Goal: Task Accomplishment & Management: Manage account settings

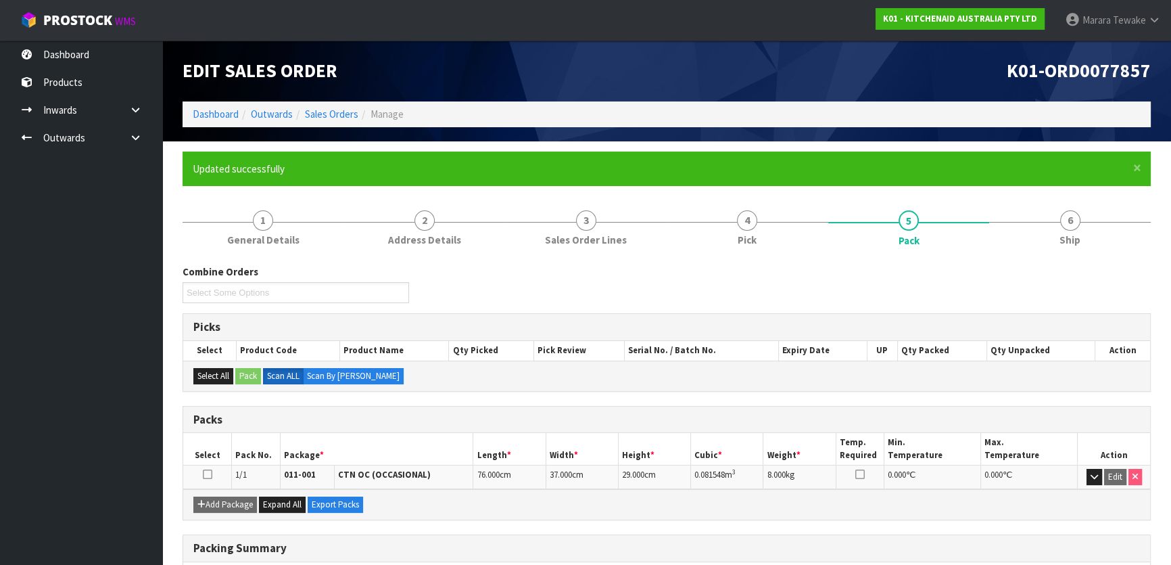
scroll to position [61, 0]
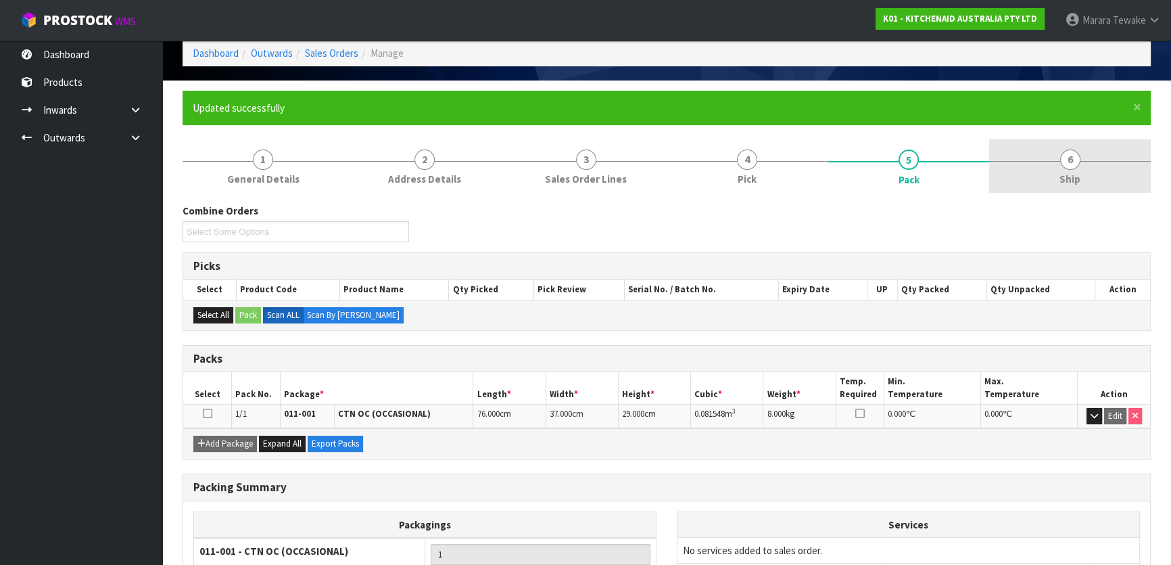
click at [1065, 151] on span "6" at bounding box center [1070, 159] width 20 height 20
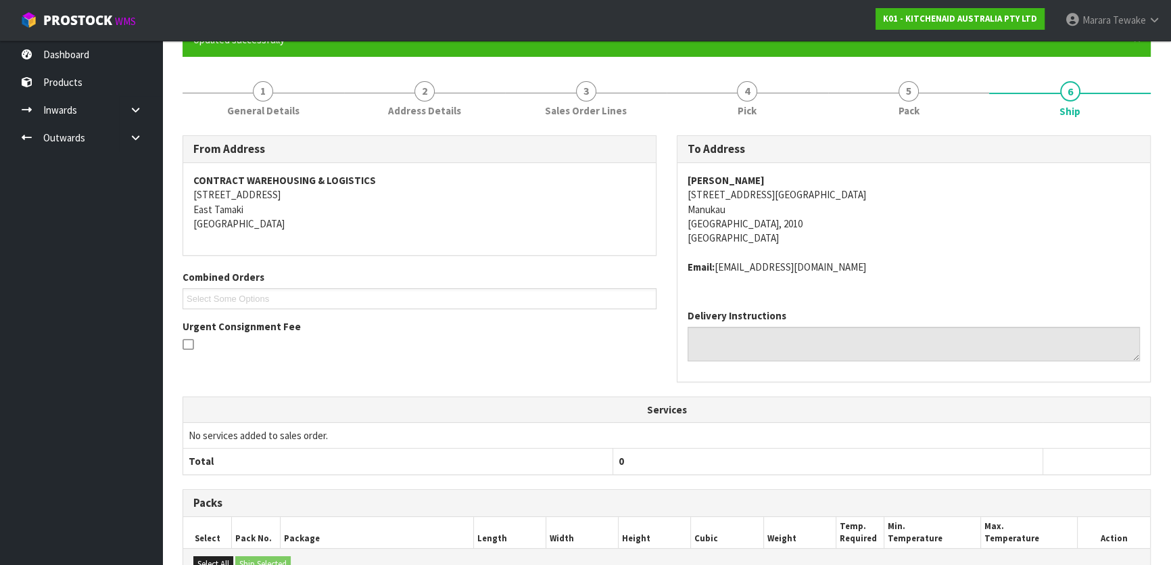
scroll to position [340, 0]
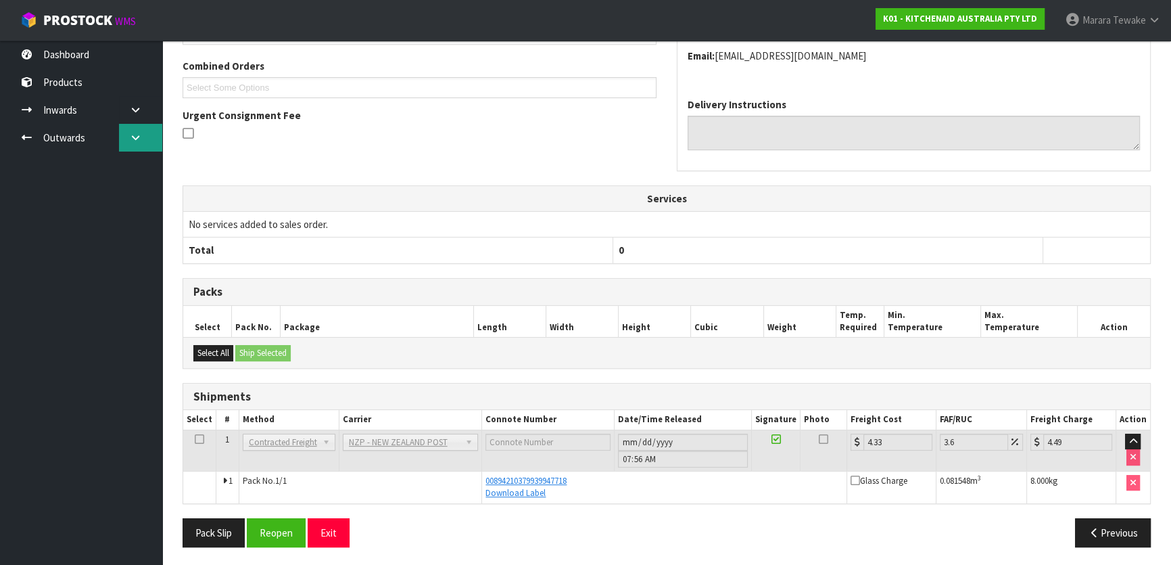
click at [140, 134] on icon at bounding box center [135, 138] width 13 height 10
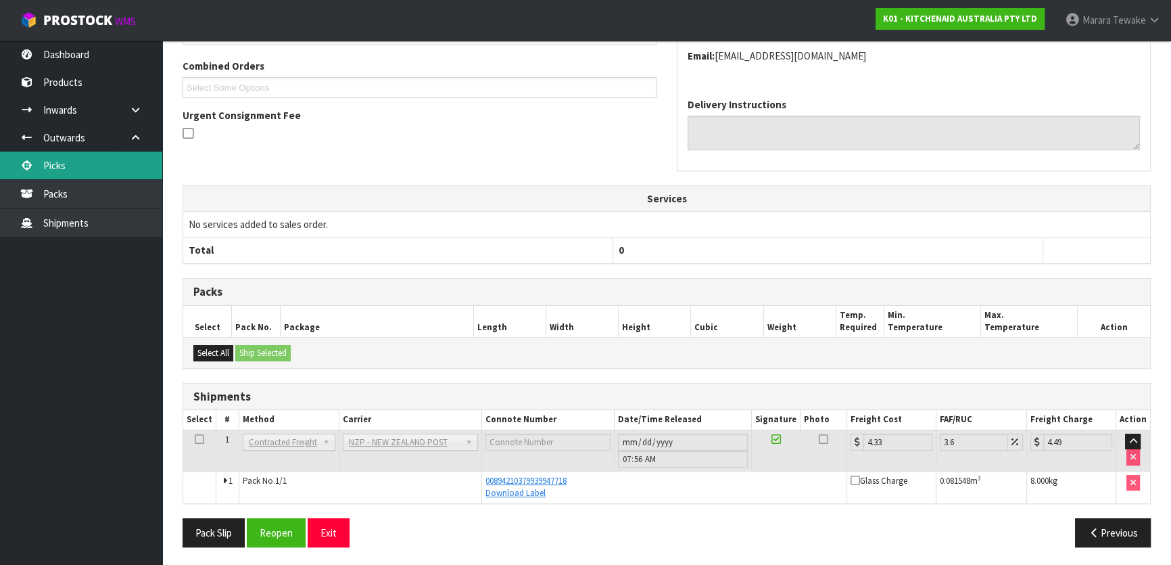
click at [118, 166] on link "Picks" at bounding box center [81, 165] width 162 height 28
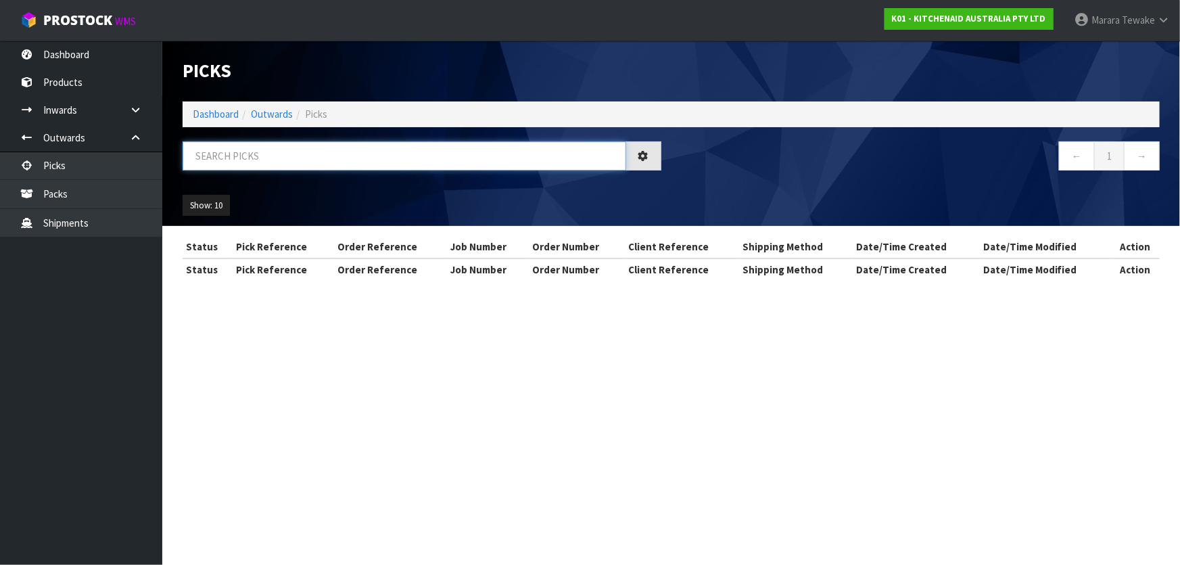
click at [211, 152] on input "text" at bounding box center [404, 155] width 443 height 29
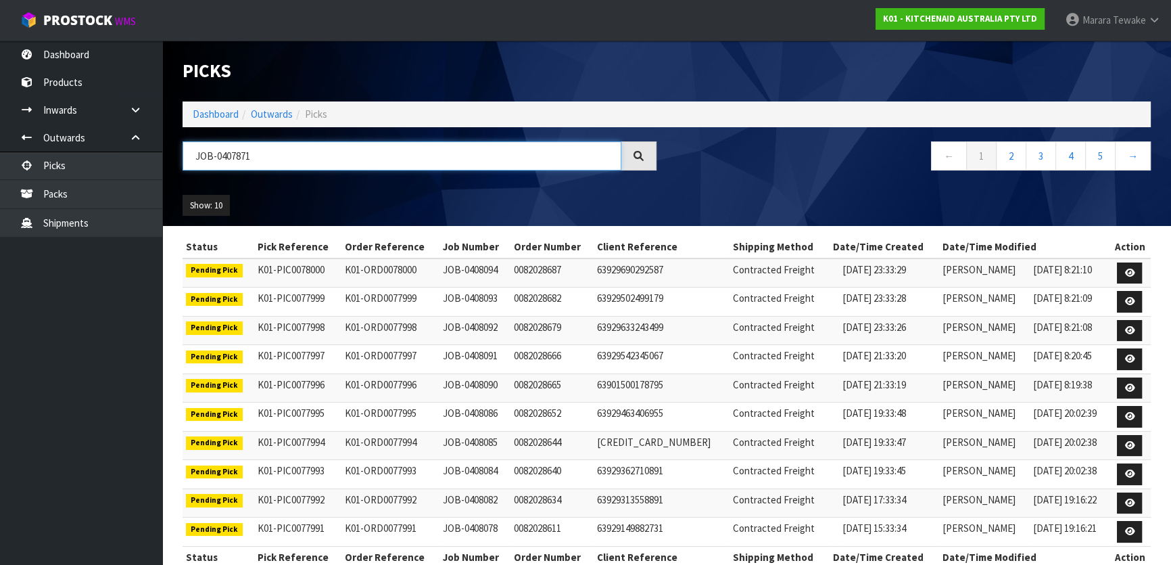
type input "JOB-0407871"
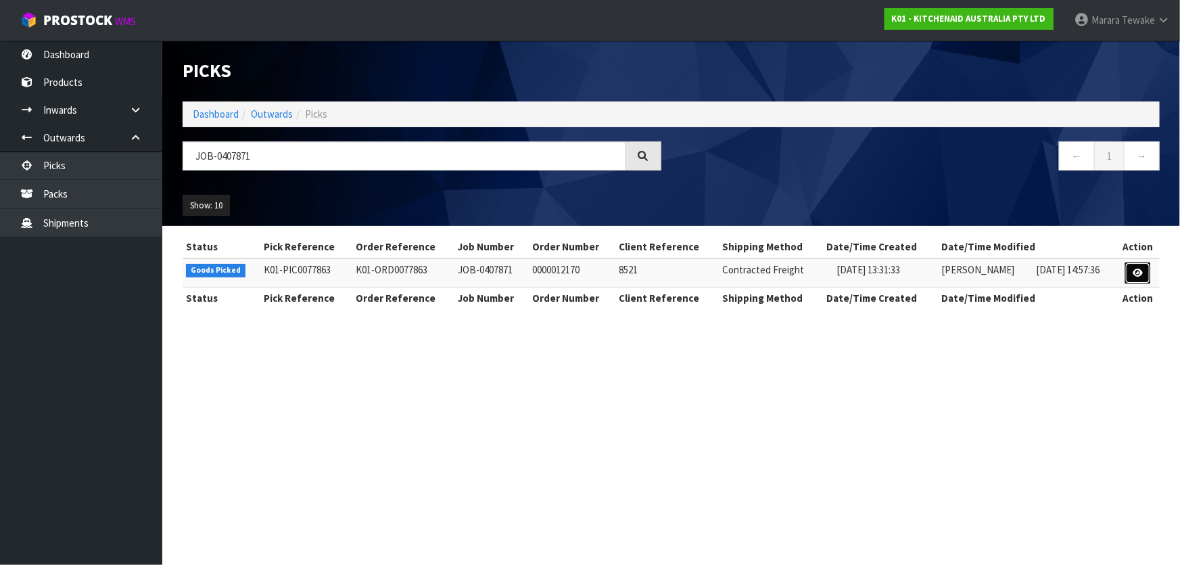
click at [1133, 268] on icon at bounding box center [1137, 272] width 10 height 9
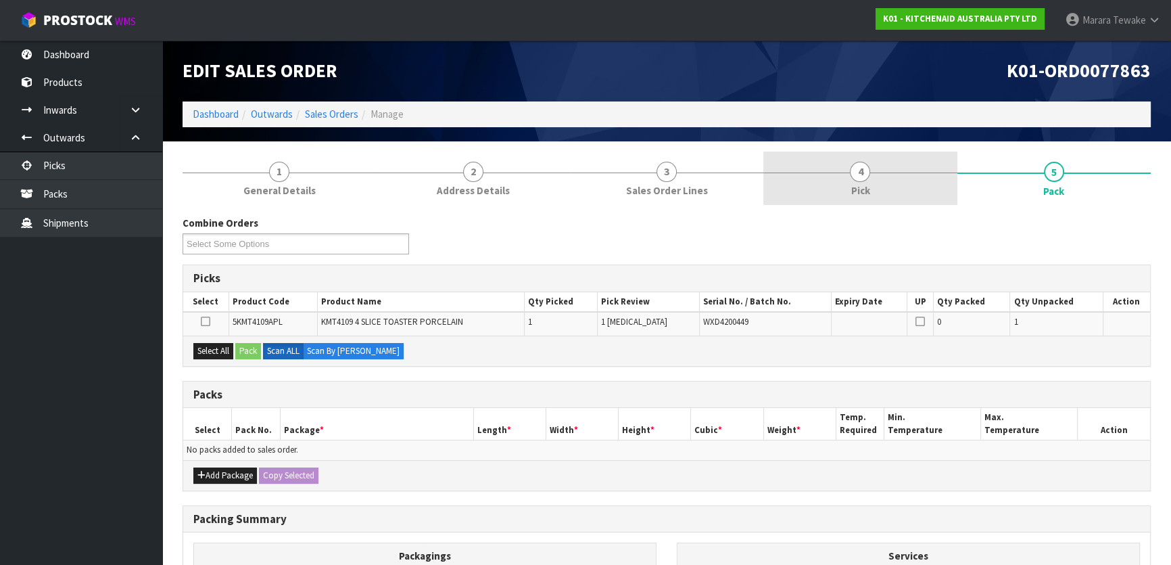
click at [896, 176] on link "4 Pick" at bounding box center [859, 177] width 193 height 53
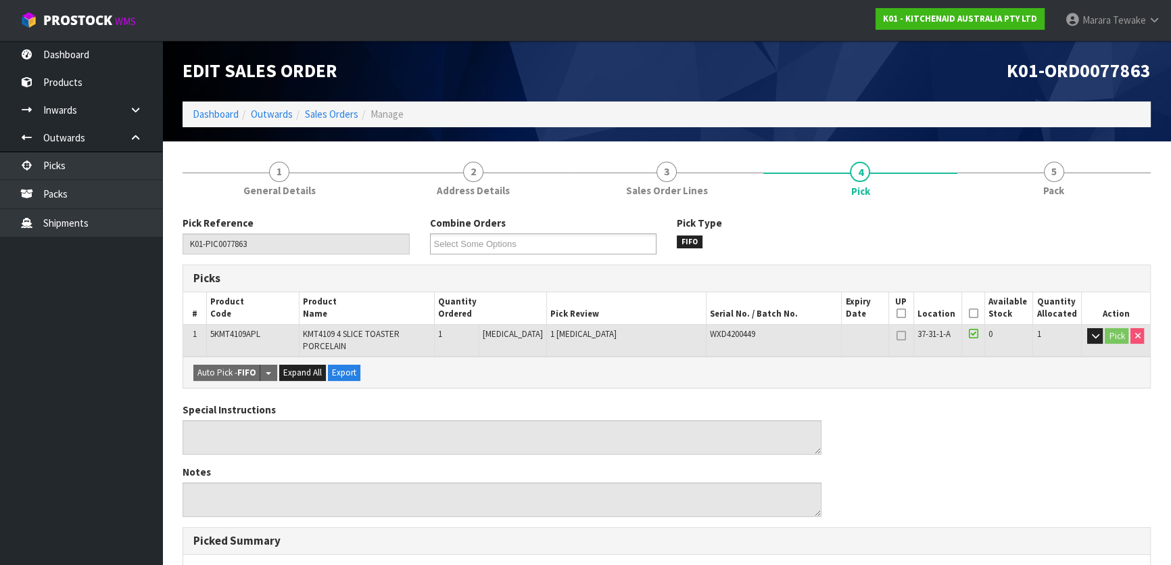
click at [969, 314] on icon at bounding box center [972, 313] width 9 height 1
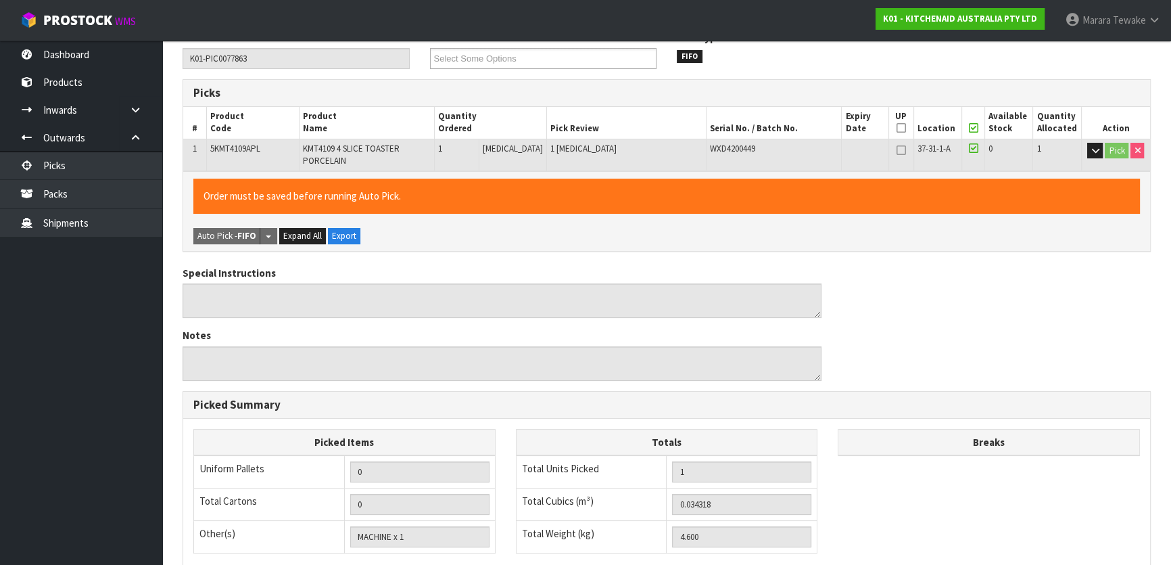
scroll to position [381, 0]
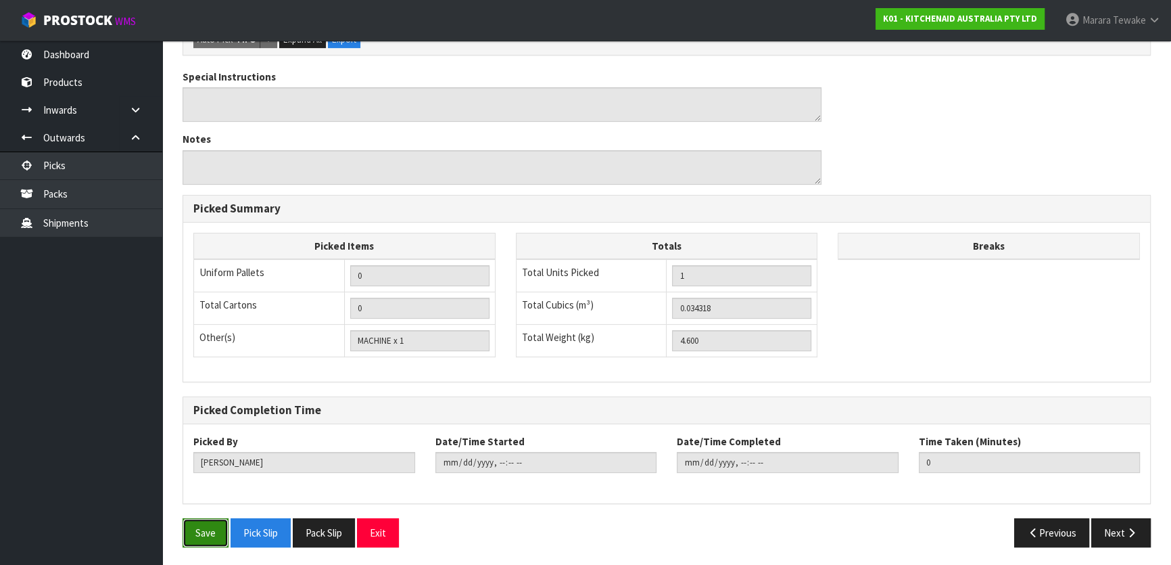
click at [216, 533] on button "Save" at bounding box center [206, 532] width 46 height 29
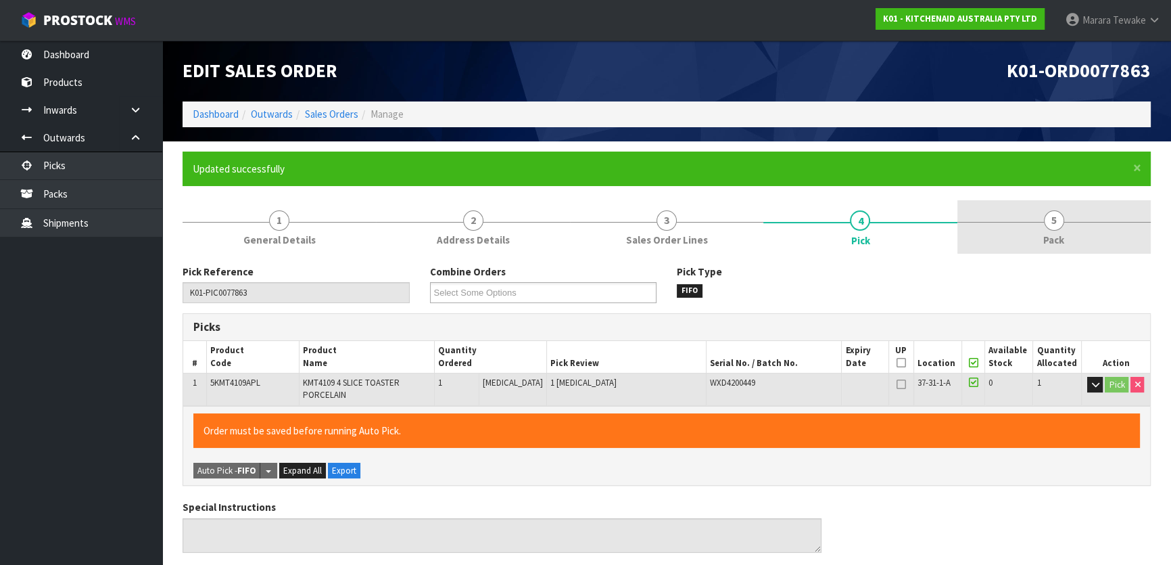
click at [1052, 219] on span "5" at bounding box center [1054, 220] width 20 height 20
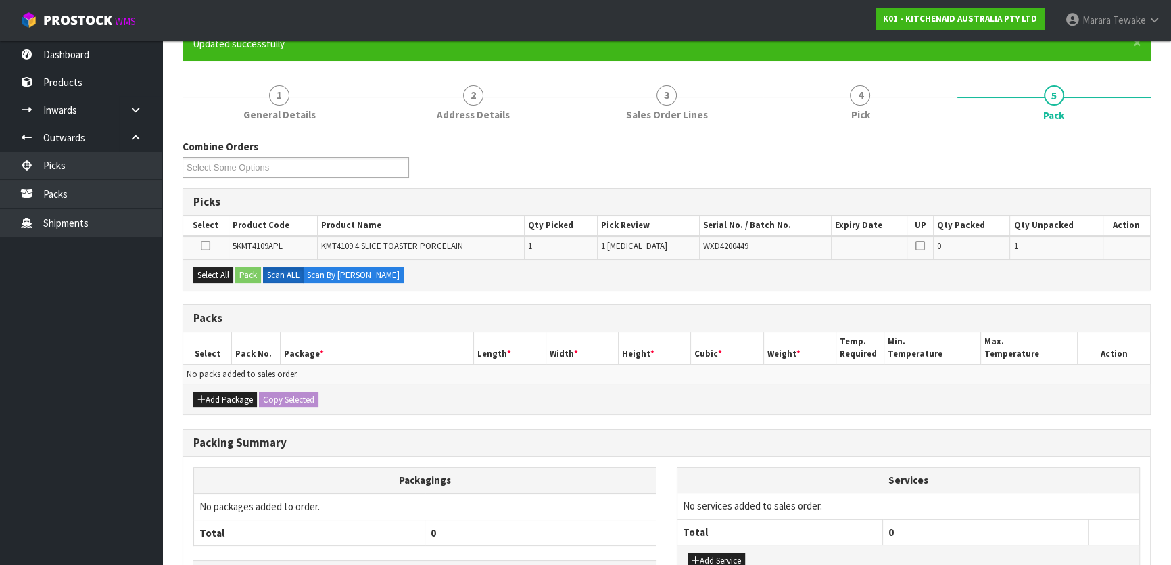
scroll to position [222, 0]
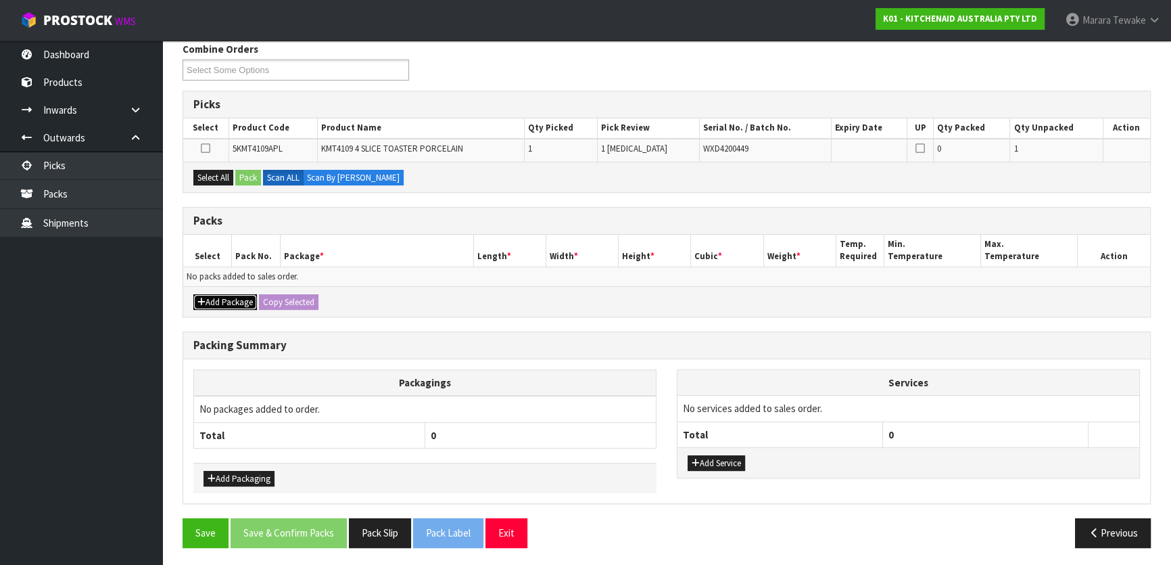
click at [225, 297] on button "Add Package" at bounding box center [225, 302] width 64 height 16
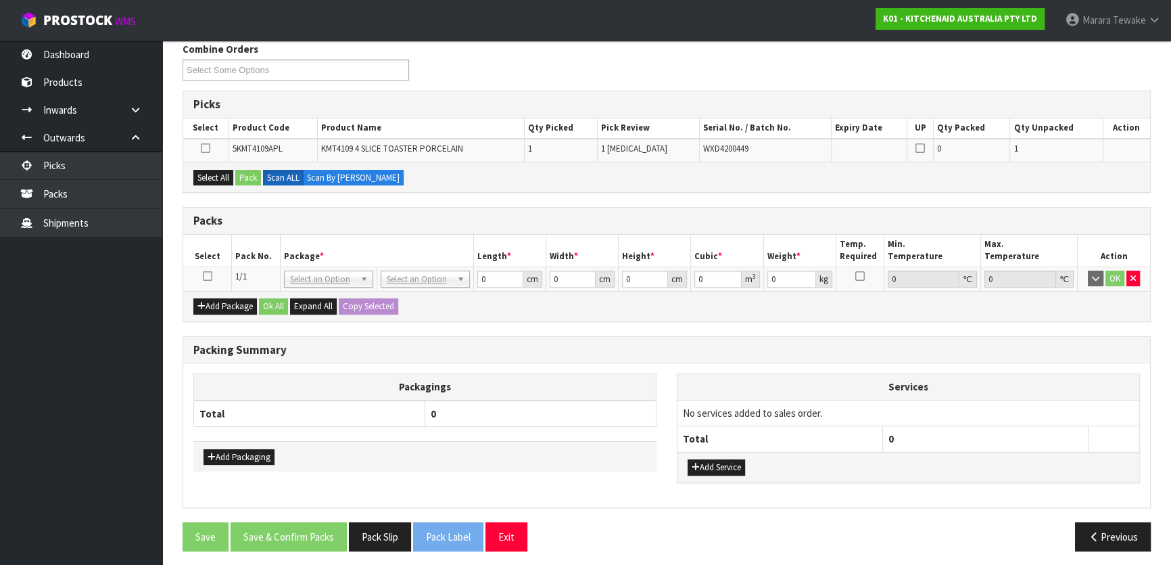
click at [205, 276] on icon at bounding box center [207, 276] width 9 height 1
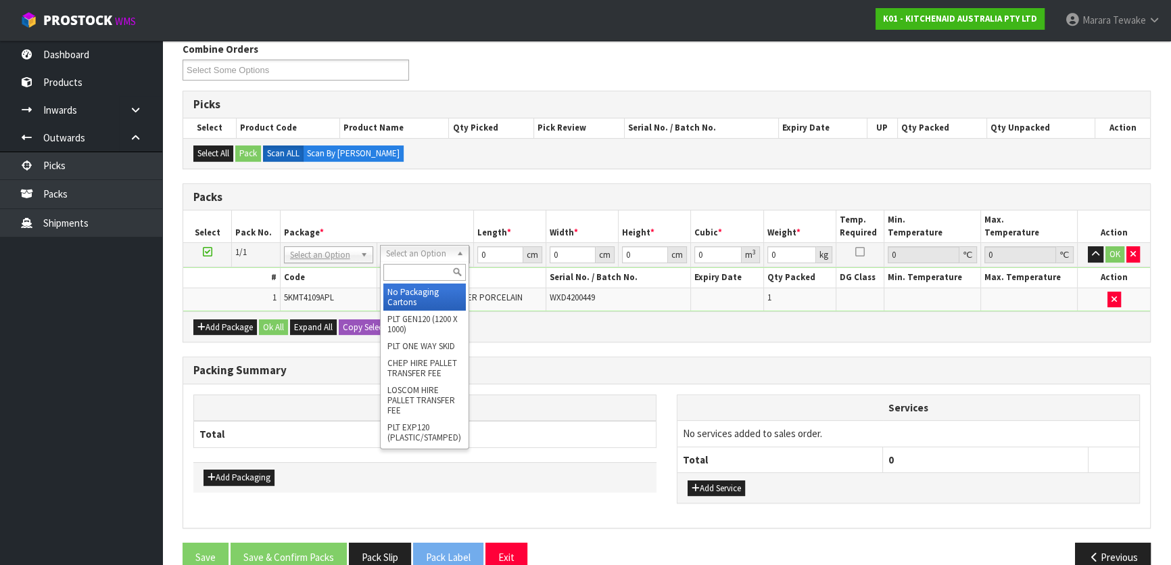
click at [431, 267] on input "text" at bounding box center [424, 272] width 82 height 17
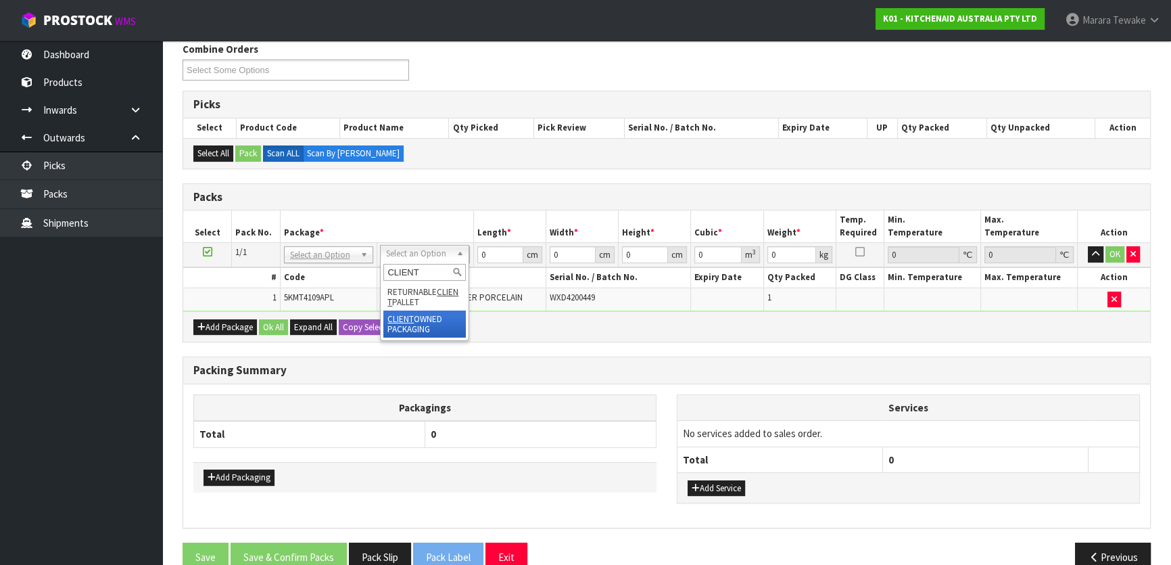
type input "CLIENT"
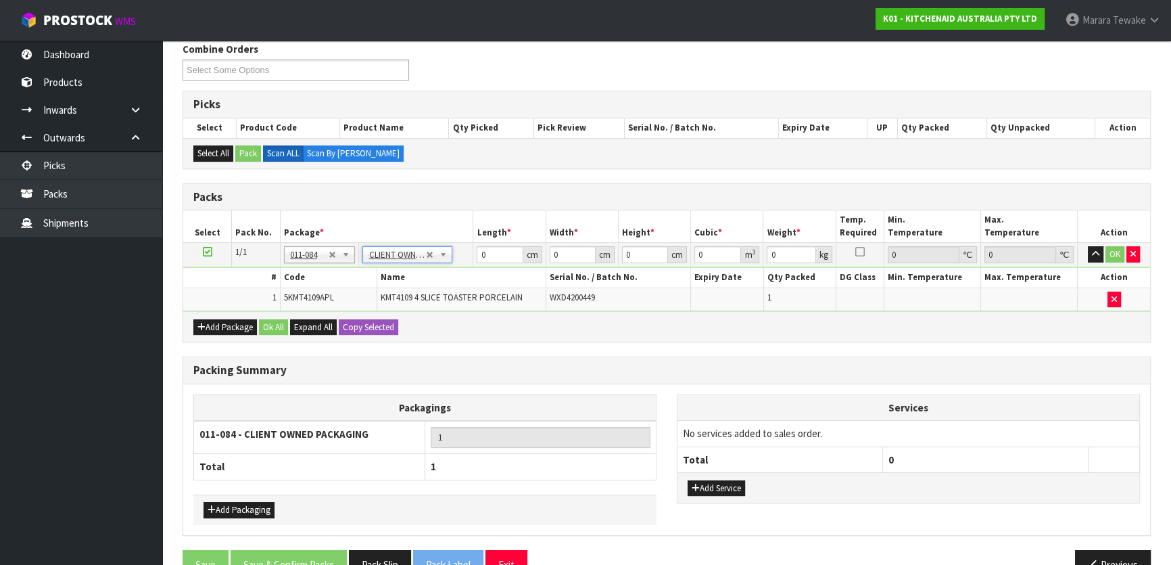
type input "4.6"
drag, startPoint x: 492, startPoint y: 259, endPoint x: 481, endPoint y: 247, distance: 16.3
click at [479, 250] on input "0" at bounding box center [500, 254] width 46 height 17
type input "51"
type input "27"
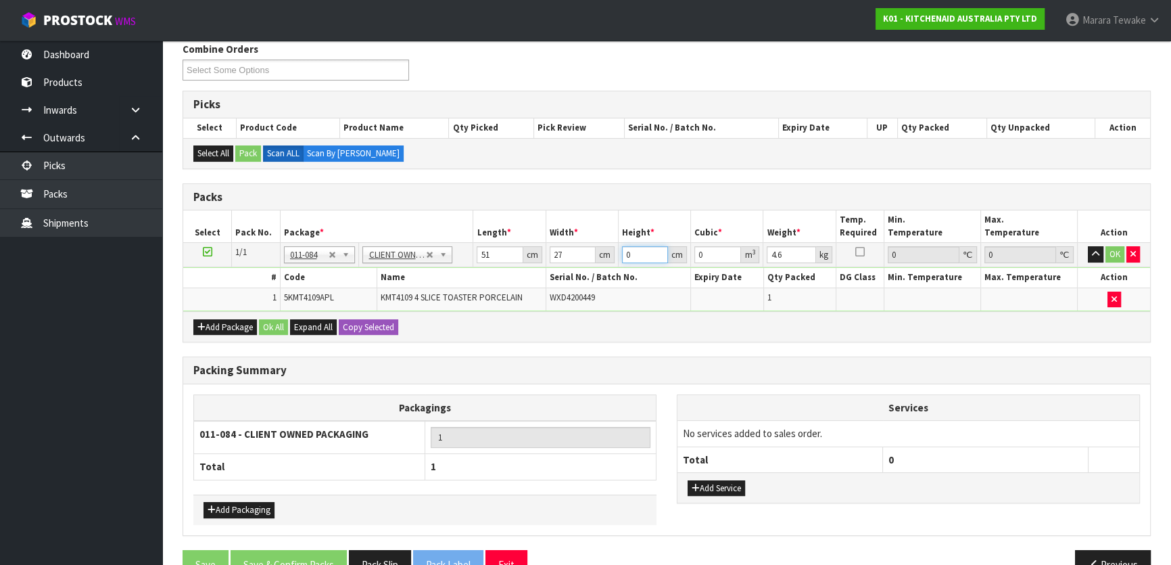
type input "3"
type input "0.004131"
type input "37"
type input "0.050949"
type input "37"
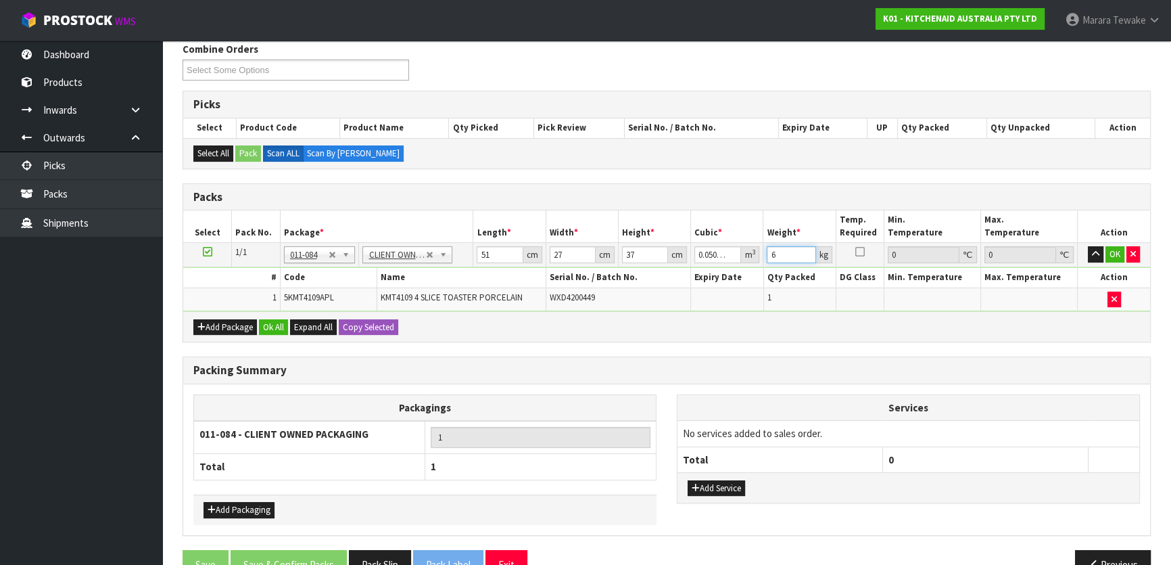
type input "6"
click at [1088, 246] on button "button" at bounding box center [1096, 254] width 16 height 16
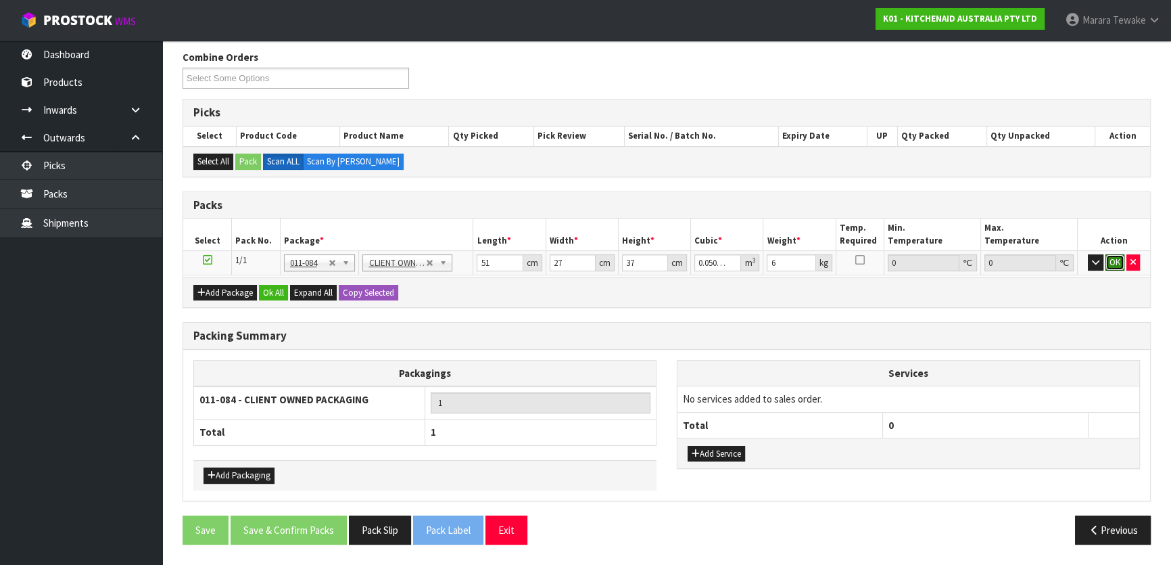
click button "OK" at bounding box center [1114, 262] width 19 height 16
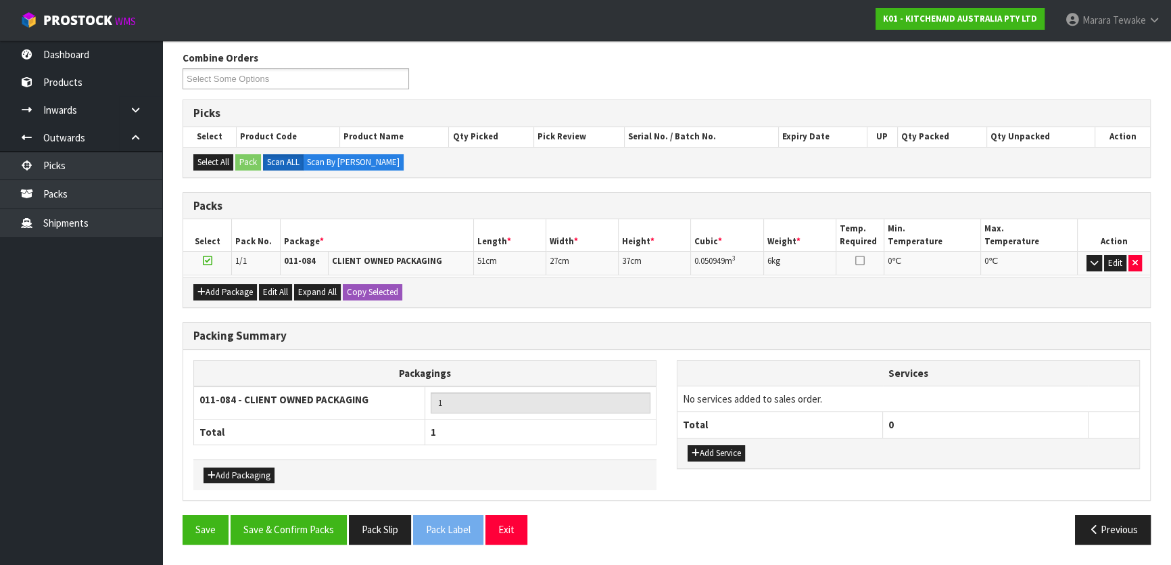
scroll to position [209, 0]
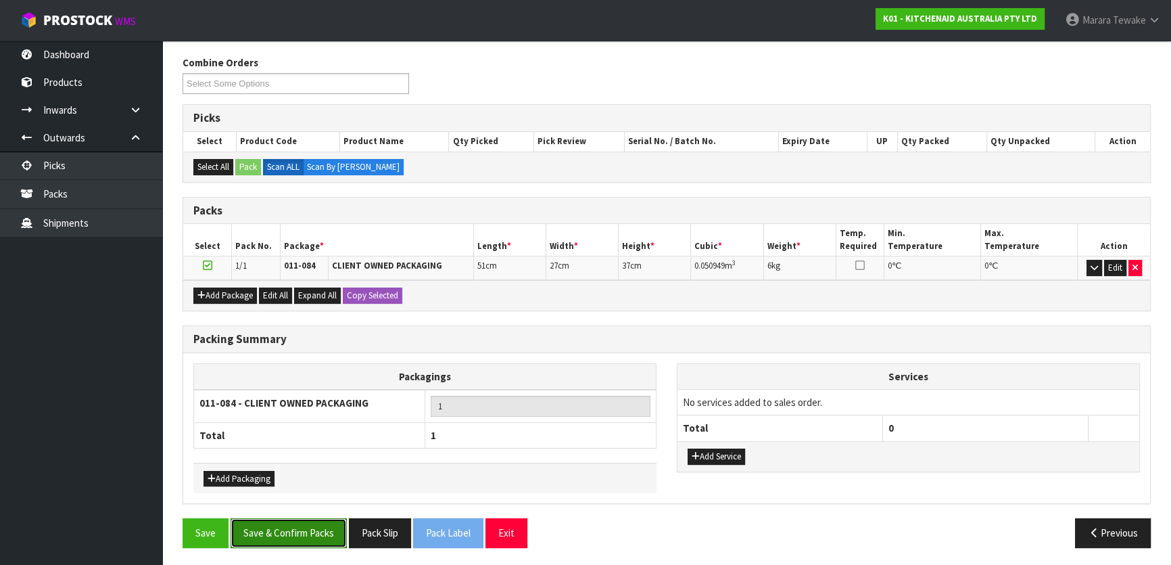
click at [338, 531] on button "Save & Confirm Packs" at bounding box center [289, 532] width 116 height 29
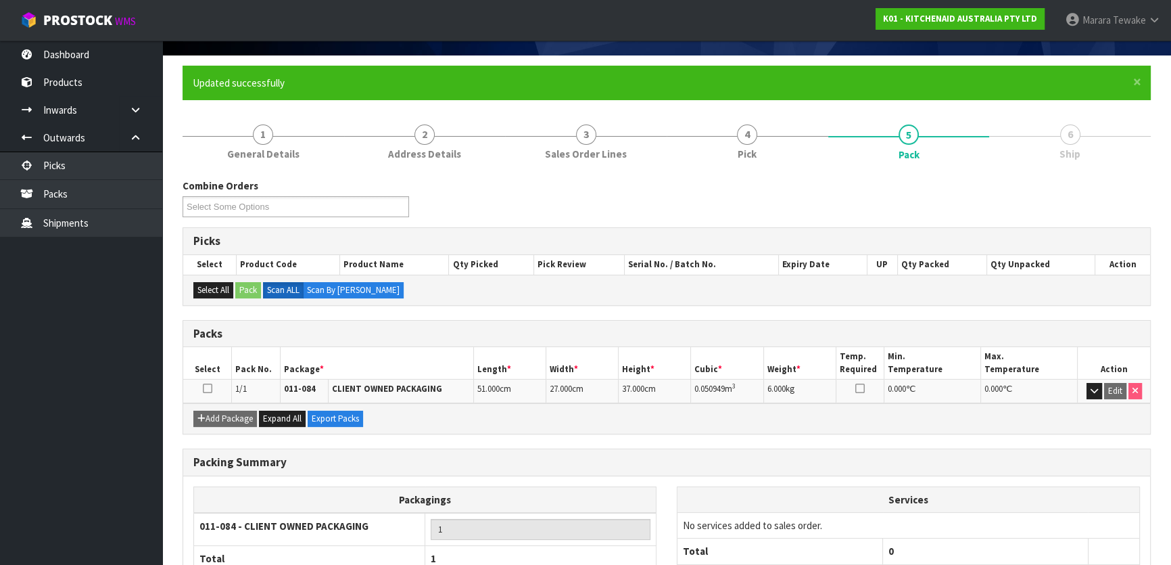
scroll to position [178, 0]
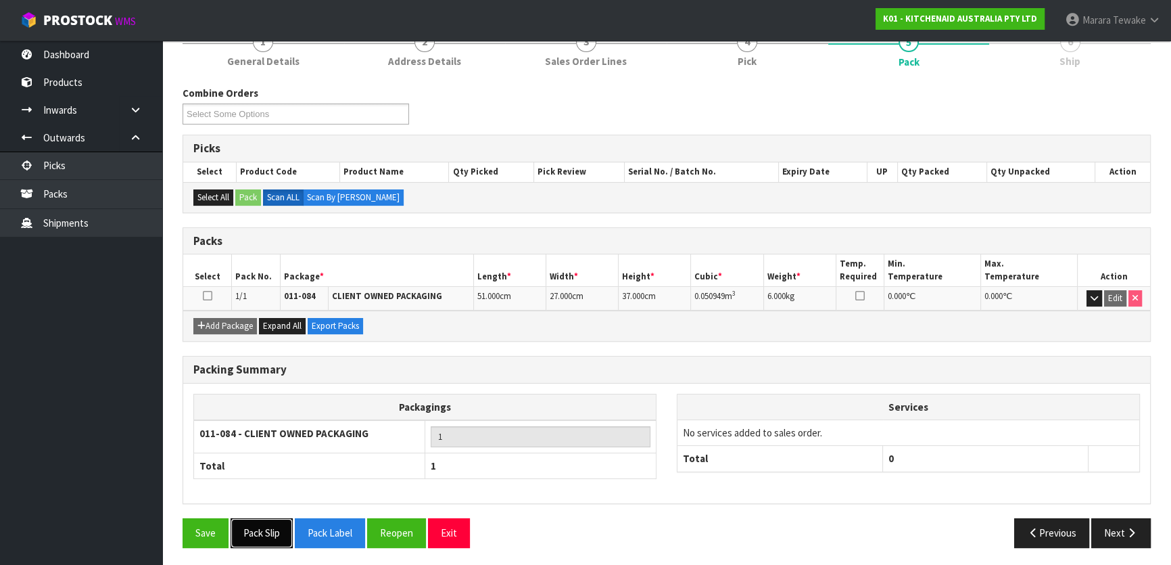
click at [272, 529] on button "Pack Slip" at bounding box center [262, 532] width 62 height 29
click at [1113, 533] on button "Next" at bounding box center [1120, 532] width 59 height 29
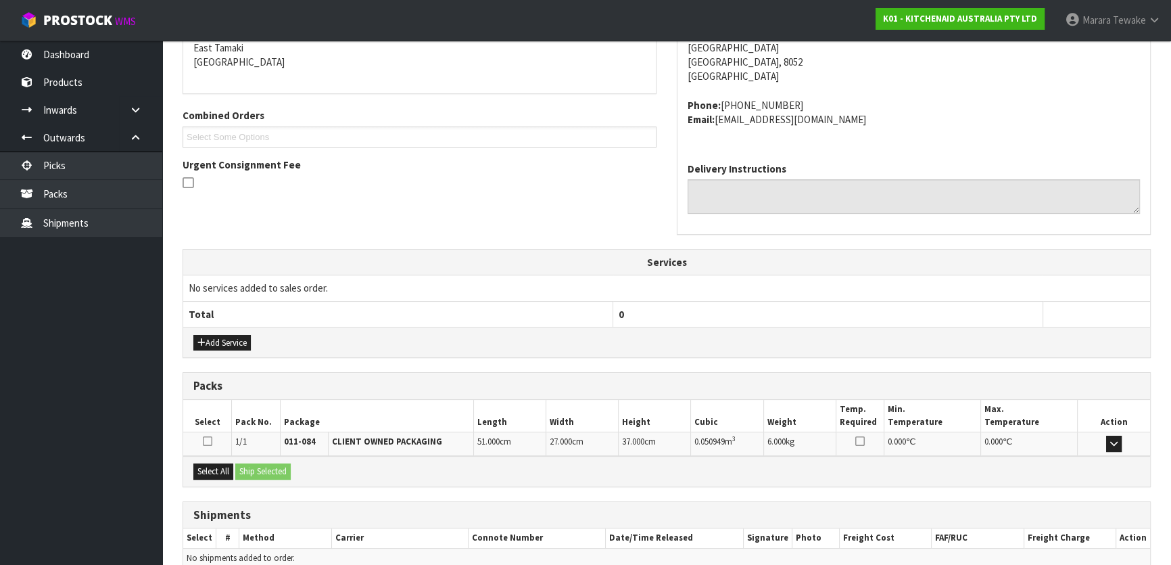
scroll to position [355, 0]
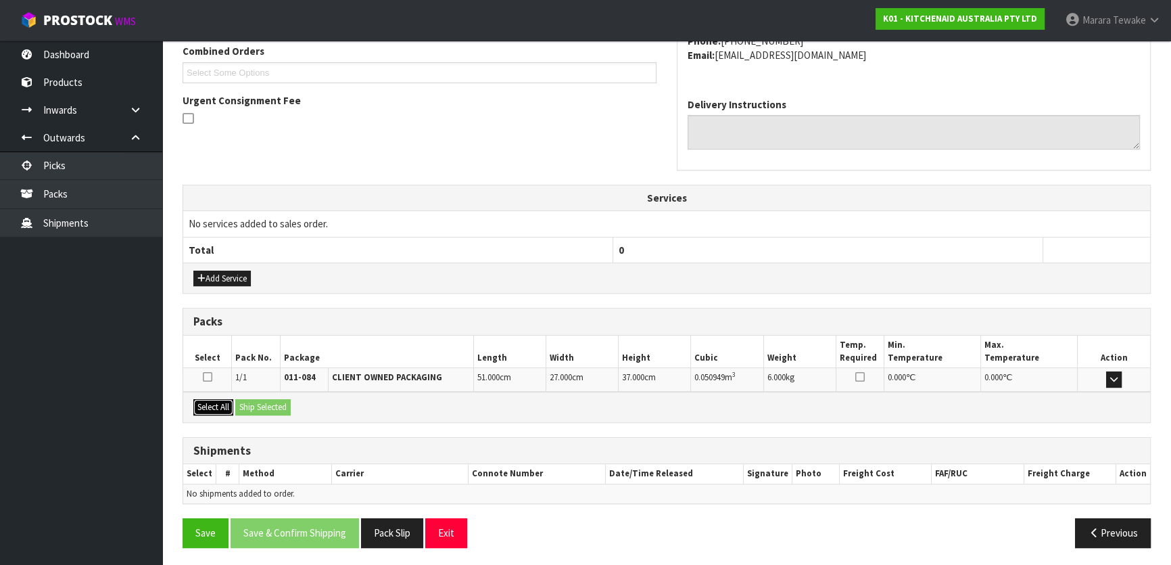
click at [212, 402] on button "Select All" at bounding box center [213, 407] width 40 height 16
drag, startPoint x: 244, startPoint y: 402, endPoint x: 272, endPoint y: 403, distance: 27.7
click at [258, 402] on button "Ship Selected" at bounding box center [262, 407] width 55 height 16
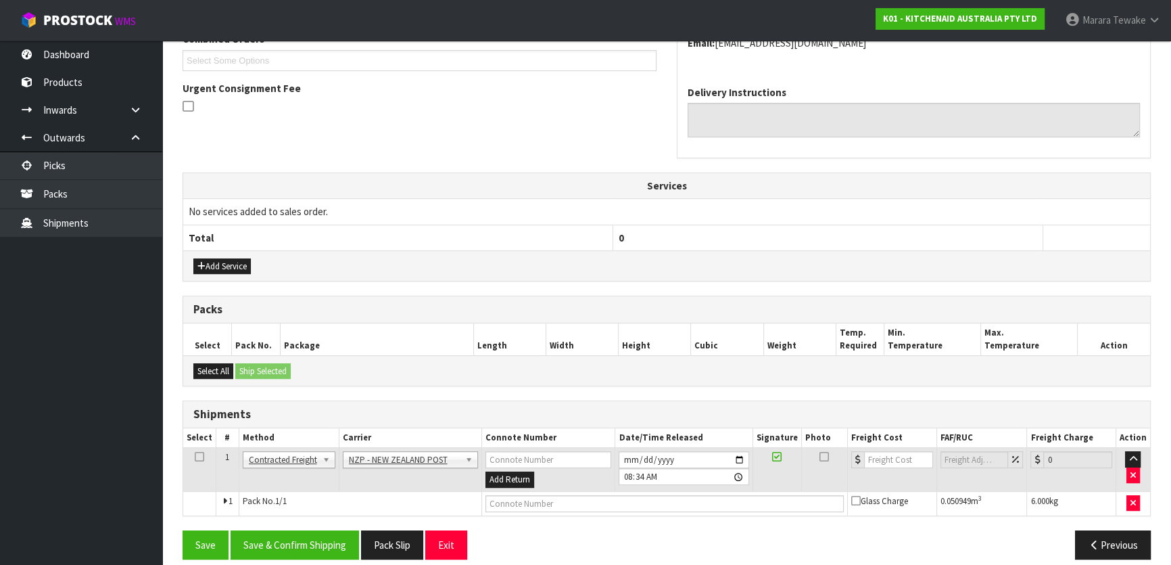
scroll to position [379, 0]
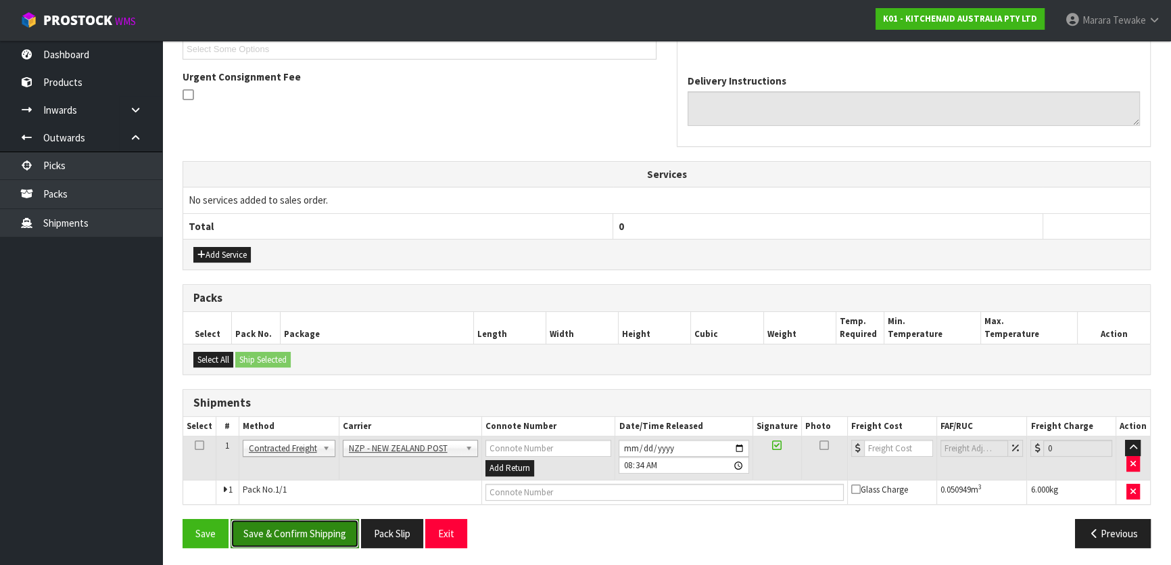
click at [318, 529] on button "Save & Confirm Shipping" at bounding box center [295, 533] width 128 height 29
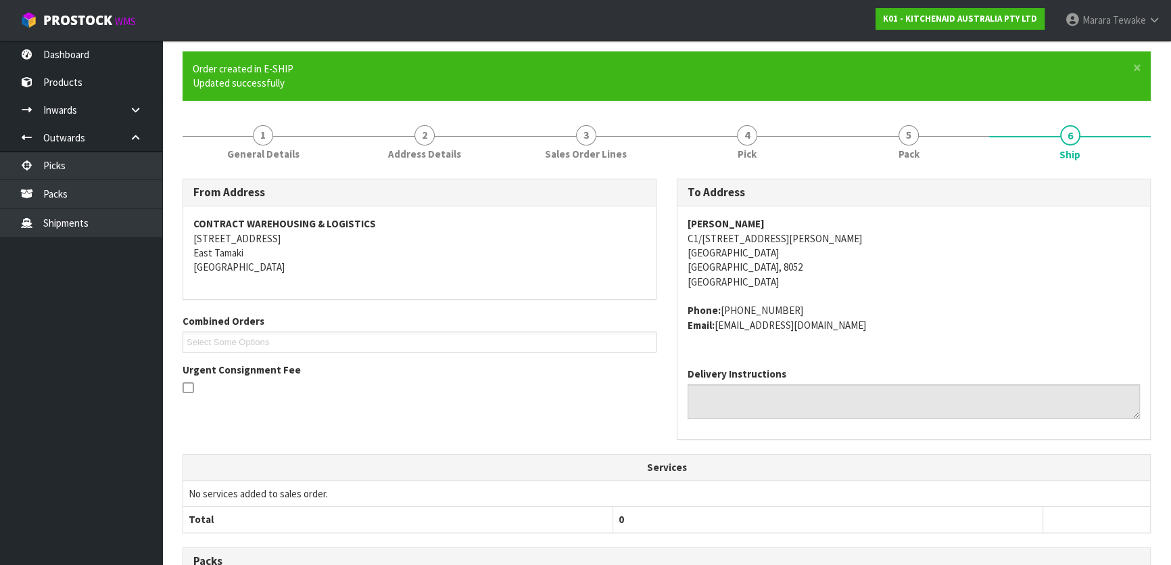
scroll to position [360, 0]
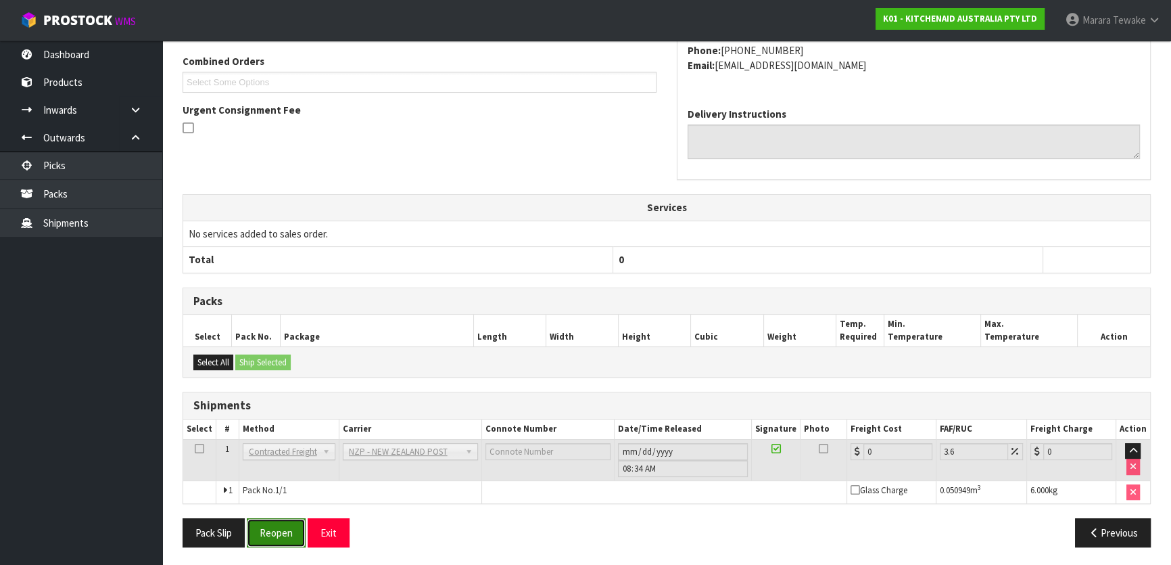
click at [282, 531] on button "Reopen" at bounding box center [276, 532] width 59 height 29
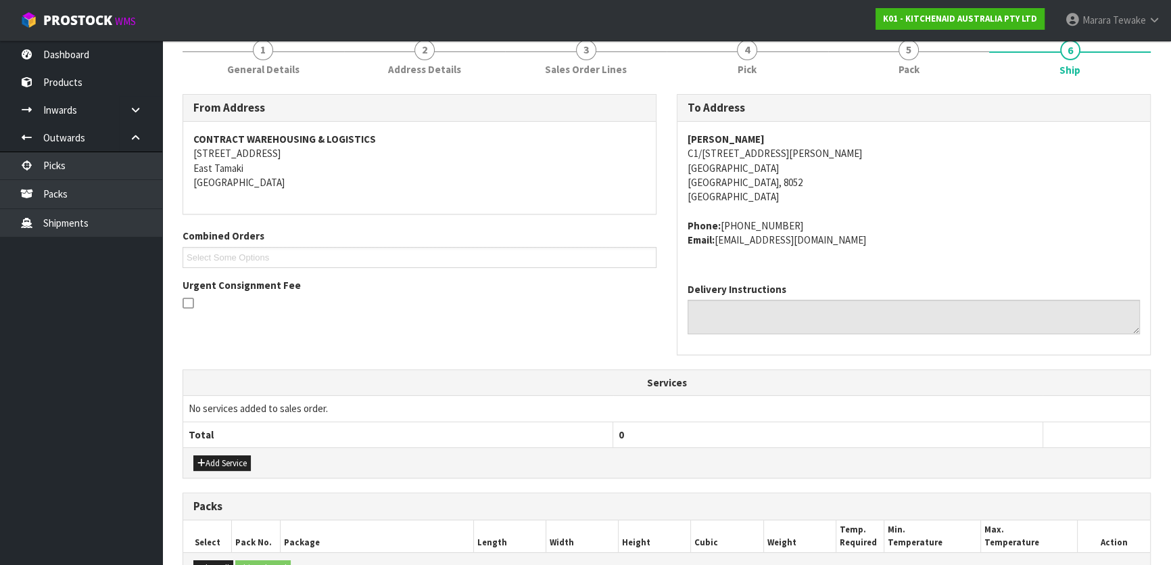
scroll to position [379, 0]
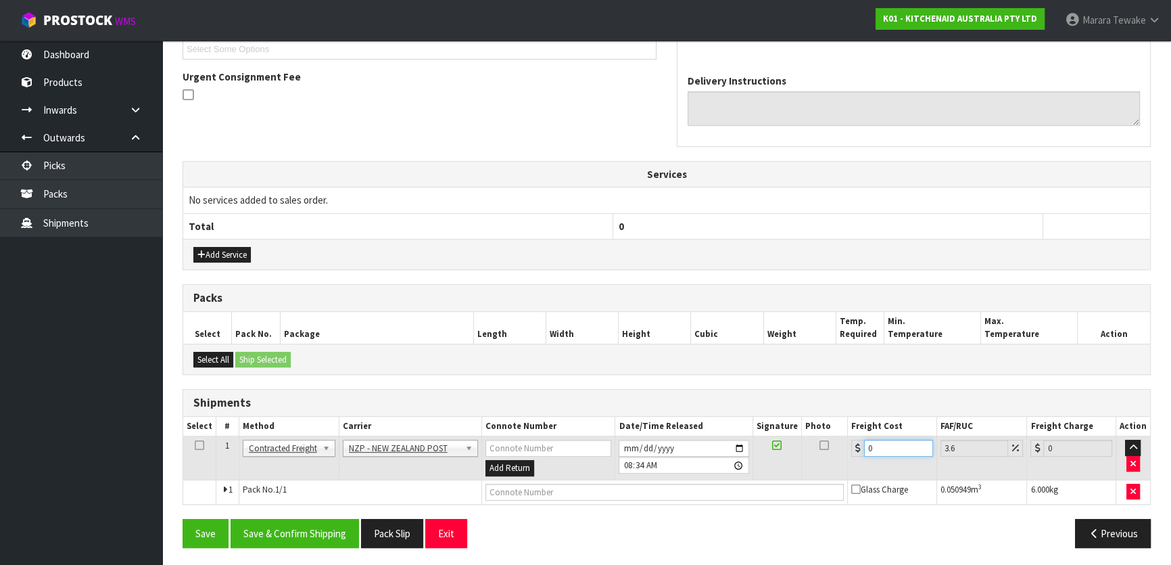
drag, startPoint x: 886, startPoint y: 445, endPoint x: 827, endPoint y: 434, distance: 59.8
click at [830, 438] on tr "1 Client Local Pickup Customer Local Pickup Company Freight Contracted Freight …" at bounding box center [666, 458] width 967 height 44
type input "1"
type input "1.04"
type input "13"
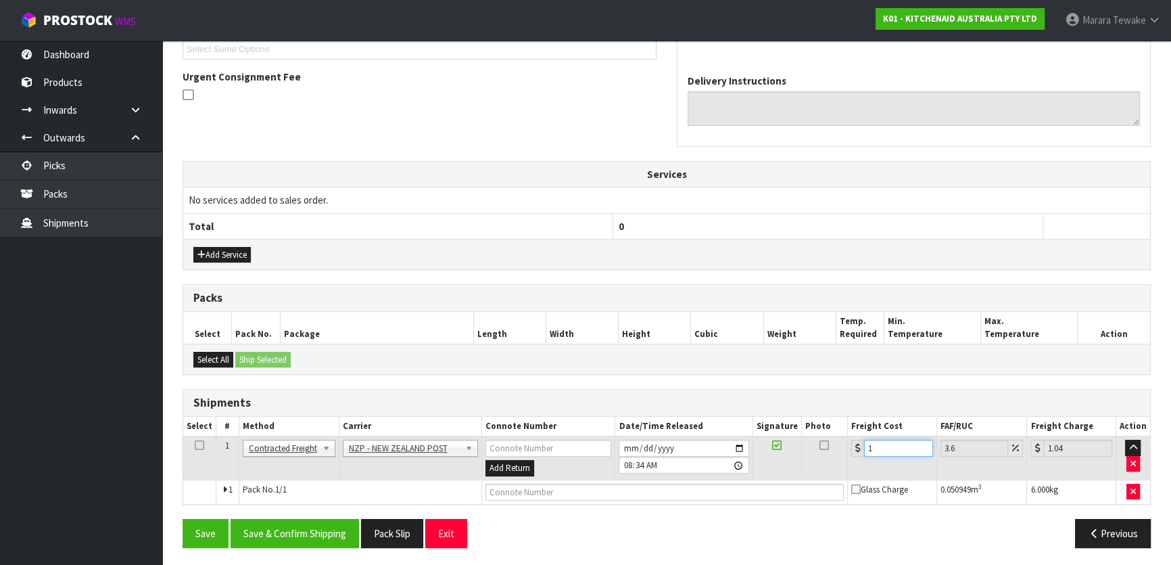
type input "13.47"
type input "13.2"
type input "13.68"
type input "13.27"
type input "13.75"
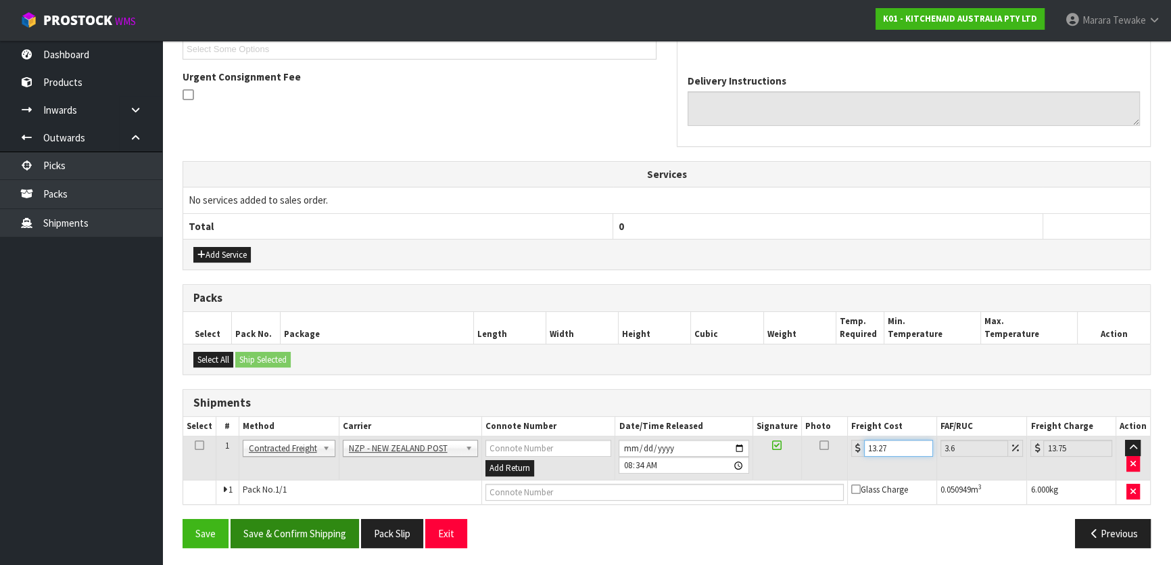
type input "13.27"
click at [314, 529] on button "Save & Confirm Shipping" at bounding box center [295, 533] width 128 height 29
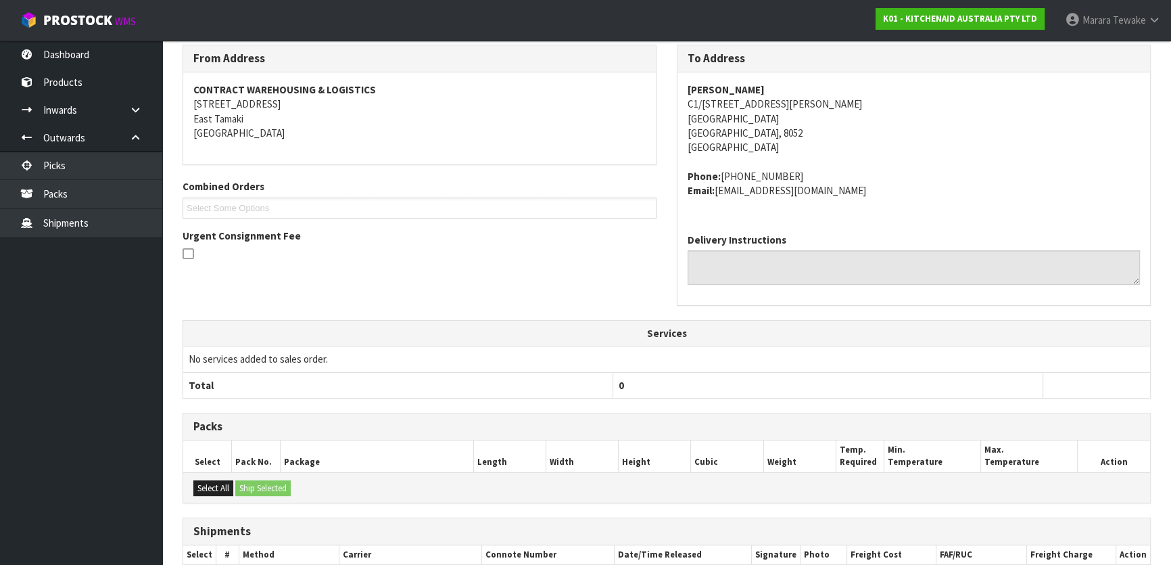
scroll to position [0, 0]
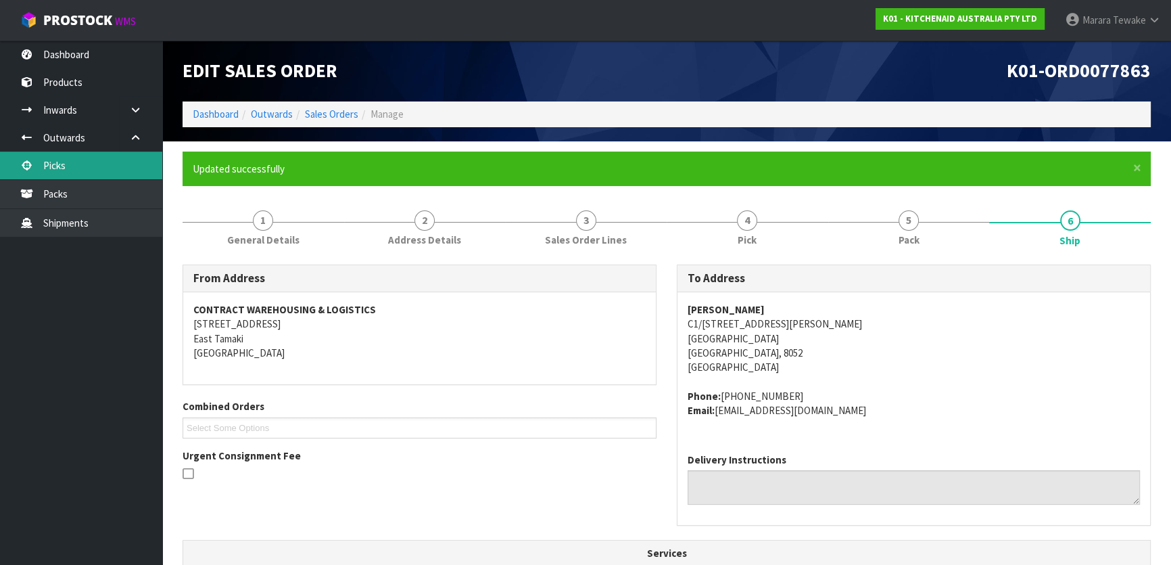
click at [52, 166] on link "Picks" at bounding box center [81, 165] width 162 height 28
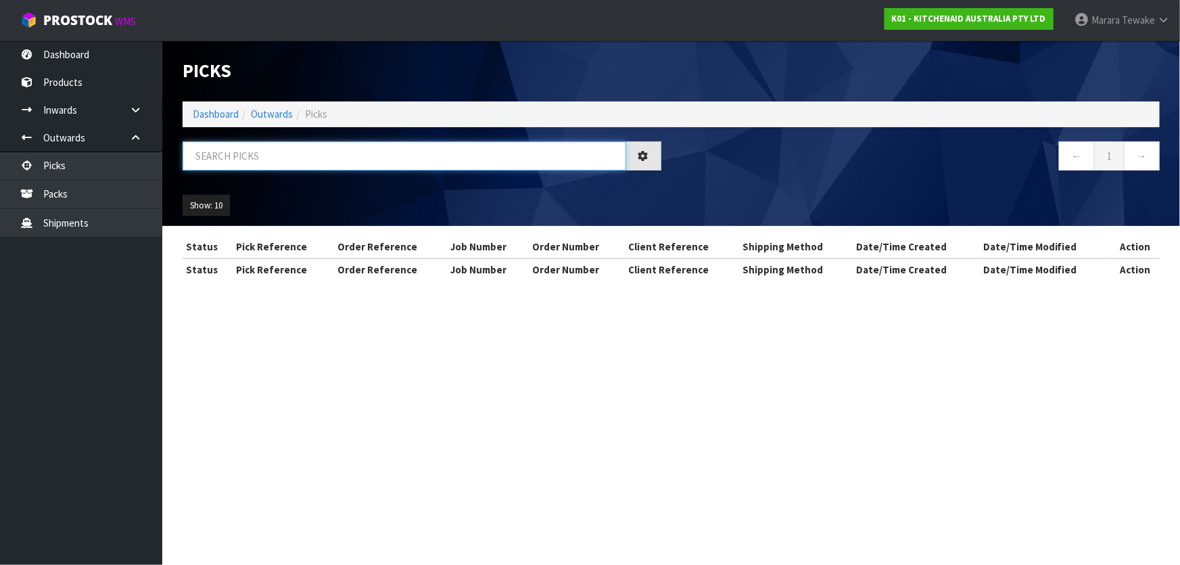
click at [203, 159] on input "text" at bounding box center [404, 155] width 443 height 29
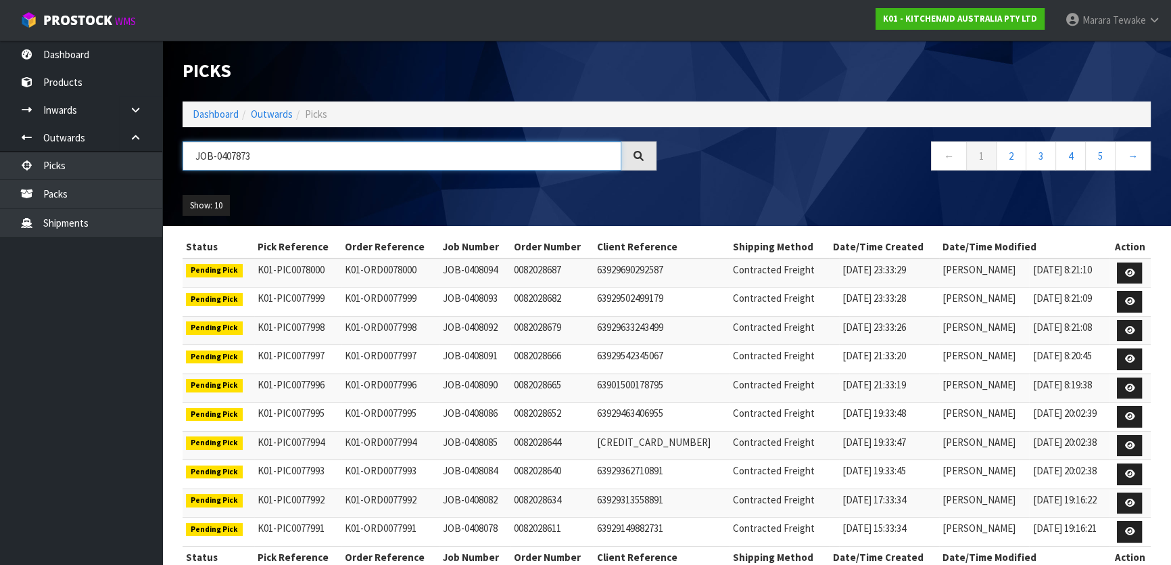
type input "JOB-0407873"
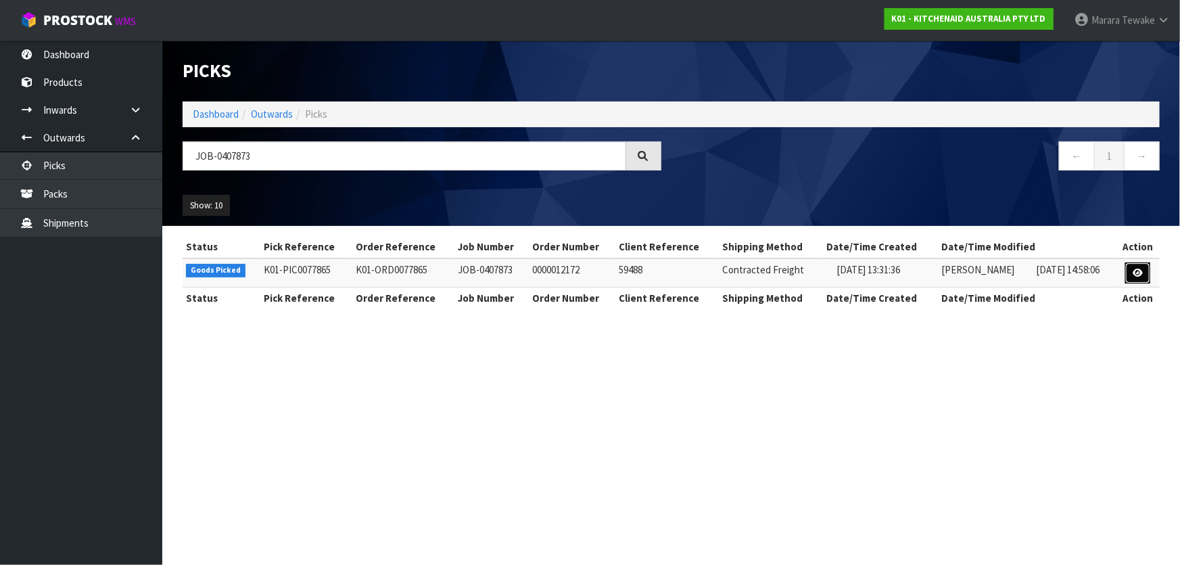
click at [1130, 270] on link at bounding box center [1137, 273] width 25 height 22
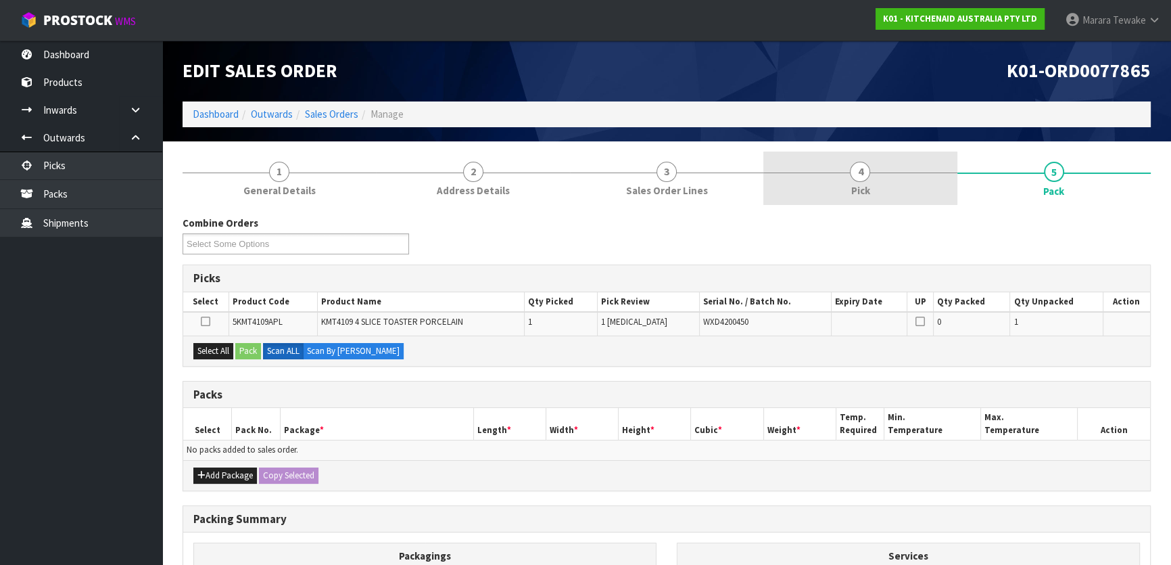
click at [852, 183] on span "Pick" at bounding box center [859, 190] width 19 height 14
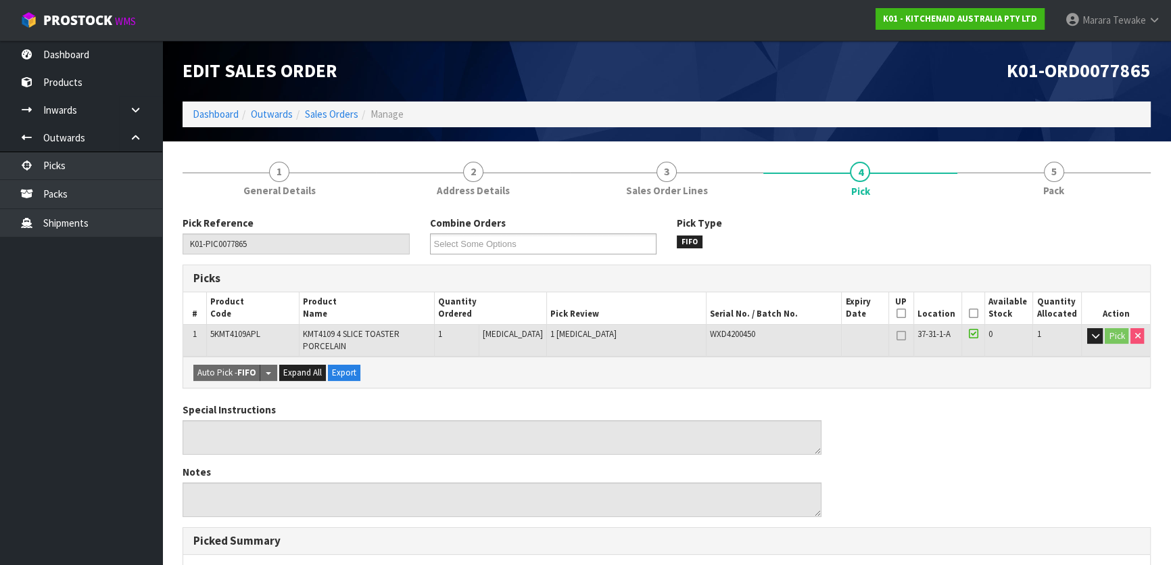
click at [968, 313] on icon at bounding box center [972, 313] width 9 height 1
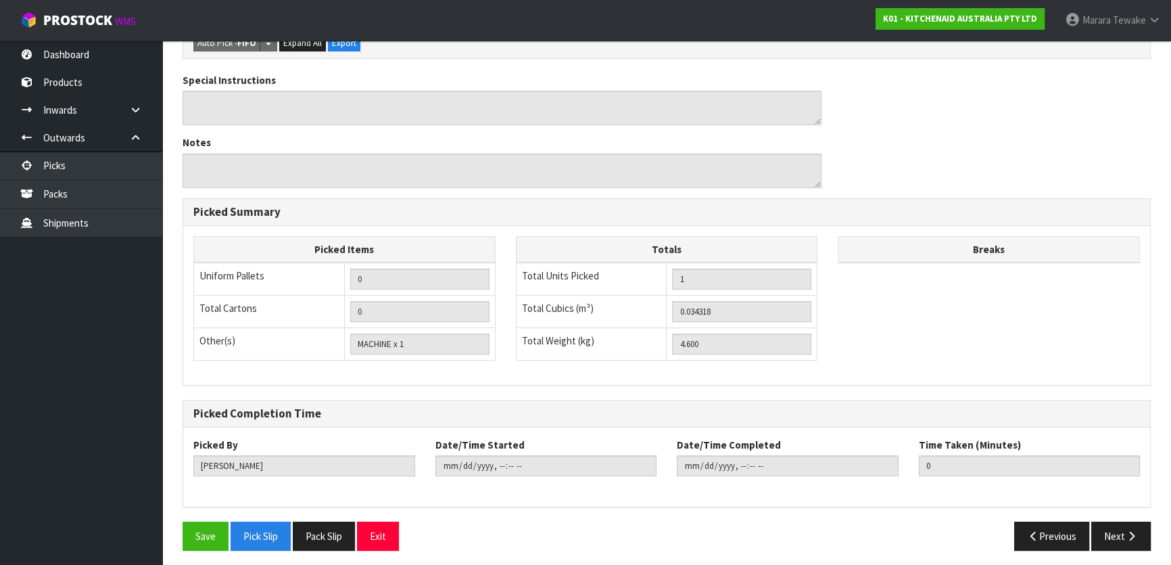
scroll to position [381, 0]
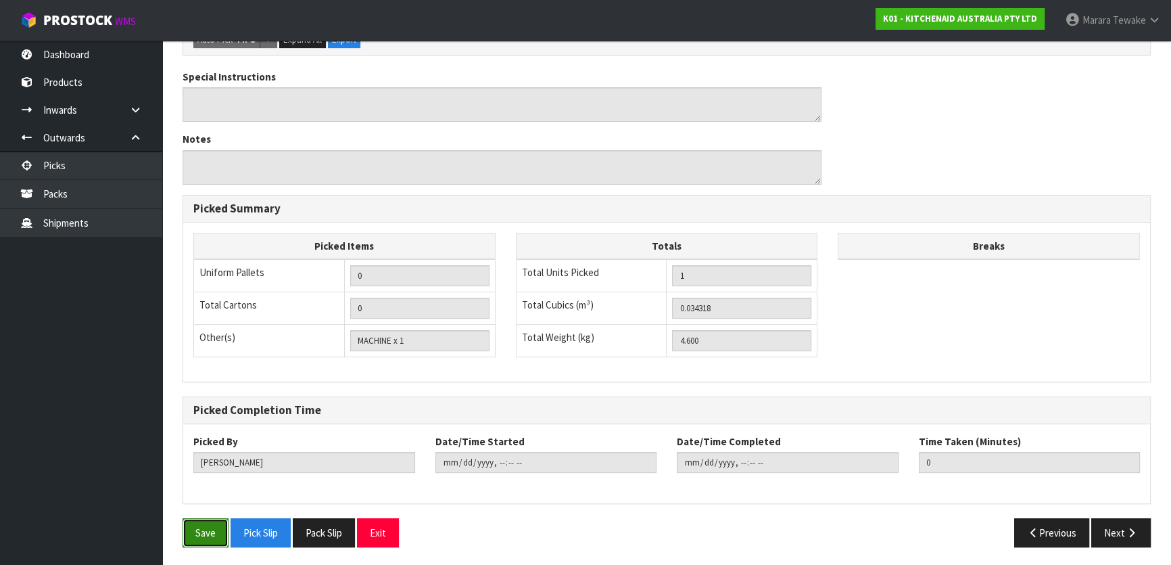
click at [207, 526] on button "Save" at bounding box center [206, 532] width 46 height 29
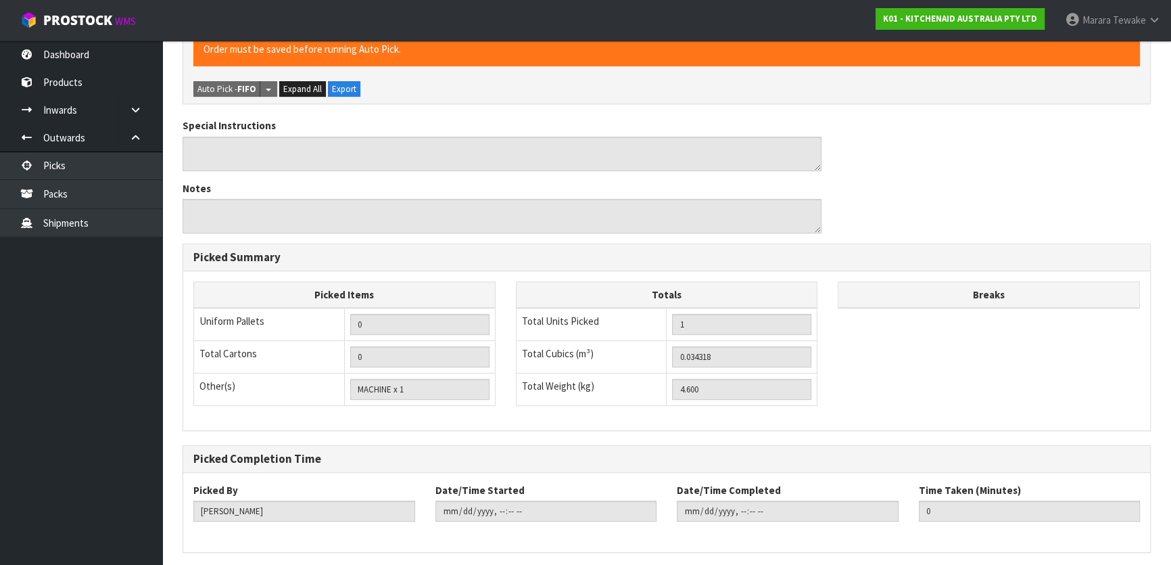
scroll to position [0, 0]
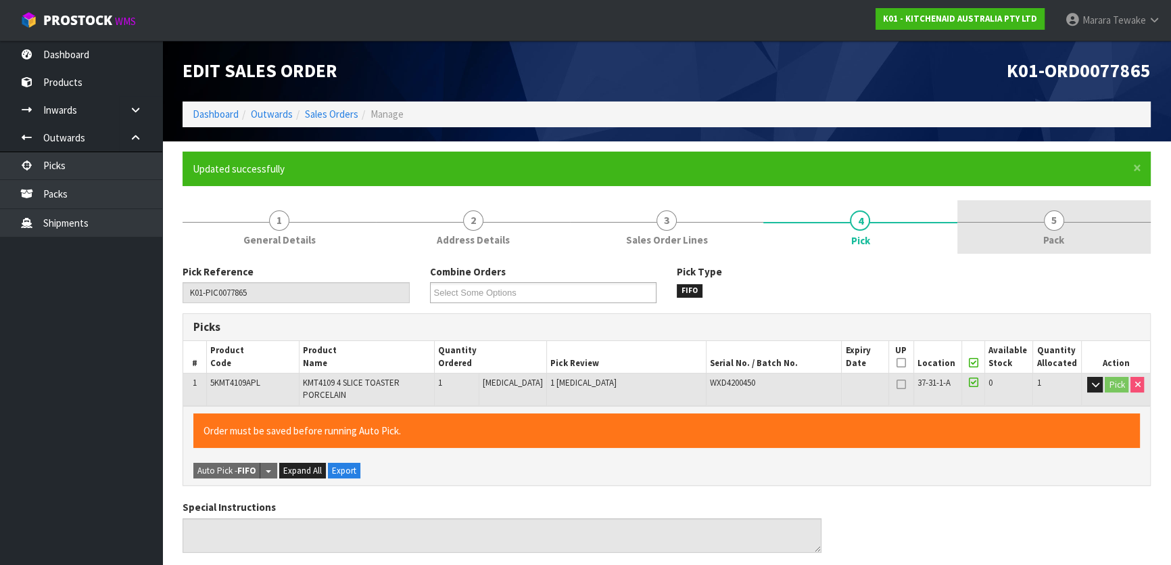
type input "Marara Tewake"
type input "2025-08-18T08:38:53"
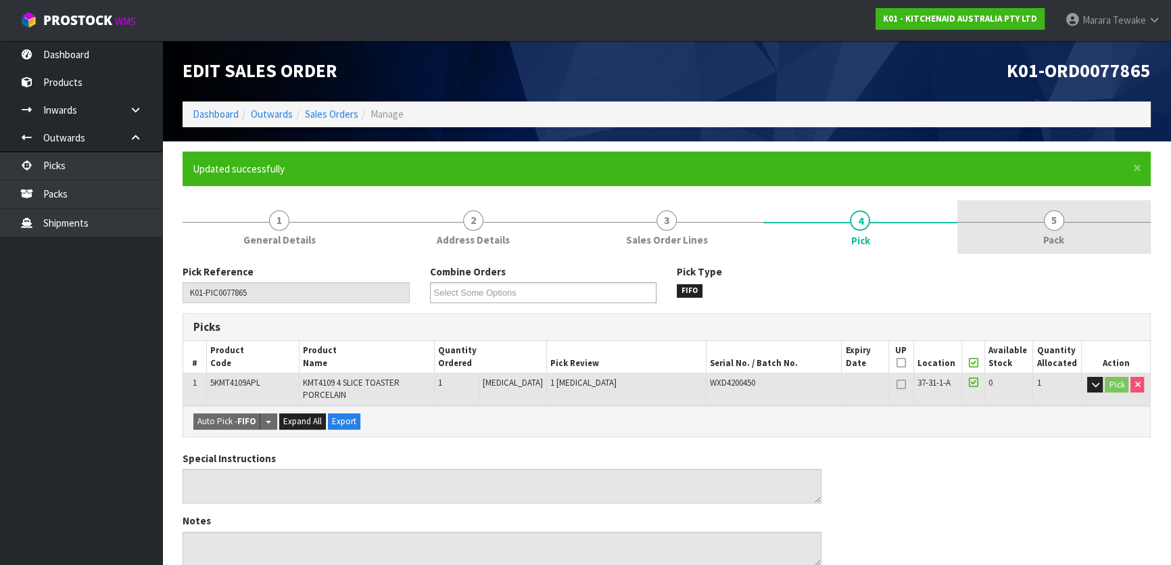
click at [1060, 220] on span "5" at bounding box center [1054, 220] width 20 height 20
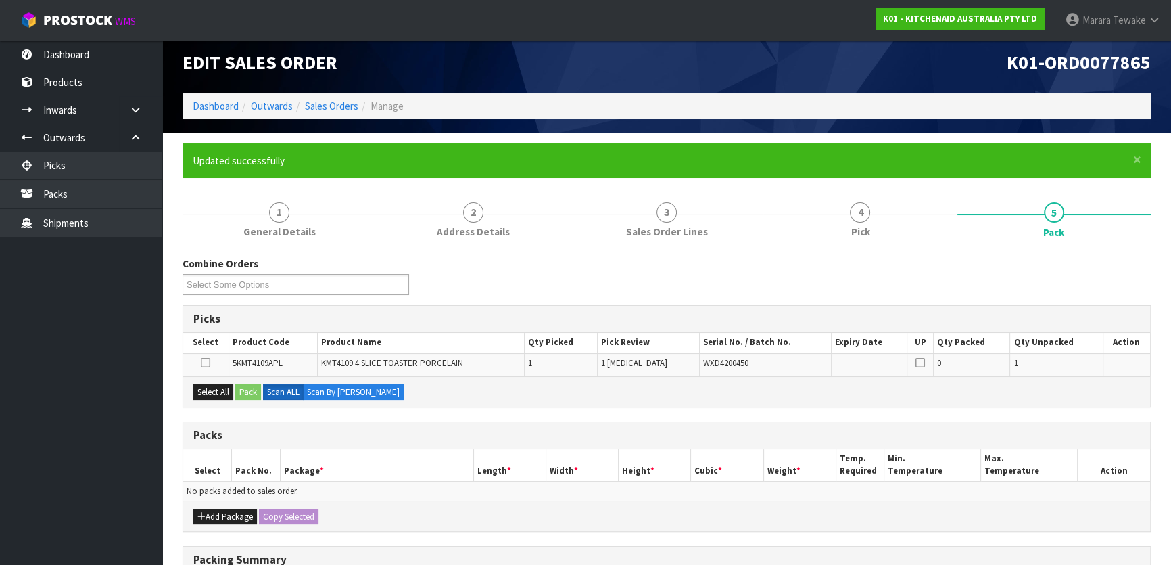
scroll to position [222, 0]
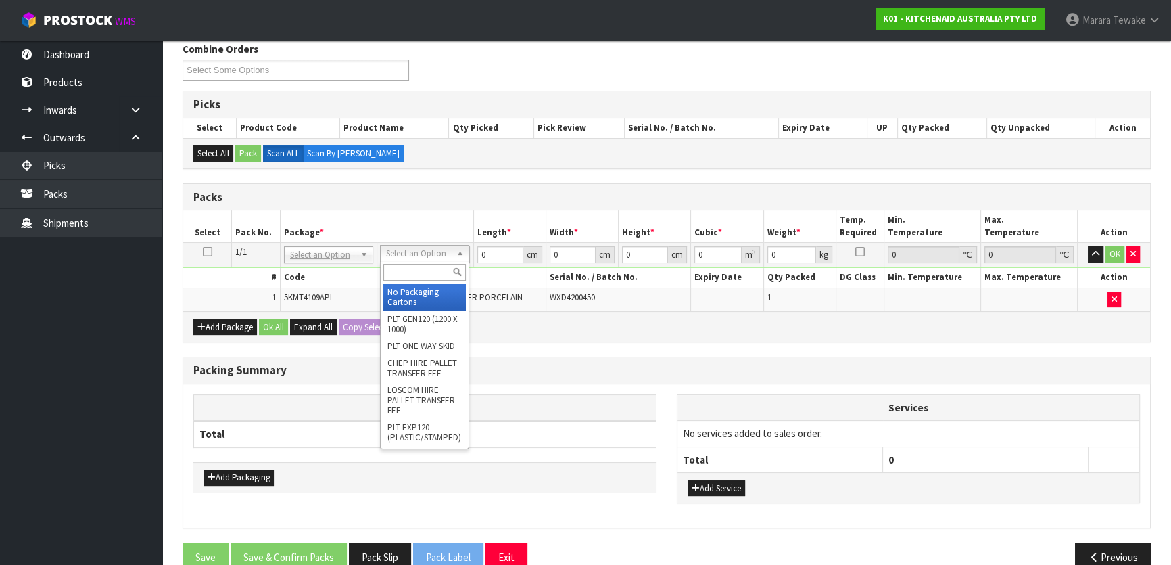
click at [416, 273] on input "text" at bounding box center [424, 272] width 82 height 17
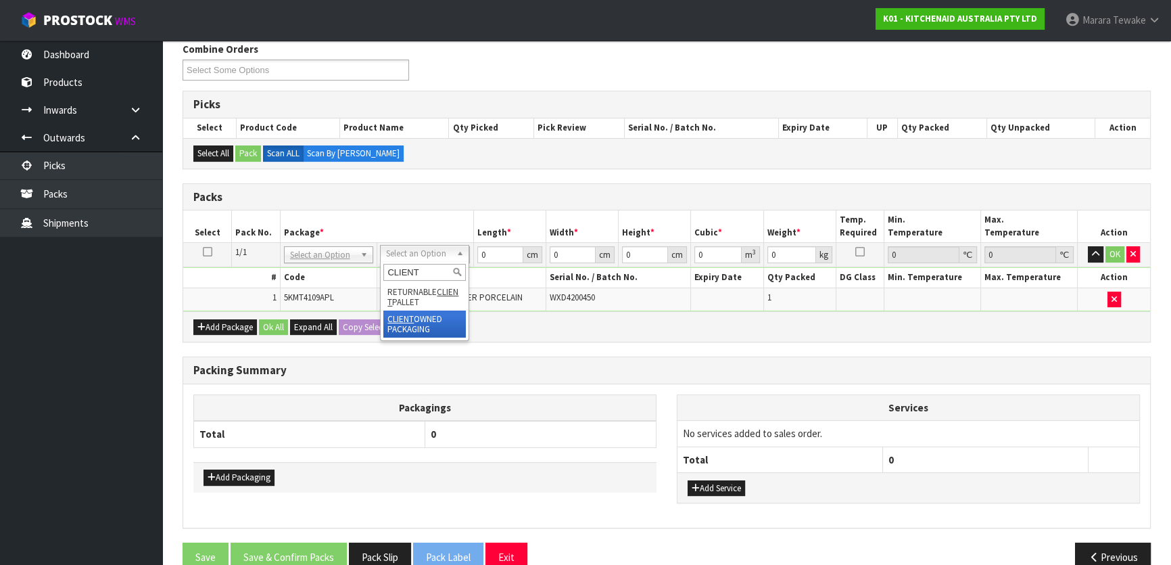
type input "CLIENT"
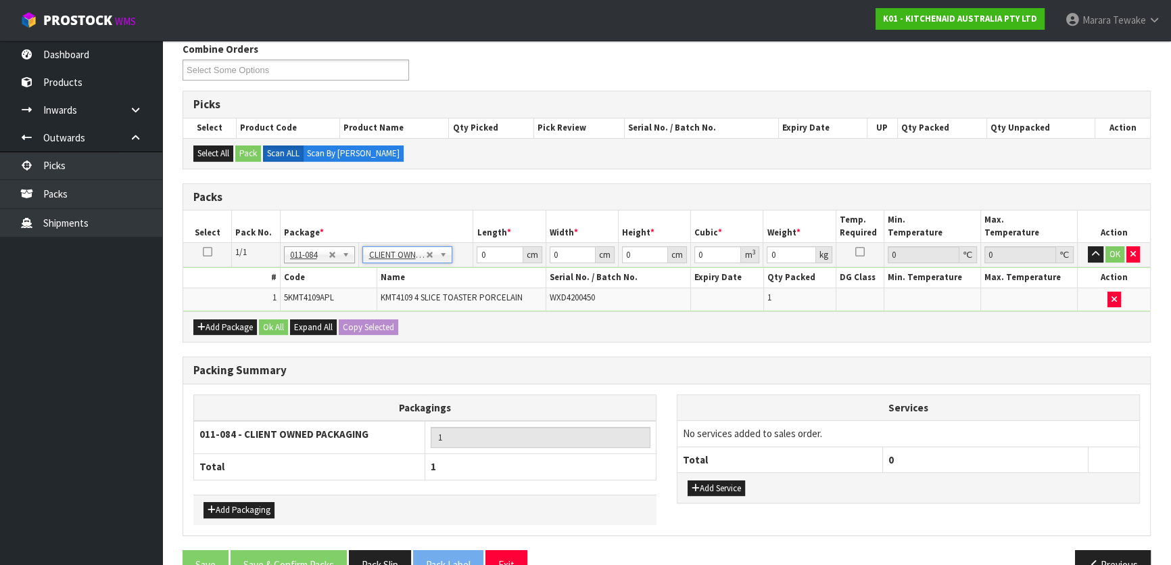
type input "4.6"
drag, startPoint x: 492, startPoint y: 250, endPoint x: 460, endPoint y: 243, distance: 32.6
click at [465, 247] on tr "1/1 NONE 007-001 007-002 007-004 007-009 007-013 007-014 007-015 007-017 007-01…" at bounding box center [666, 255] width 967 height 24
type input "51"
type input "27"
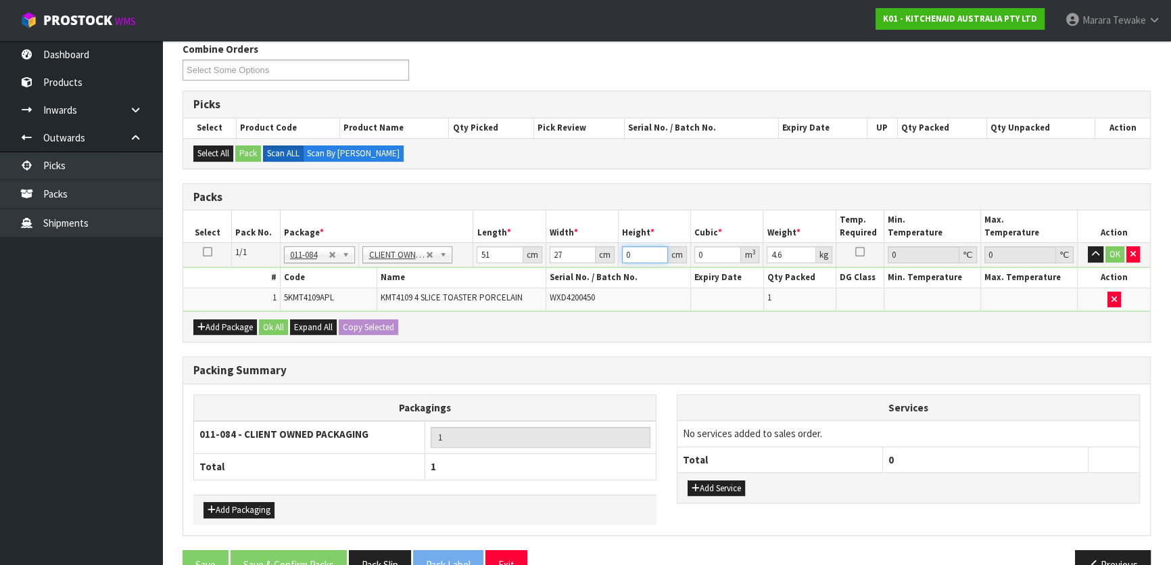
type input "3"
type input "0.004131"
type input "37"
type input "0.050949"
type input "37"
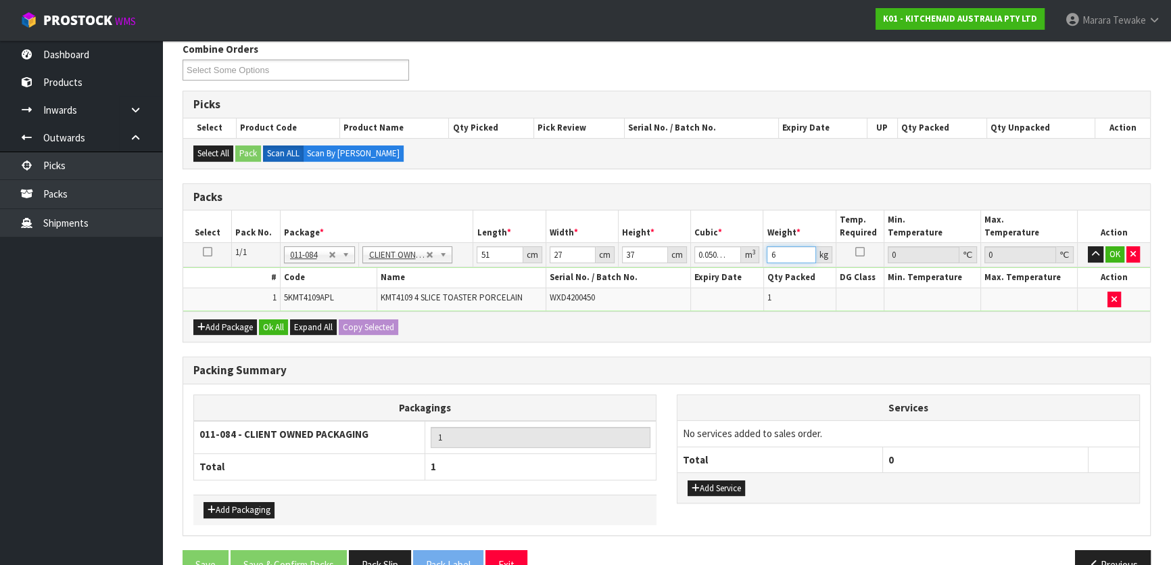
type input "6"
click at [1088, 246] on button "button" at bounding box center [1096, 254] width 16 height 16
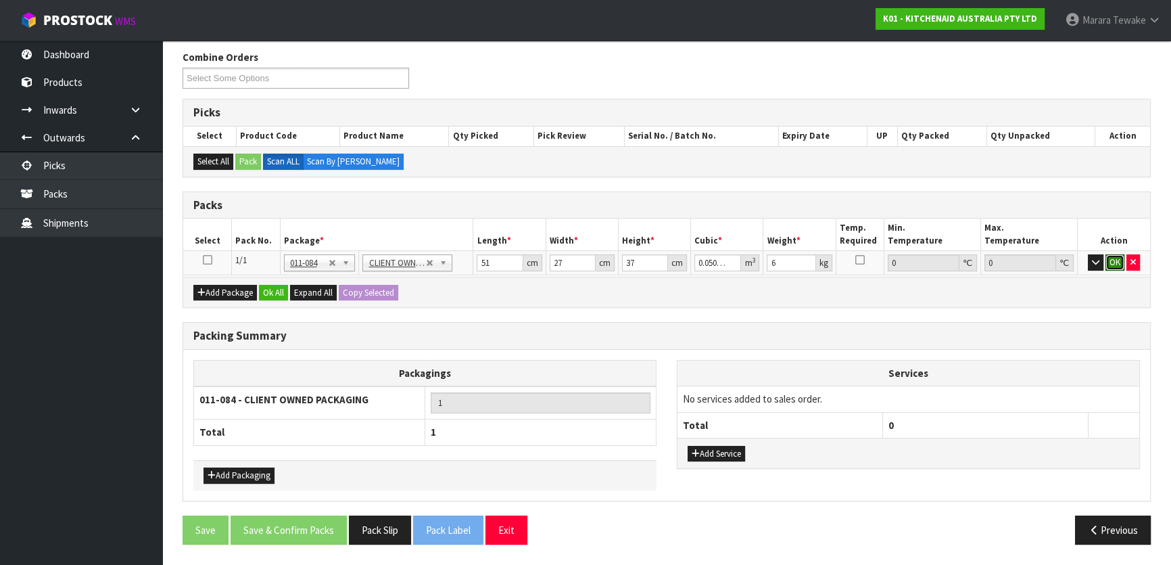
click button "OK" at bounding box center [1114, 262] width 19 height 16
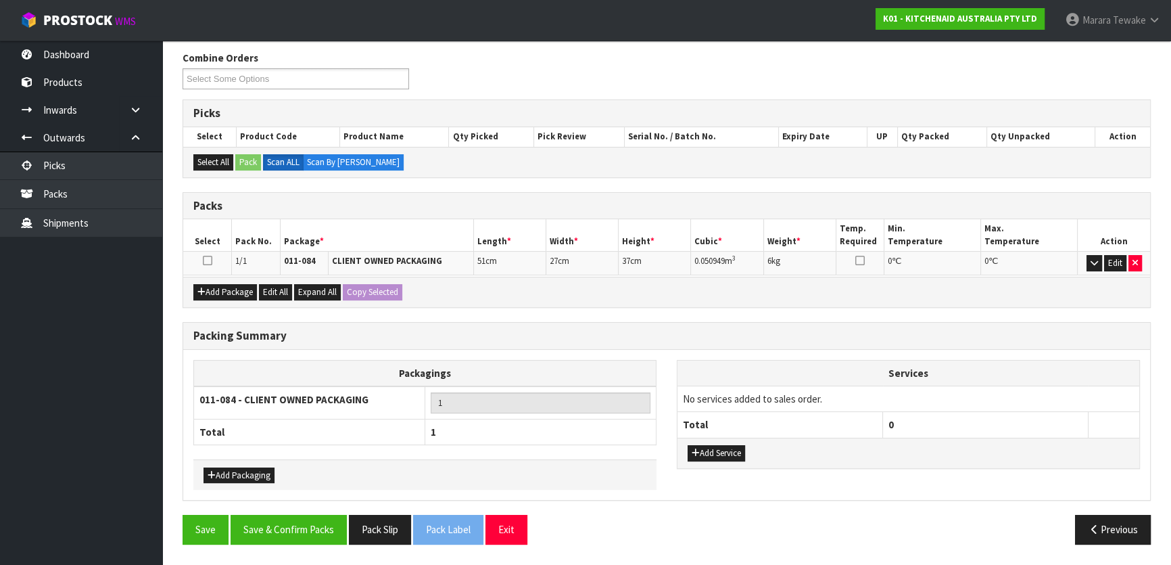
scroll to position [209, 0]
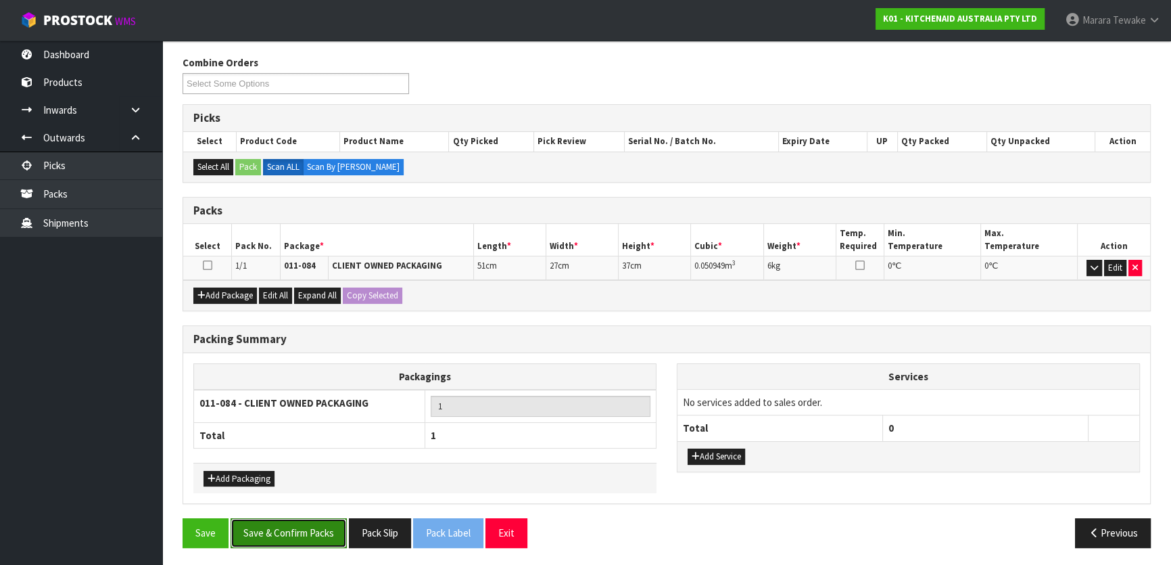
click at [322, 523] on button "Save & Confirm Packs" at bounding box center [289, 532] width 116 height 29
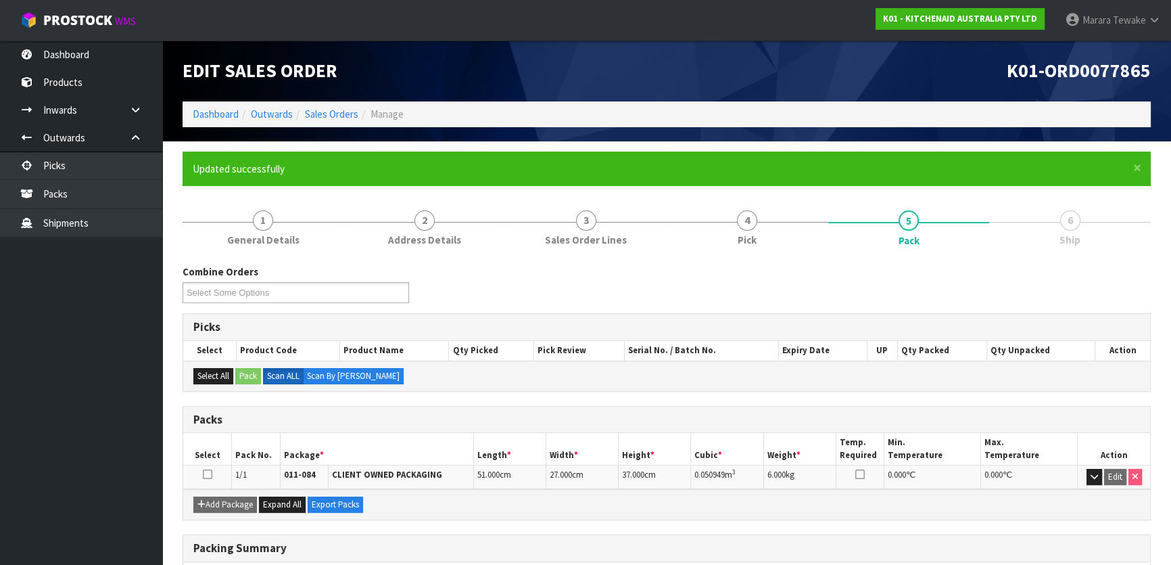
scroll to position [178, 0]
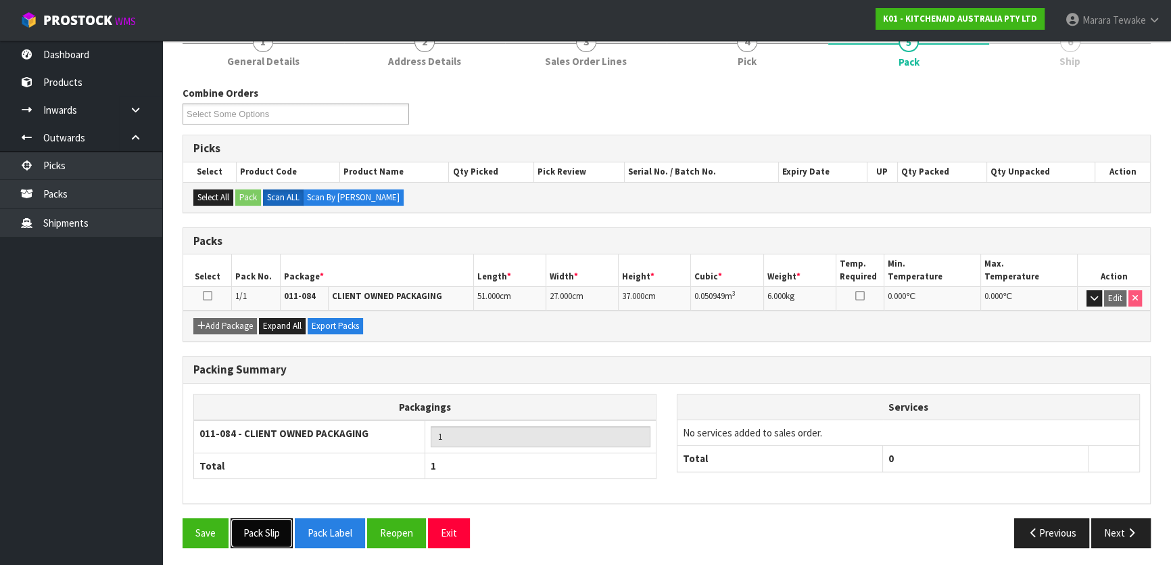
drag, startPoint x: 256, startPoint y: 527, endPoint x: 274, endPoint y: 519, distance: 19.7
click at [256, 527] on button "Pack Slip" at bounding box center [262, 532] width 62 height 29
click at [1119, 527] on button "Next" at bounding box center [1120, 532] width 59 height 29
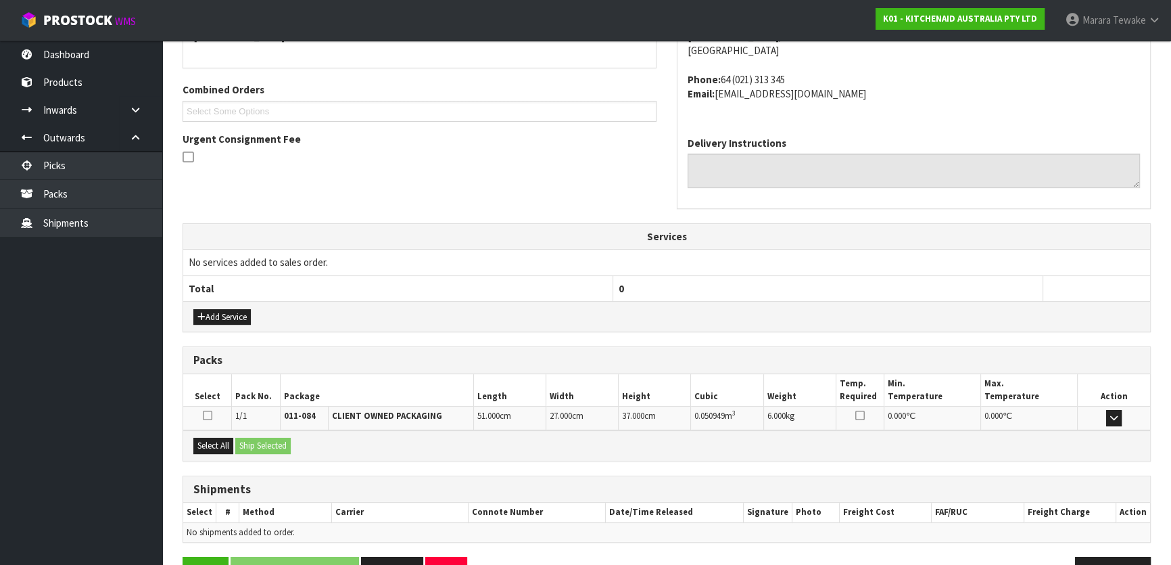
scroll to position [355, 0]
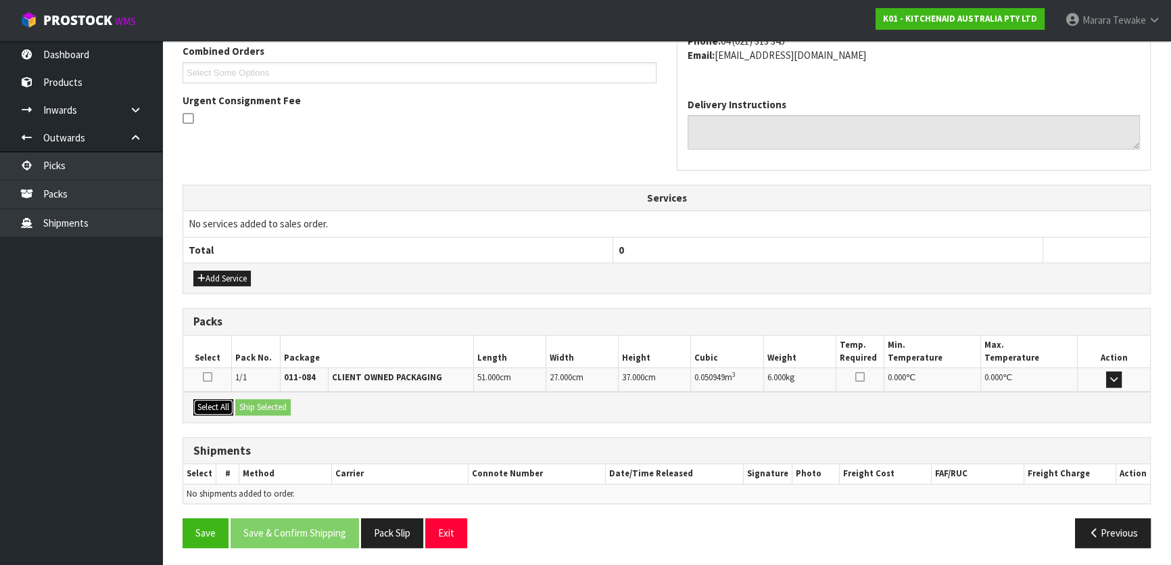
drag, startPoint x: 223, startPoint y: 406, endPoint x: 244, endPoint y: 403, distance: 21.2
click at [226, 406] on button "Select All" at bounding box center [213, 407] width 40 height 16
drag, startPoint x: 245, startPoint y: 403, endPoint x: 268, endPoint y: 412, distance: 25.2
click at [249, 403] on button "Ship Selected" at bounding box center [262, 407] width 55 height 16
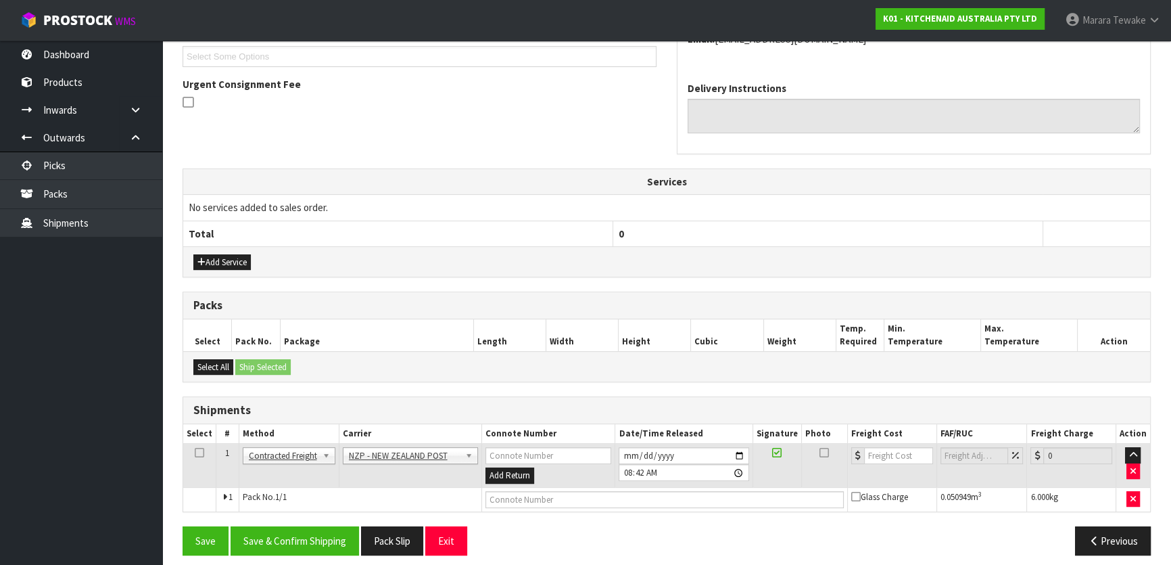
scroll to position [379, 0]
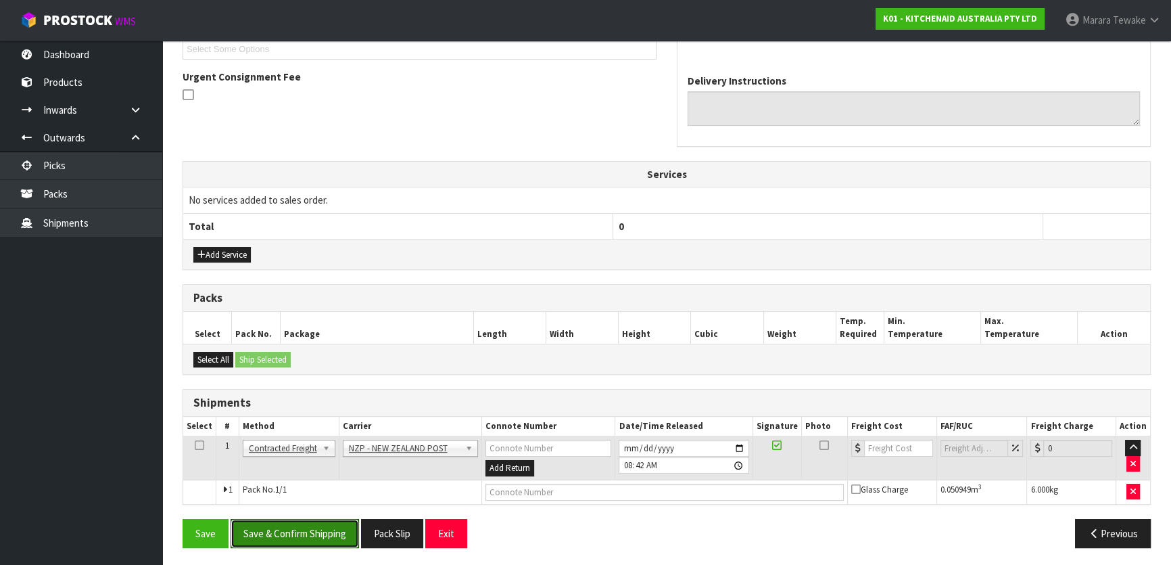
drag, startPoint x: 322, startPoint y: 537, endPoint x: 187, endPoint y: 508, distance: 137.8
click at [316, 537] on button "Save & Confirm Shipping" at bounding box center [295, 533] width 128 height 29
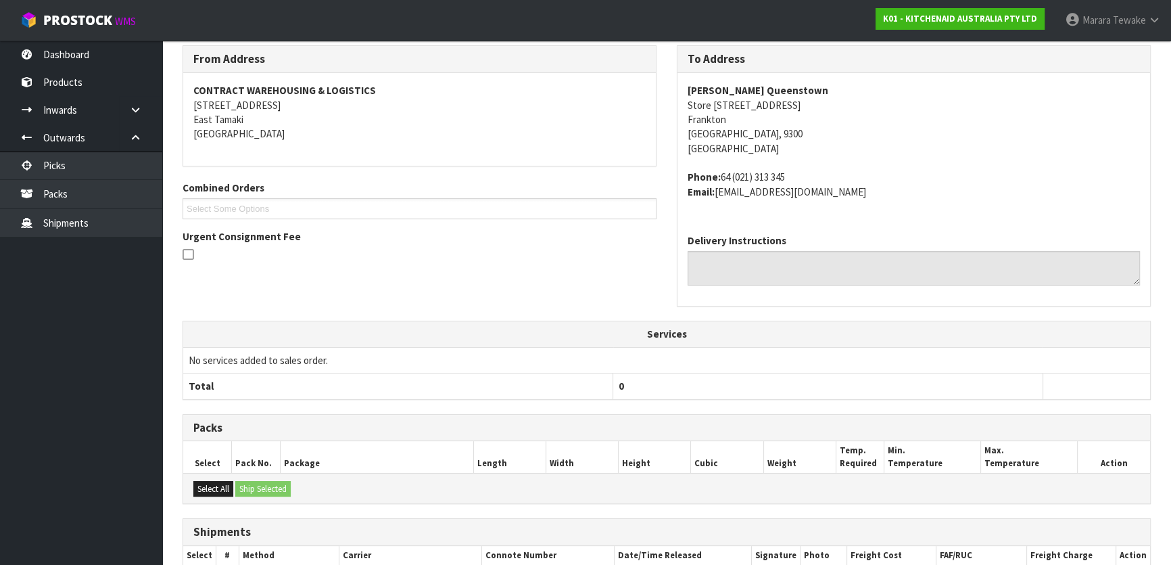
scroll to position [360, 0]
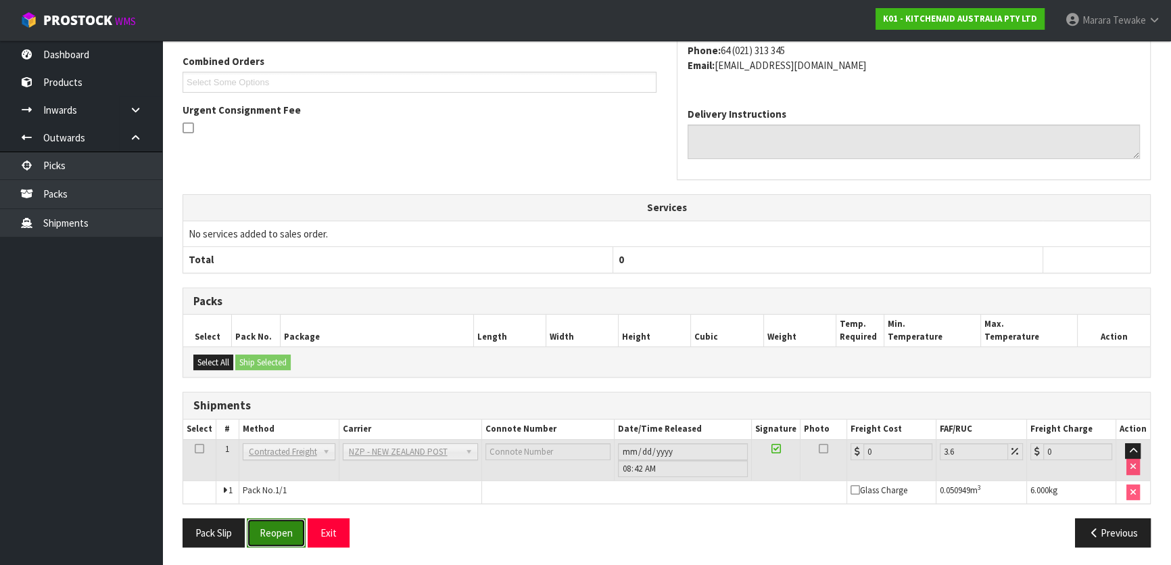
click at [270, 527] on button "Reopen" at bounding box center [276, 532] width 59 height 29
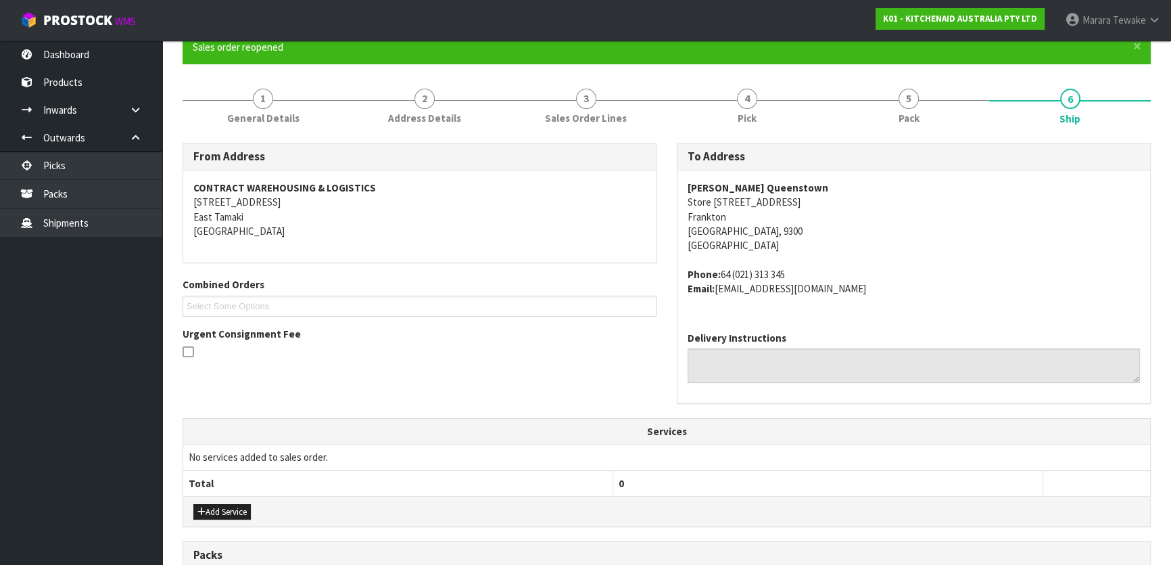
scroll to position [379, 0]
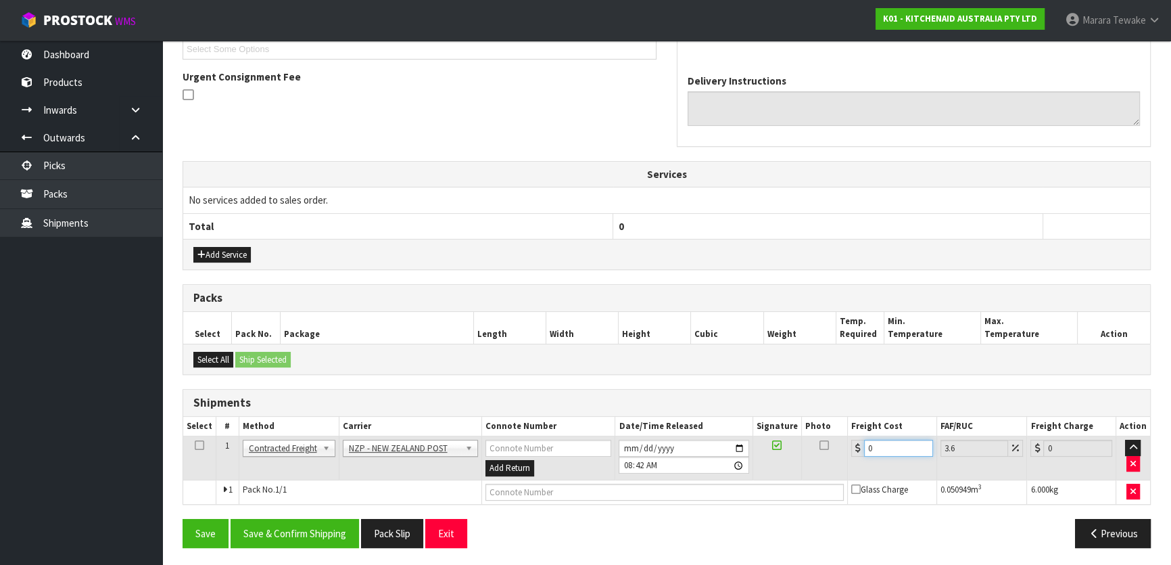
drag, startPoint x: 894, startPoint y: 443, endPoint x: 840, endPoint y: 439, distance: 55.0
click at [840, 439] on tr "1 Client Local Pickup Customer Local Pickup Company Freight Contracted Freight …" at bounding box center [666, 458] width 967 height 44
type input "1"
type input "1.04"
type input "13"
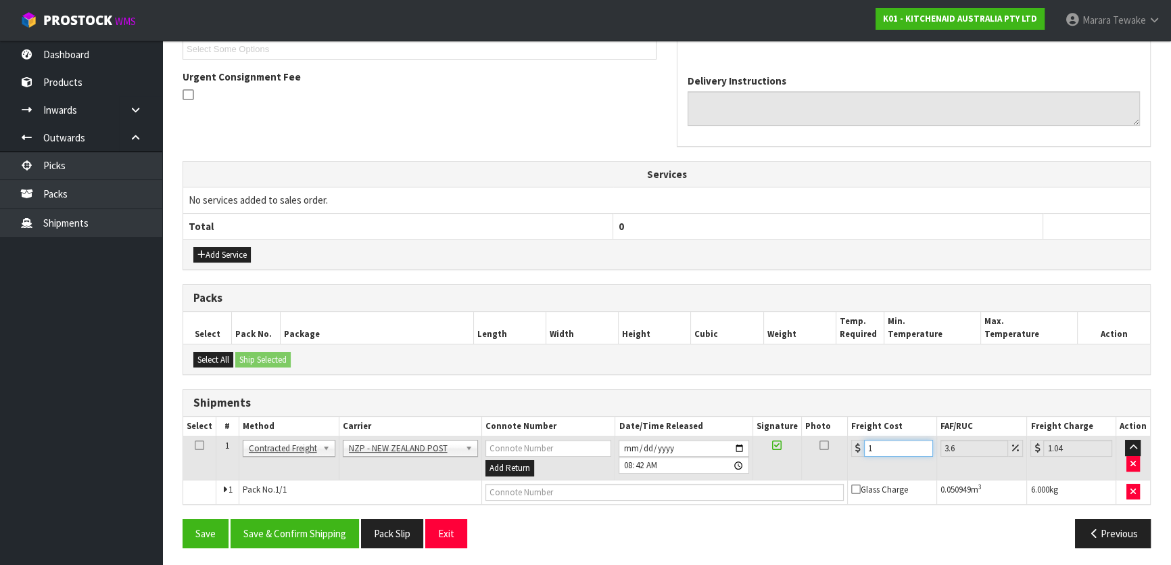
type input "13.47"
type input "13.2"
type input "13.68"
type input "13.27"
type input "13.75"
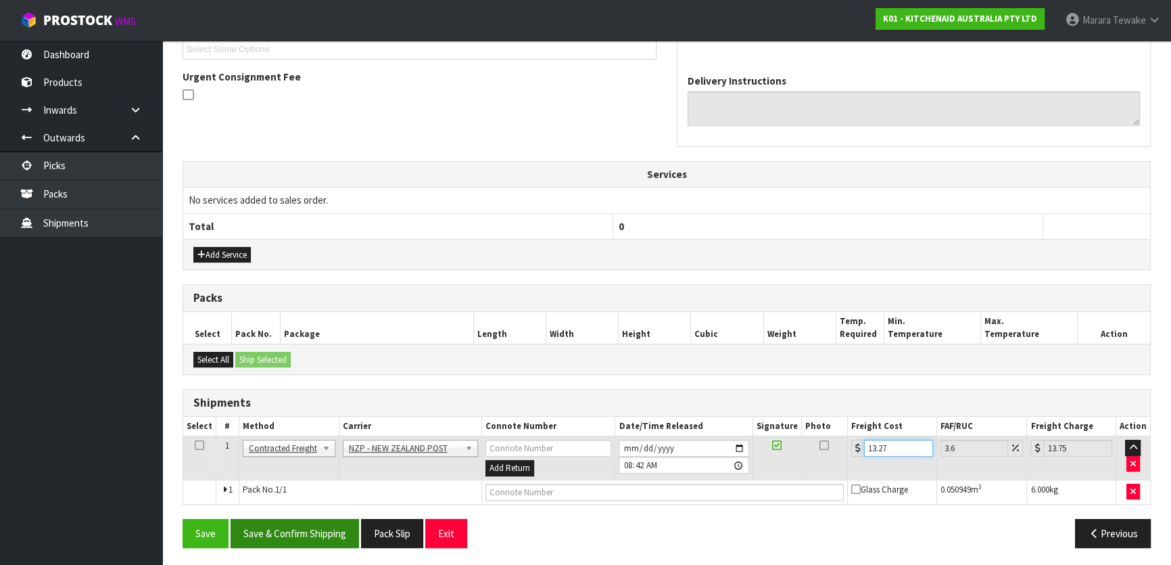
type input "13.27"
click at [322, 535] on button "Save & Confirm Shipping" at bounding box center [295, 533] width 128 height 29
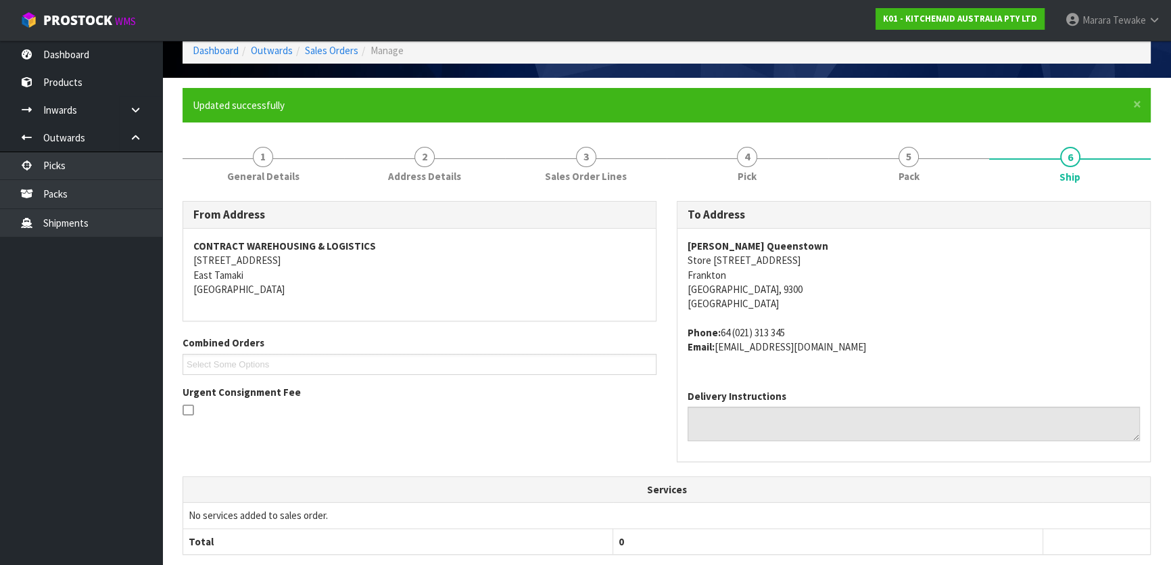
scroll to position [47, 0]
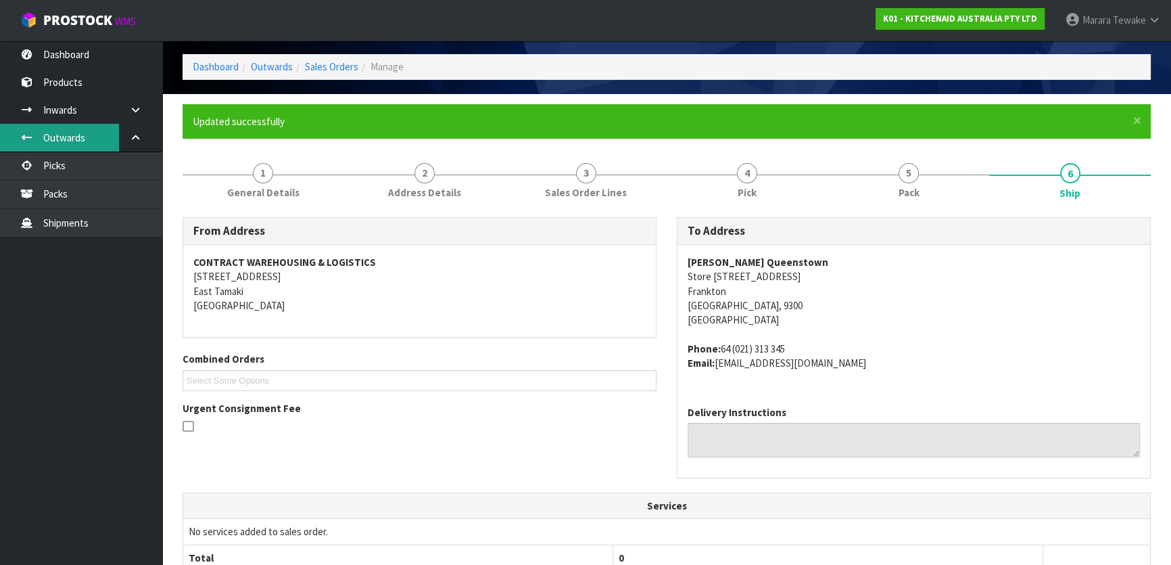
click at [98, 151] on link "Outwards" at bounding box center [81, 138] width 162 height 28
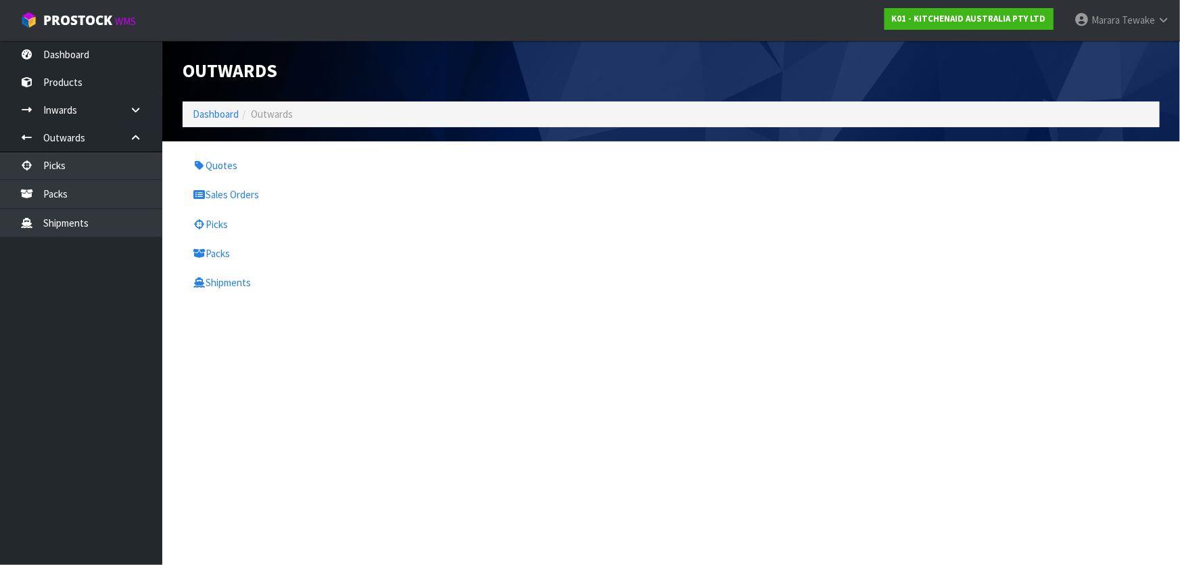
click at [105, 174] on div "Outwards Dashboard Outwards Quotes Sales Orders Picks Packs Shipments" at bounding box center [590, 153] width 1180 height 307
click at [98, 165] on link "Picks" at bounding box center [81, 165] width 162 height 28
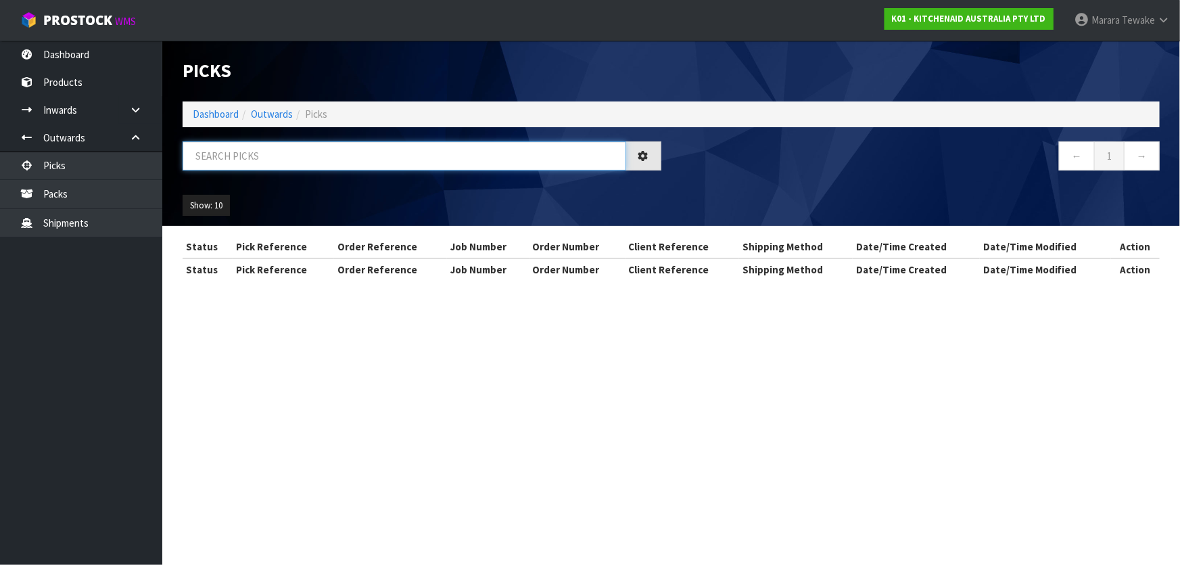
click at [269, 160] on input "text" at bounding box center [404, 155] width 443 height 29
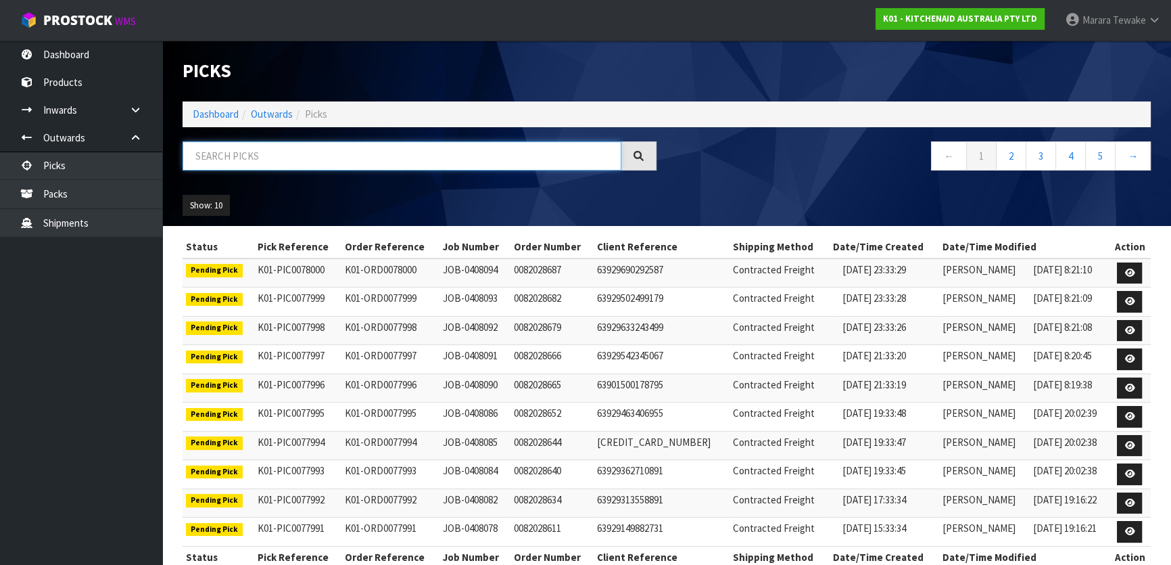
click at [264, 158] on input "text" at bounding box center [402, 155] width 439 height 29
type input "JOB-0407910"
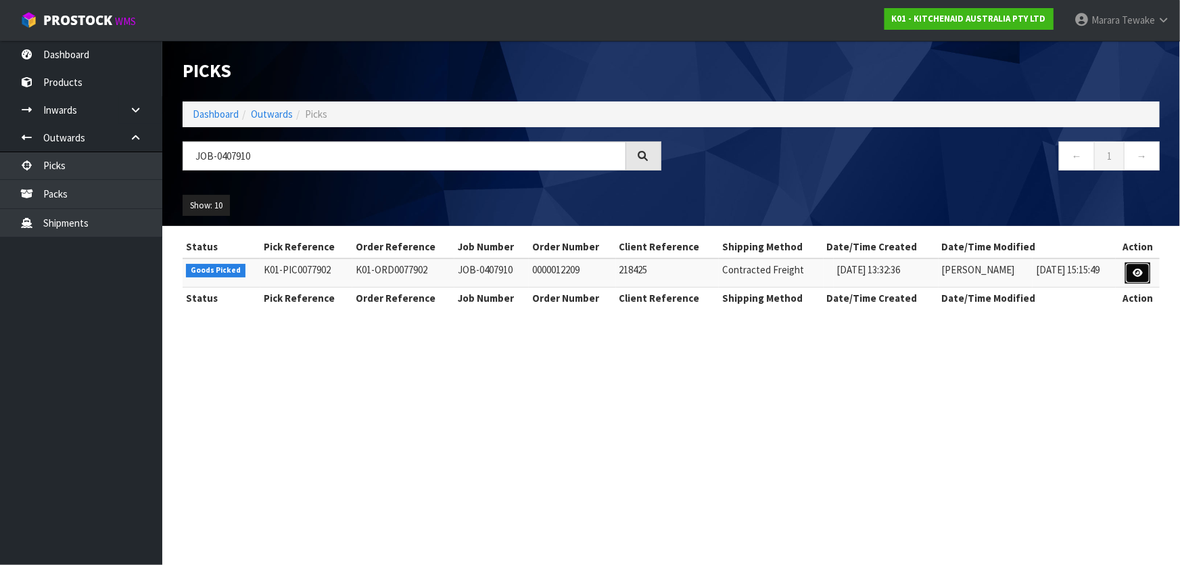
click at [1145, 272] on link at bounding box center [1137, 273] width 25 height 22
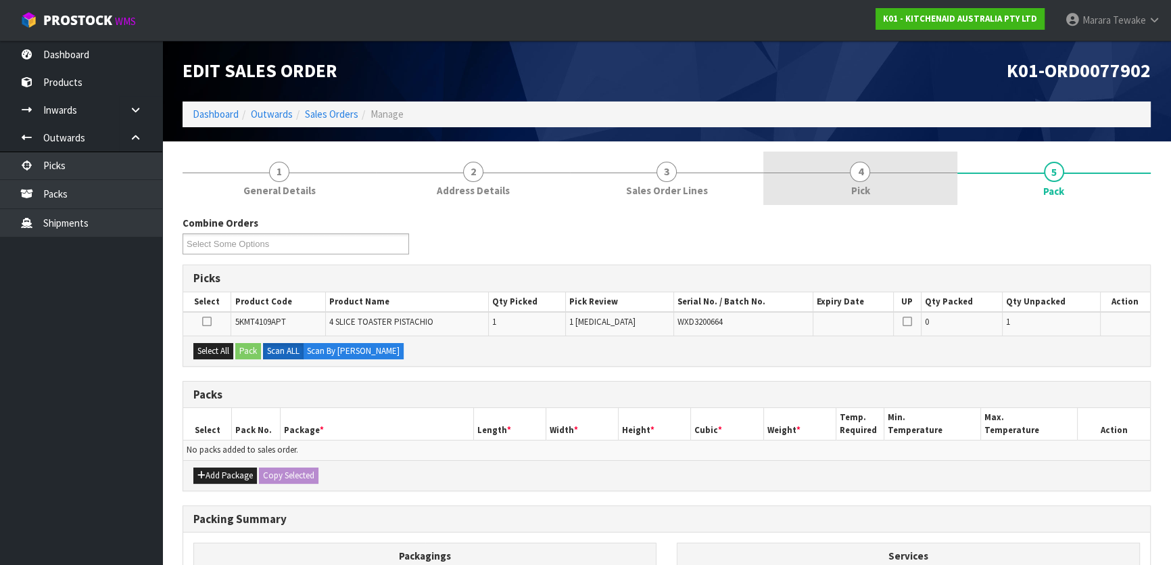
click at [855, 168] on span "4" at bounding box center [860, 172] width 20 height 20
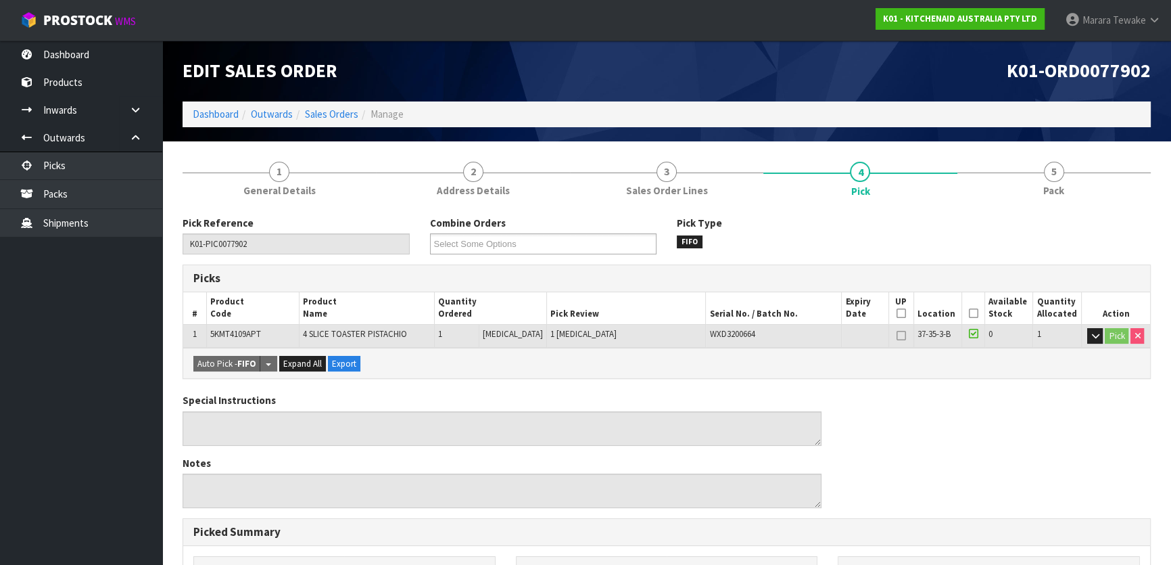
click at [971, 313] on icon at bounding box center [972, 313] width 9 height 1
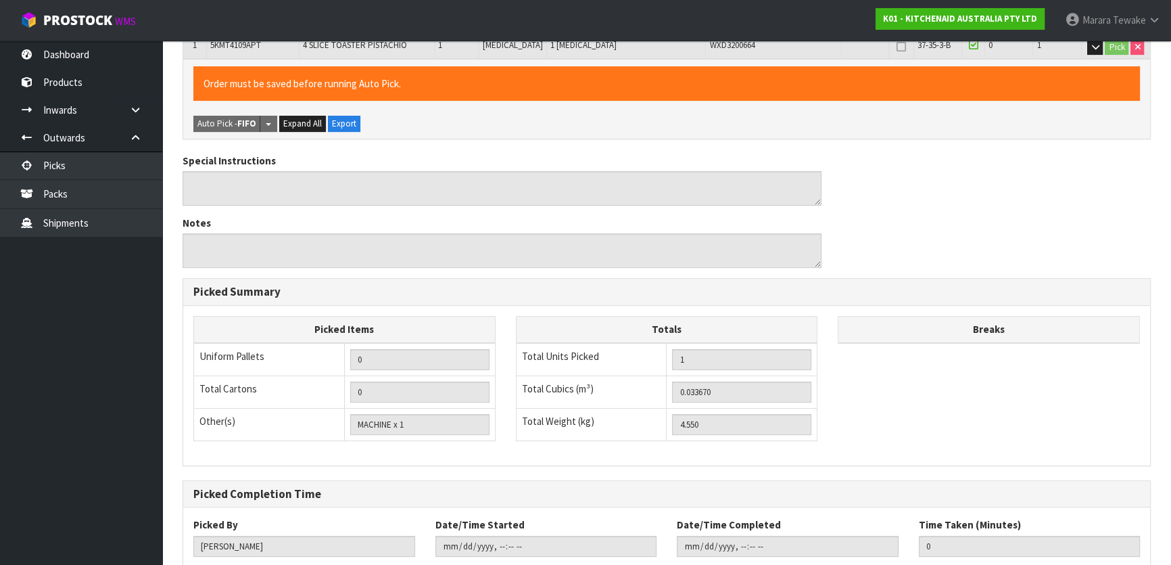
scroll to position [372, 0]
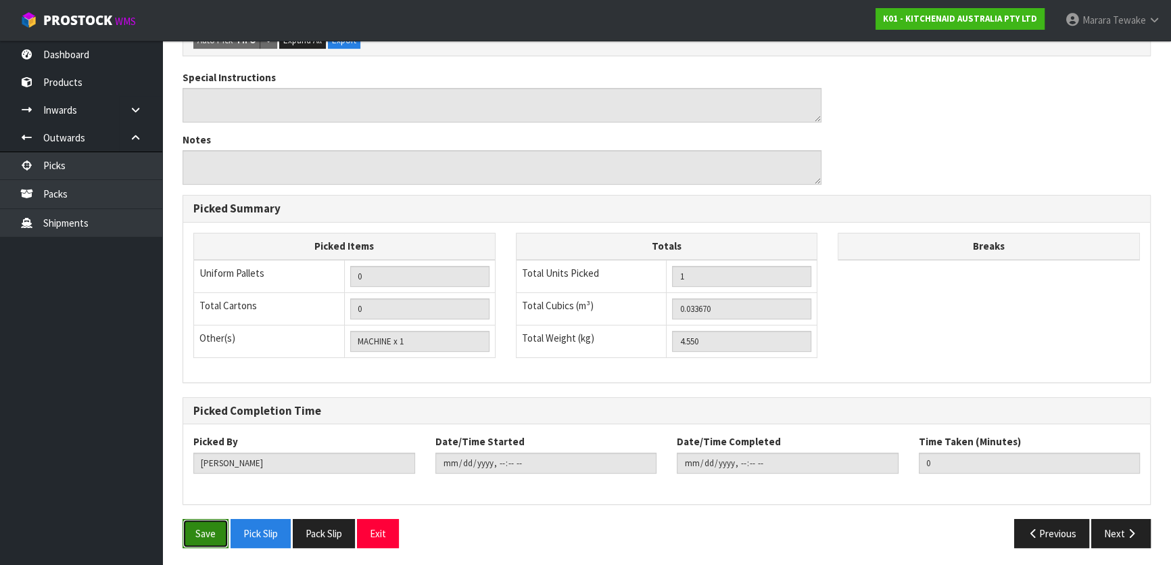
click at [218, 538] on button "Save" at bounding box center [206, 533] width 46 height 29
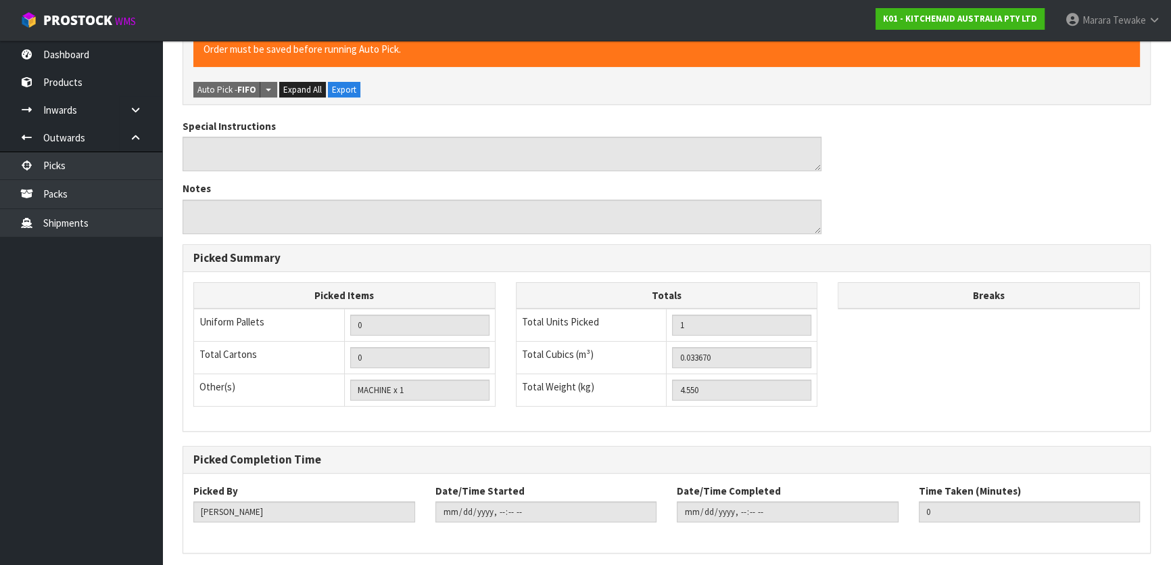
scroll to position [0, 0]
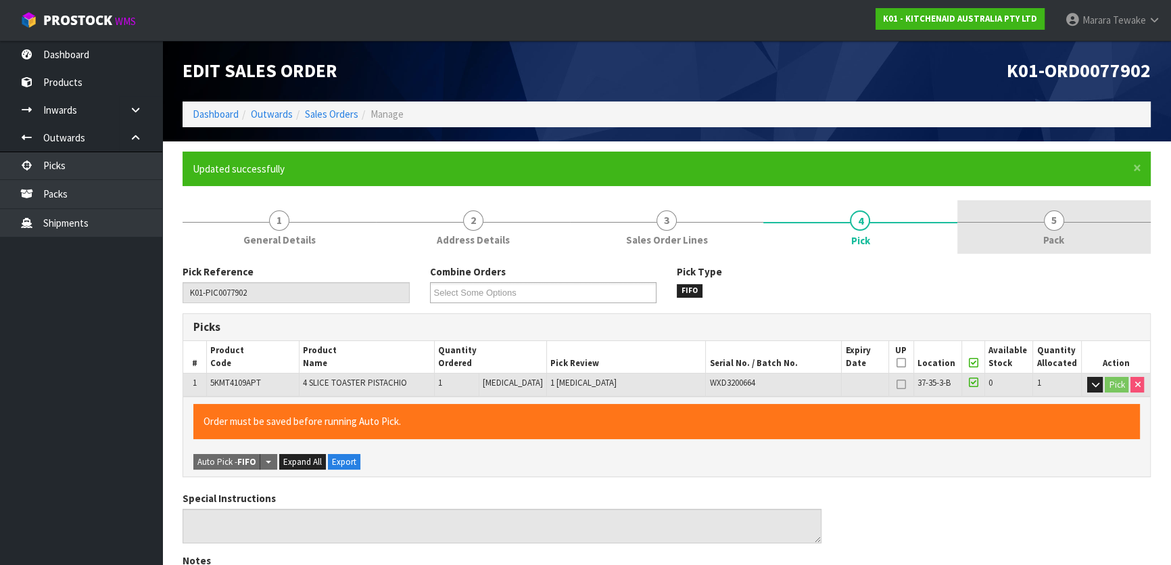
type input "Marara Tewake"
type input "2025-08-18T09:04:21"
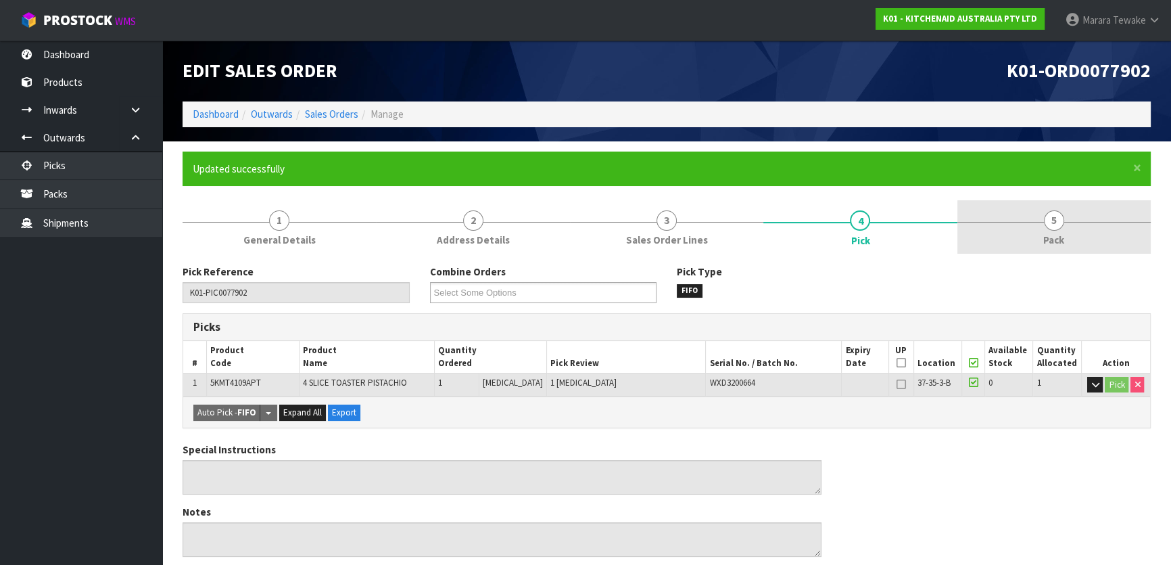
click at [1068, 229] on link "5 Pack" at bounding box center [1053, 226] width 193 height 53
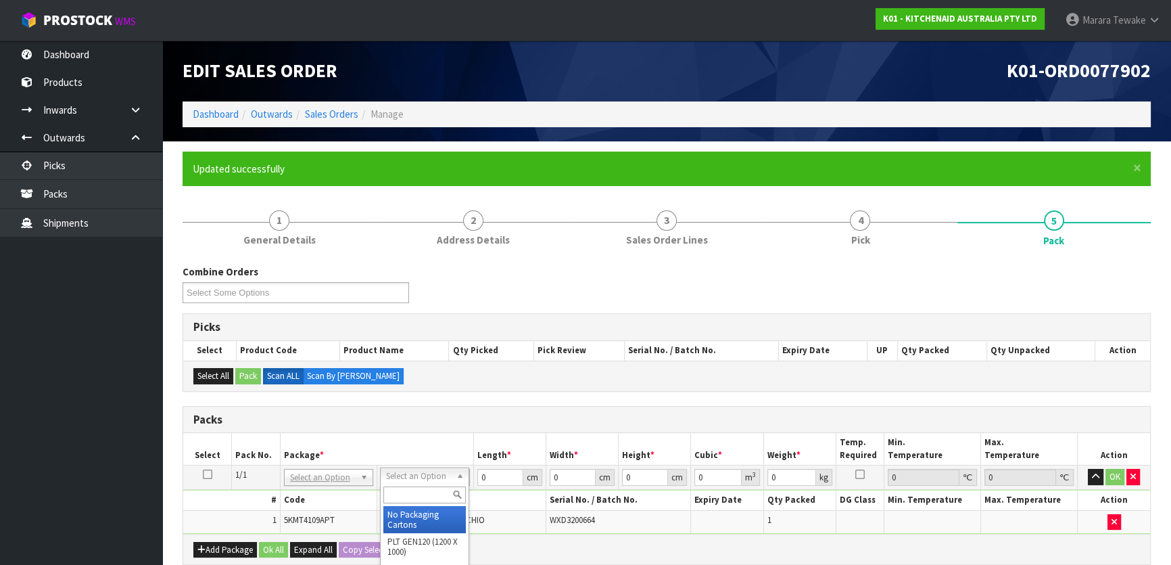
click at [429, 492] on input "text" at bounding box center [424, 494] width 82 height 17
type input "CLIENT"
type input "4.55"
click at [494, 475] on input "0" at bounding box center [500, 477] width 46 height 17
drag, startPoint x: 489, startPoint y: 475, endPoint x: 466, endPoint y: 457, distance: 28.8
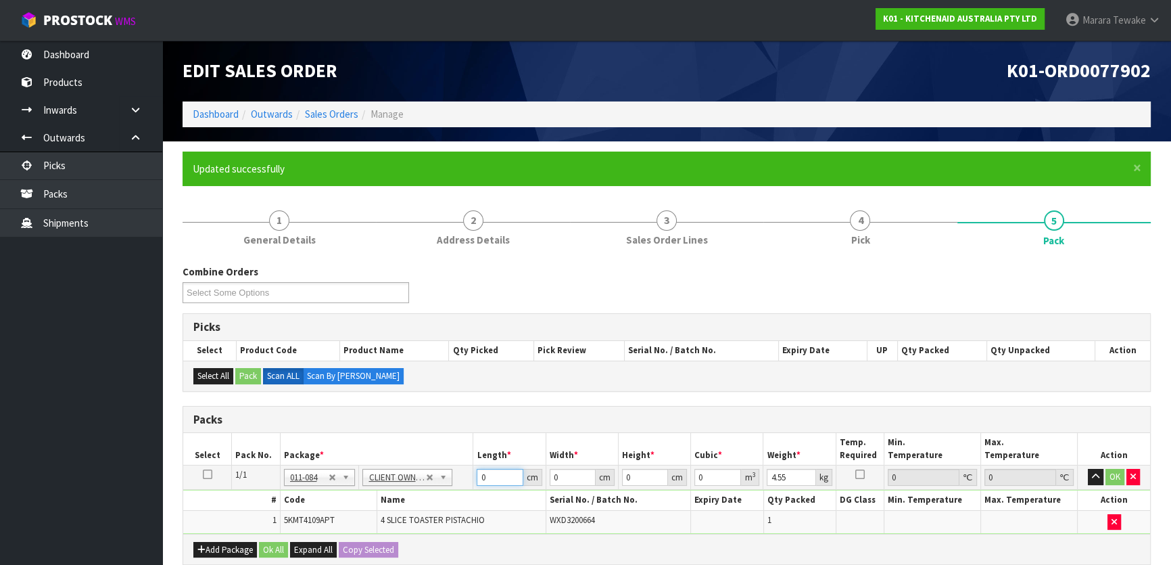
click at [477, 472] on input "0" at bounding box center [500, 477] width 46 height 17
type input "51"
type input "28"
type input "3"
type input "0.004284"
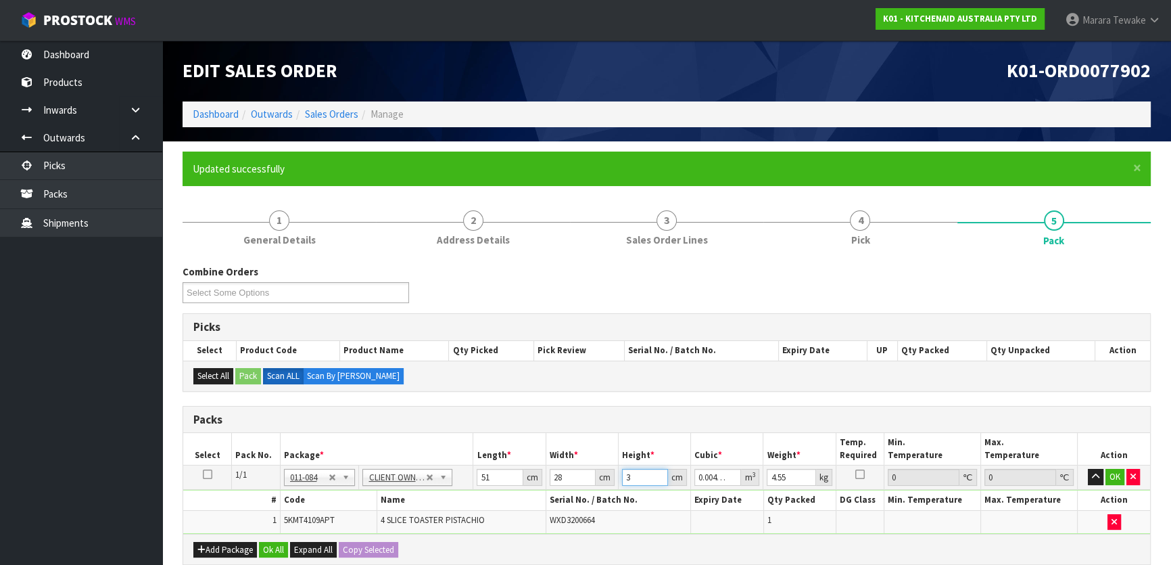
type input "38"
type input "0.054264"
type input "38"
type input "6"
click at [1088, 469] on button "button" at bounding box center [1096, 477] width 16 height 16
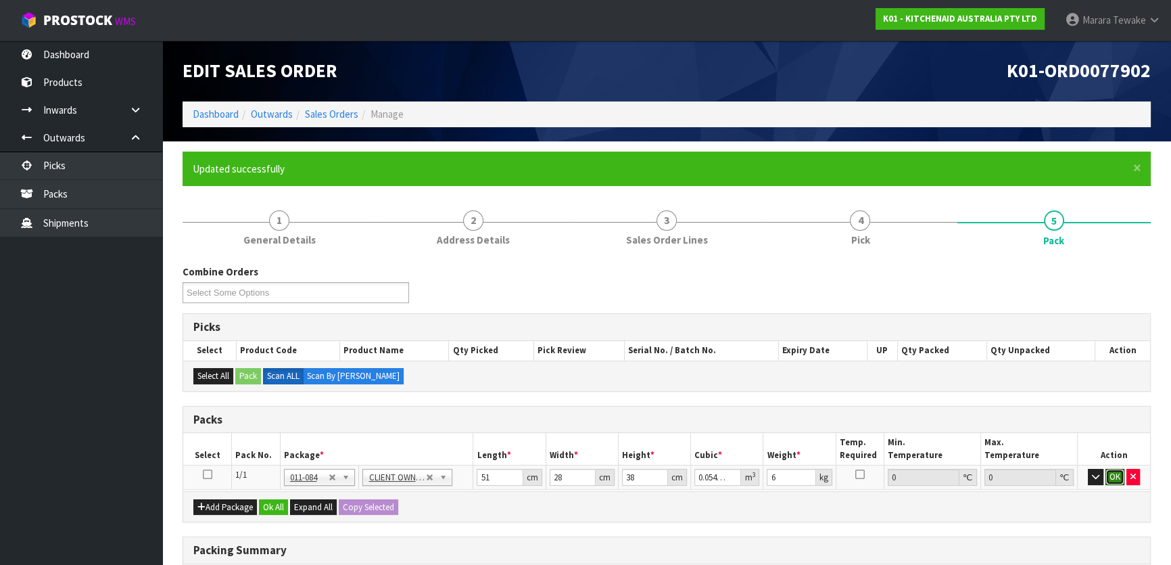
click button "OK" at bounding box center [1114, 477] width 19 height 16
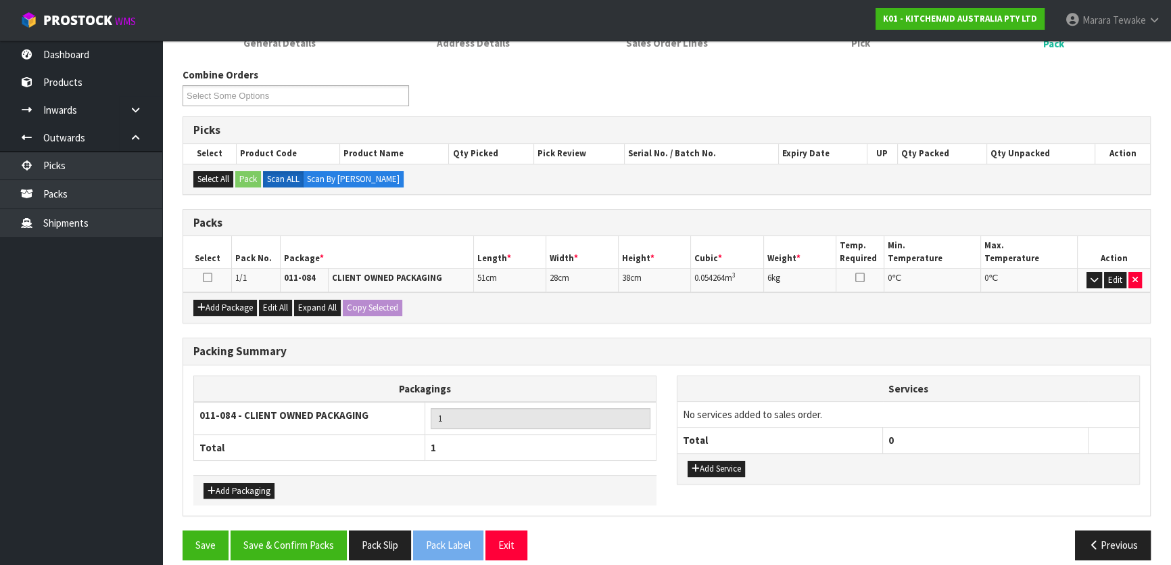
scroll to position [209, 0]
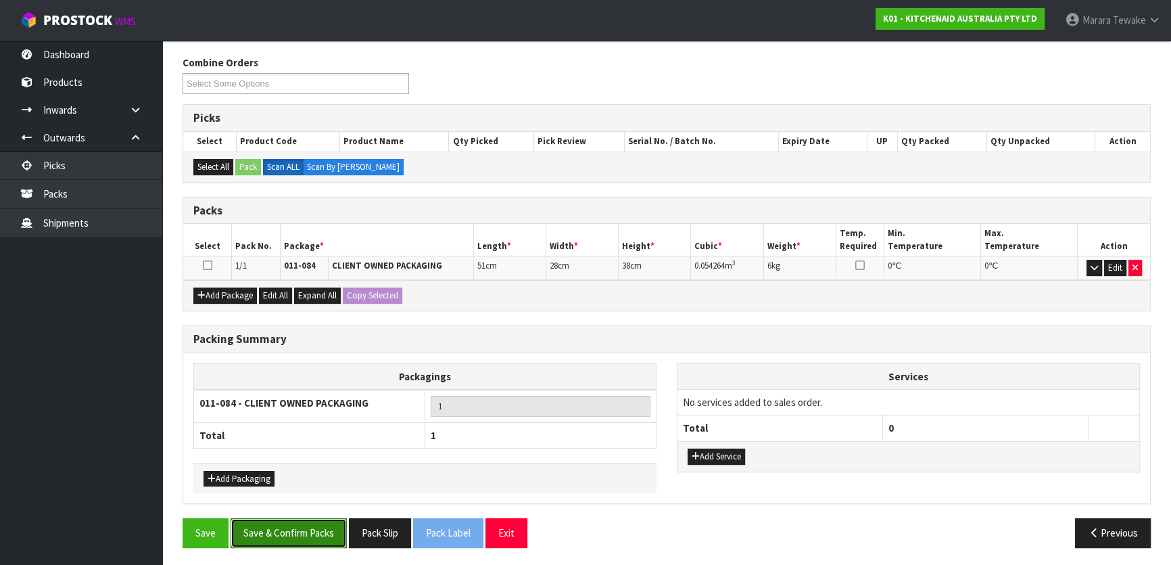
click at [282, 526] on button "Save & Confirm Packs" at bounding box center [289, 532] width 116 height 29
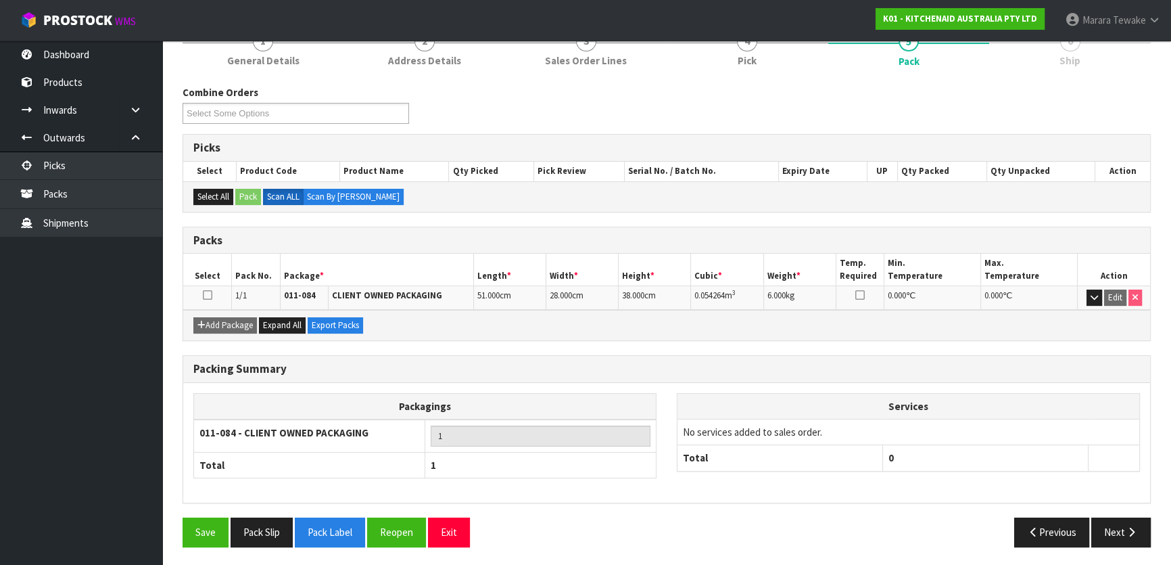
scroll to position [178, 0]
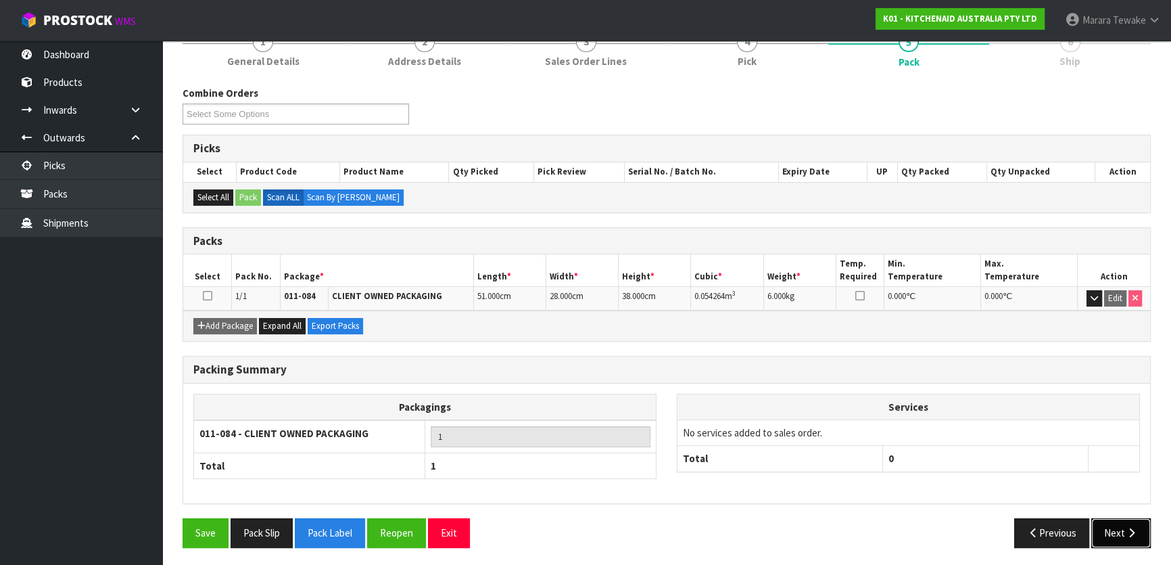
click at [1119, 527] on button "Next" at bounding box center [1120, 532] width 59 height 29
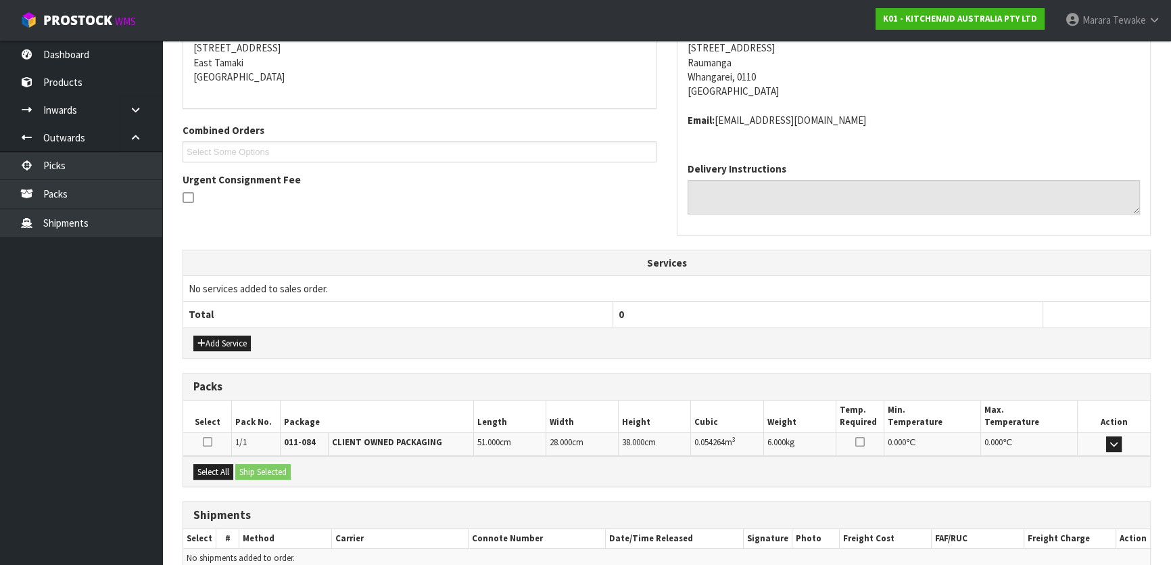
scroll to position [340, 0]
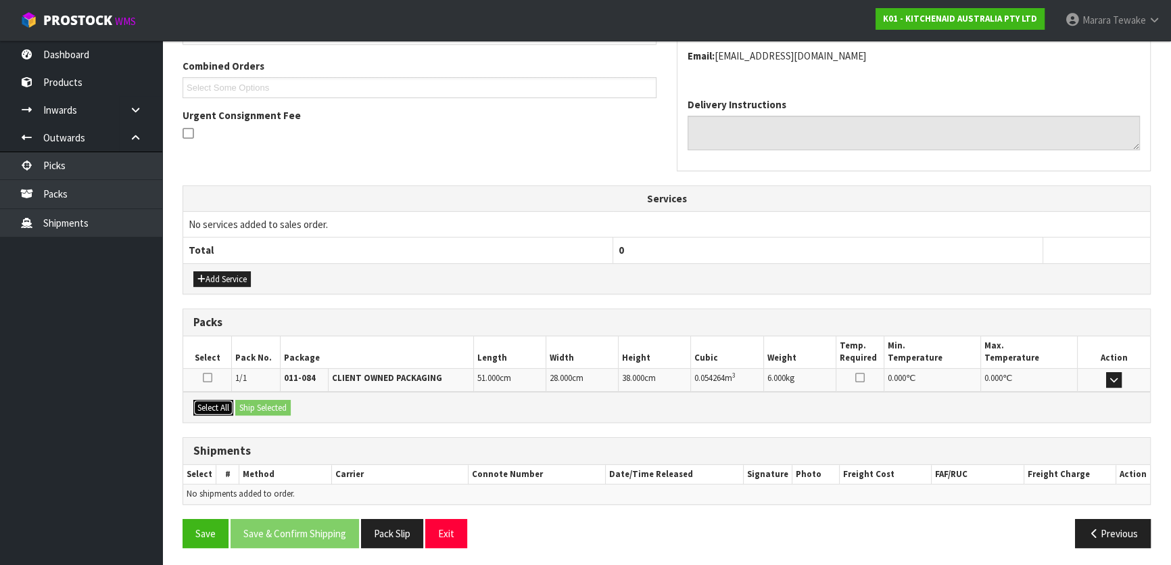
click at [212, 406] on button "Select All" at bounding box center [213, 408] width 40 height 16
click at [279, 401] on button "Ship Selected" at bounding box center [262, 408] width 55 height 16
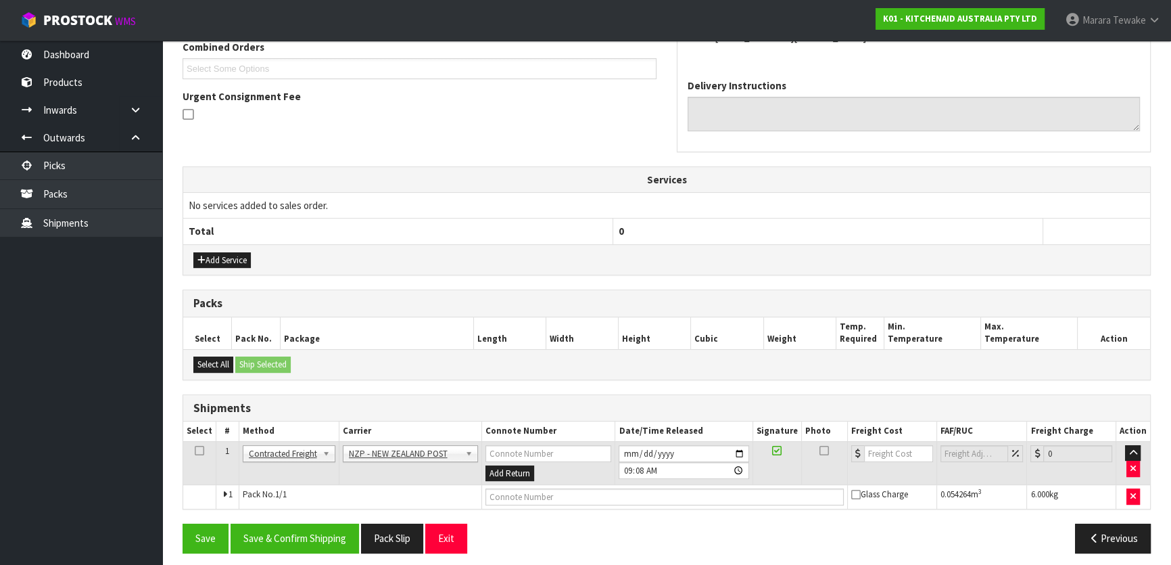
scroll to position [365, 0]
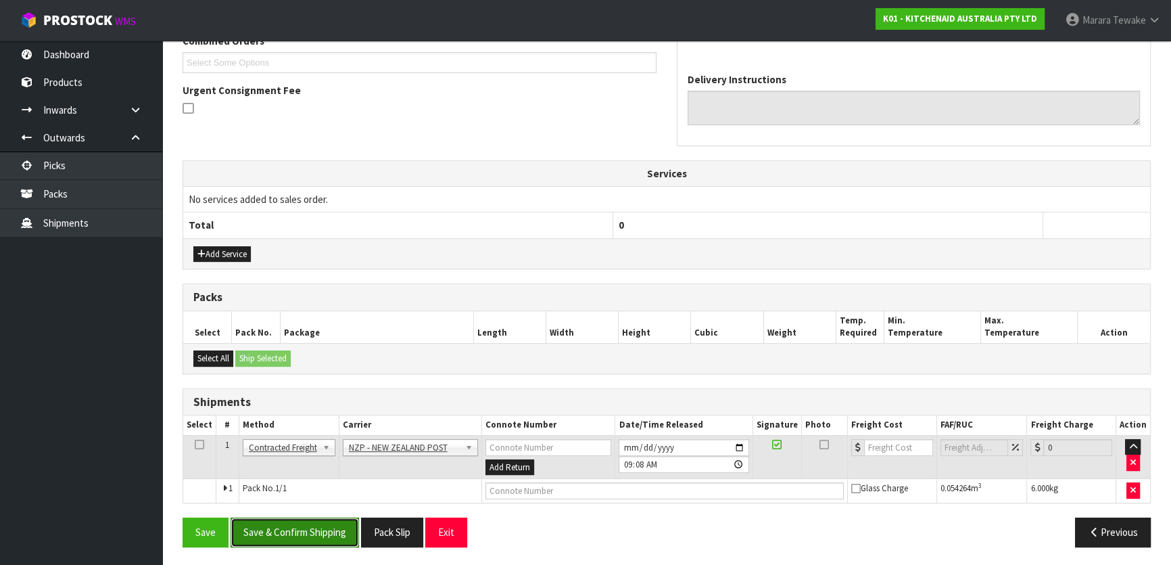
click at [285, 533] on button "Save & Confirm Shipping" at bounding box center [295, 531] width 128 height 29
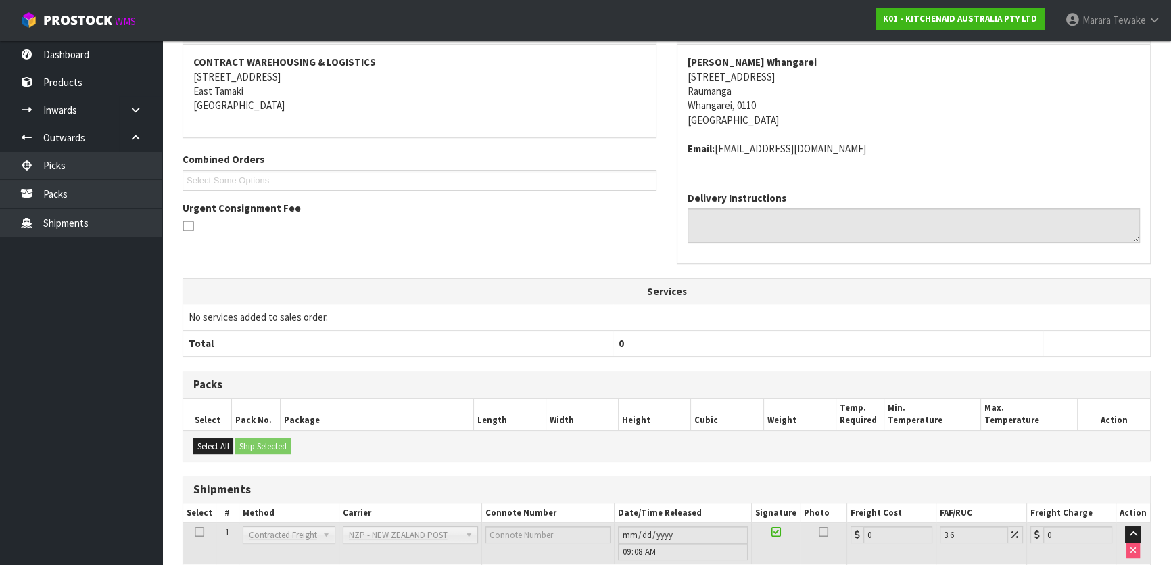
scroll to position [345, 0]
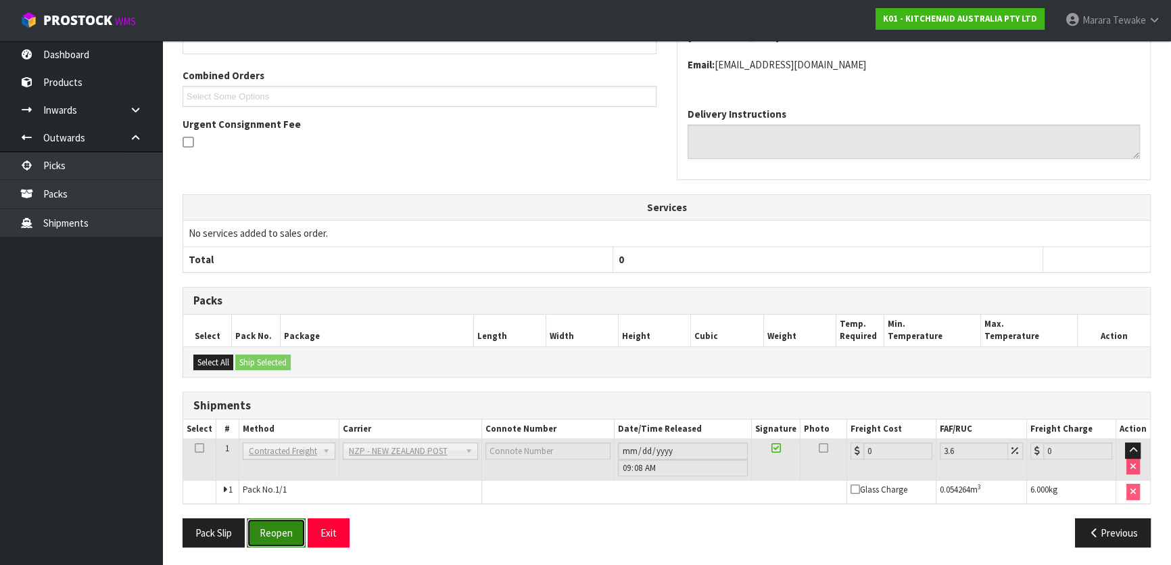
click at [274, 531] on button "Reopen" at bounding box center [276, 532] width 59 height 29
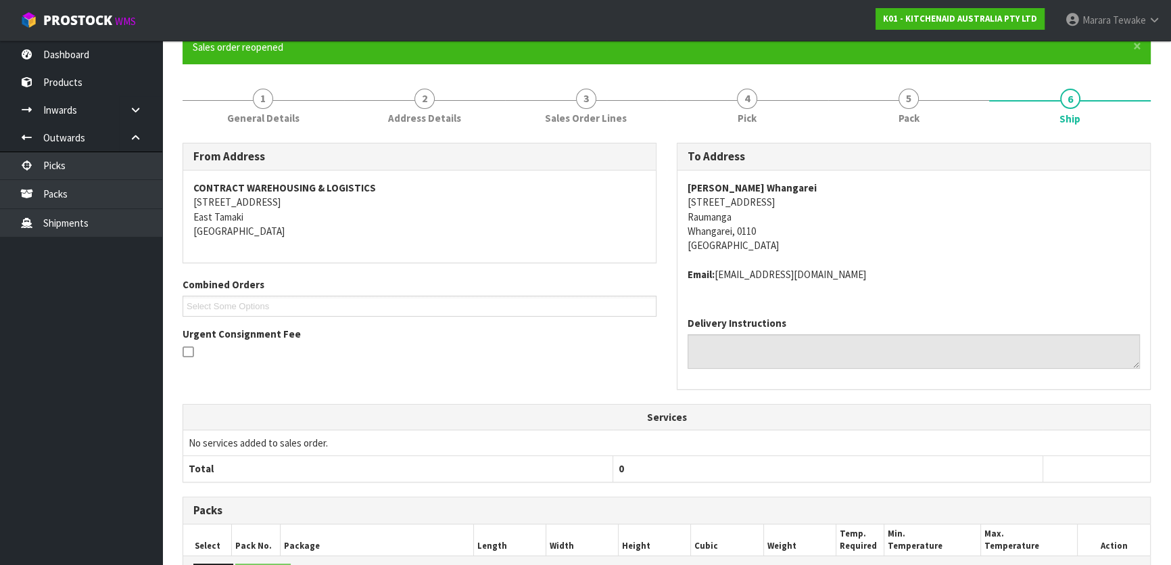
scroll to position [331, 0]
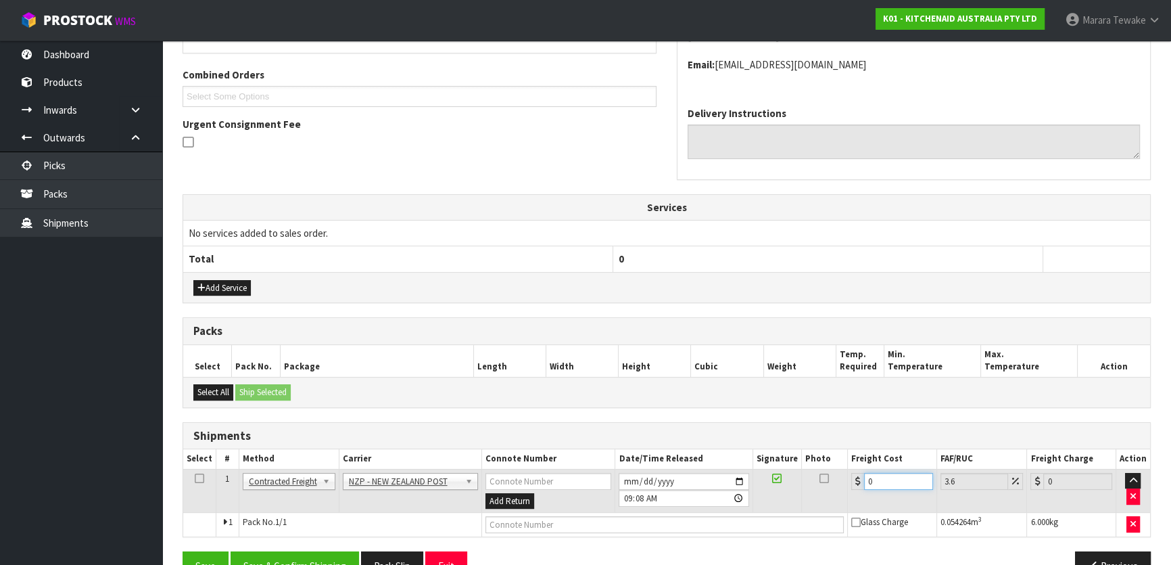
drag, startPoint x: 878, startPoint y: 484, endPoint x: 845, endPoint y: 464, distance: 38.5
click at [845, 464] on table "Select # Method Carrier Connote Number Date/Time Released Signature Photo Freig…" at bounding box center [666, 492] width 967 height 87
type input "7"
type input "7.25"
type input "7.3"
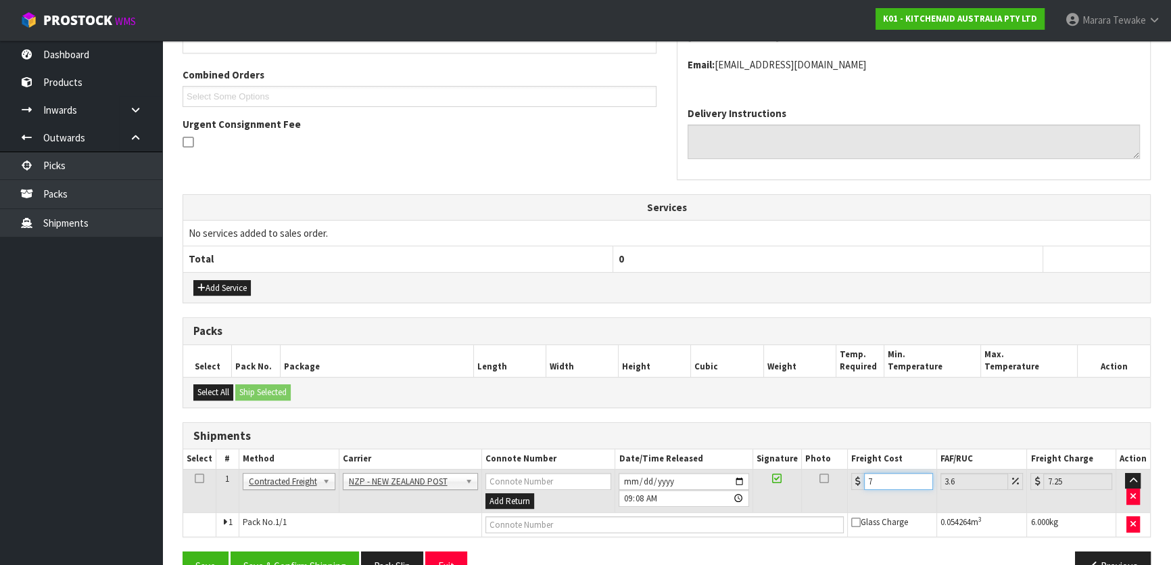
type input "7.56"
type input "7.31"
type input "7.57"
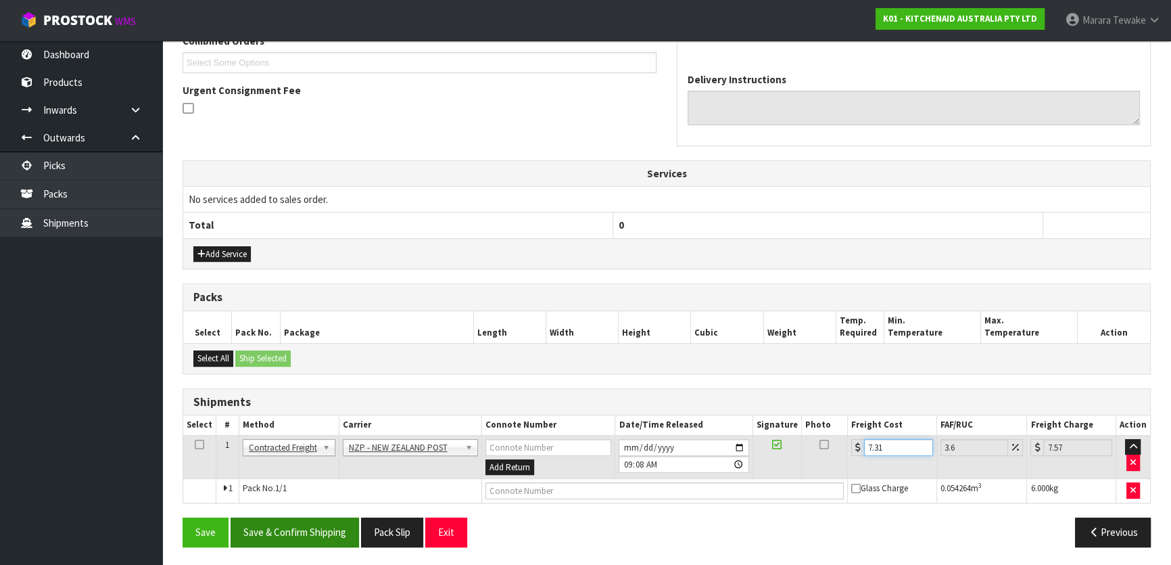
type input "7.31"
click at [320, 521] on button "Save & Confirm Shipping" at bounding box center [295, 531] width 128 height 29
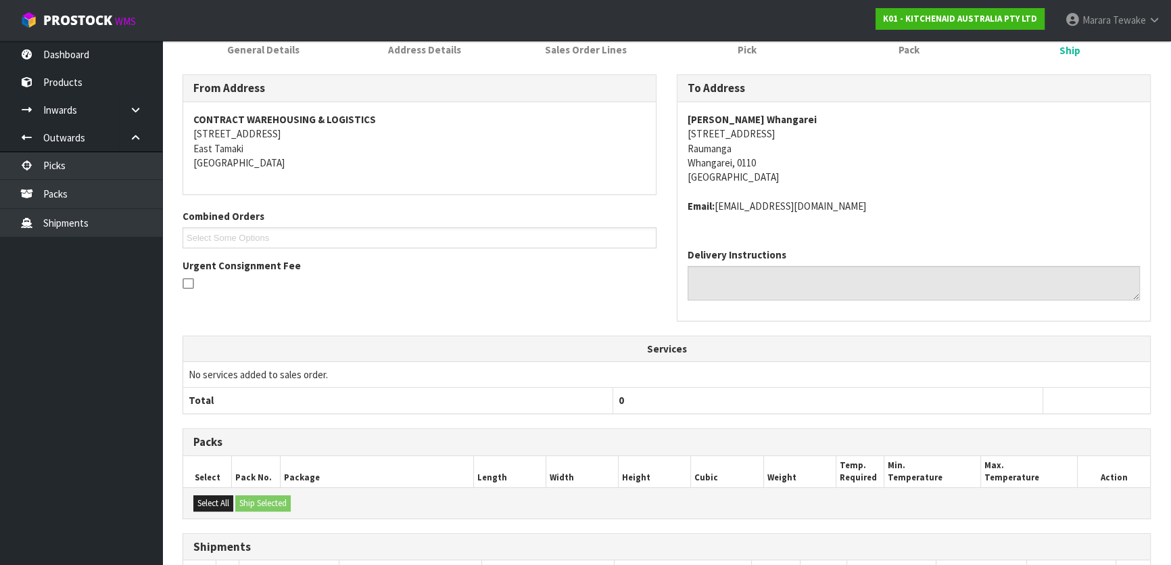
scroll to position [0, 0]
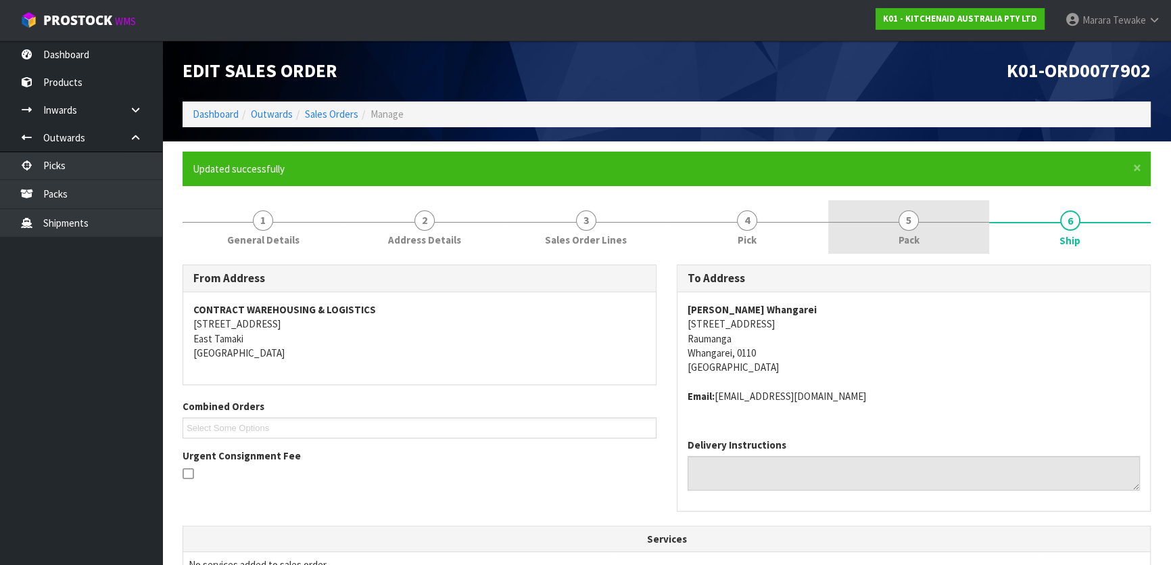
drag, startPoint x: 886, startPoint y: 223, endPoint x: 880, endPoint y: 239, distance: 17.3
click at [886, 222] on link "5 Pack" at bounding box center [909, 226] width 162 height 53
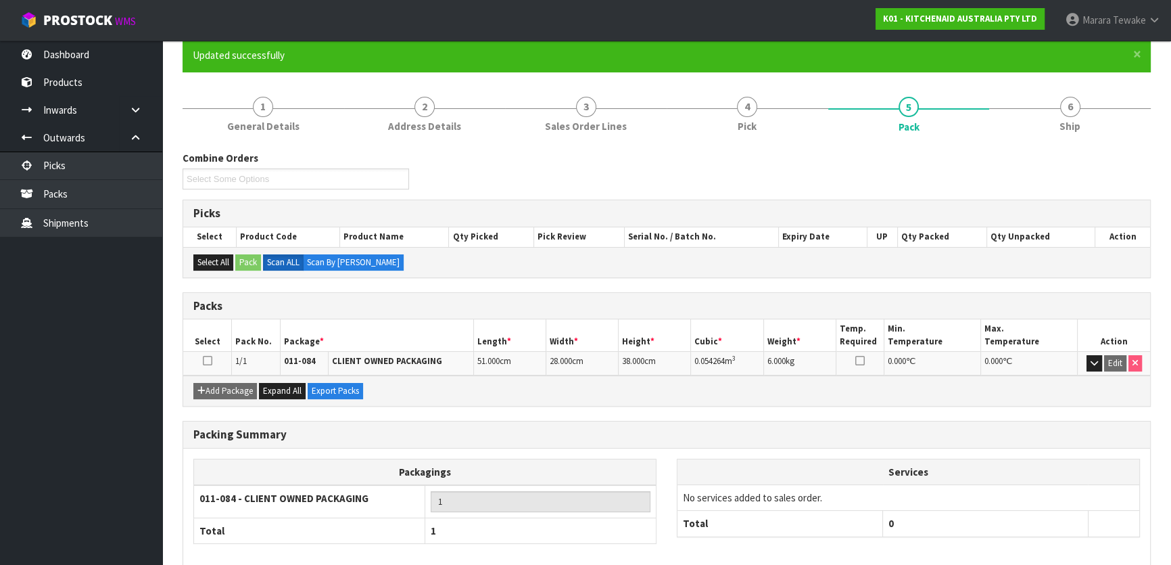
scroll to position [178, 0]
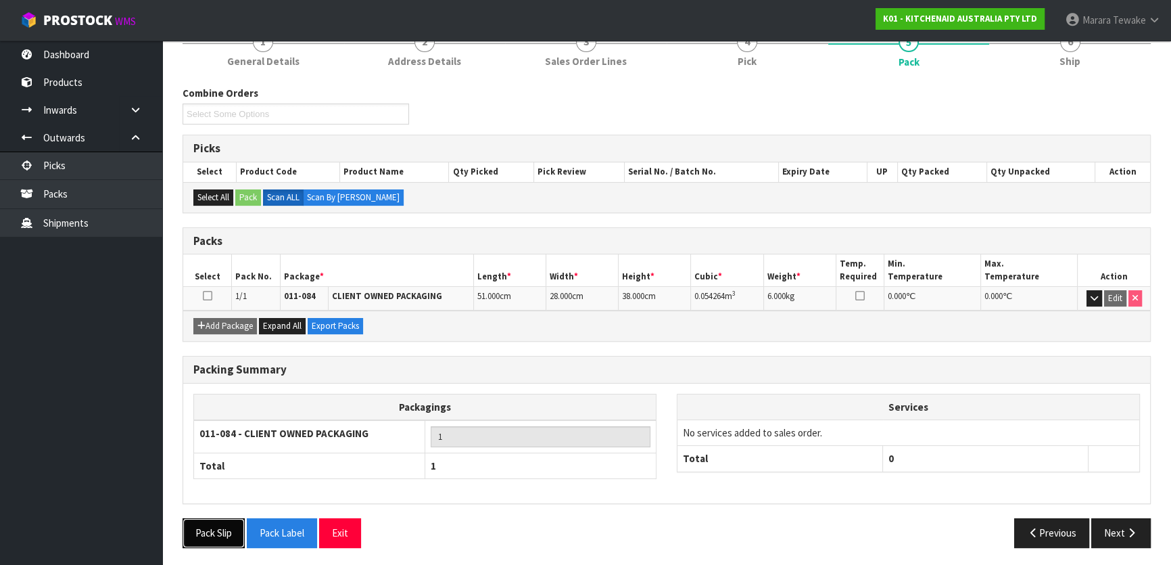
drag, startPoint x: 216, startPoint y: 531, endPoint x: 256, endPoint y: 513, distance: 43.6
click at [216, 530] on button "Pack Slip" at bounding box center [214, 532] width 62 height 29
click at [1113, 541] on button "Next" at bounding box center [1120, 532] width 59 height 29
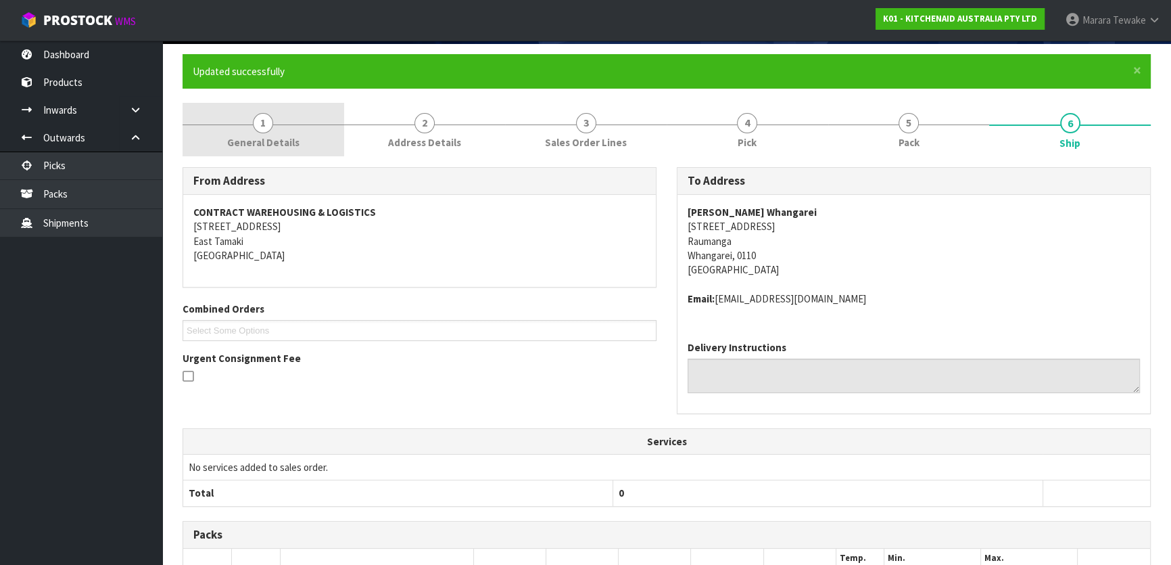
scroll to position [0, 0]
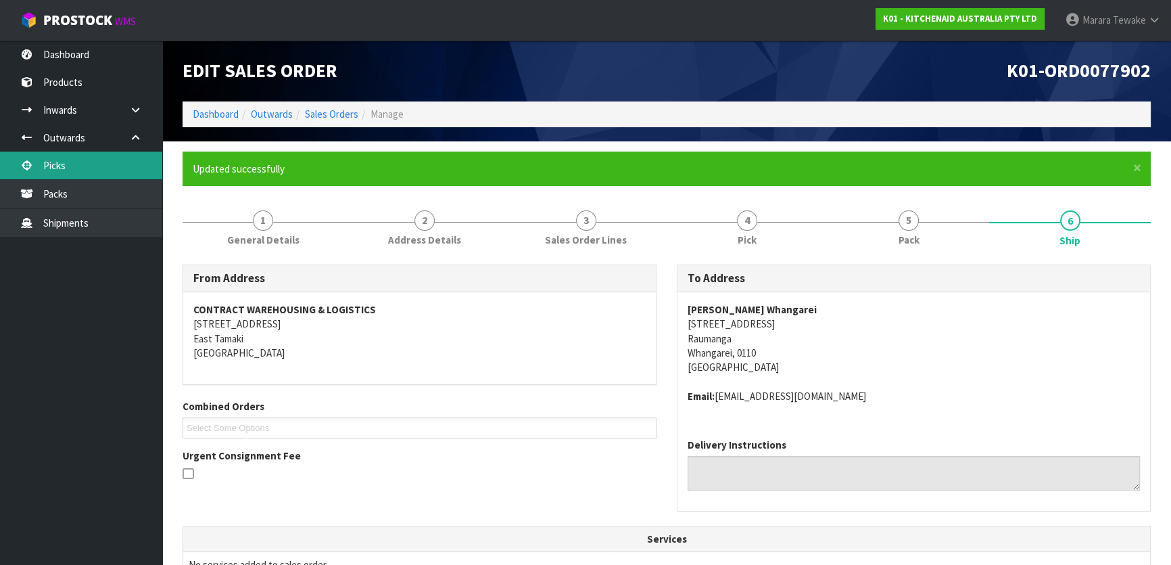
click at [116, 166] on link "Picks" at bounding box center [81, 165] width 162 height 28
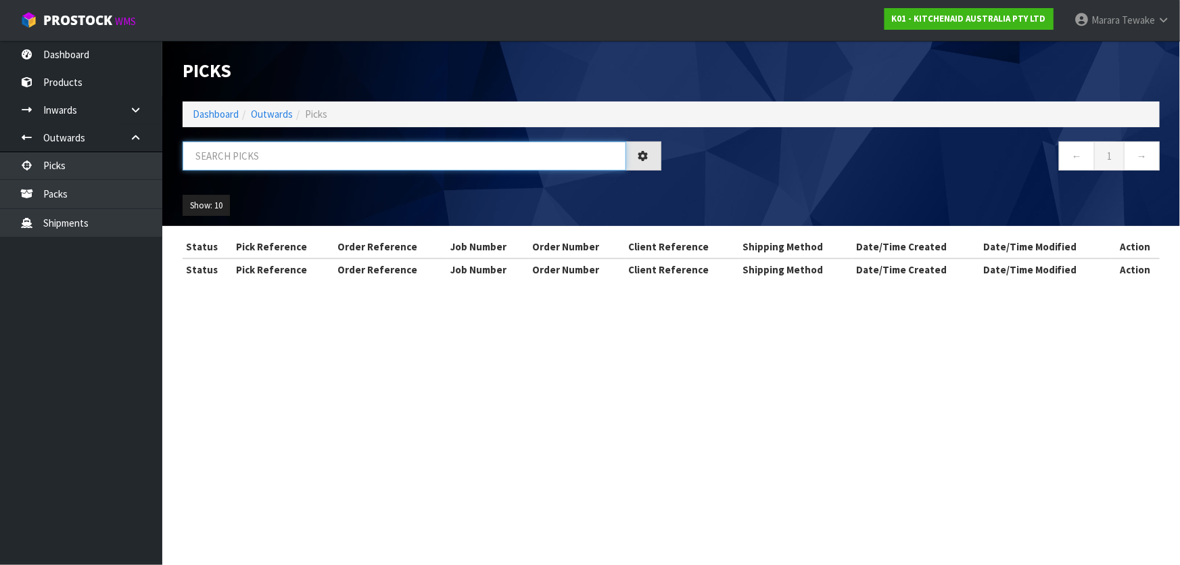
click at [212, 147] on input "text" at bounding box center [404, 155] width 443 height 29
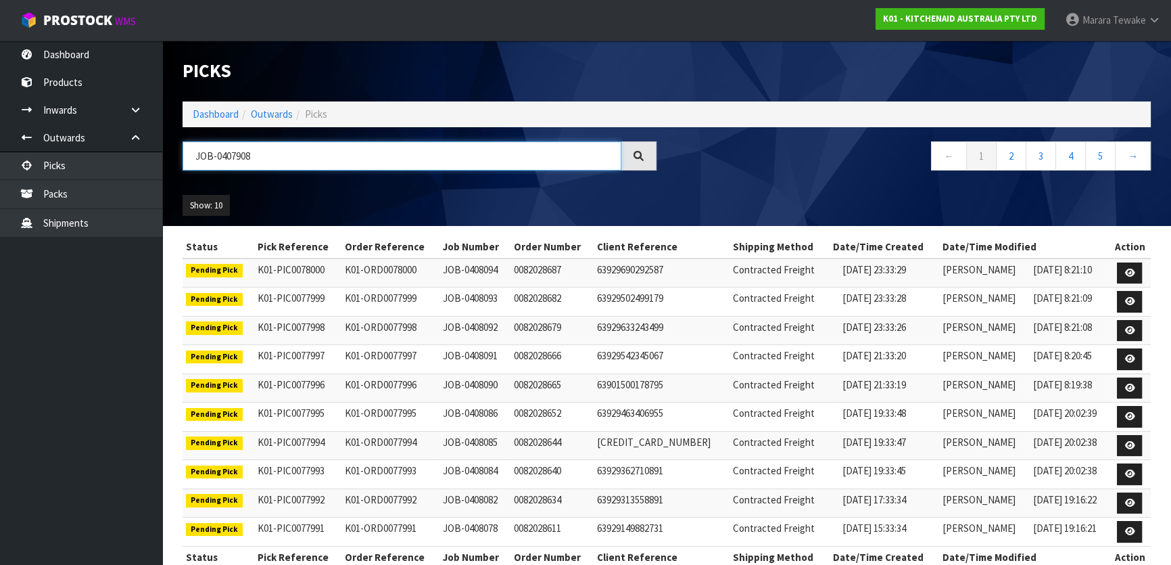
type input "JOB-0407908"
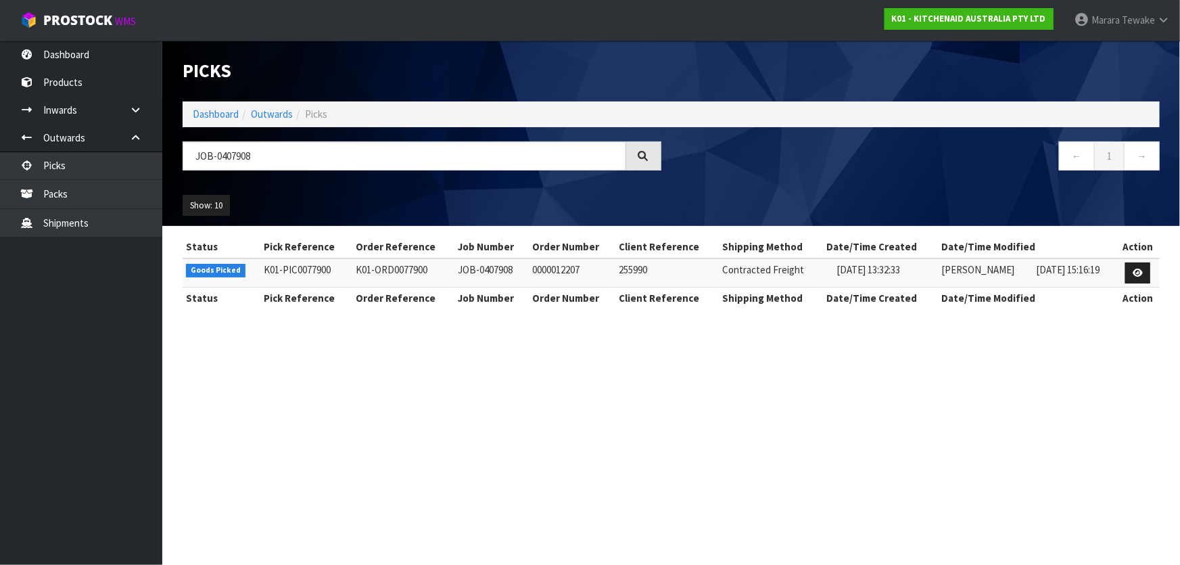
drag, startPoint x: 1151, startPoint y: 266, endPoint x: 1143, endPoint y: 268, distance: 7.9
click at [1150, 266] on td at bounding box center [1137, 272] width 44 height 29
click at [1141, 270] on icon at bounding box center [1137, 272] width 10 height 9
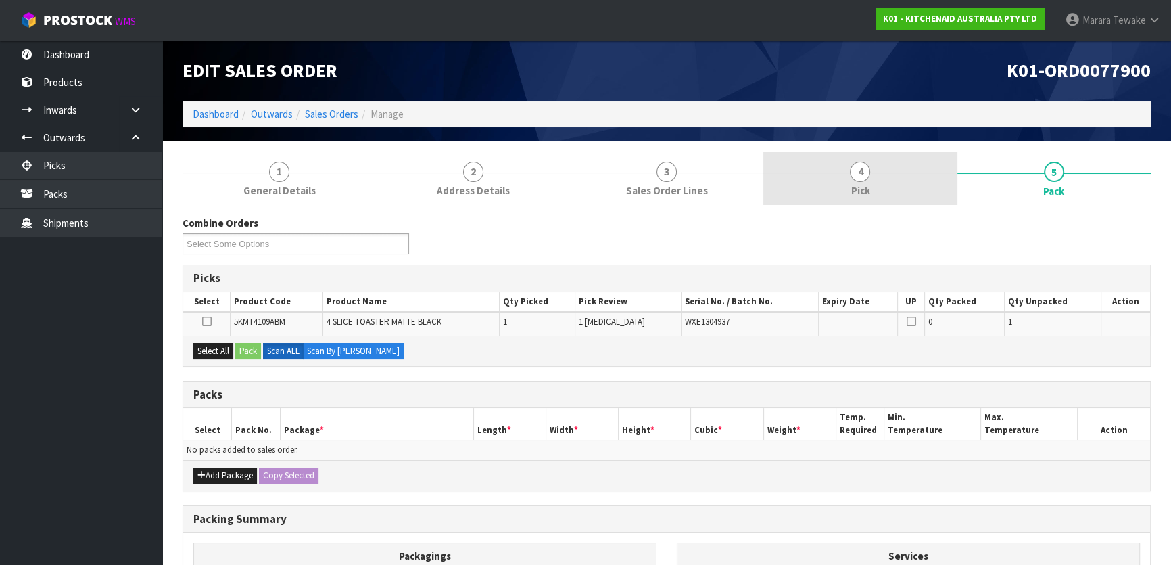
drag, startPoint x: 892, startPoint y: 181, endPoint x: 896, endPoint y: 203, distance: 22.8
click at [888, 179] on link "4 Pick" at bounding box center [859, 177] width 193 height 53
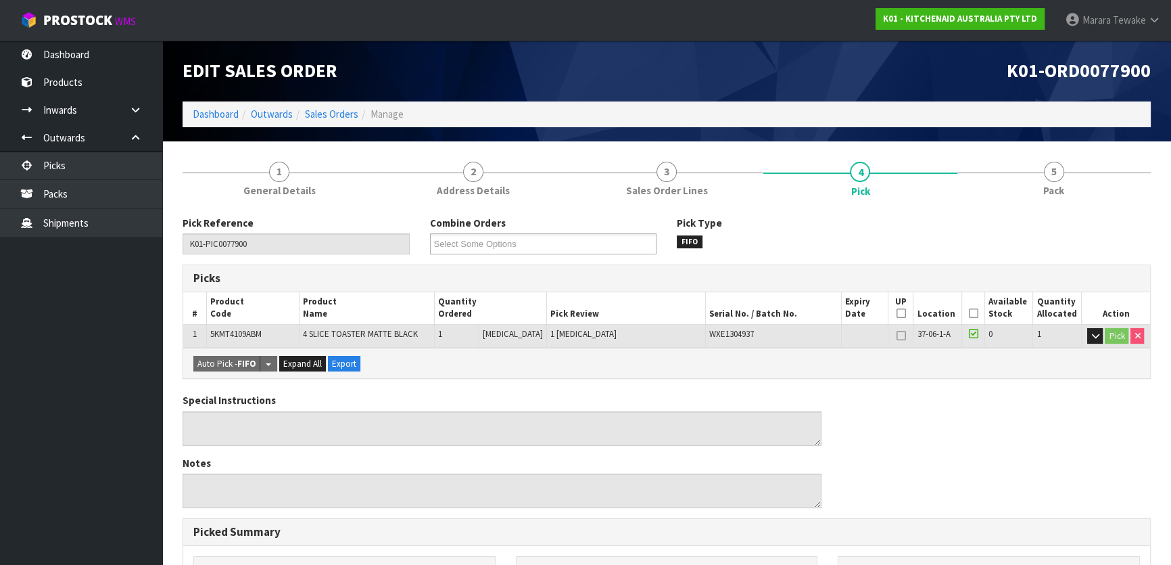
click at [968, 313] on icon at bounding box center [972, 313] width 9 height 1
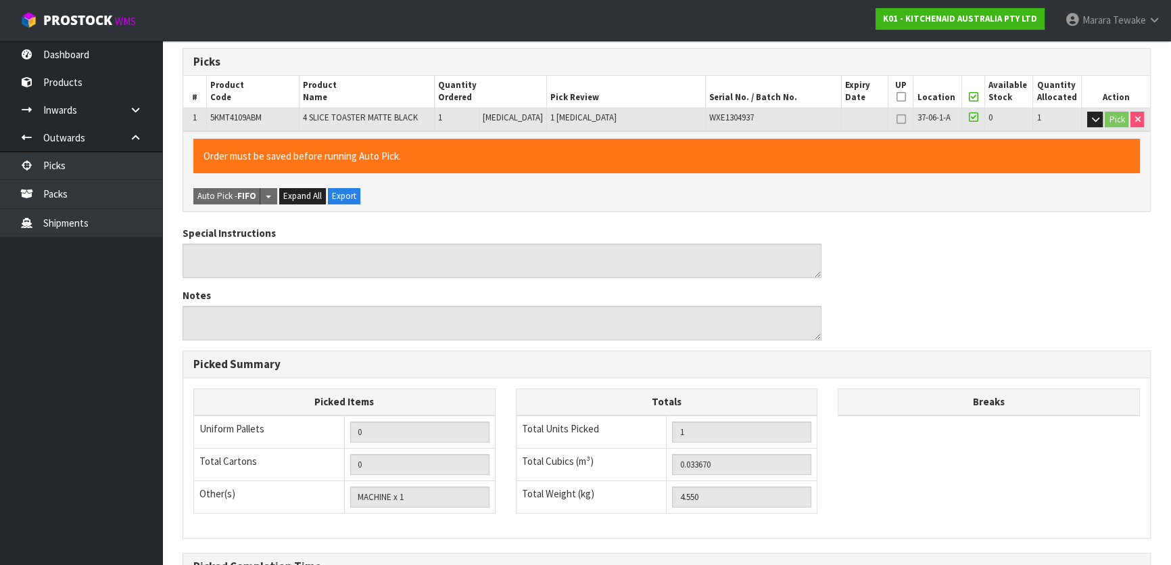
scroll to position [372, 0]
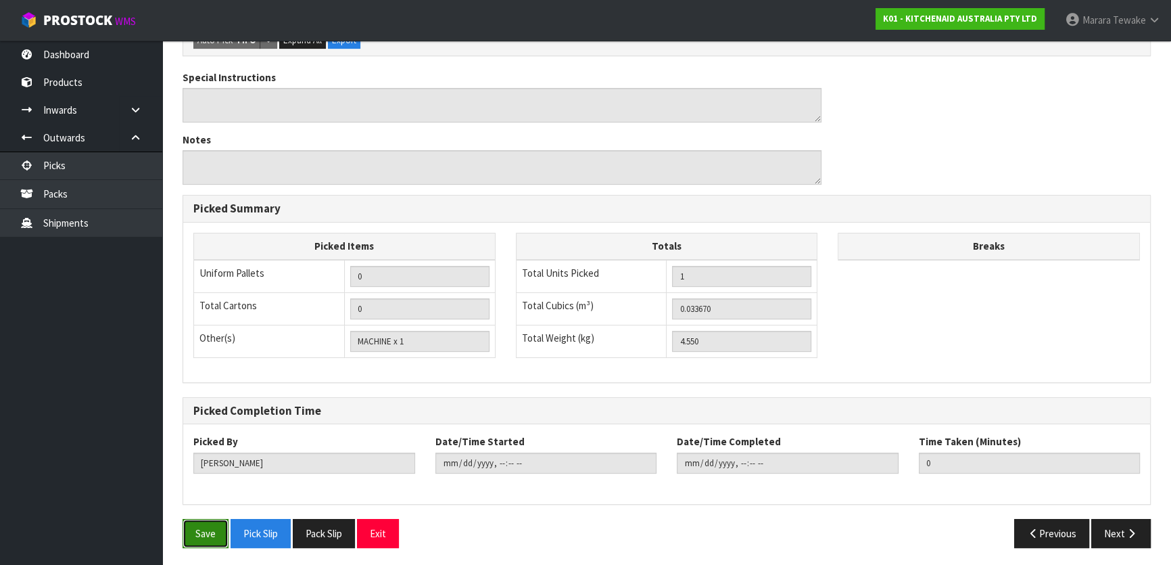
click at [206, 519] on button "Save" at bounding box center [206, 533] width 46 height 29
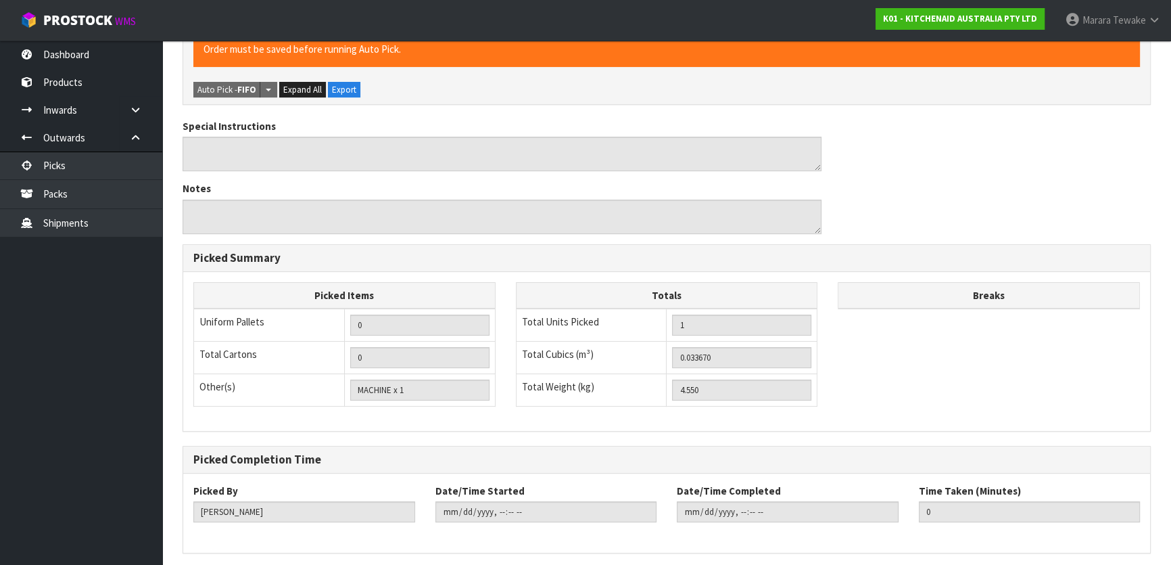
scroll to position [0, 0]
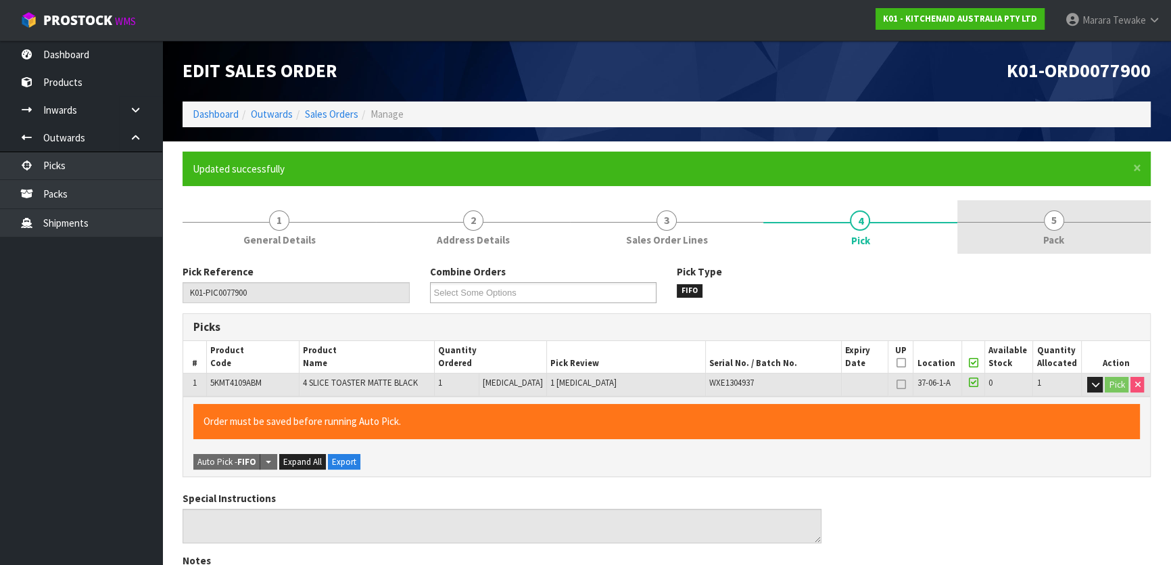
type input "Marara Tewake"
type input "2025-08-18T09:20:39"
click at [1020, 212] on link "5 Pack" at bounding box center [1053, 226] width 193 height 53
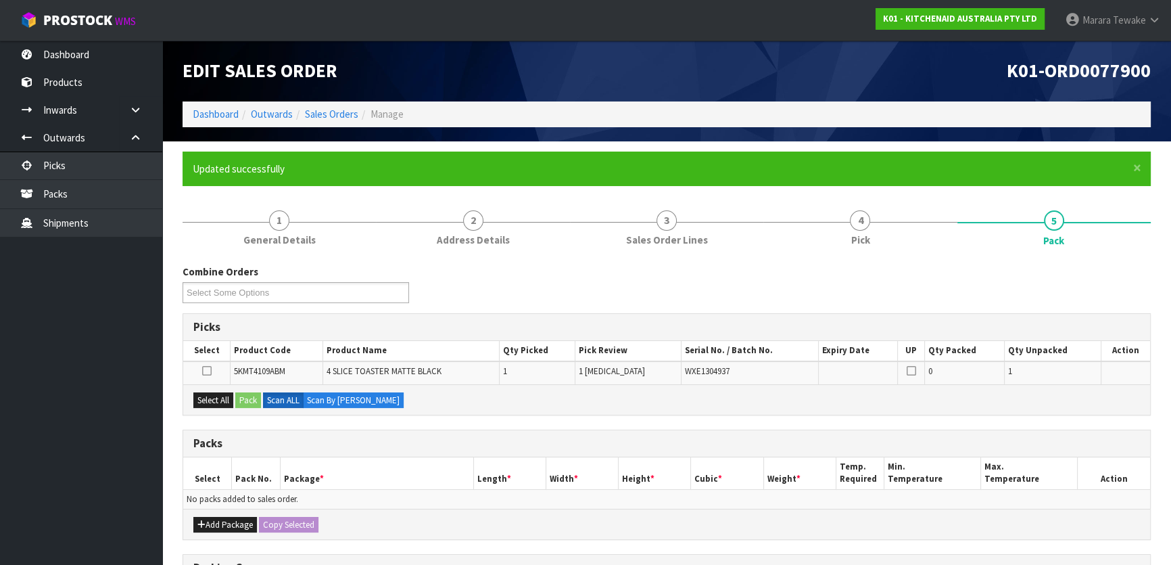
scroll to position [222, 0]
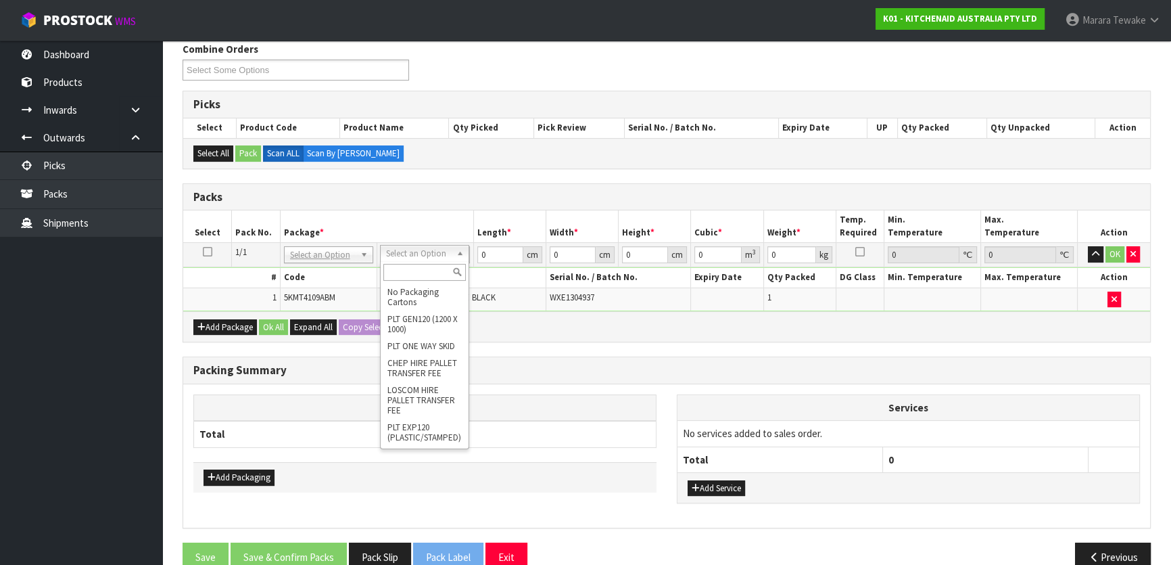
click at [424, 271] on input "text" at bounding box center [424, 272] width 82 height 17
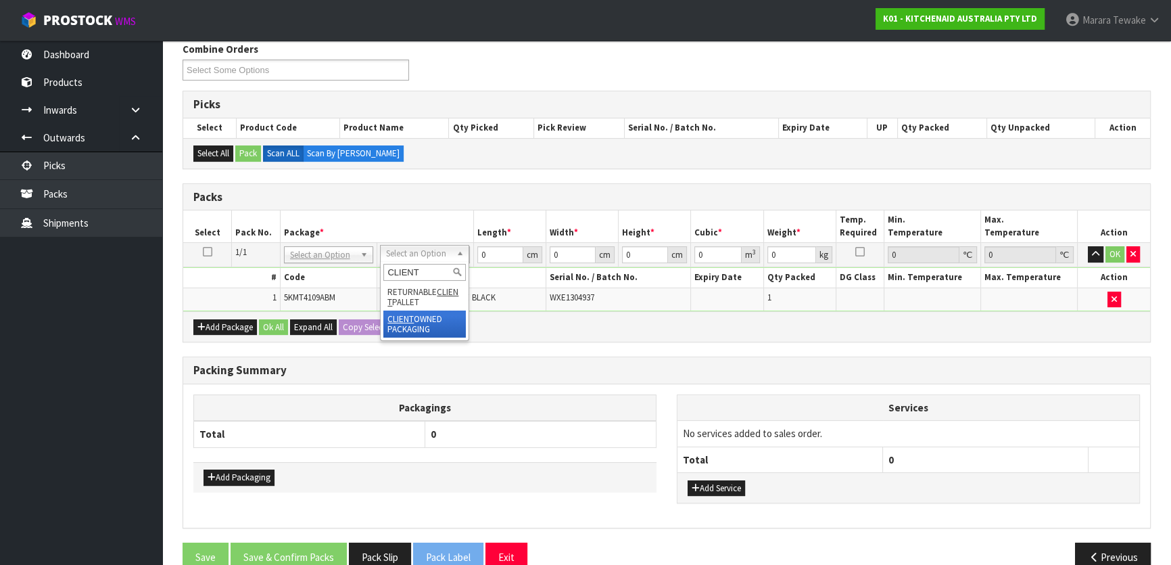
type input "CLIENT"
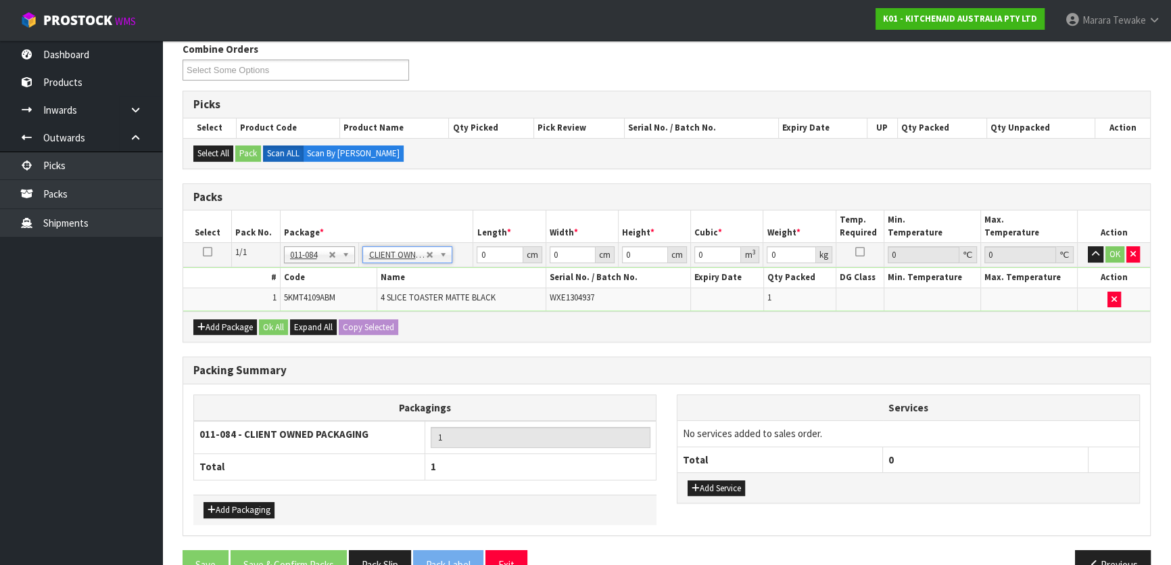
type input "4.55"
drag, startPoint x: 496, startPoint y: 254, endPoint x: 473, endPoint y: 247, distance: 23.3
click at [473, 247] on td "0 cm" at bounding box center [509, 255] width 72 height 24
type input "51"
type input "28"
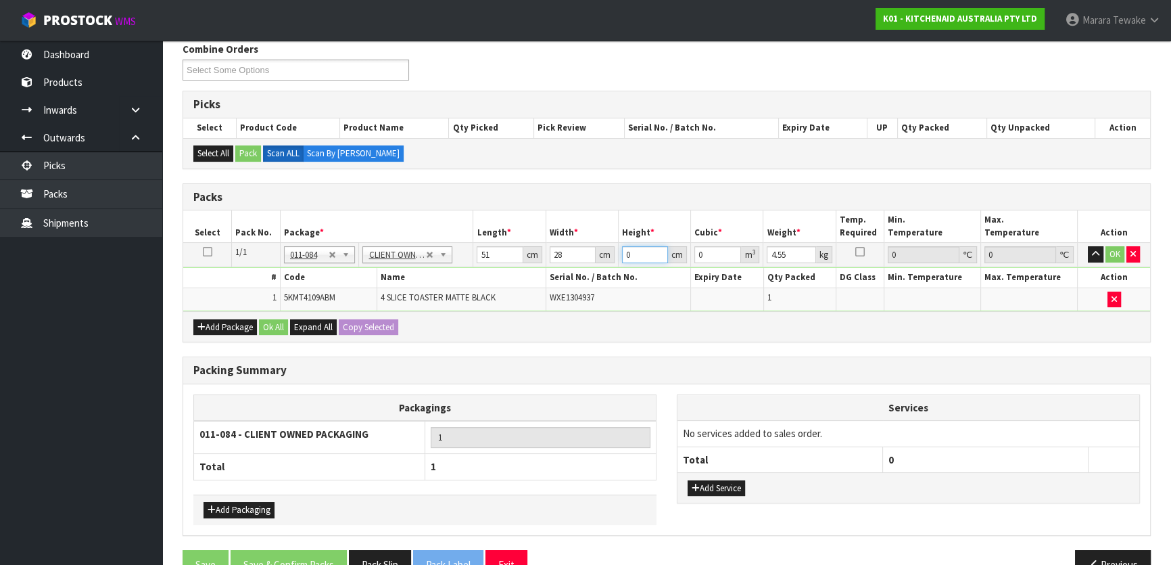
type input "3"
type input "0.004284"
type input "38"
type input "0.054264"
type input "38"
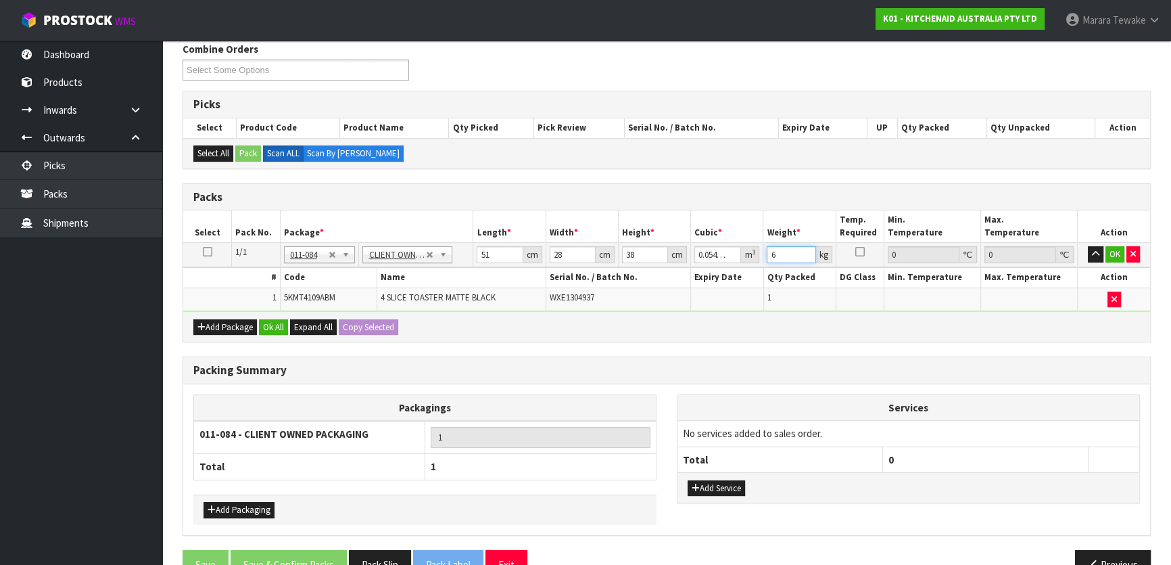
type input "6"
click at [1088, 246] on button "button" at bounding box center [1096, 254] width 16 height 16
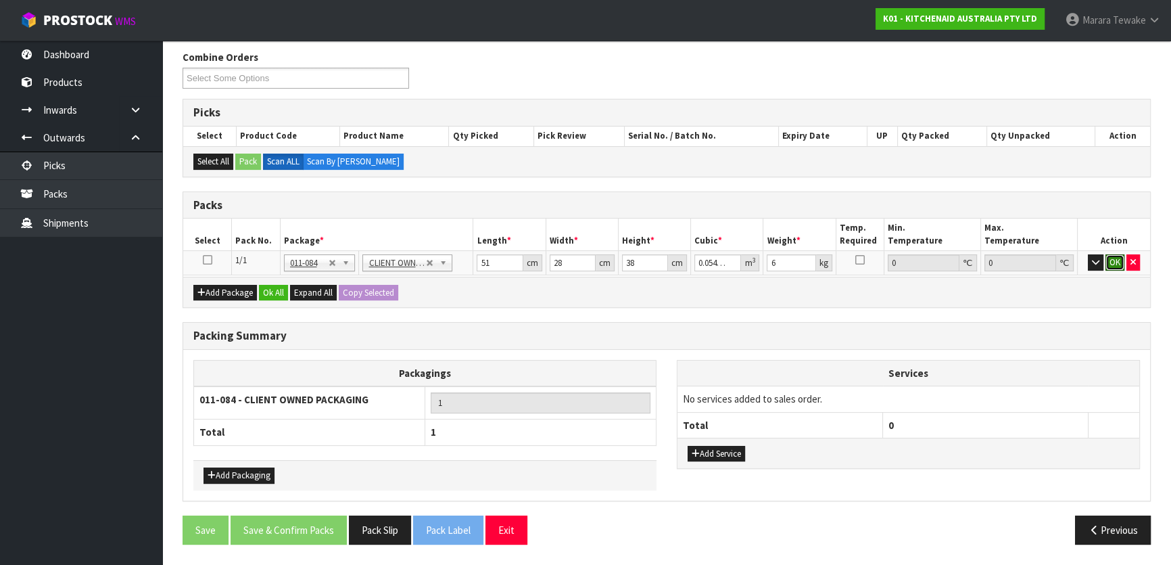
click button "OK" at bounding box center [1114, 262] width 19 height 16
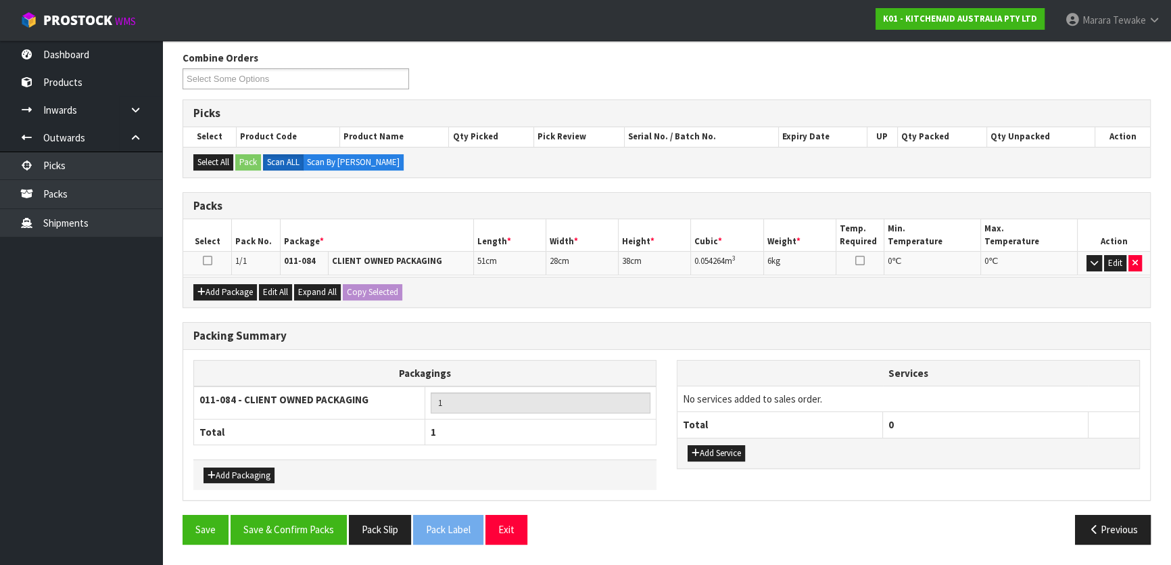
scroll to position [209, 0]
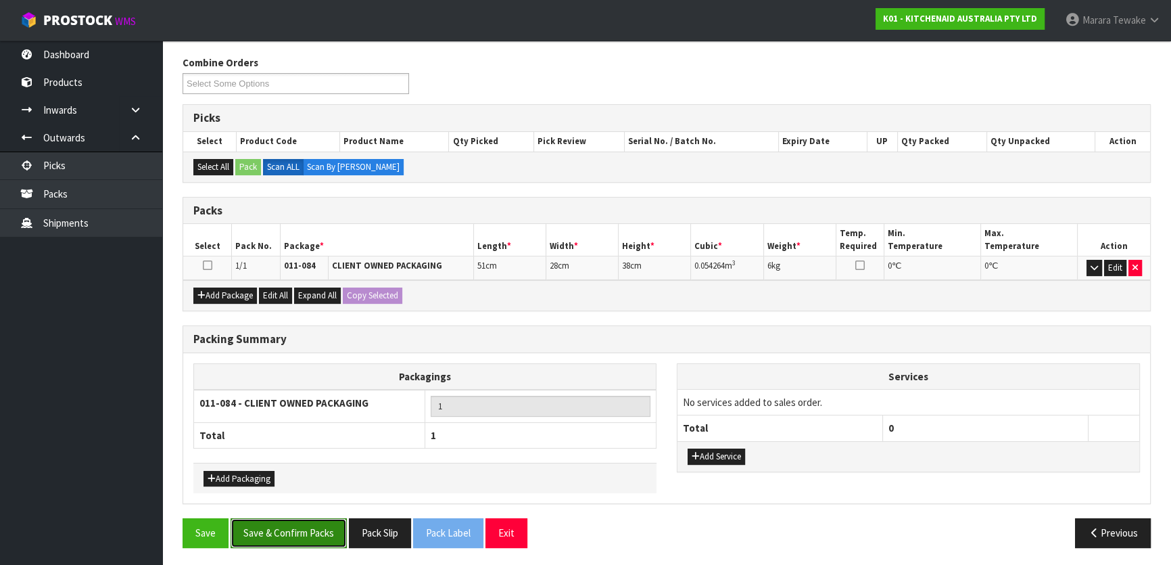
click at [318, 527] on button "Save & Confirm Packs" at bounding box center [289, 532] width 116 height 29
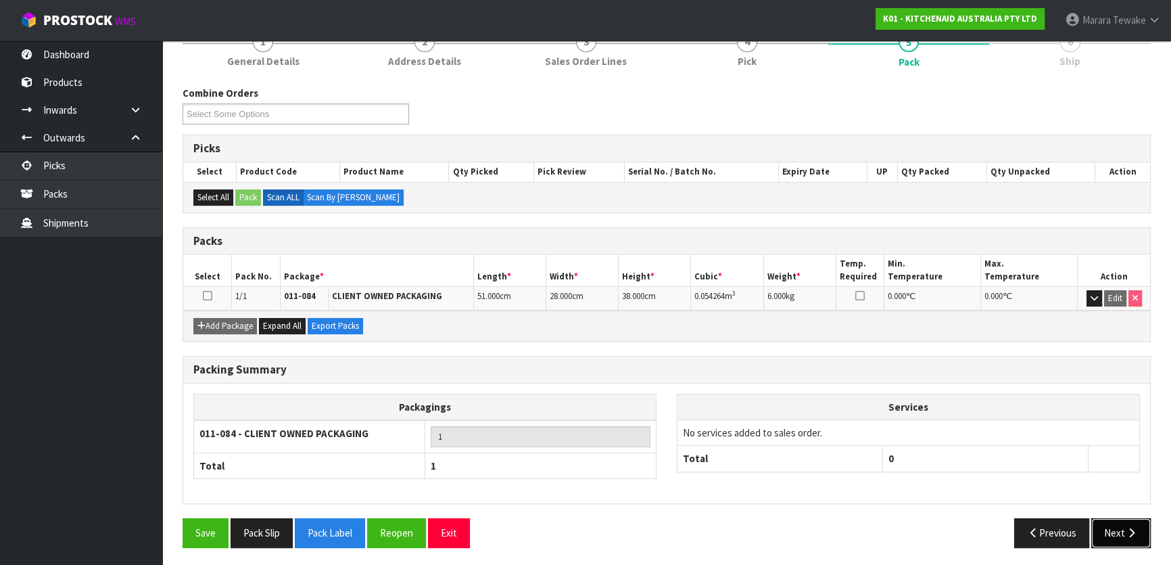
click at [1111, 527] on button "Next" at bounding box center [1120, 532] width 59 height 29
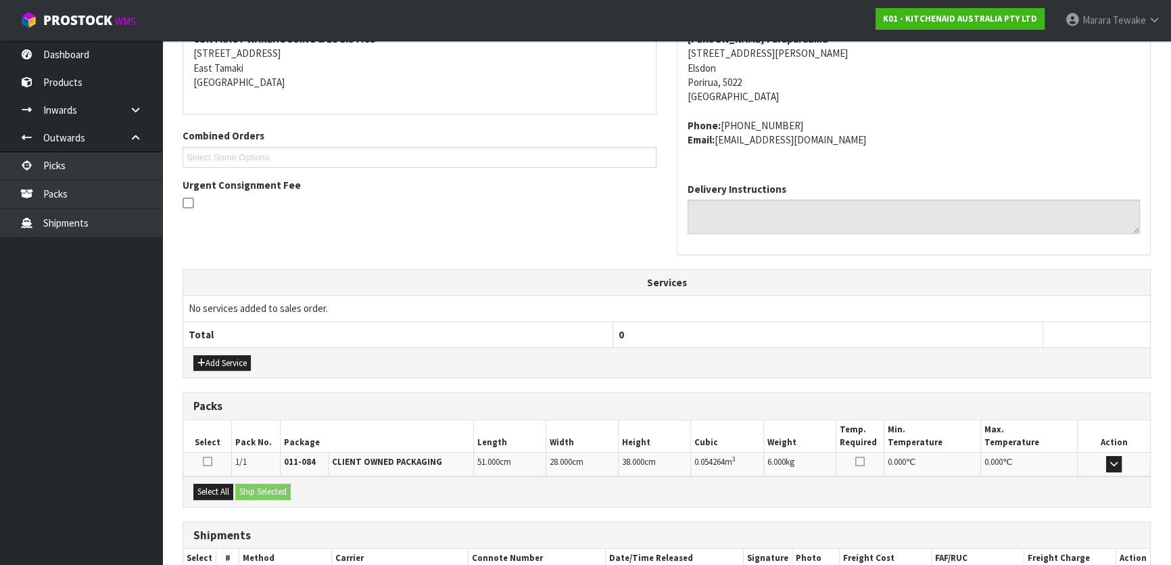
scroll to position [355, 0]
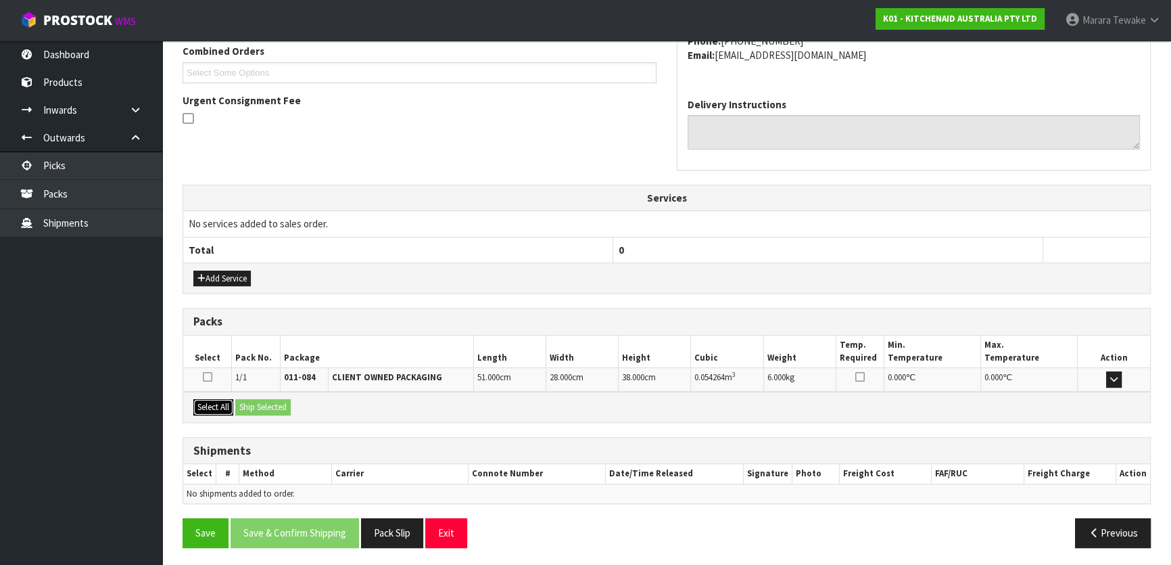
drag, startPoint x: 215, startPoint y: 406, endPoint x: 245, endPoint y: 405, distance: 30.4
click at [220, 406] on button "Select All" at bounding box center [213, 407] width 40 height 16
drag, startPoint x: 245, startPoint y: 405, endPoint x: 260, endPoint y: 404, distance: 14.2
click at [249, 404] on button "Ship Selected" at bounding box center [262, 407] width 55 height 16
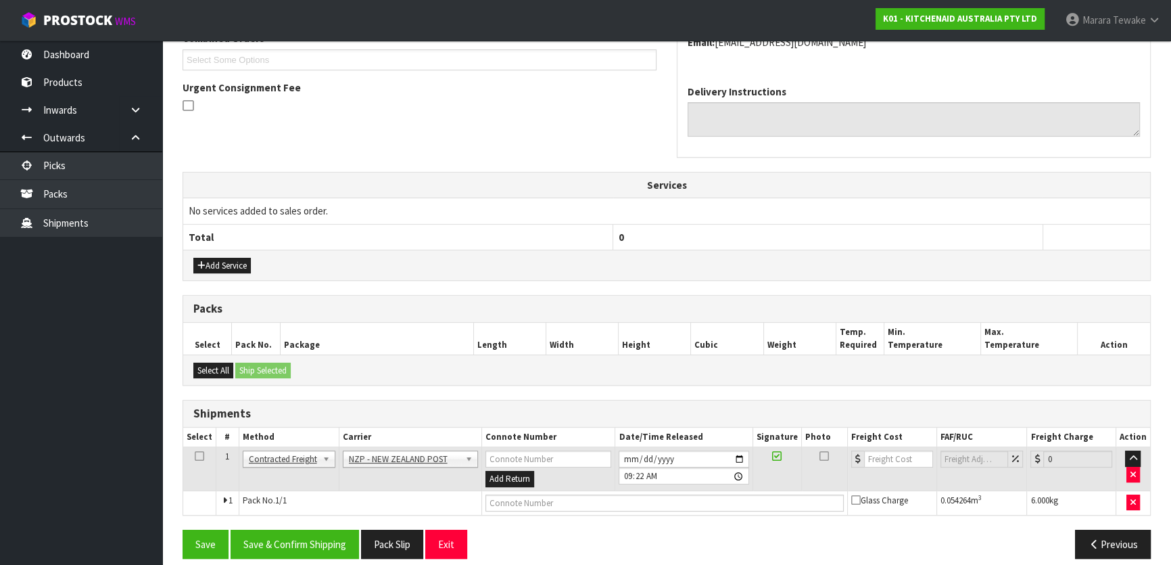
scroll to position [379, 0]
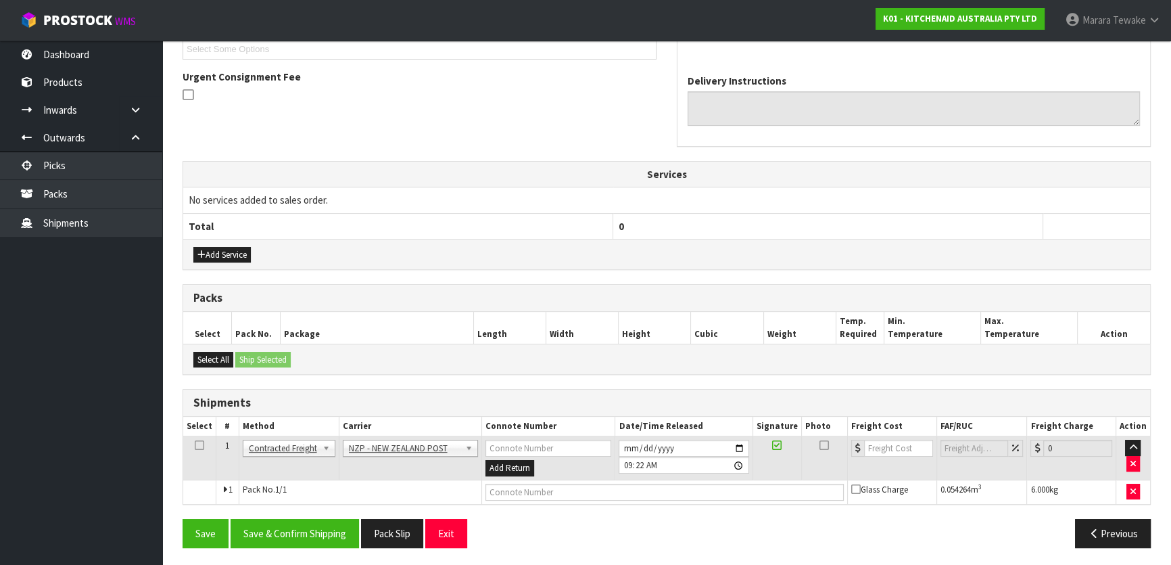
click at [316, 512] on div "From Address CONTRACT WAREHOUSING & LOGISTICS 17 Allens Road East Tamaki Auckla…" at bounding box center [667, 222] width 968 height 672
click at [316, 535] on button "Save & Confirm Shipping" at bounding box center [295, 533] width 128 height 29
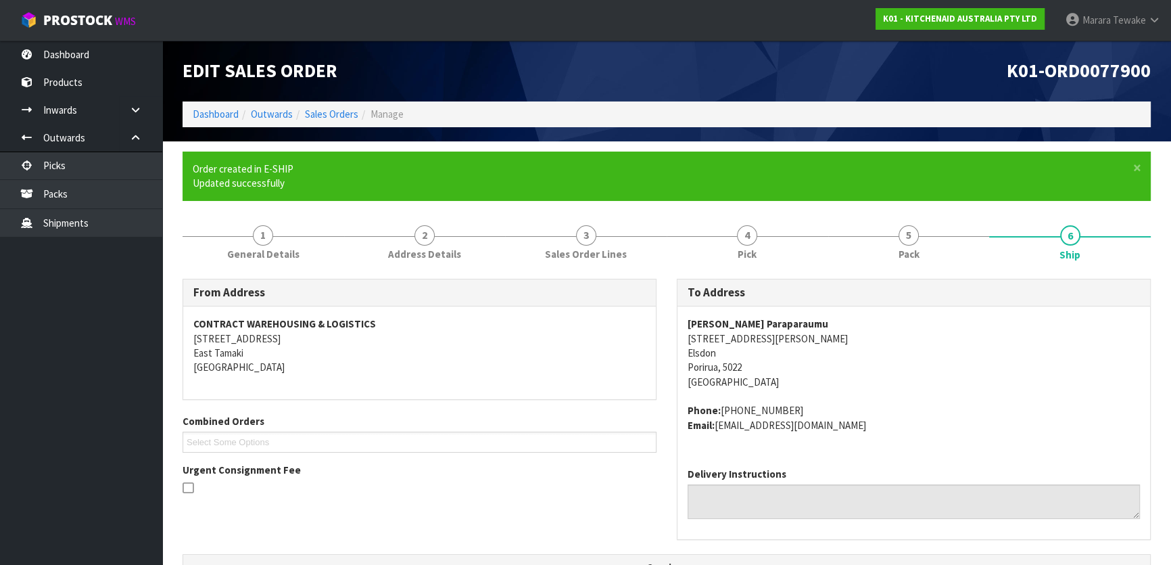
scroll to position [360, 0]
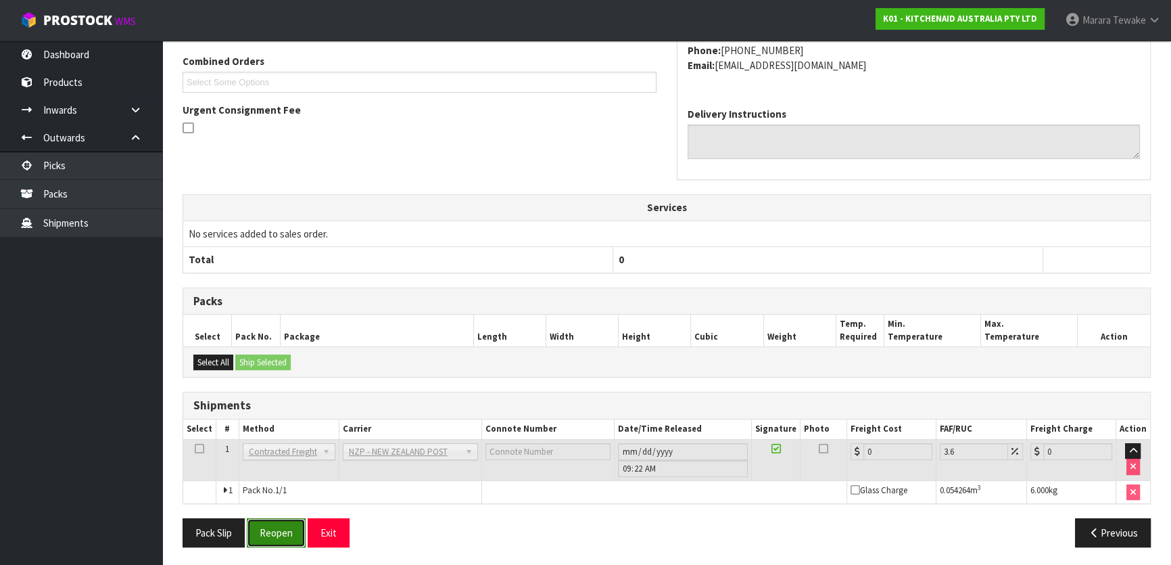
drag, startPoint x: 275, startPoint y: 537, endPoint x: 249, endPoint y: 535, distance: 25.8
click at [275, 537] on button "Reopen" at bounding box center [276, 532] width 59 height 29
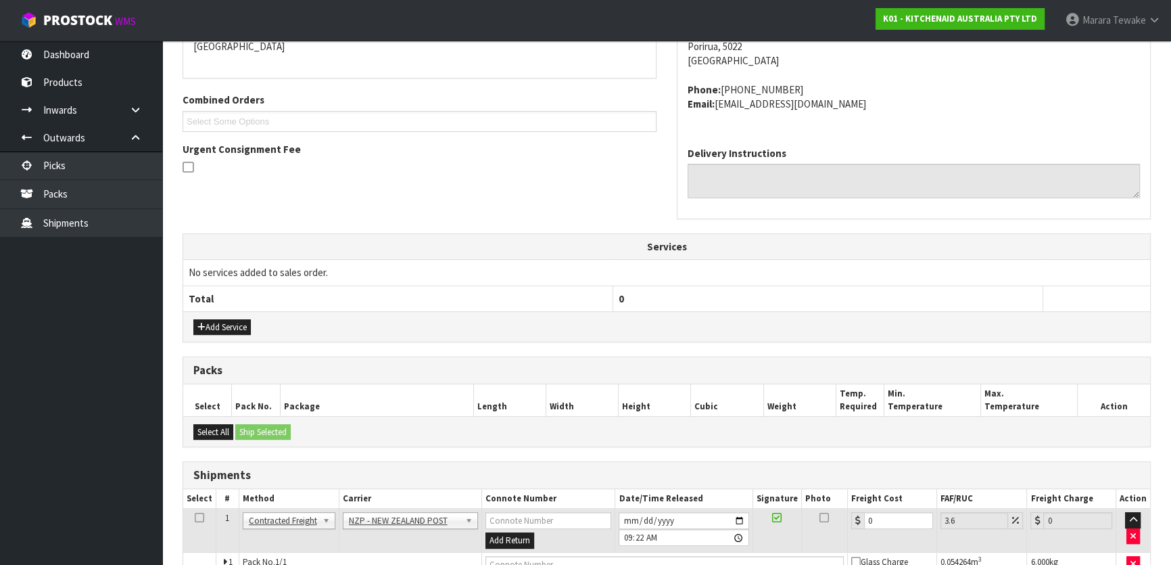
scroll to position [379, 0]
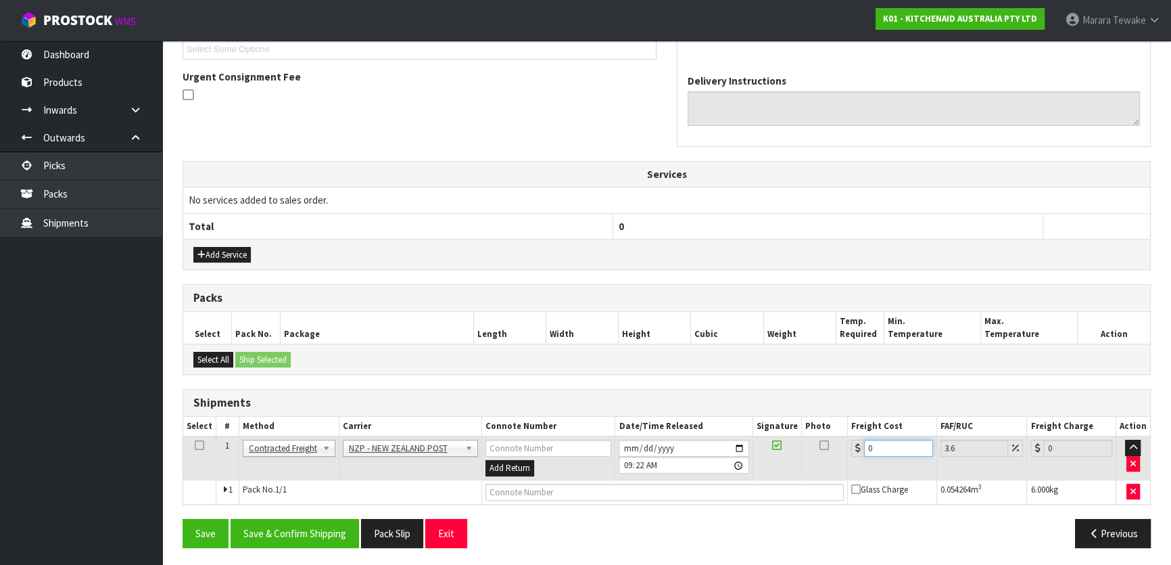
drag, startPoint x: 898, startPoint y: 441, endPoint x: 832, endPoint y: 446, distance: 67.1
click at [832, 446] on tr "1 Client Local Pickup Customer Local Pickup Company Freight Contracted Freight …" at bounding box center [666, 458] width 967 height 44
type input "9"
type input "9.32"
type input "9.2"
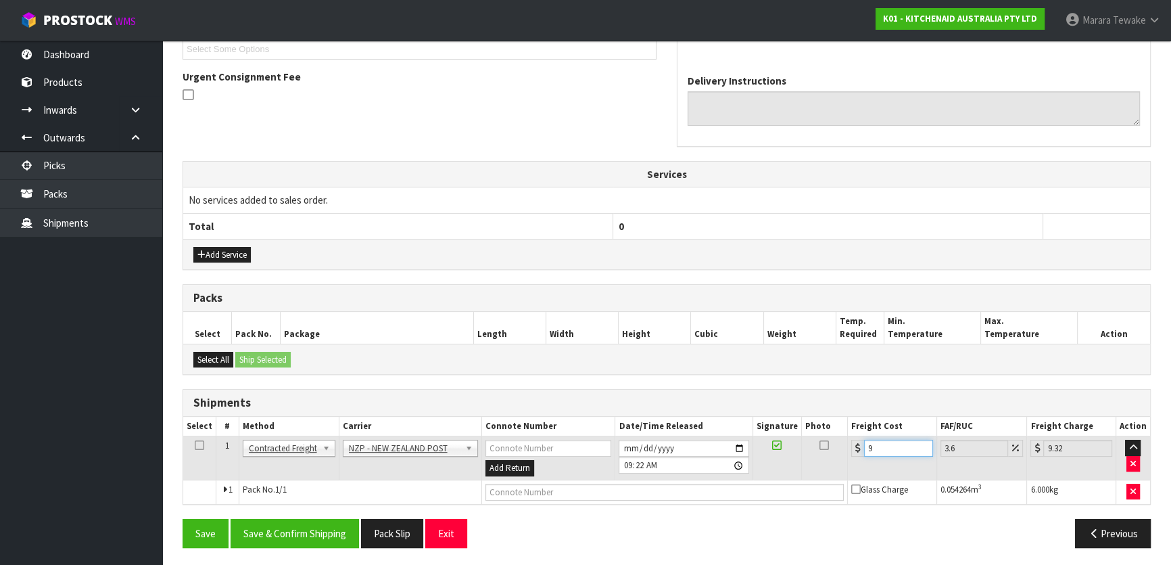
type input "9.53"
type input "9.26"
type input "9.59"
type input "9.26"
click at [297, 532] on button "Save & Confirm Shipping" at bounding box center [295, 533] width 128 height 29
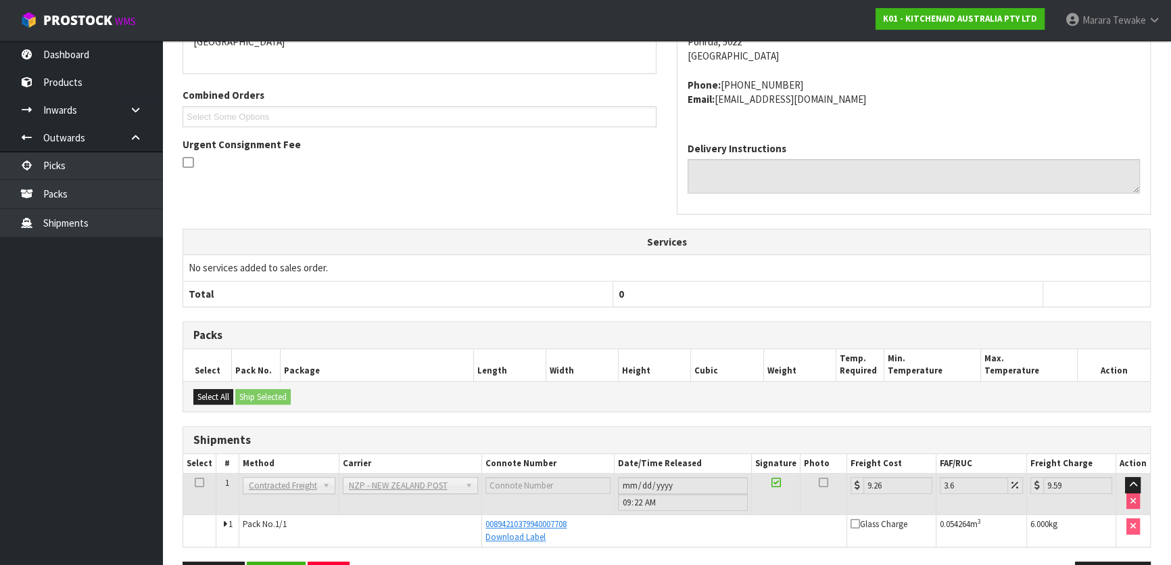
scroll to position [109, 0]
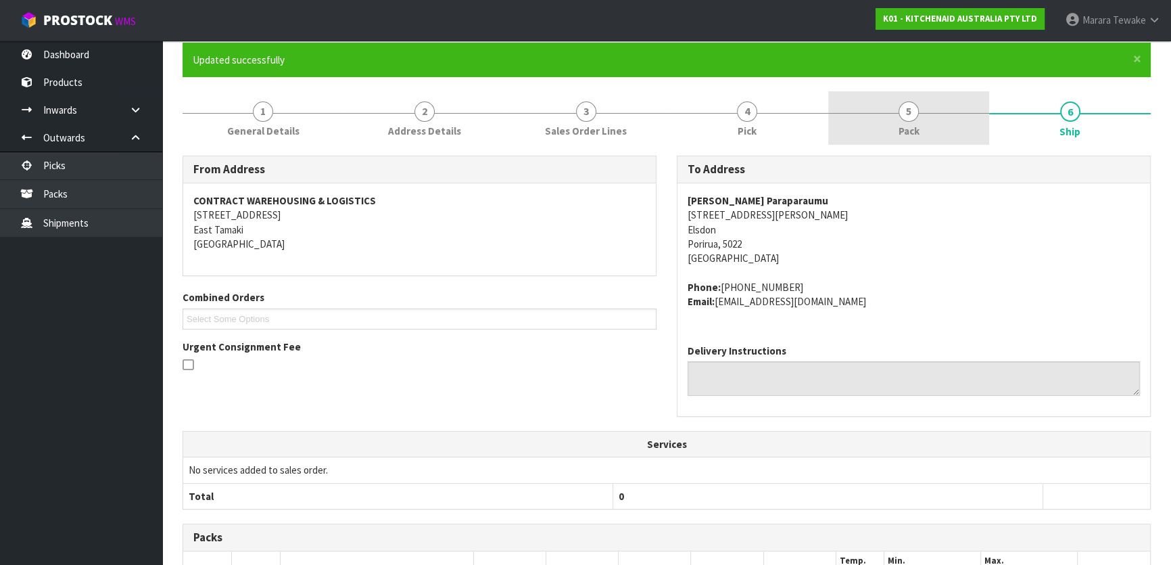
click at [942, 116] on link "5 Pack" at bounding box center [909, 117] width 162 height 53
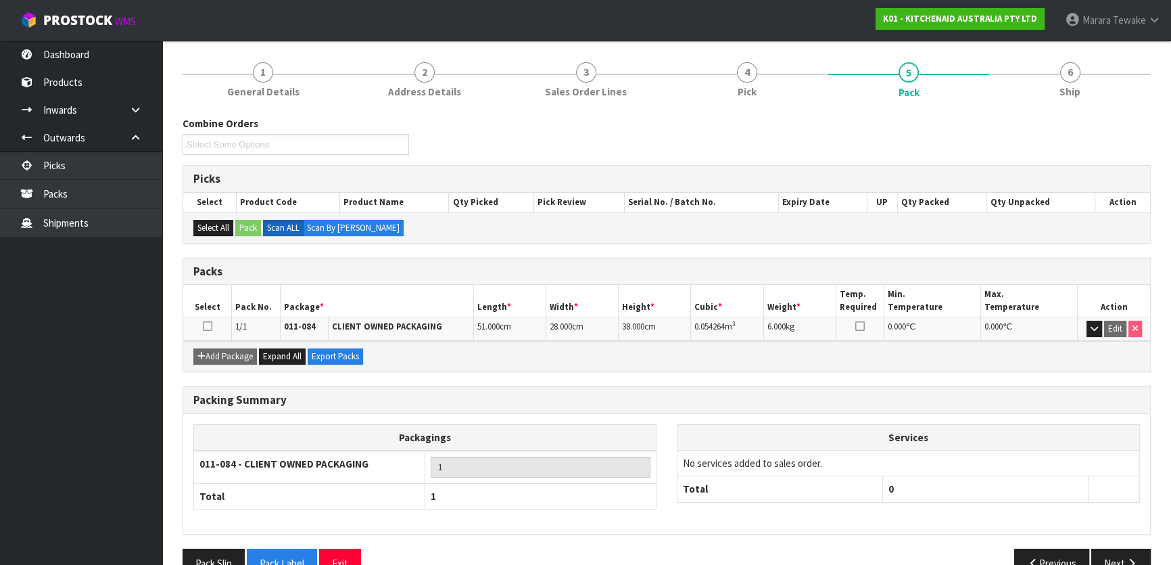
scroll to position [178, 0]
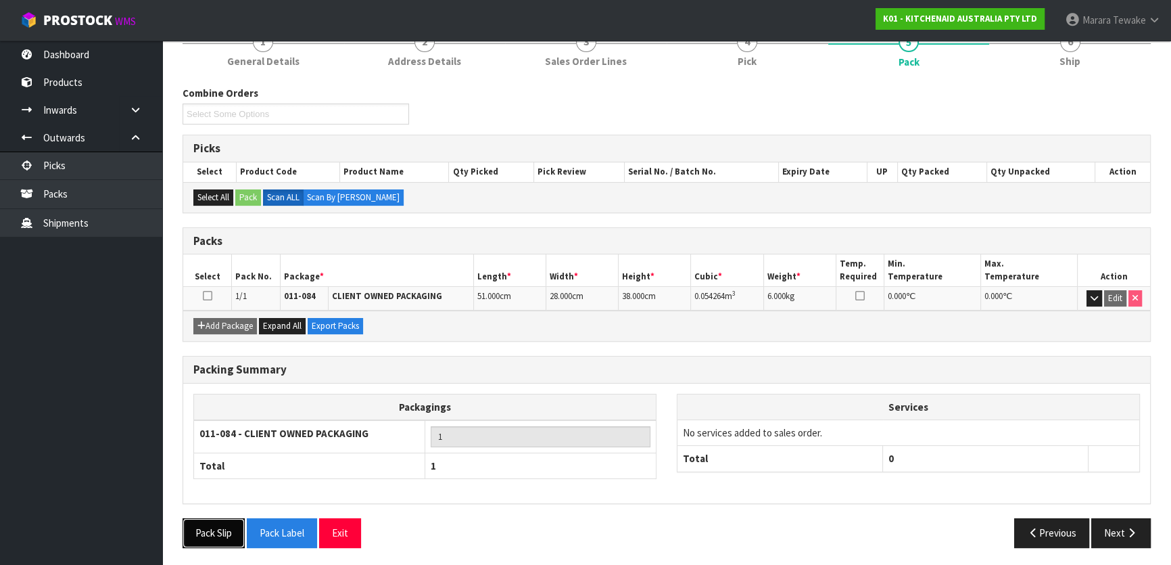
click at [228, 529] on button "Pack Slip" at bounding box center [214, 532] width 62 height 29
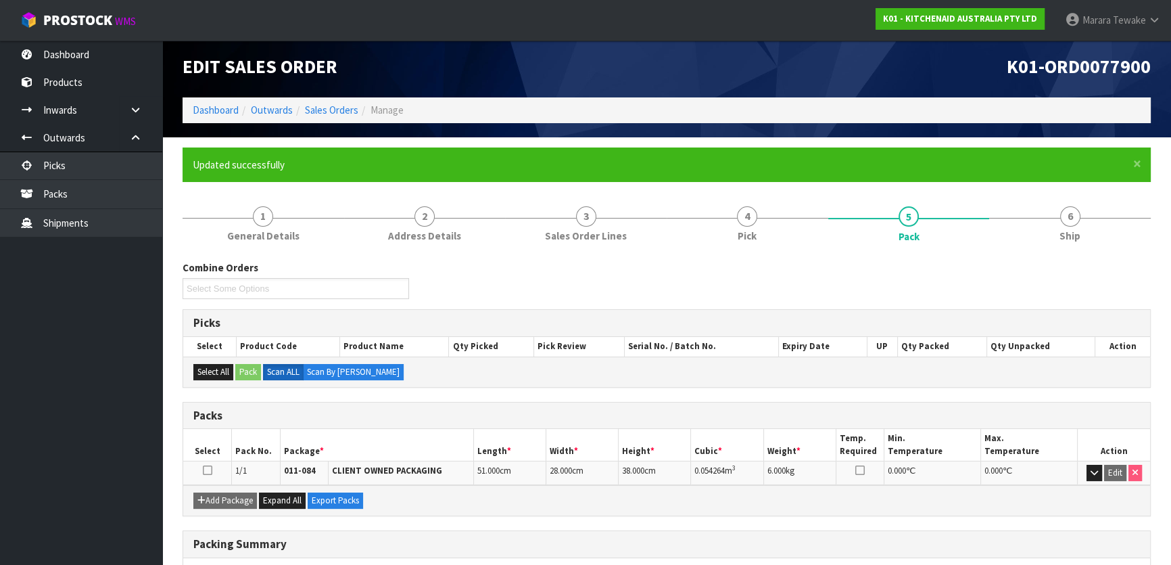
scroll to position [0, 0]
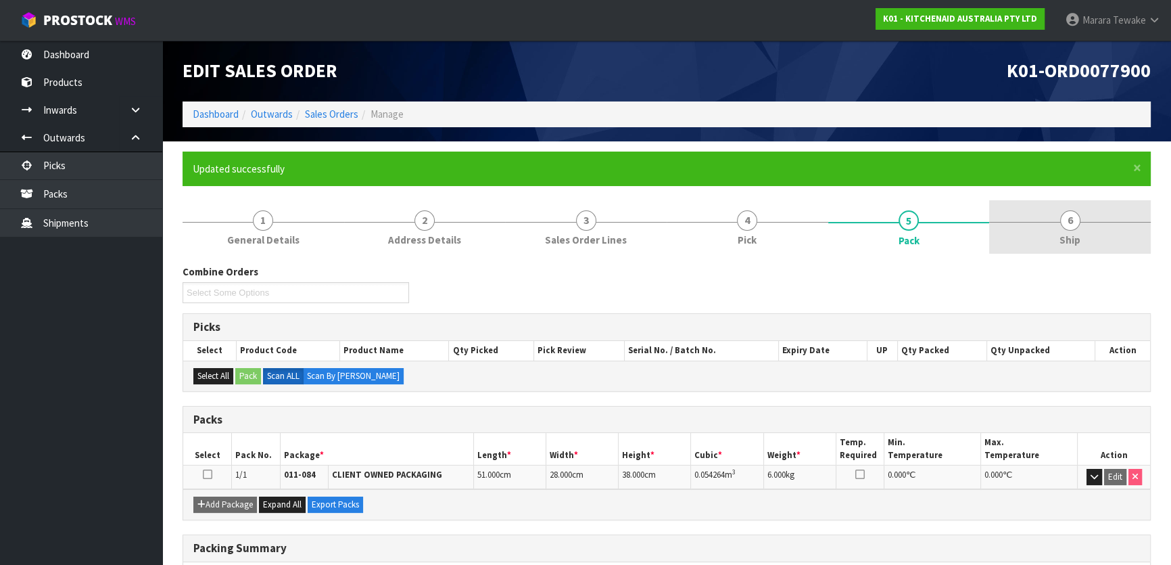
click at [1063, 226] on span "6" at bounding box center [1070, 220] width 20 height 20
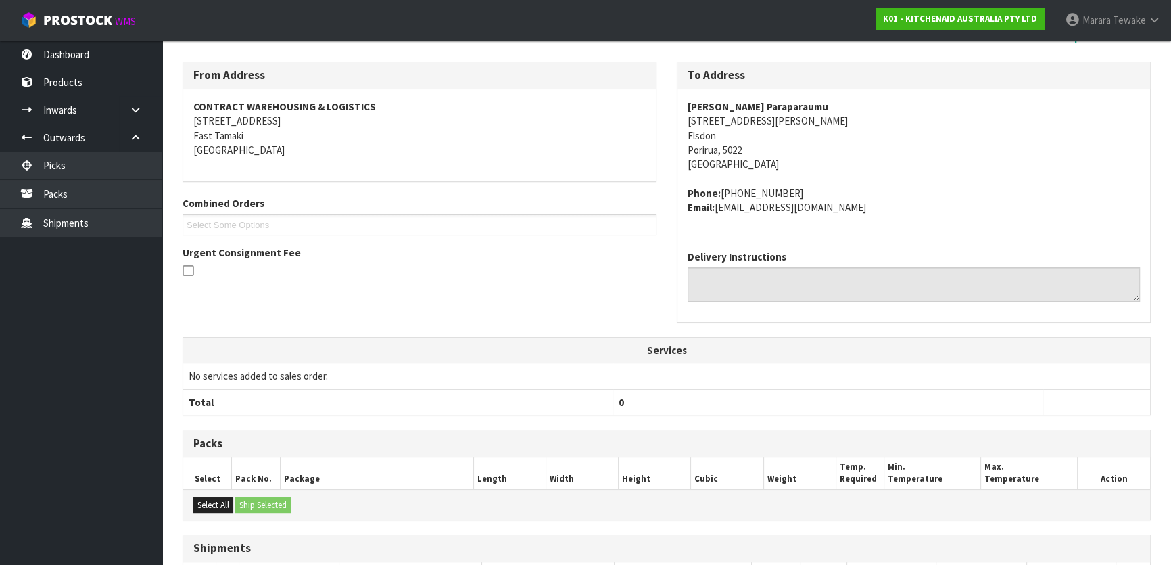
scroll to position [47, 0]
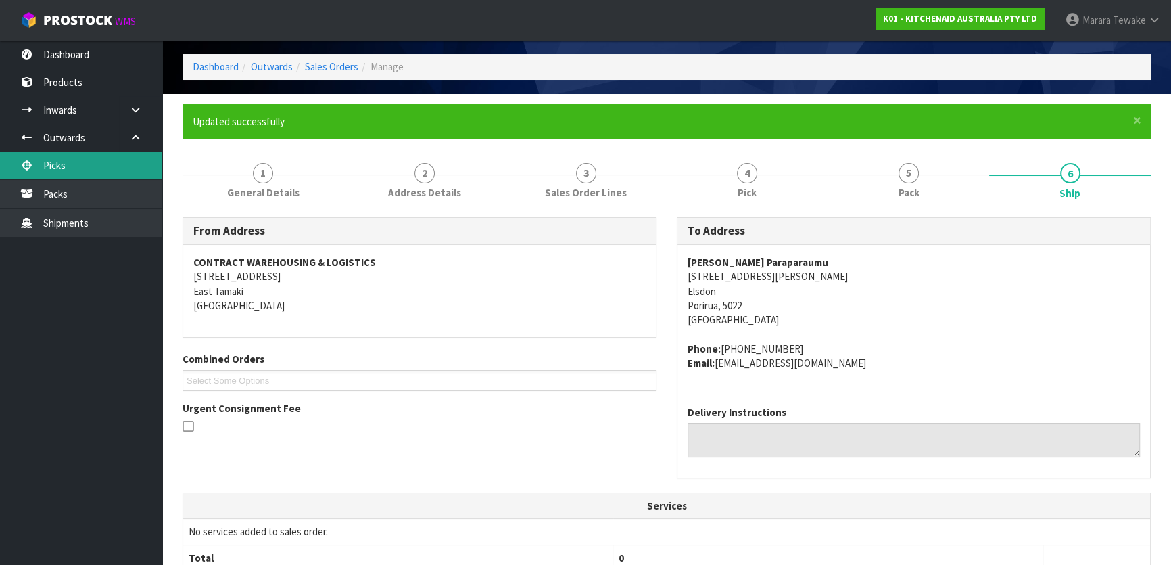
click at [80, 176] on link "Picks" at bounding box center [81, 165] width 162 height 28
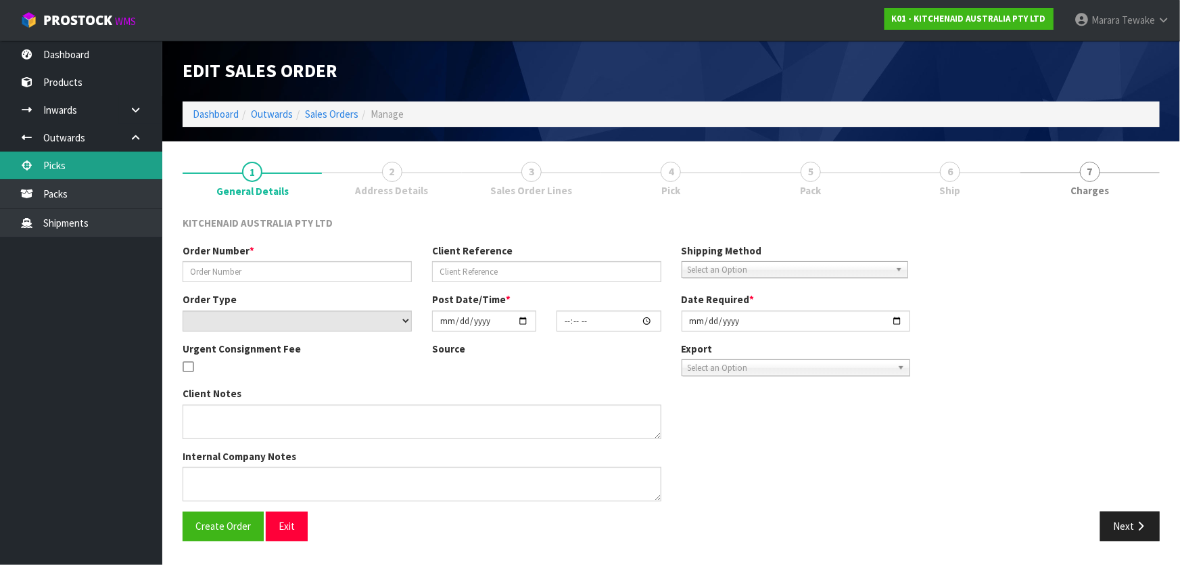
type input "0000012207"
type input "255990"
select select "number:0"
type input "2025-08-15"
type input "13:32:33.000"
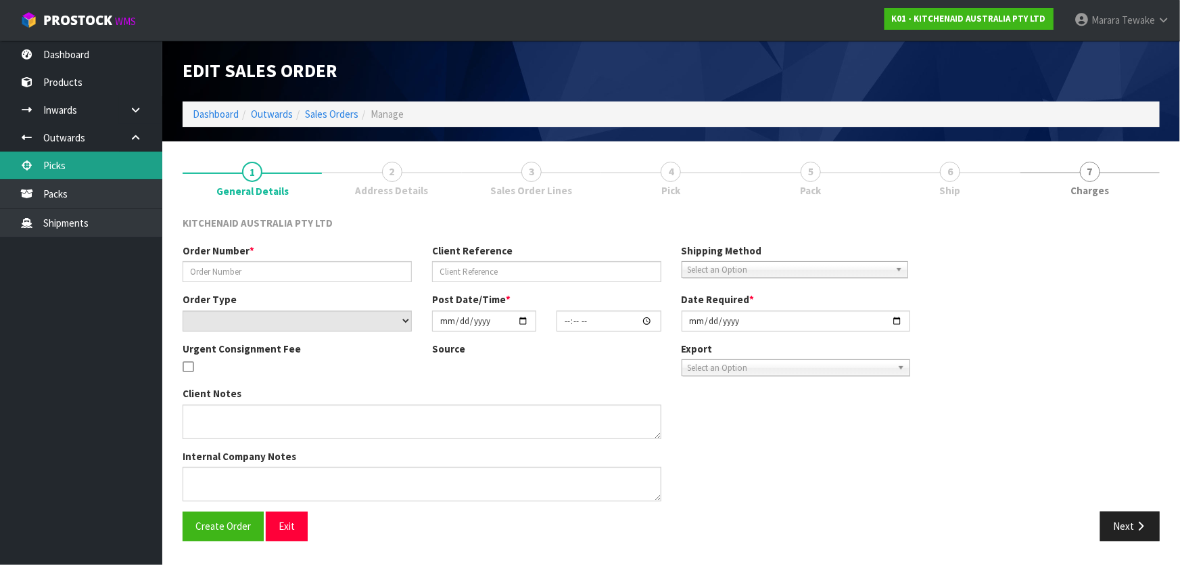
type input "2025-08-15"
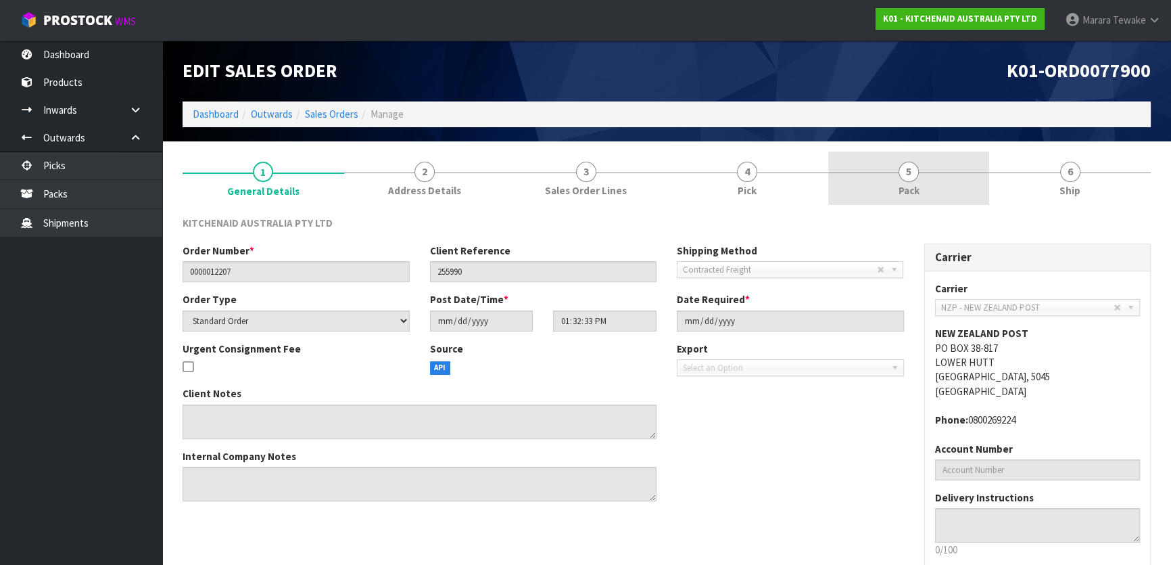
click at [881, 176] on link "5 Pack" at bounding box center [909, 177] width 162 height 53
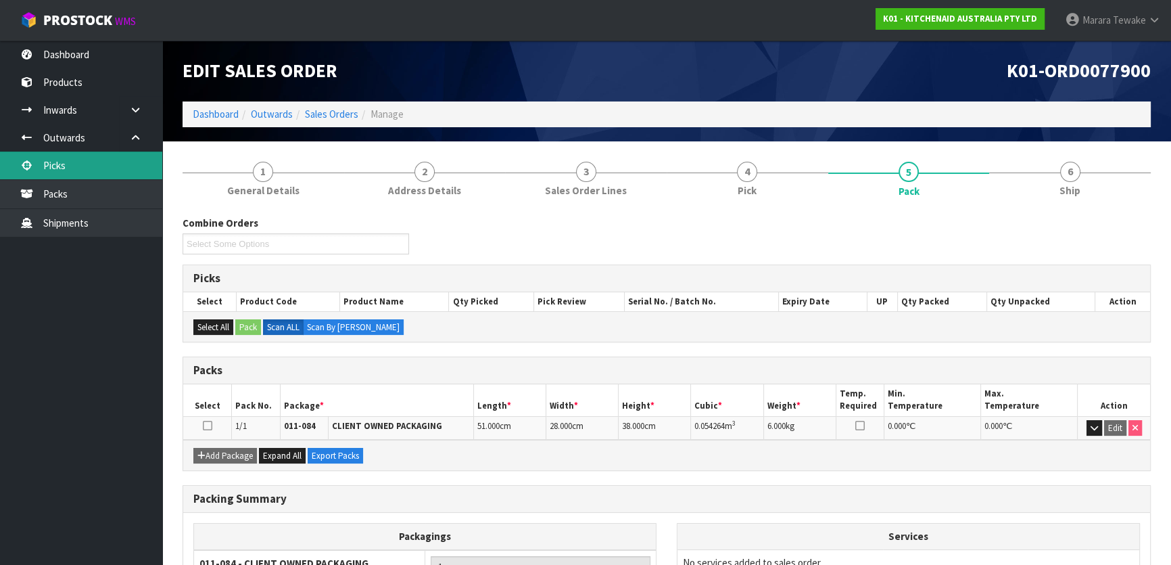
click at [105, 153] on link "Picks" at bounding box center [81, 165] width 162 height 28
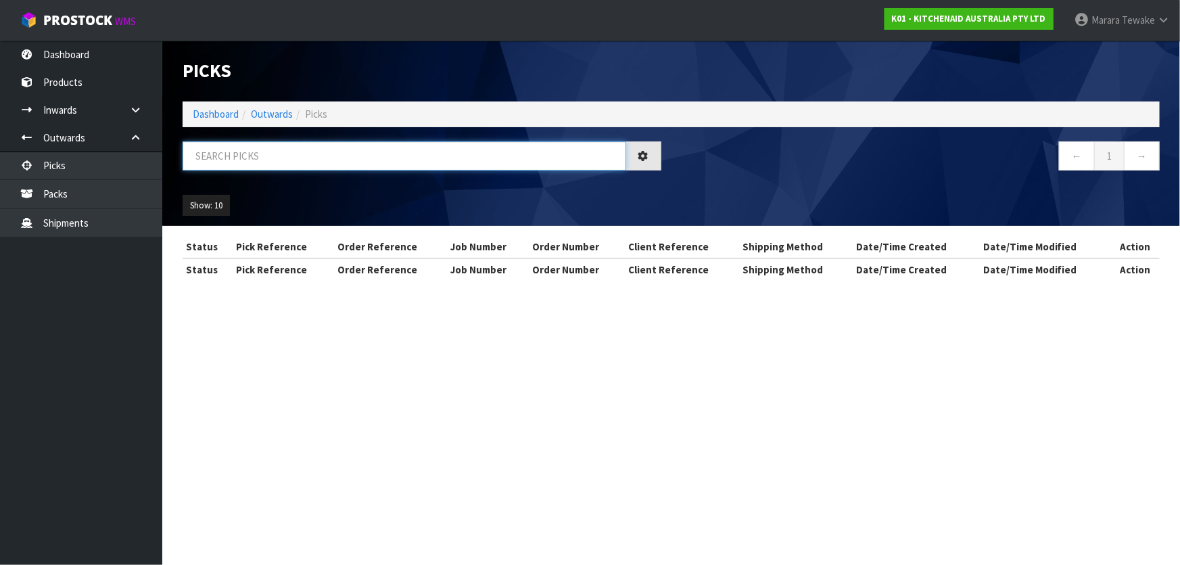
click at [258, 157] on input "text" at bounding box center [404, 155] width 443 height 29
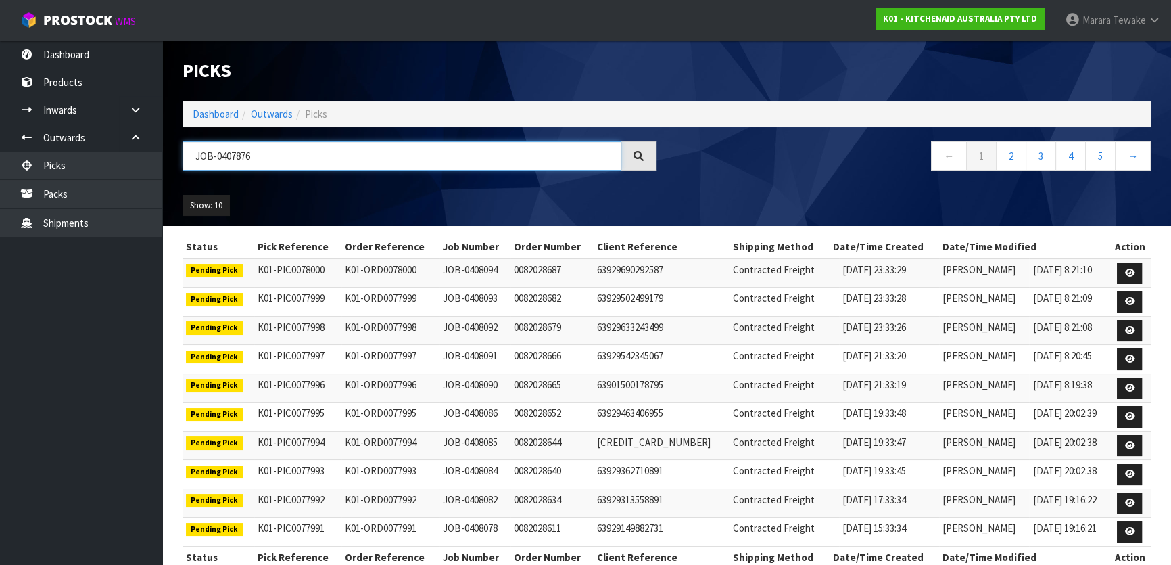
type input "JOB-0407876"
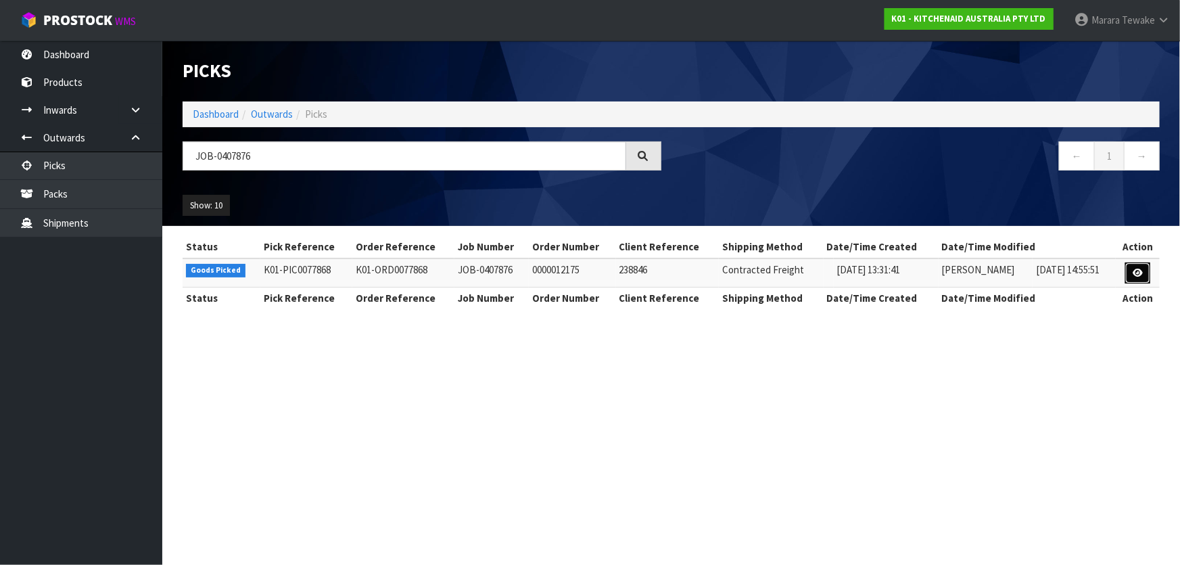
click at [1132, 268] on link at bounding box center [1137, 273] width 25 height 22
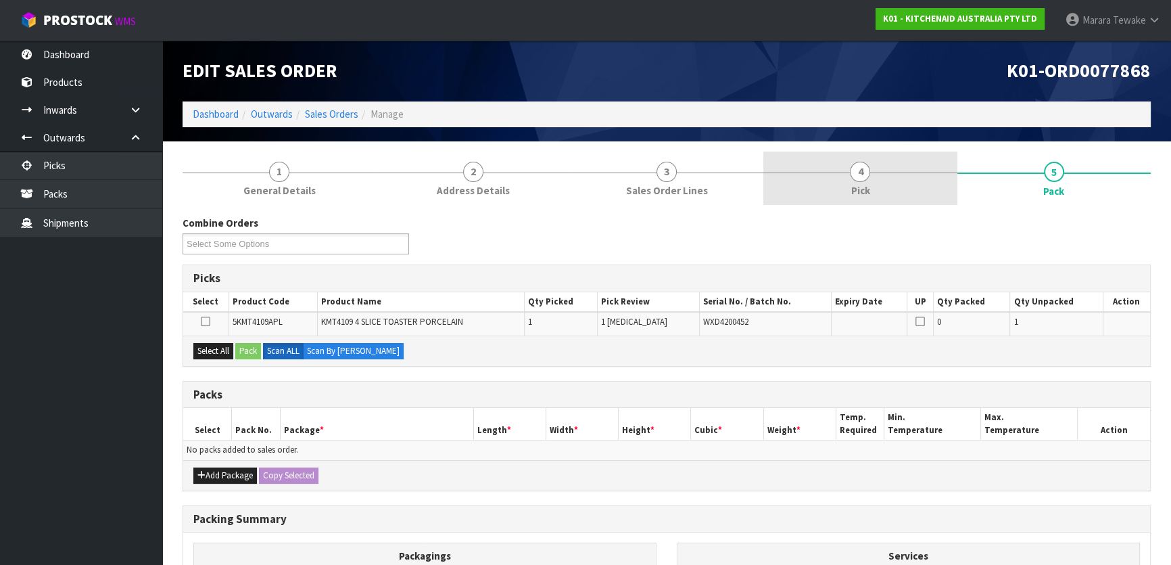
click at [853, 179] on link "4 Pick" at bounding box center [859, 177] width 193 height 53
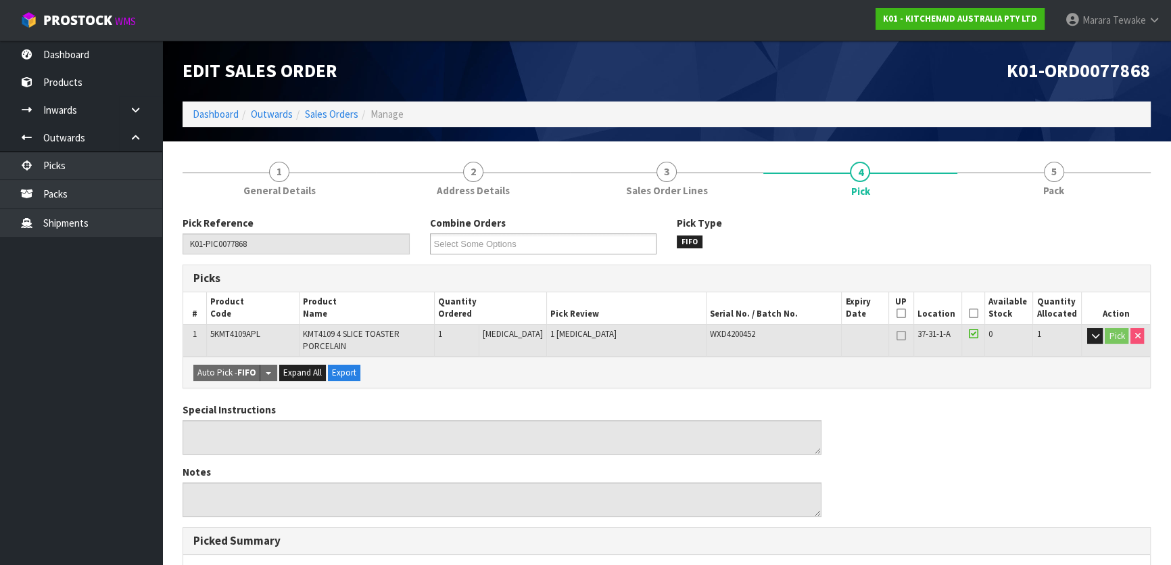
click at [968, 314] on icon at bounding box center [972, 313] width 9 height 1
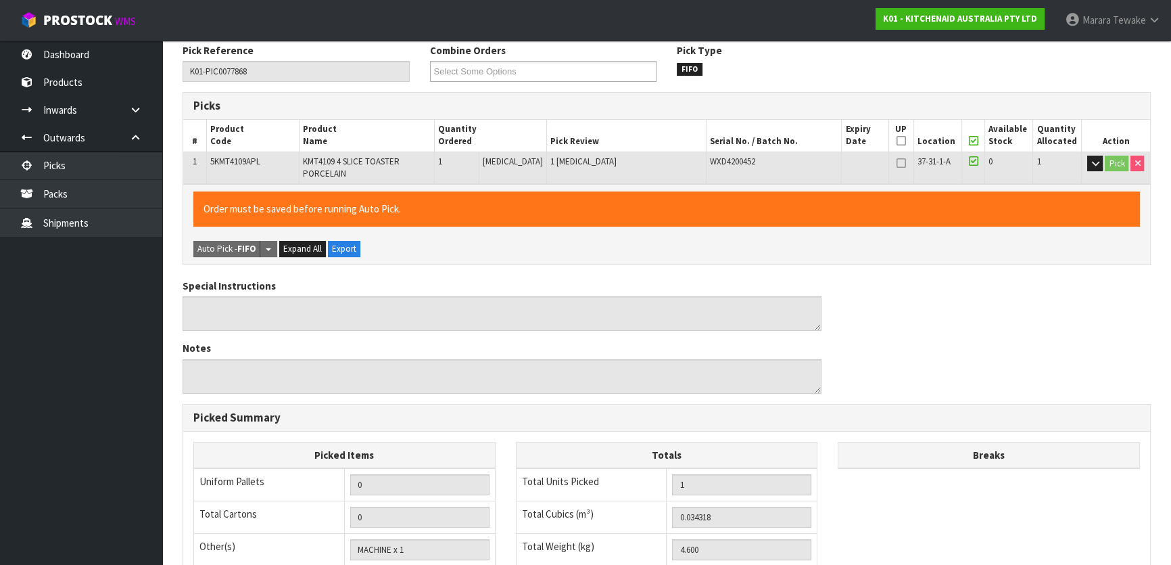
scroll to position [381, 0]
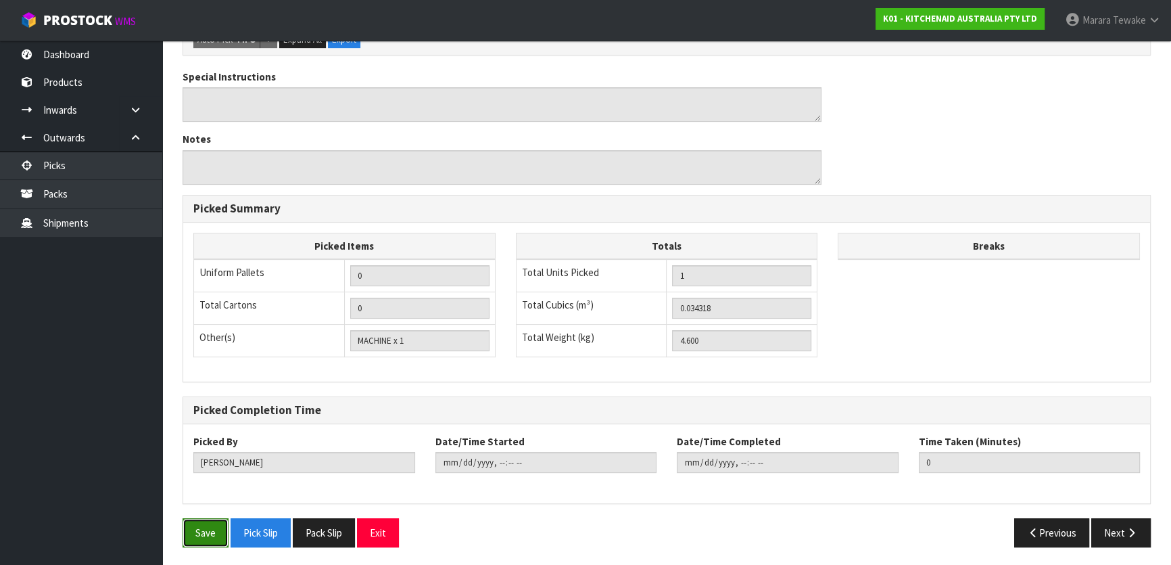
click at [203, 542] on button "Save" at bounding box center [206, 532] width 46 height 29
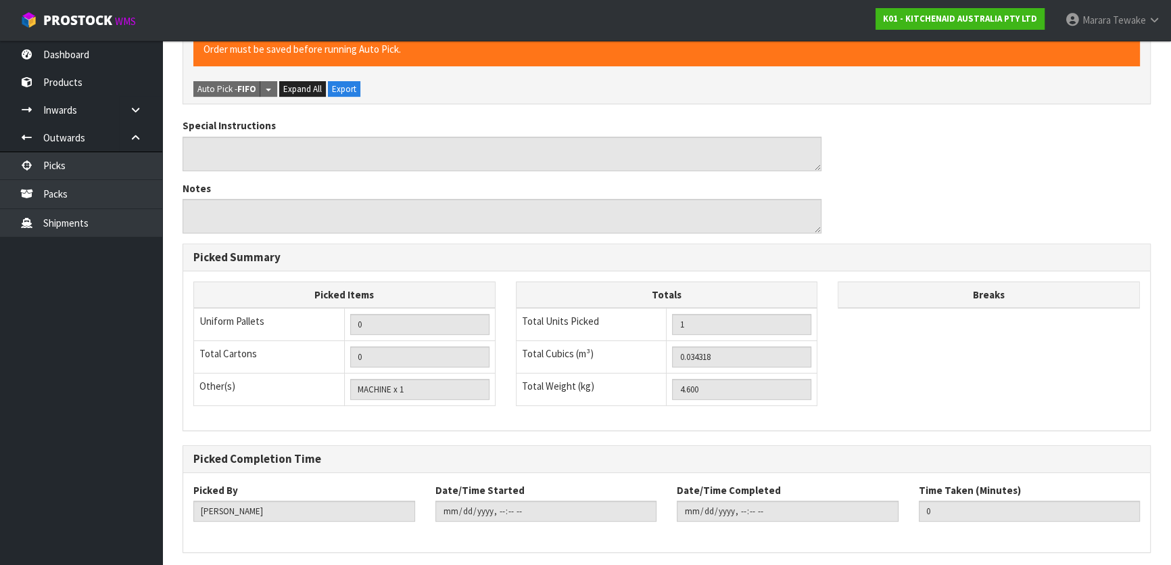
scroll to position [0, 0]
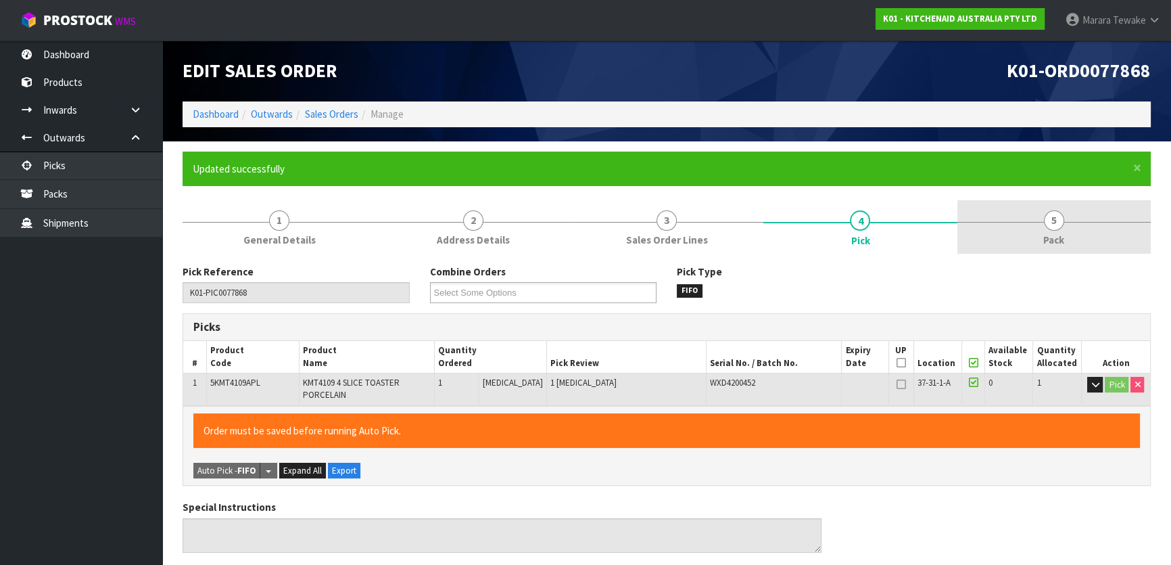
type input "Marara Tewake"
type input "2025-08-18T09:26:42"
drag, startPoint x: 1041, startPoint y: 237, endPoint x: 1032, endPoint y: 243, distance: 10.9
click at [1041, 237] on link "5 Pack" at bounding box center [1053, 226] width 193 height 53
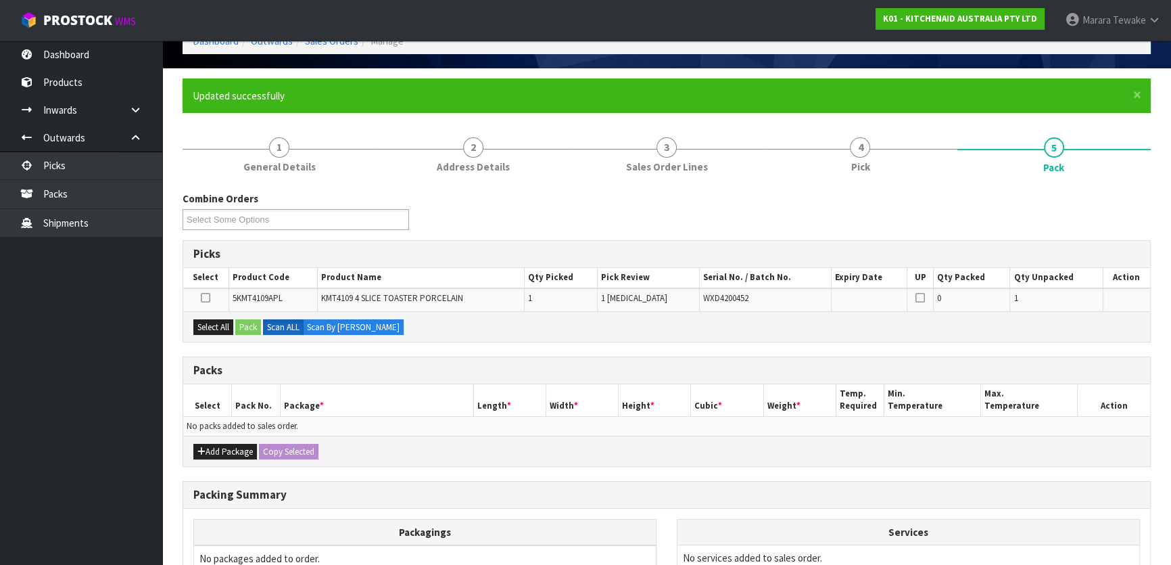
scroll to position [184, 0]
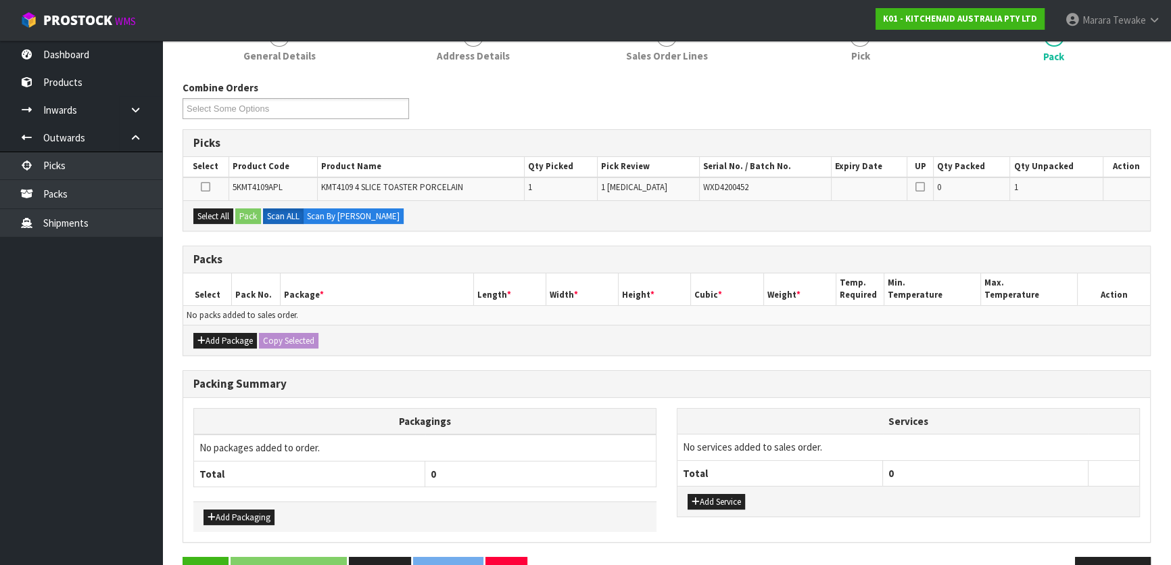
click at [222, 329] on div "Add Package Copy Selected" at bounding box center [666, 340] width 967 height 30
drag, startPoint x: 227, startPoint y: 344, endPoint x: 218, endPoint y: 338, distance: 10.7
click at [221, 341] on button "Add Package" at bounding box center [225, 341] width 64 height 16
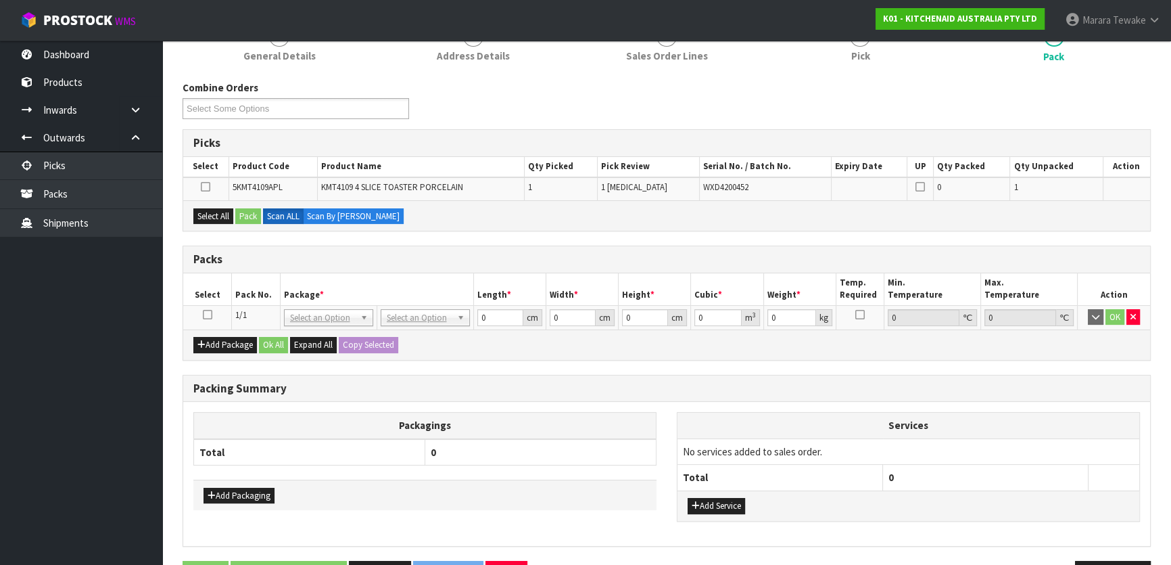
click at [206, 314] on icon at bounding box center [207, 314] width 9 height 1
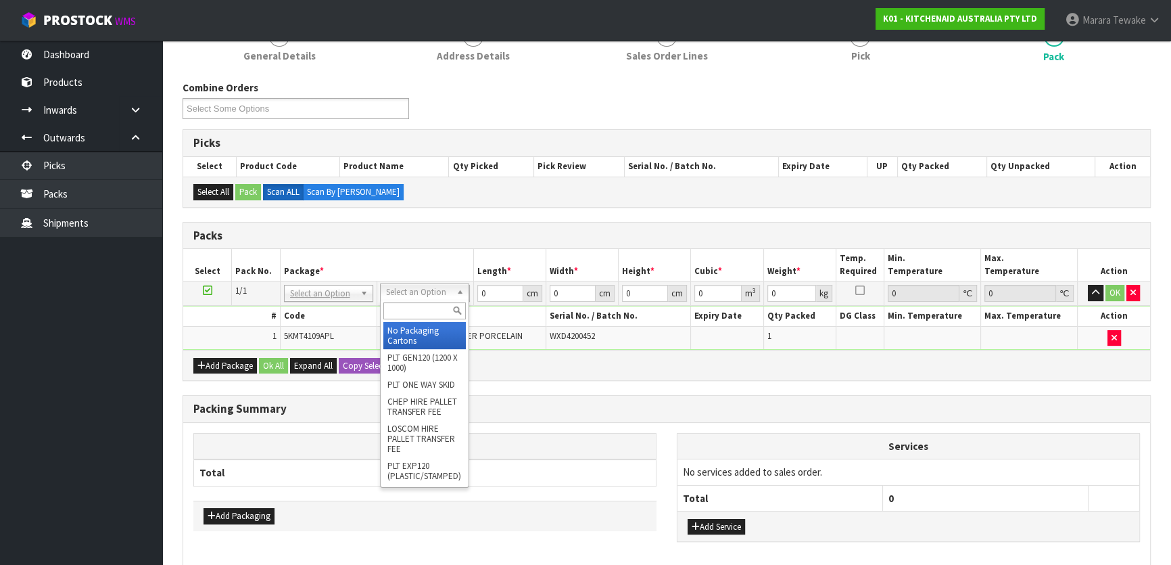
click at [419, 310] on input "text" at bounding box center [424, 310] width 82 height 17
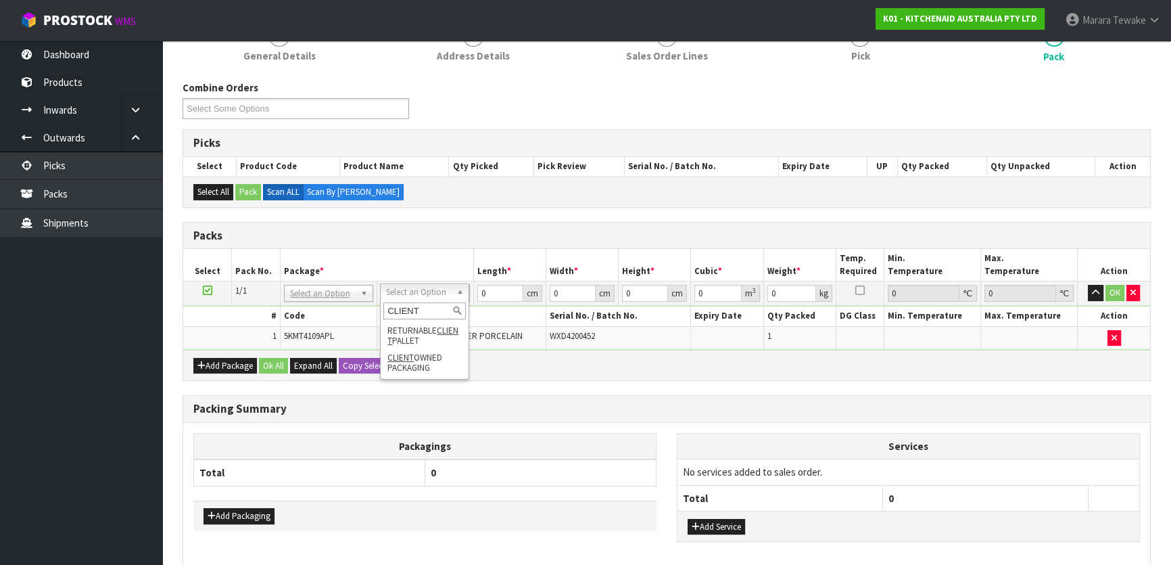
type input "CLIENT"
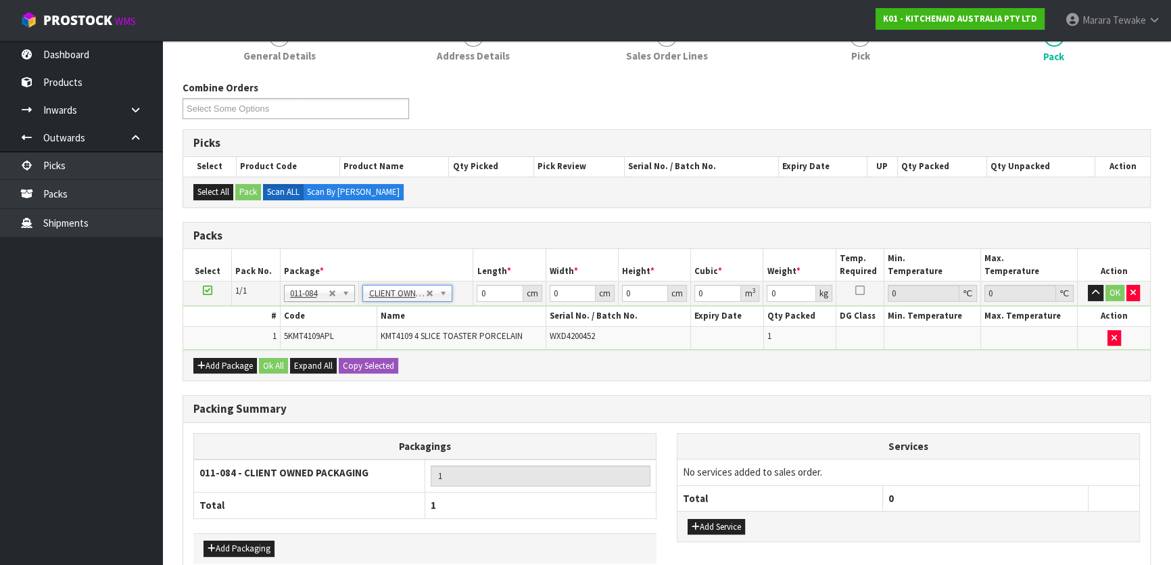
type input "4.6"
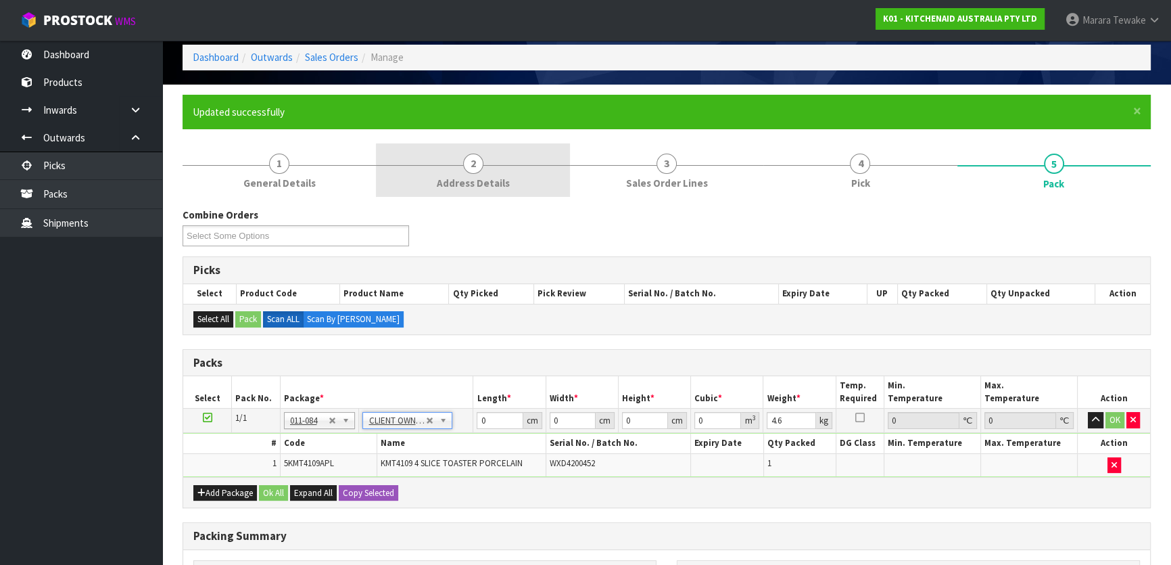
scroll to position [7, 0]
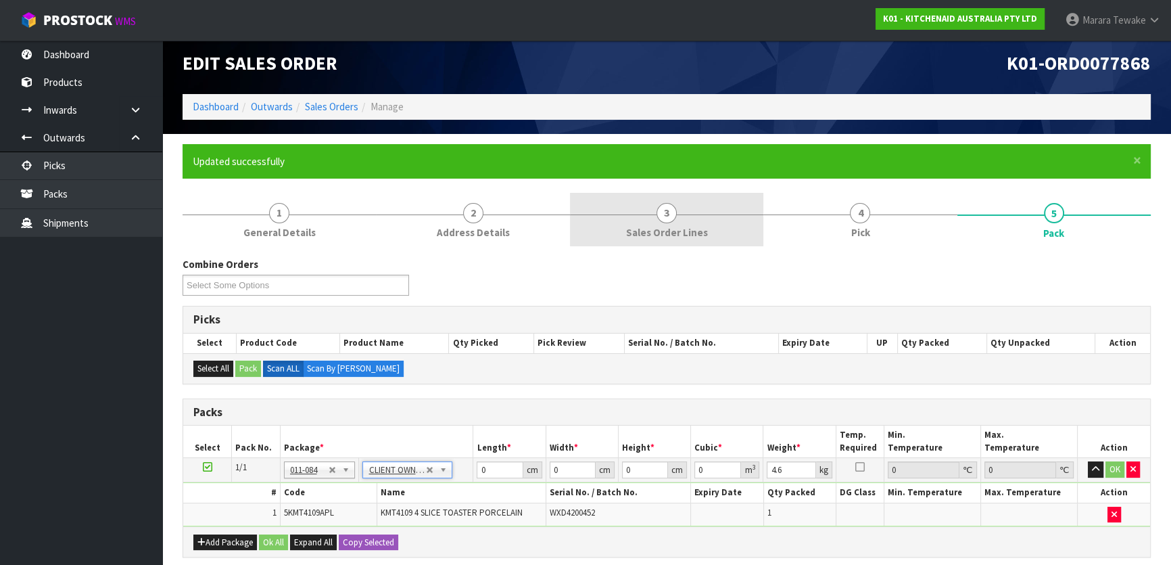
click at [700, 225] on span "Sales Order Lines" at bounding box center [667, 232] width 82 height 14
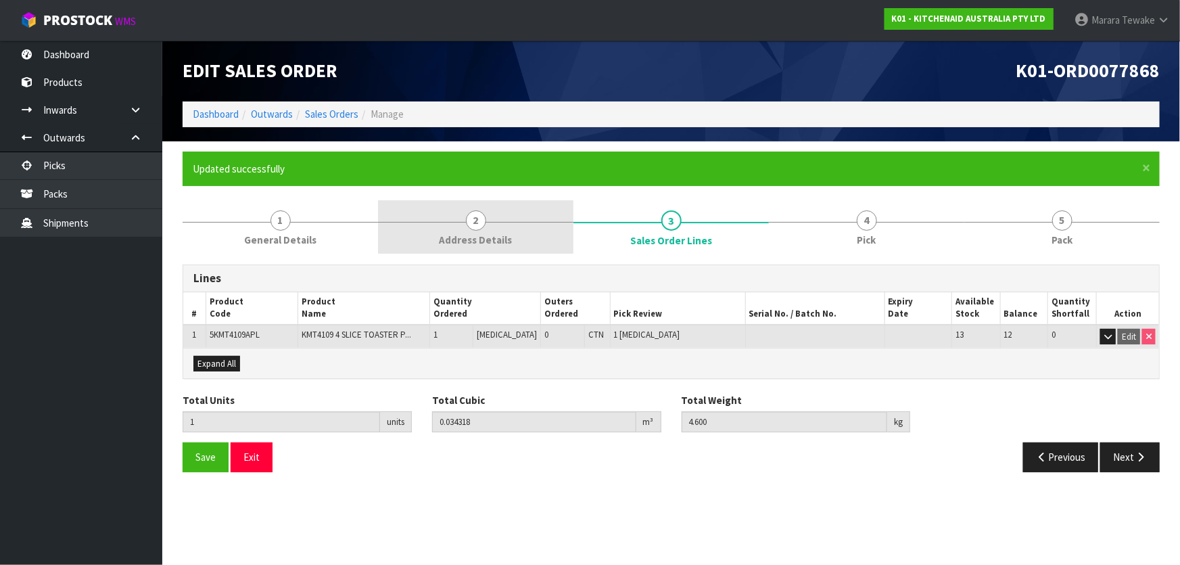
click at [454, 237] on span "Address Details" at bounding box center [475, 240] width 73 height 14
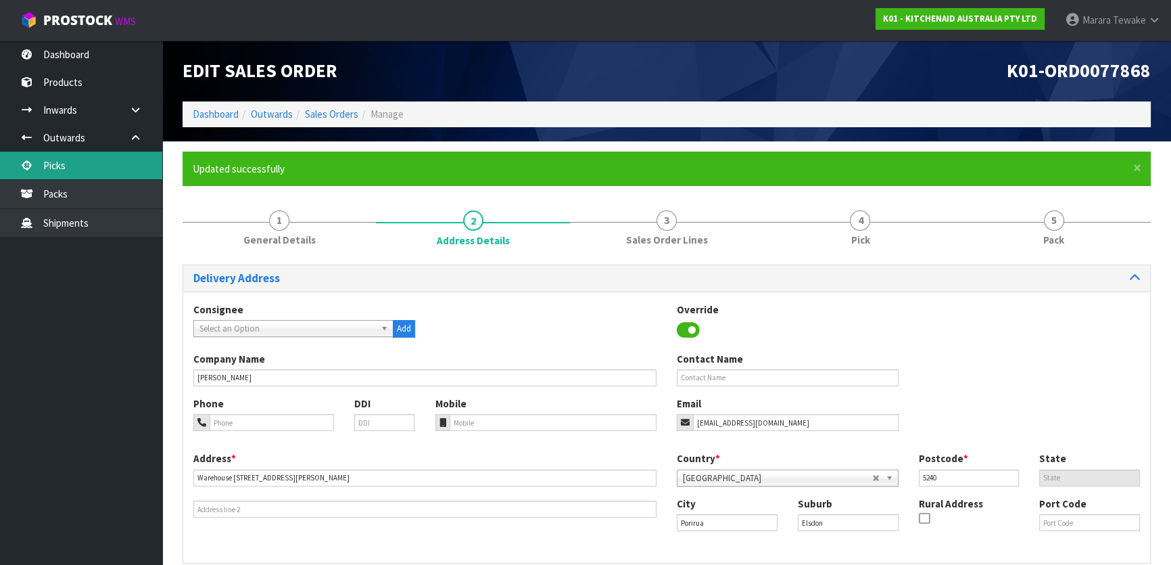
click at [141, 169] on link "Picks" at bounding box center [81, 165] width 162 height 28
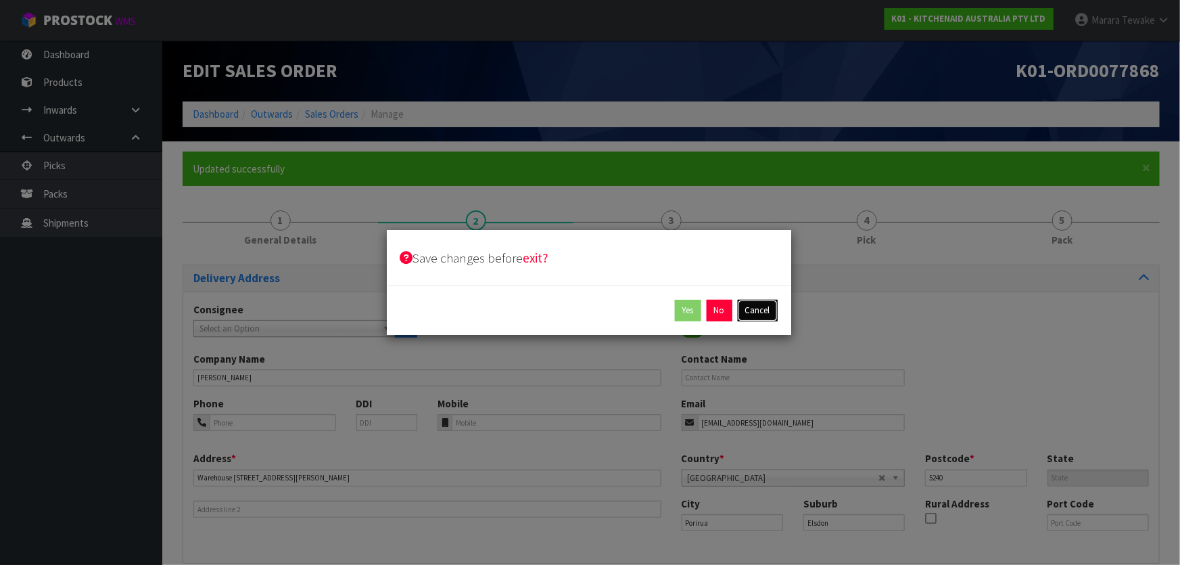
click at [754, 310] on button "Cancel" at bounding box center [758, 310] width 40 height 22
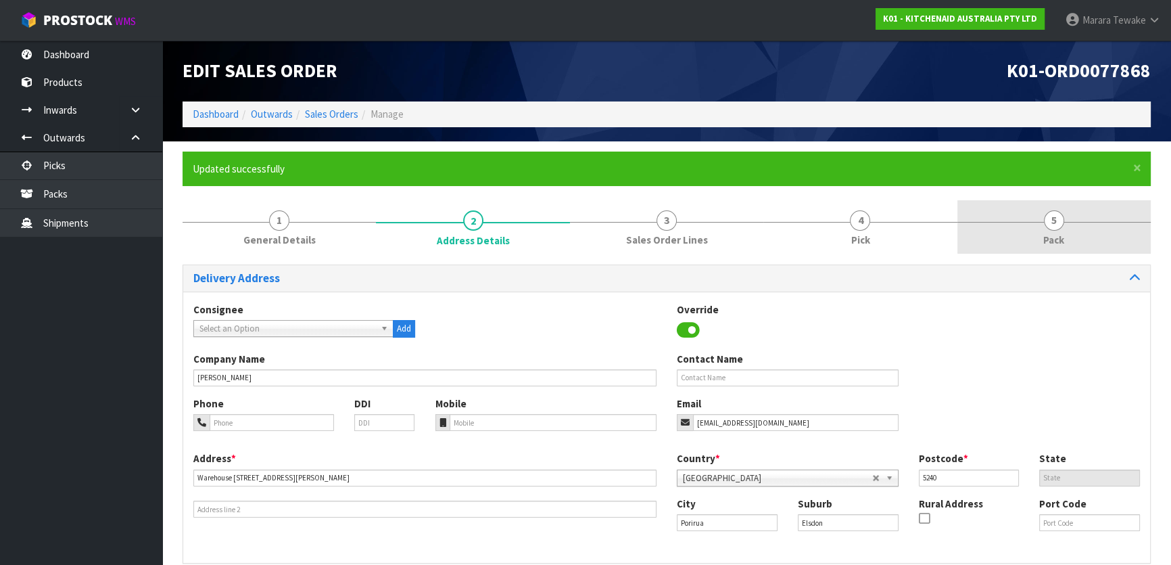
click at [1075, 226] on link "5 Pack" at bounding box center [1053, 226] width 193 height 53
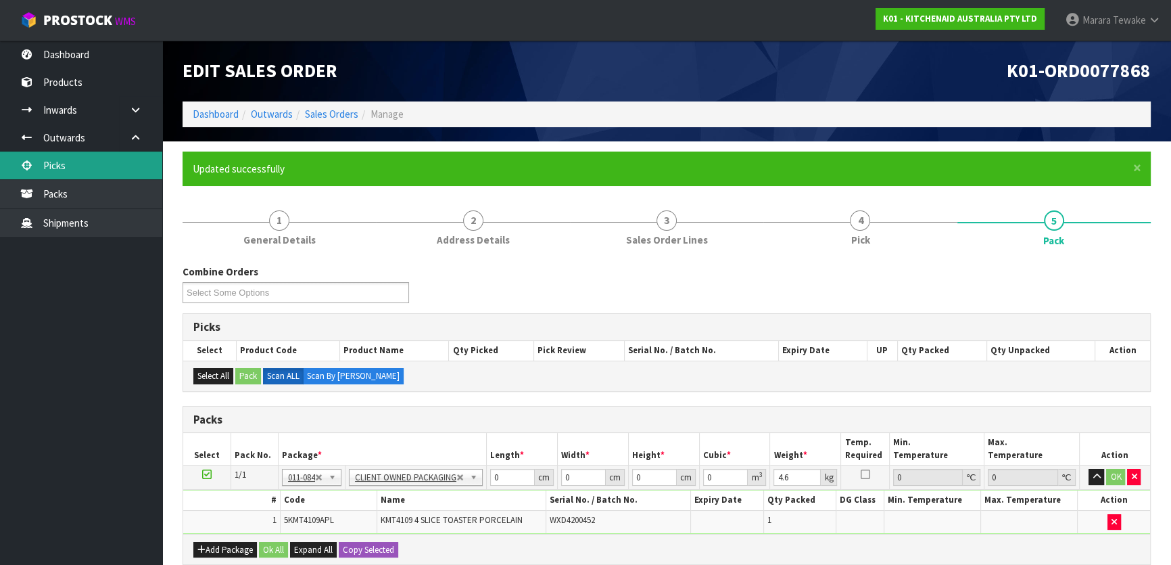
click at [100, 163] on link "Picks" at bounding box center [81, 165] width 162 height 28
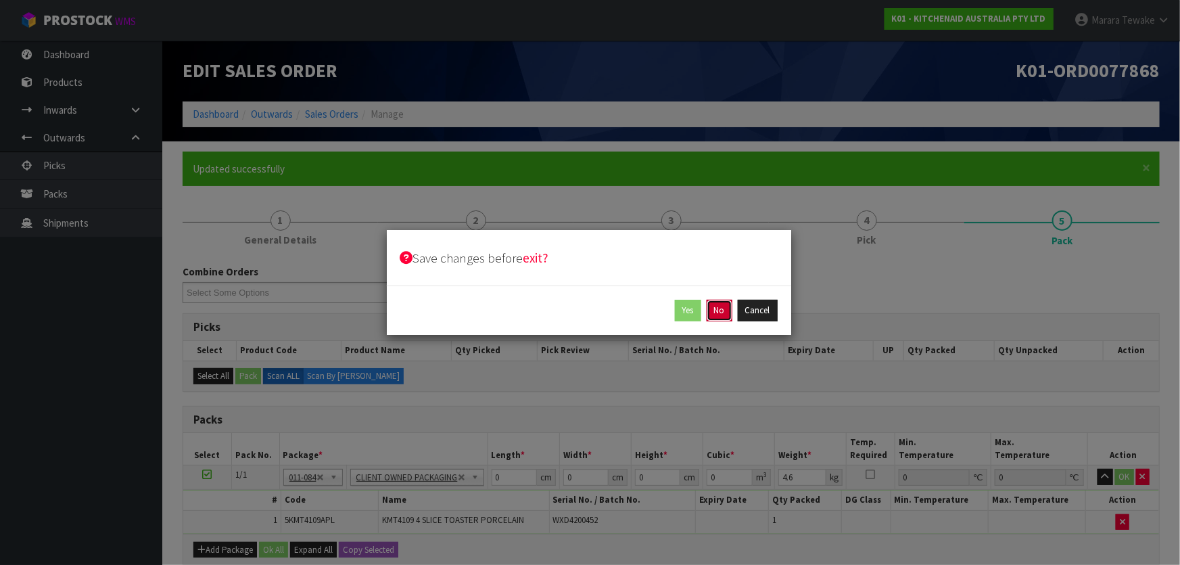
click at [716, 316] on button "No" at bounding box center [719, 310] width 26 height 22
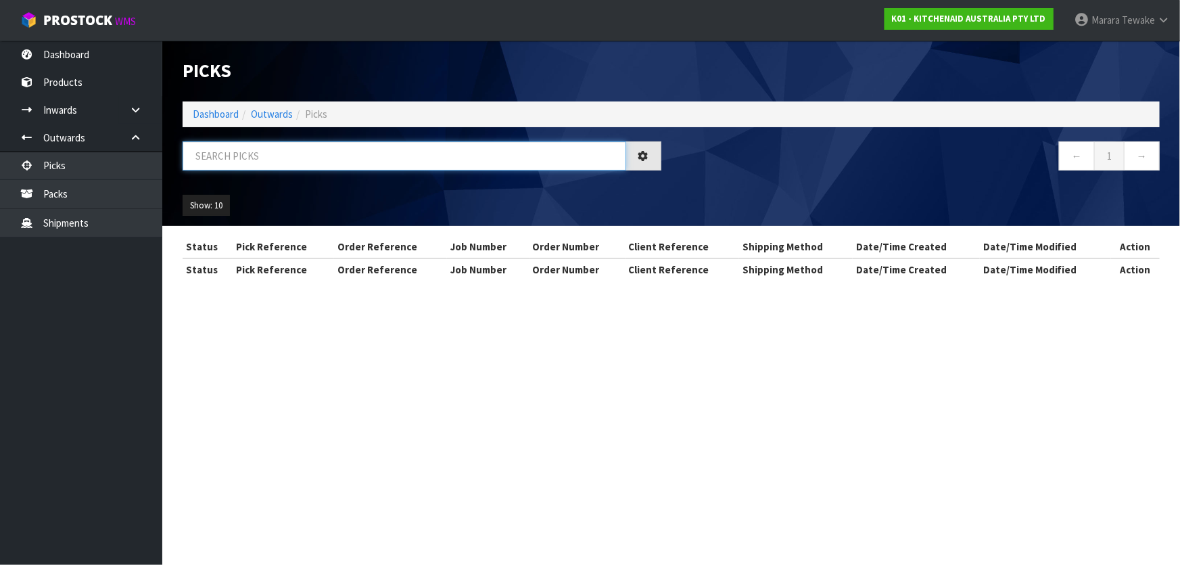
click at [247, 162] on input "text" at bounding box center [404, 155] width 443 height 29
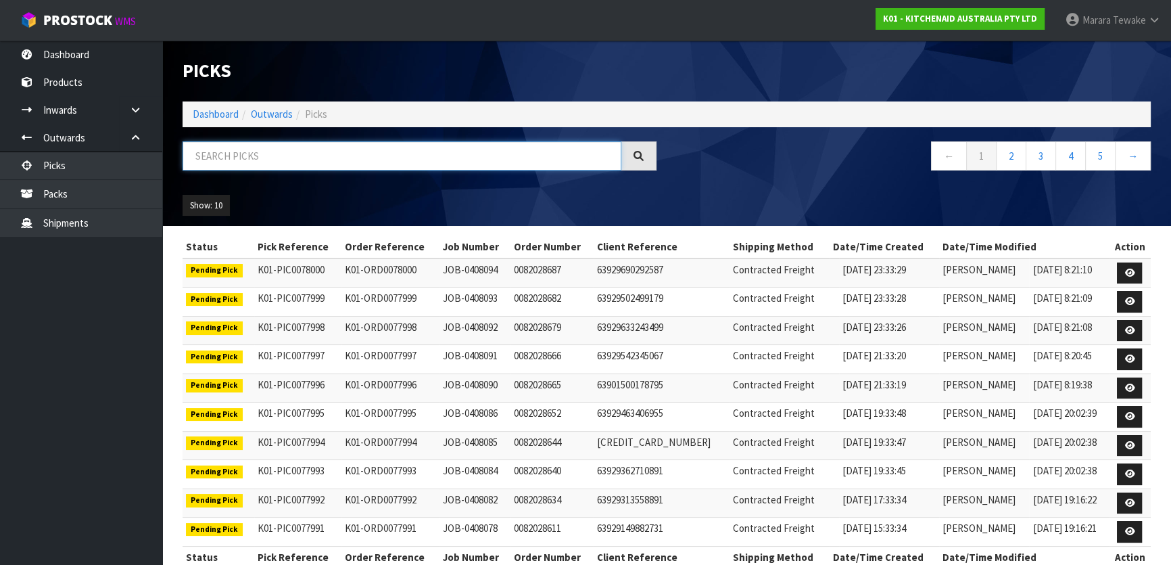
click at [345, 151] on input "text" at bounding box center [402, 155] width 439 height 29
type input "JOB-0407869"
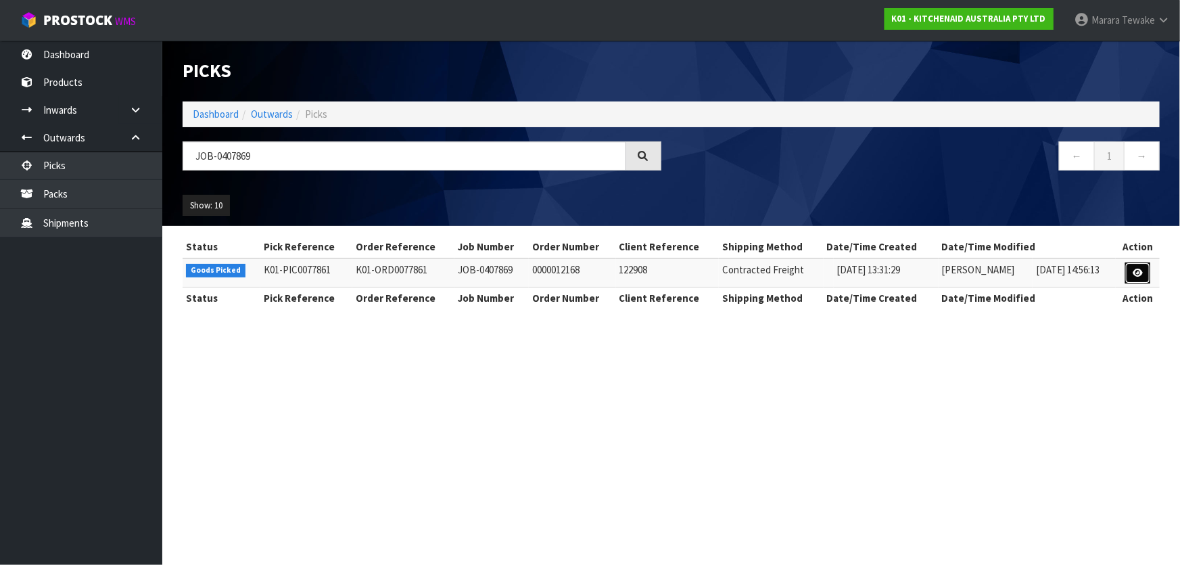
click at [1132, 269] on link at bounding box center [1137, 273] width 25 height 22
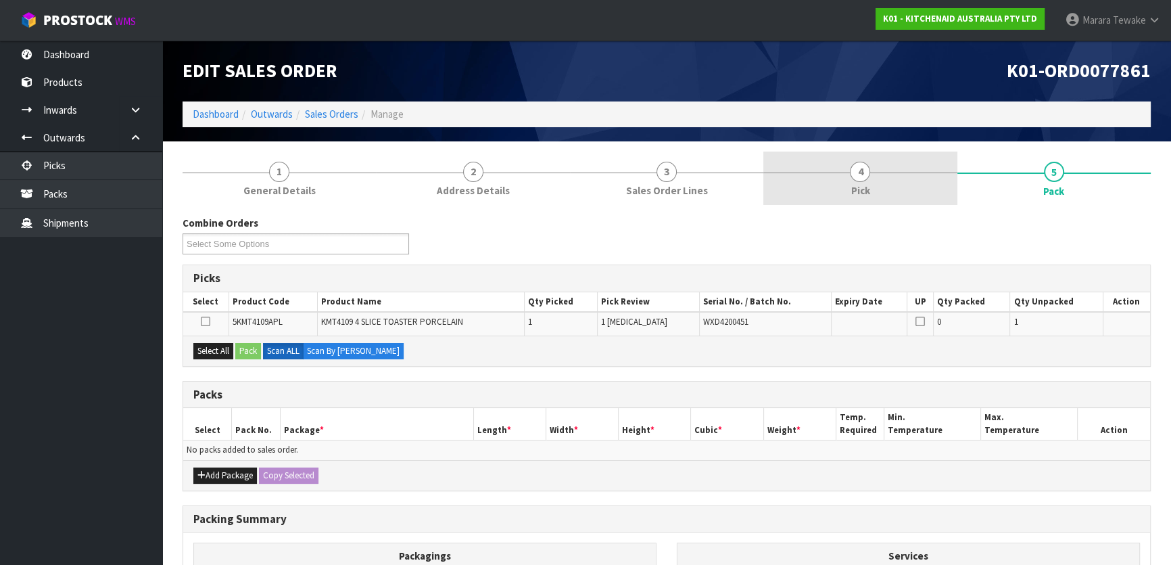
click at [867, 180] on link "4 Pick" at bounding box center [859, 177] width 193 height 53
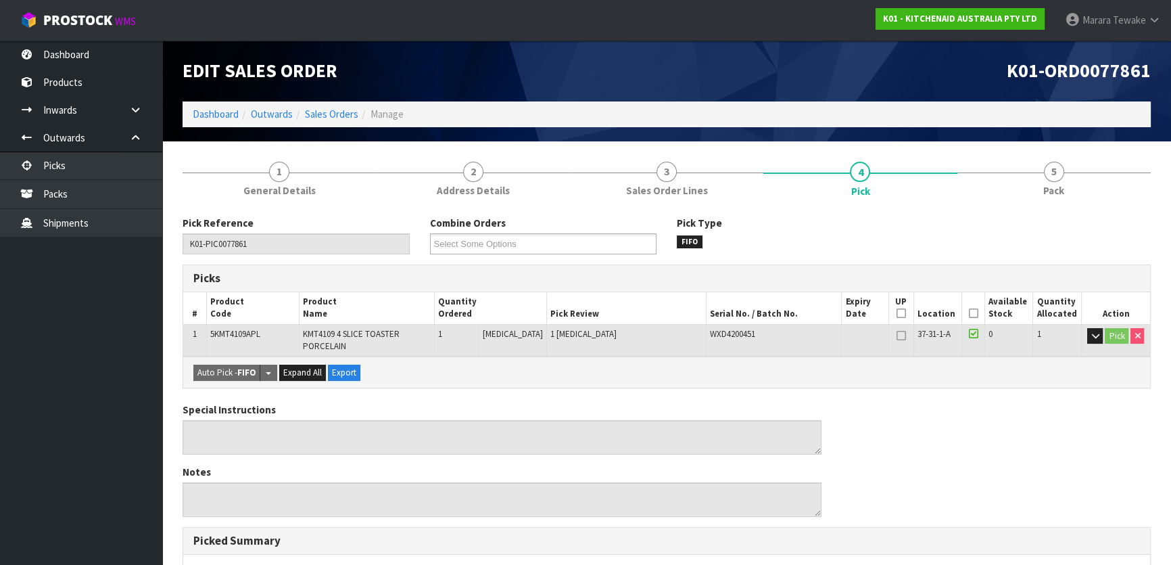
click at [968, 313] on icon at bounding box center [972, 313] width 9 height 1
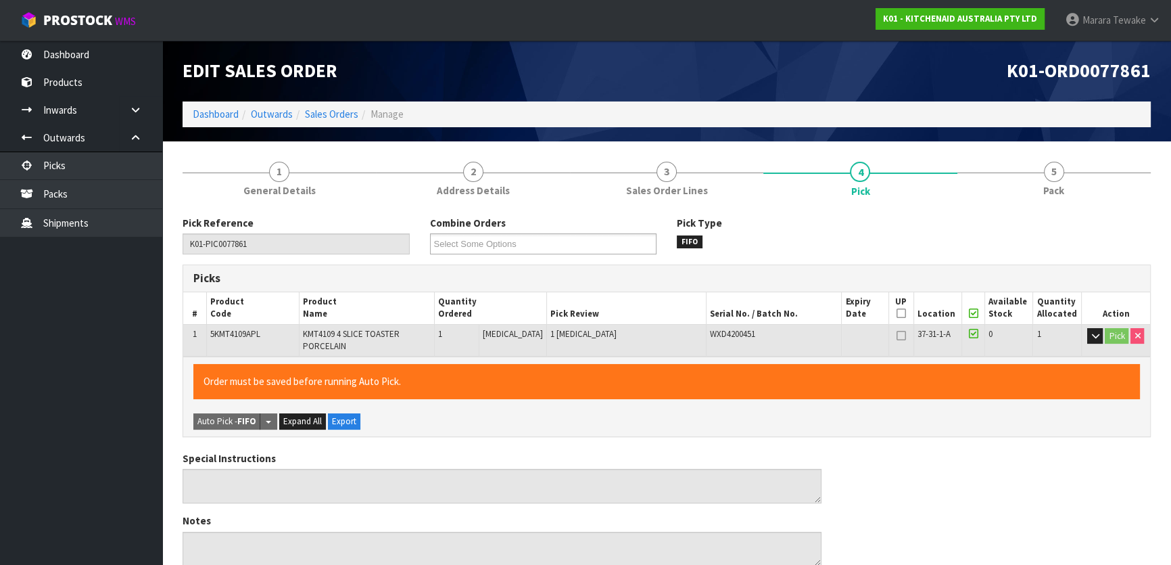
scroll to position [381, 0]
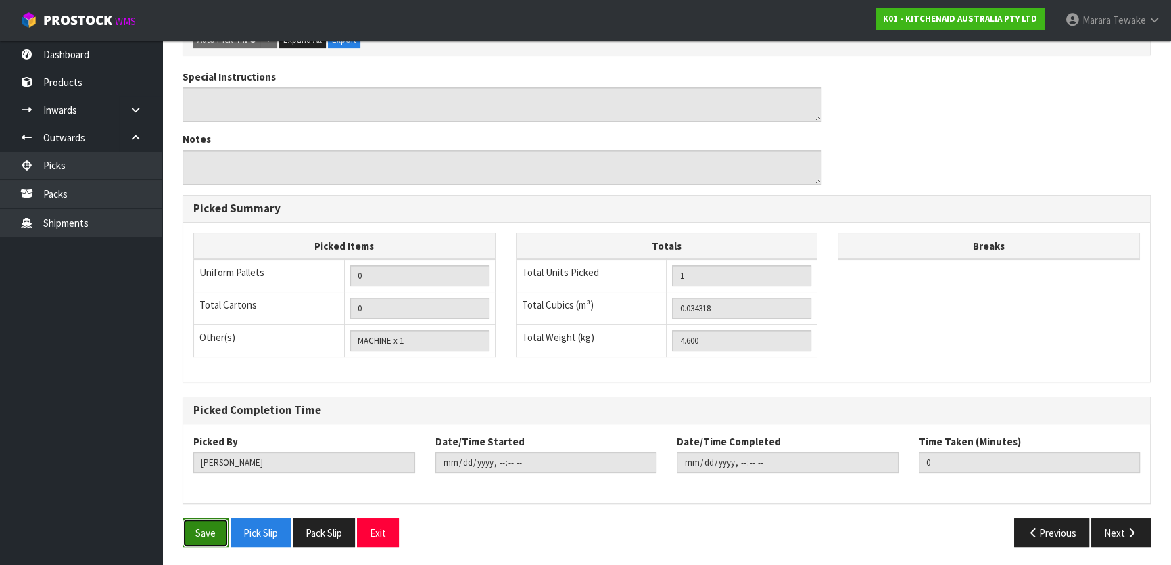
click at [212, 523] on button "Save" at bounding box center [206, 532] width 46 height 29
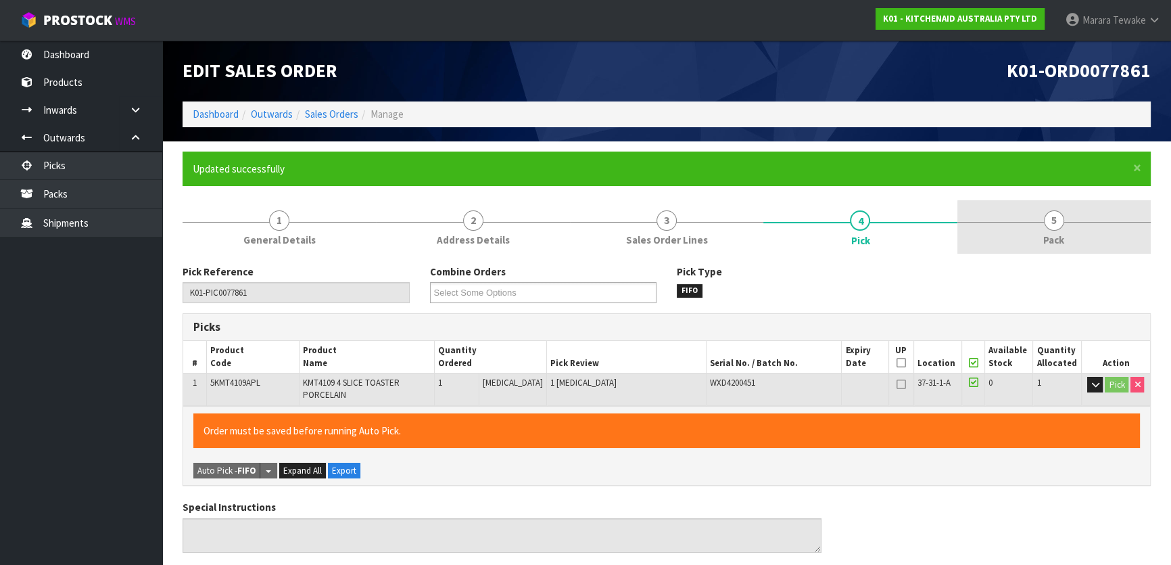
type input "Marara Tewake"
type input "2025-08-18T09:58:49"
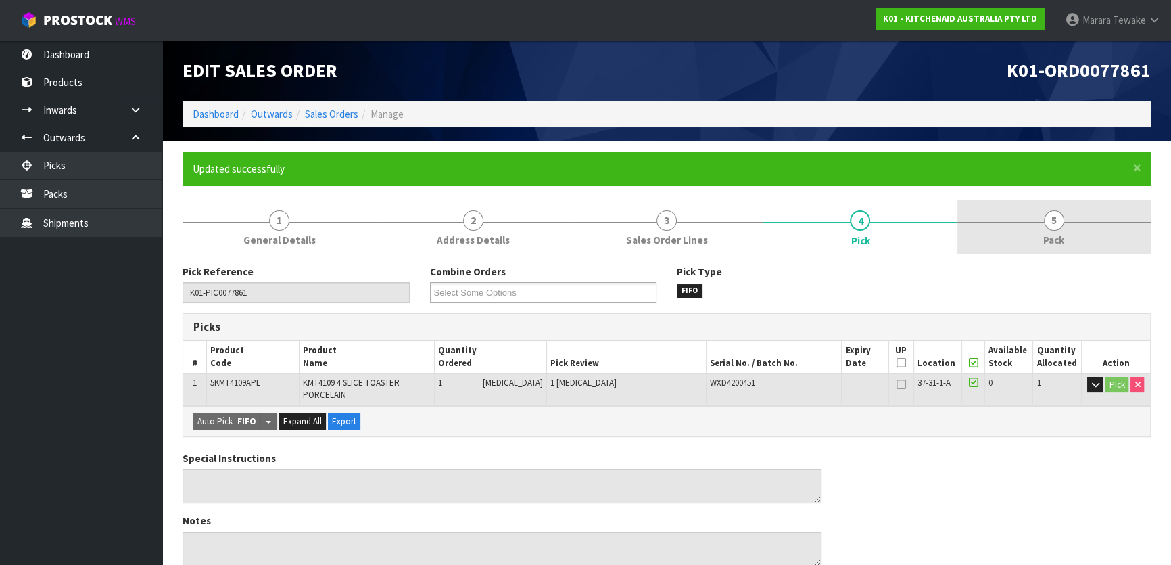
click at [1082, 210] on link "5 Pack" at bounding box center [1053, 226] width 193 height 53
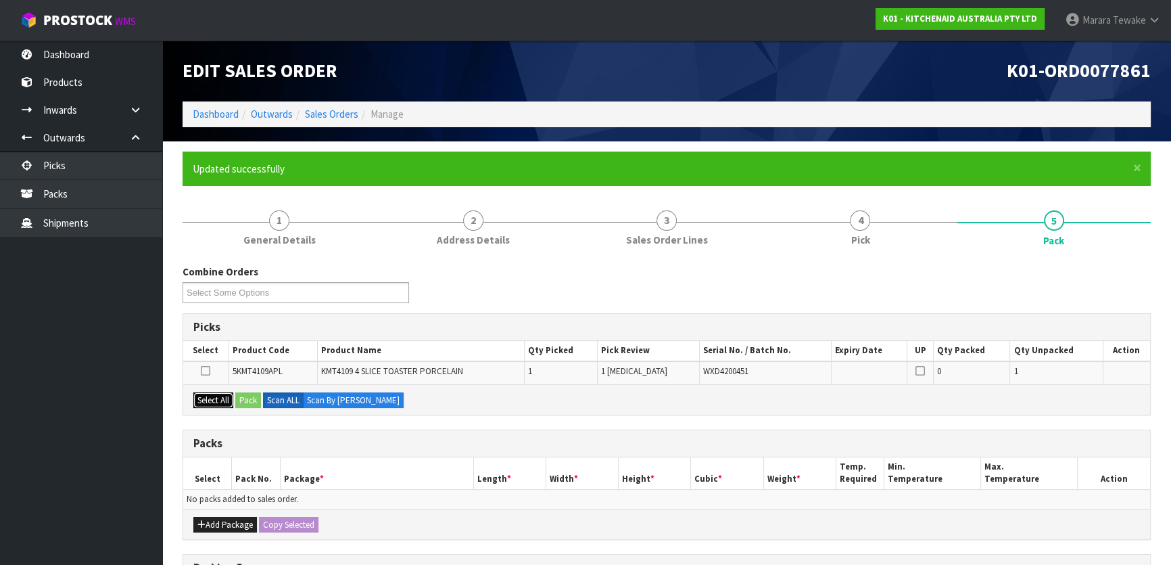
click at [216, 398] on button "Select All" at bounding box center [213, 400] width 40 height 16
click at [244, 395] on button "Pack" at bounding box center [248, 400] width 26 height 16
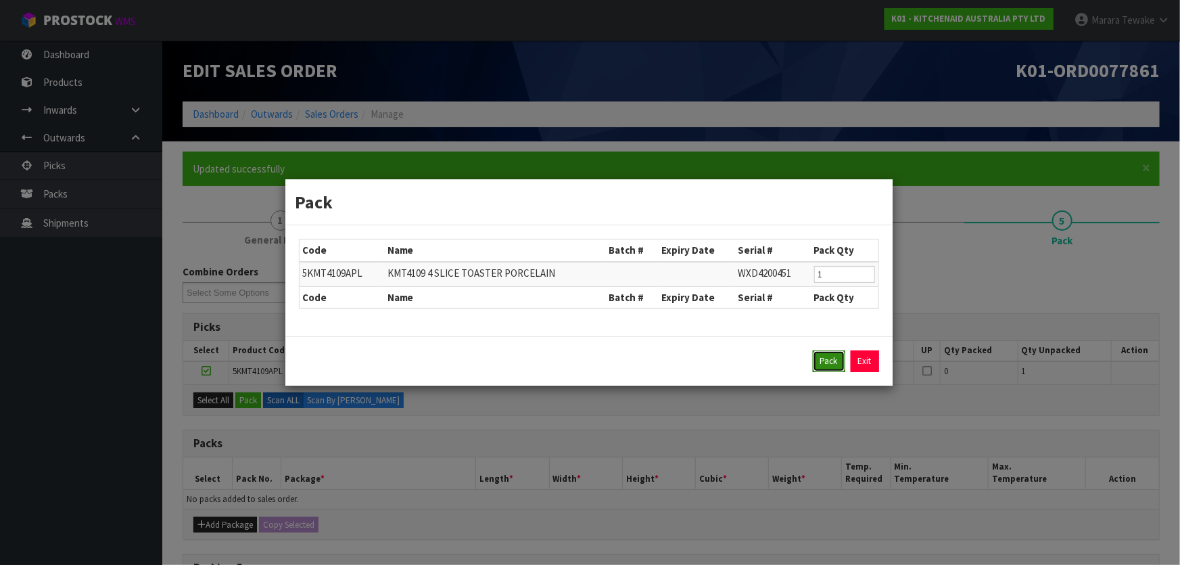
click at [832, 358] on button "Pack" at bounding box center [829, 361] width 32 height 22
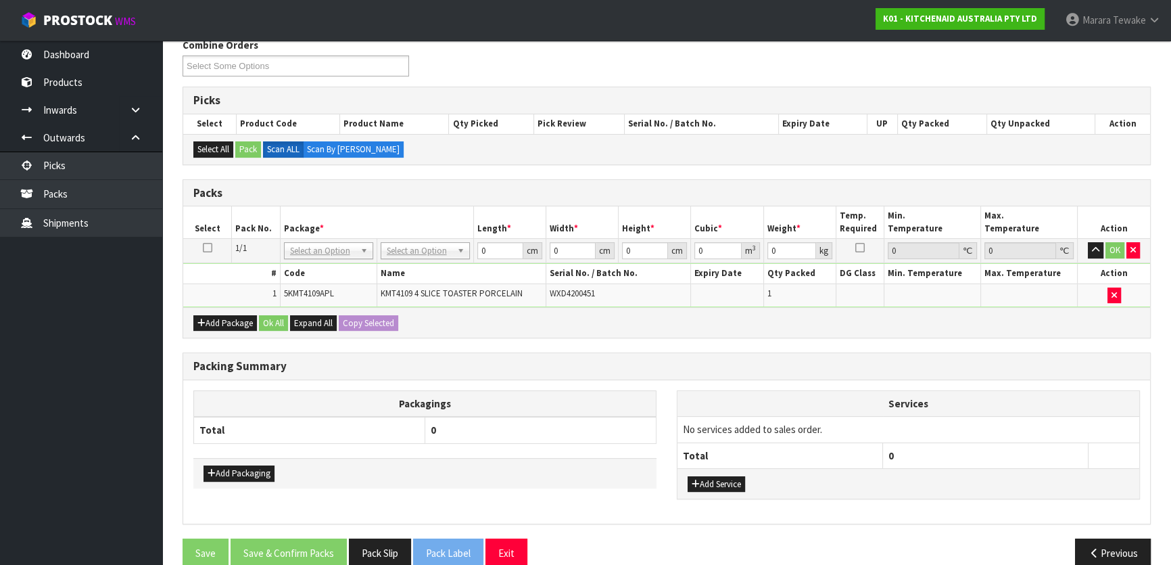
scroll to position [246, 0]
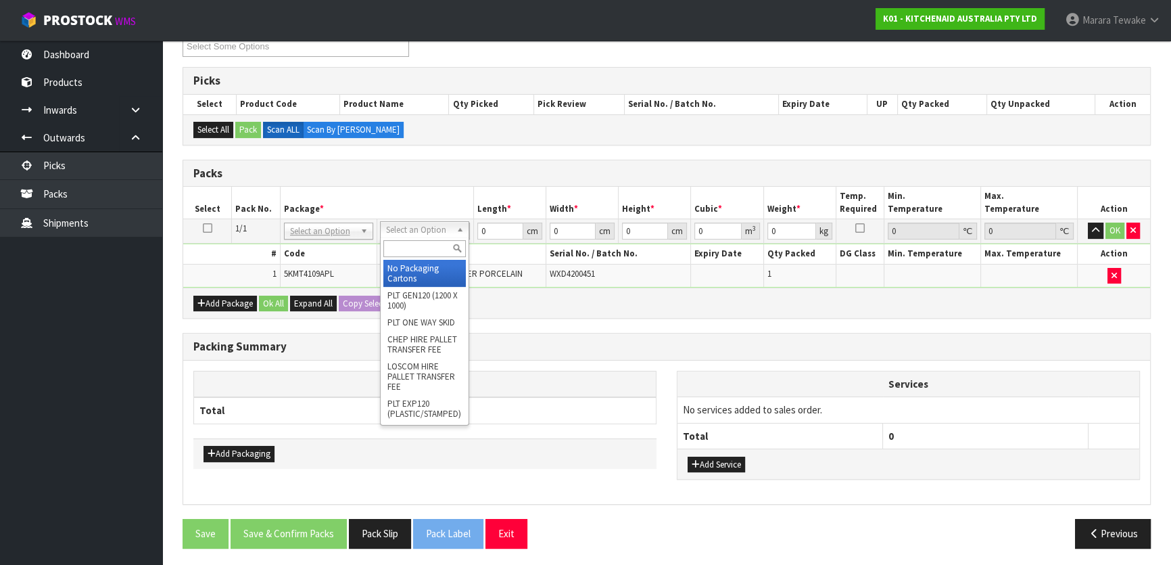
click at [418, 246] on input "text" at bounding box center [424, 248] width 82 height 17
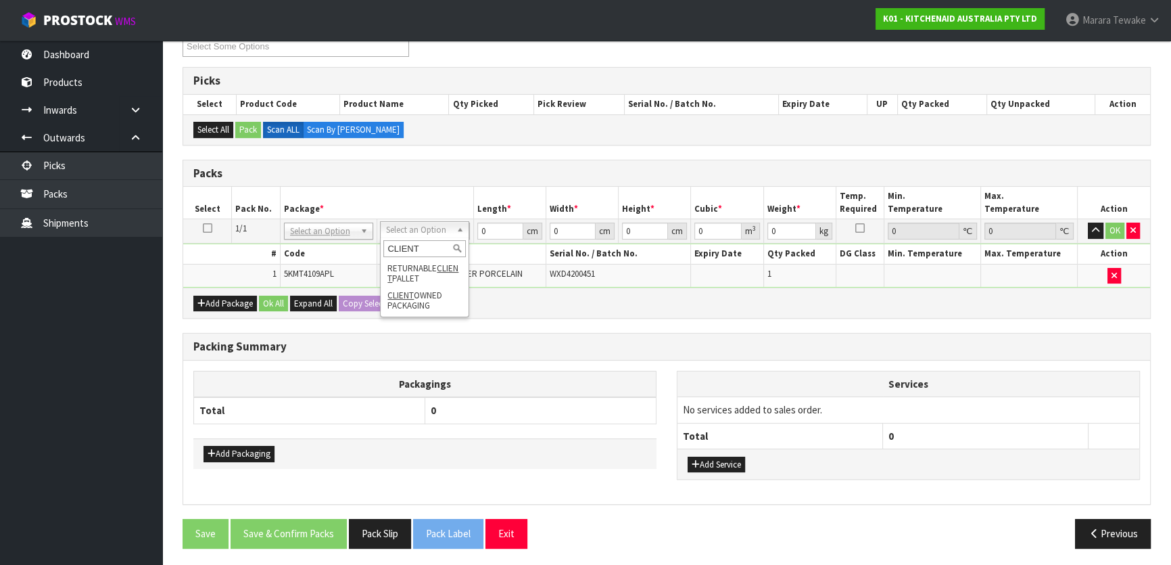
type input "CLIENT"
type input "4.6"
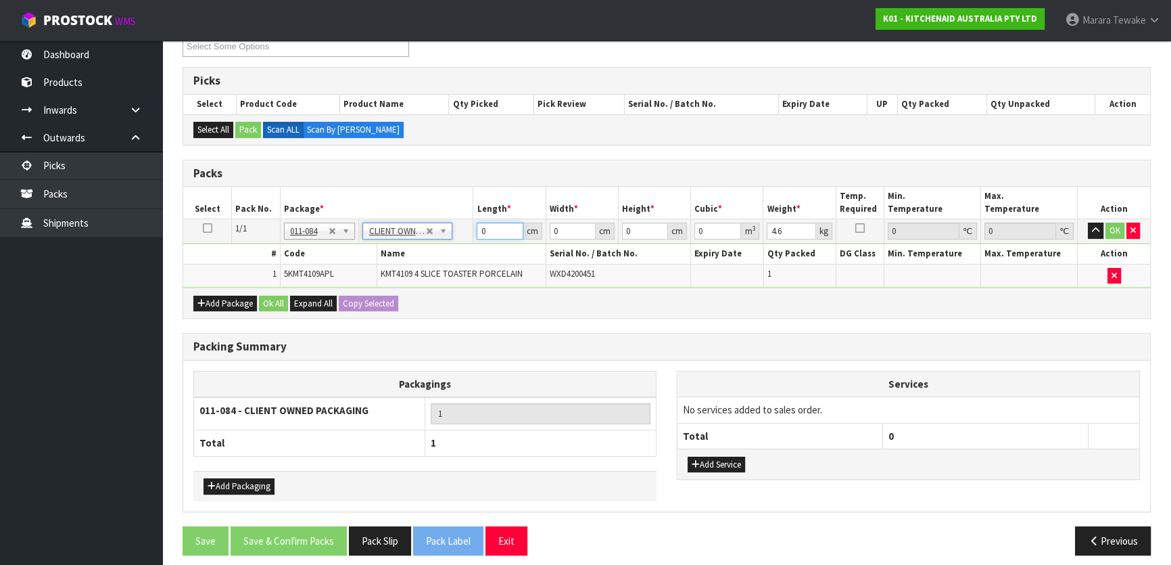
drag, startPoint x: 479, startPoint y: 230, endPoint x: 454, endPoint y: 204, distance: 35.9
click at [450, 216] on table "Select Pack No. Package * Length * Width * Height * Cubic * Weight * Temp. Requ…" at bounding box center [666, 237] width 967 height 101
type input "51"
type input "27"
type input "3"
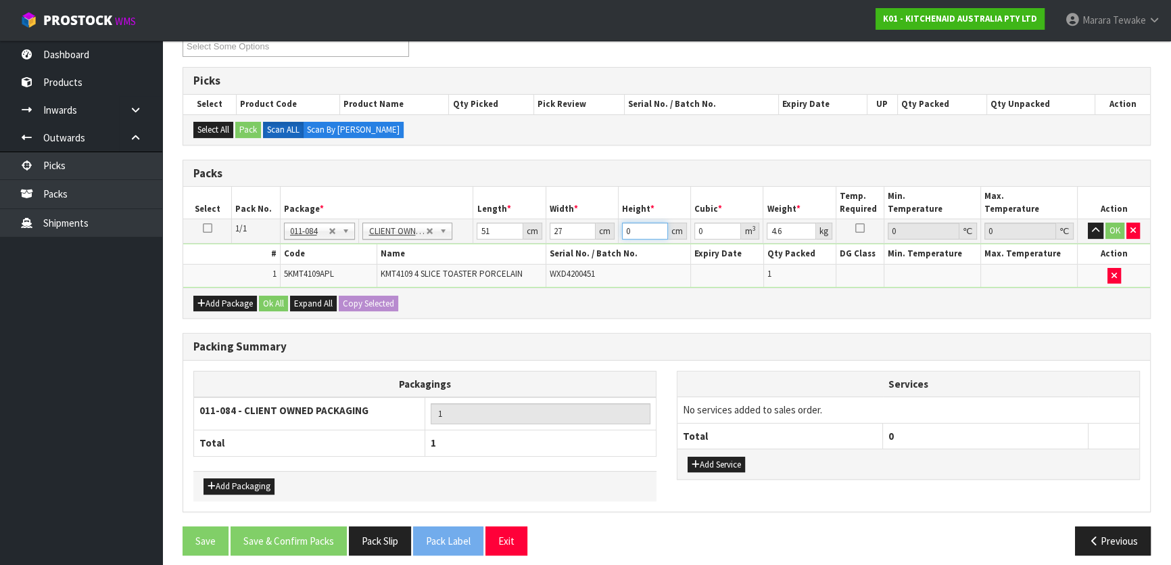
type input "0.004131"
type input "37"
type input "0.050949"
type input "37"
type input "6"
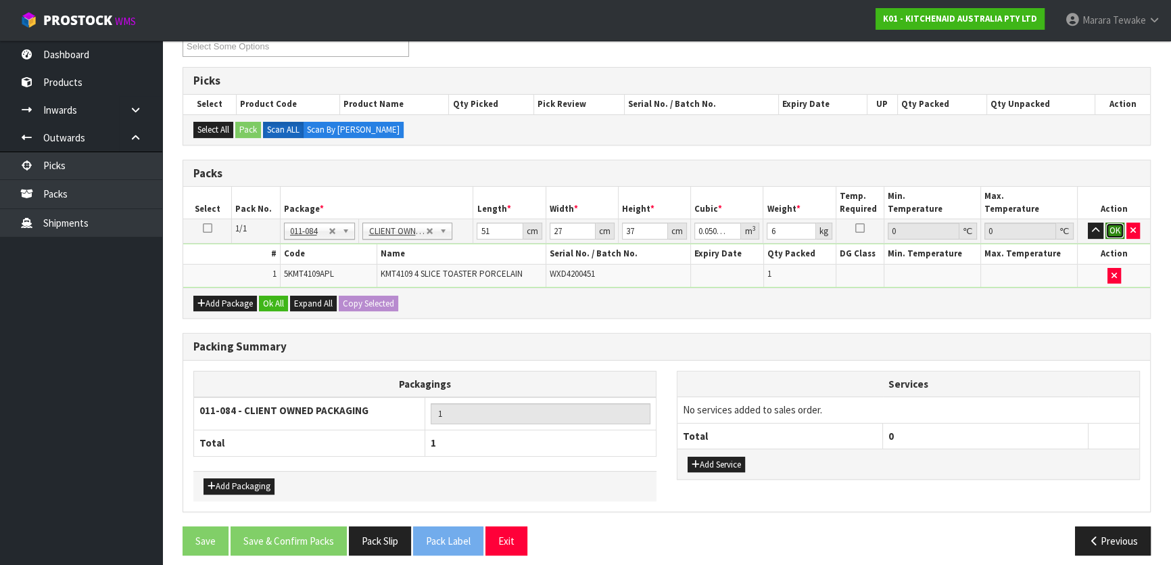
click at [1114, 226] on button "OK" at bounding box center [1114, 230] width 19 height 16
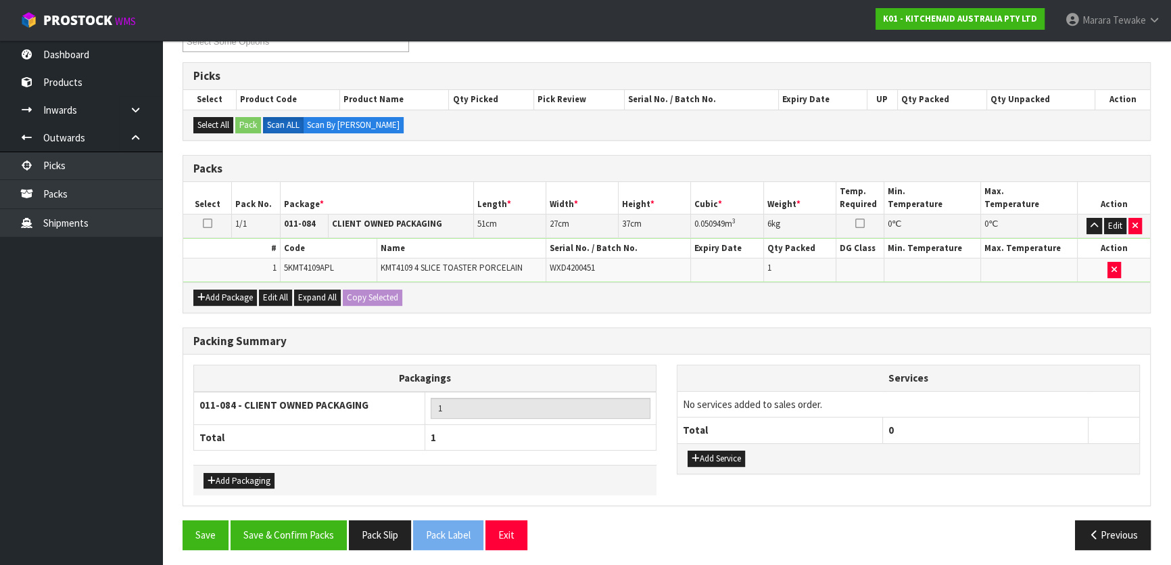
scroll to position [252, 0]
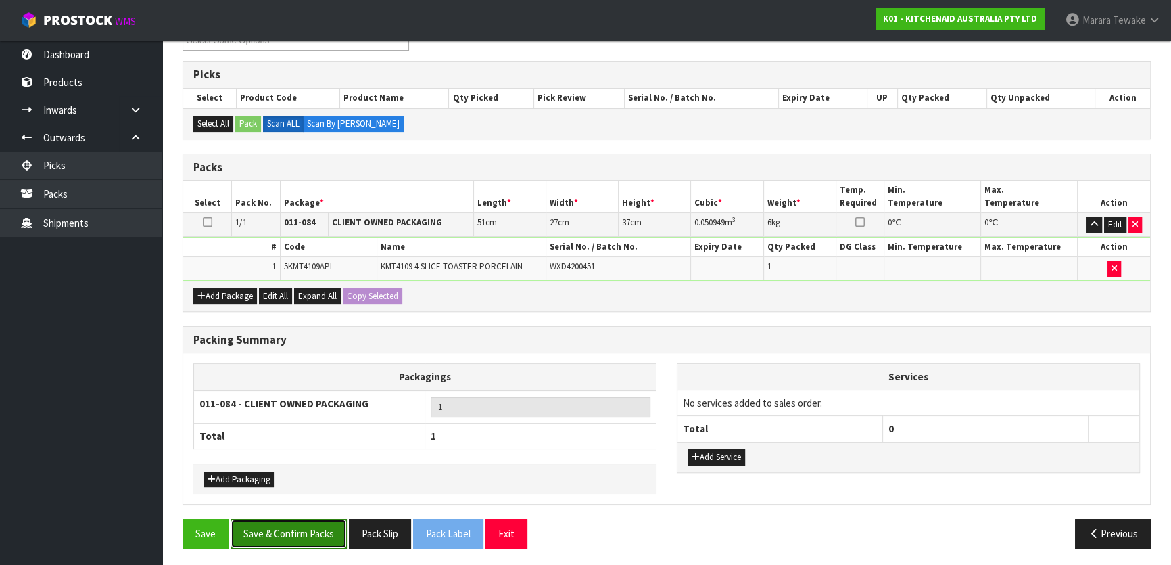
click at [307, 519] on button "Save & Confirm Packs" at bounding box center [289, 533] width 116 height 29
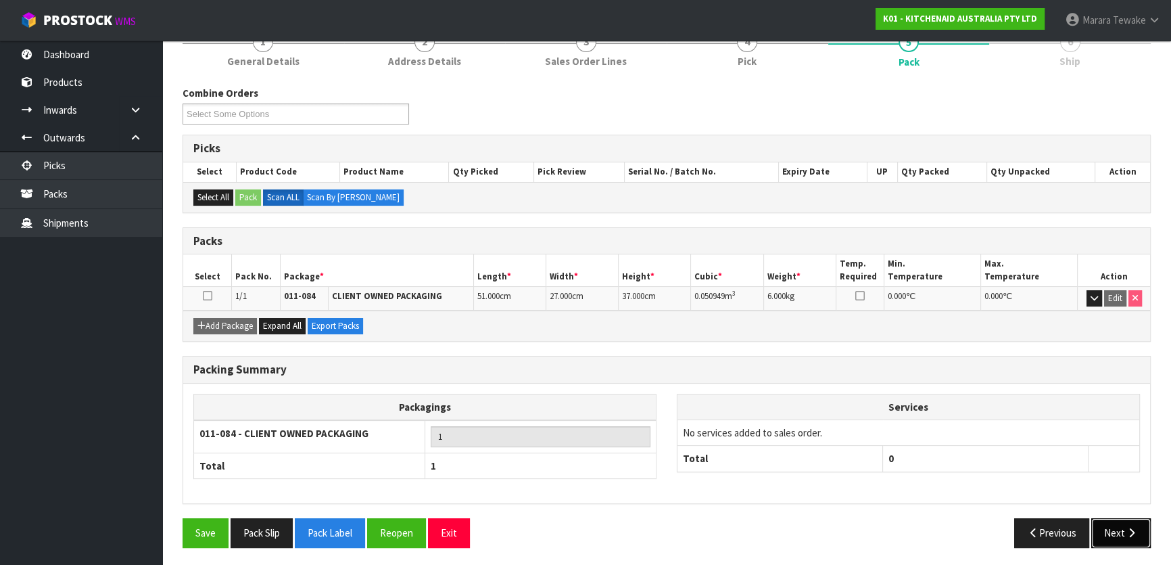
click at [1132, 527] on icon "button" at bounding box center [1131, 532] width 13 height 10
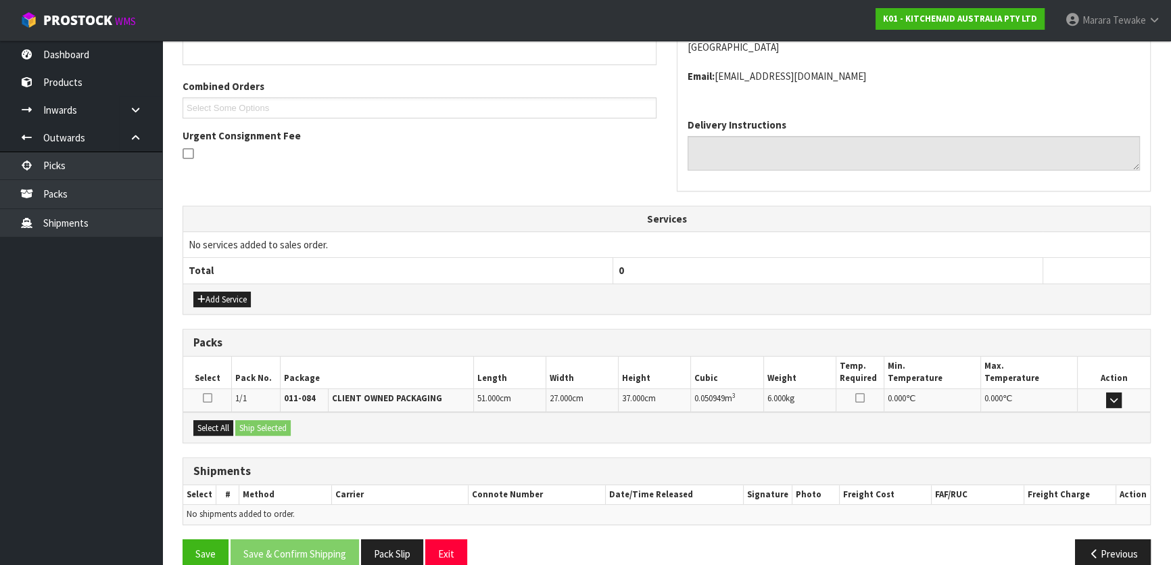
scroll to position [340, 0]
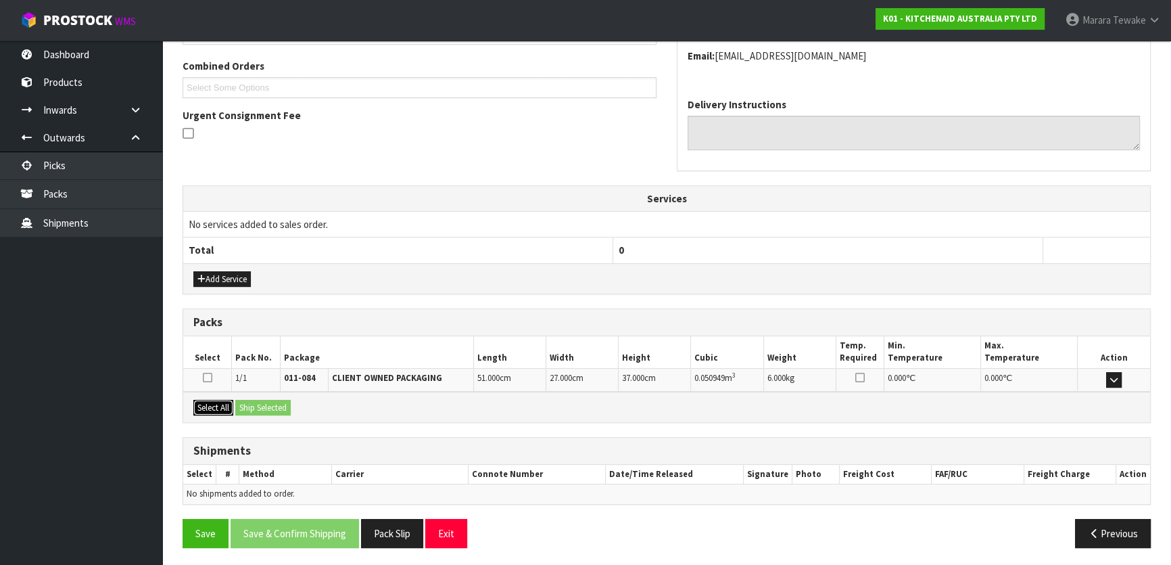
drag, startPoint x: 223, startPoint y: 406, endPoint x: 254, endPoint y: 404, distance: 30.5
click at [223, 406] on button "Select All" at bounding box center [213, 408] width 40 height 16
drag, startPoint x: 254, startPoint y: 404, endPoint x: 275, endPoint y: 407, distance: 21.8
click at [256, 404] on button "Ship Selected" at bounding box center [262, 408] width 55 height 16
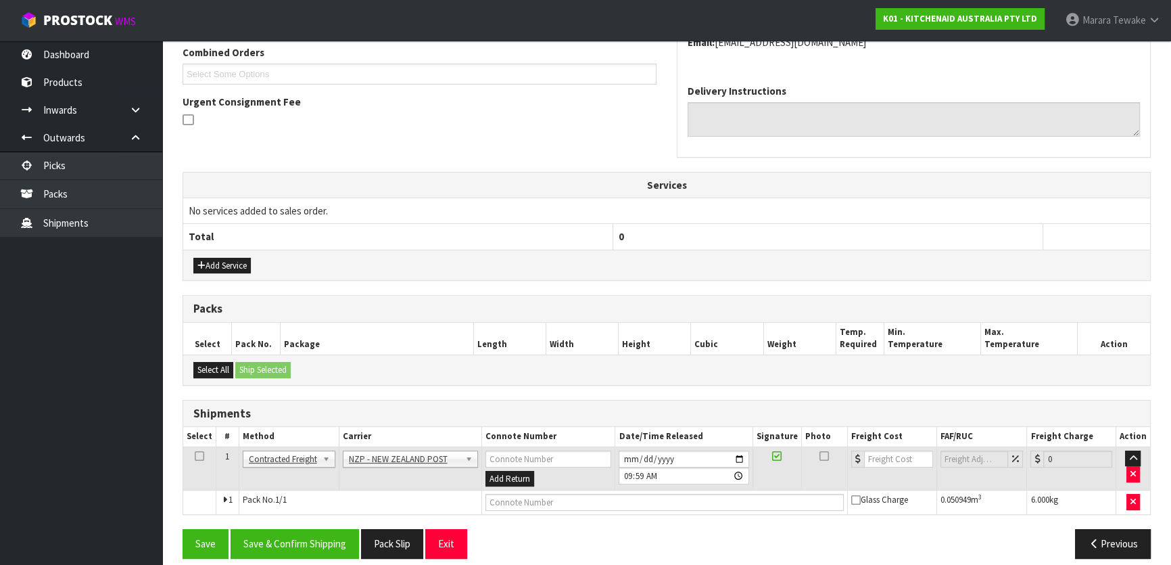
scroll to position [365, 0]
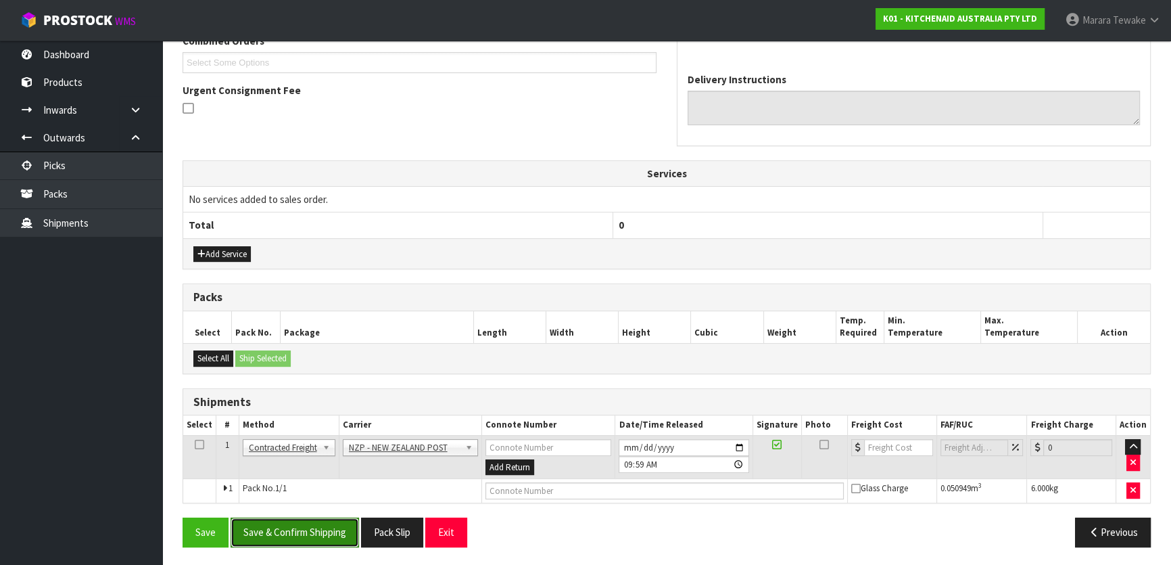
click at [328, 526] on button "Save & Confirm Shipping" at bounding box center [295, 531] width 128 height 29
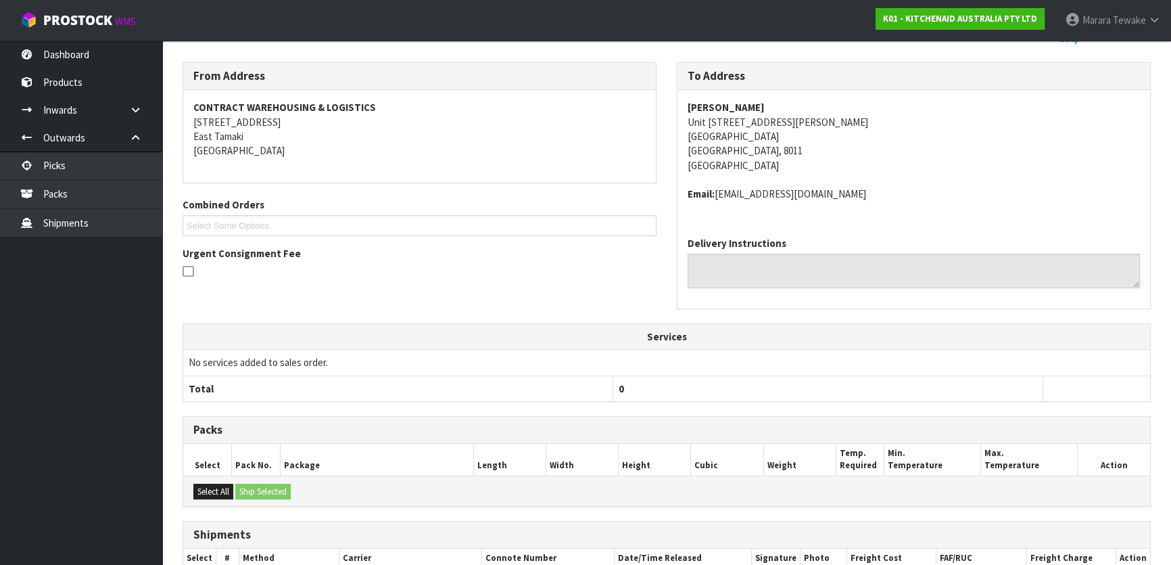
scroll to position [345, 0]
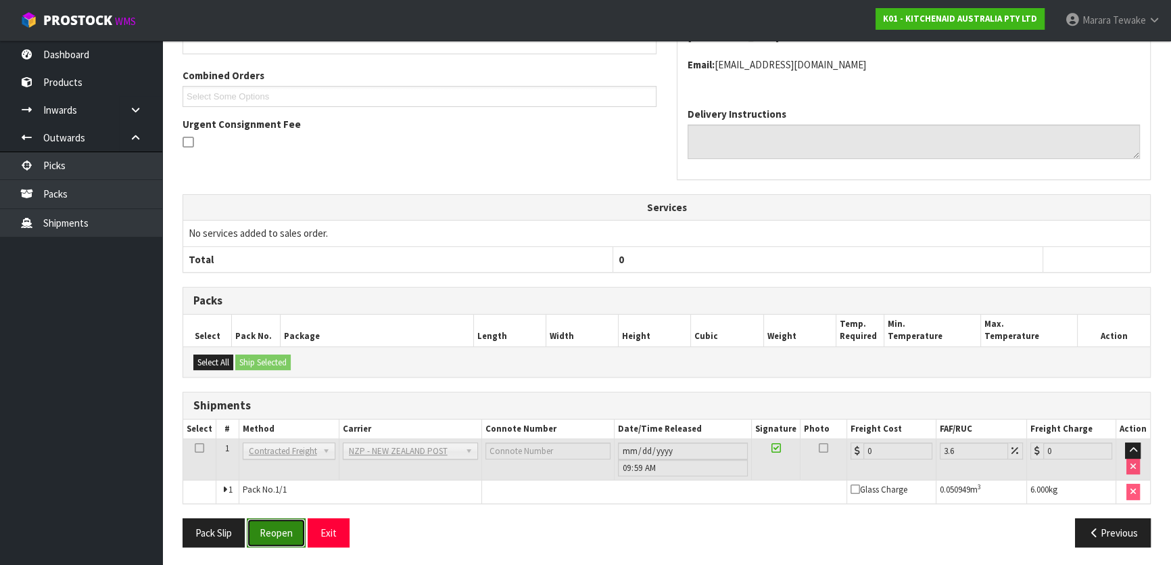
click at [268, 526] on button "Reopen" at bounding box center [276, 532] width 59 height 29
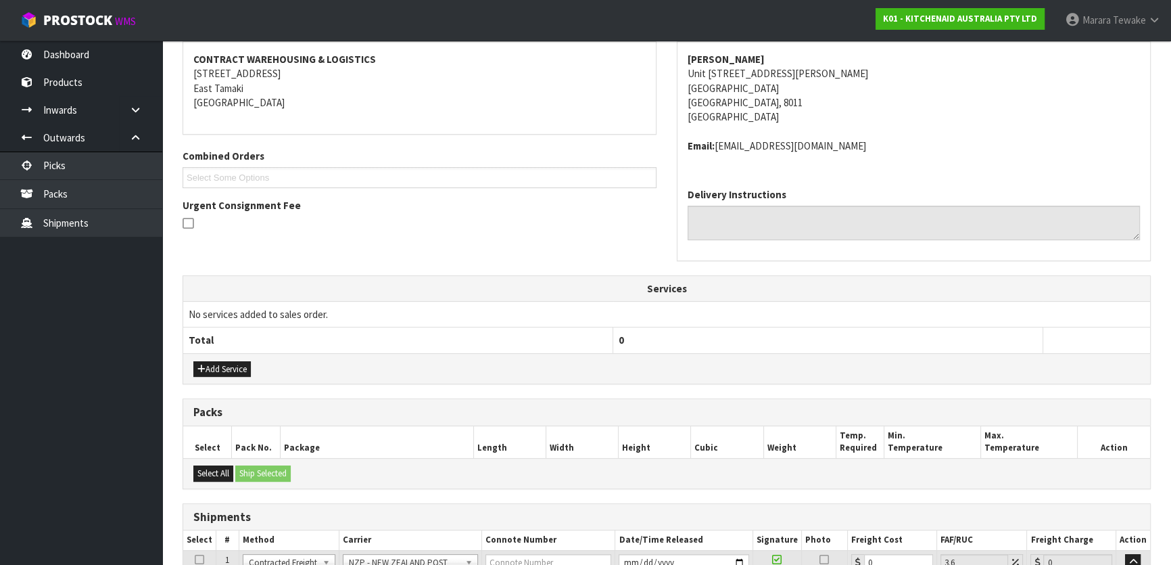
scroll to position [365, 0]
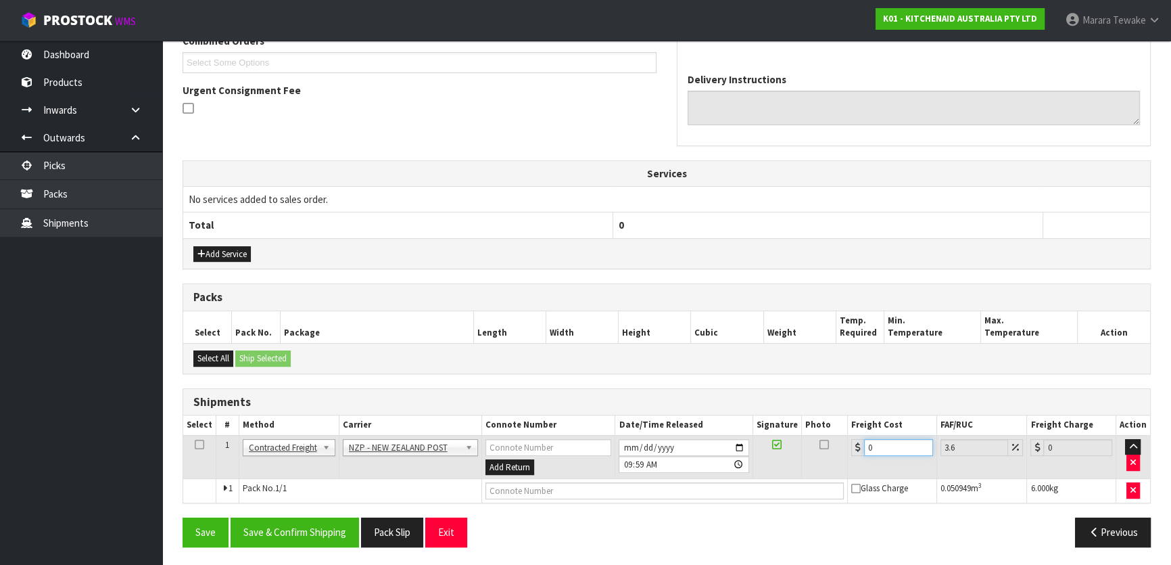
drag, startPoint x: 877, startPoint y: 439, endPoint x: 837, endPoint y: 412, distance: 48.2
click at [841, 425] on table "Select # Method Carrier Connote Number Date/Time Released Signature Photo Freig…" at bounding box center [666, 458] width 967 height 87
type input "1"
type input "1.04"
type input "13"
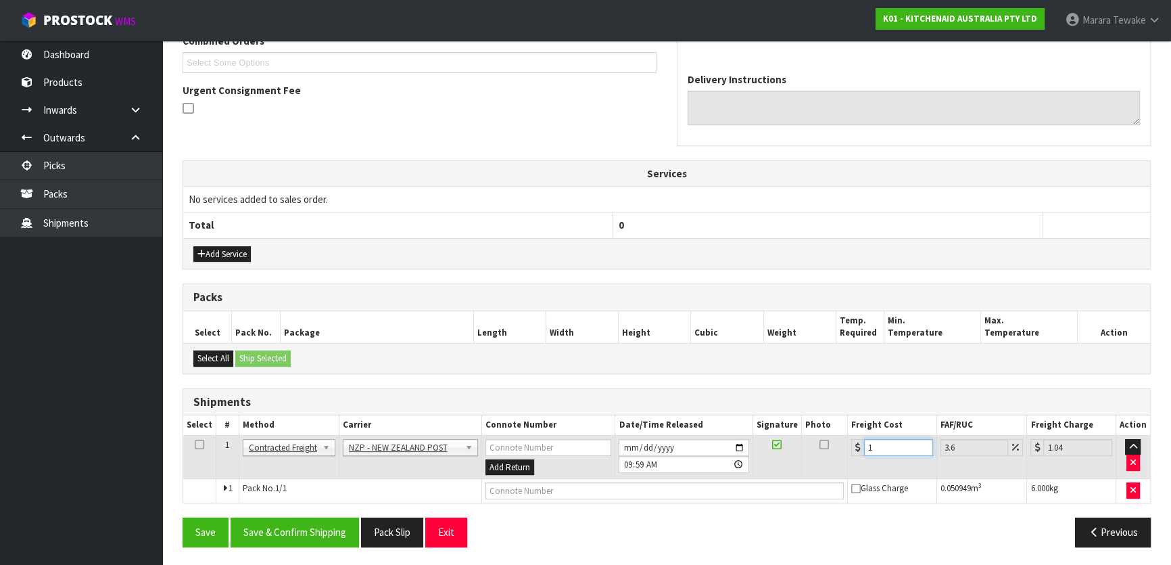
type input "13.47"
type input "13.2"
type input "13.68"
type input "13.27"
type input "13.75"
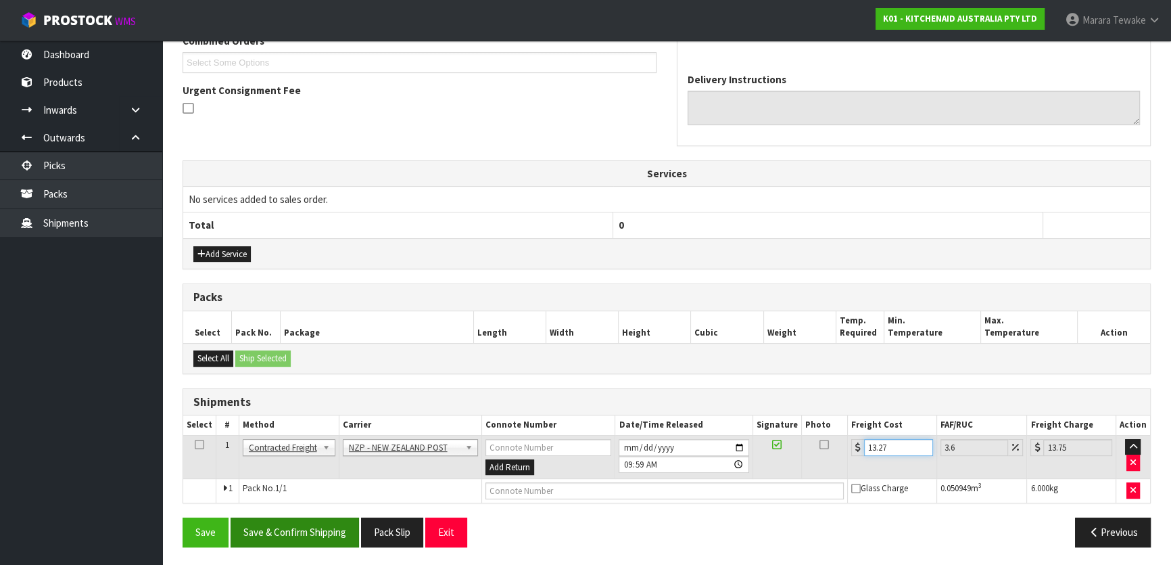
type input "13.27"
drag, startPoint x: 307, startPoint y: 536, endPoint x: 168, endPoint y: 495, distance: 145.2
click at [299, 534] on button "Save & Confirm Shipping" at bounding box center [295, 531] width 128 height 29
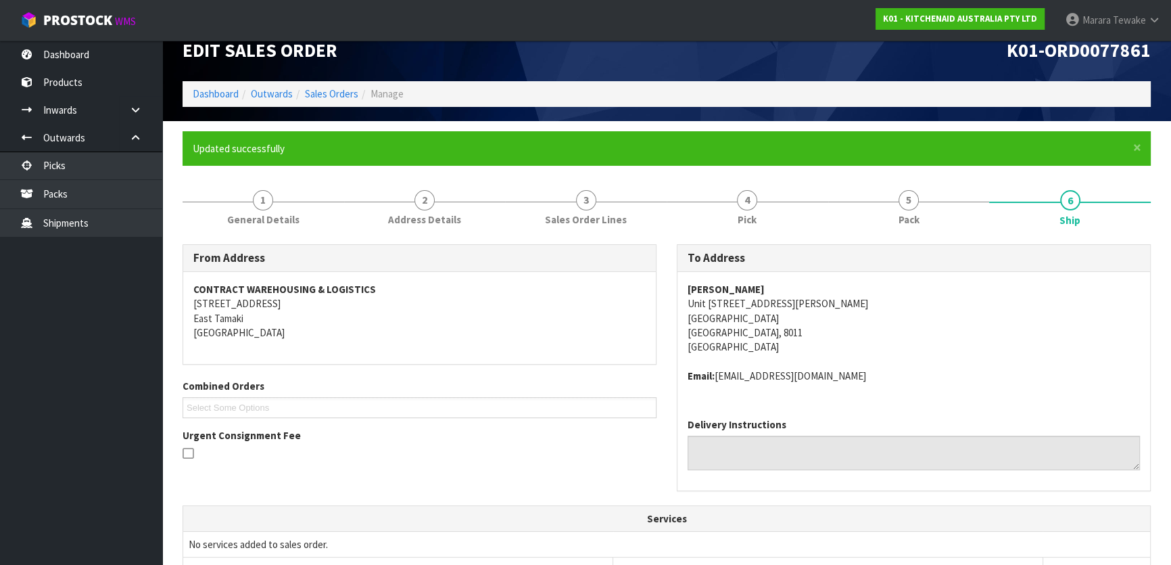
scroll to position [0, 0]
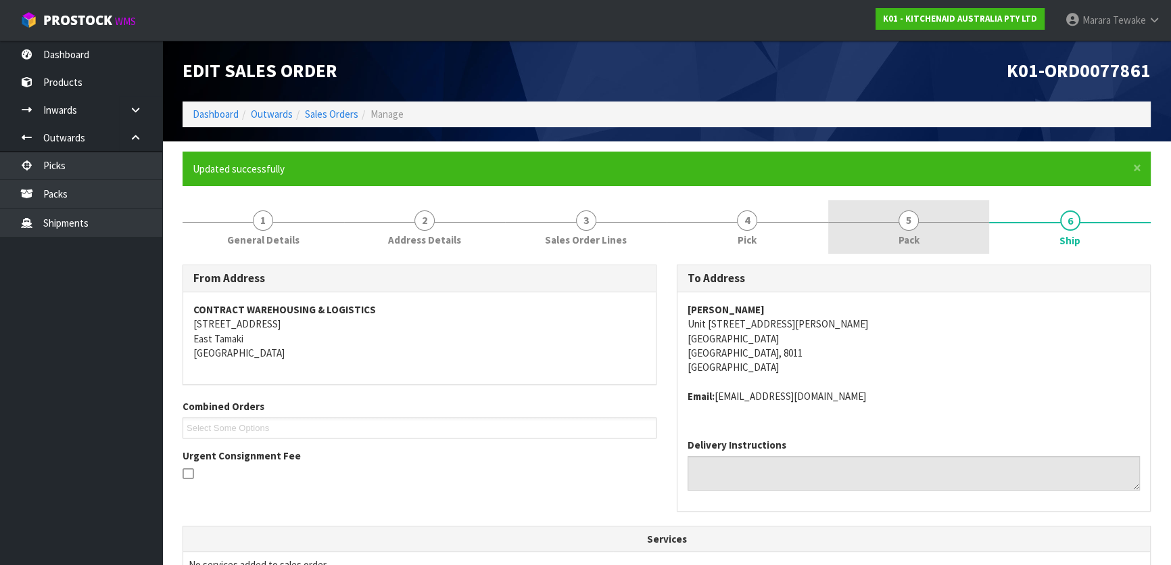
click at [894, 206] on link "5 Pack" at bounding box center [909, 226] width 162 height 53
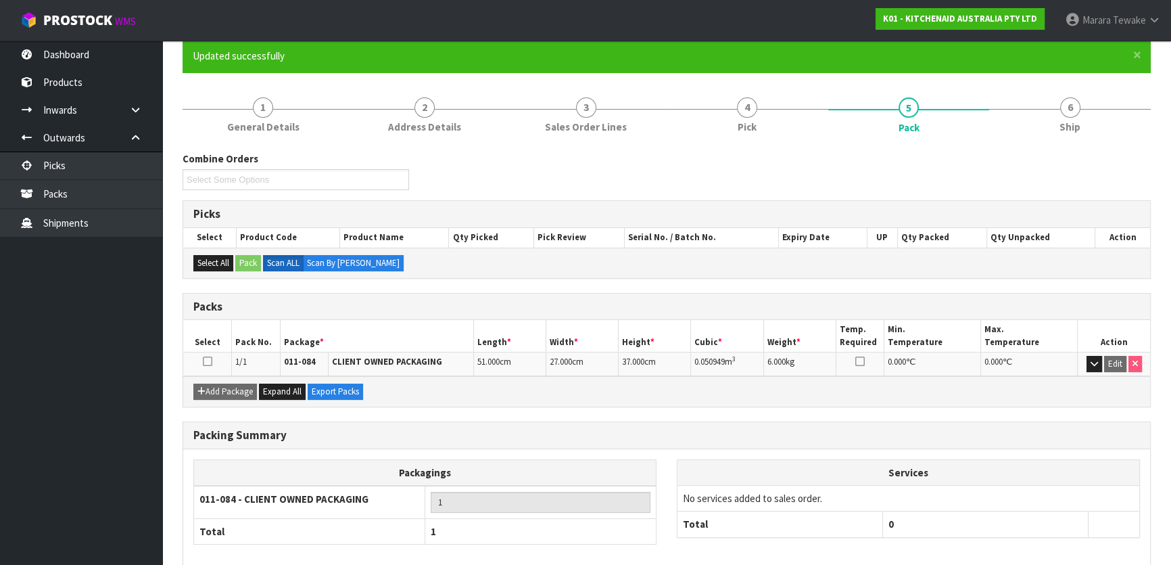
scroll to position [178, 0]
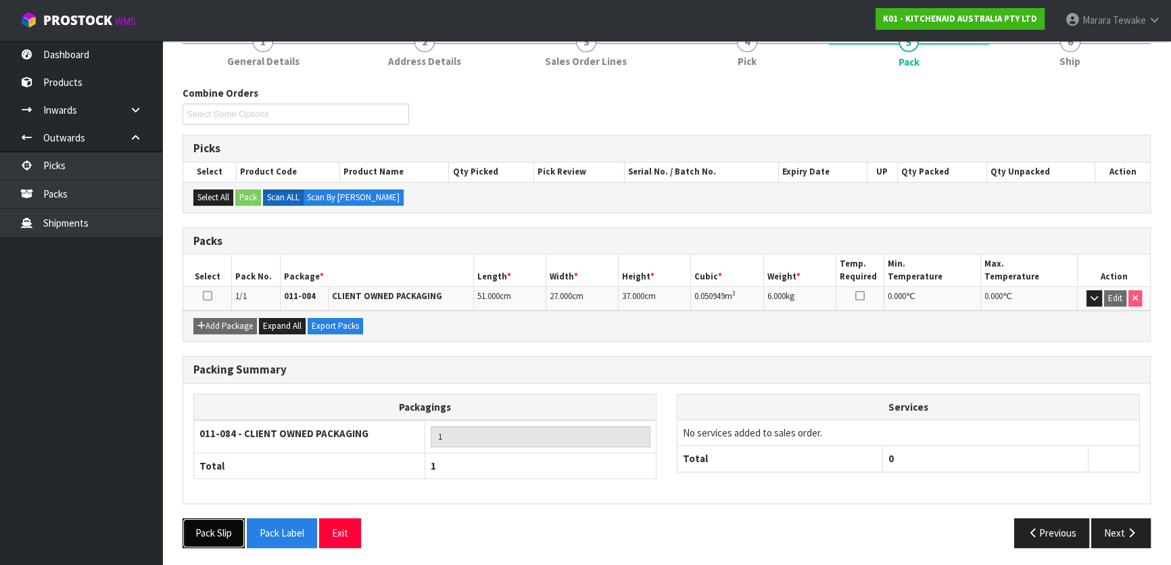
click at [215, 533] on button "Pack Slip" at bounding box center [214, 532] width 62 height 29
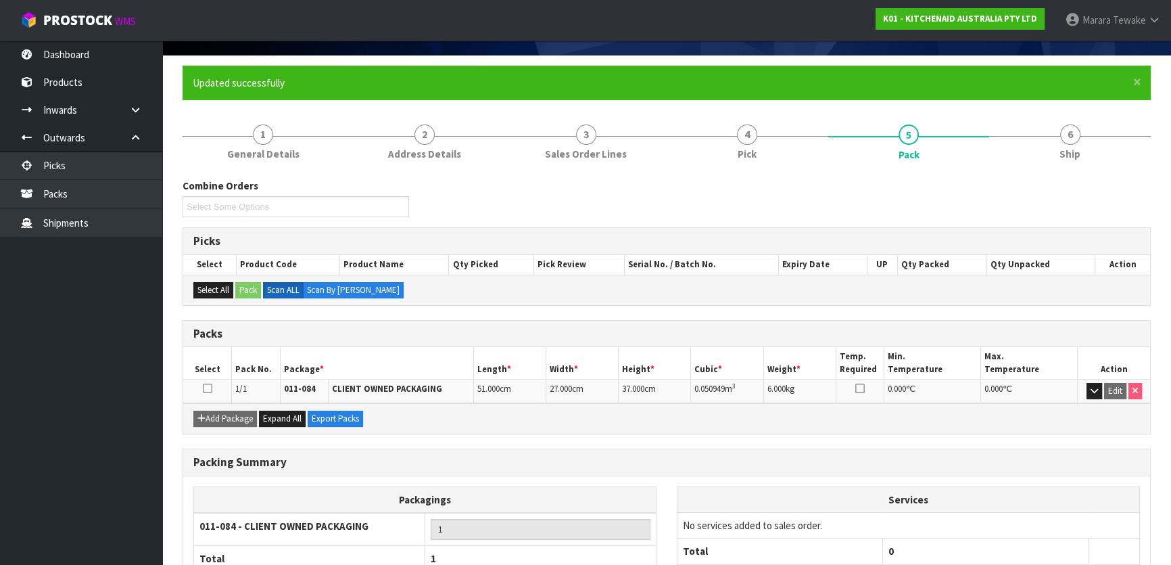
scroll to position [0, 0]
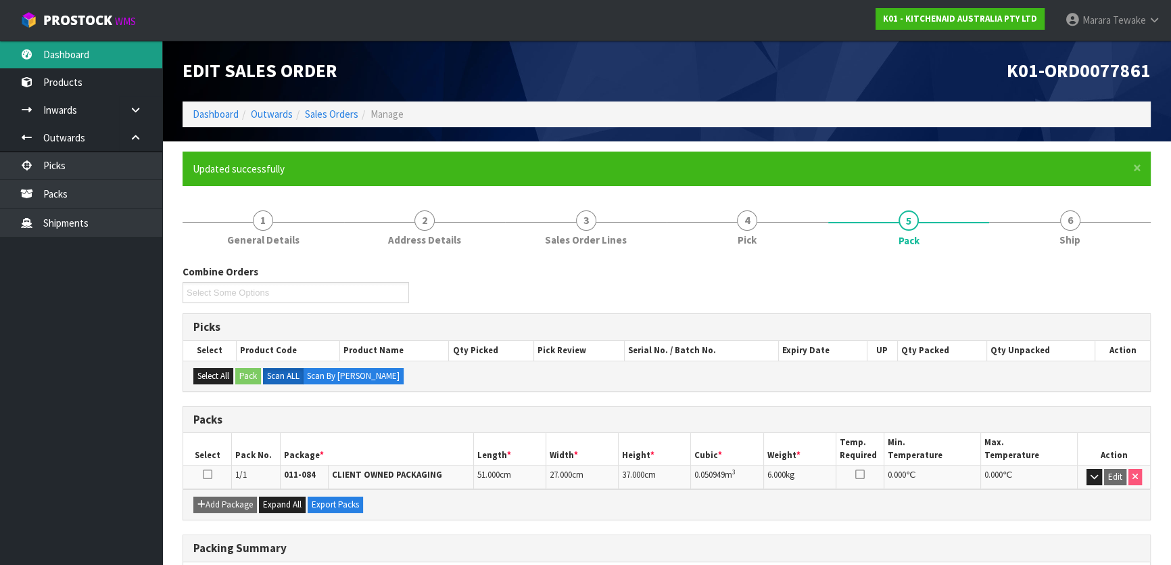
click at [106, 59] on link "Dashboard" at bounding box center [81, 55] width 162 height 28
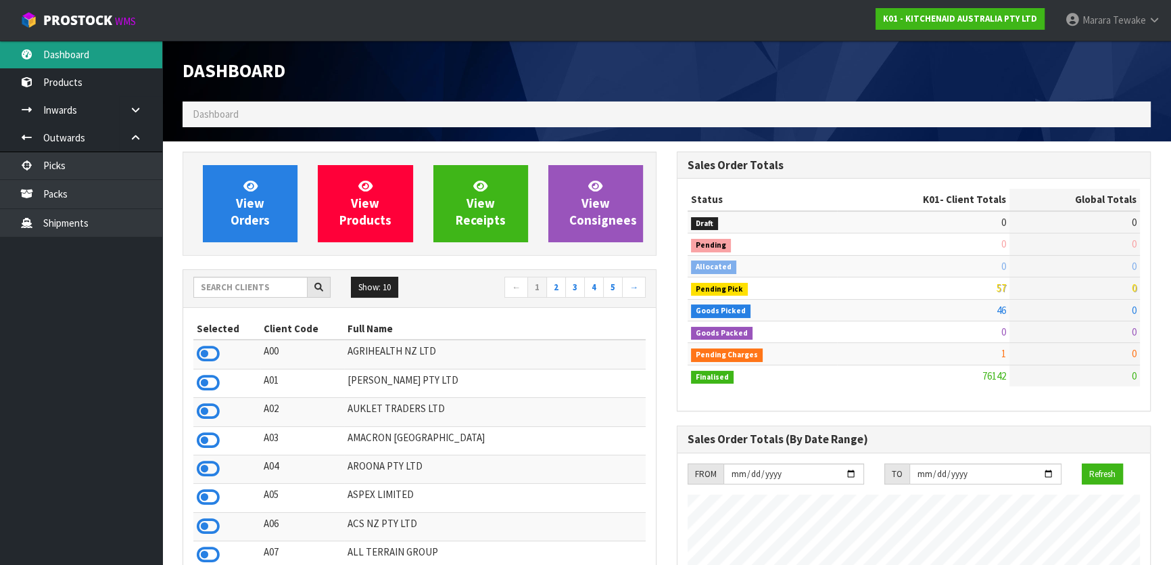
scroll to position [1022, 494]
click at [286, 287] on input "text" at bounding box center [250, 287] width 114 height 21
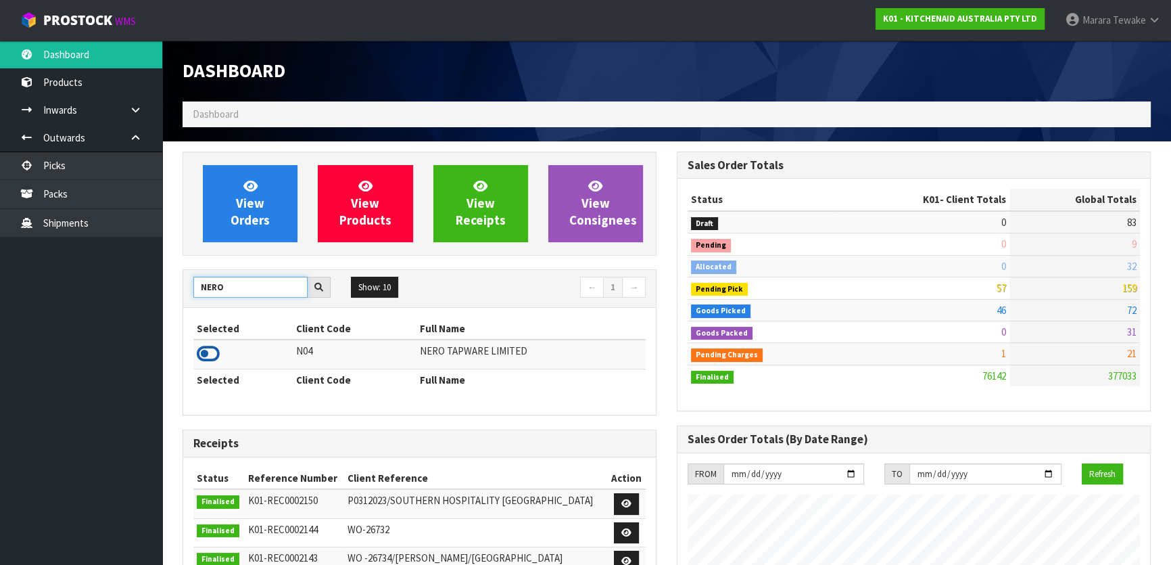
type input "NERO"
click at [214, 355] on icon at bounding box center [208, 353] width 23 height 20
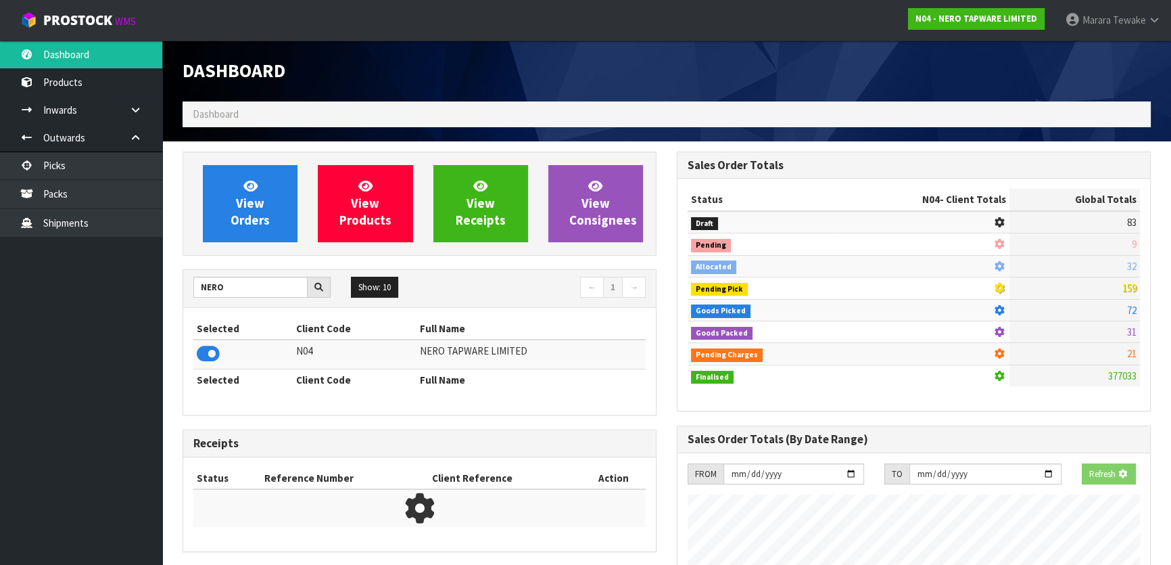
scroll to position [1109, 494]
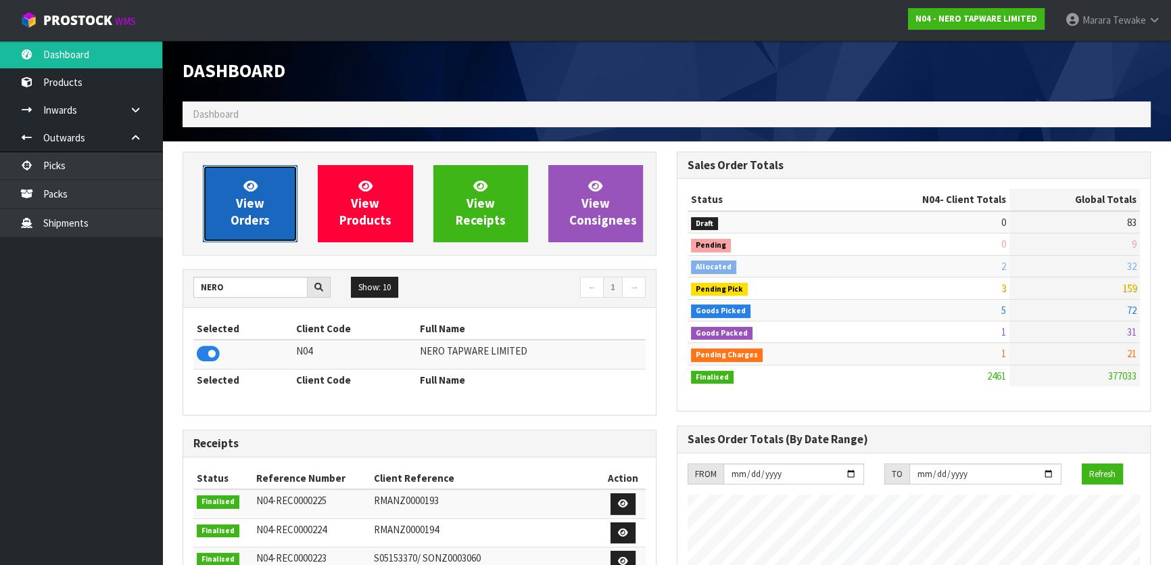
click at [228, 213] on link "View Orders" at bounding box center [250, 203] width 95 height 77
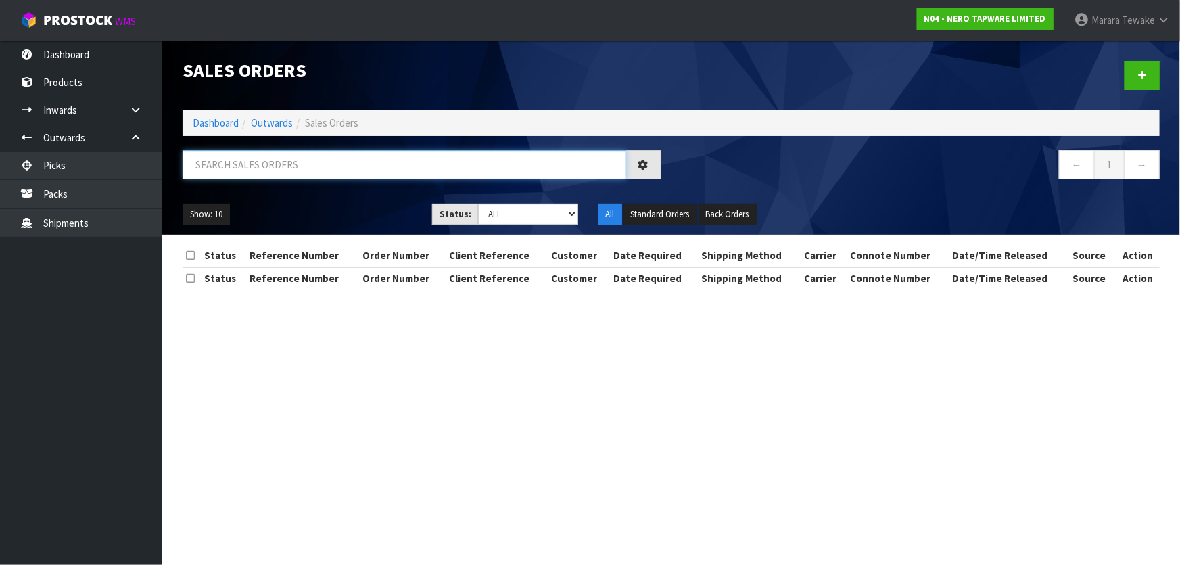
click at [241, 168] on input "text" at bounding box center [404, 164] width 443 height 29
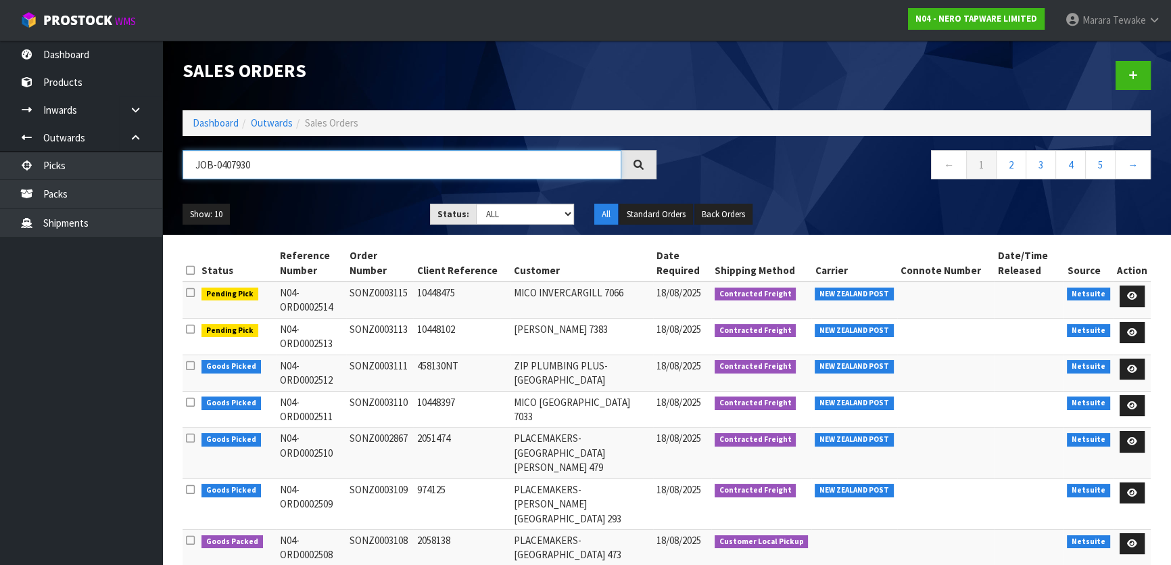
type input "JOB-0407930"
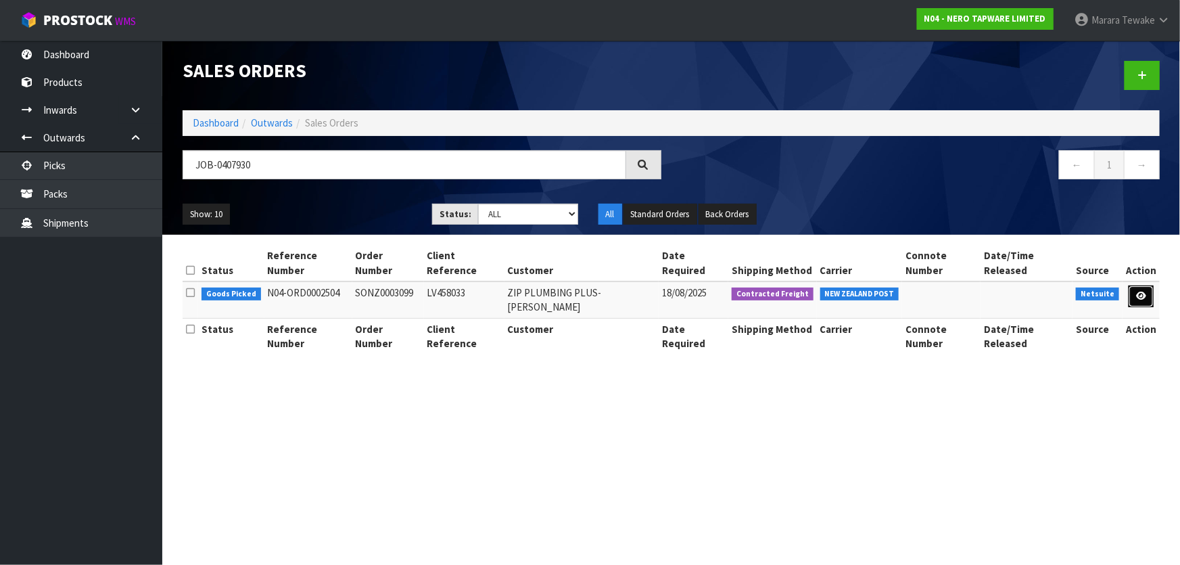
click at [1138, 291] on icon at bounding box center [1141, 295] width 10 height 9
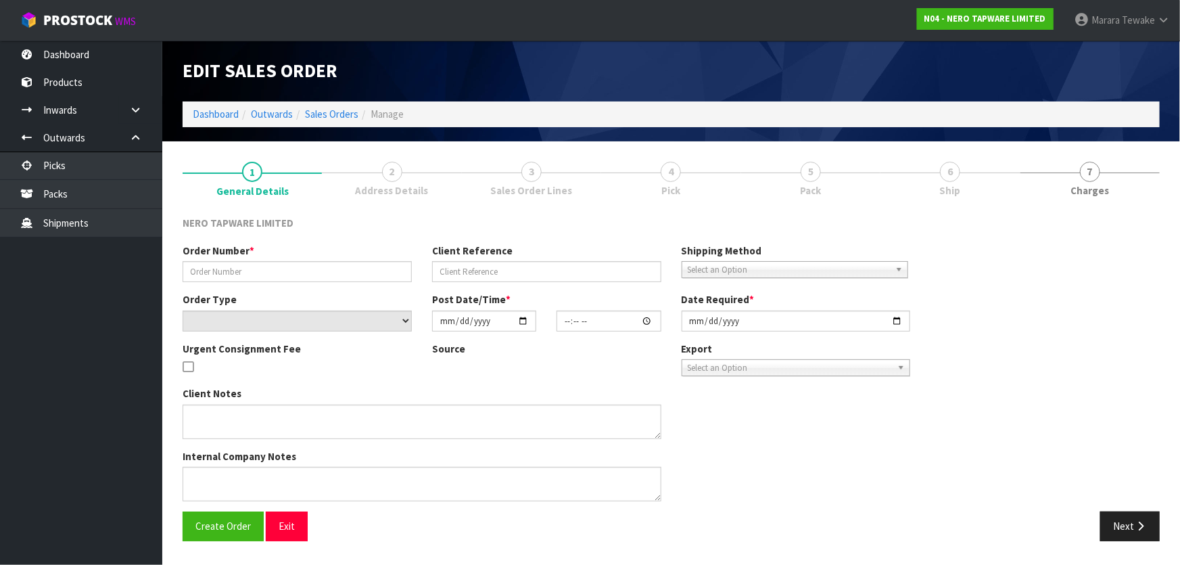
type input "SONZ0003099"
type input "LV458033"
select select "number:0"
type input "2025-08-15"
type input "14:30:06.000"
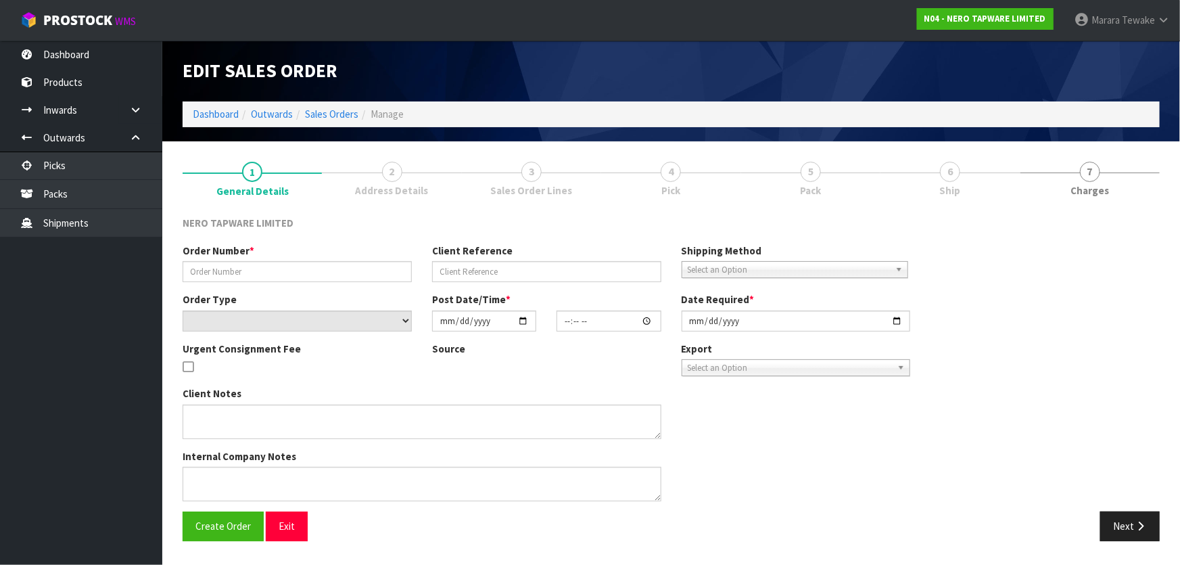
type input "2025-08-18"
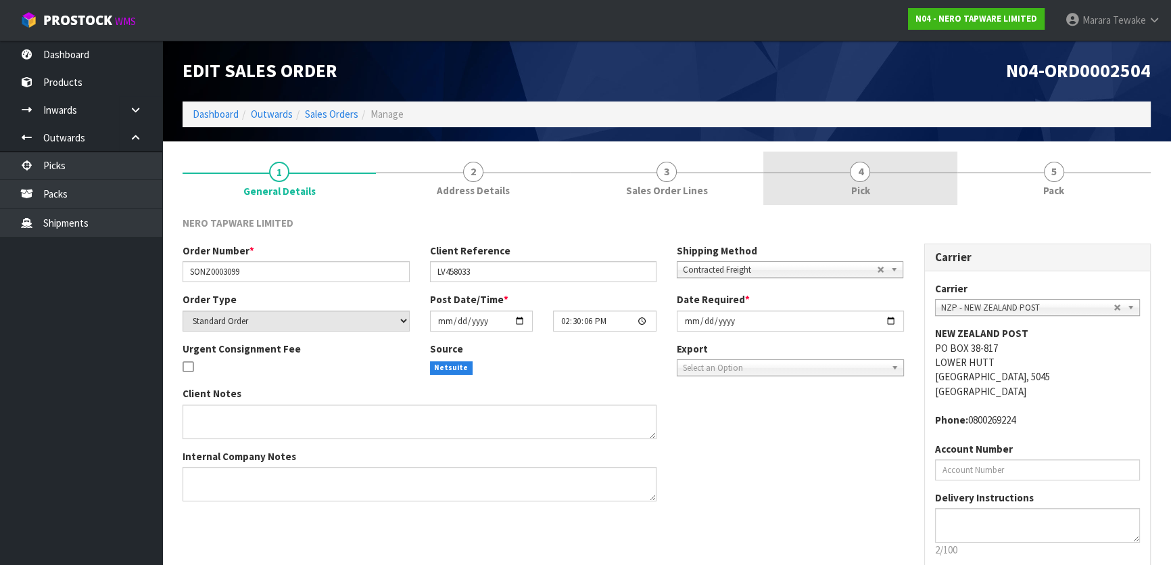
click at [917, 157] on link "4 Pick" at bounding box center [859, 177] width 193 height 53
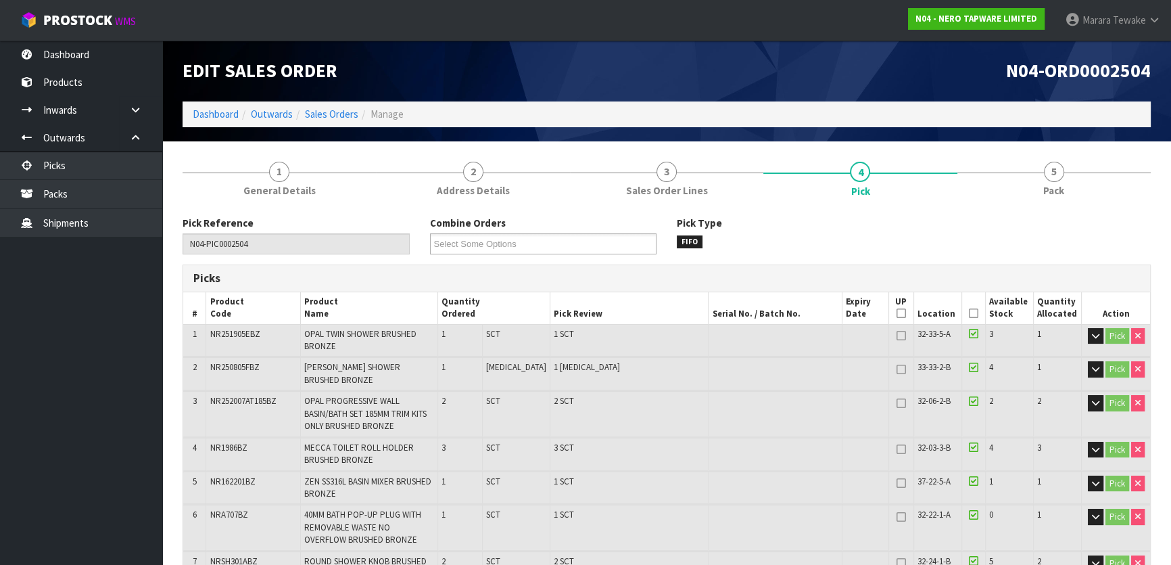
click at [972, 313] on icon at bounding box center [973, 313] width 9 height 1
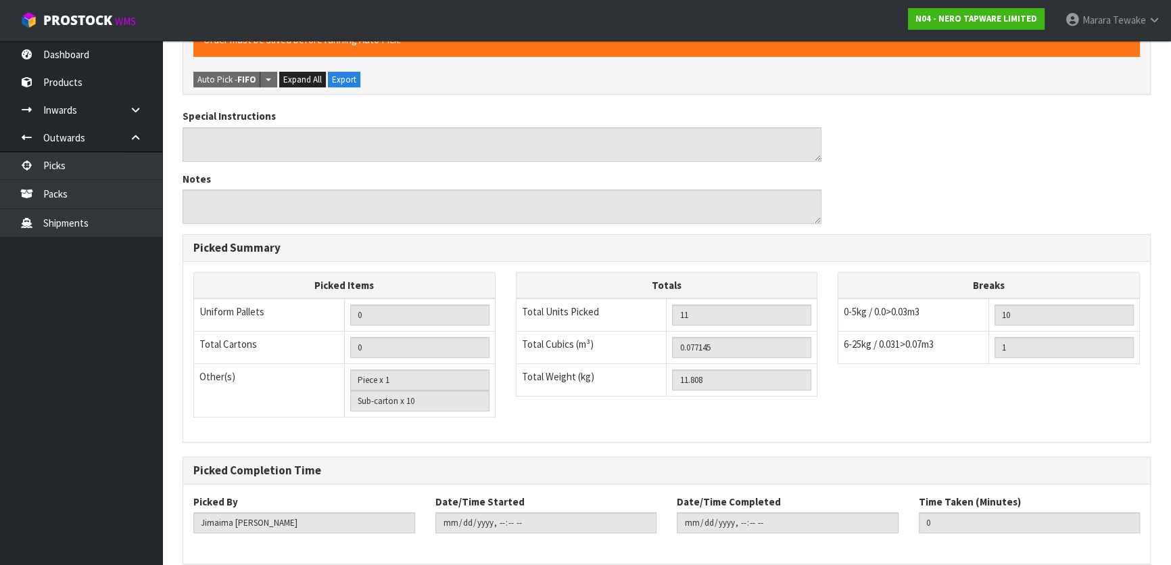
scroll to position [629, 0]
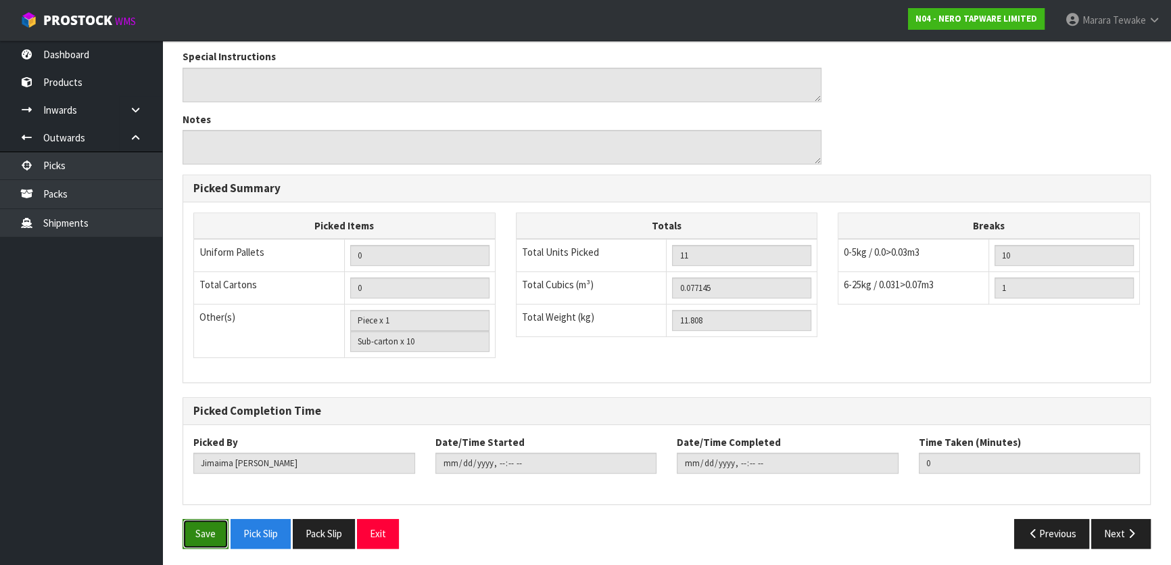
click at [208, 519] on button "Save" at bounding box center [206, 533] width 46 height 29
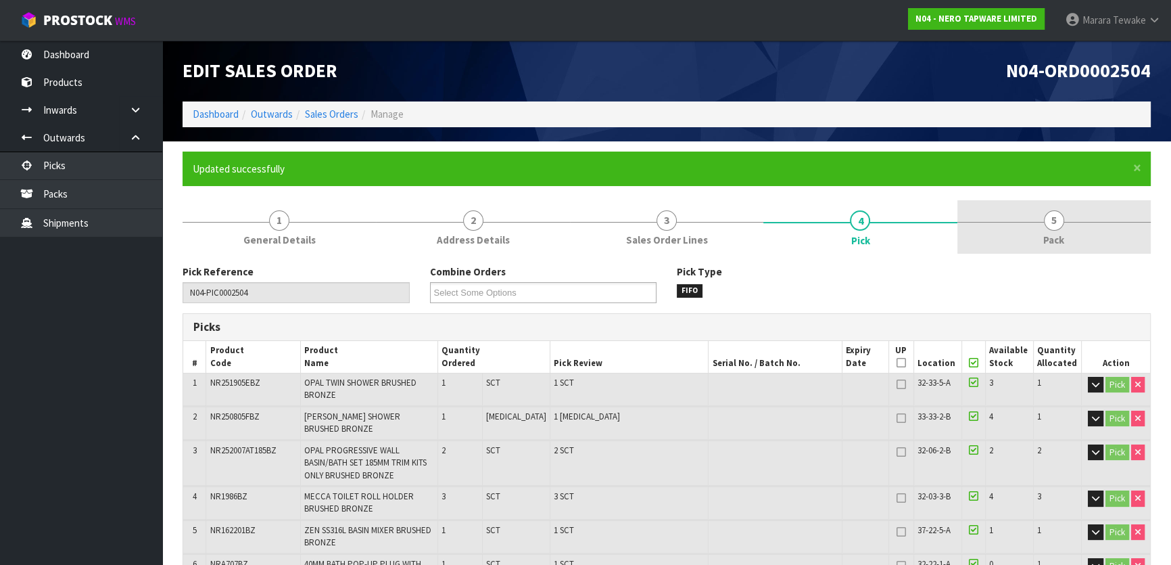
click at [1055, 216] on span "5" at bounding box center [1054, 220] width 20 height 20
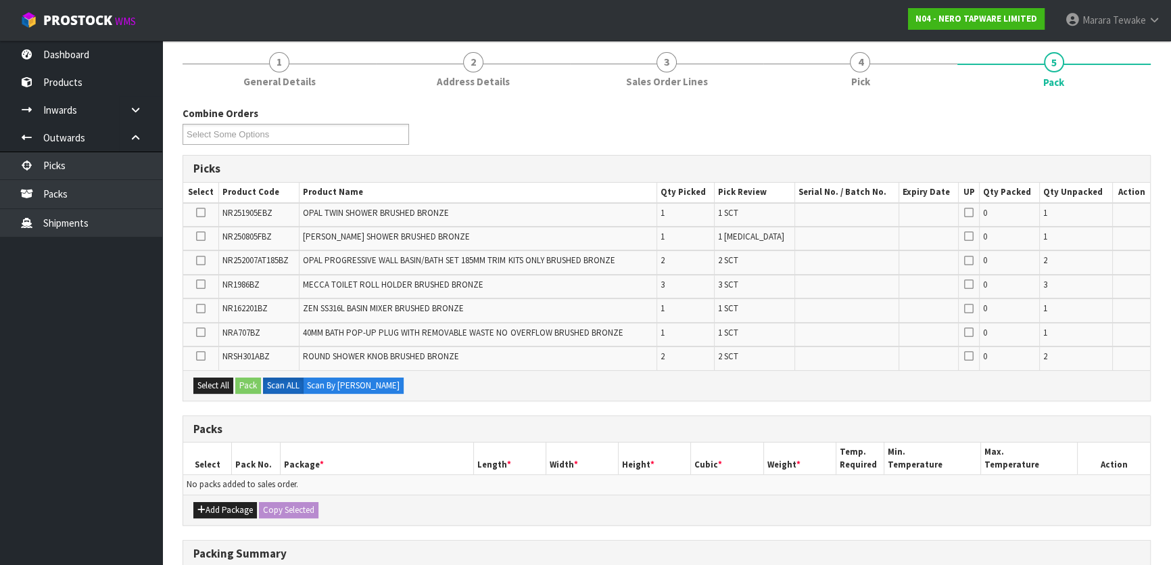
scroll to position [365, 0]
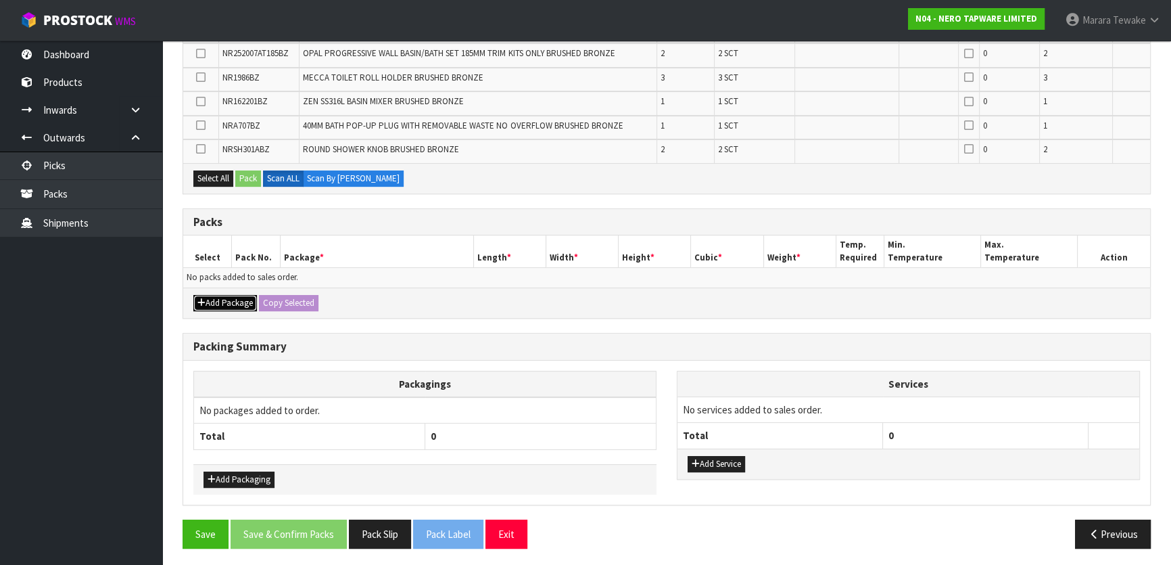
click at [222, 295] on button "Add Package" at bounding box center [225, 303] width 64 height 16
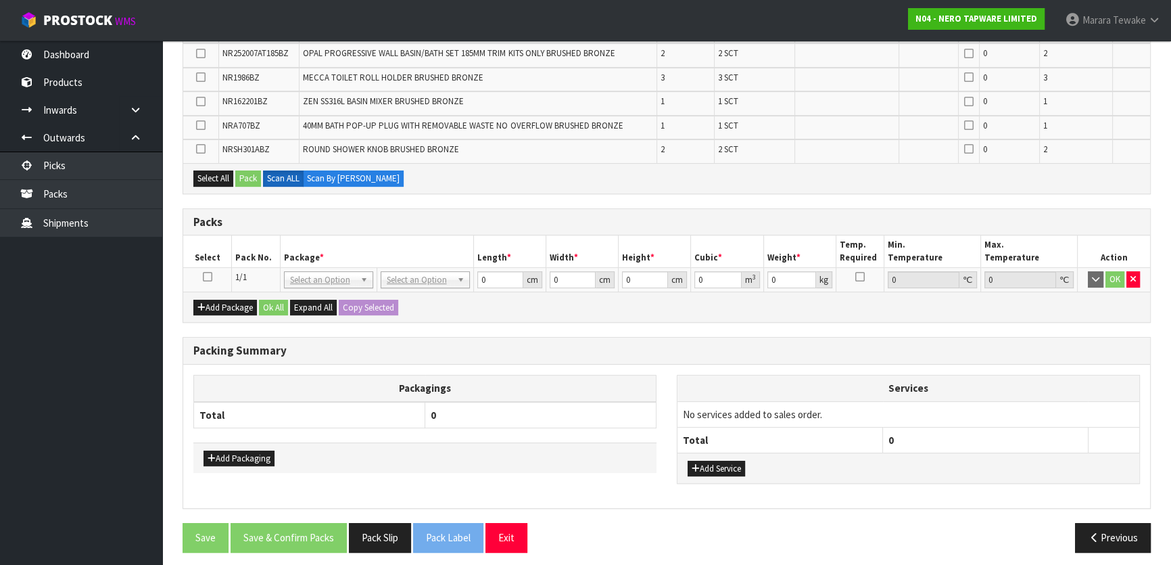
click at [208, 277] on icon at bounding box center [207, 277] width 9 height 1
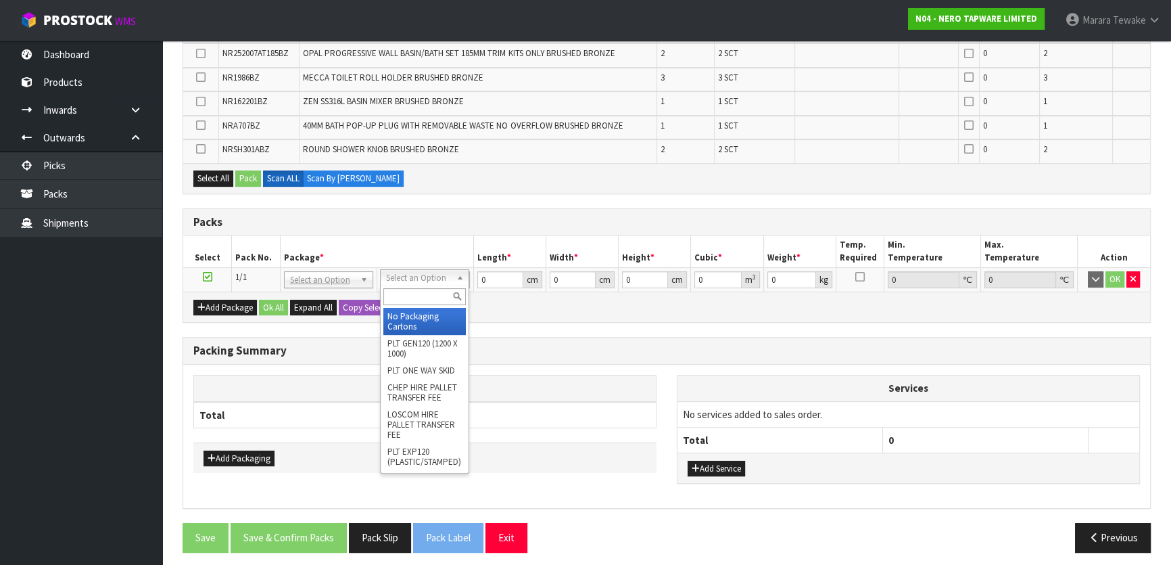
click at [426, 291] on input "text" at bounding box center [424, 296] width 82 height 17
type input "N"
click at [627, 354] on div "Packing Summary" at bounding box center [666, 350] width 967 height 27
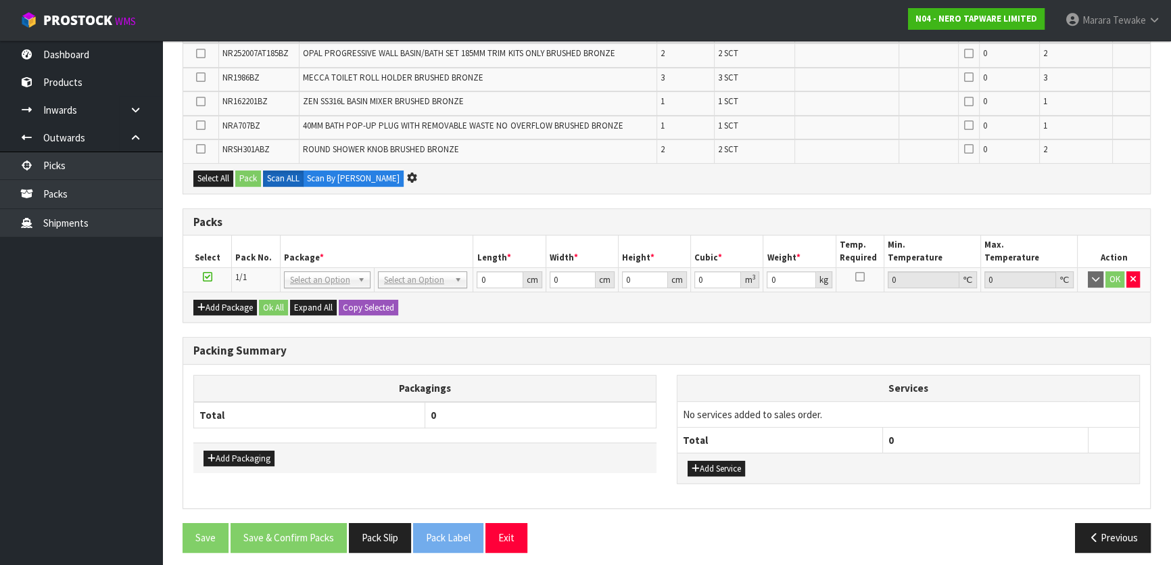
scroll to position [341, 0]
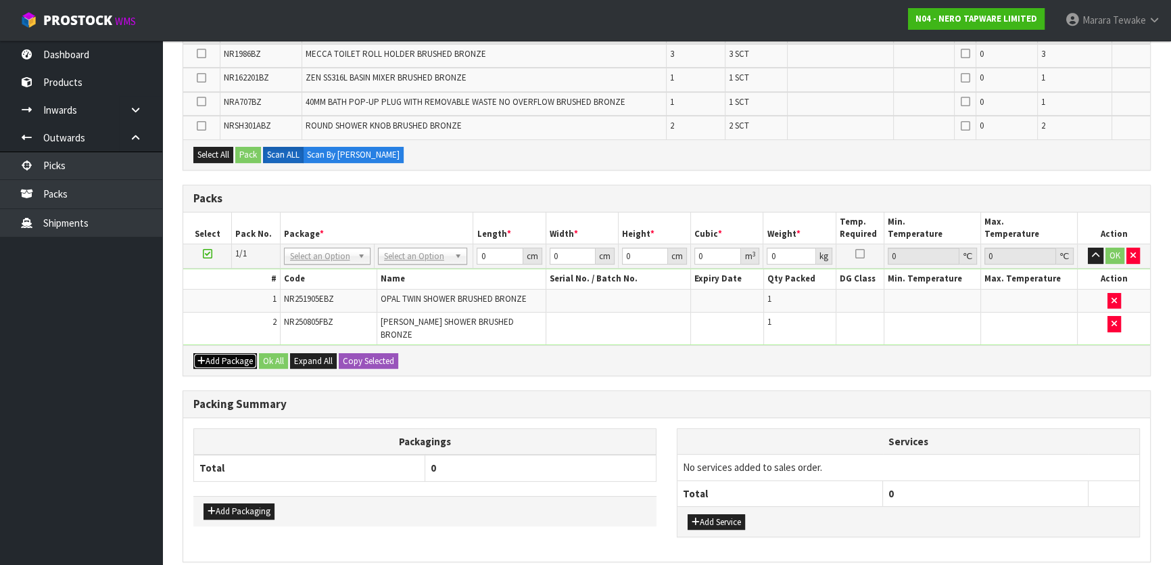
click at [212, 353] on button "Add Package" at bounding box center [225, 361] width 64 height 16
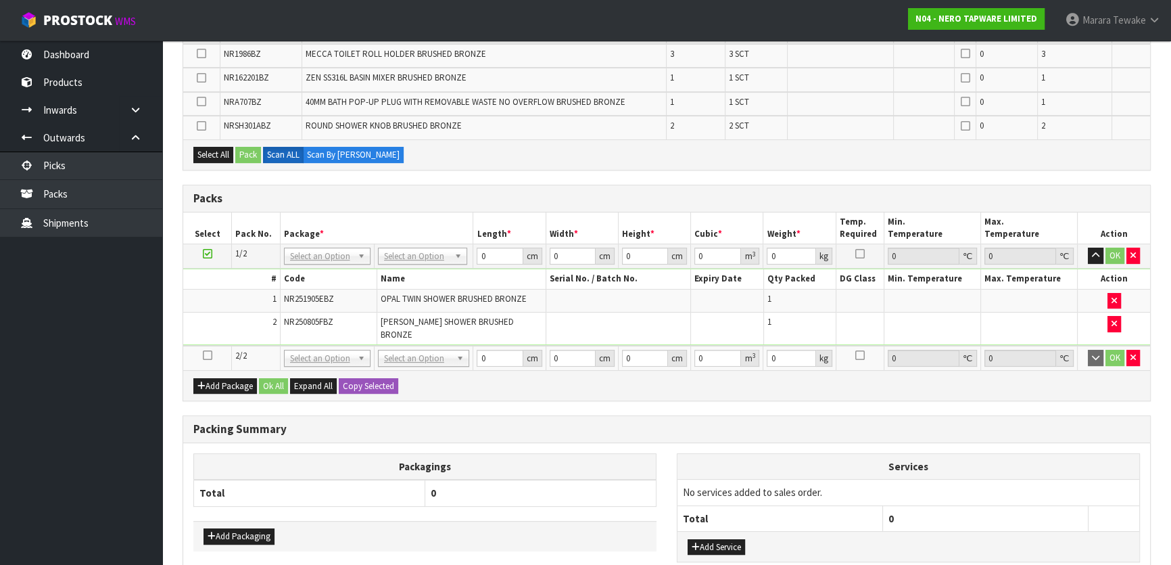
click at [209, 355] on icon at bounding box center [207, 355] width 9 height 1
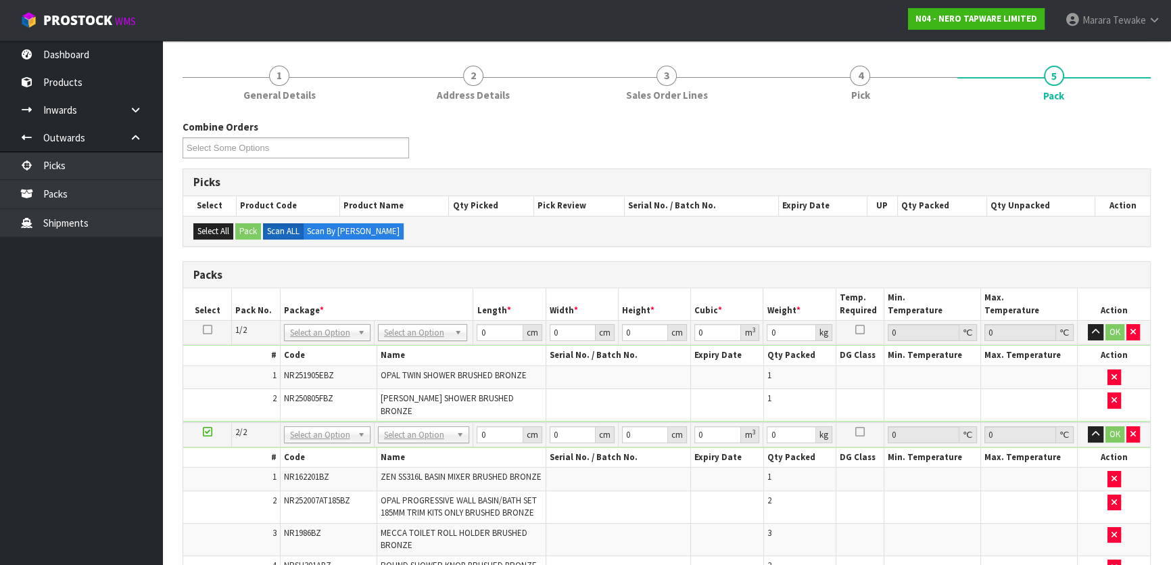
scroll to position [111, 0]
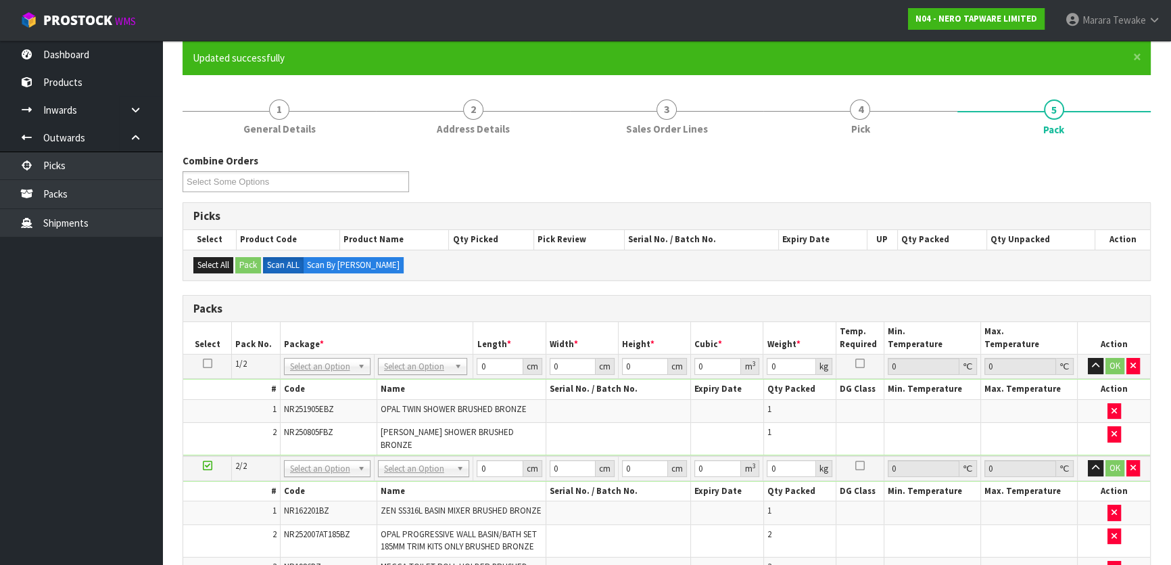
drag, startPoint x: 409, startPoint y: 362, endPoint x: 406, endPoint y: 372, distance: 9.8
drag, startPoint x: 425, startPoint y: 476, endPoint x: 426, endPoint y: 461, distance: 14.9
click at [426, 463] on div "Select an Option No Packaging Cartons PLT GEN120 (1200 X 1000) PLT ONE WAY SKID…" at bounding box center [423, 457] width 91 height 17
type input "CLIENT"
type input "5.6"
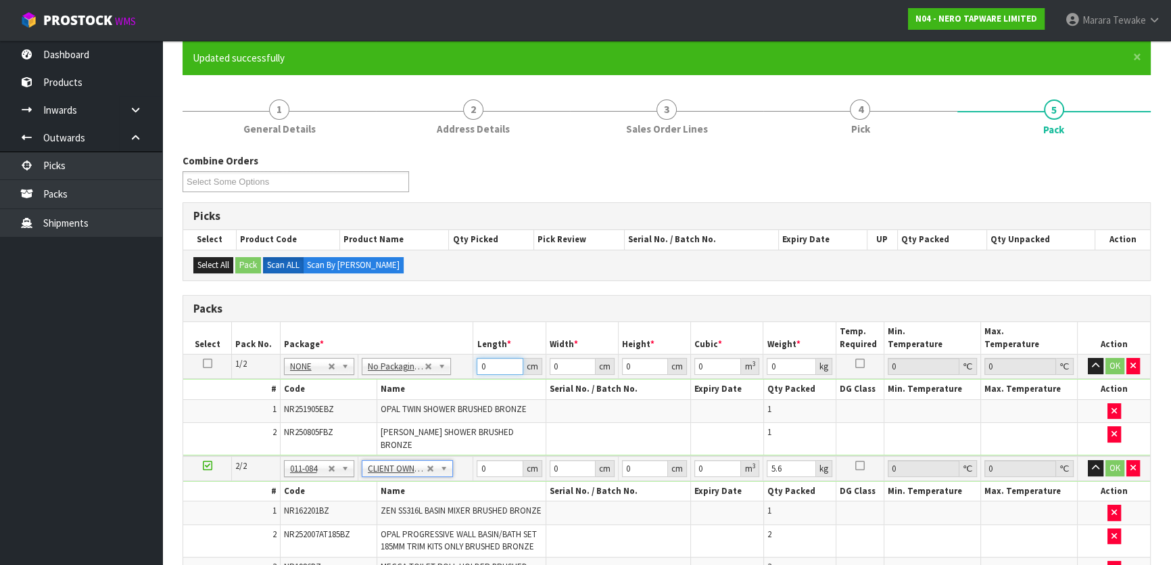
drag, startPoint x: 488, startPoint y: 364, endPoint x: 475, endPoint y: 364, distance: 12.9
click at [475, 364] on td "0 cm" at bounding box center [509, 366] width 72 height 24
type input "89"
type input "50"
type input "1"
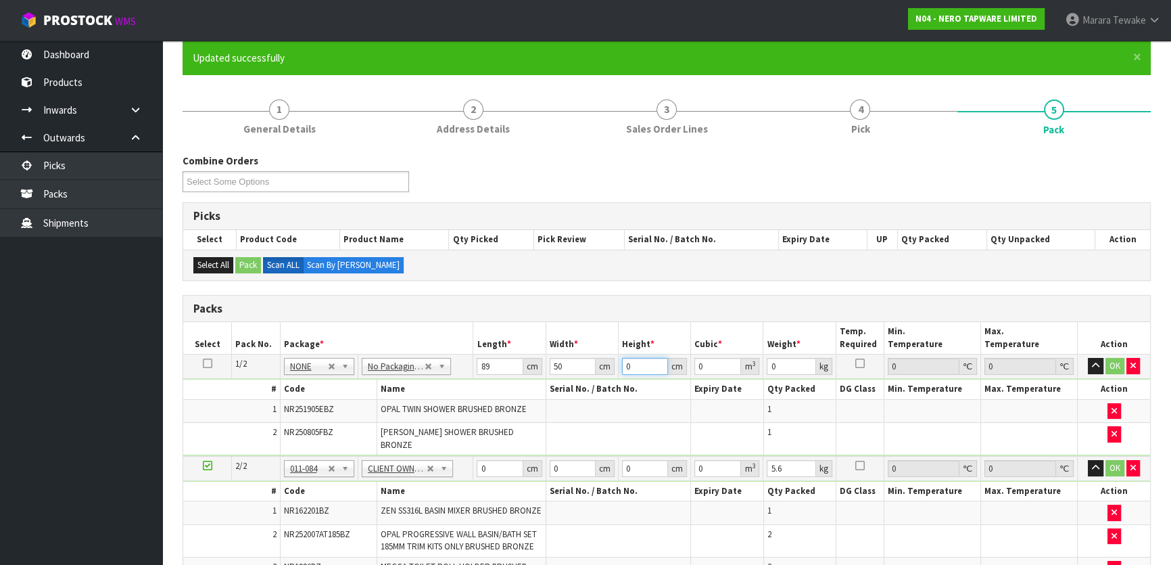
type input "0.00445"
type input "18"
type input "0.0801"
type input "18"
type input "11"
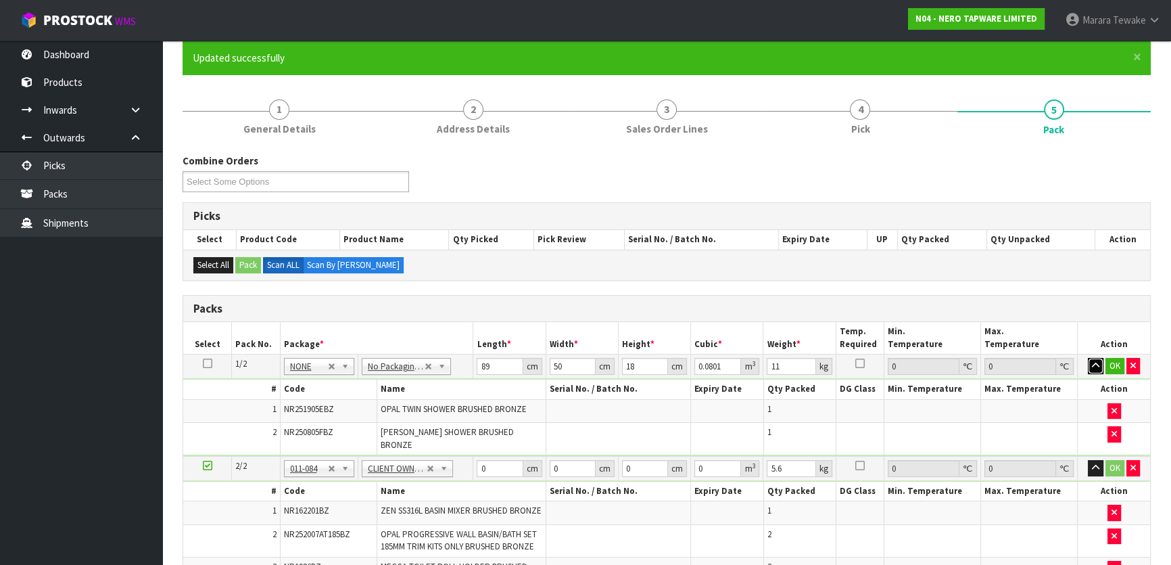
click at [1088, 358] on button "button" at bounding box center [1096, 366] width 16 height 16
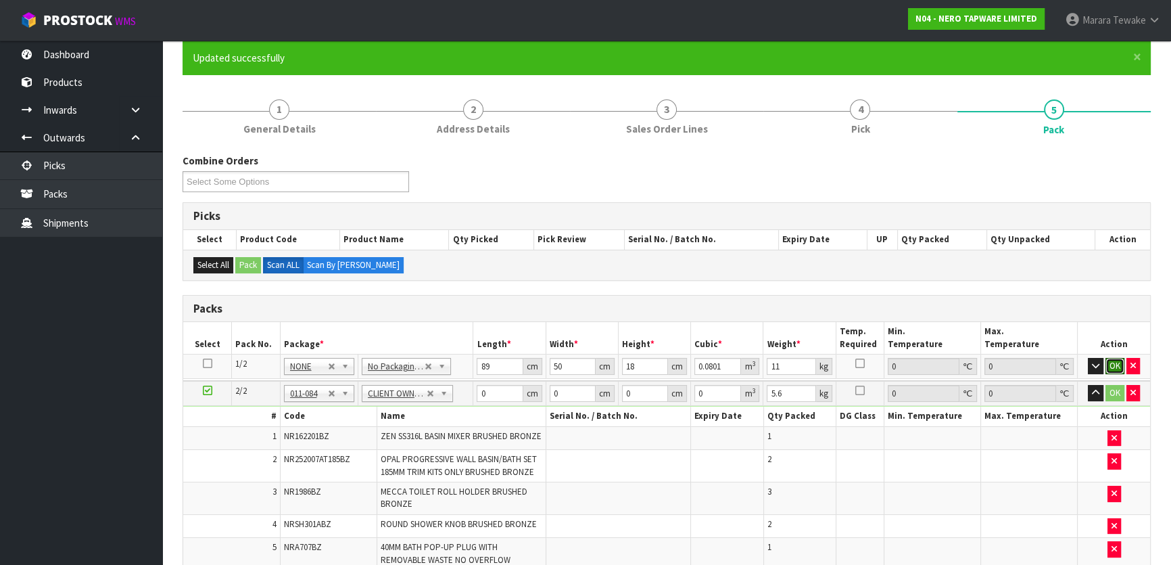
click button "OK" at bounding box center [1114, 366] width 19 height 16
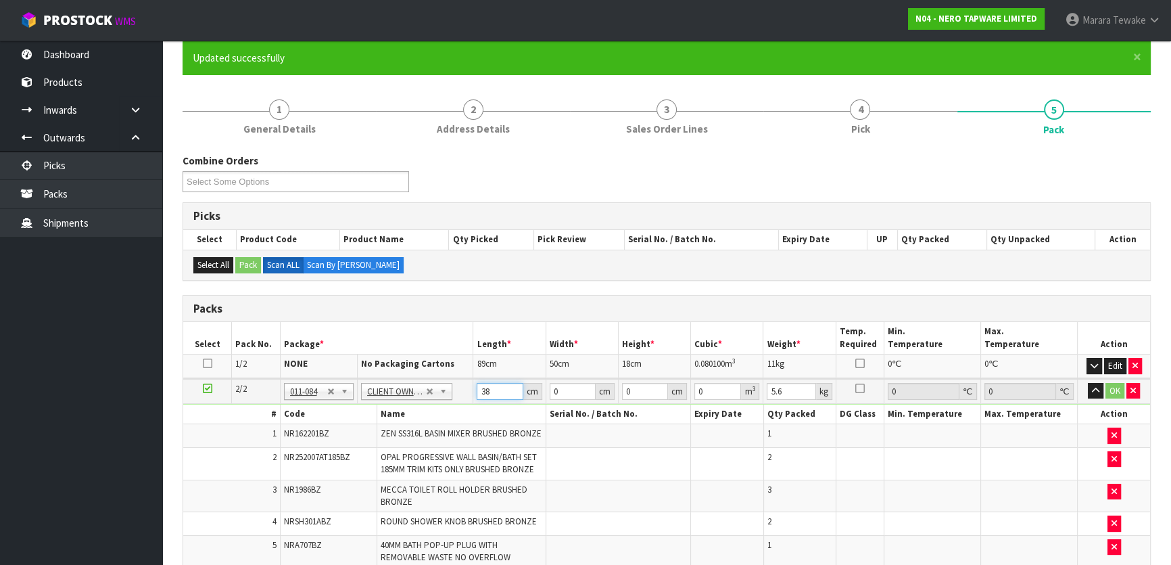
type input "38"
type input "34"
type input "2"
type input "0.002584"
type input "22"
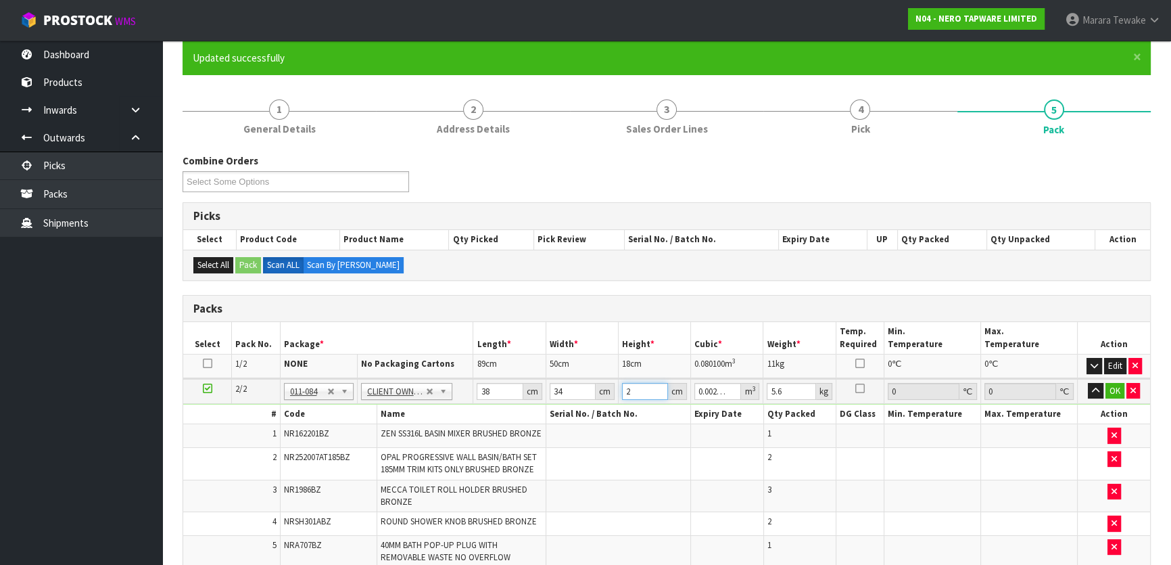
type input "0.028424"
type input "22"
type input "6"
click at [1088, 383] on button "button" at bounding box center [1096, 391] width 16 height 16
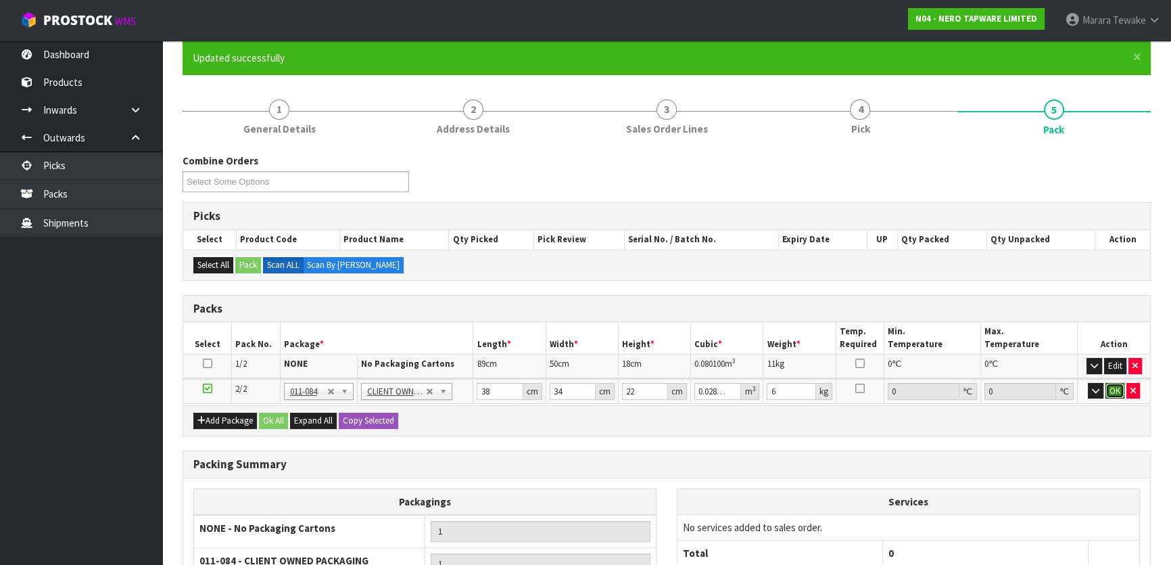
click button "OK" at bounding box center [1114, 391] width 19 height 16
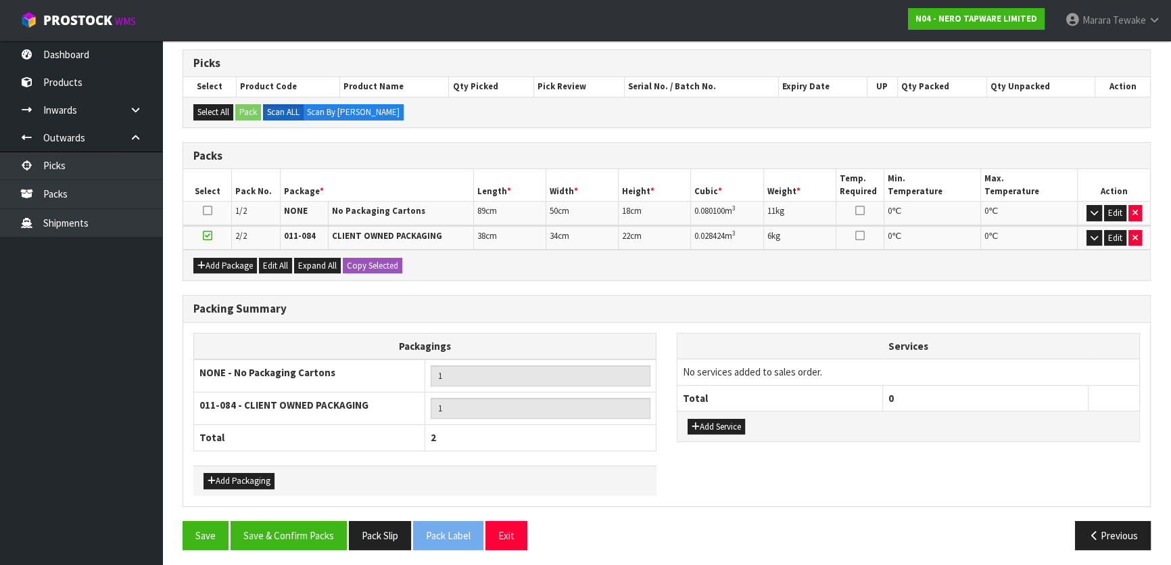
scroll to position [265, 0]
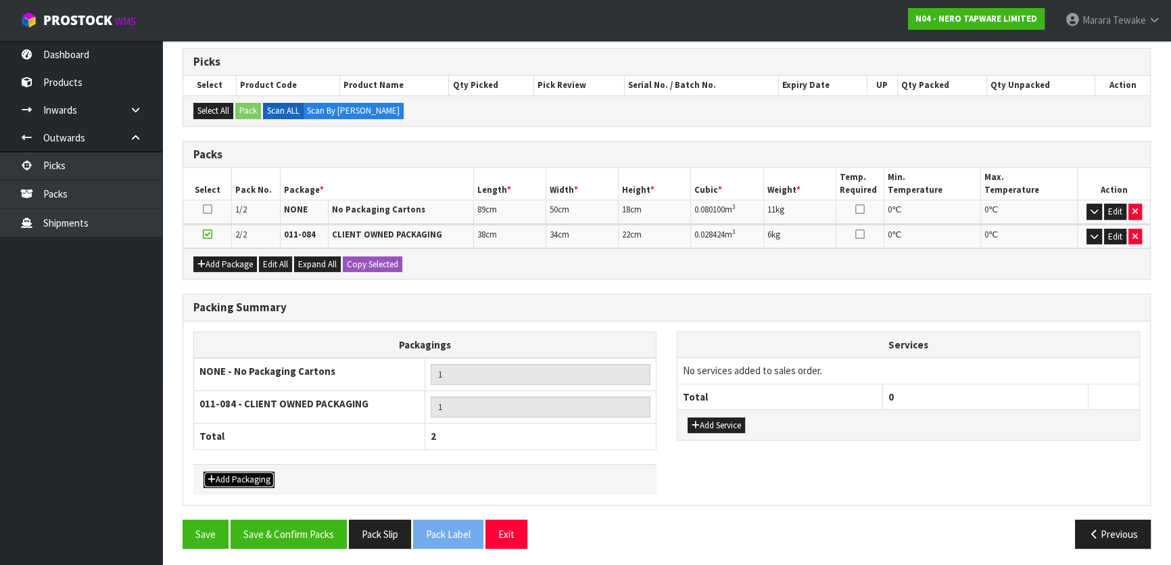
drag, startPoint x: 248, startPoint y: 475, endPoint x: 243, endPoint y: 464, distance: 12.1
click at [247, 475] on button "Add Packaging" at bounding box center [238, 479] width 71 height 16
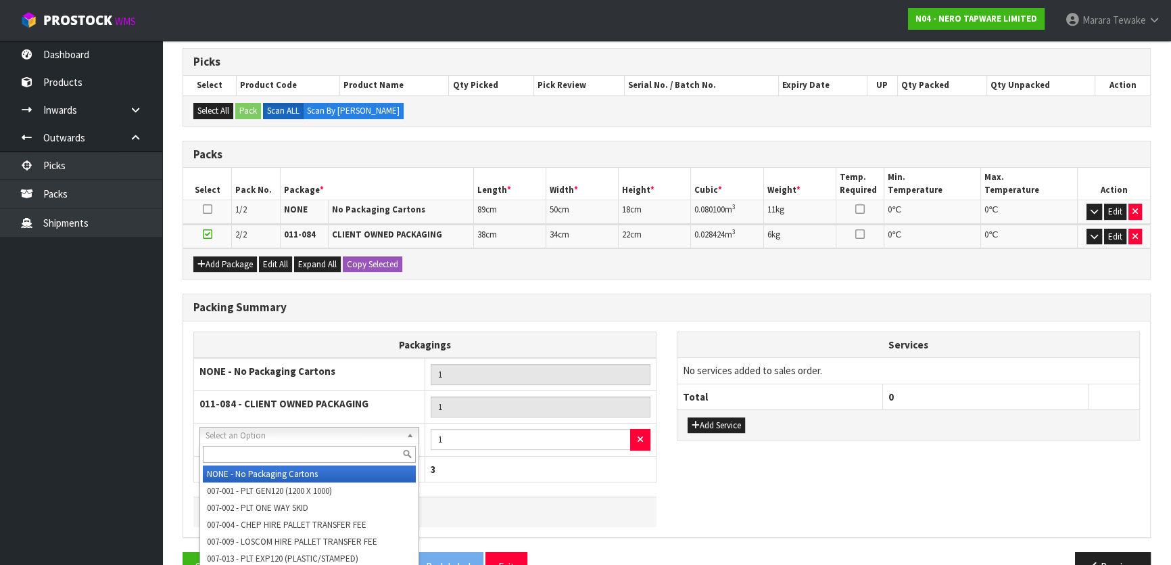
click at [258, 448] on input "text" at bounding box center [309, 454] width 213 height 17
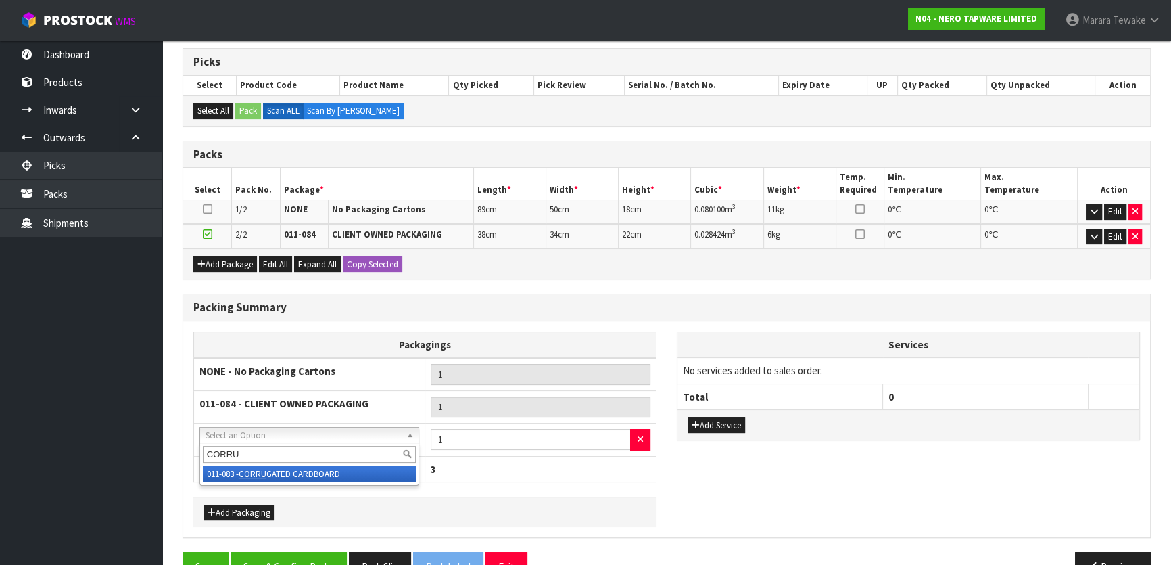
type input "CORRU"
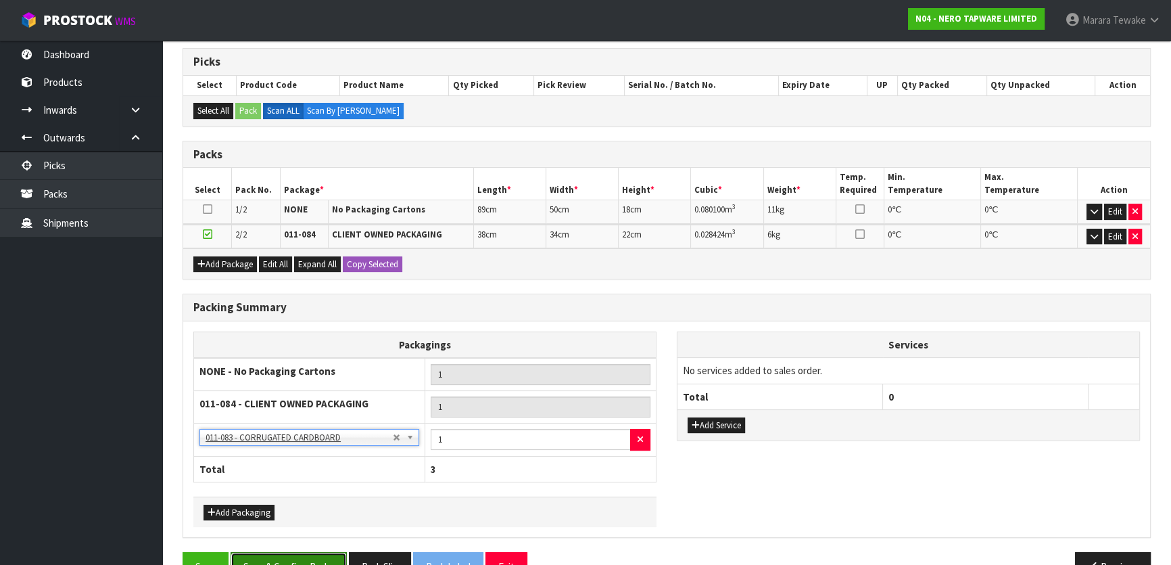
click at [312, 556] on button "Save & Confirm Packs" at bounding box center [289, 566] width 116 height 29
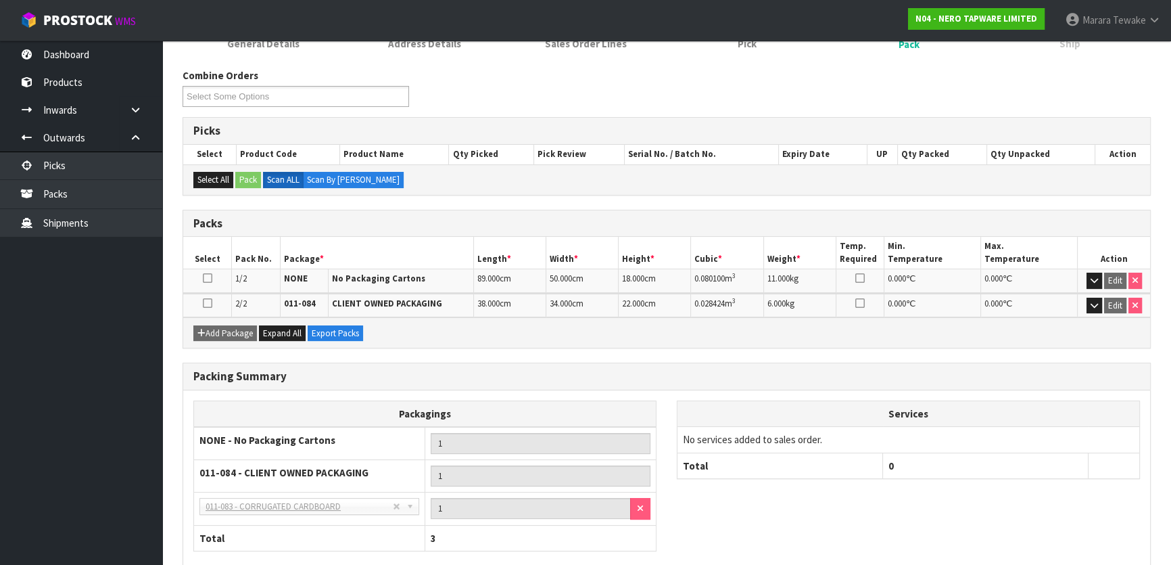
scroll to position [268, 0]
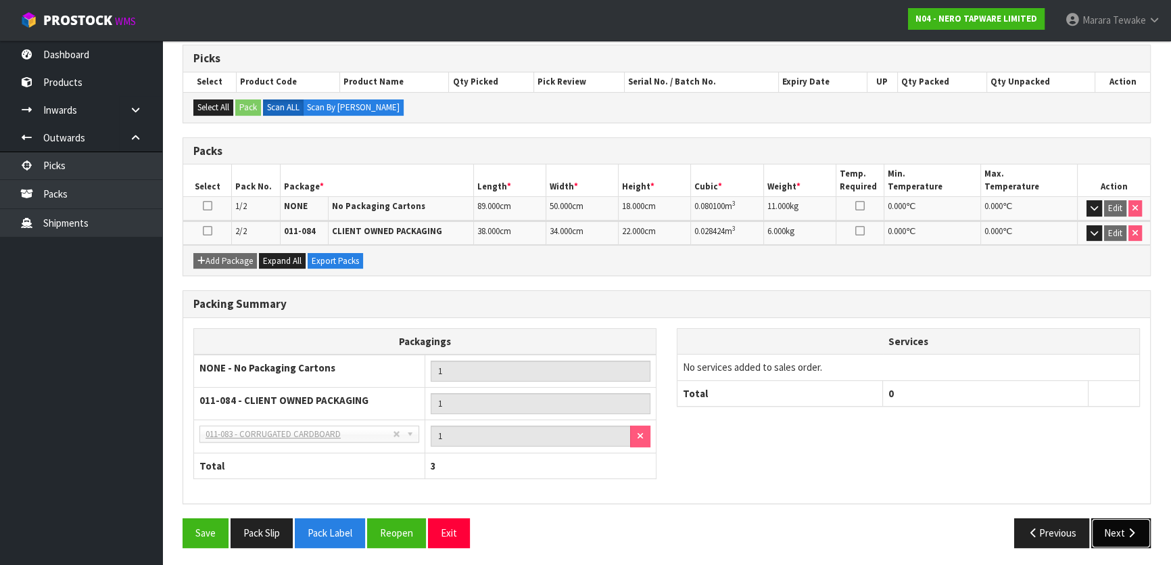
drag, startPoint x: 1127, startPoint y: 529, endPoint x: 1117, endPoint y: 529, distance: 10.2
click at [1127, 529] on icon "button" at bounding box center [1131, 532] width 13 height 10
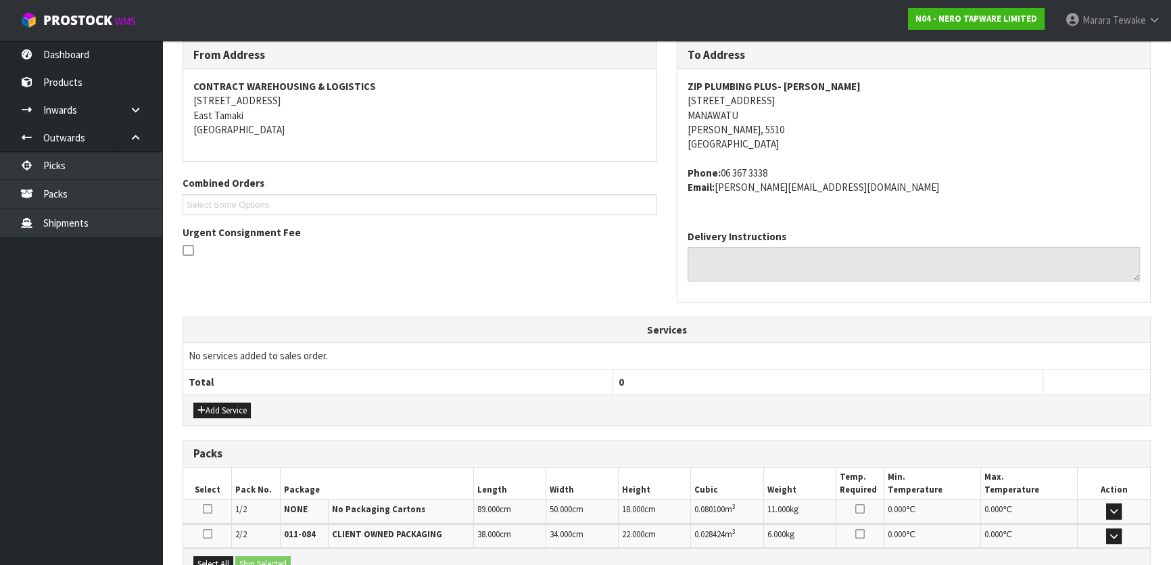
scroll to position [368, 0]
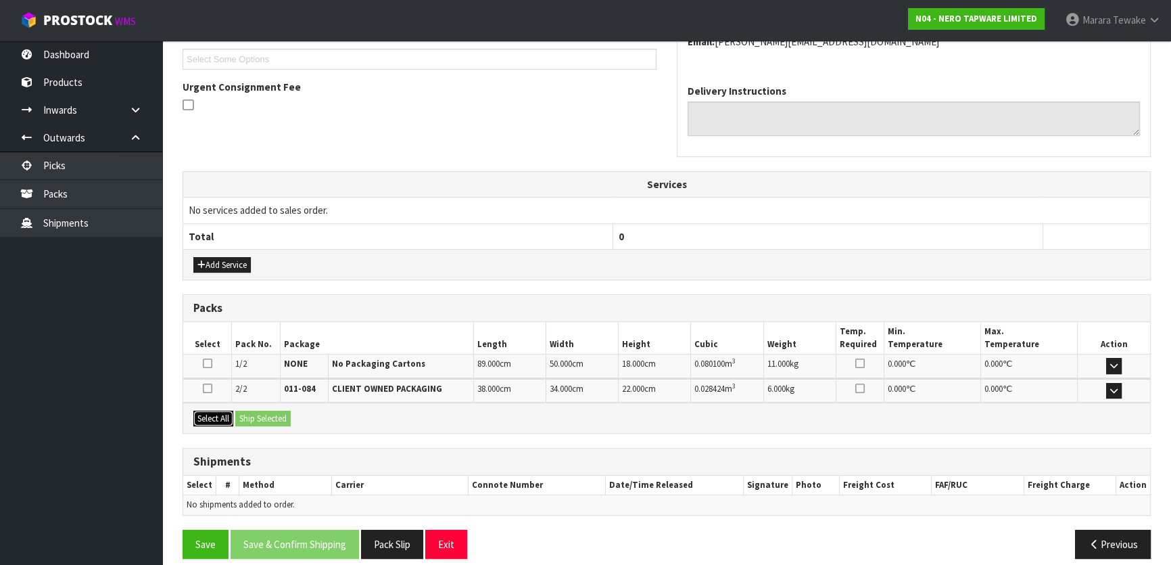
drag, startPoint x: 216, startPoint y: 412, endPoint x: 235, endPoint y: 412, distance: 18.9
click at [217, 412] on button "Select All" at bounding box center [213, 418] width 40 height 16
click at [275, 412] on button "Ship Selected" at bounding box center [262, 418] width 55 height 16
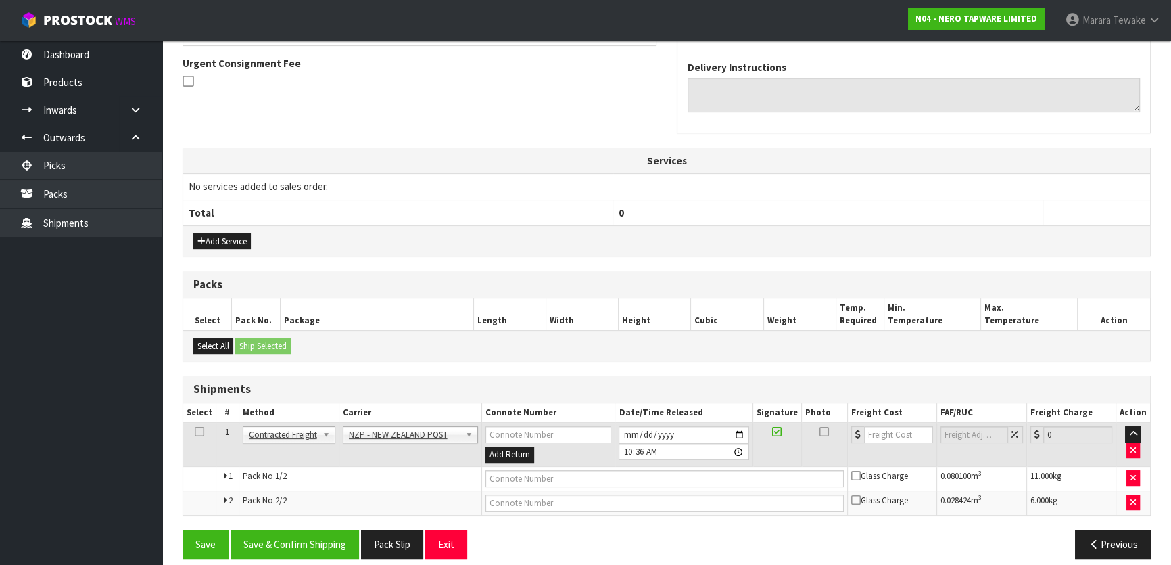
scroll to position [404, 0]
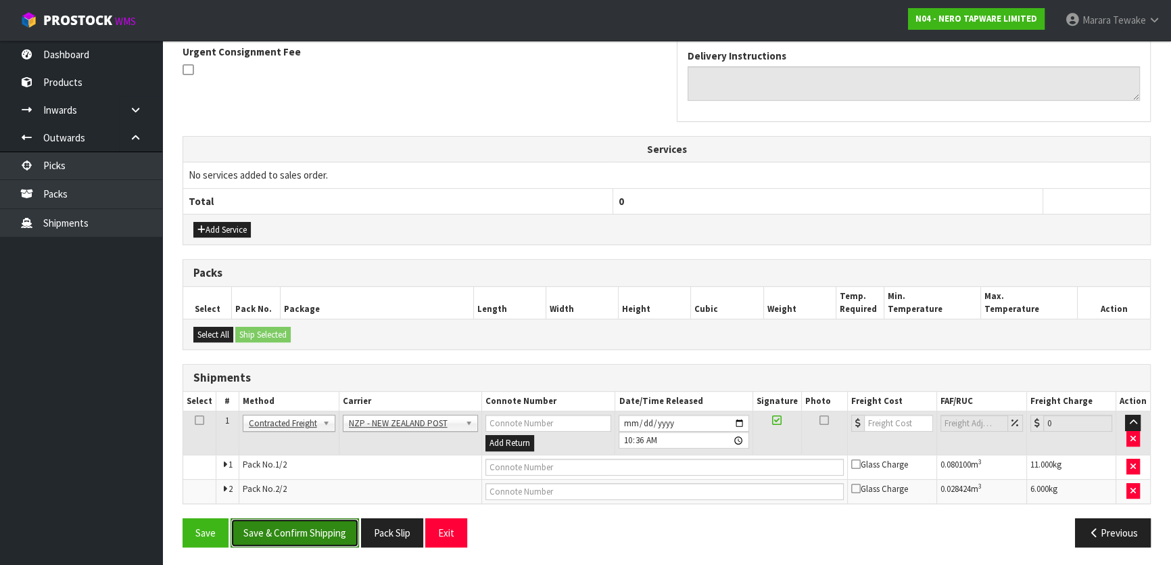
click at [322, 539] on button "Save & Confirm Shipping" at bounding box center [295, 532] width 128 height 29
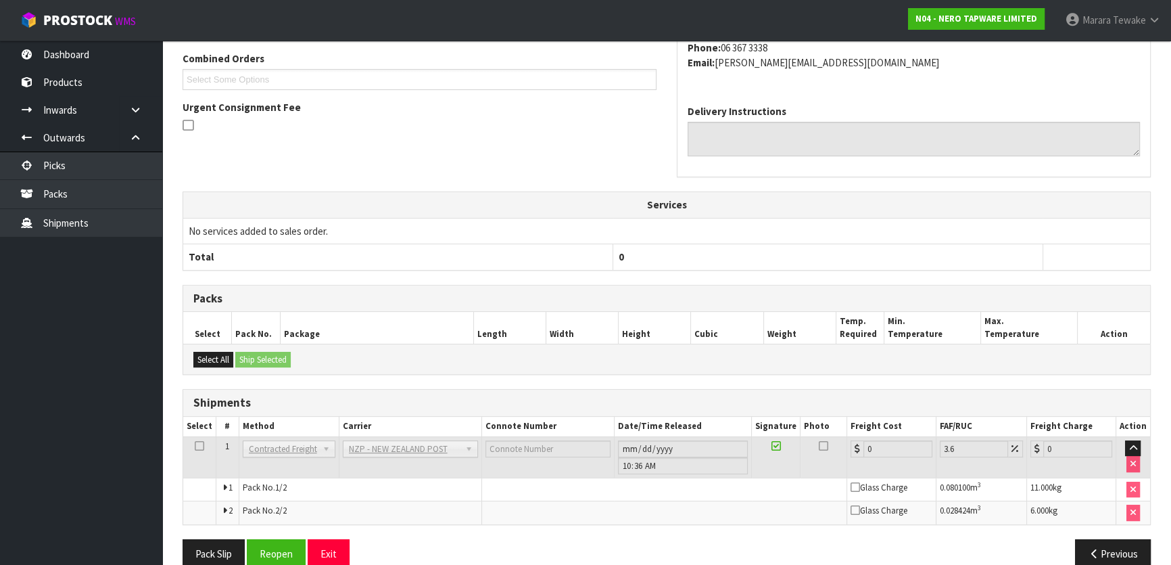
scroll to position [383, 0]
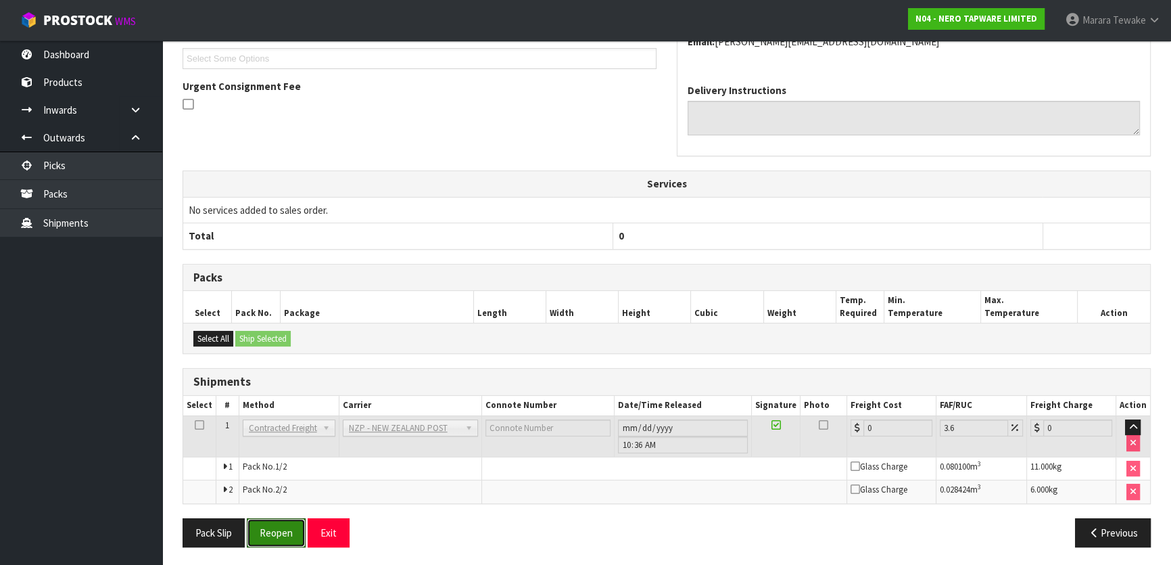
drag, startPoint x: 287, startPoint y: 527, endPoint x: 366, endPoint y: 516, distance: 79.8
click at [287, 523] on button "Reopen" at bounding box center [276, 532] width 59 height 29
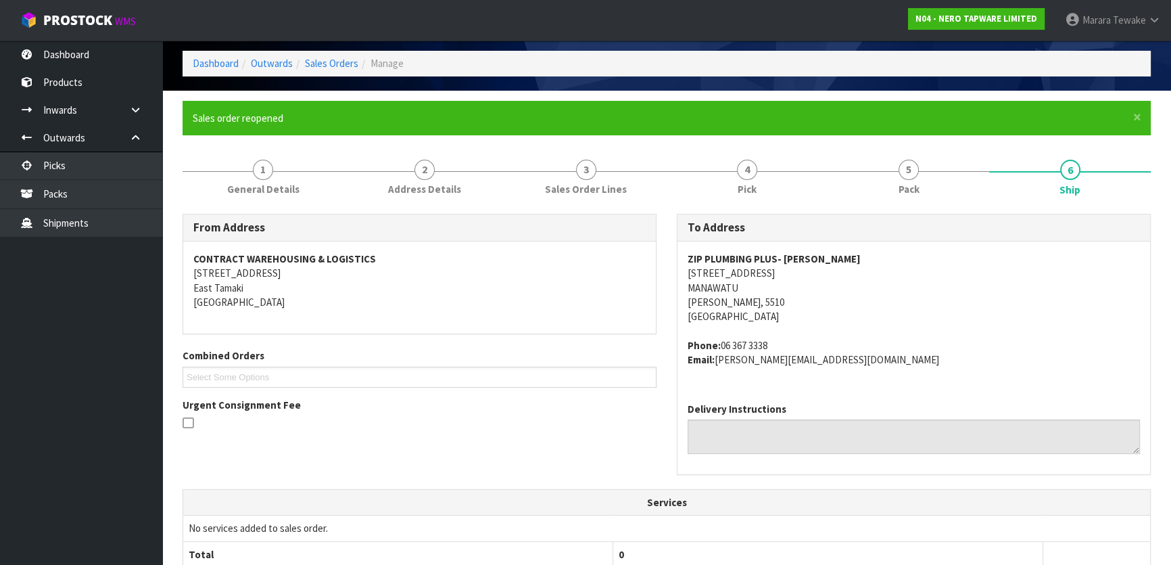
scroll to position [368, 0]
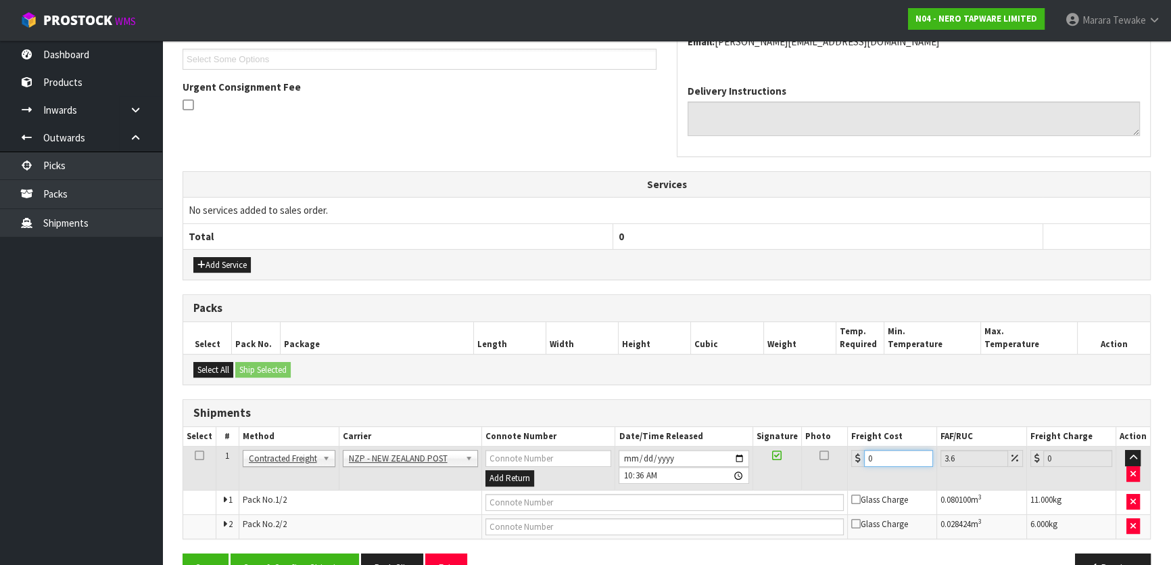
drag, startPoint x: 882, startPoint y: 456, endPoint x: 798, endPoint y: 429, distance: 87.9
click at [800, 431] on table "Select # Method Carrier Connote Number Date/Time Released Signature Photo Freig…" at bounding box center [666, 483] width 967 height 112
type input "2"
type input "2.07"
type input "21"
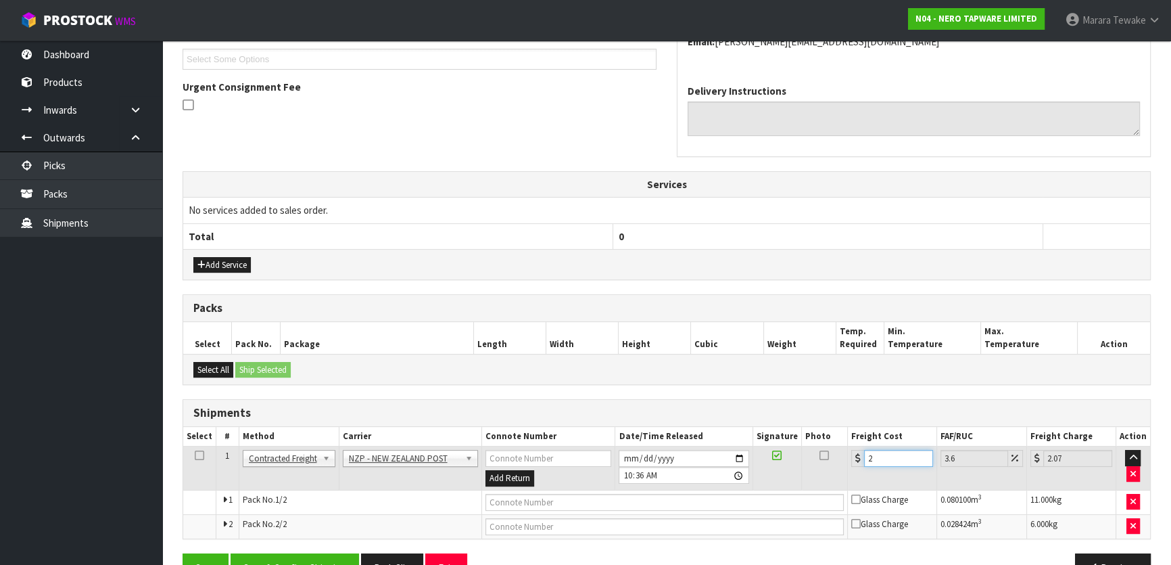
type input "21.76"
type input "21.7"
type input "22.48"
type input "21.78"
type input "22.56"
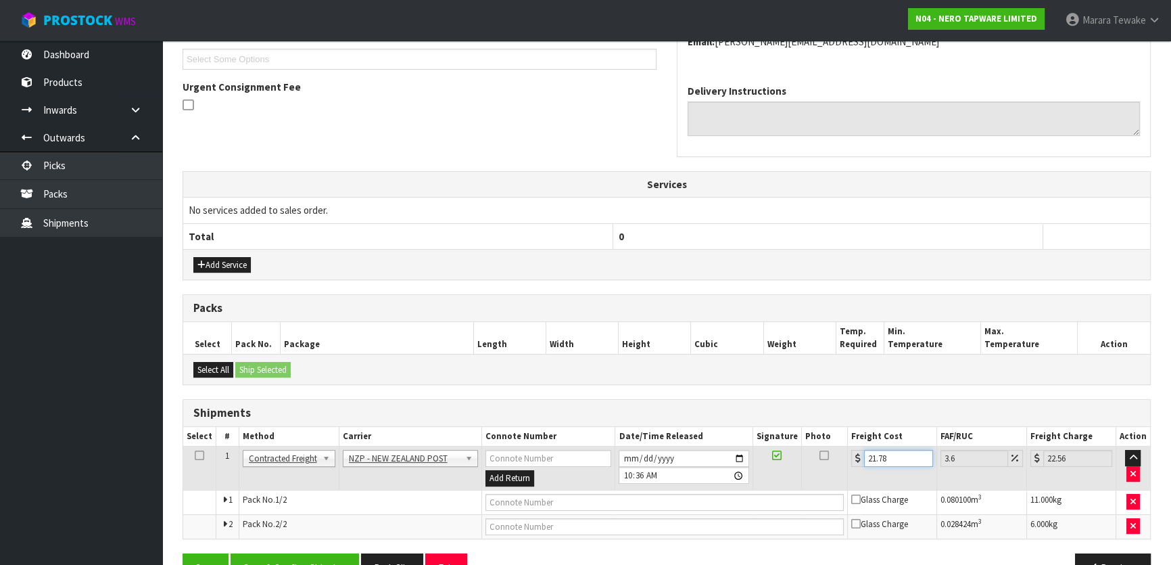
type input "21.78"
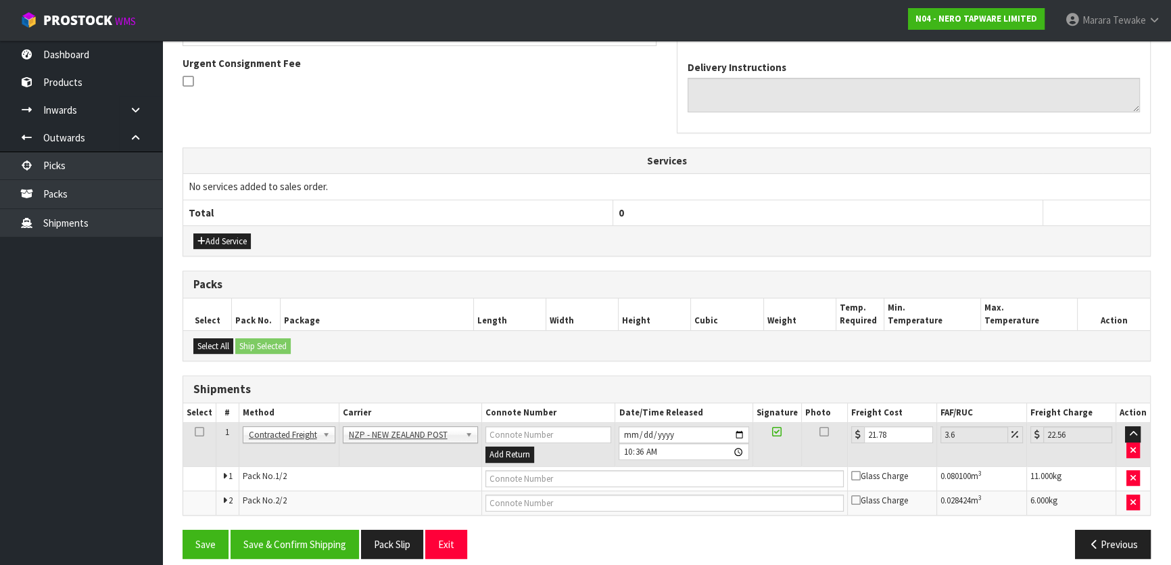
scroll to position [404, 0]
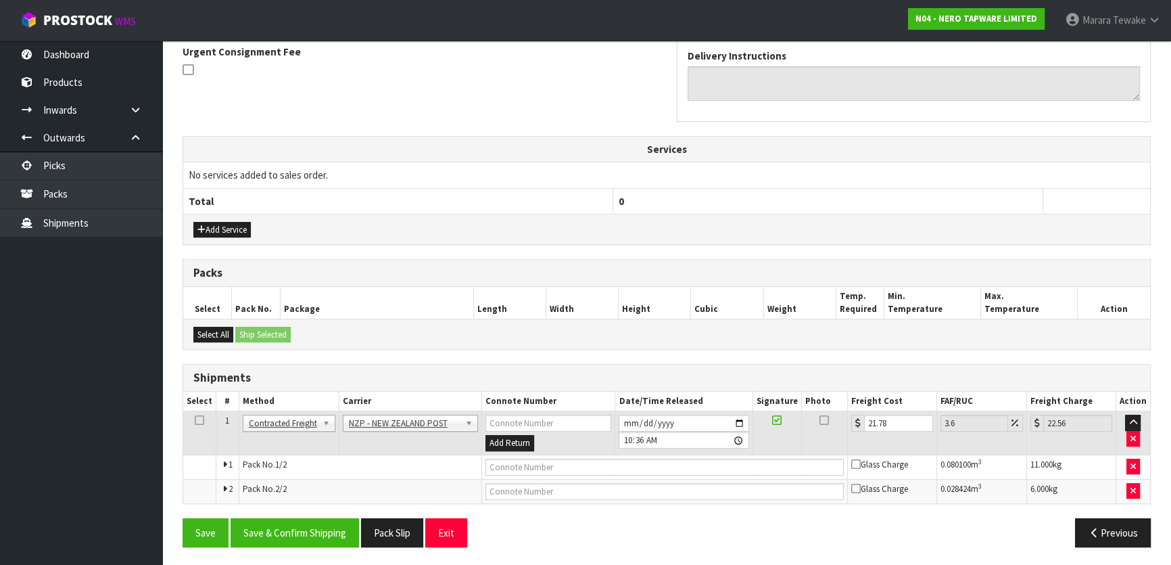
drag, startPoint x: 274, startPoint y: 547, endPoint x: 276, endPoint y: 540, distance: 7.1
click at [274, 546] on div "Save Save & Confirm Shipping Pack Slip Exit Previous" at bounding box center [666, 537] width 988 height 39
click at [278, 537] on button "Save & Confirm Shipping" at bounding box center [295, 532] width 128 height 29
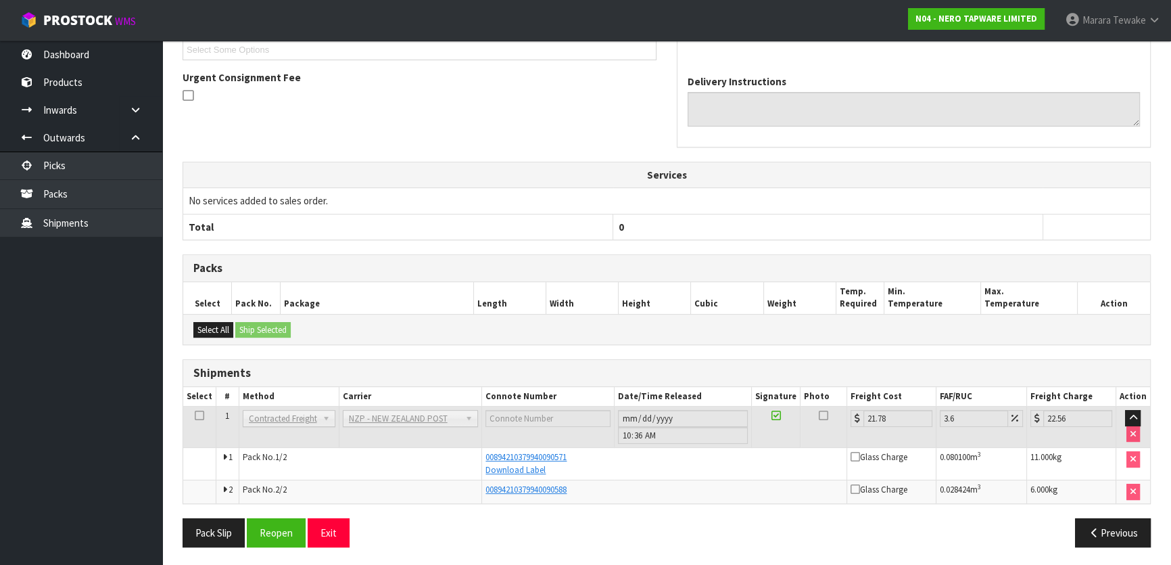
scroll to position [0, 0]
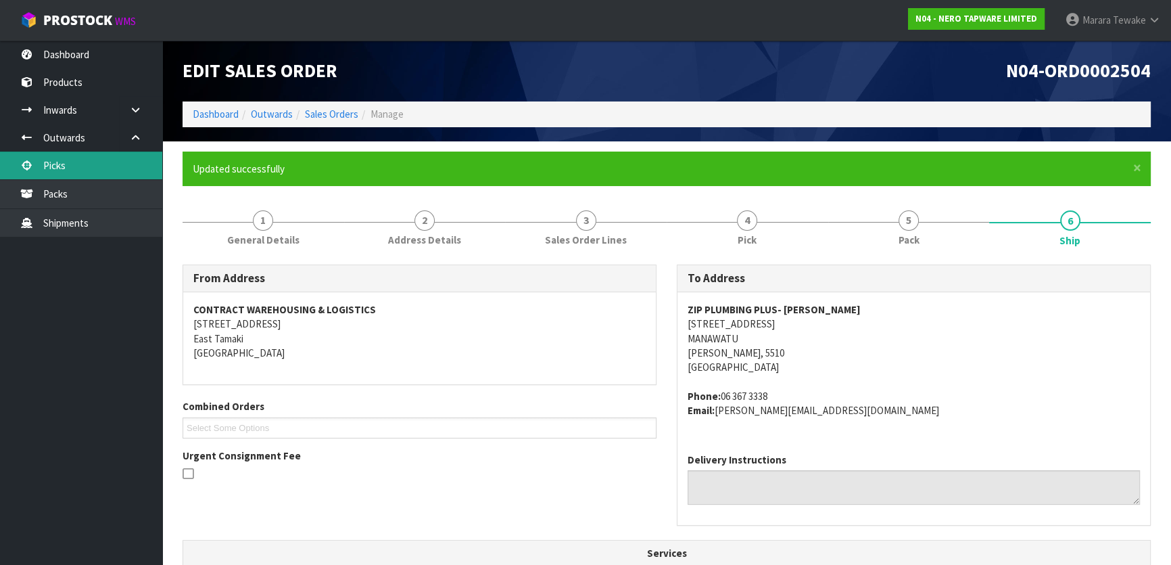
click at [130, 165] on link "Picks" at bounding box center [81, 165] width 162 height 28
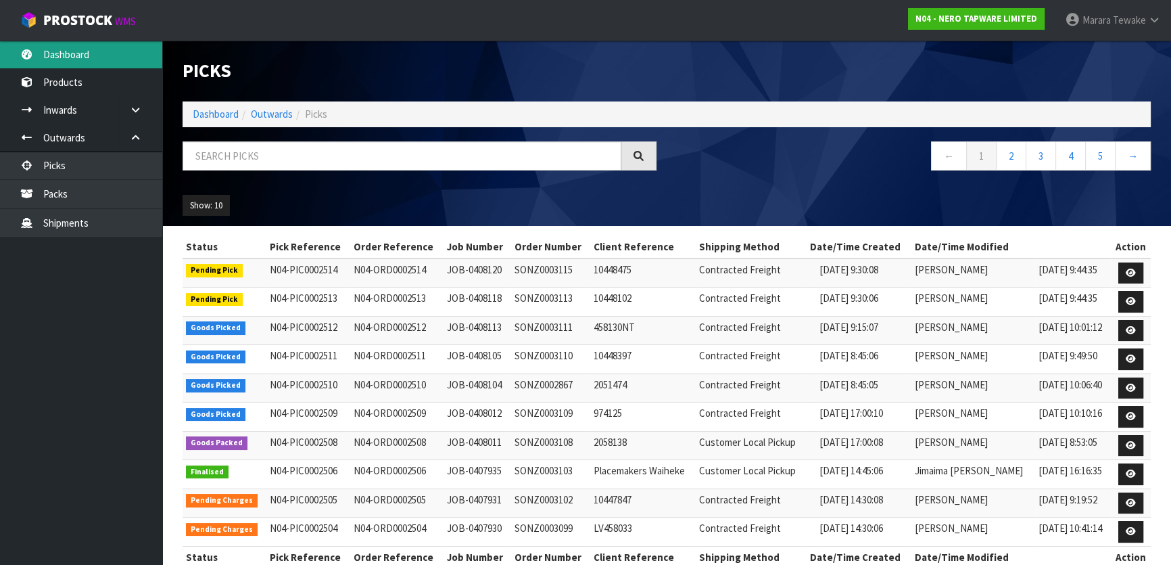
click at [126, 64] on link "Dashboard" at bounding box center [81, 55] width 162 height 28
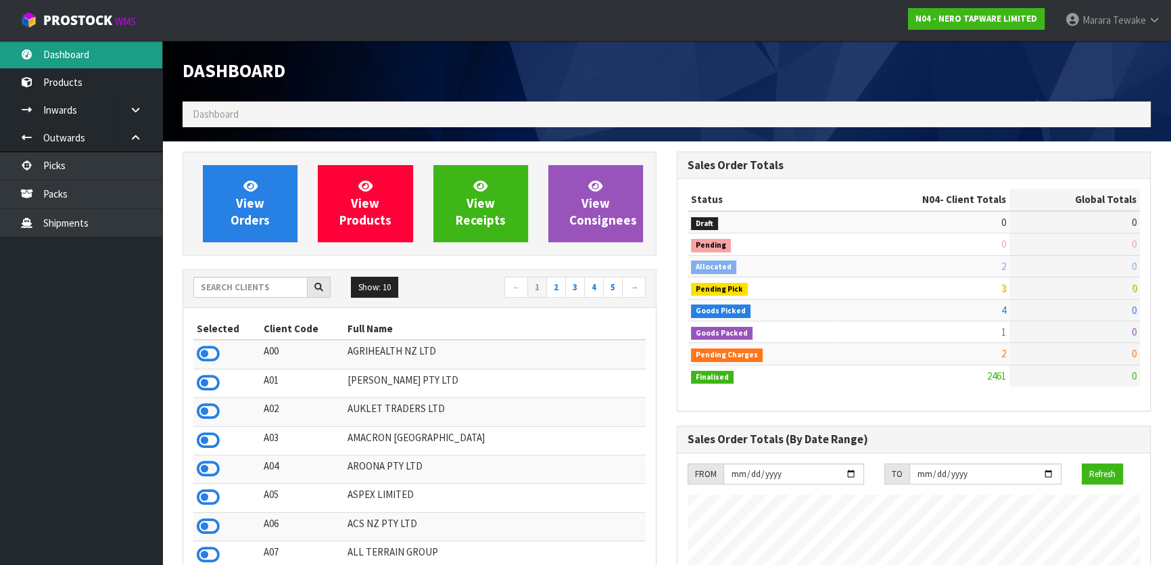
scroll to position [1109, 494]
click at [240, 292] on input "text" at bounding box center [250, 287] width 114 height 21
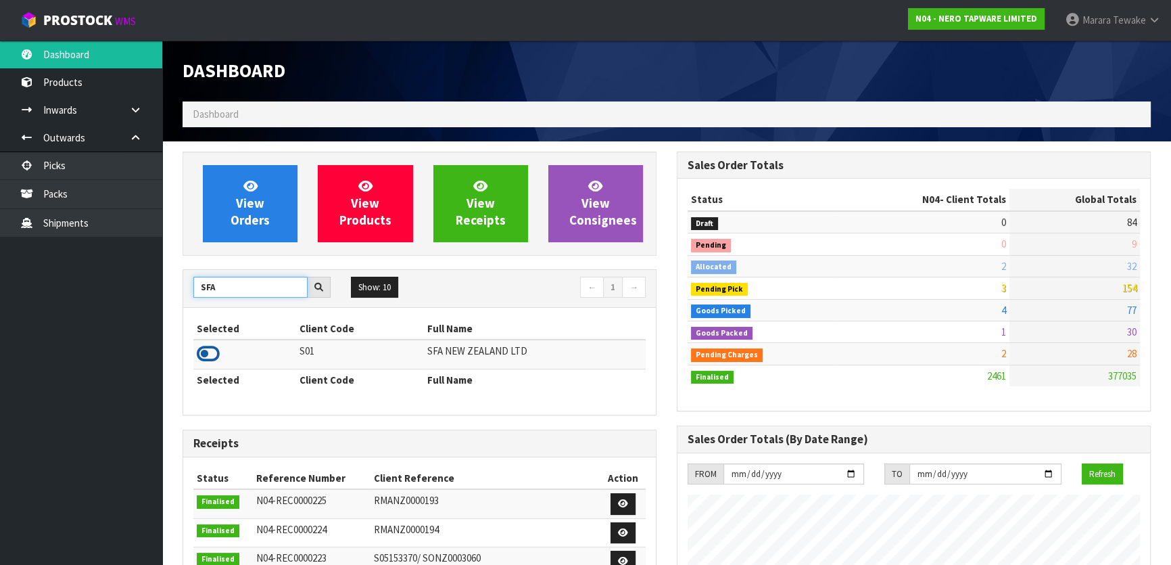
type input "SFA"
click at [215, 350] on icon at bounding box center [208, 353] width 23 height 20
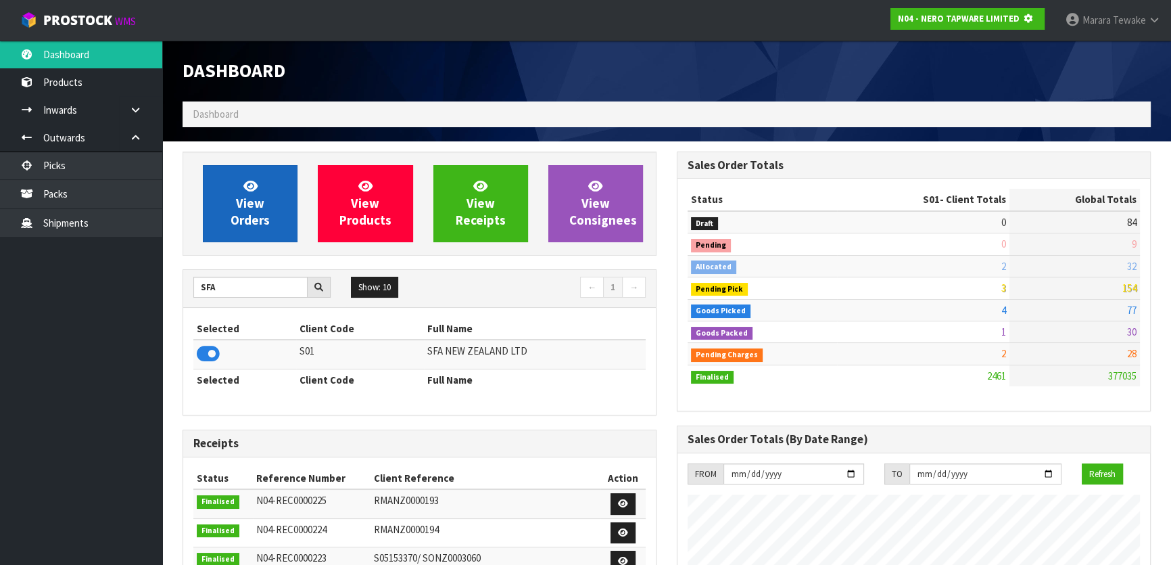
scroll to position [842, 494]
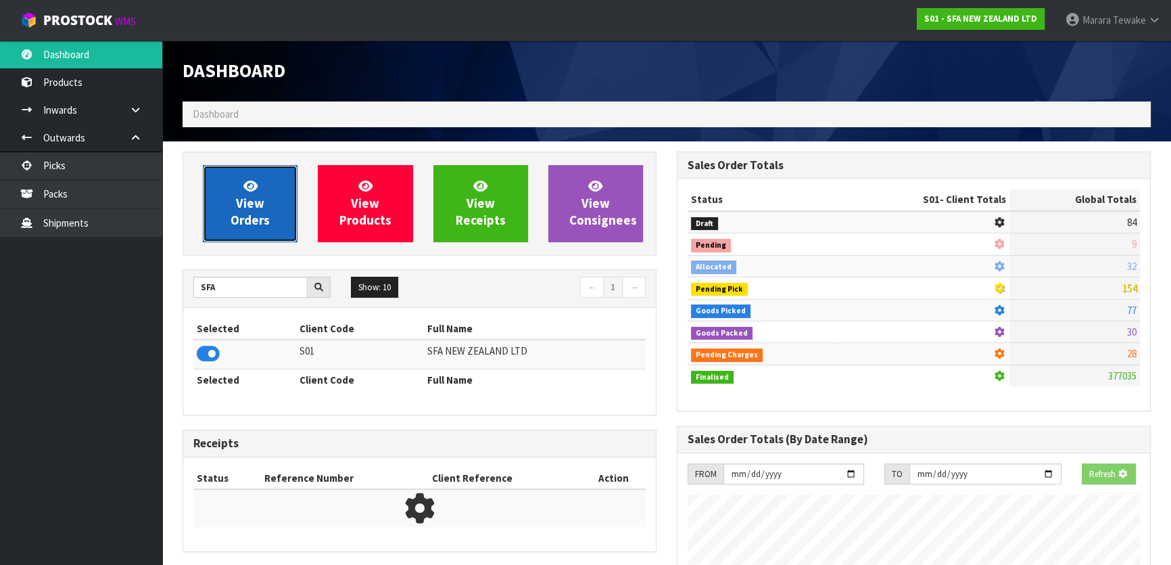
click at [259, 220] on span "View Orders" at bounding box center [250, 203] width 39 height 51
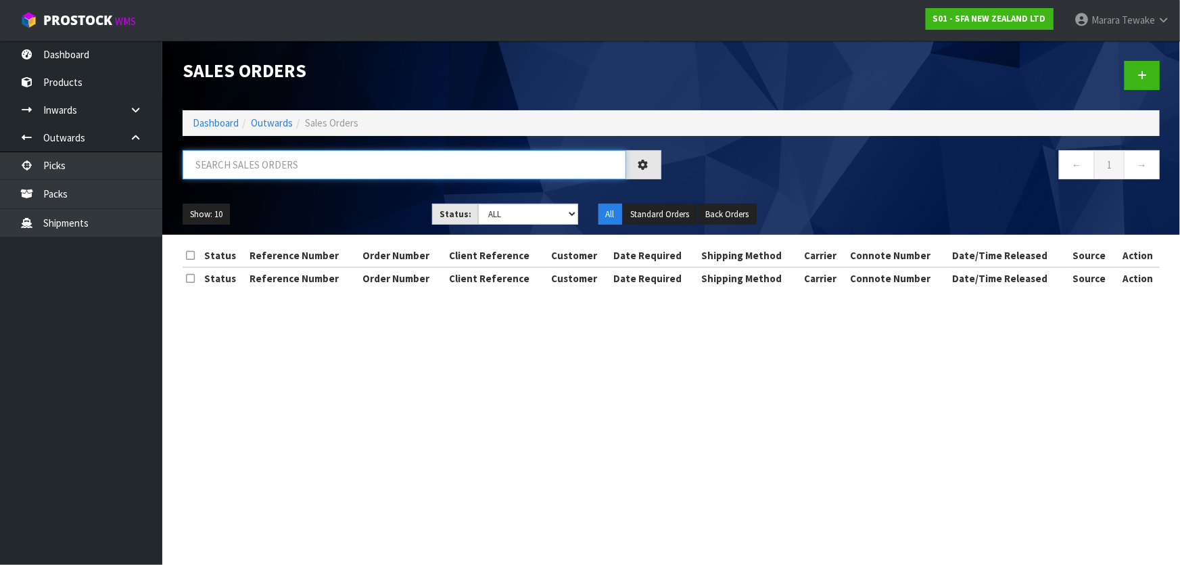
click at [262, 166] on input "text" at bounding box center [404, 164] width 443 height 29
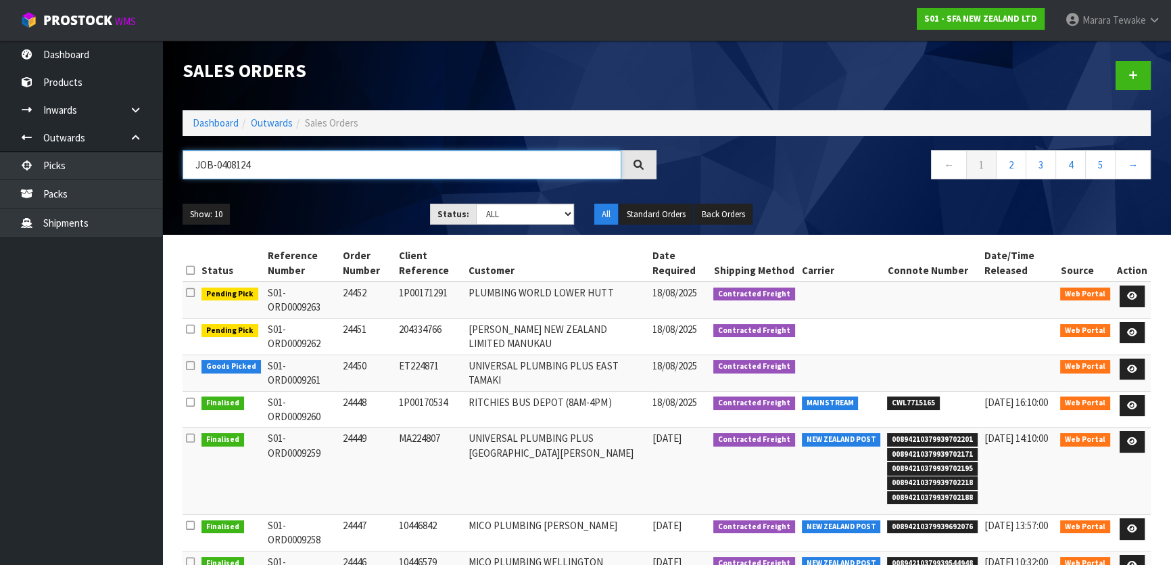
type input "JOB-0408124"
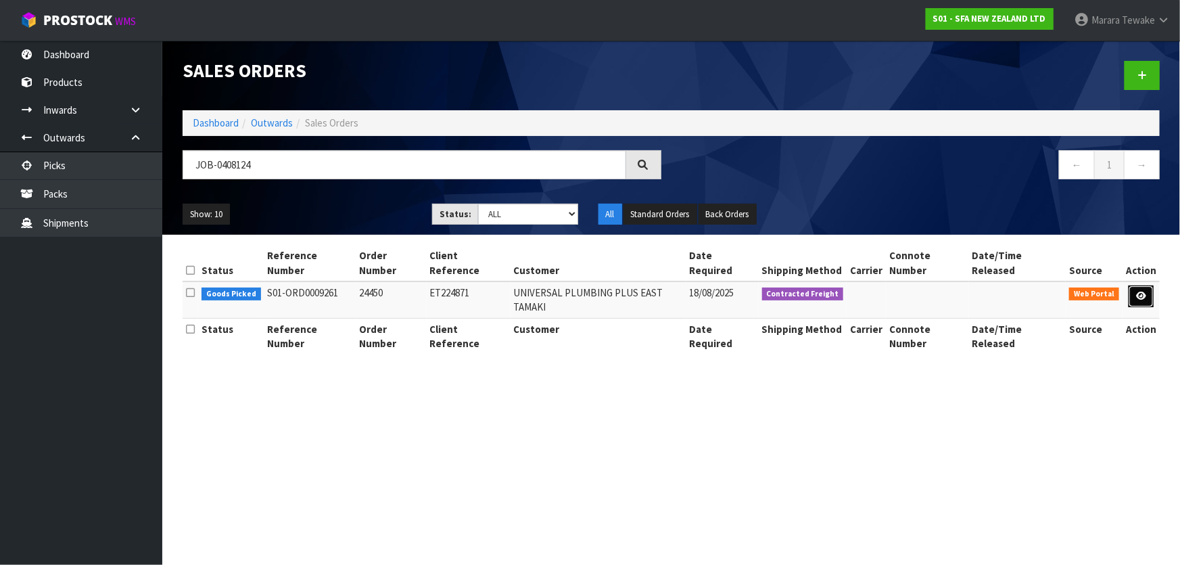
click at [1145, 291] on icon at bounding box center [1141, 295] width 10 height 9
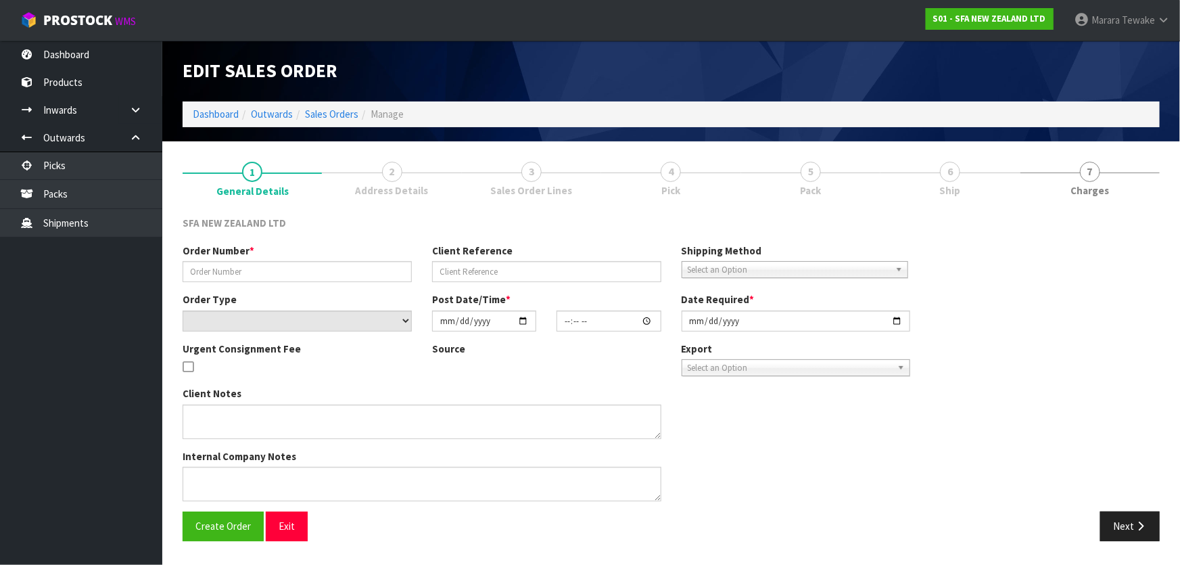
type input "24450"
type input "ET224871"
select select "number:0"
type input "2025-08-18"
type input "09:36:00.000"
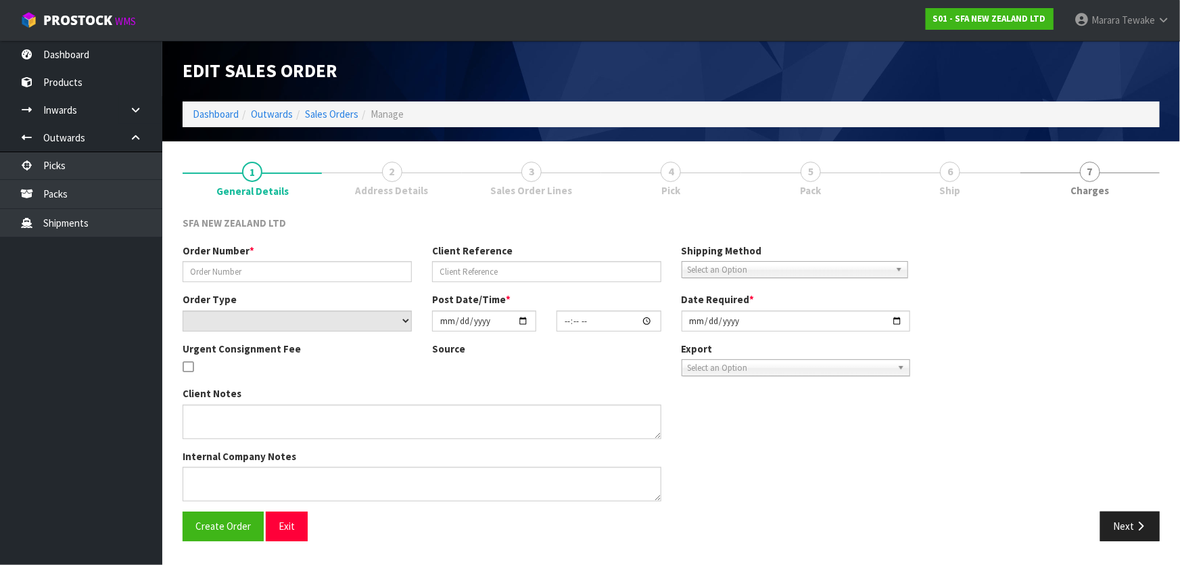
type input "2025-08-18"
type textarea "URGENT FEE OKAY, PLEASE DELIVER VIA CWL TRUCK"
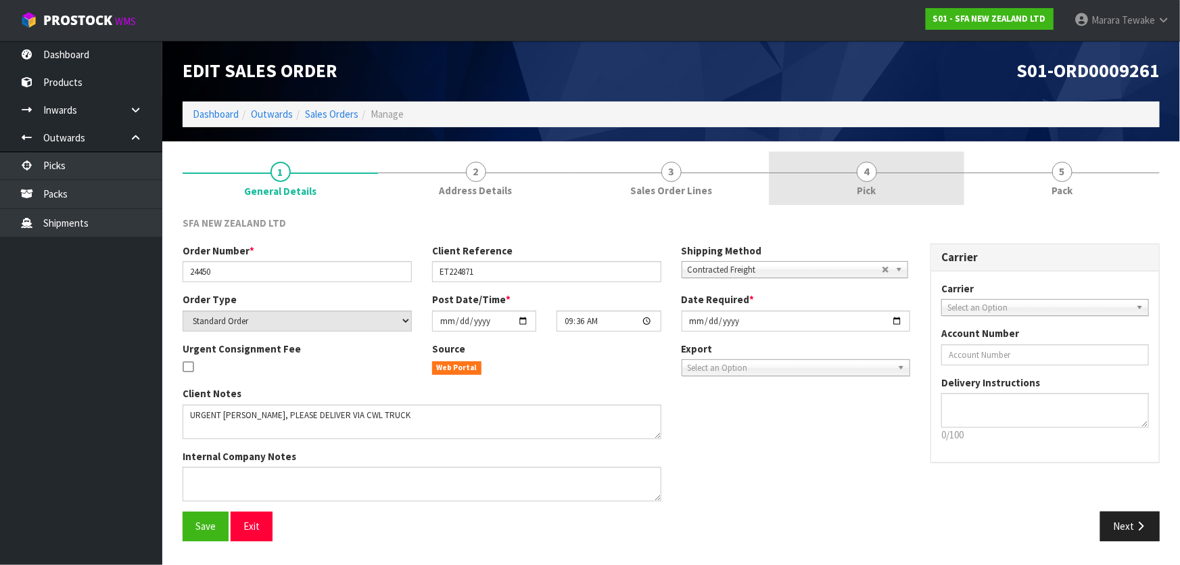
click at [894, 176] on link "4 Pick" at bounding box center [866, 177] width 195 height 53
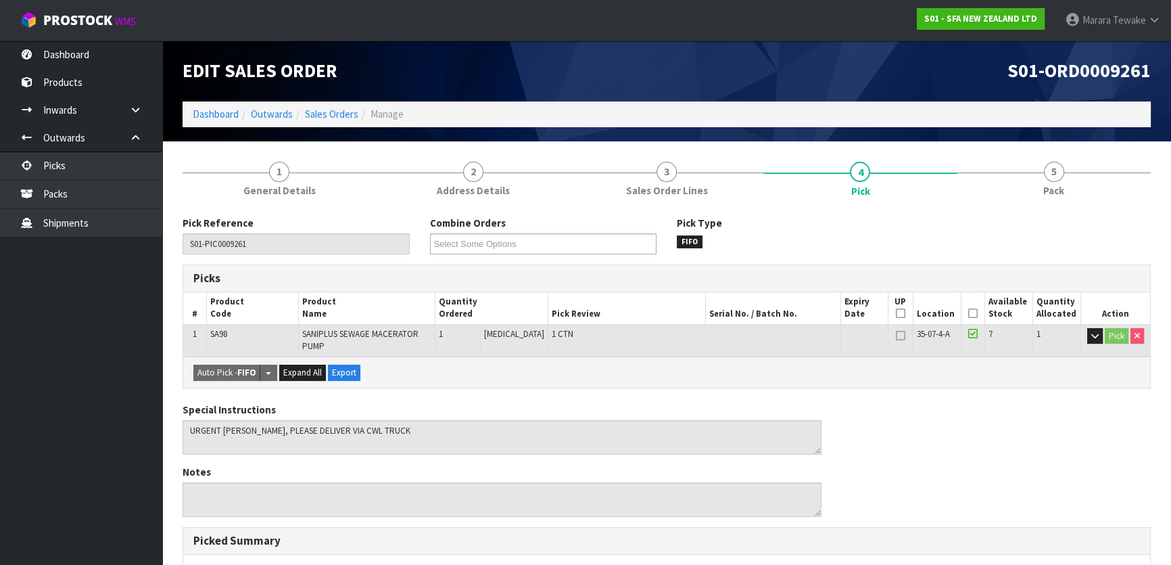
click at [969, 314] on icon at bounding box center [972, 313] width 9 height 1
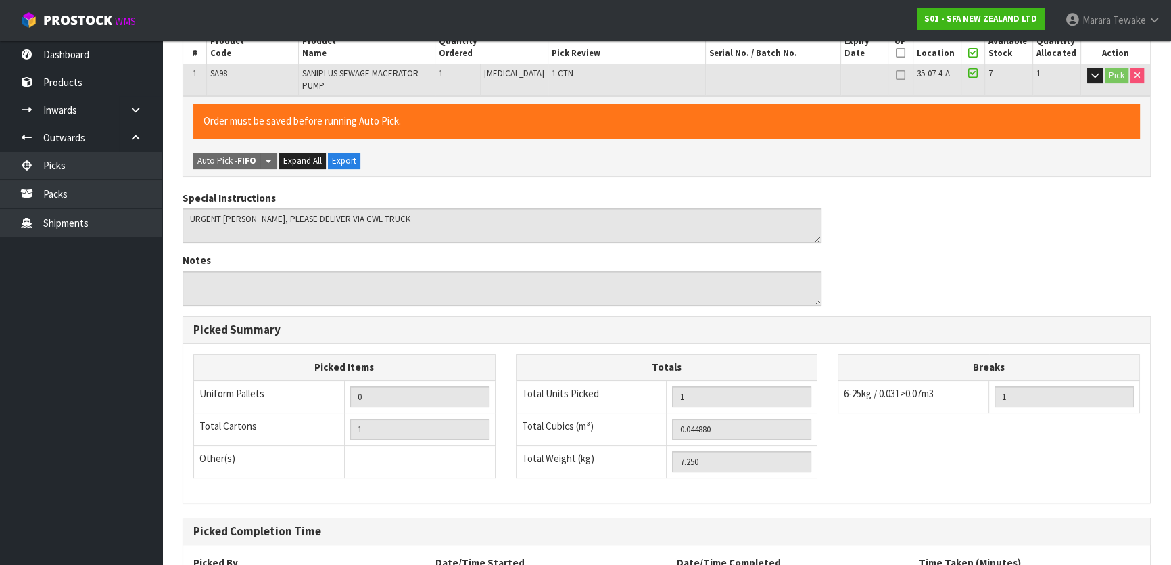
scroll to position [381, 0]
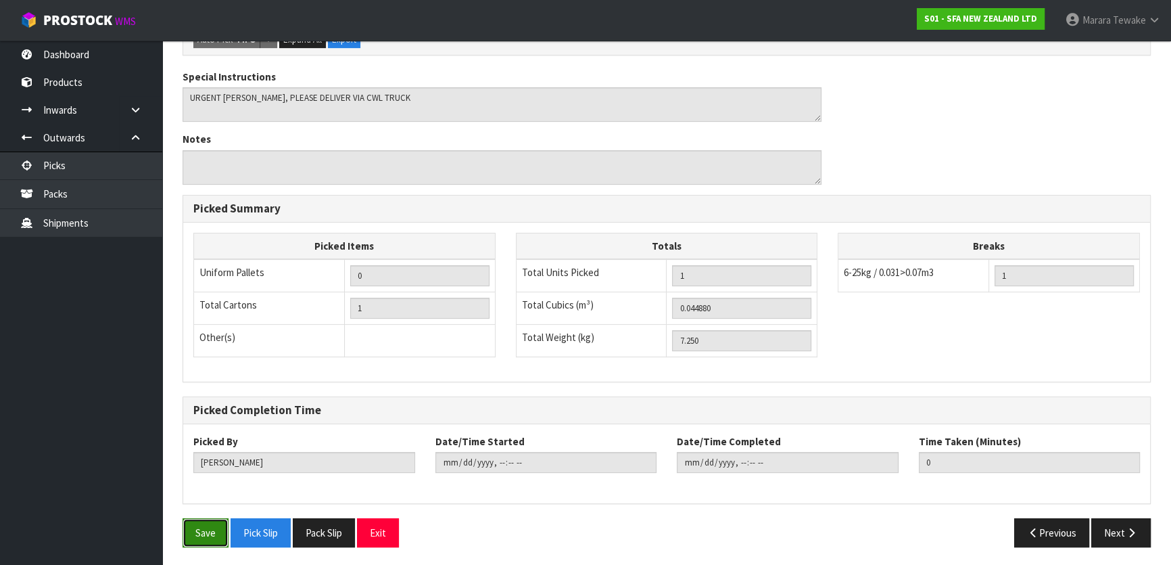
click at [193, 533] on button "Save" at bounding box center [206, 532] width 46 height 29
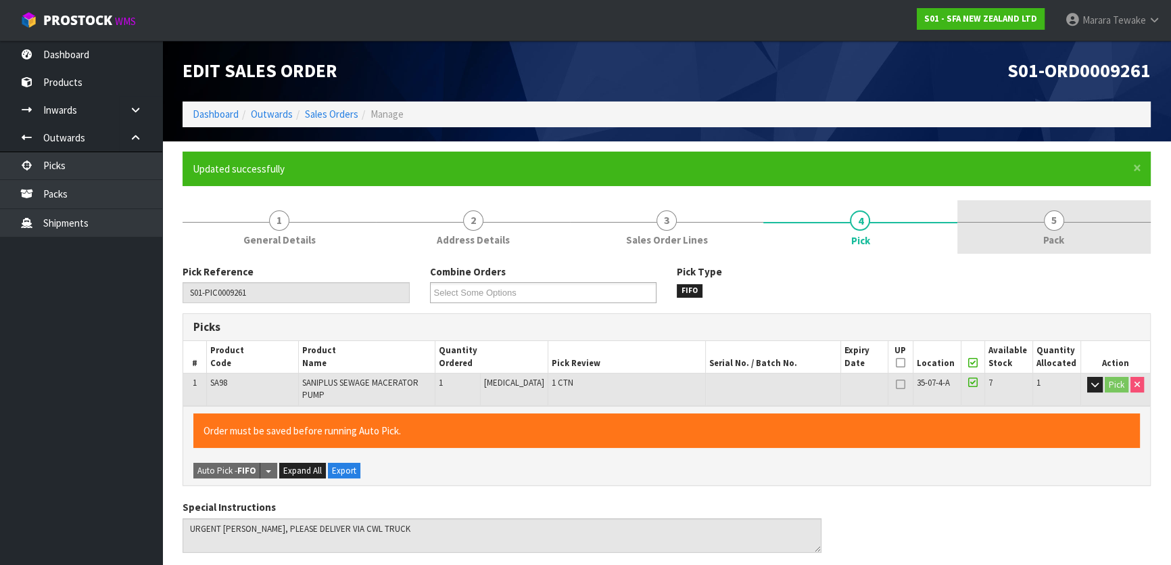
type input "Marara Tewake"
type input "2025-08-18T10:41:32"
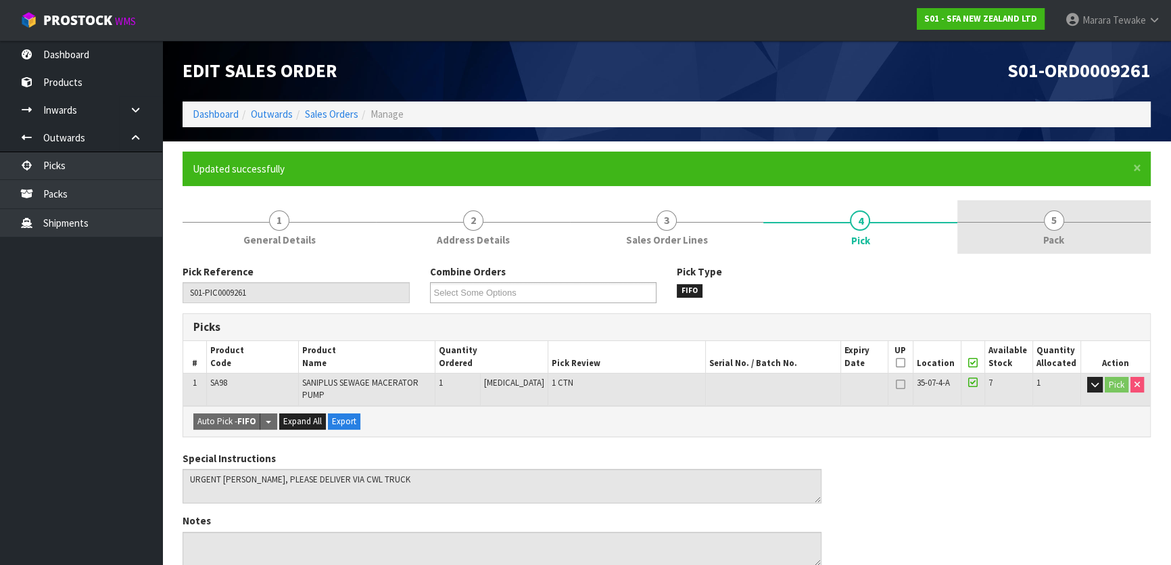
drag, startPoint x: 1032, startPoint y: 229, endPoint x: 1012, endPoint y: 233, distance: 20.8
click at [1033, 229] on link "5 Pack" at bounding box center [1053, 226] width 193 height 53
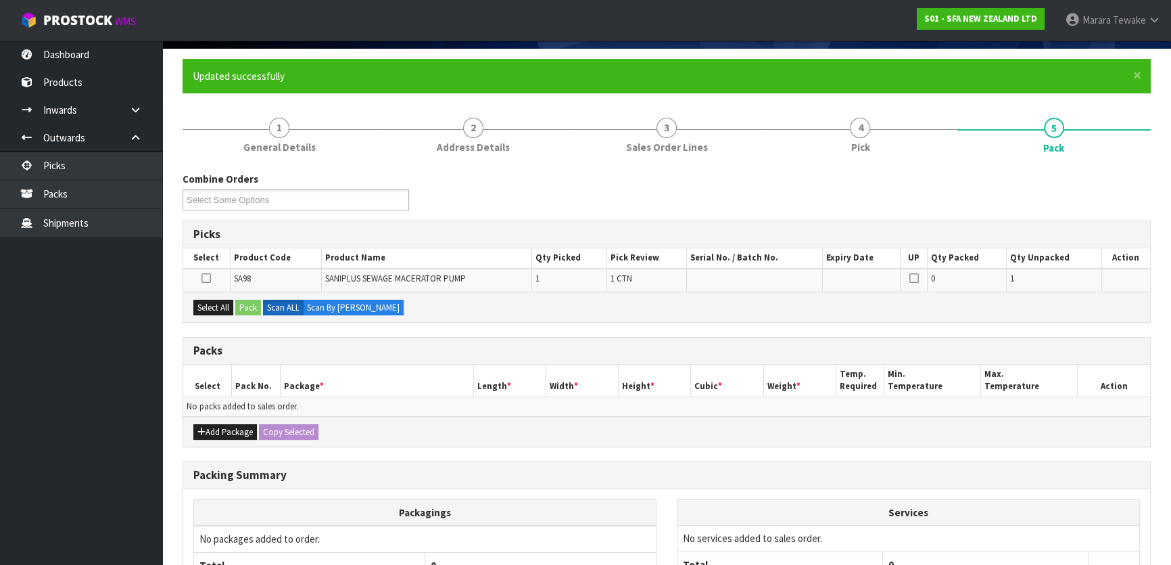
scroll to position [222, 0]
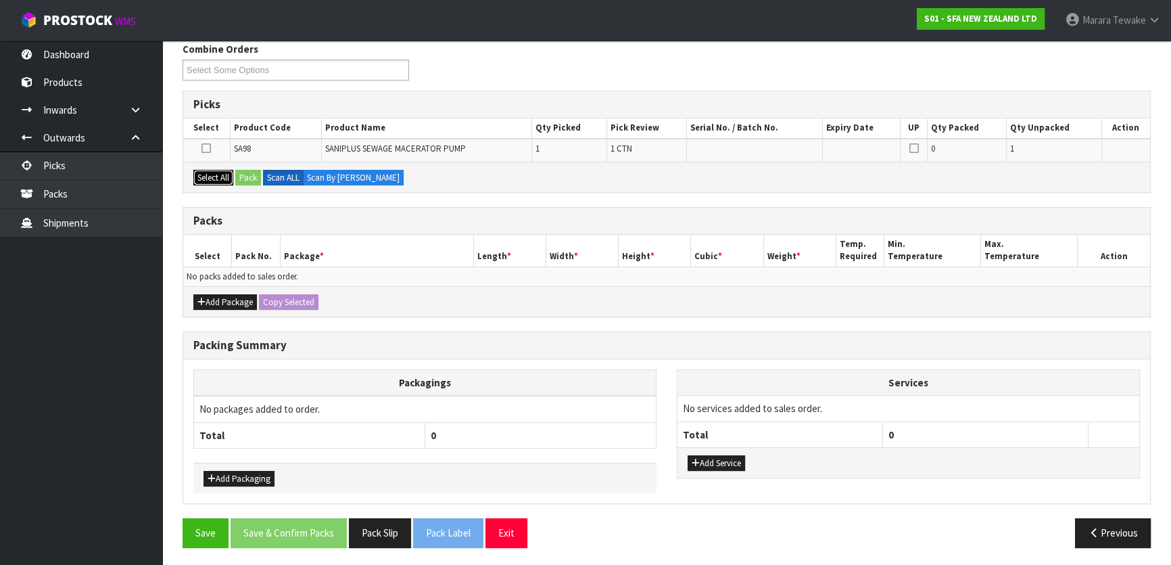
drag, startPoint x: 223, startPoint y: 177, endPoint x: 235, endPoint y: 172, distance: 12.4
click at [223, 176] on button "Select All" at bounding box center [213, 178] width 40 height 16
click at [235, 172] on div "Select All Pack Scan ALL Scan By Quantity" at bounding box center [666, 177] width 967 height 30
click at [250, 174] on button "Pack" at bounding box center [248, 178] width 26 height 16
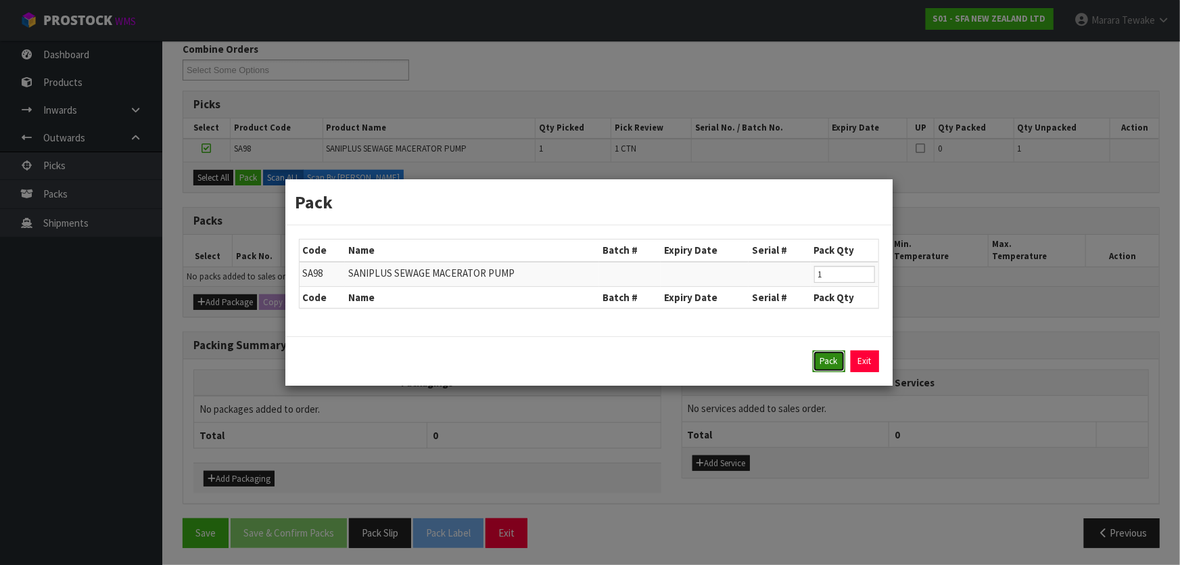
drag, startPoint x: 826, startPoint y: 364, endPoint x: 621, endPoint y: 329, distance: 207.8
click at [826, 362] on button "Pack" at bounding box center [829, 361] width 32 height 22
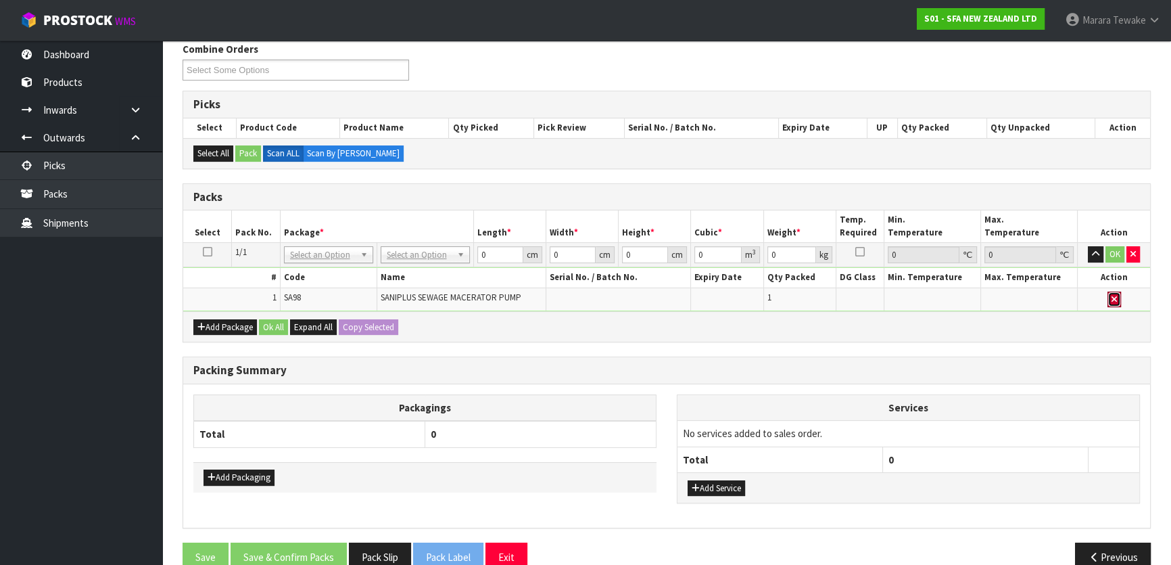
drag, startPoint x: 1118, startPoint y: 293, endPoint x: 1098, endPoint y: 295, distance: 19.7
click at [1117, 293] on button "button" at bounding box center [1114, 299] width 14 height 16
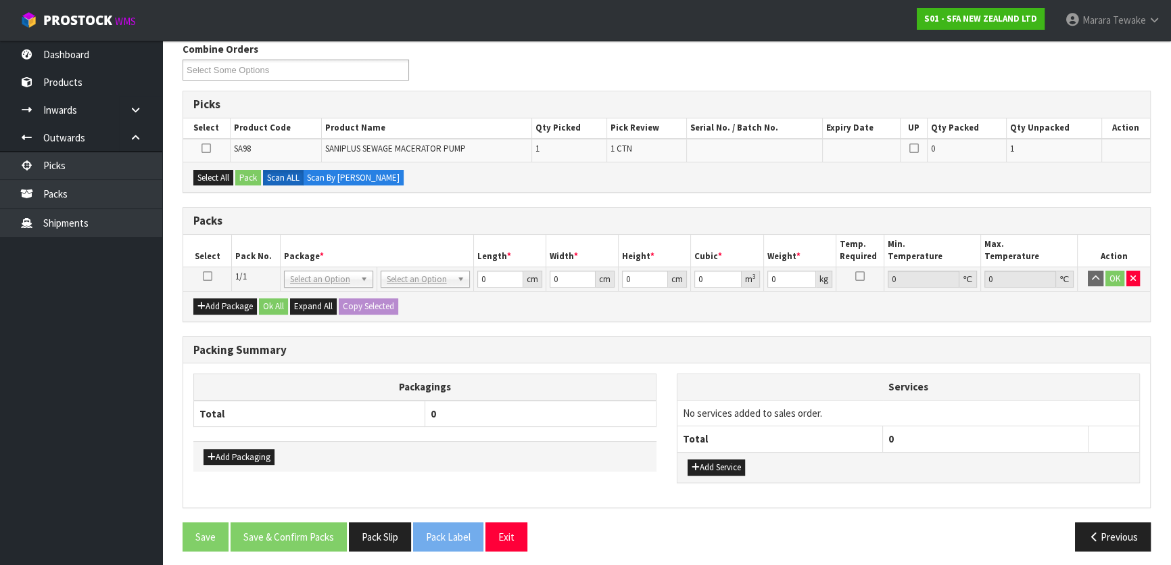
click at [1140, 276] on td "OK" at bounding box center [1114, 278] width 72 height 24
click at [1136, 277] on button "button" at bounding box center [1133, 278] width 14 height 16
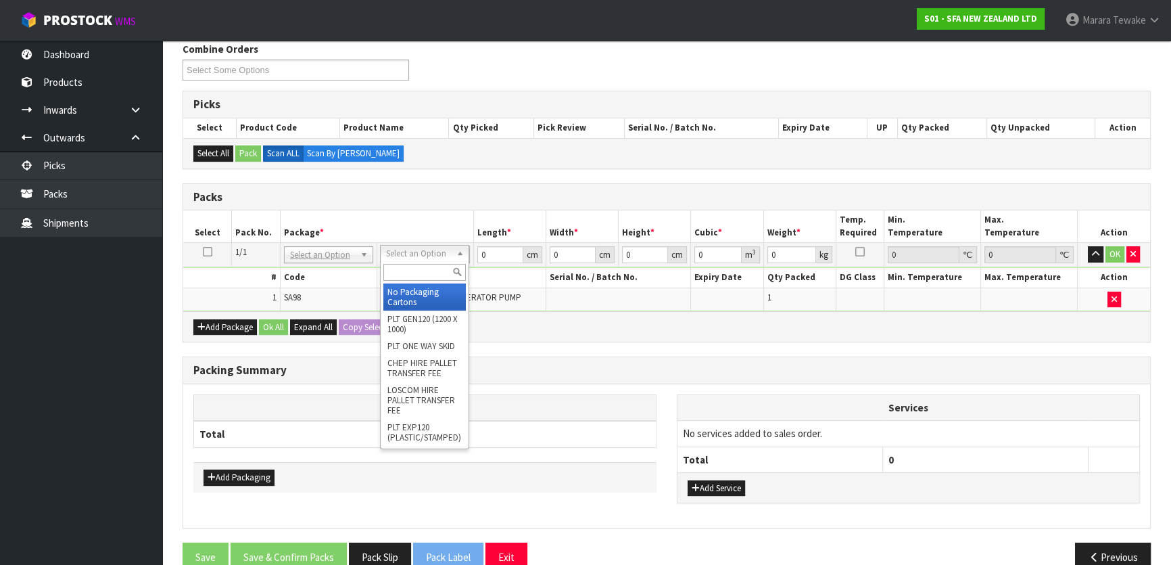
click at [410, 269] on input "text" at bounding box center [424, 272] width 82 height 17
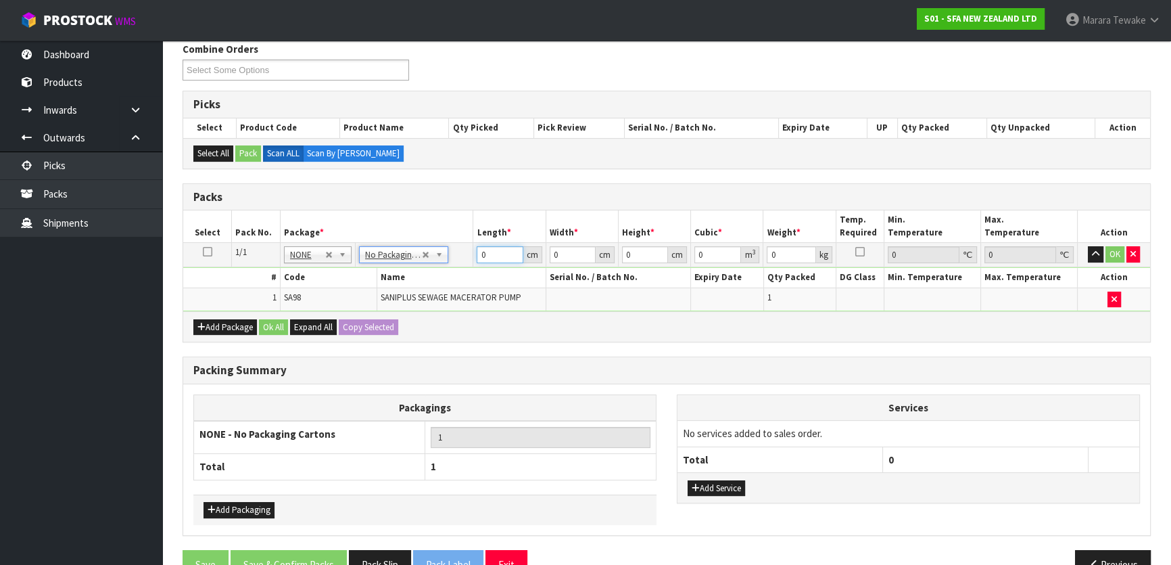
drag, startPoint x: 483, startPoint y: 256, endPoint x: 471, endPoint y: 236, distance: 23.7
click at [469, 249] on tr "1/1 NONE 007-001 007-002 007-004 007-009 007-013 007-014 007-015 007-017 007-01…" at bounding box center [666, 255] width 967 height 24
type input "55"
type input "26"
type input "3"
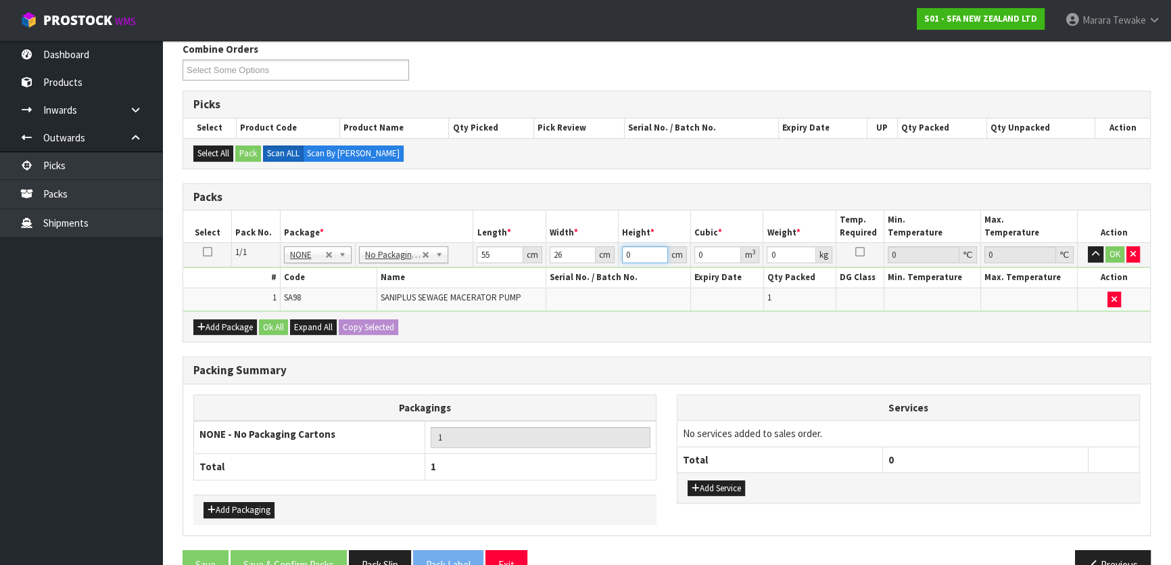
type input "0.00429"
type input "34"
type input "0.04862"
type input "34"
type input "8"
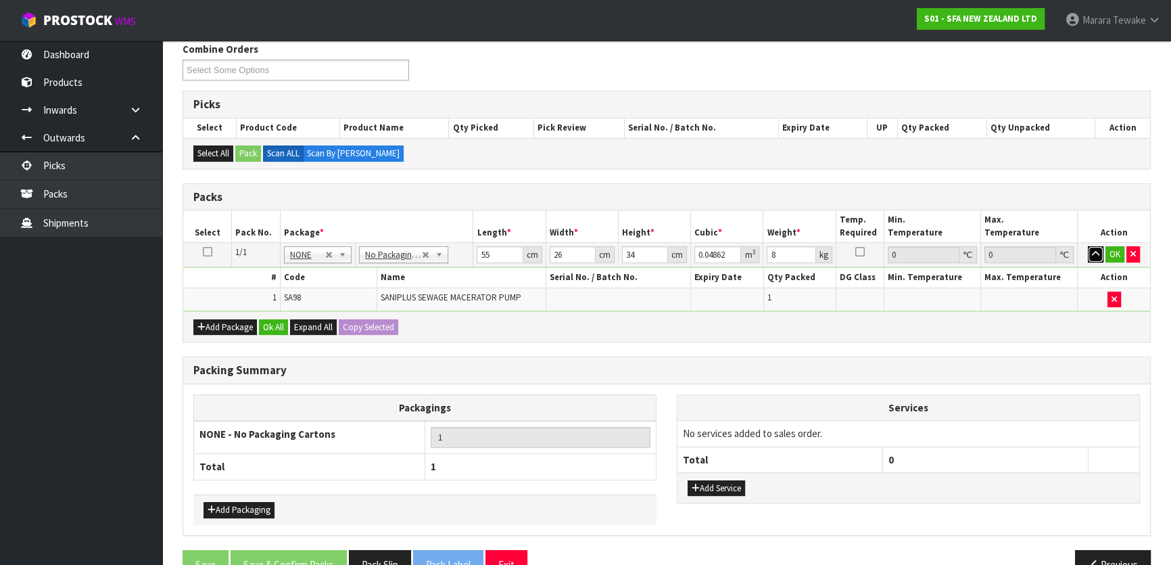
click at [1088, 246] on button "button" at bounding box center [1096, 254] width 16 height 16
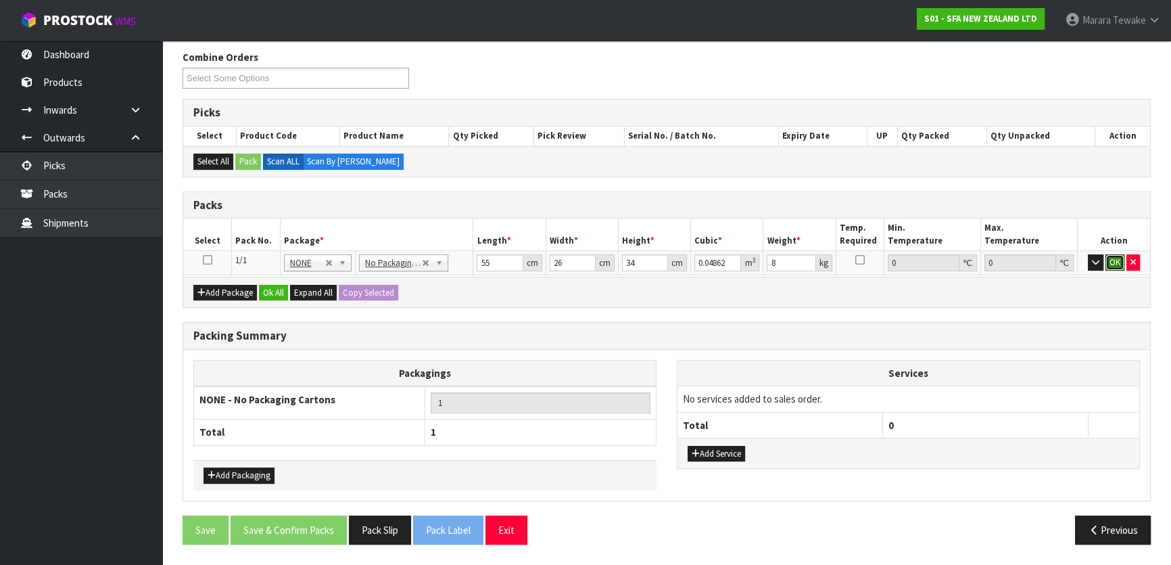
click button "OK" at bounding box center [1114, 262] width 19 height 16
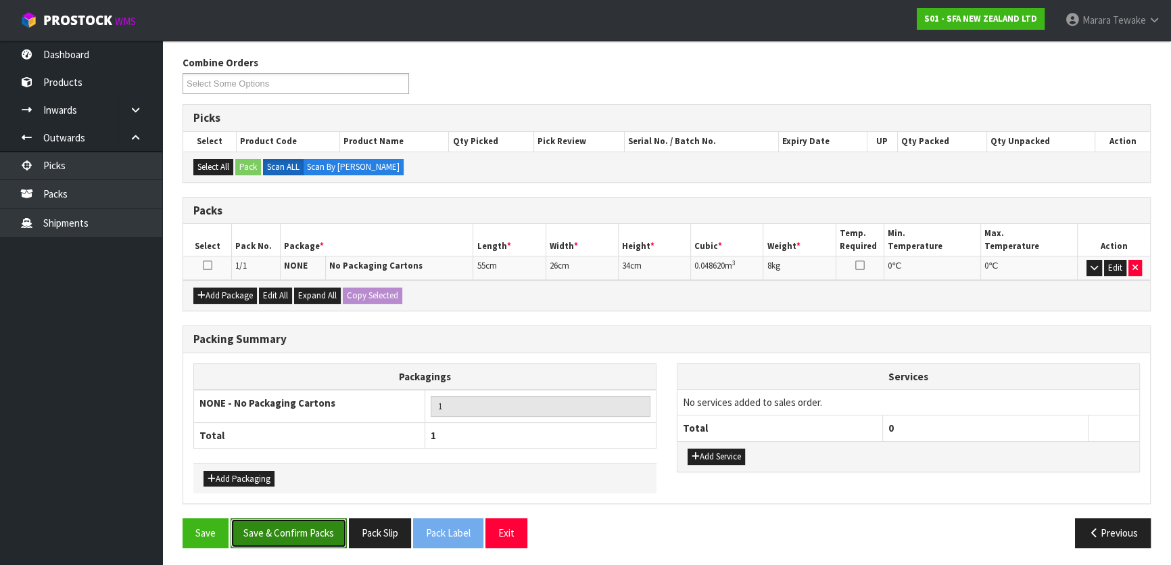
drag, startPoint x: 331, startPoint y: 526, endPoint x: 314, endPoint y: 544, distance: 23.9
click at [331, 525] on button "Save & Confirm Packs" at bounding box center [289, 532] width 116 height 29
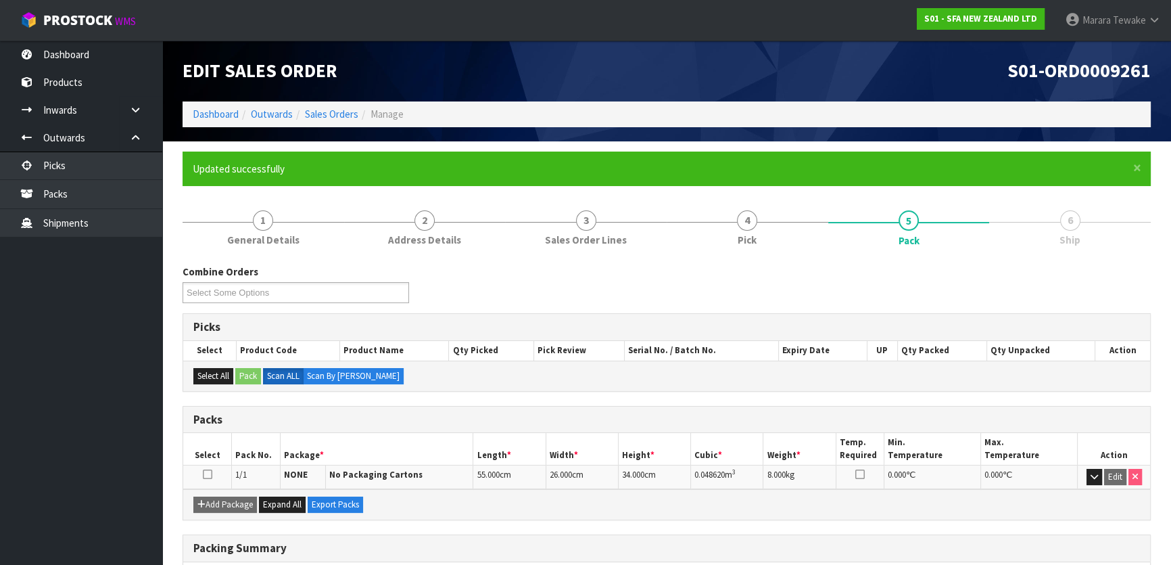
scroll to position [178, 0]
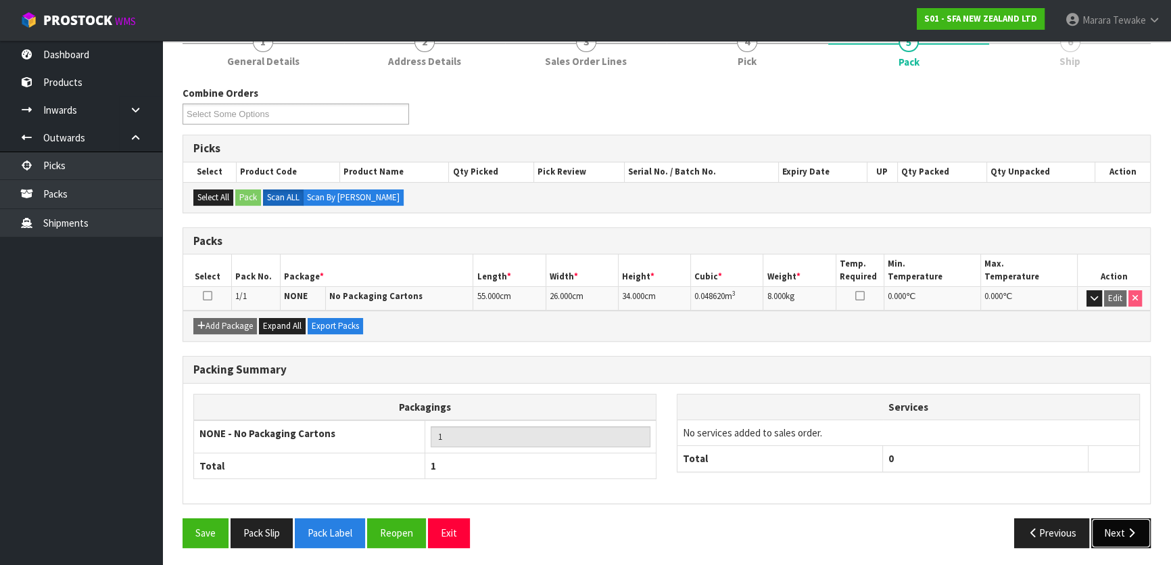
click at [1140, 535] on button "Next" at bounding box center [1120, 532] width 59 height 29
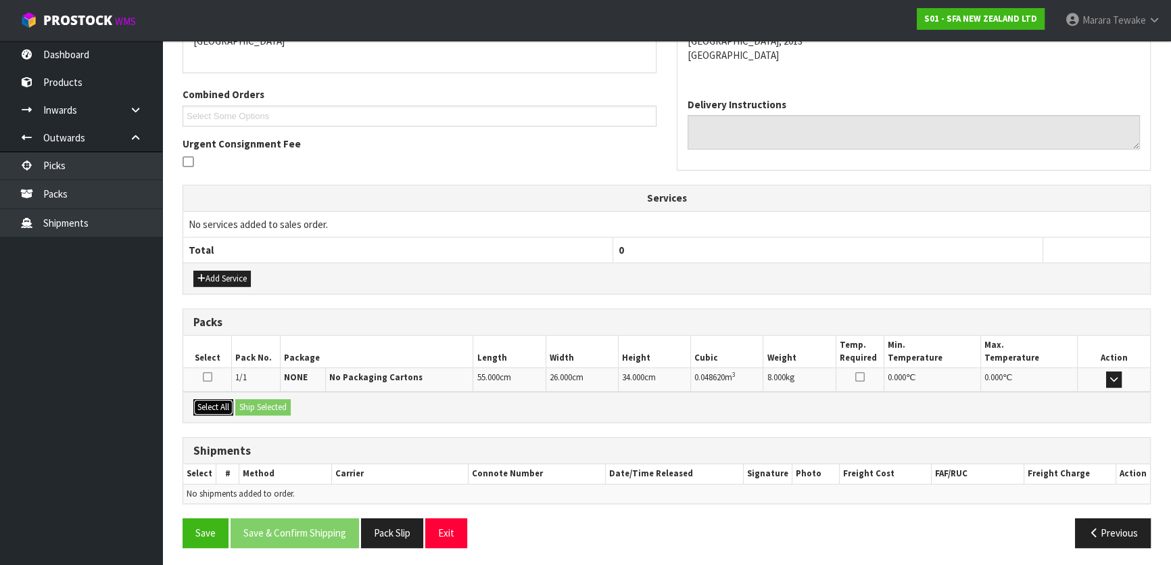
drag, startPoint x: 220, startPoint y: 406, endPoint x: 231, endPoint y: 404, distance: 11.0
click at [226, 404] on button "Select All" at bounding box center [213, 407] width 40 height 16
drag, startPoint x: 265, startPoint y: 403, endPoint x: 275, endPoint y: 407, distance: 10.9
click at [266, 403] on button "Ship Selected" at bounding box center [262, 407] width 55 height 16
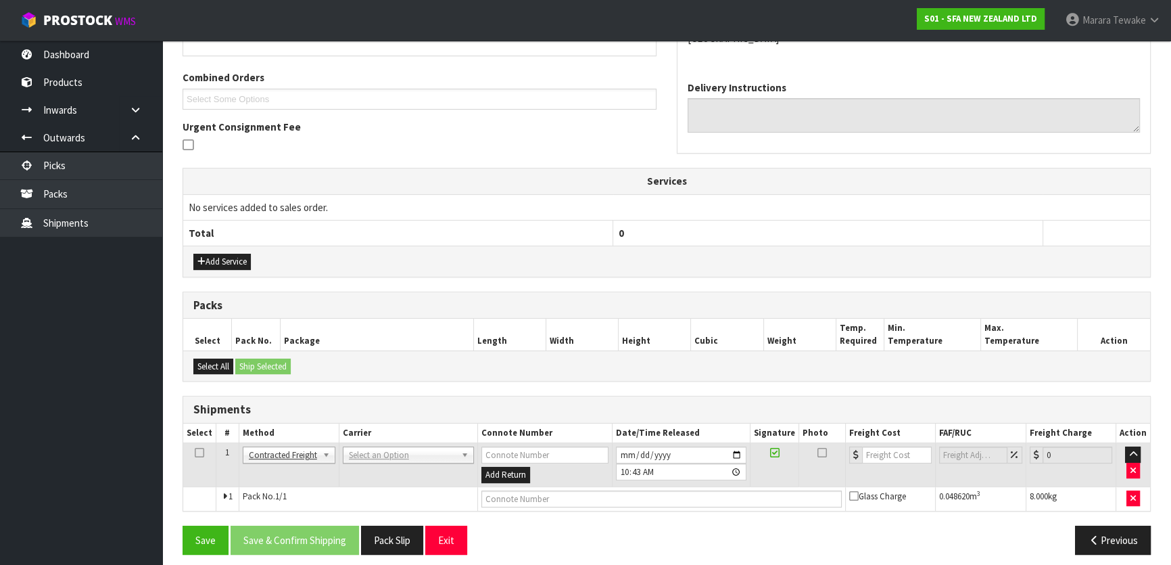
scroll to position [336, 0]
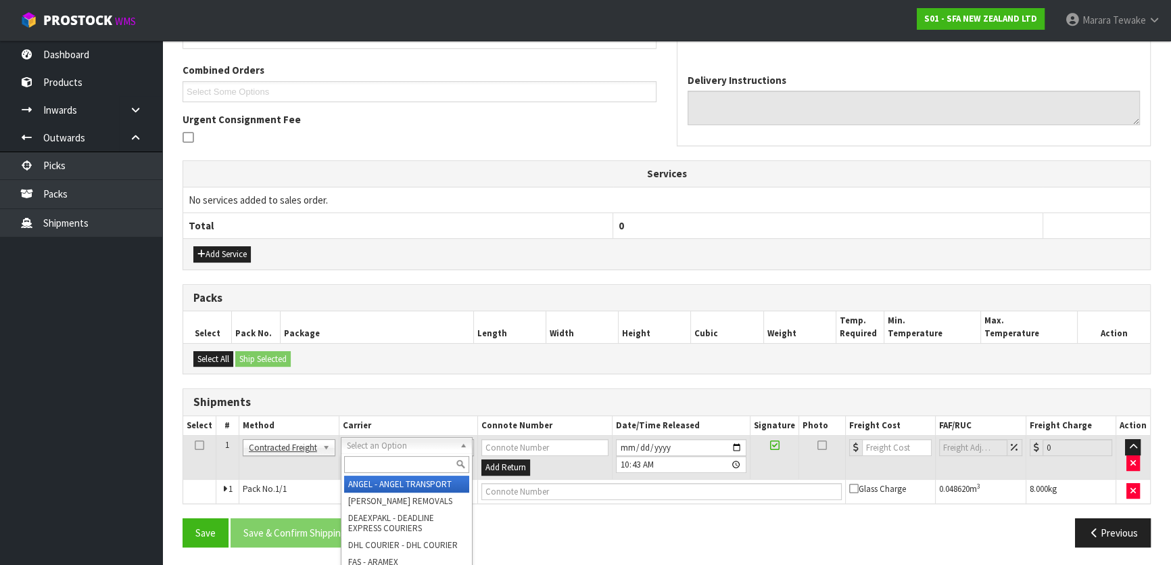
click at [399, 470] on input "text" at bounding box center [406, 464] width 125 height 17
type input "NZP"
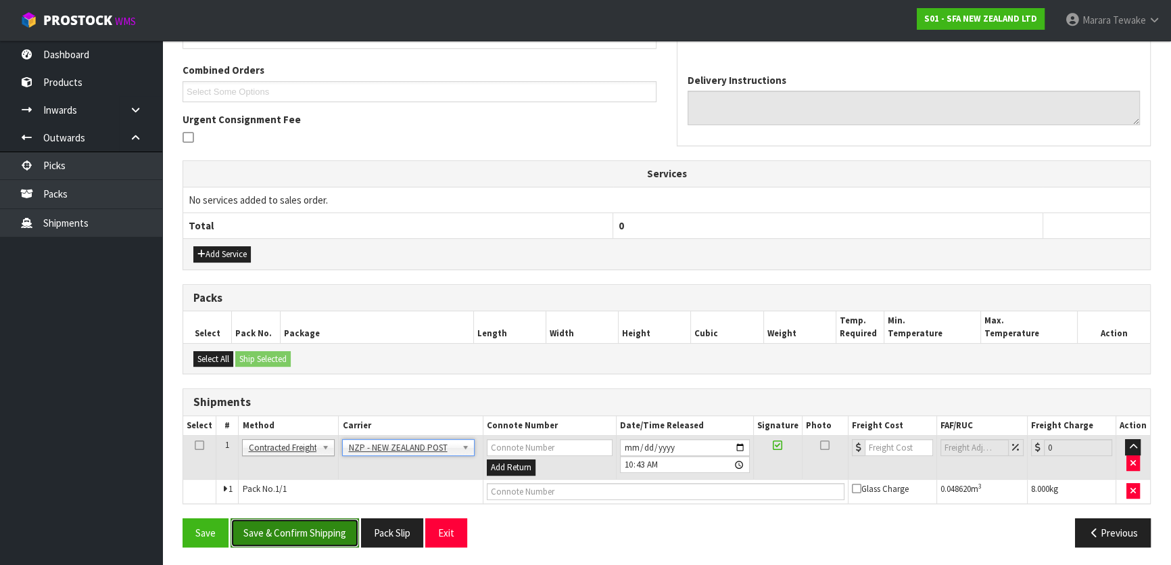
click at [327, 530] on button "Save & Confirm Shipping" at bounding box center [295, 532] width 128 height 29
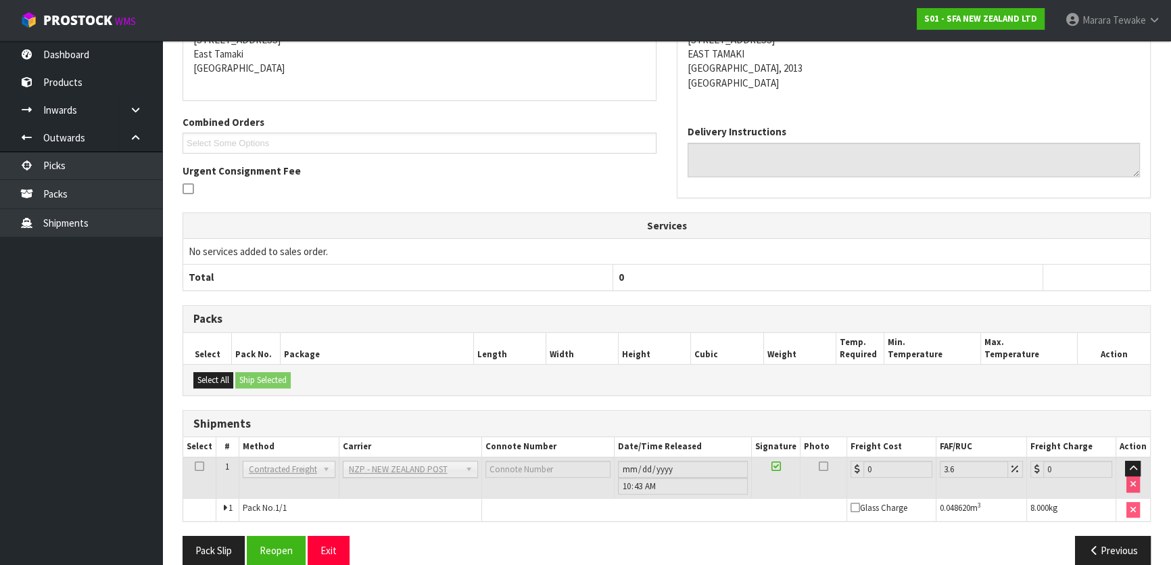
scroll to position [317, 0]
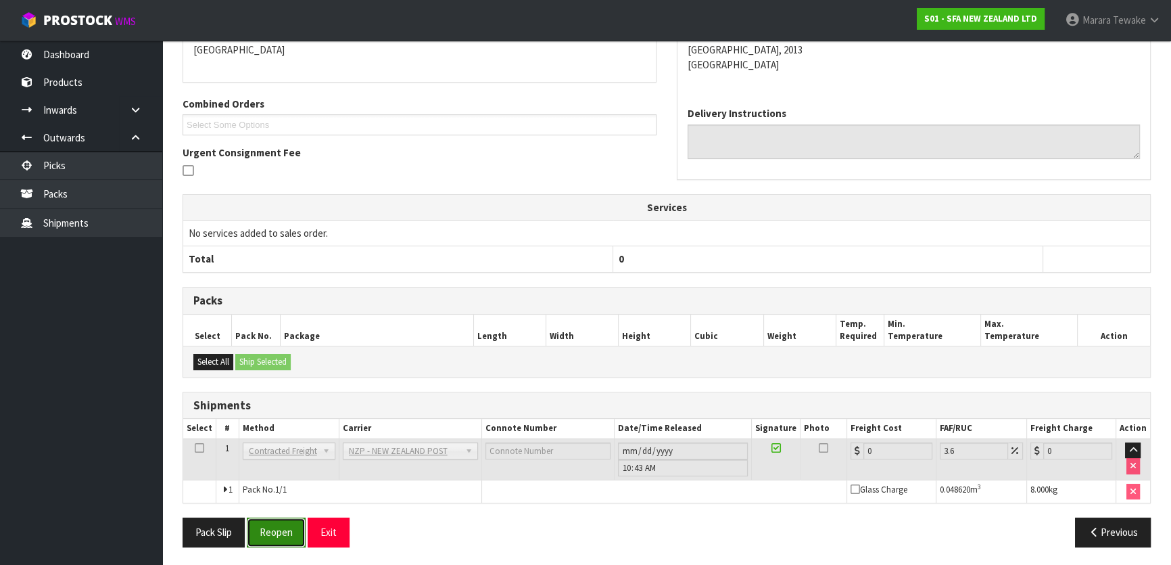
click at [287, 526] on button "Reopen" at bounding box center [276, 531] width 59 height 29
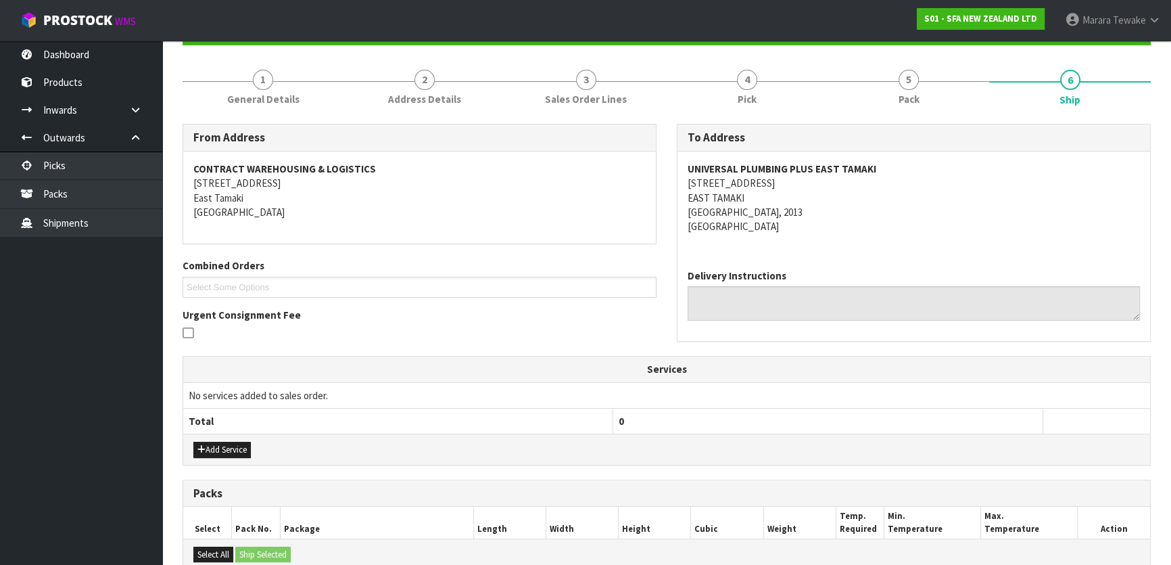
scroll to position [336, 0]
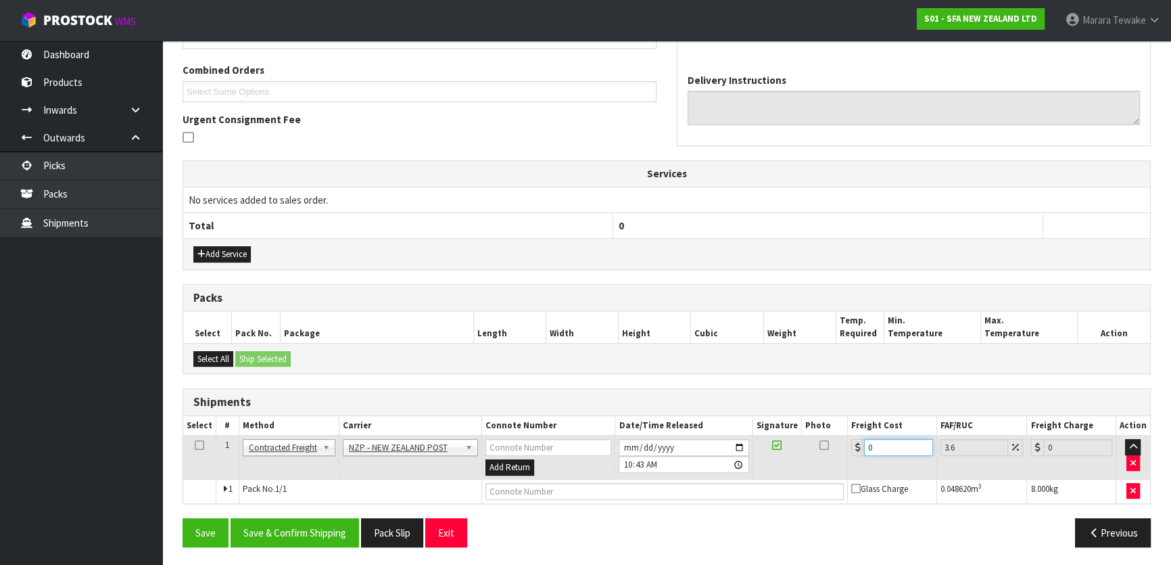
drag, startPoint x: 885, startPoint y: 441, endPoint x: 848, endPoint y: 411, distance: 48.0
click at [851, 432] on table "Select # Method Carrier Connote Number Date/Time Released Signature Photo Freig…" at bounding box center [666, 459] width 967 height 87
type input "4"
type input "4.14"
type input "4.3"
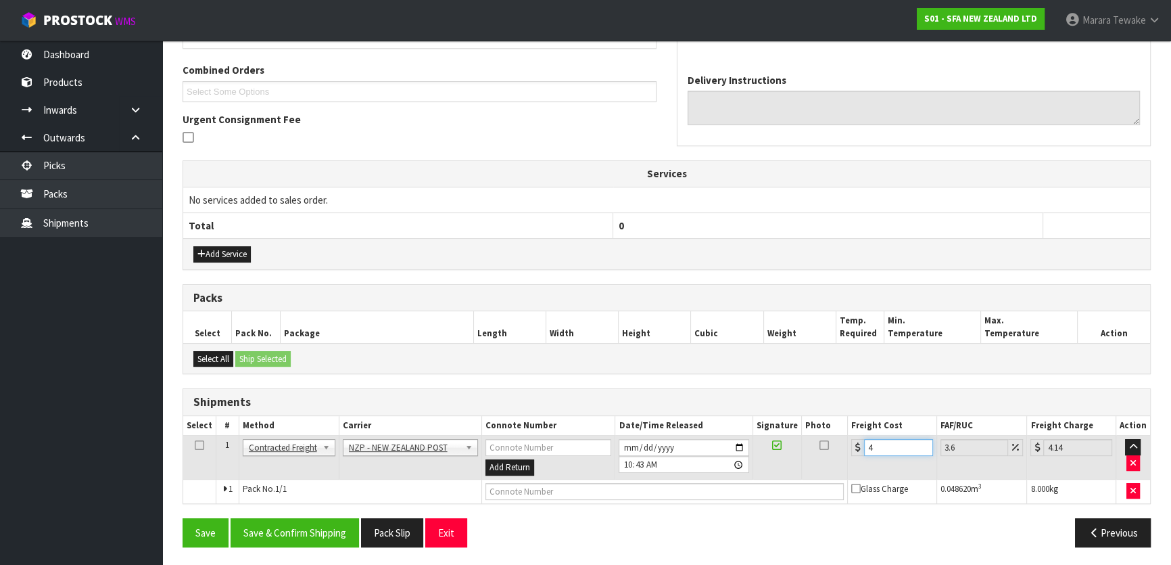
type input "4.45"
type input "4.33"
type input "4.49"
type input "4.33"
drag, startPoint x: 330, startPoint y: 521, endPoint x: 285, endPoint y: 485, distance: 58.2
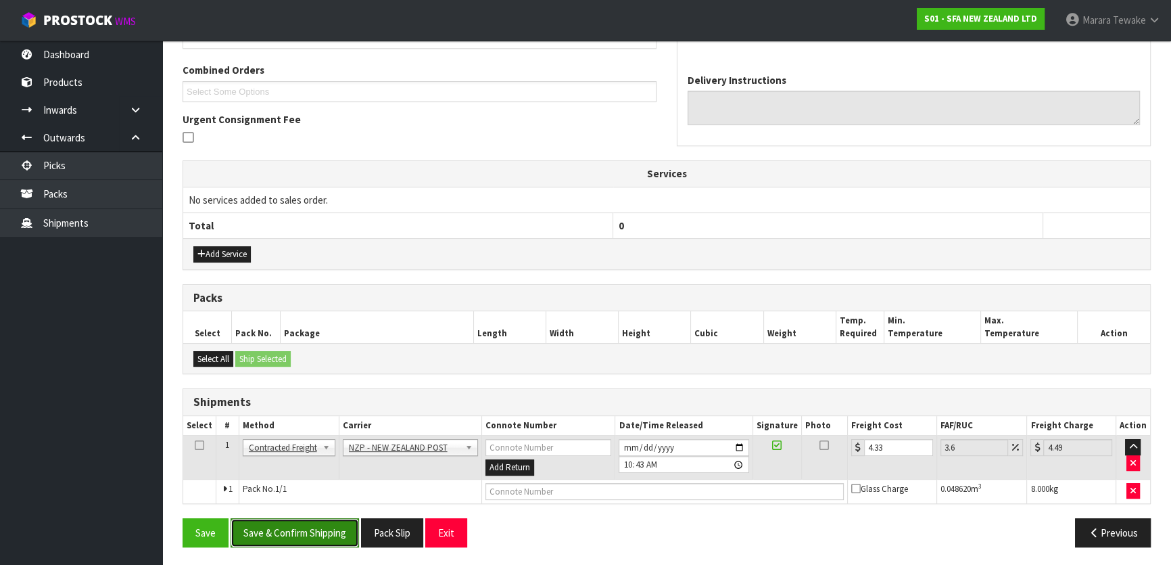
click at [329, 519] on button "Save & Confirm Shipping" at bounding box center [295, 532] width 128 height 29
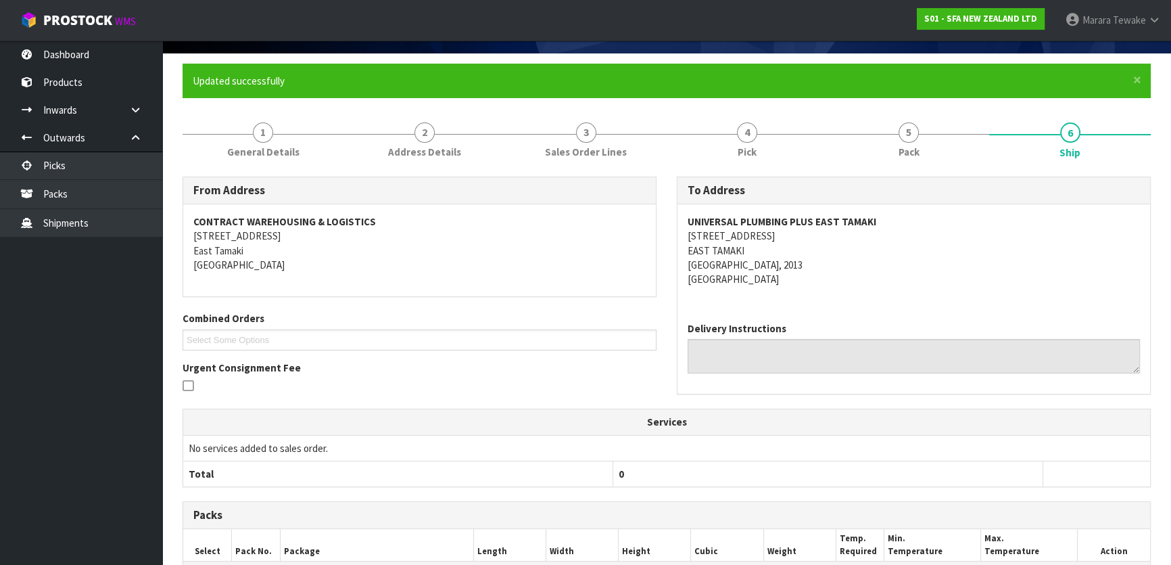
scroll to position [0, 0]
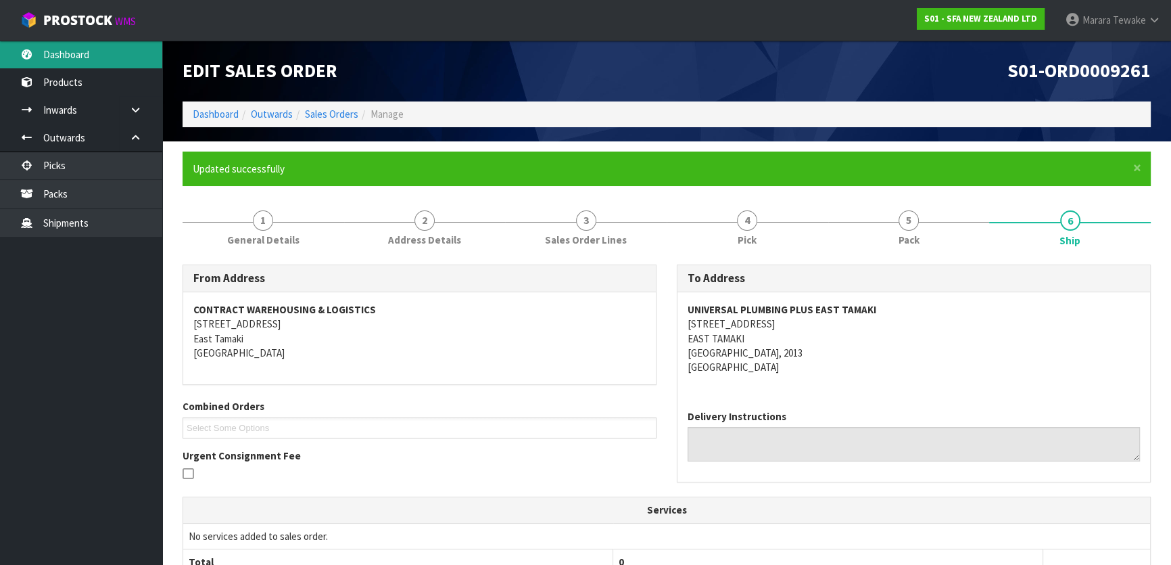
drag, startPoint x: 136, startPoint y: 53, endPoint x: 183, endPoint y: 112, distance: 75.6
click at [136, 53] on link "Dashboard" at bounding box center [81, 55] width 162 height 28
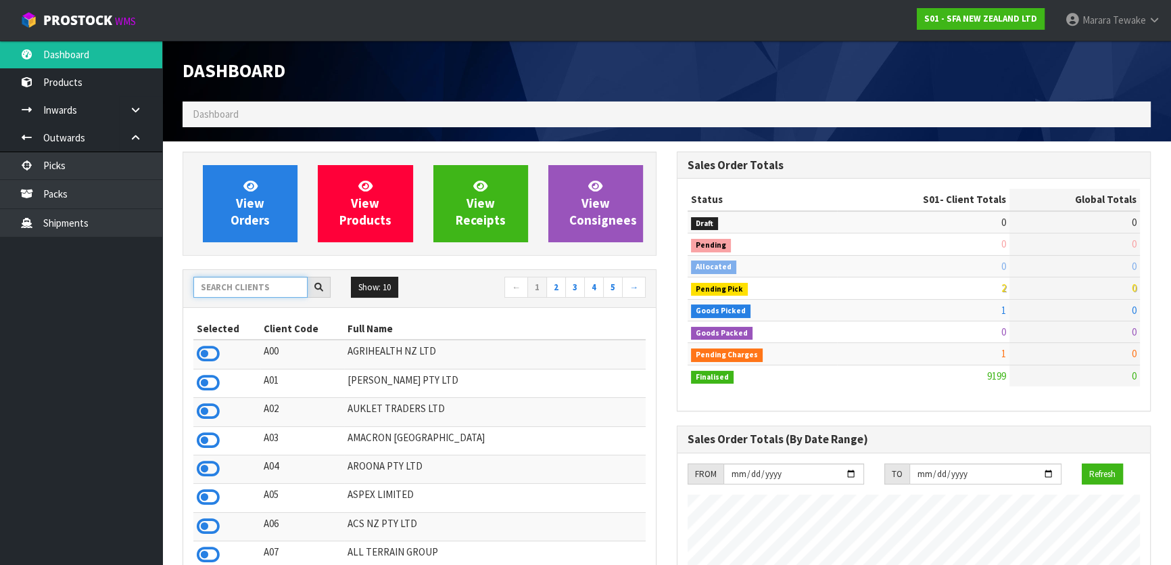
scroll to position [1022, 494]
click at [257, 278] on input "text" at bounding box center [250, 287] width 114 height 21
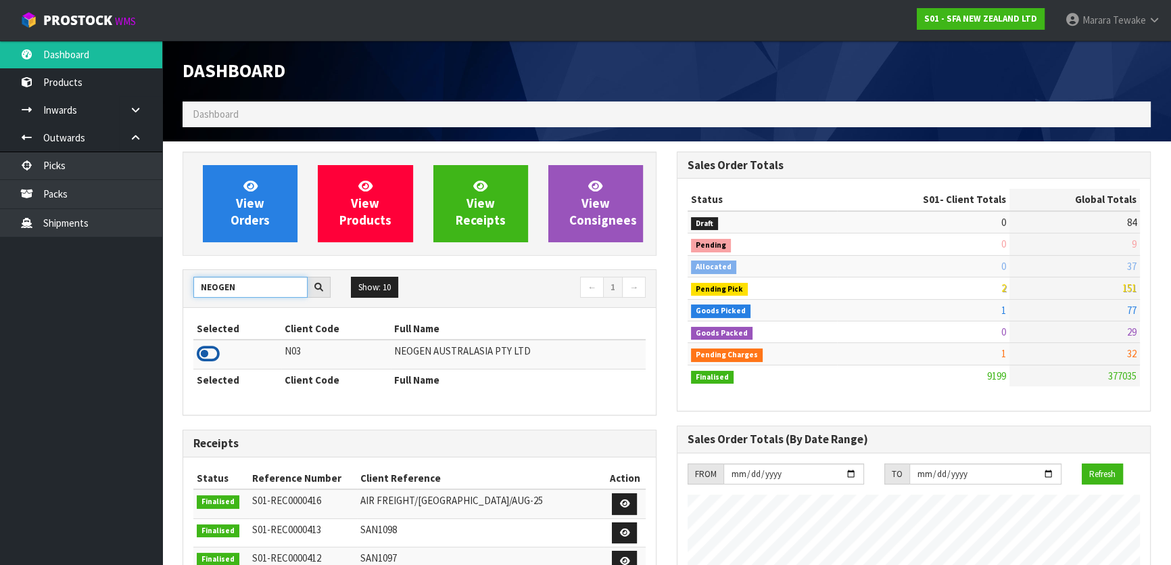
type input "NEOGEN"
click at [208, 355] on icon at bounding box center [208, 353] width 23 height 20
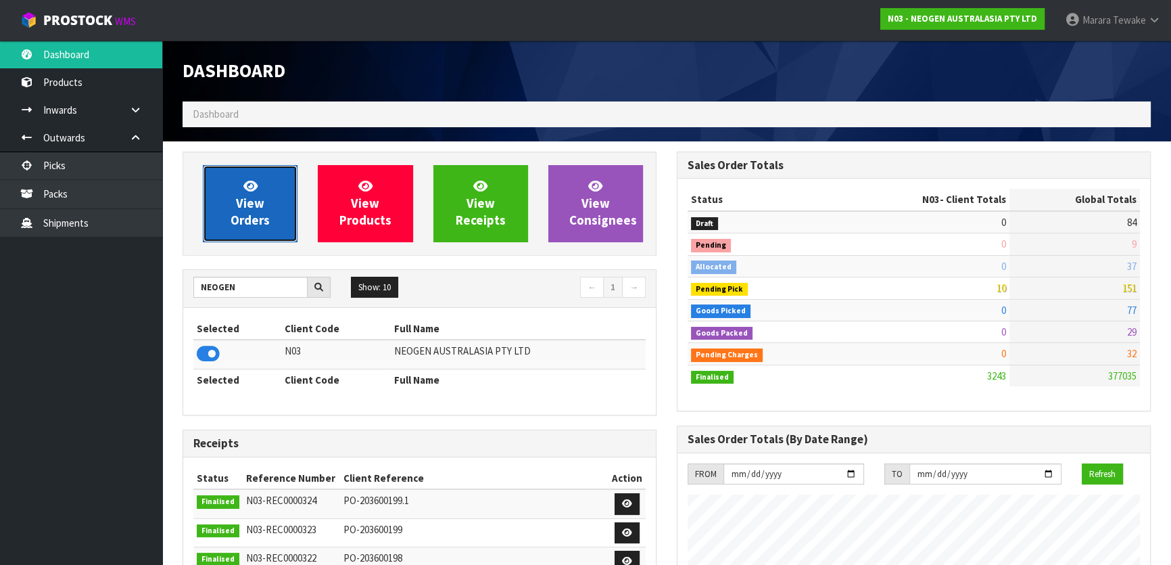
click at [251, 222] on span "View Orders" at bounding box center [250, 203] width 39 height 51
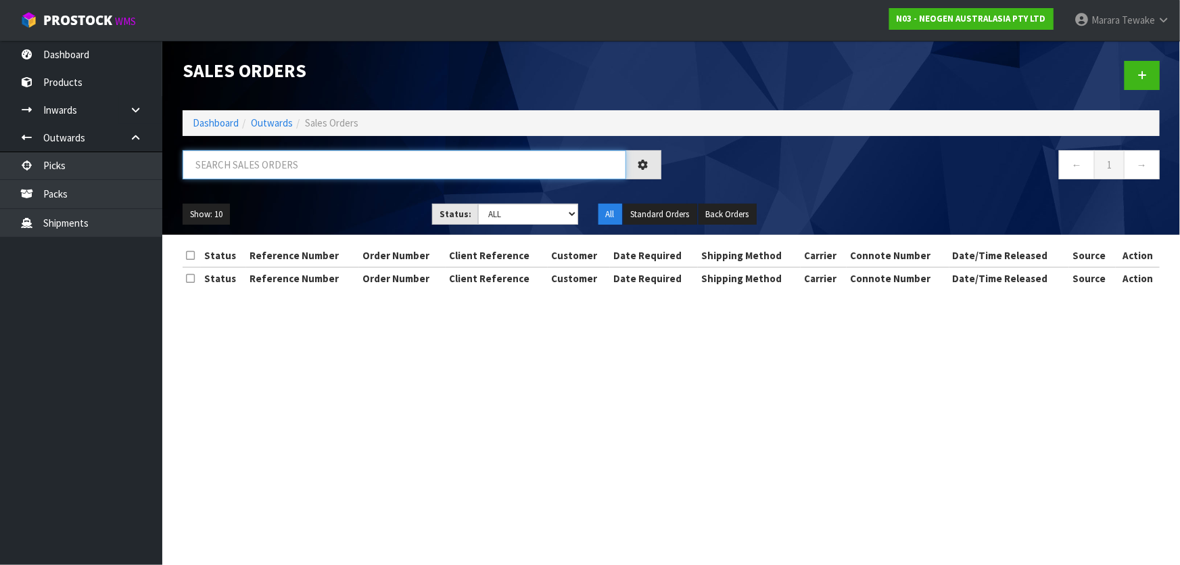
click at [252, 168] on input "text" at bounding box center [404, 164] width 443 height 29
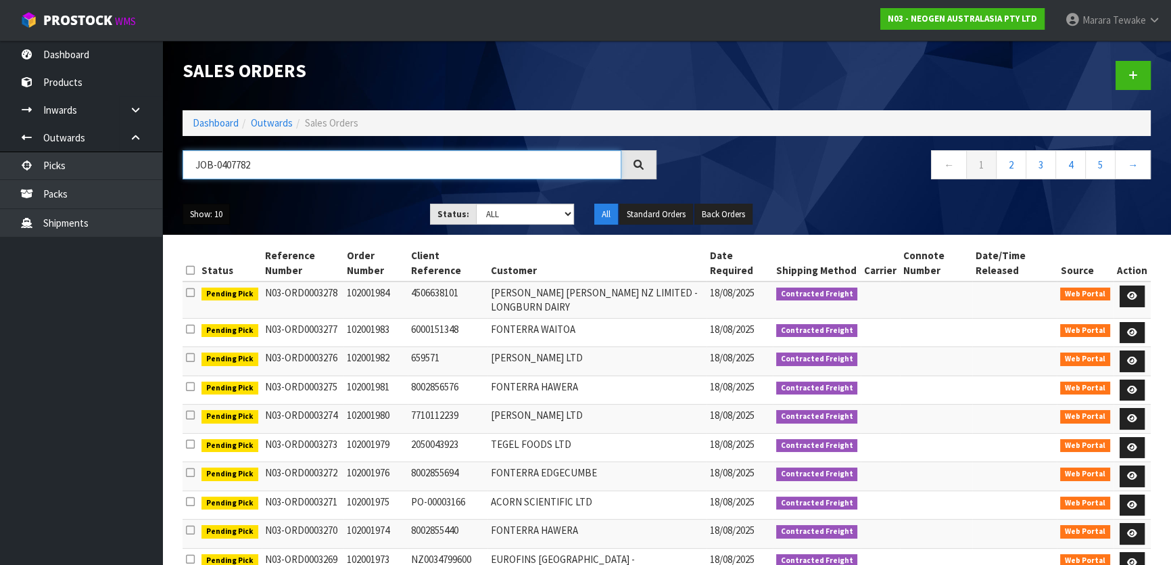
type input "JOB-0407782"
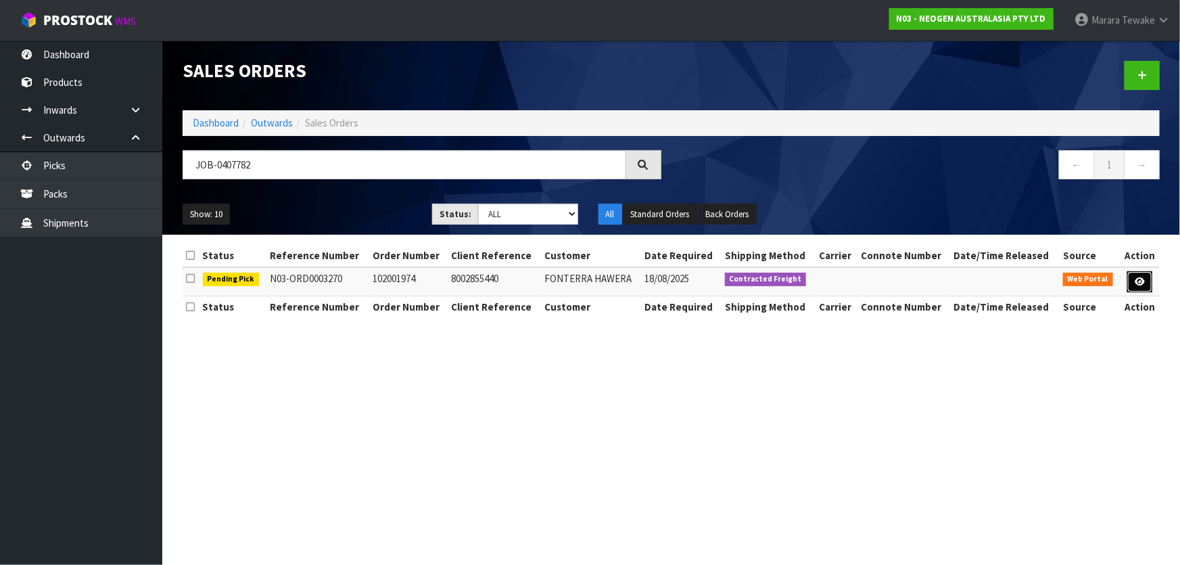
click at [1147, 272] on link at bounding box center [1139, 282] width 25 height 22
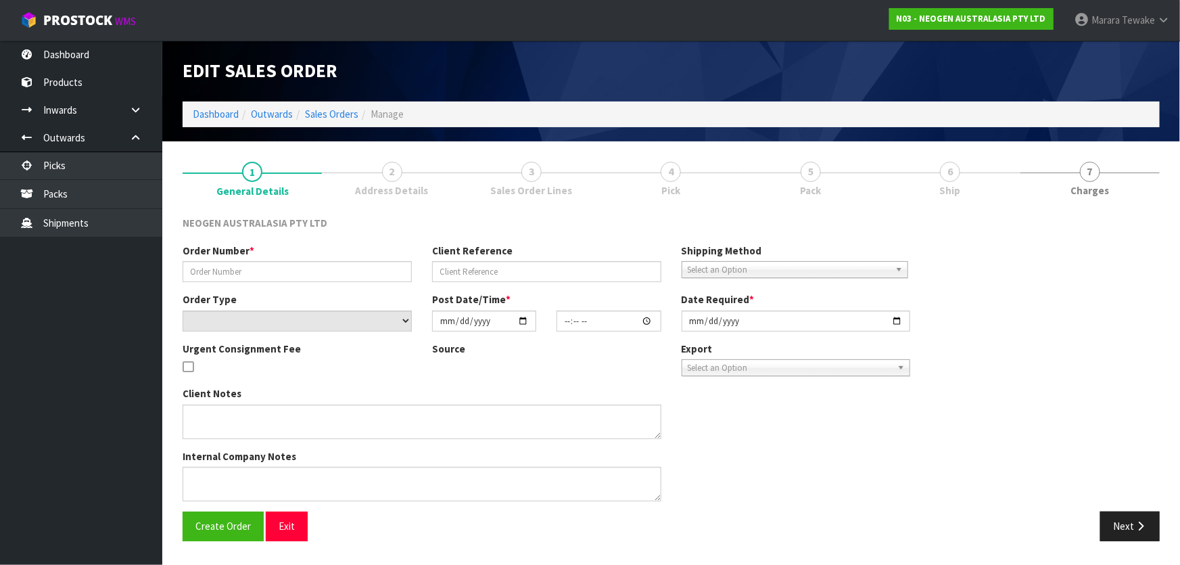
type input "102001974"
type input "8002855440"
select select "number:0"
type input "2025-08-15"
type input "09:15:00.000"
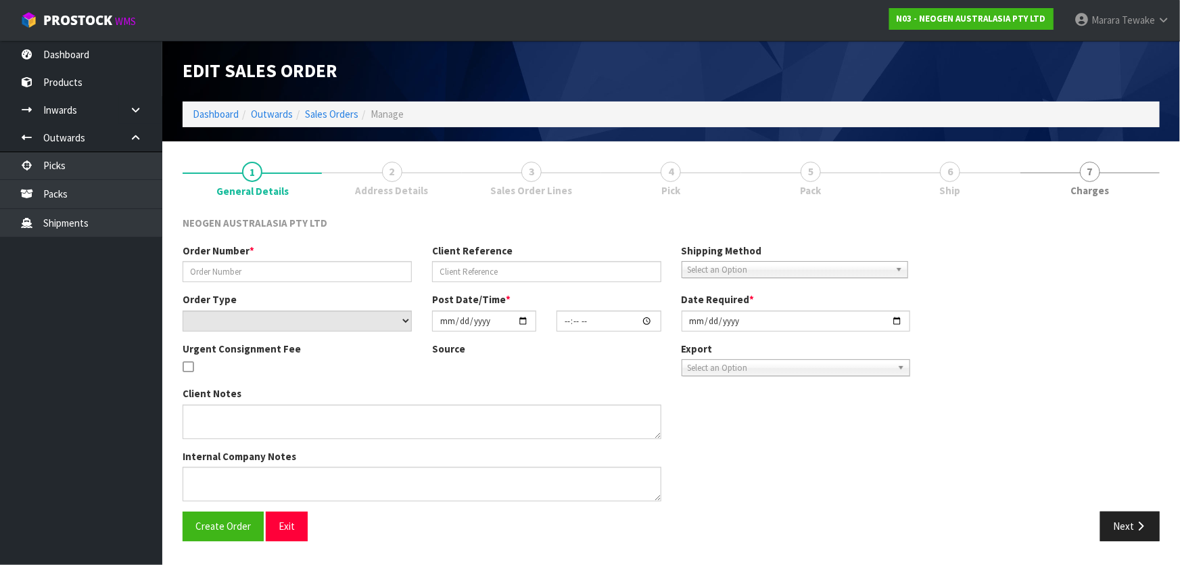
type input "2025-08-18"
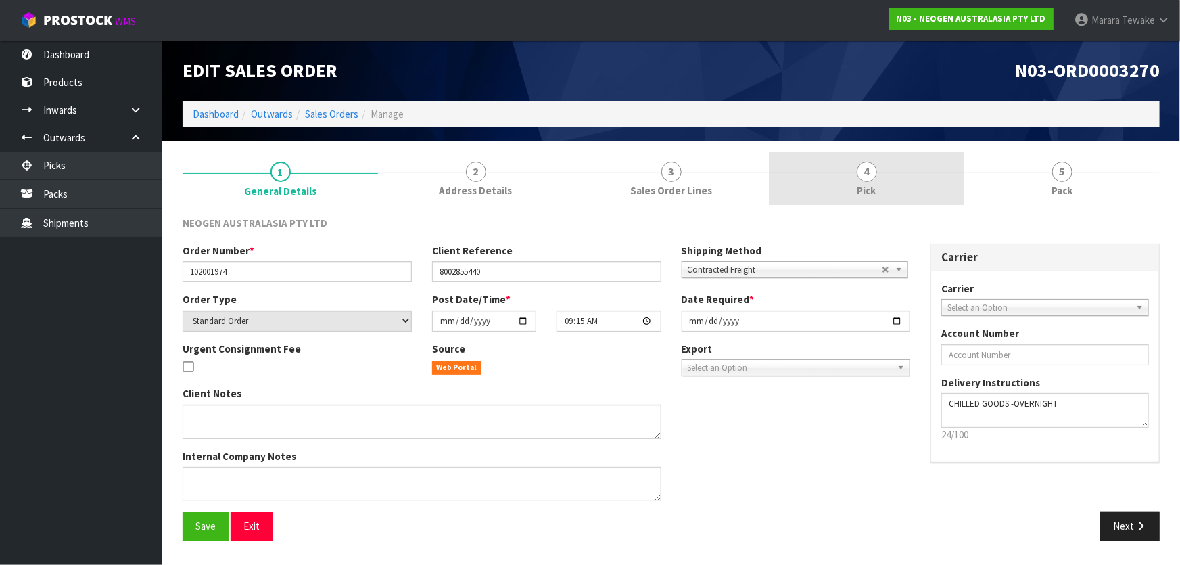
click at [941, 185] on link "4 Pick" at bounding box center [866, 177] width 195 height 53
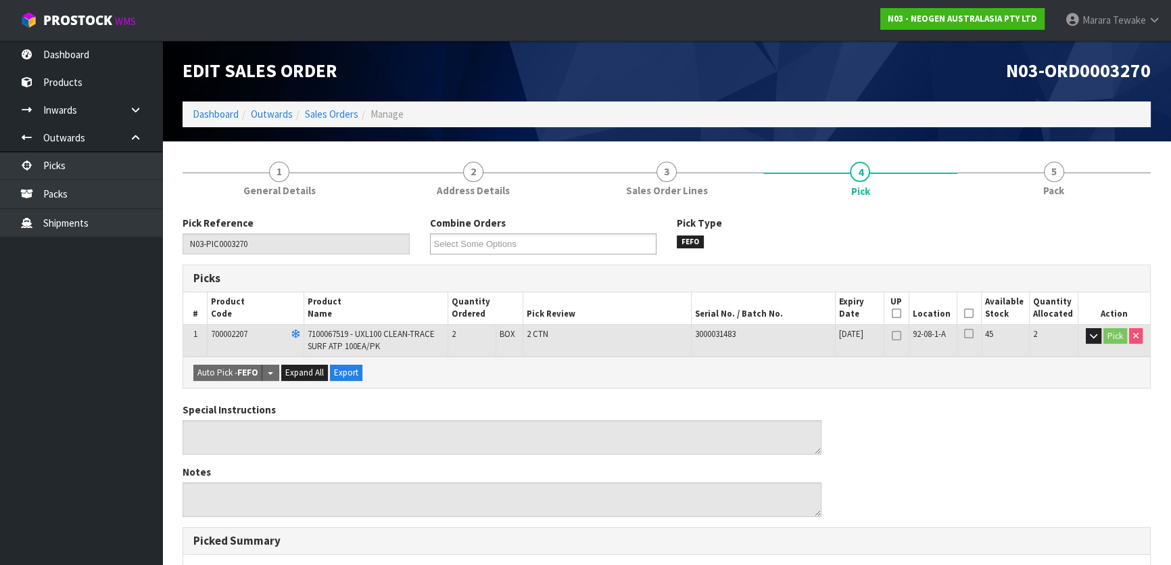
click at [968, 314] on icon at bounding box center [968, 313] width 9 height 1
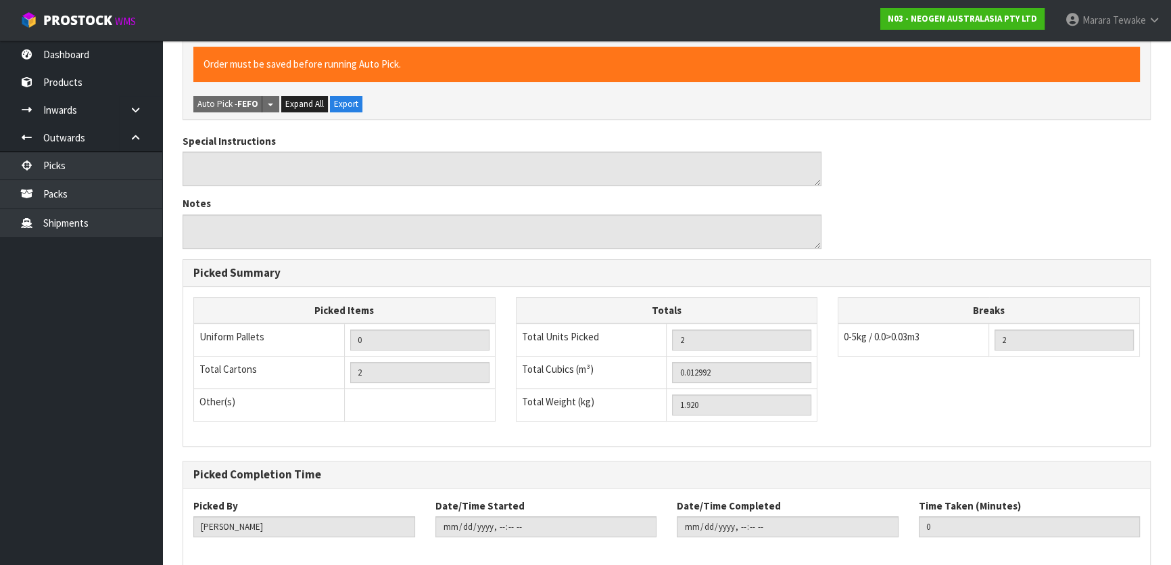
scroll to position [381, 0]
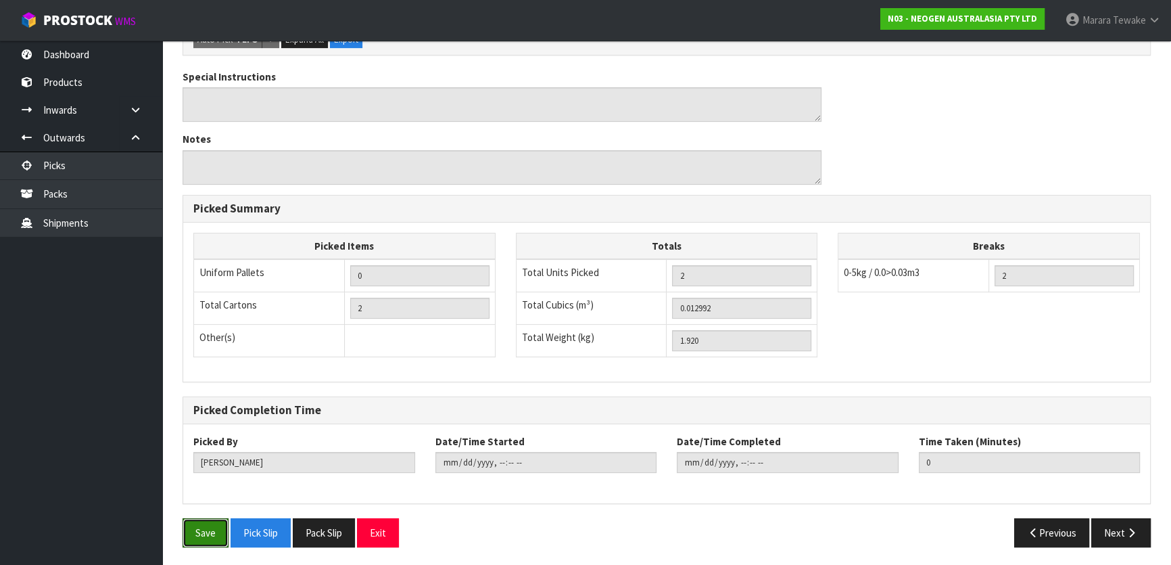
drag, startPoint x: 214, startPoint y: 523, endPoint x: 284, endPoint y: 498, distance: 73.8
click at [214, 523] on button "Save" at bounding box center [206, 532] width 46 height 29
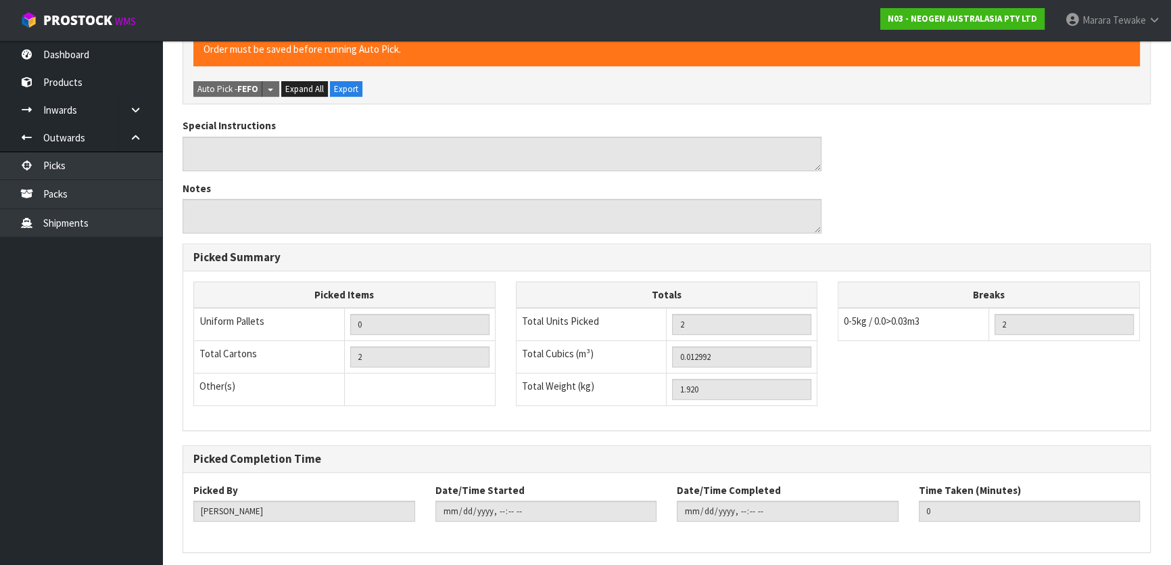
scroll to position [0, 0]
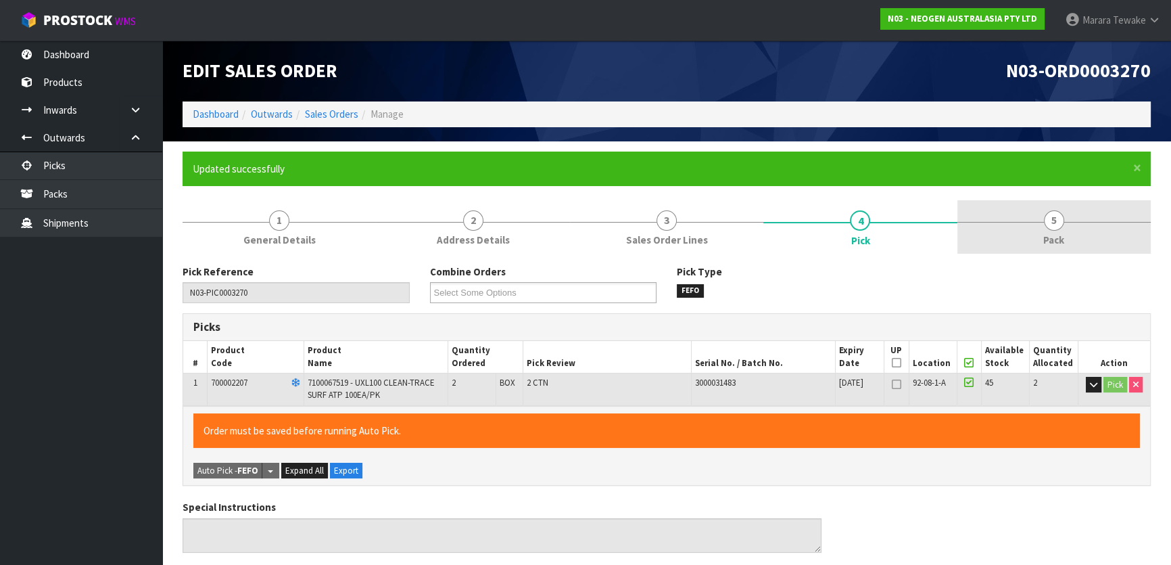
type input "Marara Tewake"
type input "2025-08-18T10:47:45"
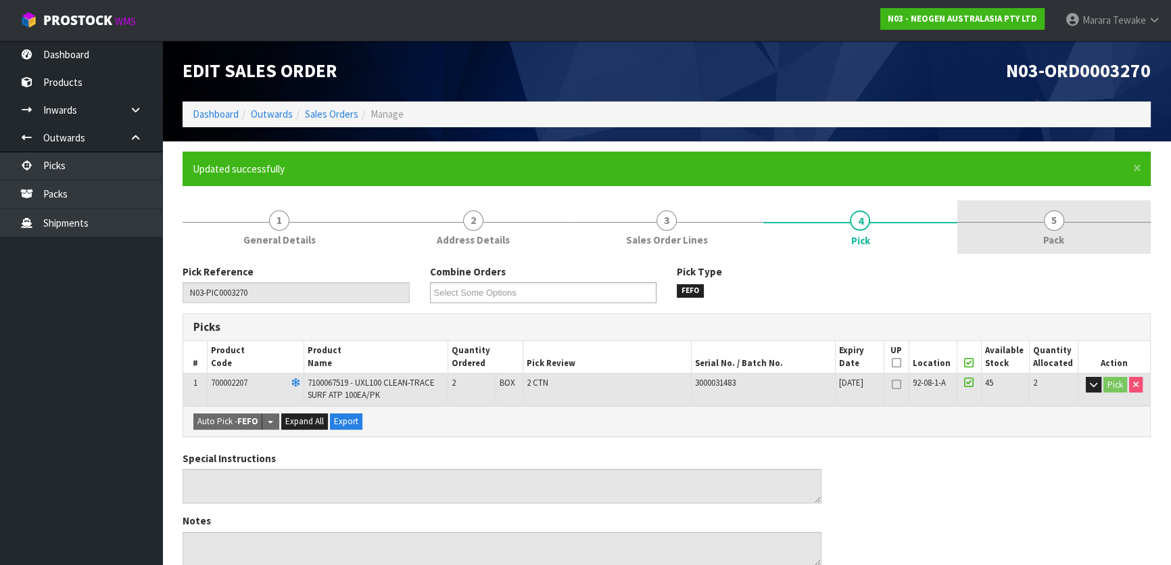
click at [1055, 233] on span "Pack" at bounding box center [1053, 240] width 21 height 14
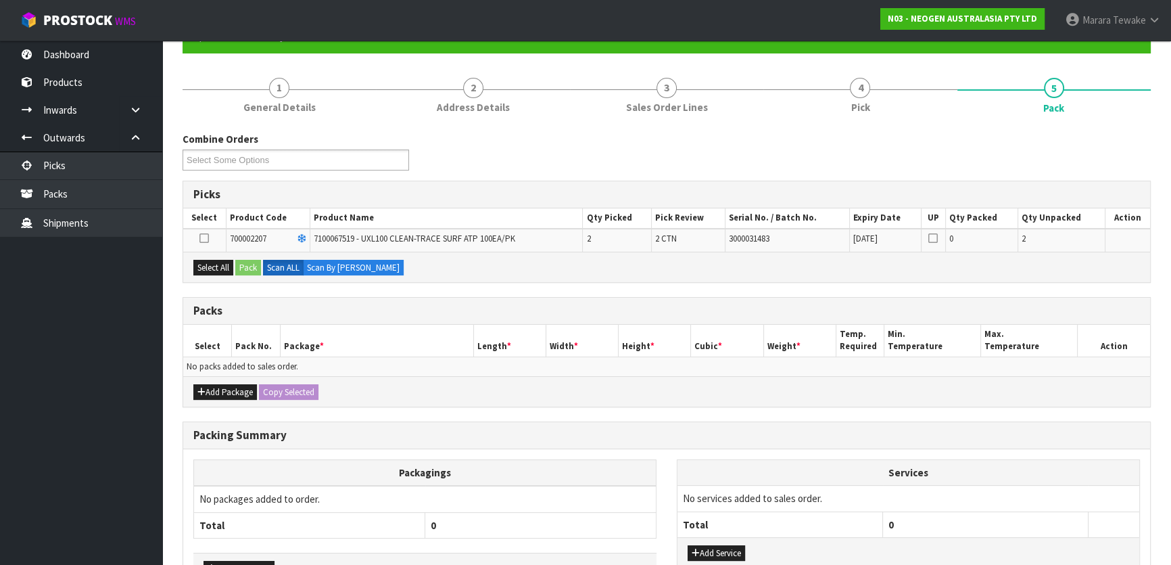
scroll to position [222, 0]
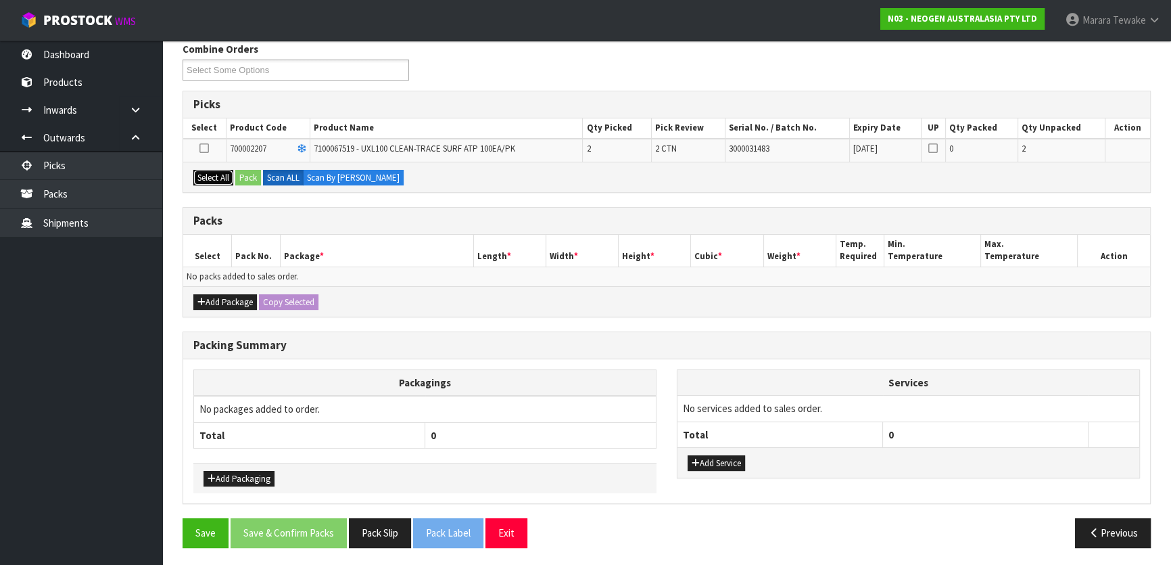
drag, startPoint x: 216, startPoint y: 176, endPoint x: 263, endPoint y: 173, distance: 46.8
click at [227, 176] on button "Select All" at bounding box center [213, 178] width 40 height 16
click at [264, 172] on label "Scan ALL" at bounding box center [283, 178] width 41 height 16
click at [252, 176] on button "Pack" at bounding box center [248, 178] width 26 height 16
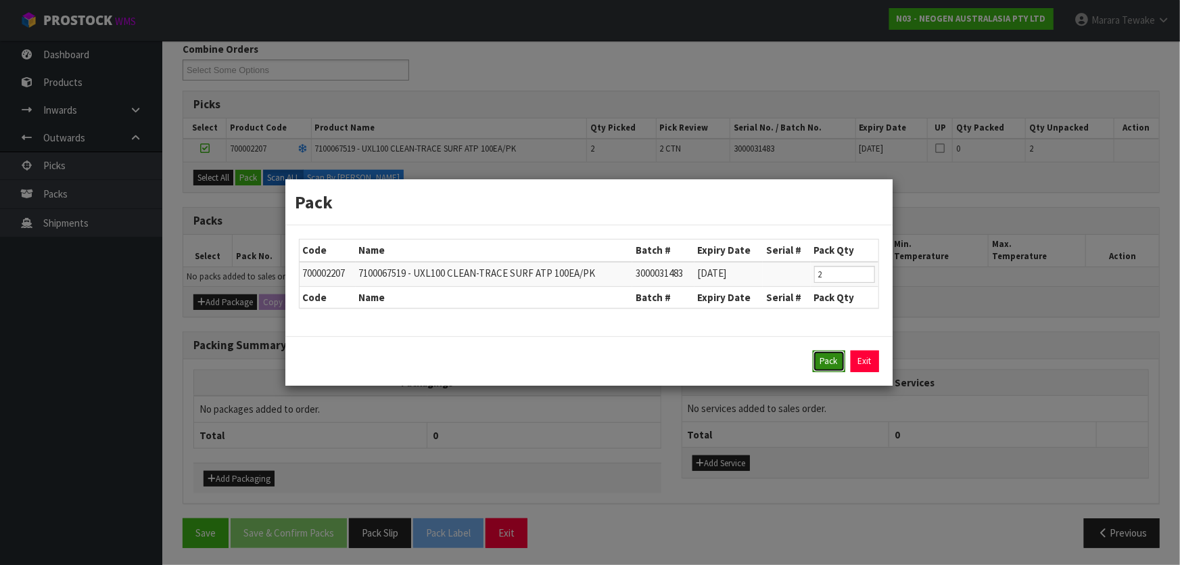
click at [830, 358] on button "Pack" at bounding box center [829, 361] width 32 height 22
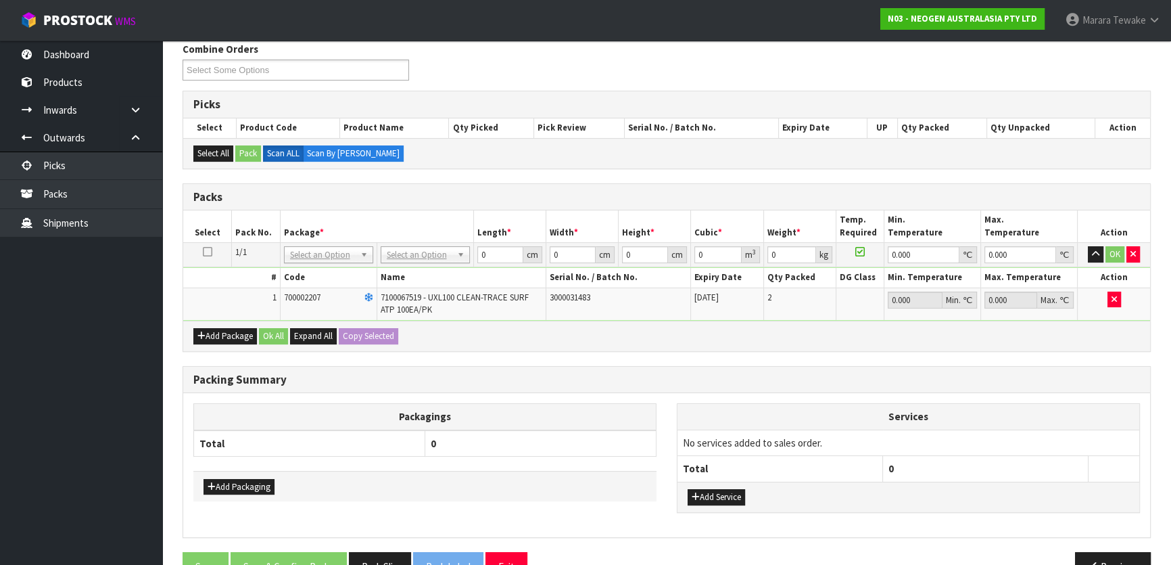
drag, startPoint x: 420, startPoint y: 258, endPoint x: 417, endPoint y: 266, distance: 9.2
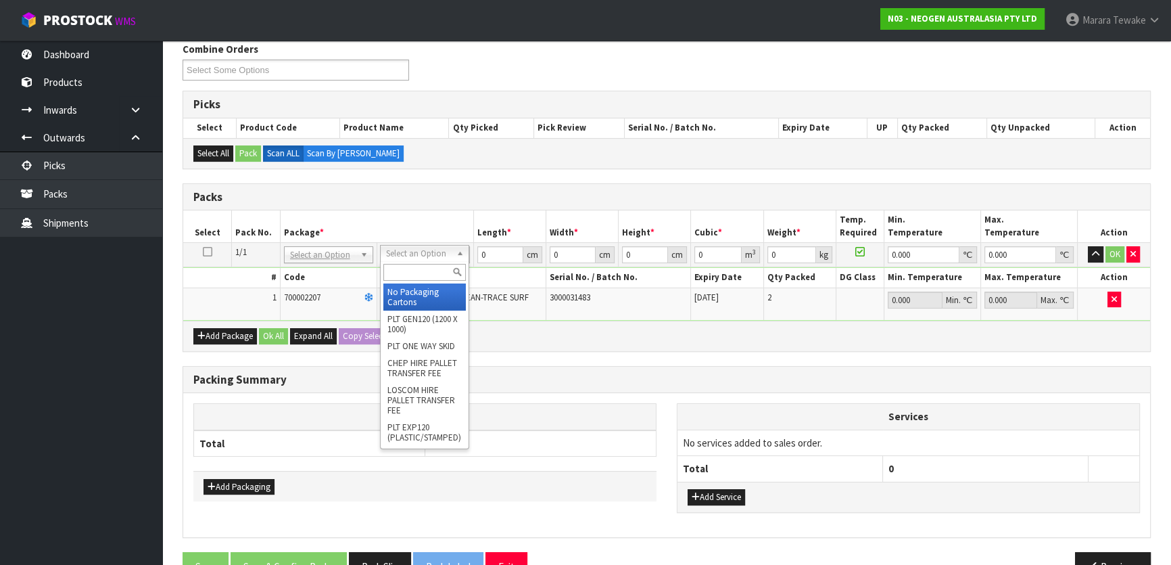
click at [417, 267] on input "text" at bounding box center [424, 272] width 82 height 17
type input "A4"
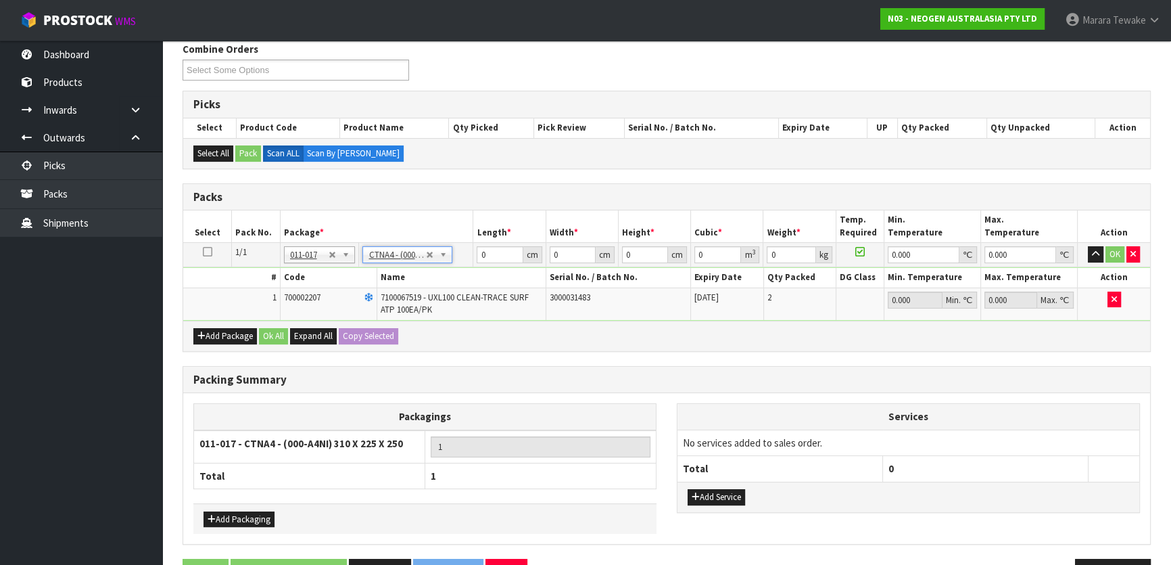
type input "31"
drag, startPoint x: 471, startPoint y: 254, endPoint x: 473, endPoint y: 224, distance: 29.8
click at [470, 253] on tr "1/1 NONE 007-001 007-002 007-004 007-009 007-013 007-014 007-015 007-017 007-01…" at bounding box center [666, 255] width 967 height 24
click at [1088, 246] on button "button" at bounding box center [1096, 254] width 16 height 16
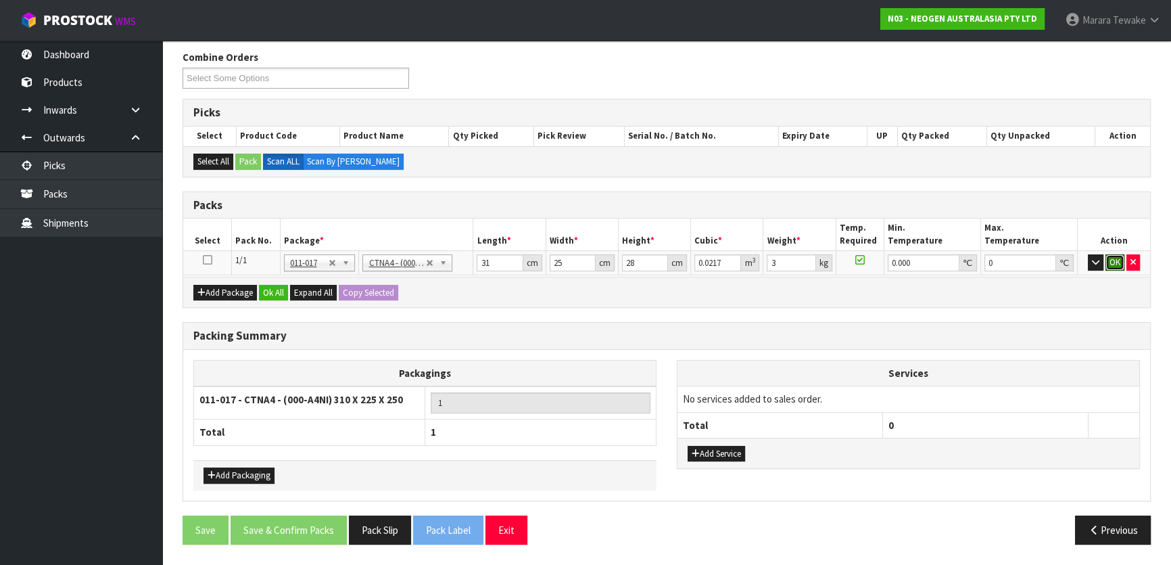
click button "OK" at bounding box center [1114, 262] width 19 height 16
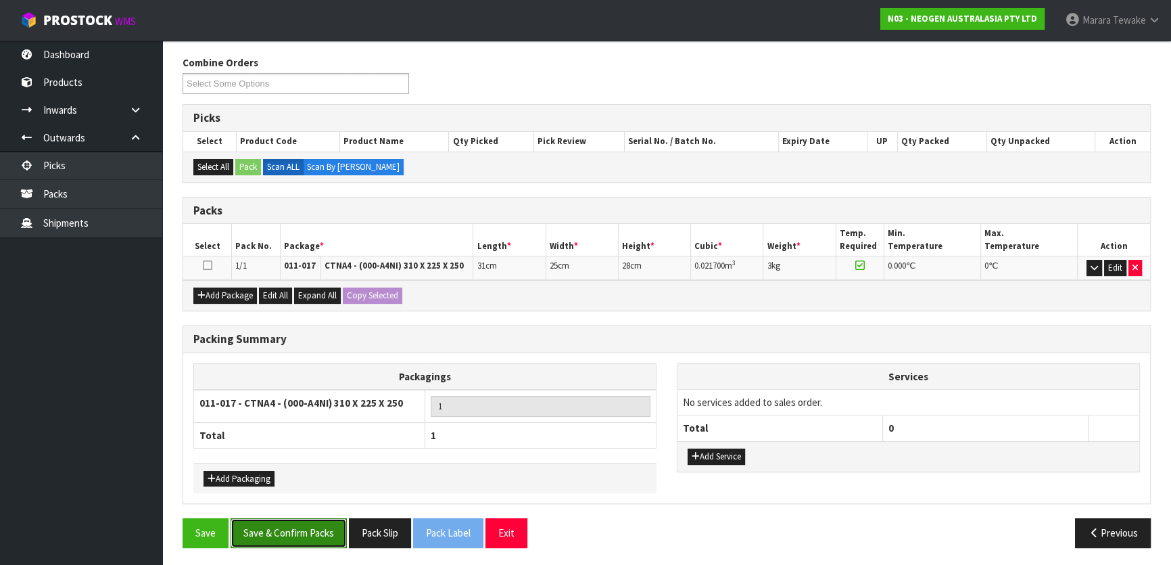
click at [305, 521] on button "Save & Confirm Packs" at bounding box center [289, 532] width 116 height 29
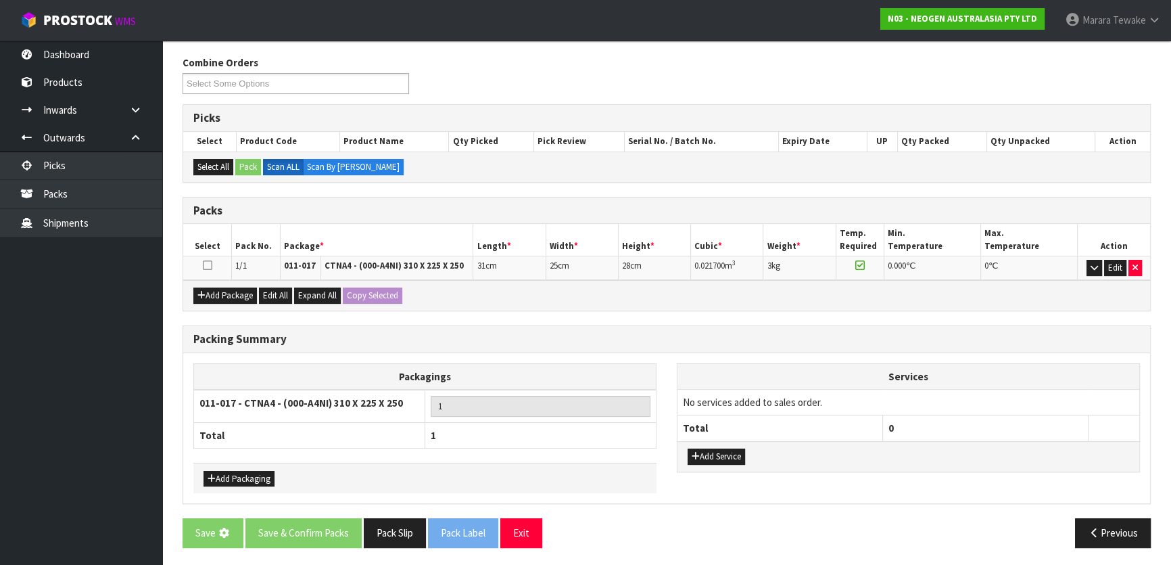
scroll to position [0, 0]
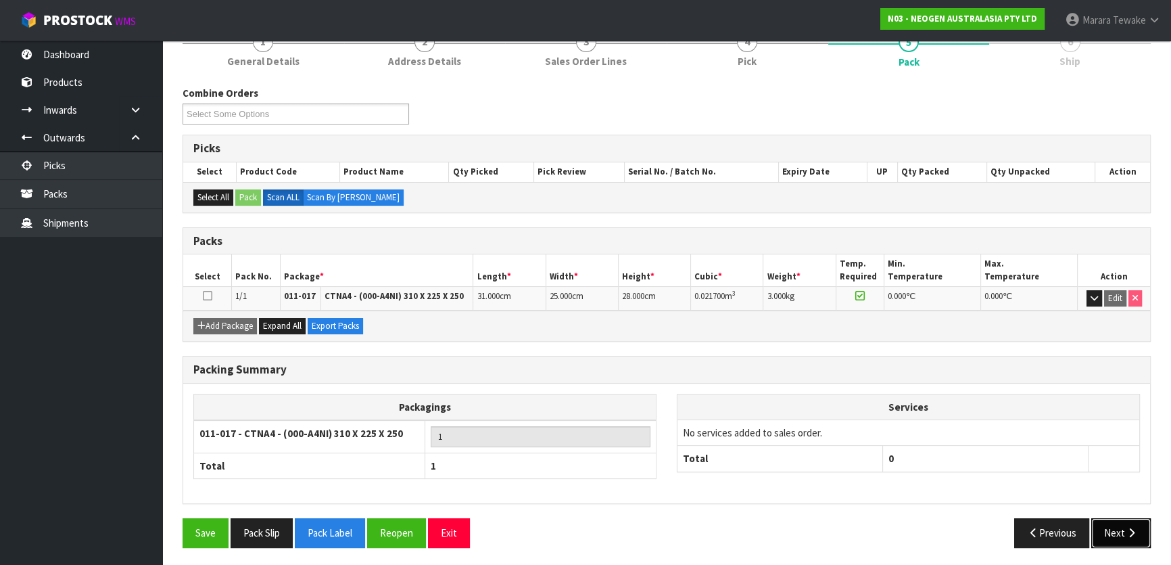
click at [1132, 534] on button "Next" at bounding box center [1120, 532] width 59 height 29
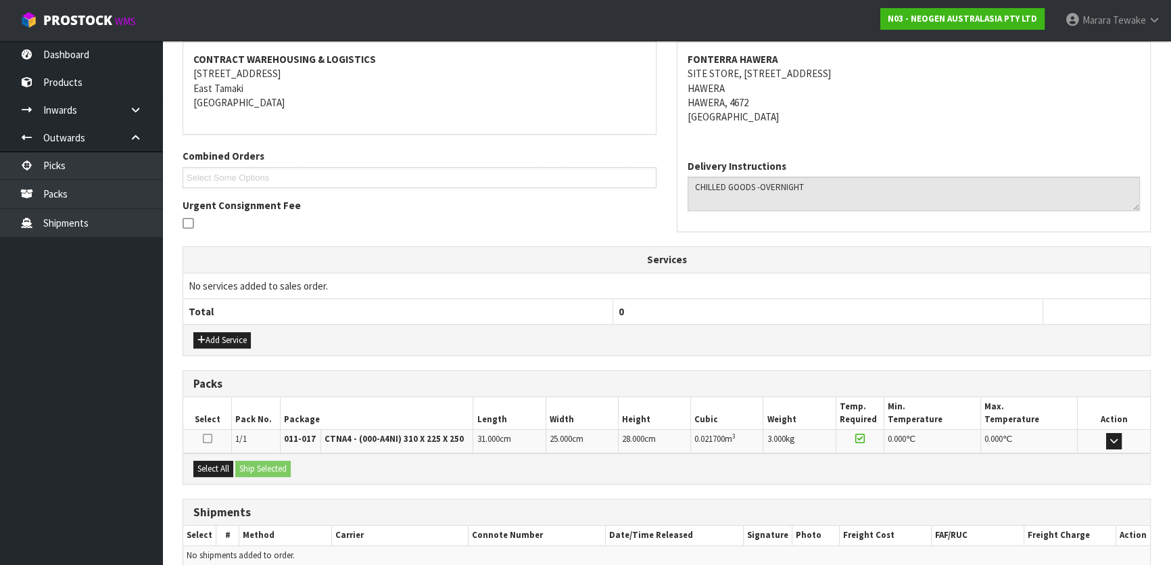
scroll to position [312, 0]
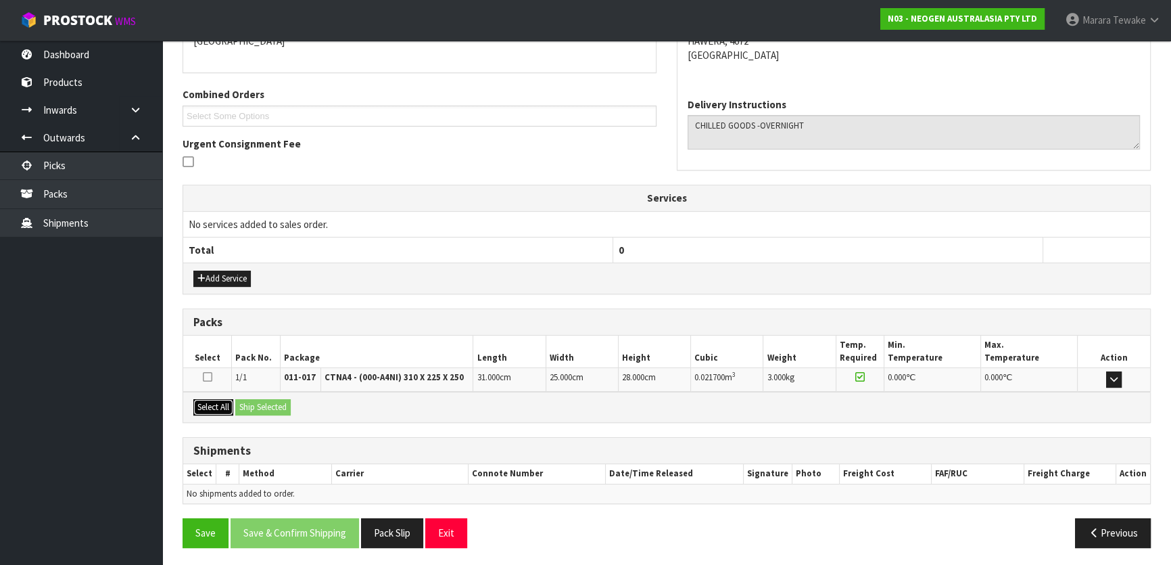
drag, startPoint x: 218, startPoint y: 404, endPoint x: 264, endPoint y: 410, distance: 46.4
click at [225, 404] on button "Select All" at bounding box center [213, 407] width 40 height 16
drag, startPoint x: 264, startPoint y: 410, endPoint x: 295, endPoint y: 423, distance: 34.5
click at [270, 412] on div "Select All Ship Selected" at bounding box center [666, 406] width 967 height 30
click at [262, 407] on button "Ship Selected" at bounding box center [262, 407] width 55 height 16
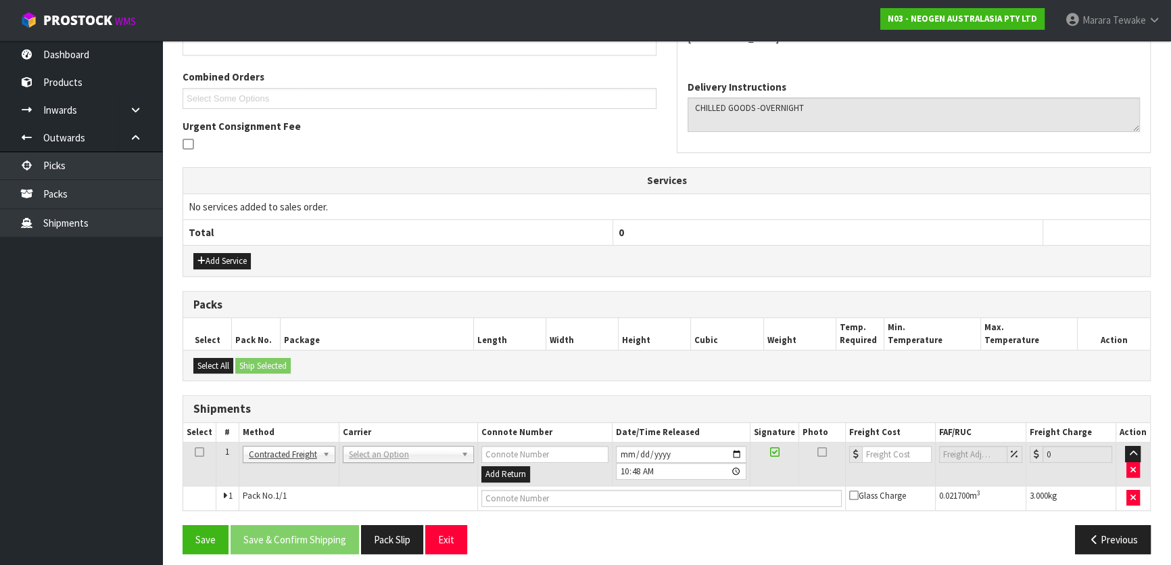
scroll to position [336, 0]
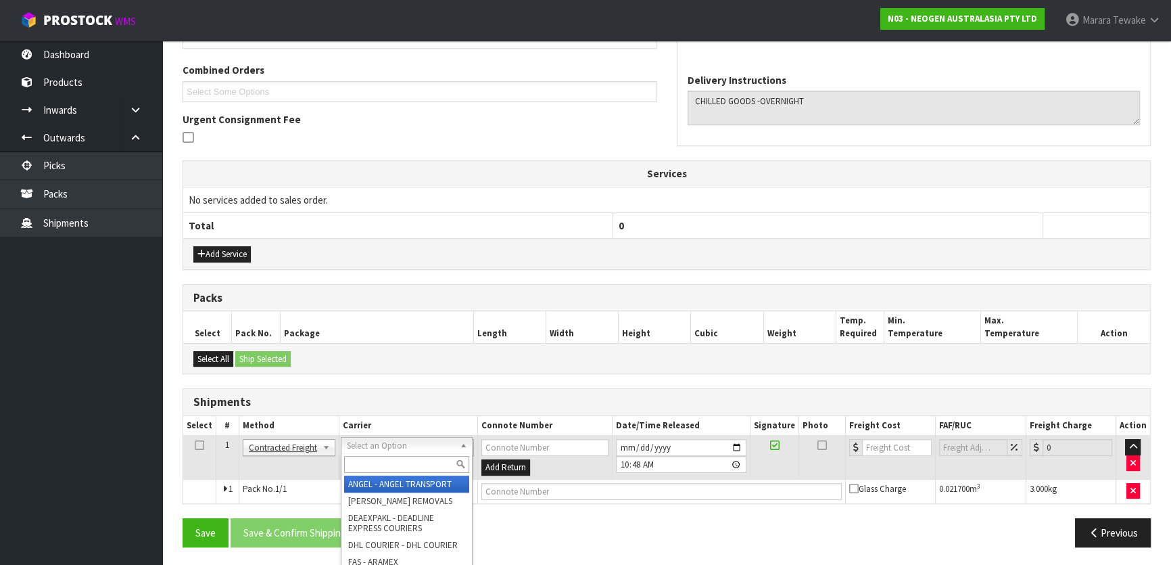
click at [366, 461] on input "text" at bounding box center [406, 464] width 125 height 17
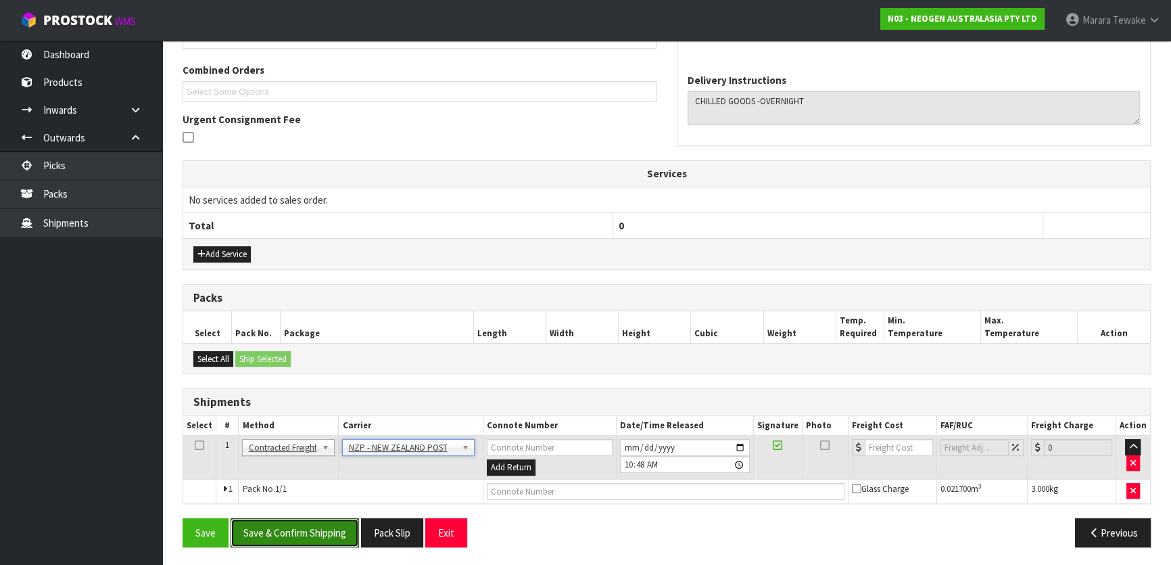
drag, startPoint x: 327, startPoint y: 528, endPoint x: 190, endPoint y: 485, distance: 143.9
click at [325, 528] on button "Save & Confirm Shipping" at bounding box center [295, 532] width 128 height 29
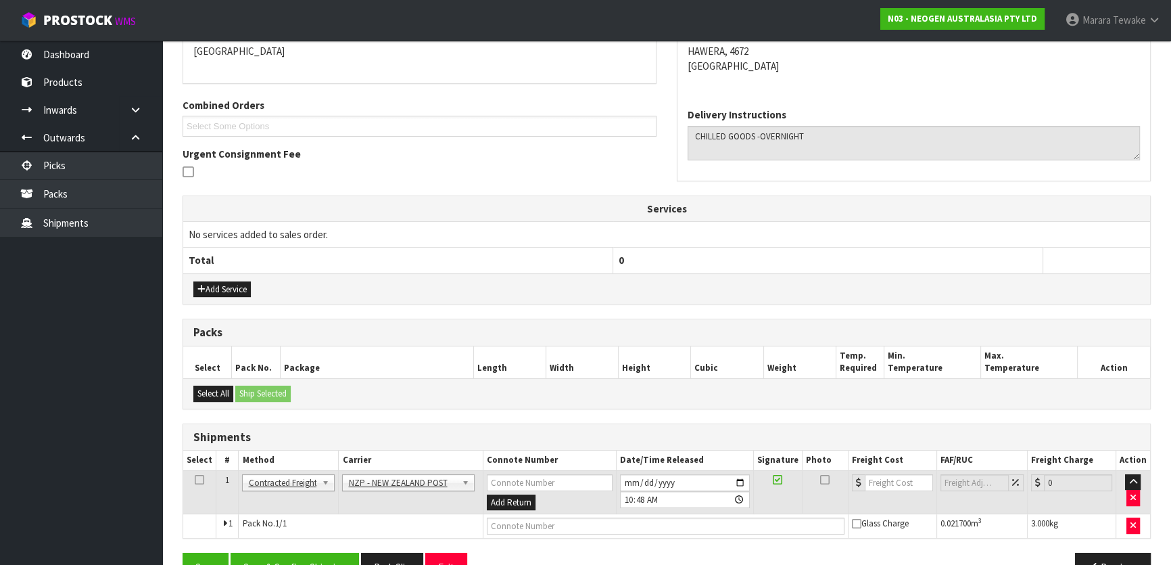
scroll to position [317, 0]
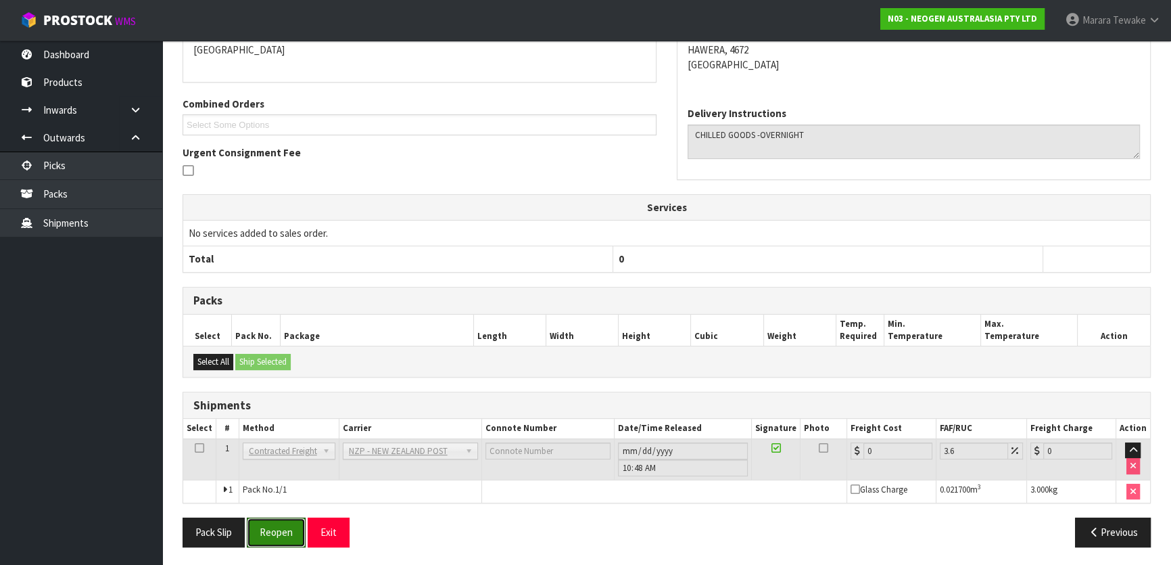
drag, startPoint x: 289, startPoint y: 529, endPoint x: 149, endPoint y: 561, distance: 143.5
click at [289, 529] on button "Reopen" at bounding box center [276, 531] width 59 height 29
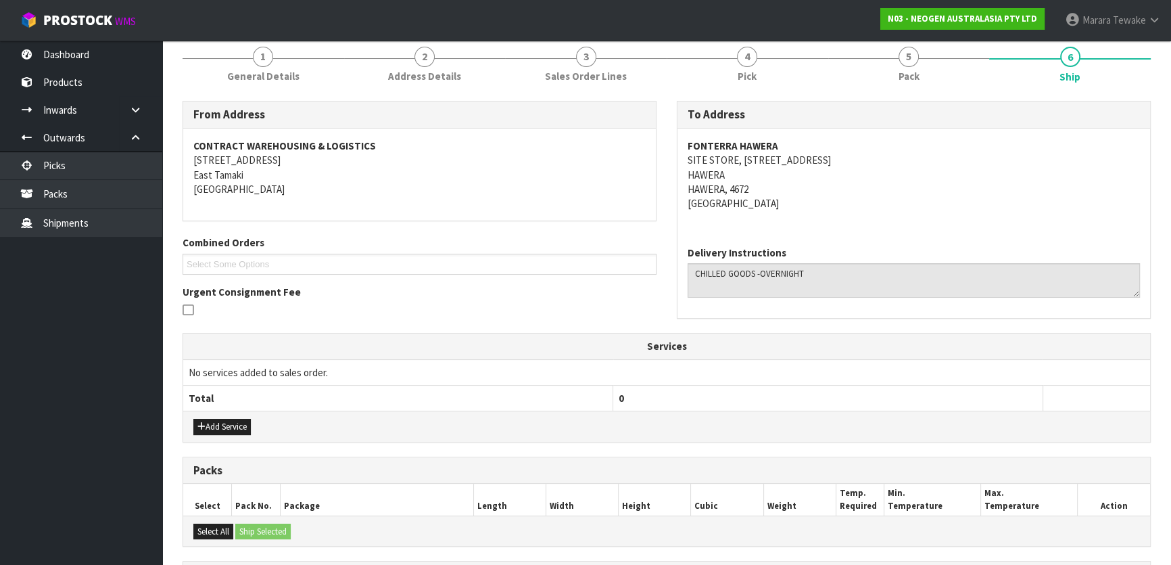
scroll to position [336, 0]
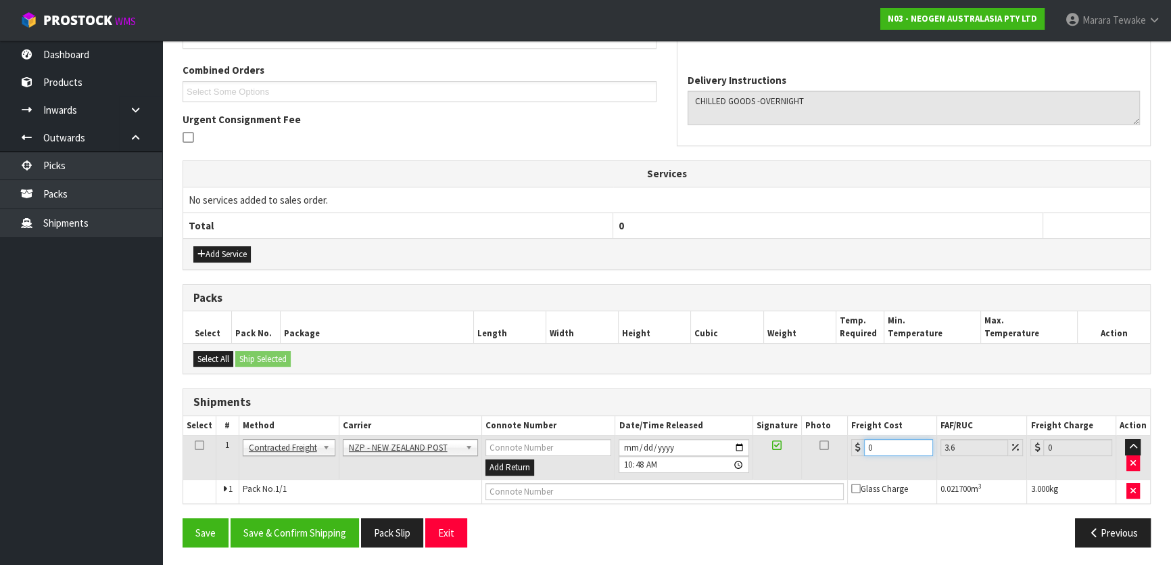
drag, startPoint x: 897, startPoint y: 451, endPoint x: 832, endPoint y: 435, distance: 66.9
click at [834, 438] on tr "1 Client Local Pickup Customer Local Pickup Company Freight Contracted Freight …" at bounding box center [666, 457] width 967 height 44
drag, startPoint x: 274, startPoint y: 525, endPoint x: 151, endPoint y: 475, distance: 132.8
click at [272, 525] on button "Save & Confirm Shipping" at bounding box center [295, 532] width 128 height 29
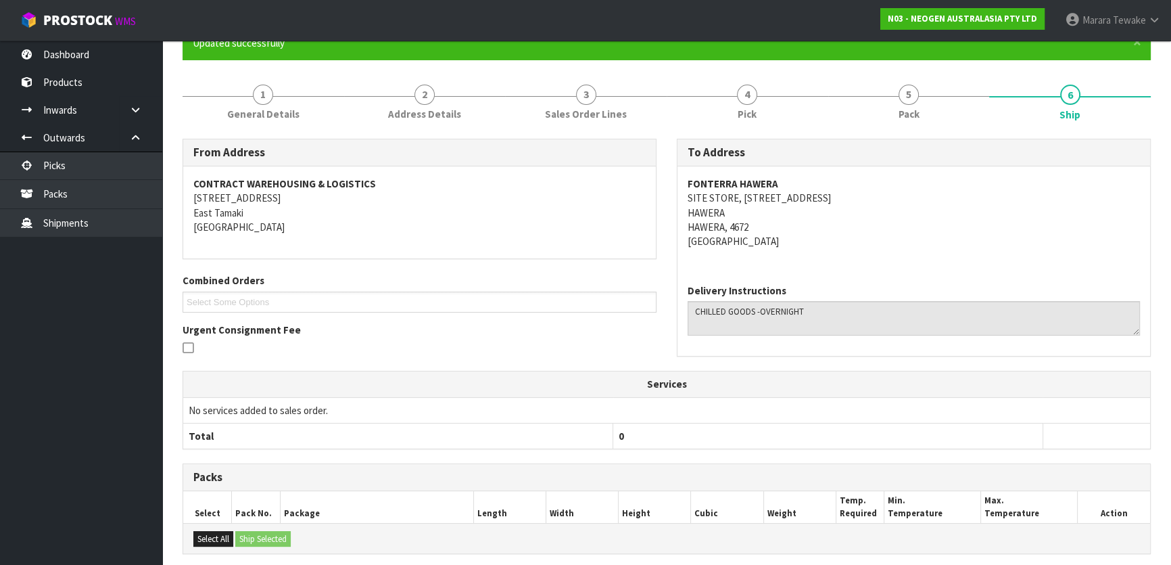
scroll to position [0, 0]
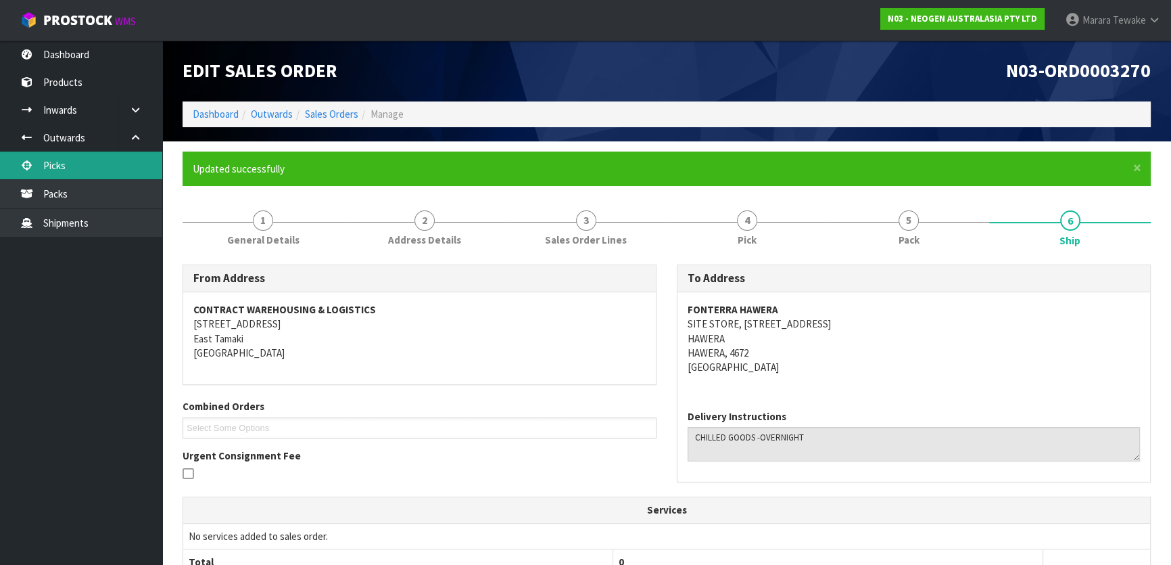
click at [115, 170] on link "Picks" at bounding box center [81, 165] width 162 height 28
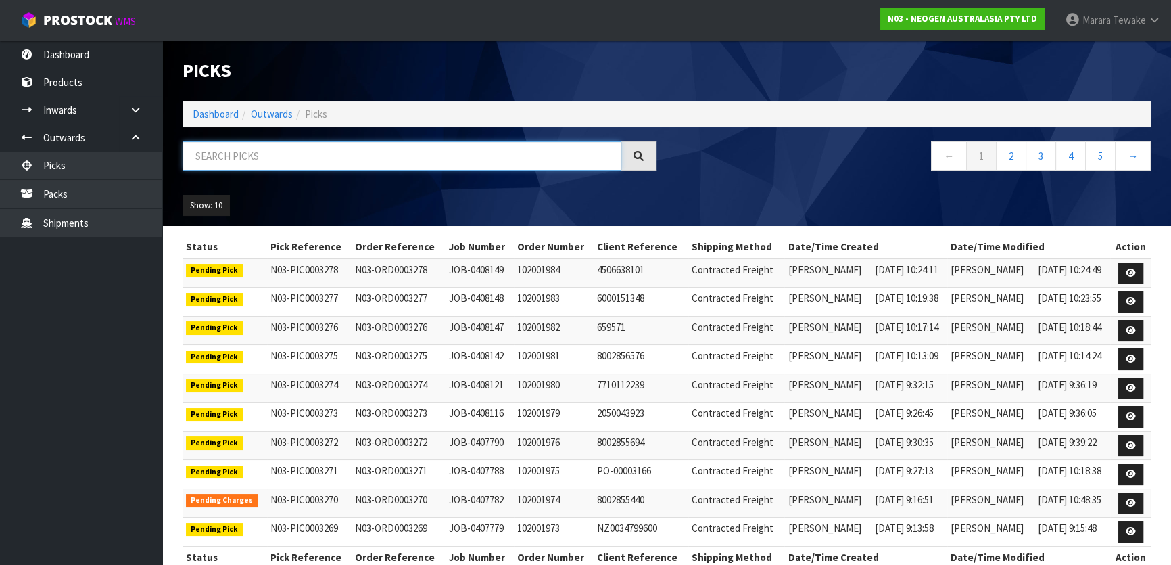
click at [232, 155] on input "text" at bounding box center [402, 155] width 439 height 29
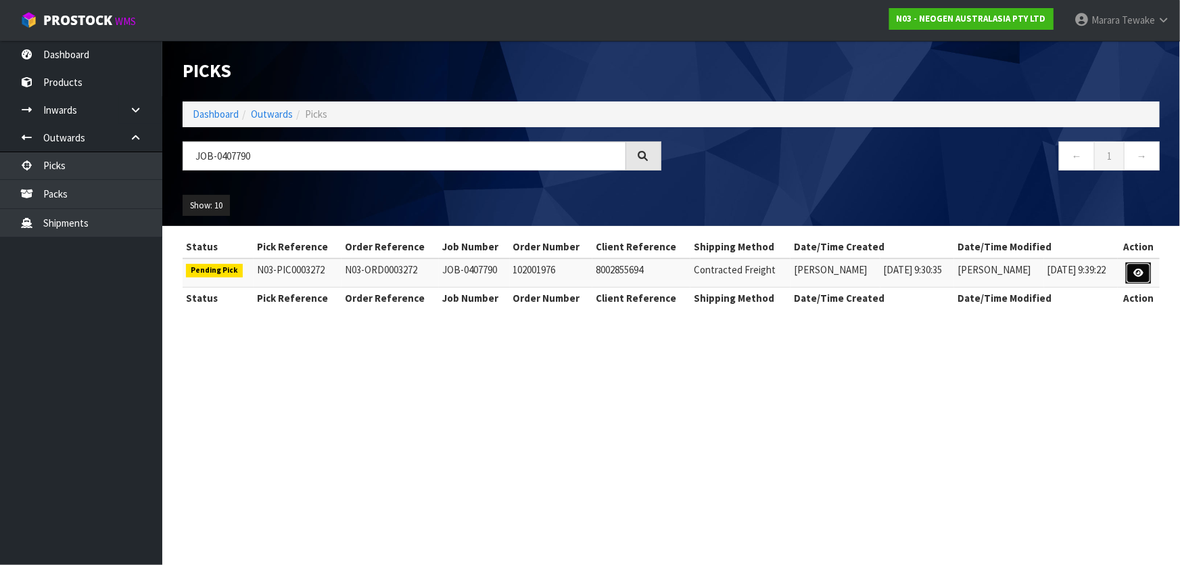
click at [1138, 268] on icon at bounding box center [1138, 272] width 10 height 9
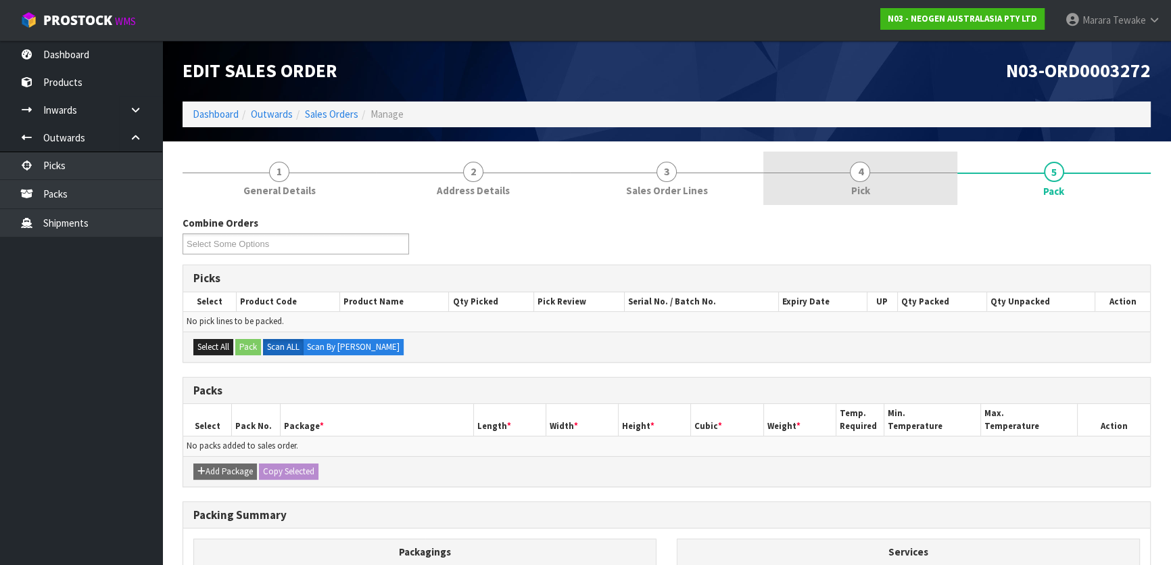
click at [879, 186] on link "4 Pick" at bounding box center [859, 177] width 193 height 53
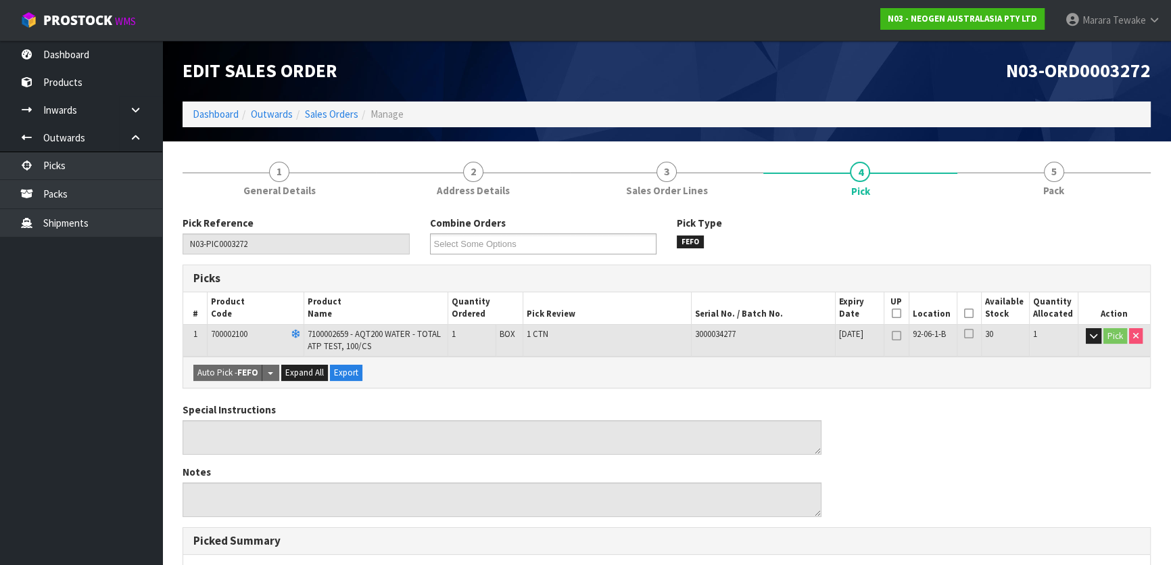
drag, startPoint x: 974, startPoint y: 311, endPoint x: 966, endPoint y: 314, distance: 8.2
click at [971, 312] on th "Picked" at bounding box center [969, 308] width 24 height 32
click at [961, 316] on th "Picked" at bounding box center [969, 308] width 24 height 32
click at [967, 314] on icon at bounding box center [968, 313] width 9 height 1
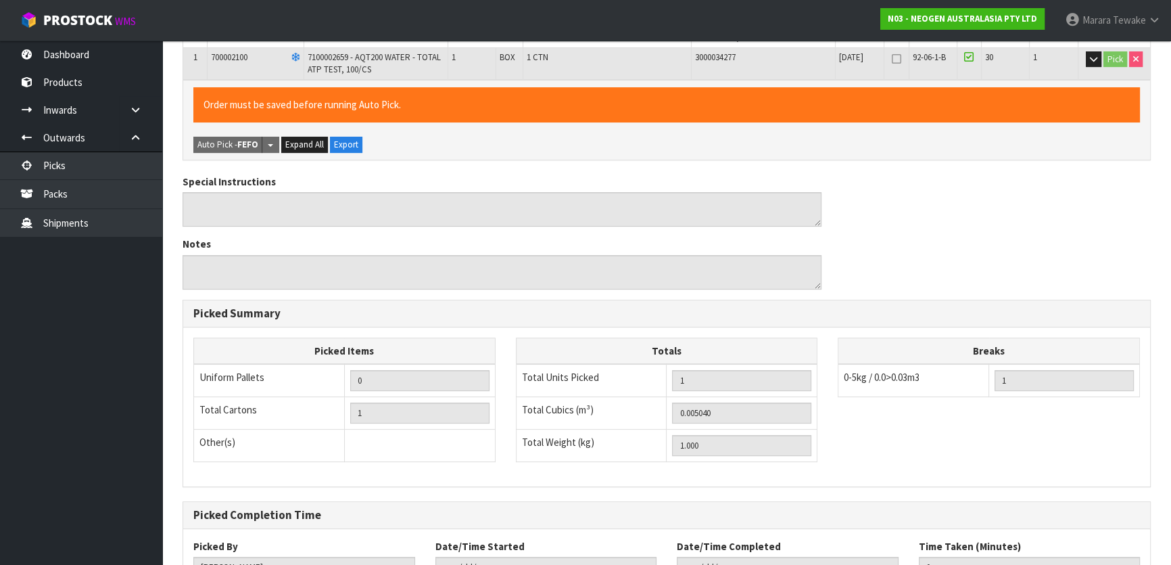
scroll to position [381, 0]
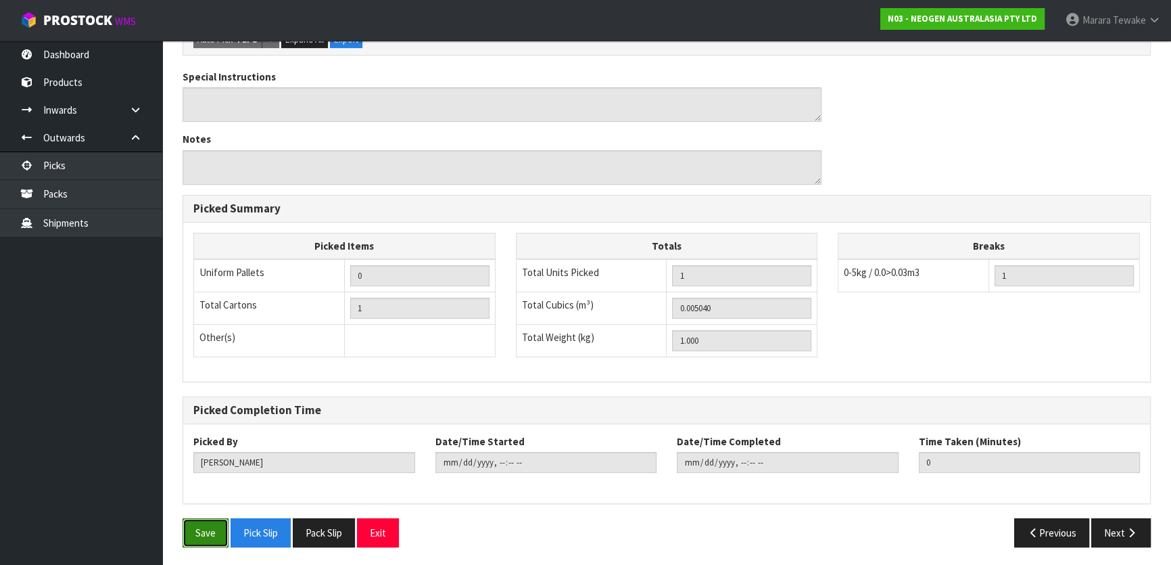
click at [211, 521] on button "Save" at bounding box center [206, 532] width 46 height 29
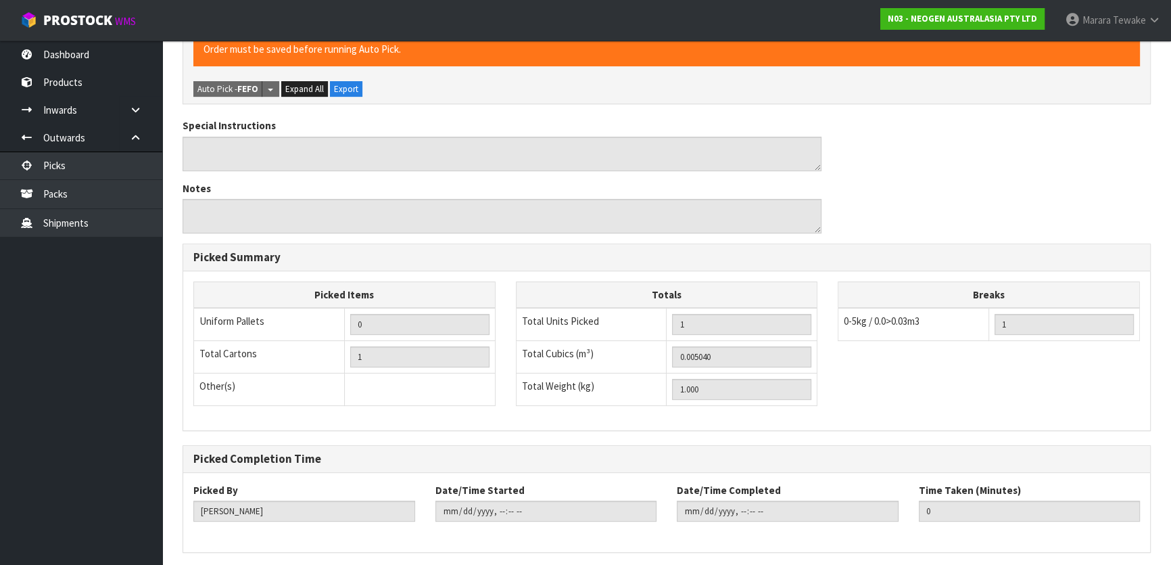
scroll to position [0, 0]
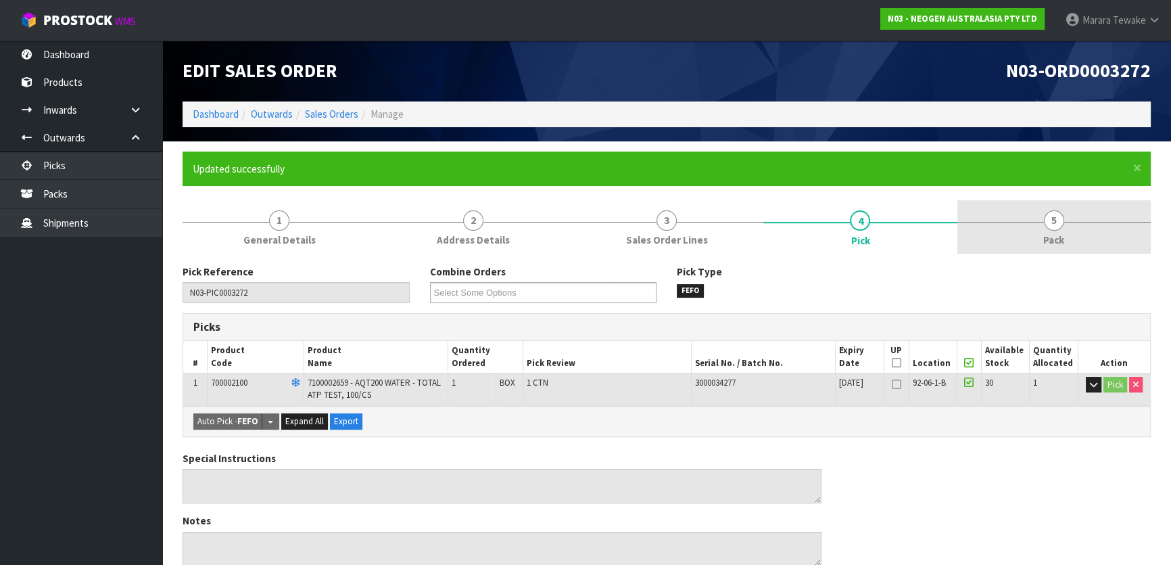
drag, startPoint x: 1051, startPoint y: 224, endPoint x: 1037, endPoint y: 229, distance: 14.6
click at [1049, 224] on span "5" at bounding box center [1054, 220] width 20 height 20
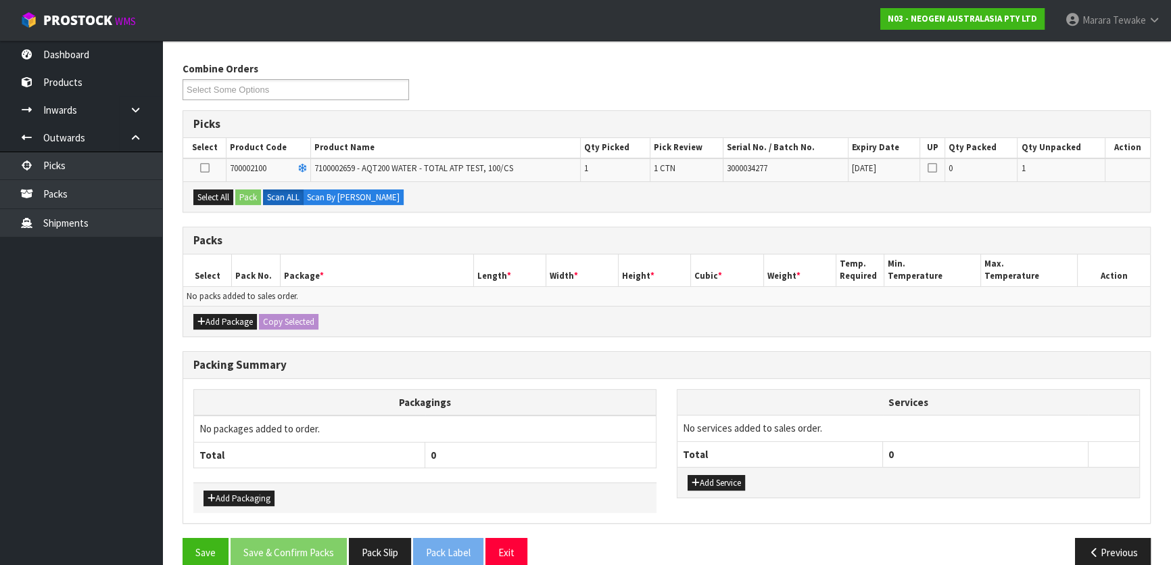
scroll to position [222, 0]
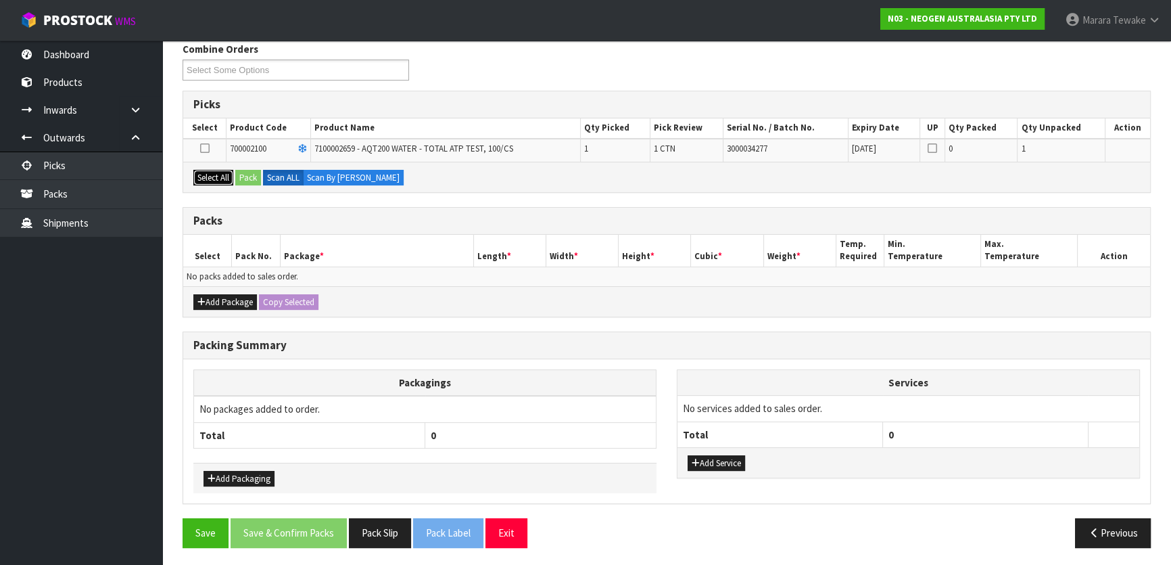
click at [220, 176] on button "Select All" at bounding box center [213, 178] width 40 height 16
click at [258, 177] on button "Pack" at bounding box center [248, 178] width 26 height 16
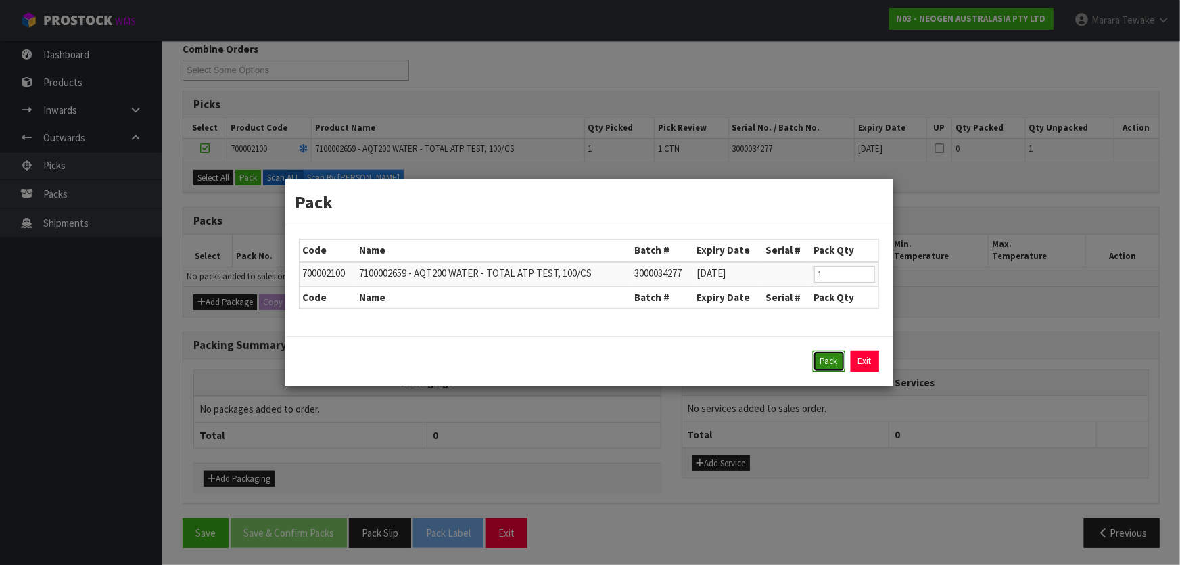
click at [822, 358] on button "Pack" at bounding box center [829, 361] width 32 height 22
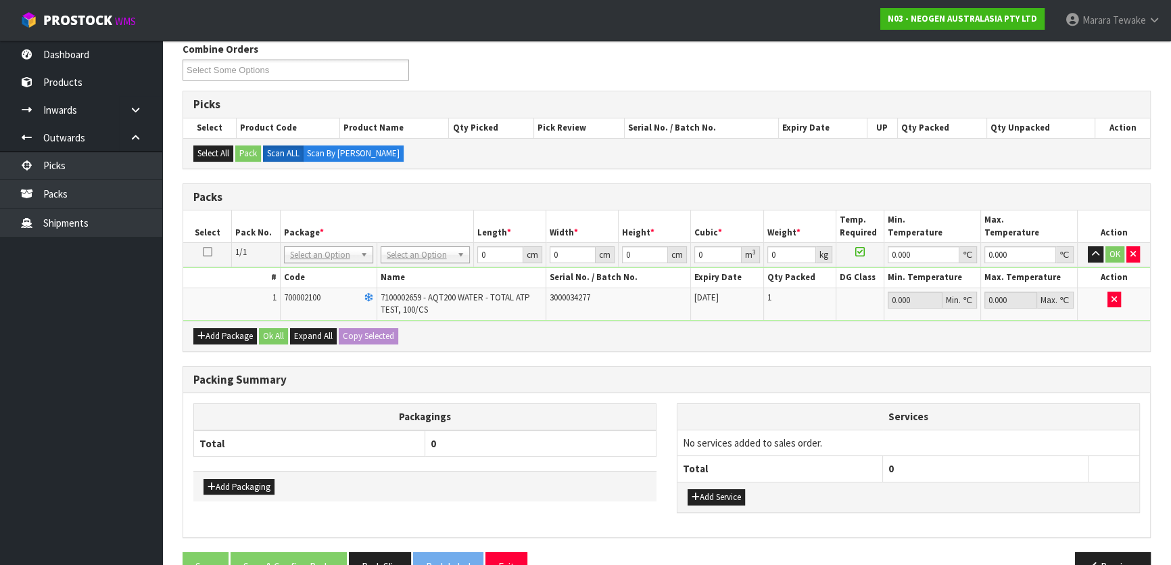
drag, startPoint x: 414, startPoint y: 246, endPoint x: 424, endPoint y: 267, distance: 23.0
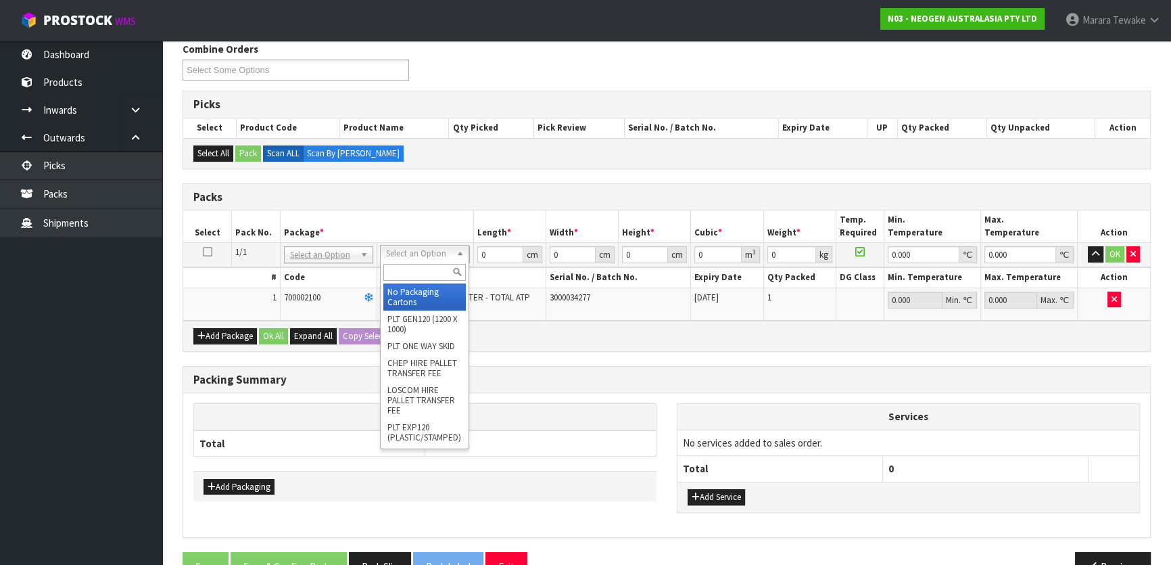
click at [425, 271] on input "text" at bounding box center [424, 272] width 82 height 17
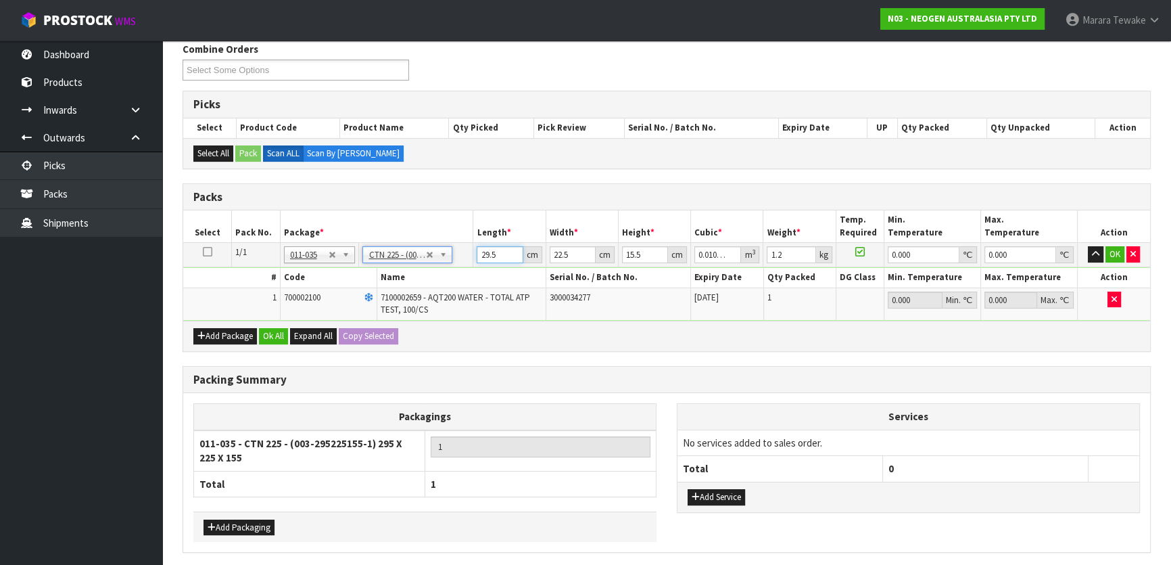
drag, startPoint x: 496, startPoint y: 256, endPoint x: 484, endPoint y: 243, distance: 17.2
click at [483, 251] on input "29.5" at bounding box center [500, 254] width 46 height 17
click at [1088, 246] on button "button" at bounding box center [1096, 254] width 16 height 16
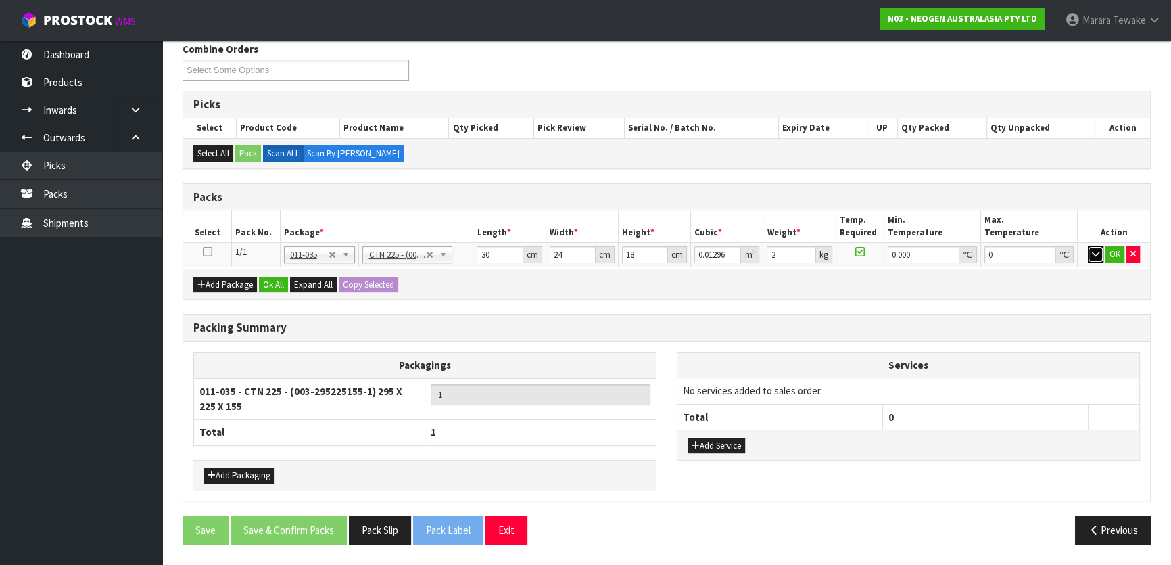
scroll to position [218, 0]
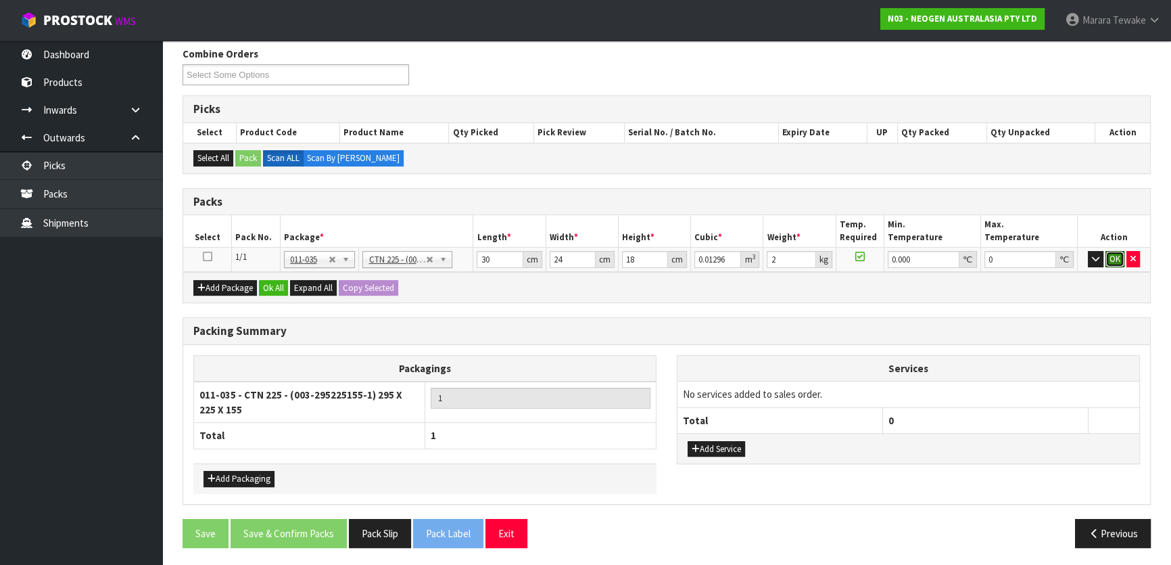
click button "OK" at bounding box center [1114, 259] width 19 height 16
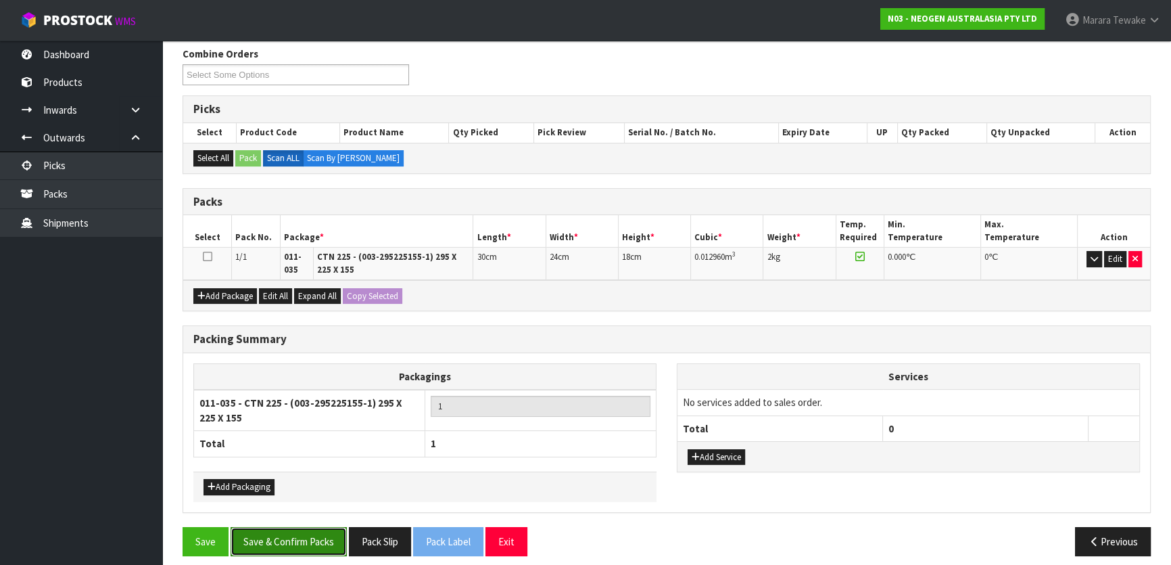
click at [302, 542] on button "Save & Confirm Packs" at bounding box center [289, 541] width 116 height 29
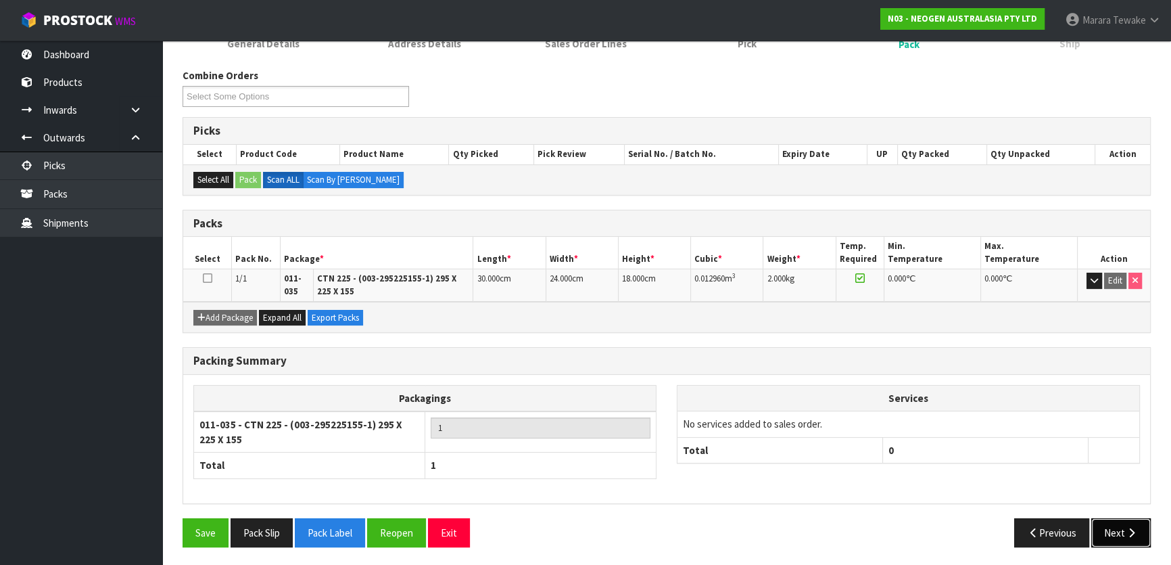
click at [1137, 531] on button "Next" at bounding box center [1120, 532] width 59 height 29
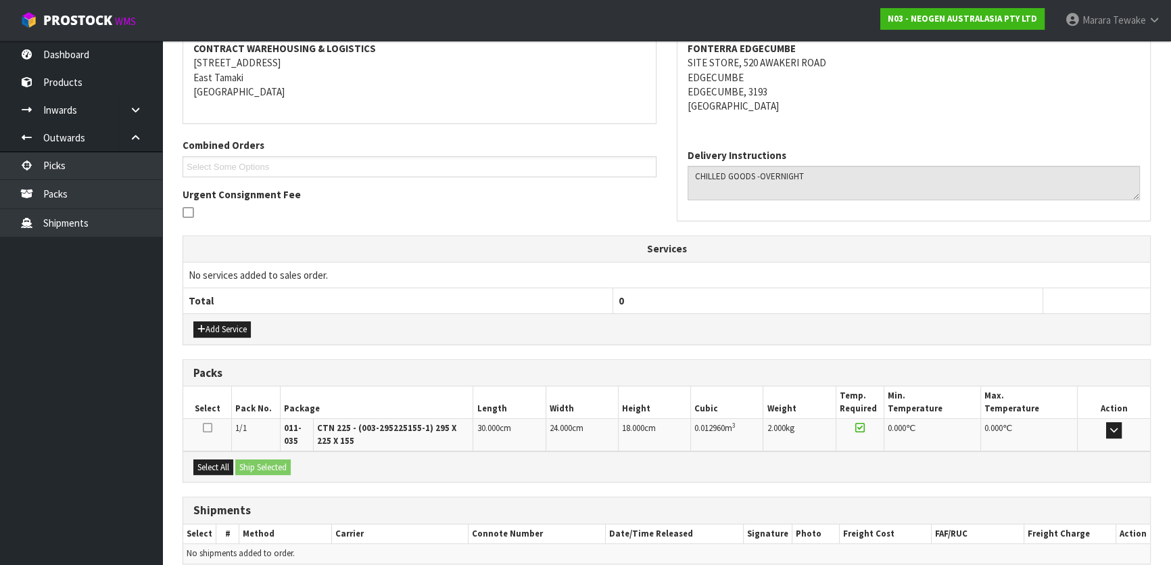
scroll to position [321, 0]
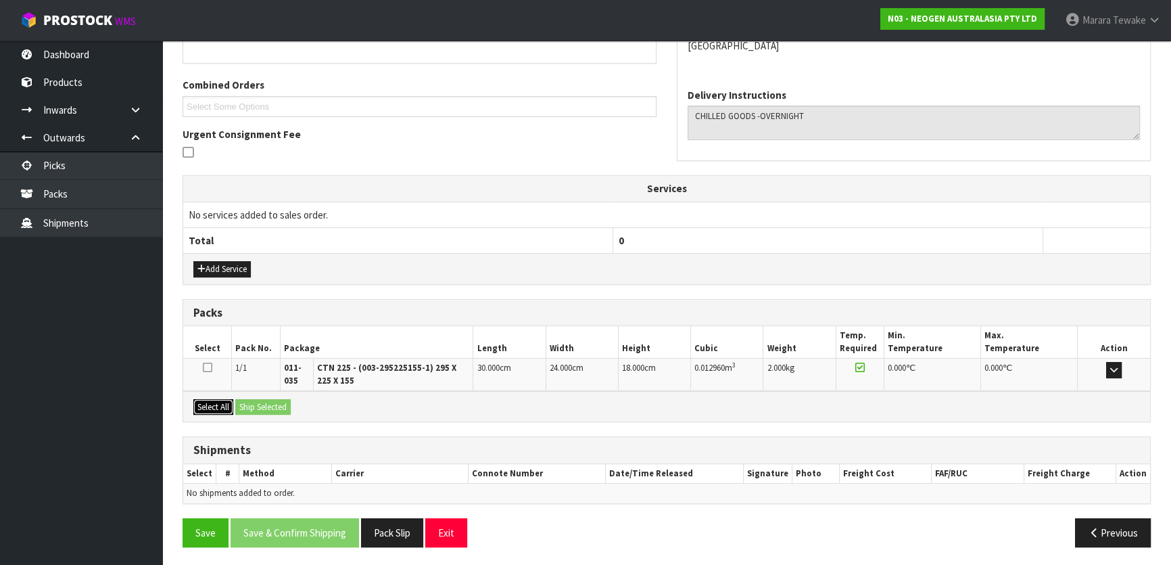
drag, startPoint x: 232, startPoint y: 406, endPoint x: 268, endPoint y: 406, distance: 36.5
click at [236, 406] on div "Select All Ship Selected" at bounding box center [666, 406] width 967 height 30
drag, startPoint x: 203, startPoint y: 393, endPoint x: 220, endPoint y: 397, distance: 17.2
click at [210, 395] on div "Select All Ship Selected" at bounding box center [666, 406] width 967 height 30
click at [225, 399] on button "Select All" at bounding box center [213, 407] width 40 height 16
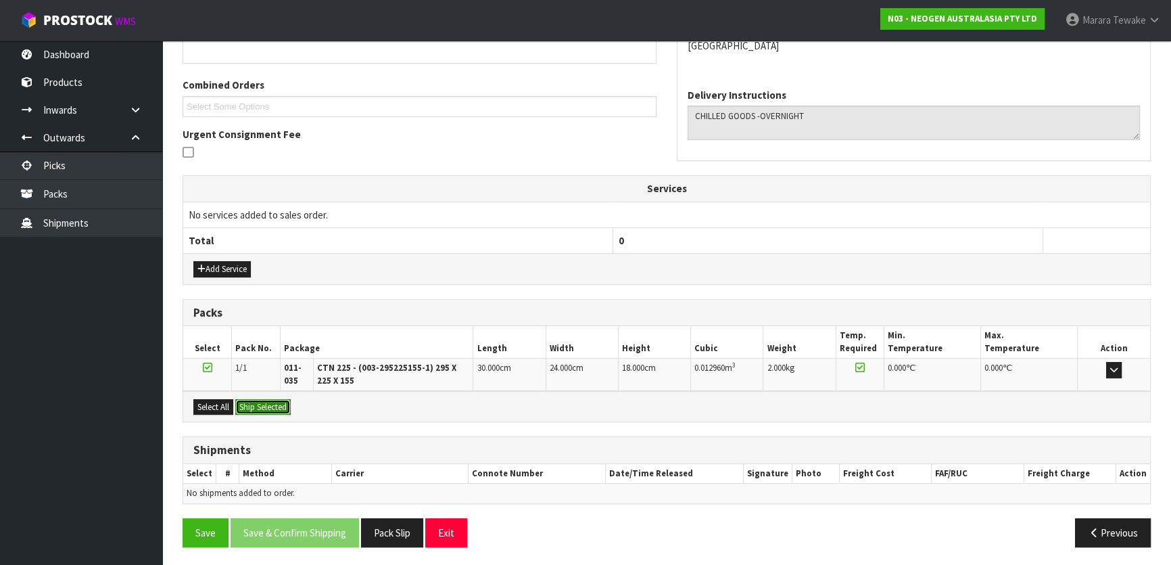
click at [249, 400] on button "Ship Selected" at bounding box center [262, 407] width 55 height 16
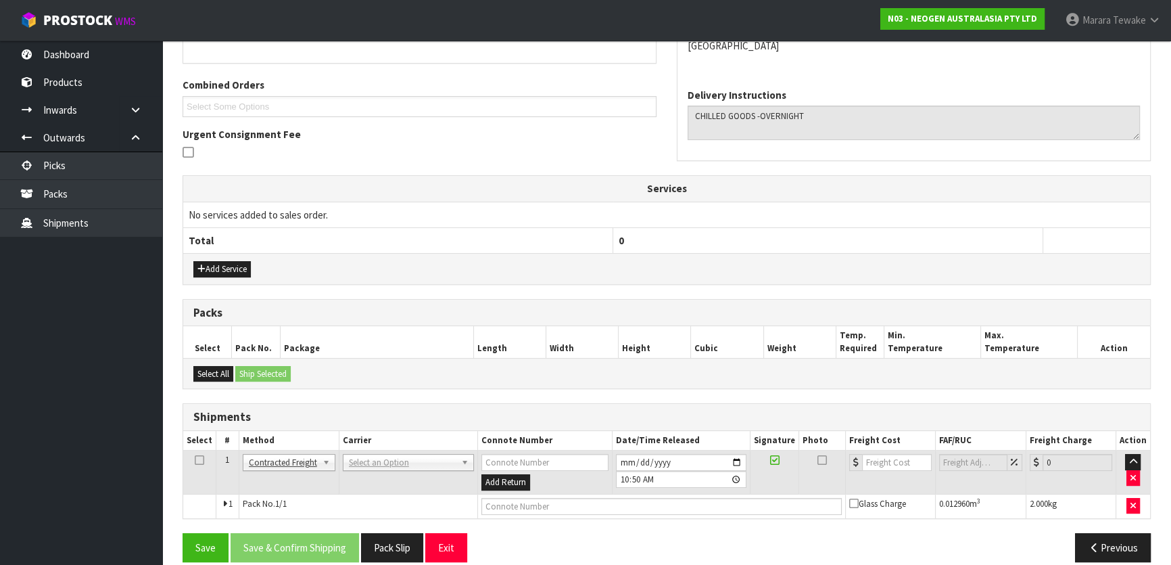
scroll to position [336, 0]
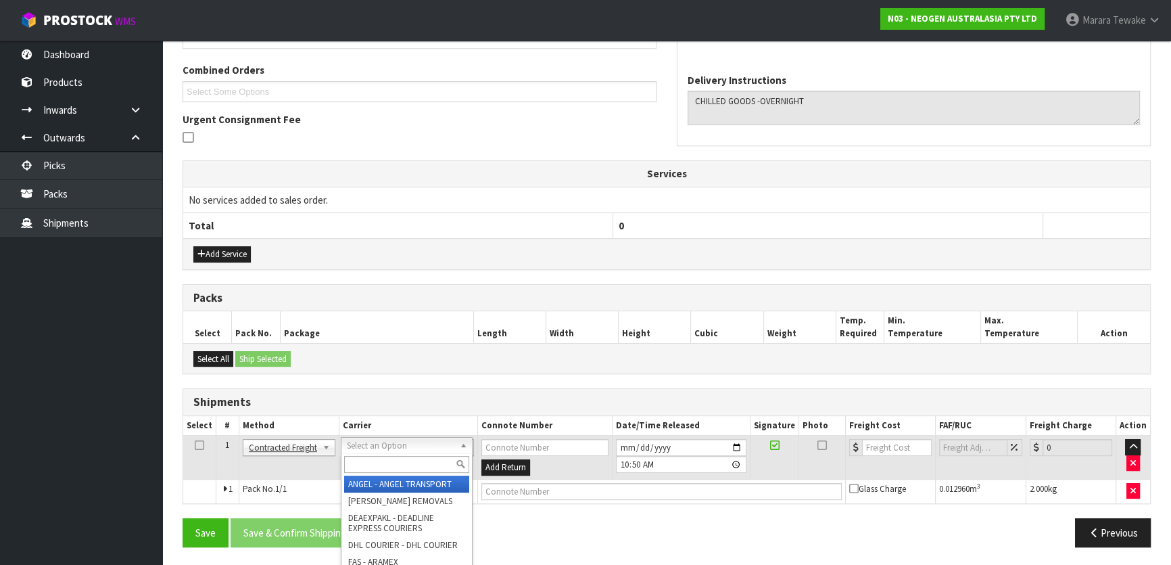
click at [400, 457] on input "text" at bounding box center [406, 464] width 125 height 17
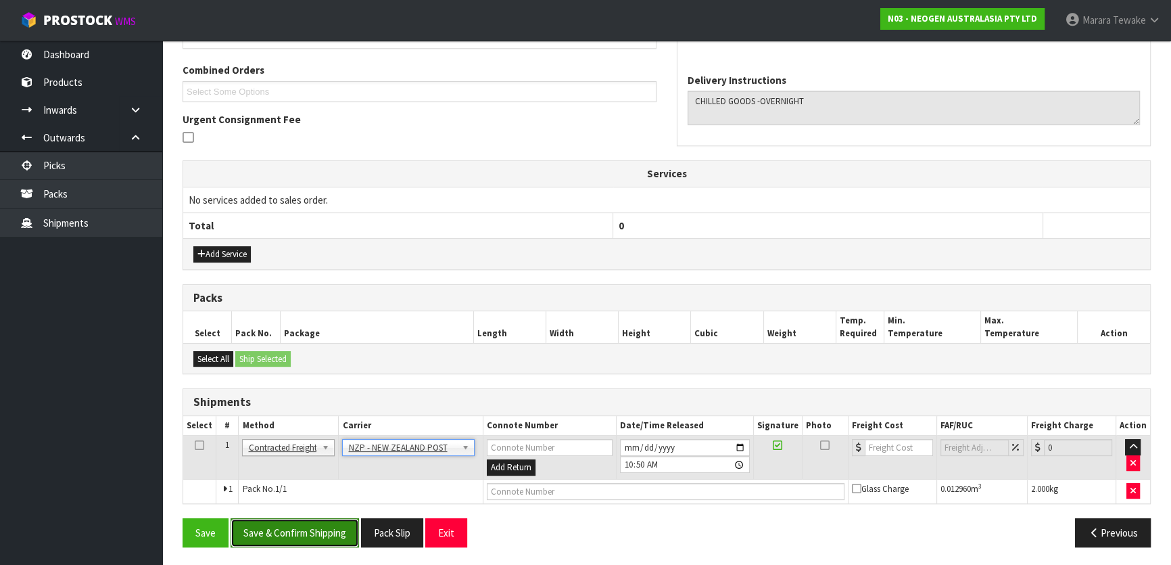
click at [337, 523] on button "Save & Confirm Shipping" at bounding box center [295, 532] width 128 height 29
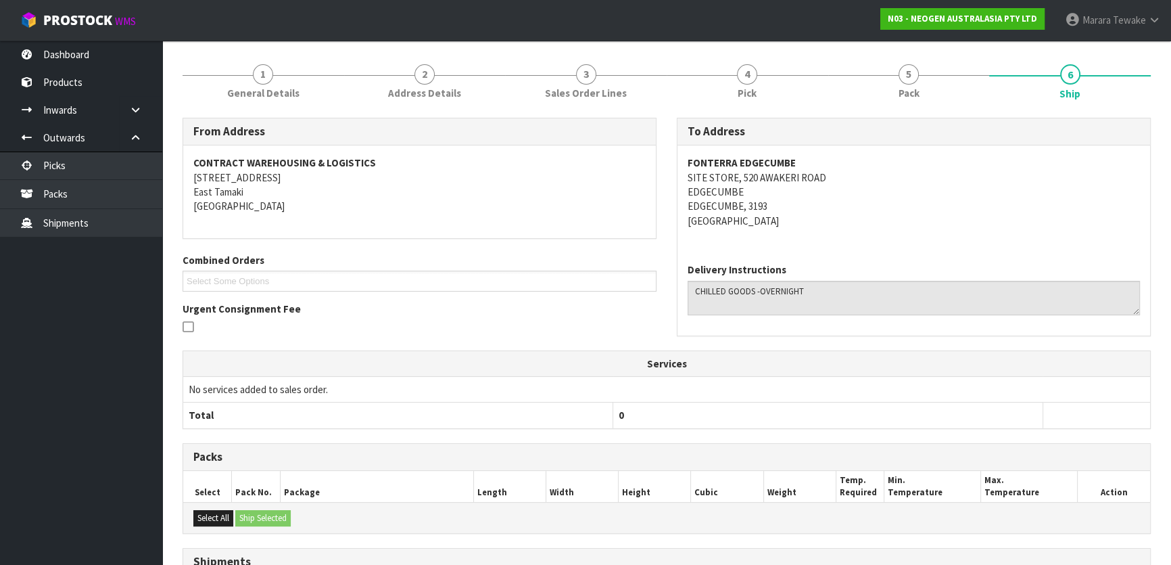
scroll to position [317, 0]
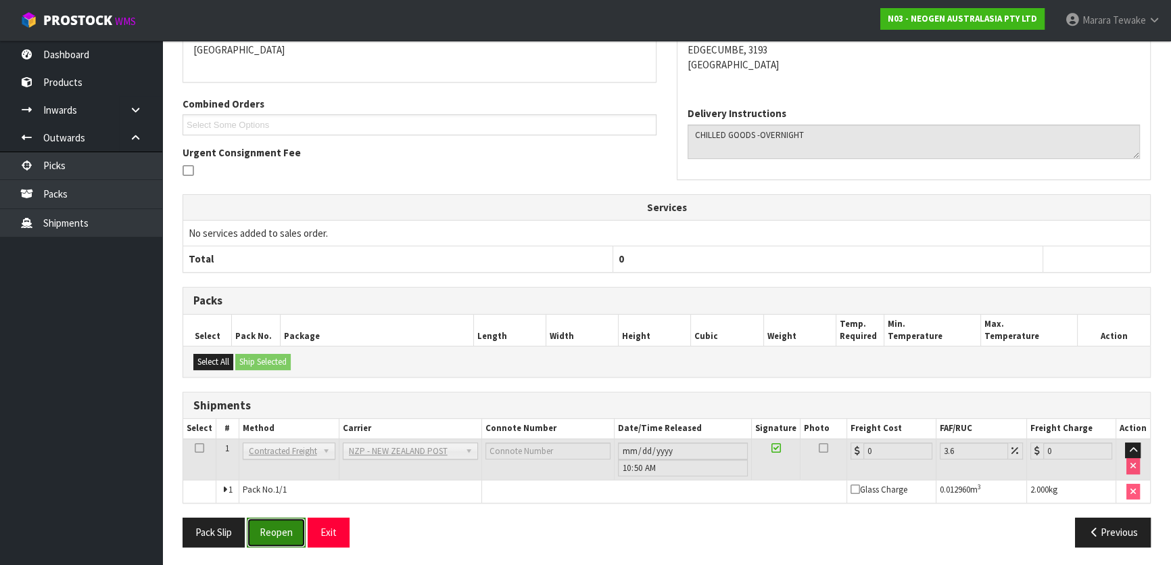
click at [284, 529] on button "Reopen" at bounding box center [276, 531] width 59 height 29
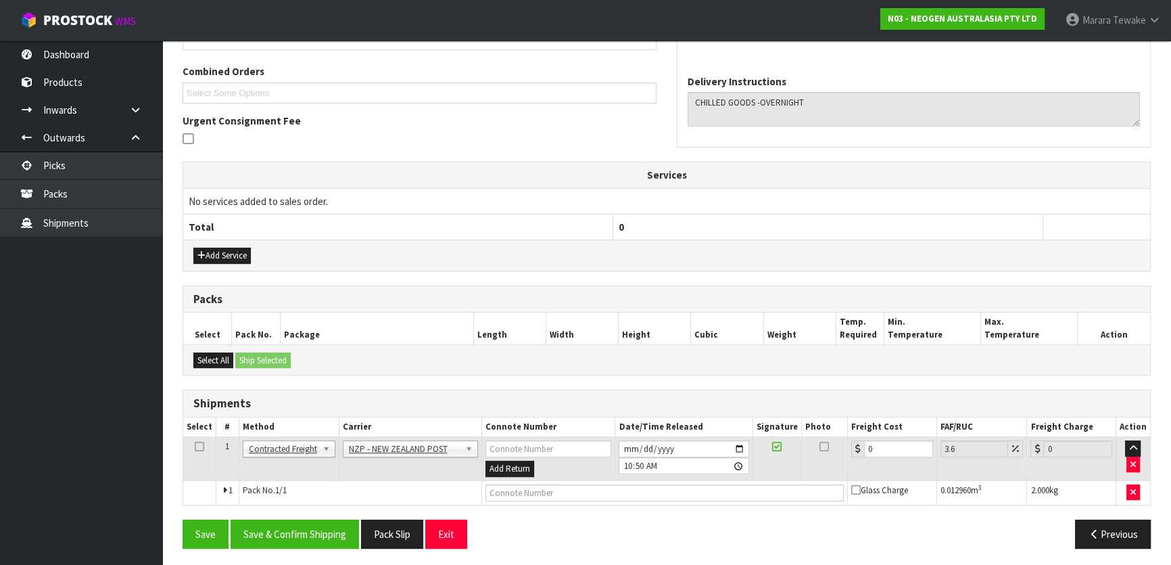
scroll to position [336, 0]
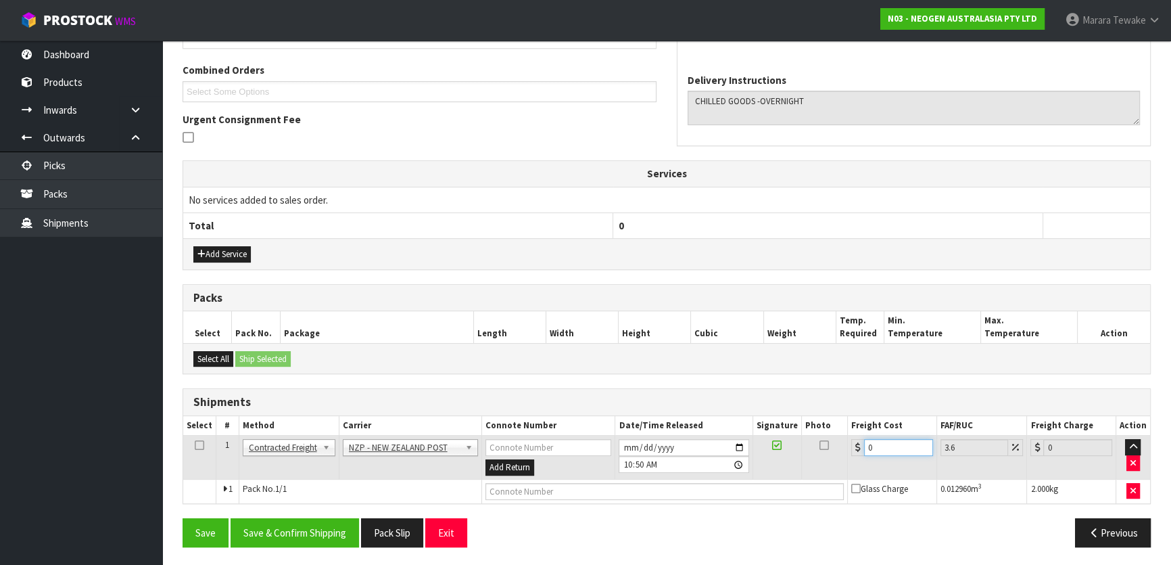
drag, startPoint x: 882, startPoint y: 436, endPoint x: 832, endPoint y: 418, distance: 53.3
click at [838, 423] on table "Select # Method Carrier Connote Number Date/Time Released Signature Photo Freig…" at bounding box center [666, 459] width 967 height 87
drag, startPoint x: 314, startPoint y: 531, endPoint x: 271, endPoint y: 521, distance: 44.4
click at [312, 531] on button "Save & Confirm Shipping" at bounding box center [295, 532] width 128 height 29
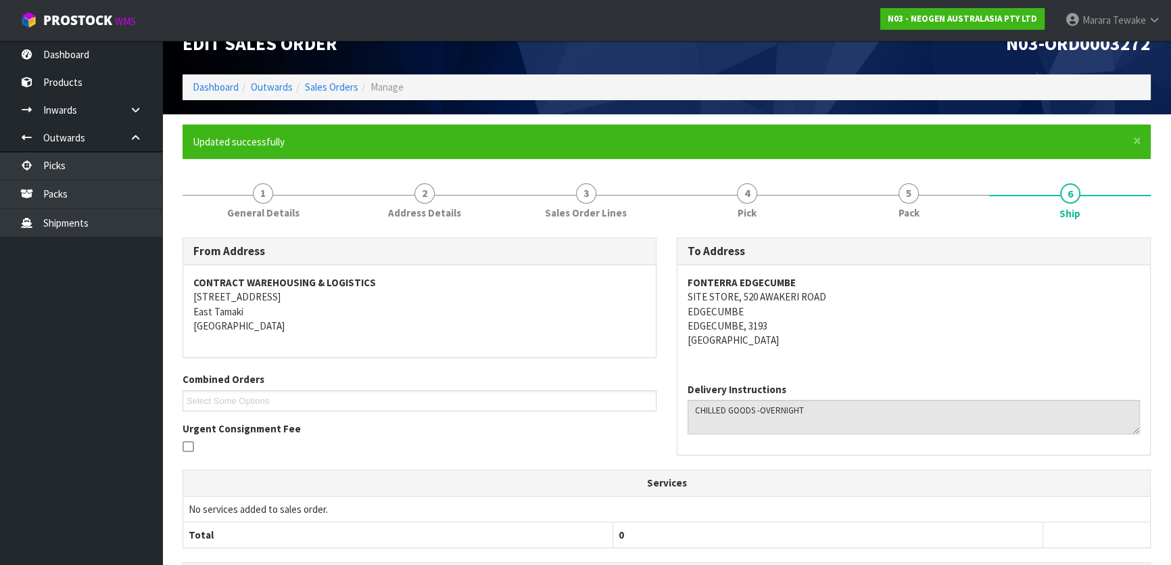
scroll to position [0, 0]
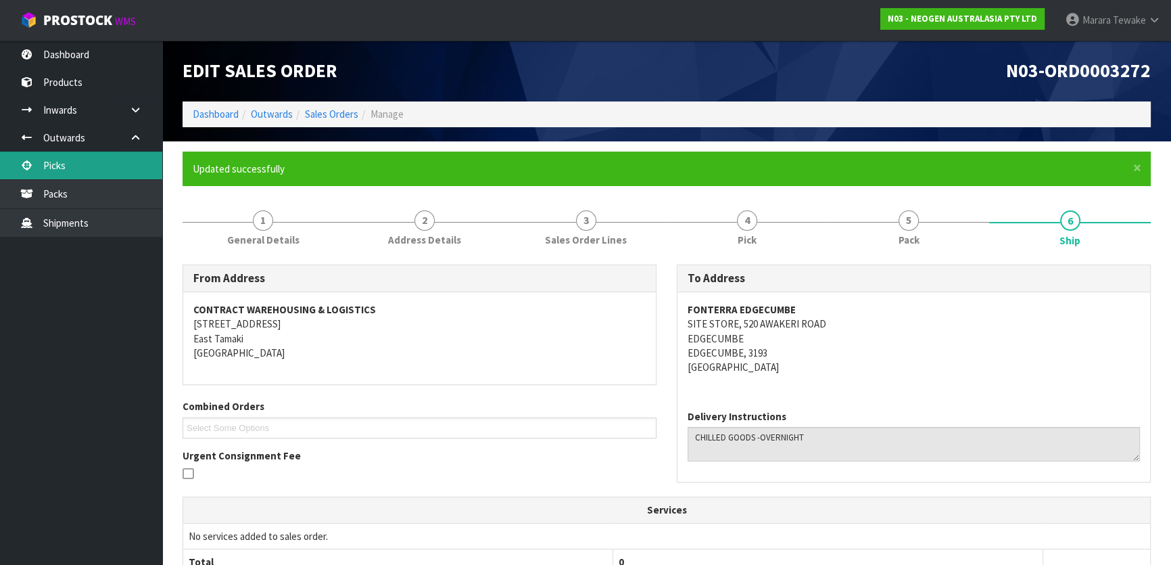
click at [137, 169] on link "Picks" at bounding box center [81, 165] width 162 height 28
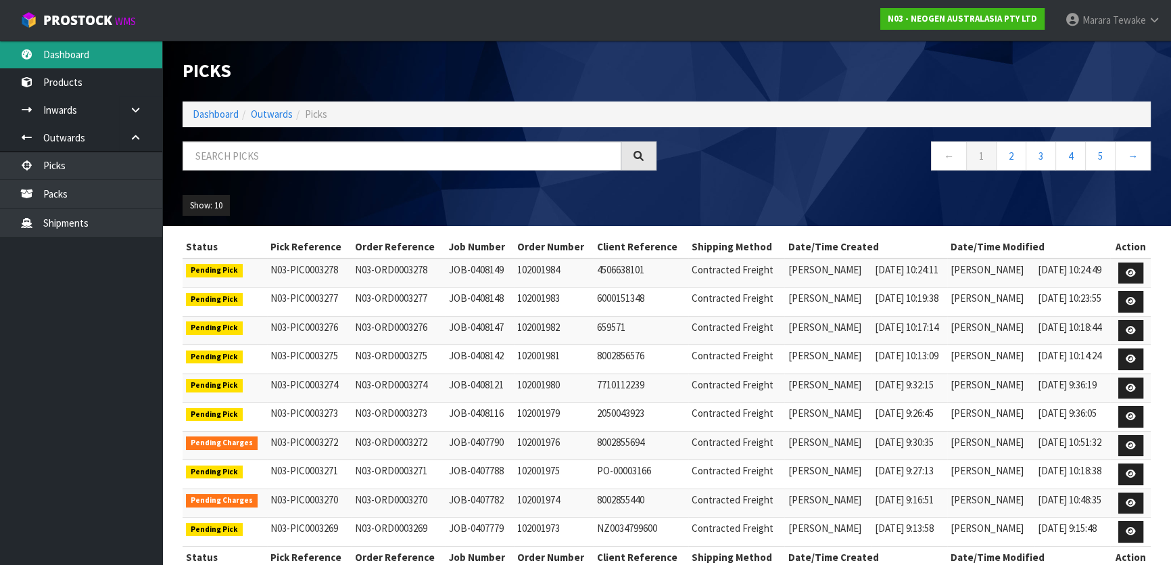
click at [100, 47] on link "Dashboard" at bounding box center [81, 55] width 162 height 28
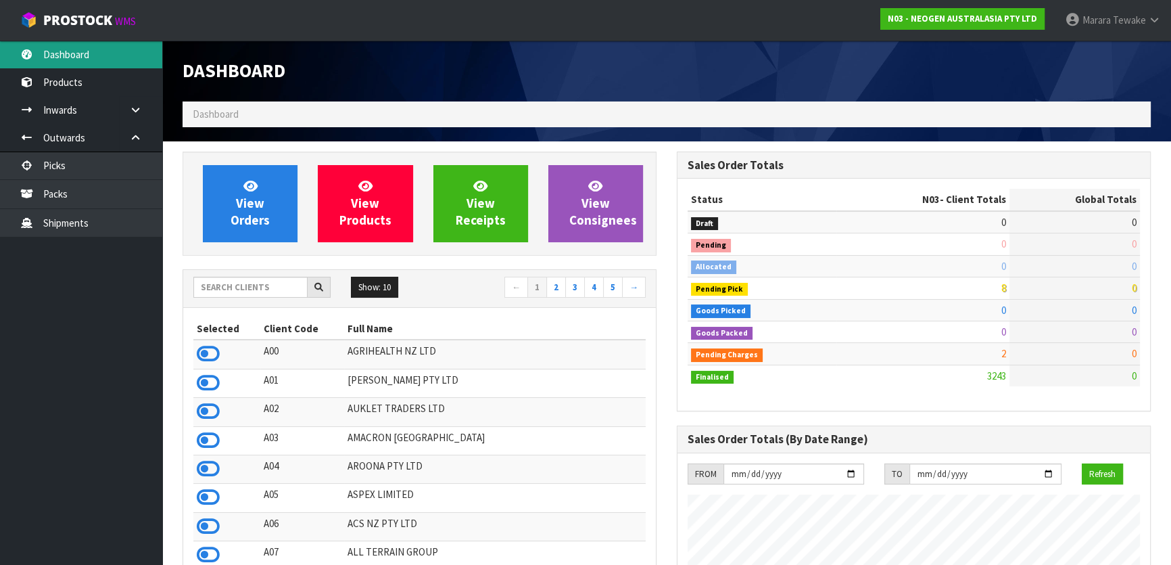
scroll to position [1022, 494]
click at [260, 280] on input "text" at bounding box center [250, 287] width 114 height 21
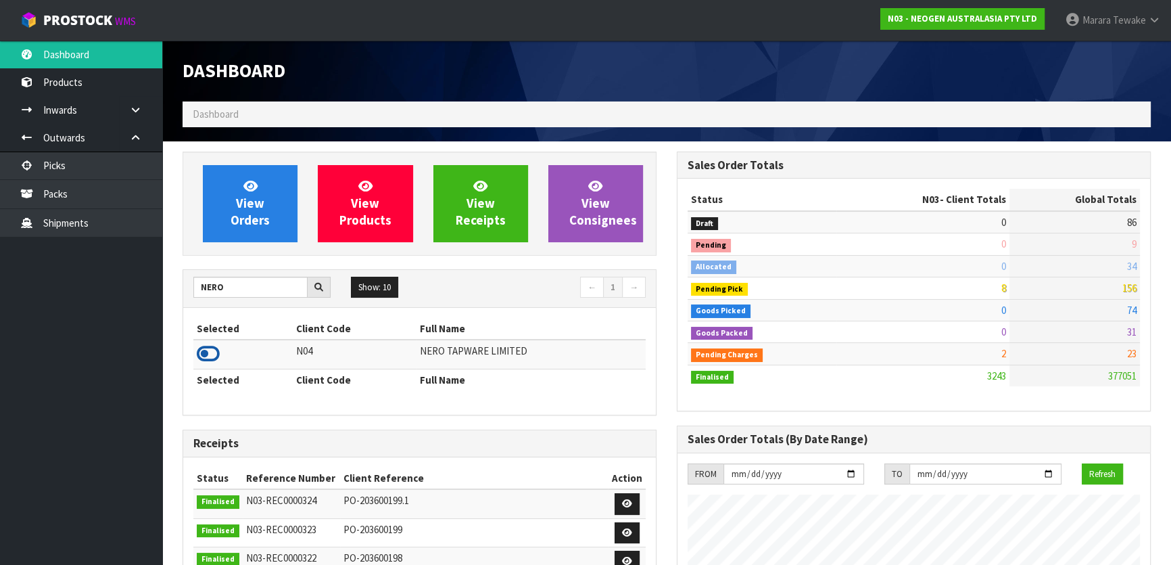
click at [213, 354] on icon at bounding box center [208, 353] width 23 height 20
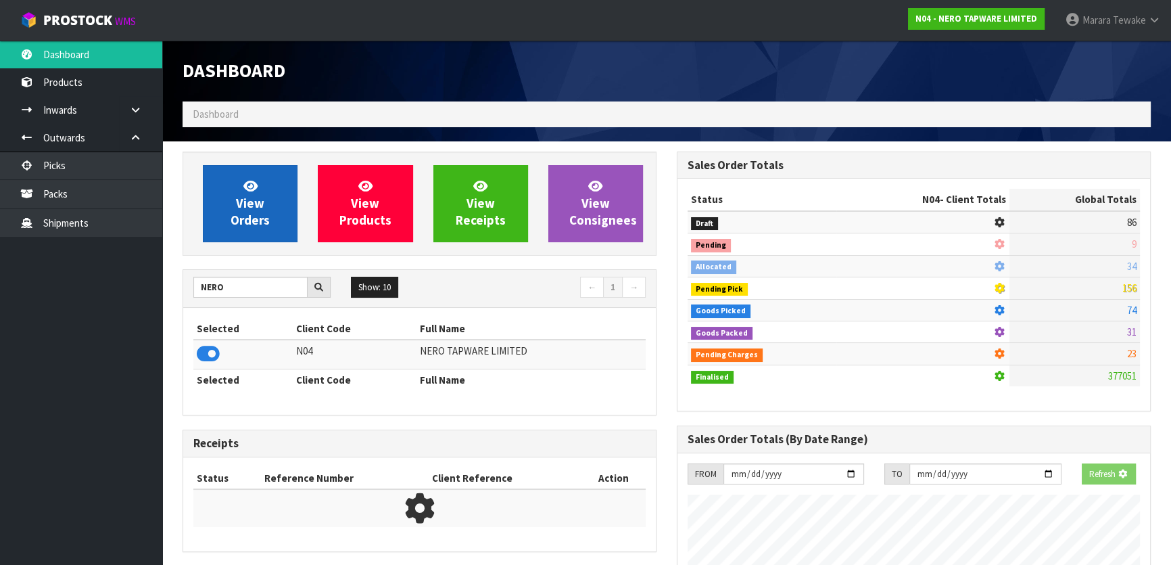
scroll to position [1109, 494]
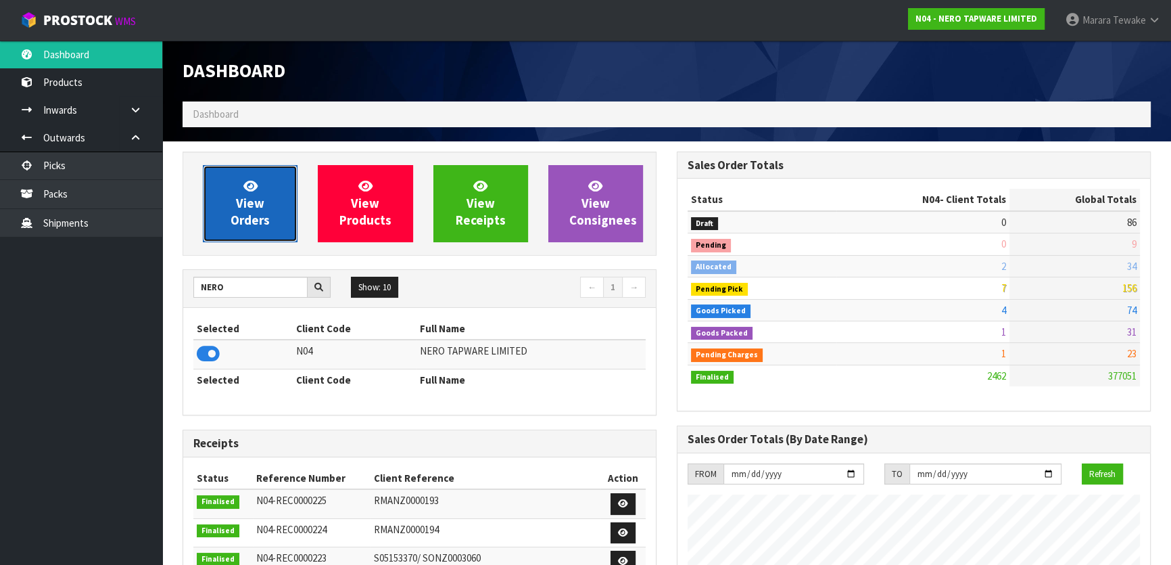
click at [238, 198] on span "View Orders" at bounding box center [250, 203] width 39 height 51
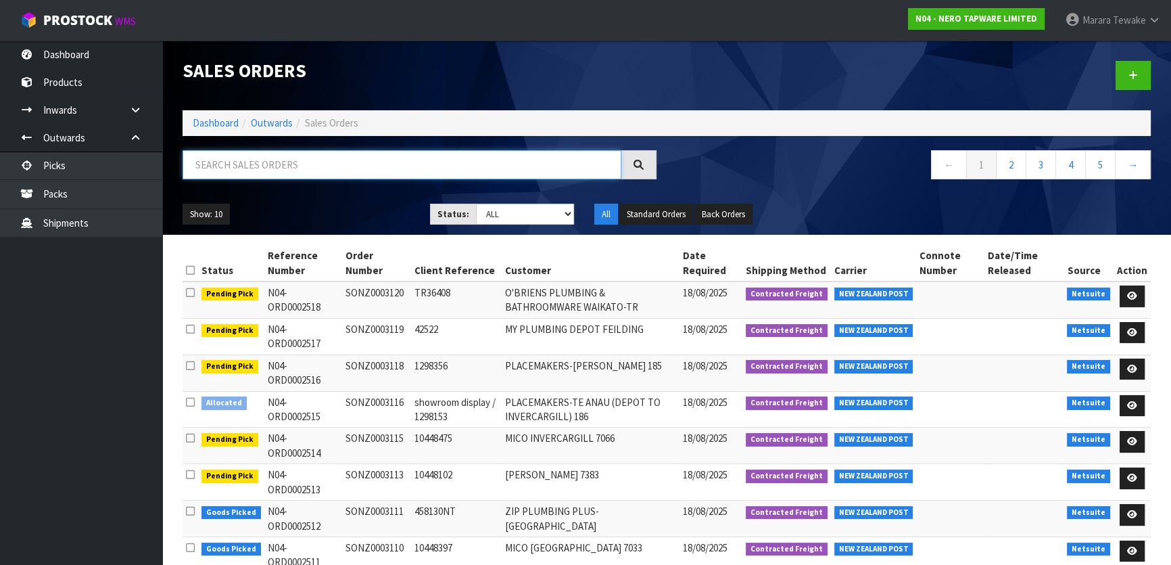
drag, startPoint x: 281, startPoint y: 164, endPoint x: 272, endPoint y: 164, distance: 8.8
click at [279, 164] on input "text" at bounding box center [402, 164] width 439 height 29
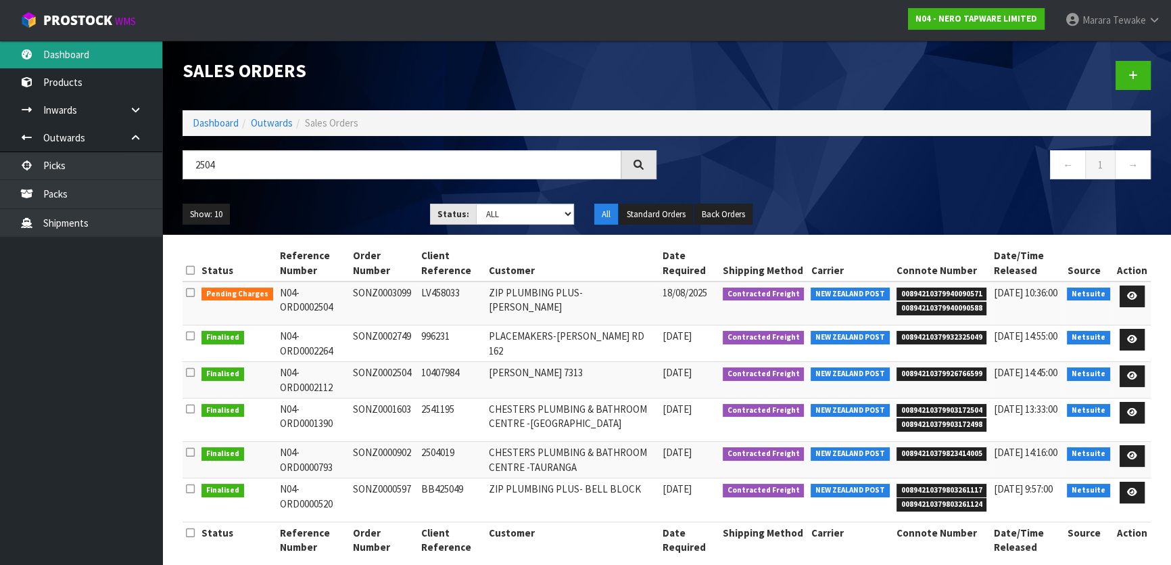
click at [82, 59] on link "Dashboard" at bounding box center [81, 55] width 162 height 28
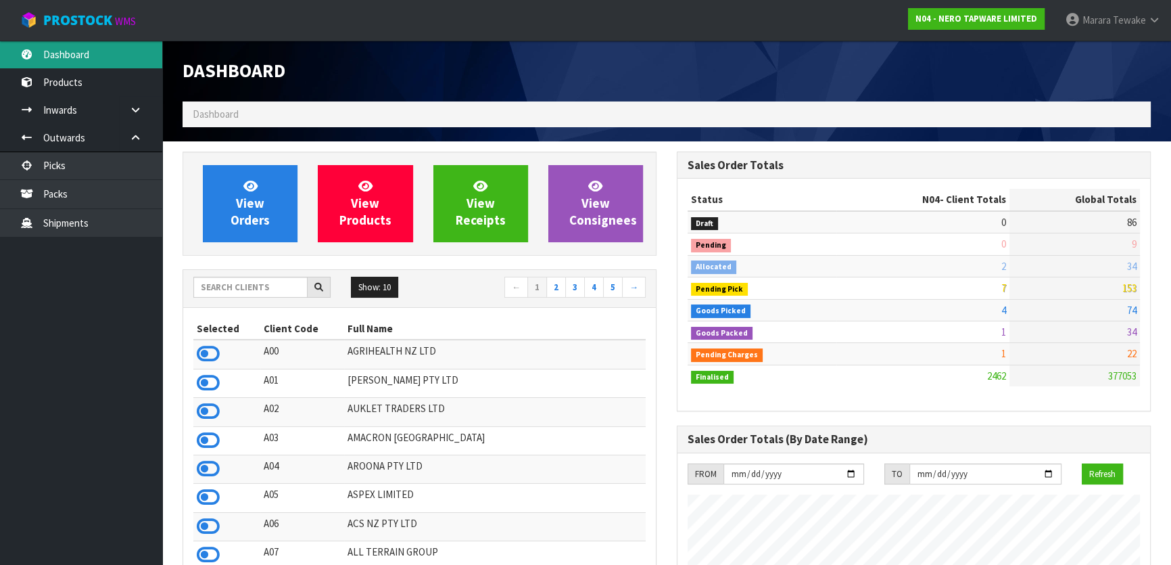
scroll to position [1095, 494]
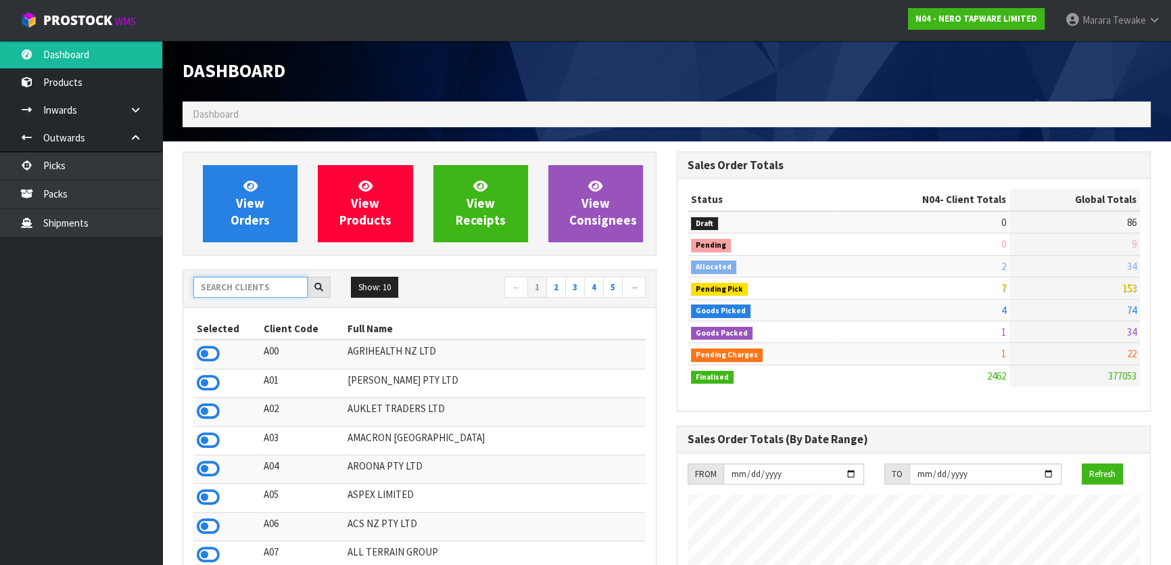
click at [260, 283] on input "text" at bounding box center [250, 287] width 114 height 21
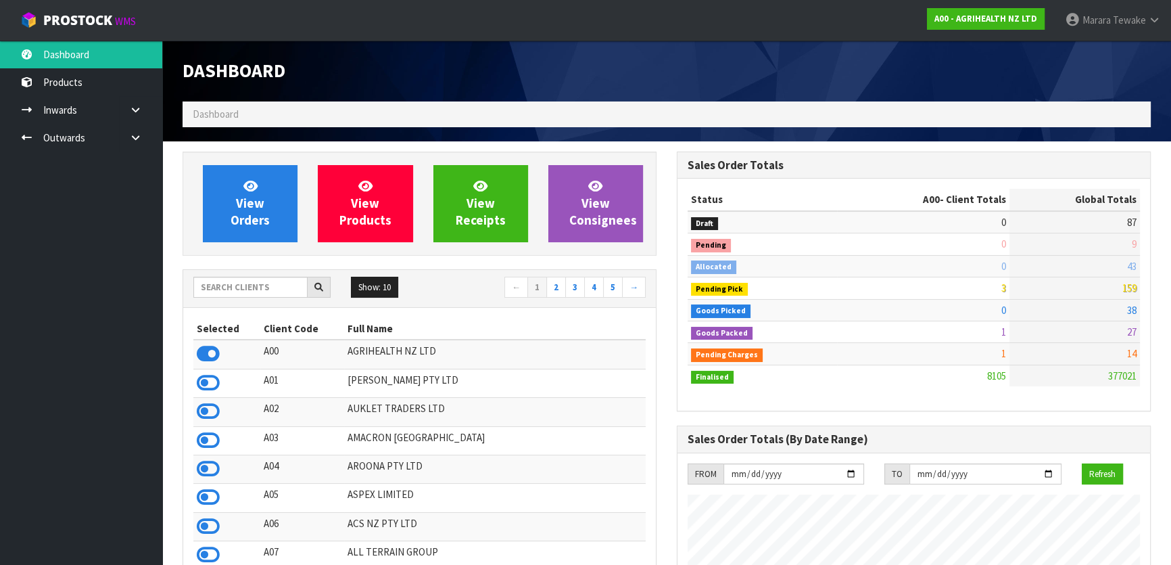
scroll to position [1022, 494]
click at [241, 291] on input "text" at bounding box center [250, 287] width 114 height 21
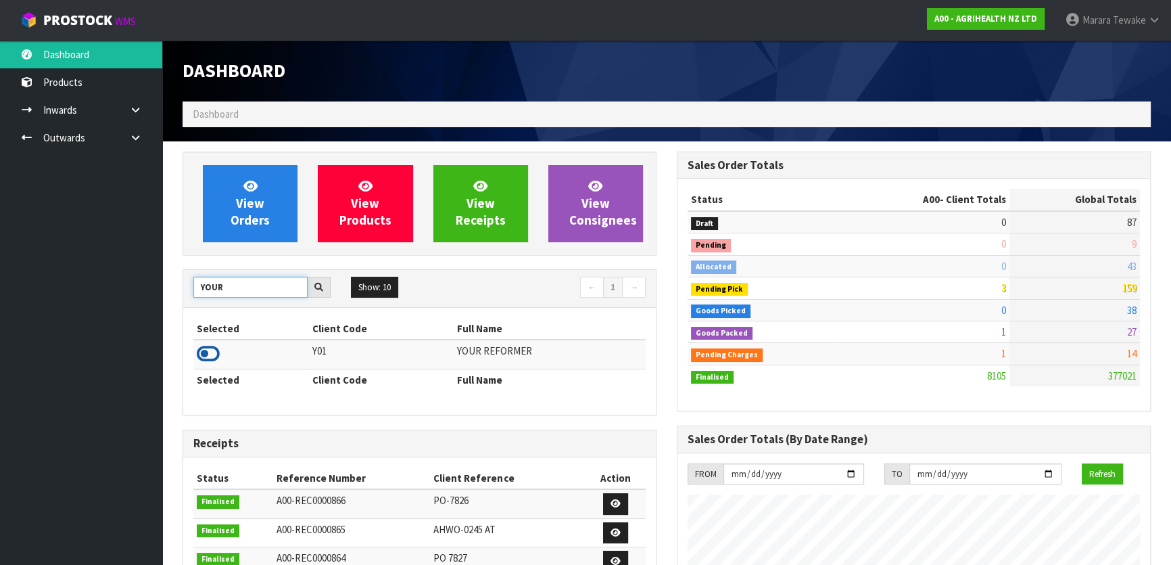
type input "YOUR"
click at [206, 348] on icon at bounding box center [208, 353] width 23 height 20
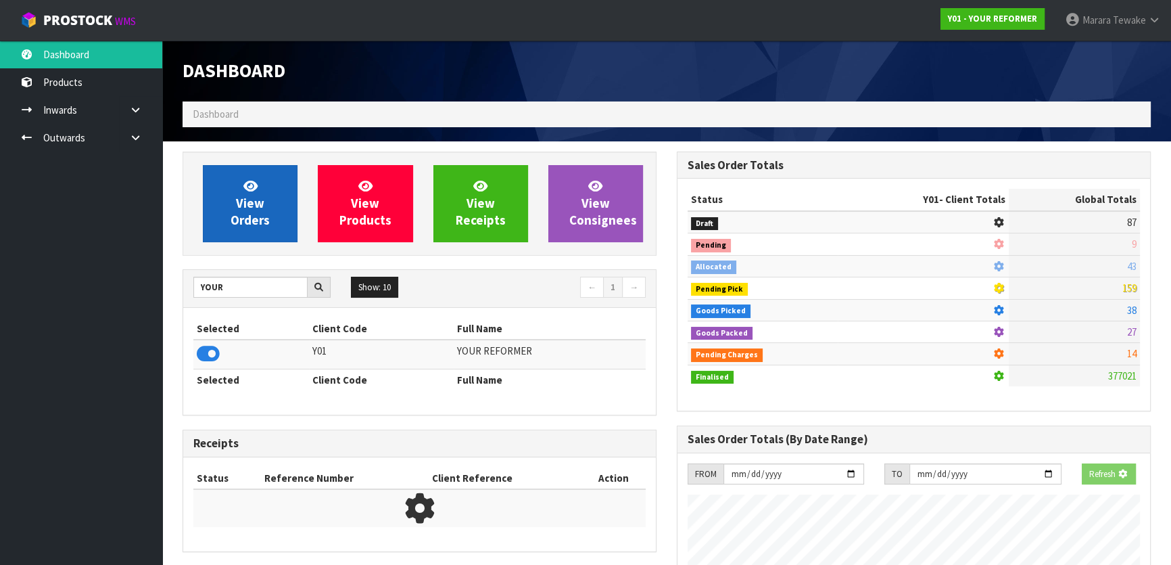
scroll to position [842, 494]
click at [239, 223] on span "View Orders" at bounding box center [250, 203] width 39 height 51
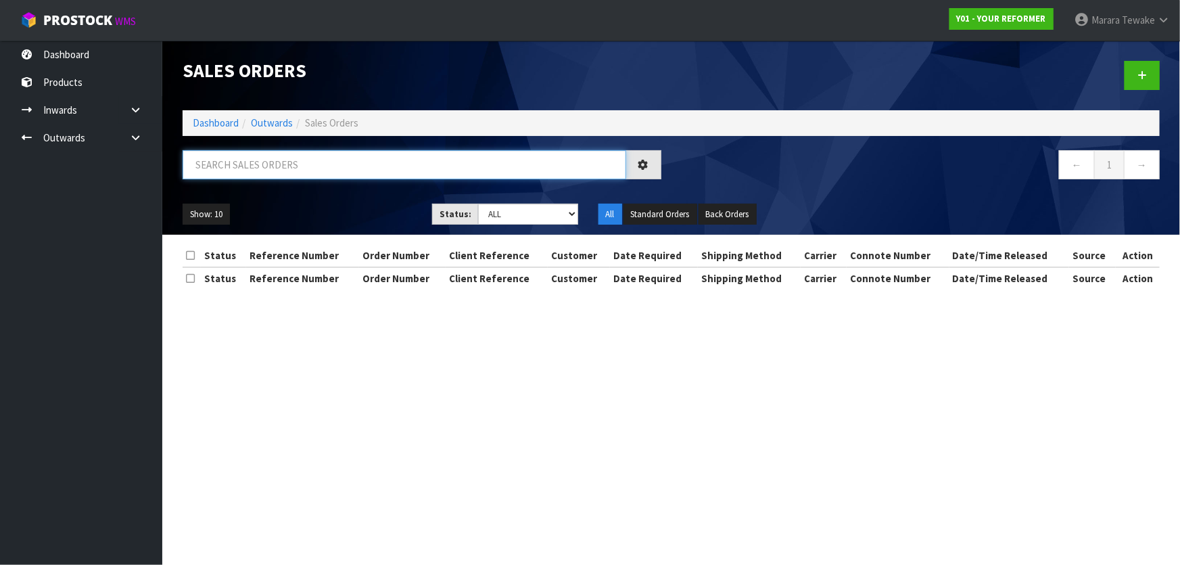
click at [260, 161] on input "text" at bounding box center [404, 164] width 443 height 29
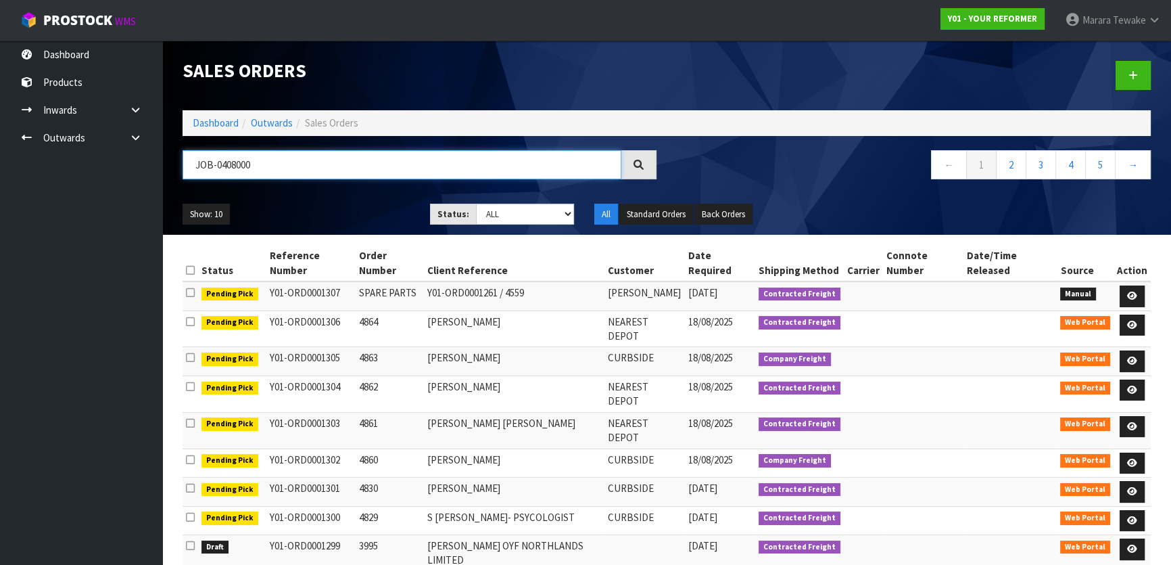
type input "JOB-0408000"
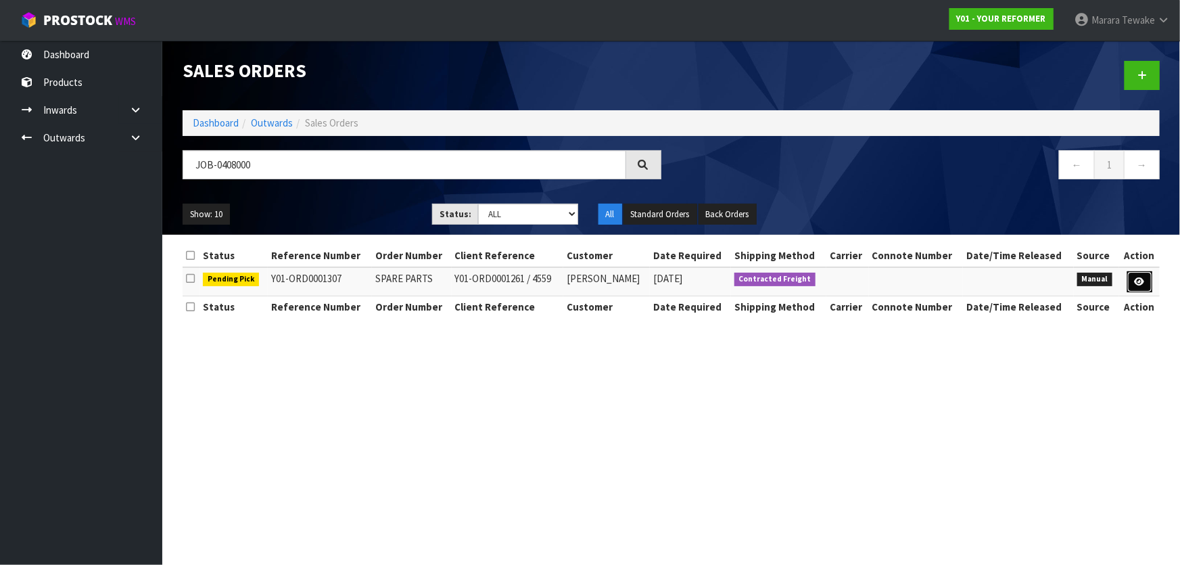
click at [1137, 288] on link at bounding box center [1139, 282] width 25 height 22
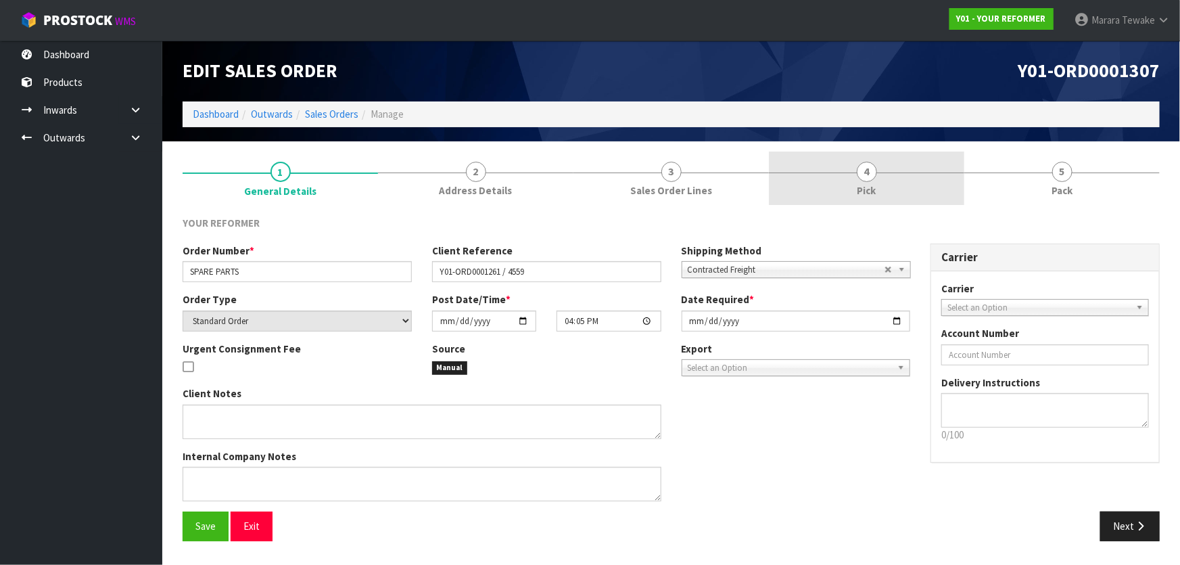
click at [855, 183] on link "4 Pick" at bounding box center [866, 177] width 195 height 53
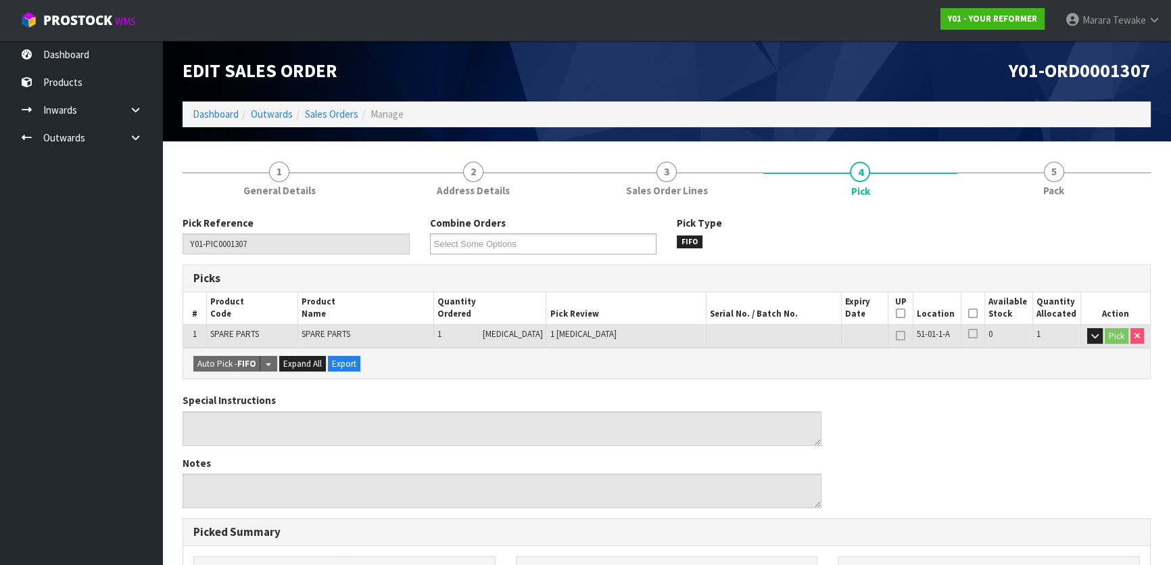
drag, startPoint x: 965, startPoint y: 316, endPoint x: 932, endPoint y: 345, distance: 44.5
click at [968, 314] on icon at bounding box center [972, 313] width 9 height 1
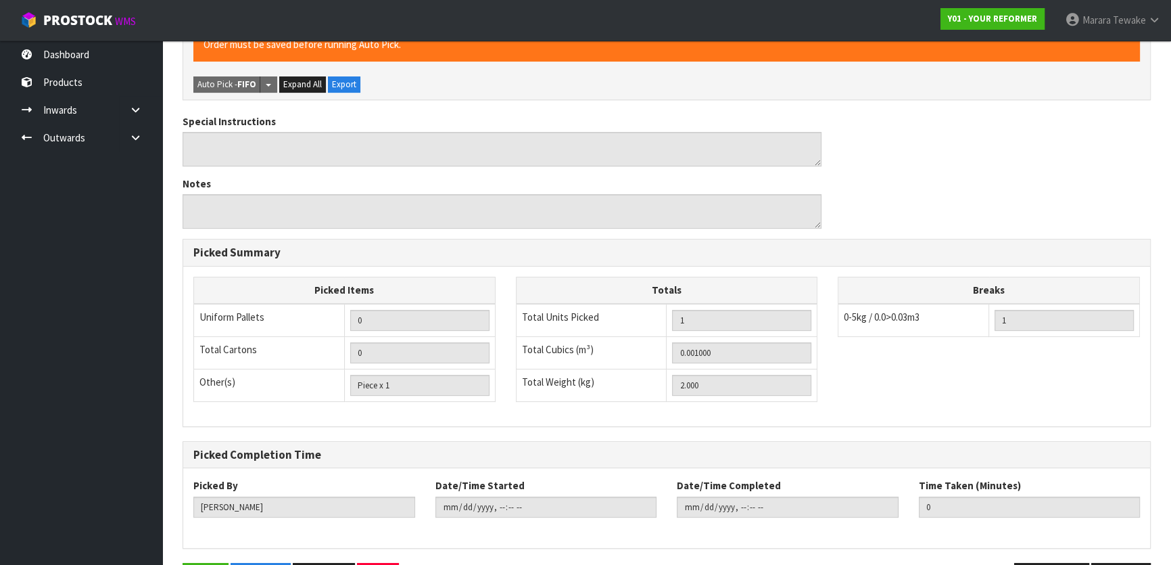
scroll to position [372, 0]
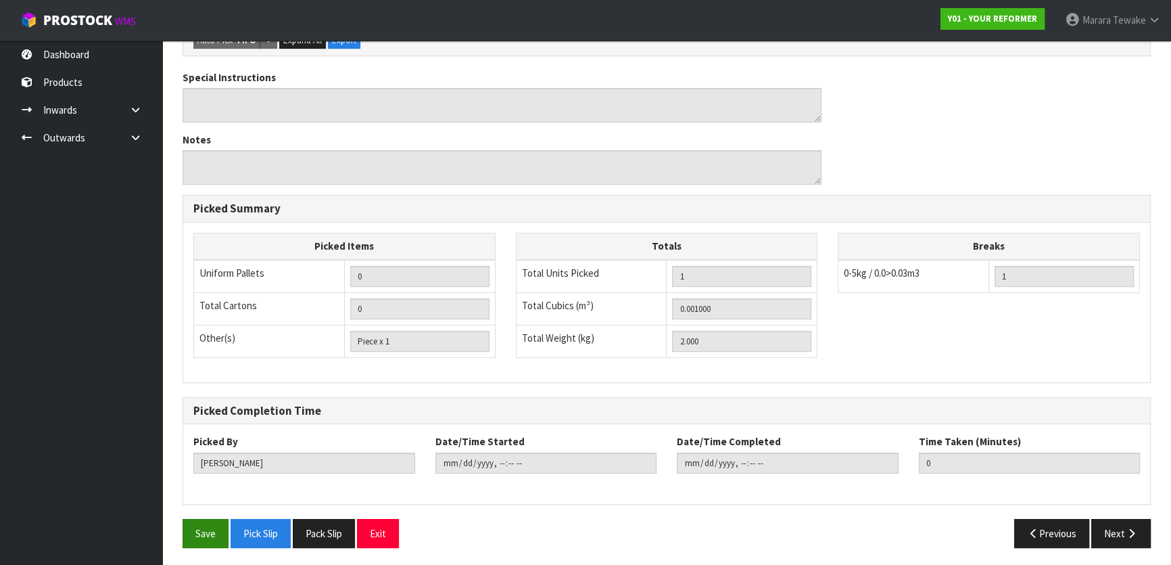
drag, startPoint x: 164, startPoint y: 535, endPoint x: 206, endPoint y: 535, distance: 41.9
click at [185, 534] on section "1 General Details 2 Address Details 3 Sales Order Lines 4 Pick 5 Pack Pick Refe…" at bounding box center [666, 168] width 1009 height 798
click at [207, 535] on button "Save" at bounding box center [206, 533] width 46 height 29
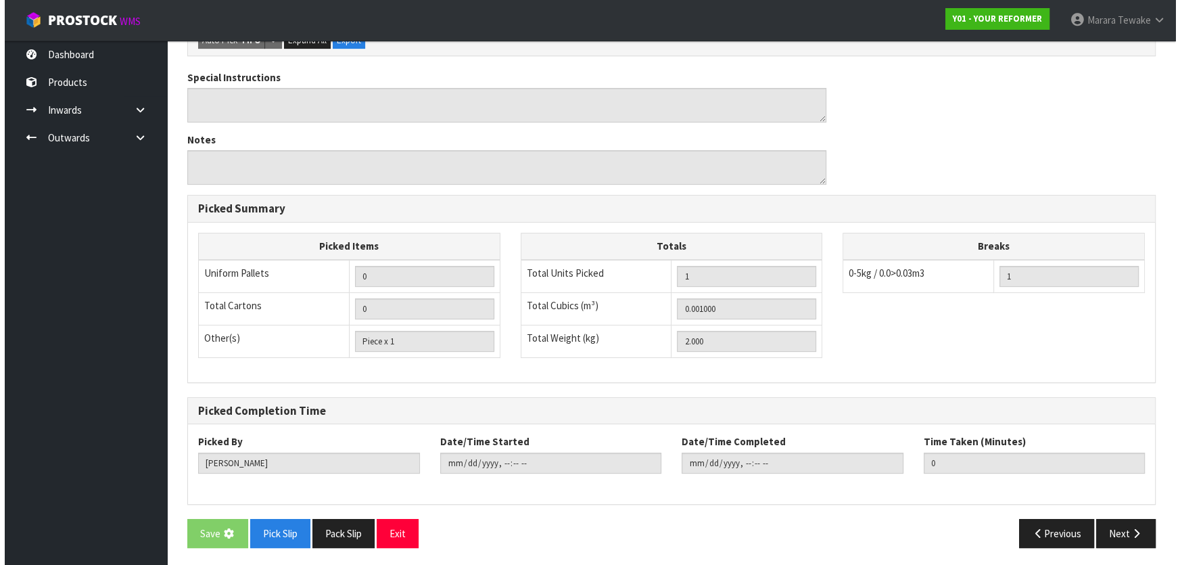
scroll to position [0, 0]
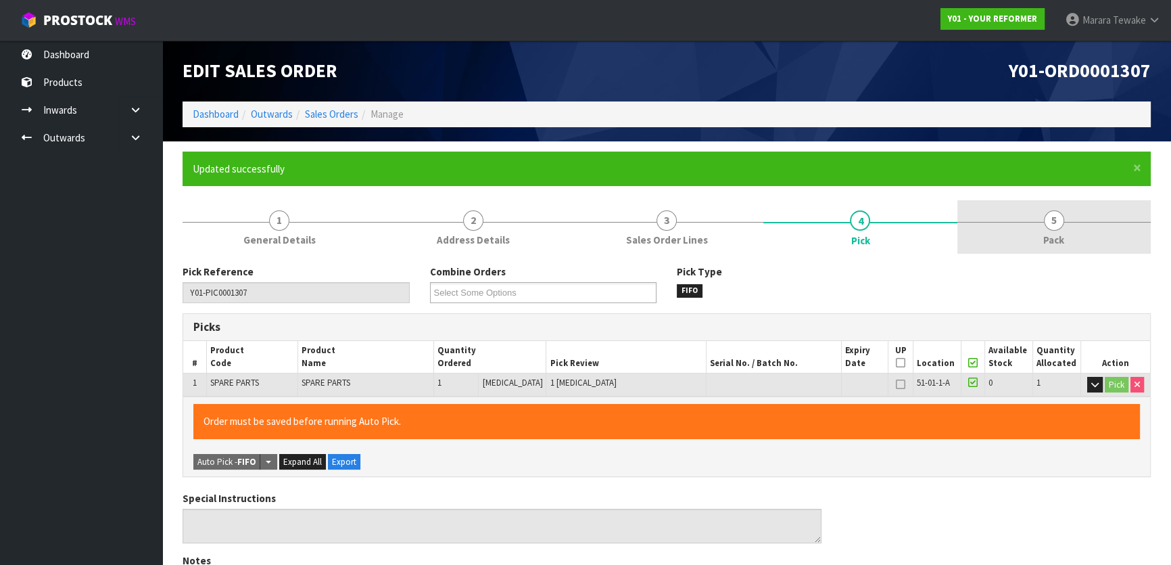
type input "Marara Tewake"
type input "2025-08-18T08:50:43"
drag, startPoint x: 1046, startPoint y: 215, endPoint x: 1038, endPoint y: 217, distance: 8.4
click at [1045, 215] on span "5" at bounding box center [1054, 220] width 20 height 20
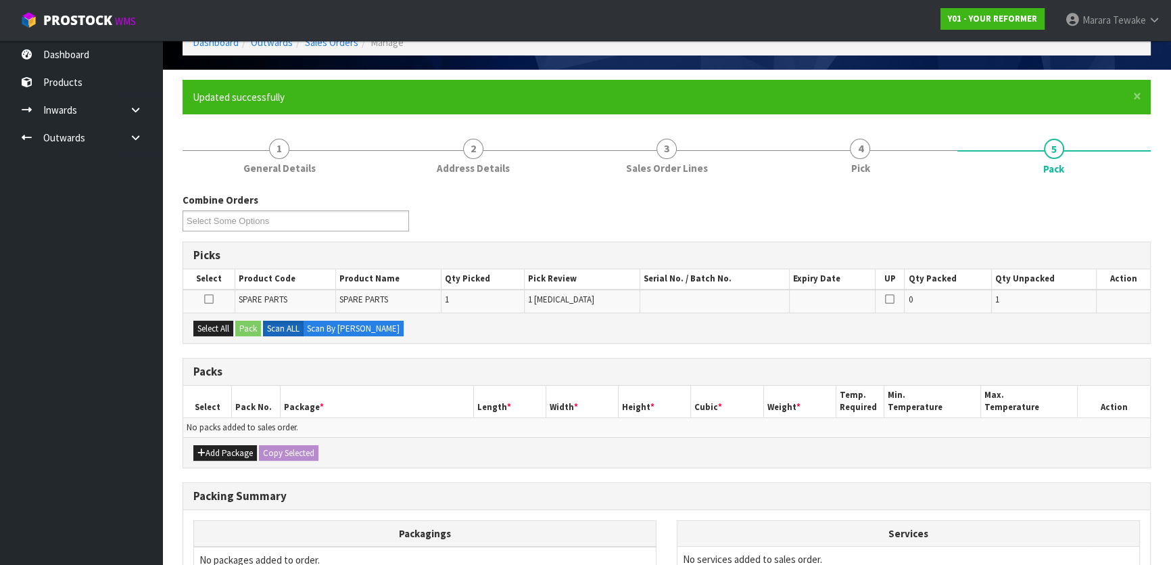
scroll to position [184, 0]
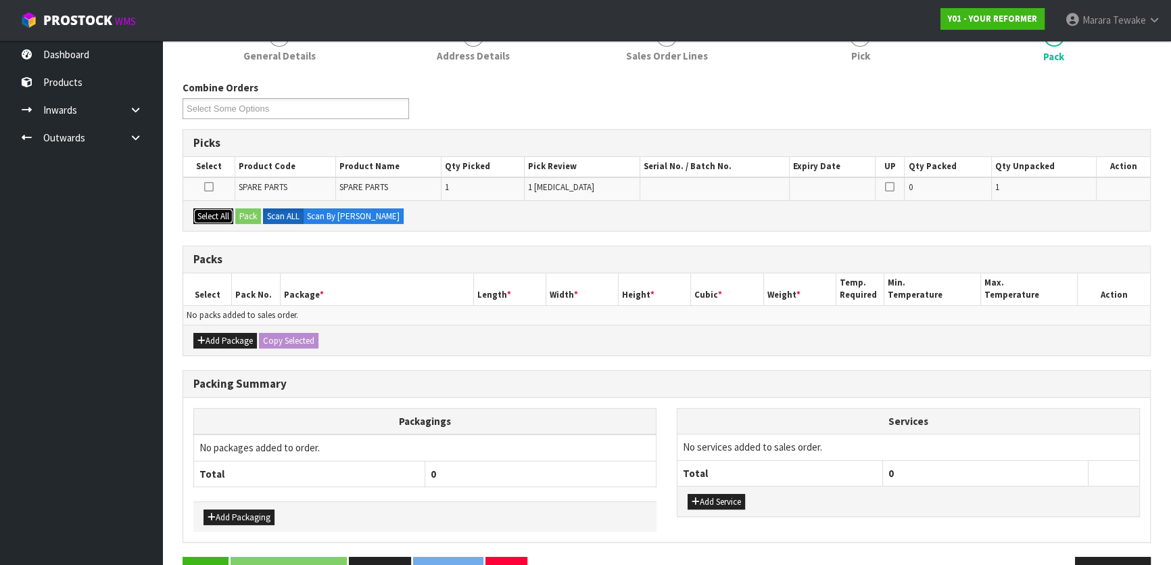
drag, startPoint x: 223, startPoint y: 213, endPoint x: 245, endPoint y: 211, distance: 22.4
click at [226, 213] on button "Select All" at bounding box center [213, 216] width 40 height 16
drag, startPoint x: 246, startPoint y: 211, endPoint x: 254, endPoint y: 216, distance: 9.8
click at [247, 210] on button "Pack" at bounding box center [248, 216] width 26 height 16
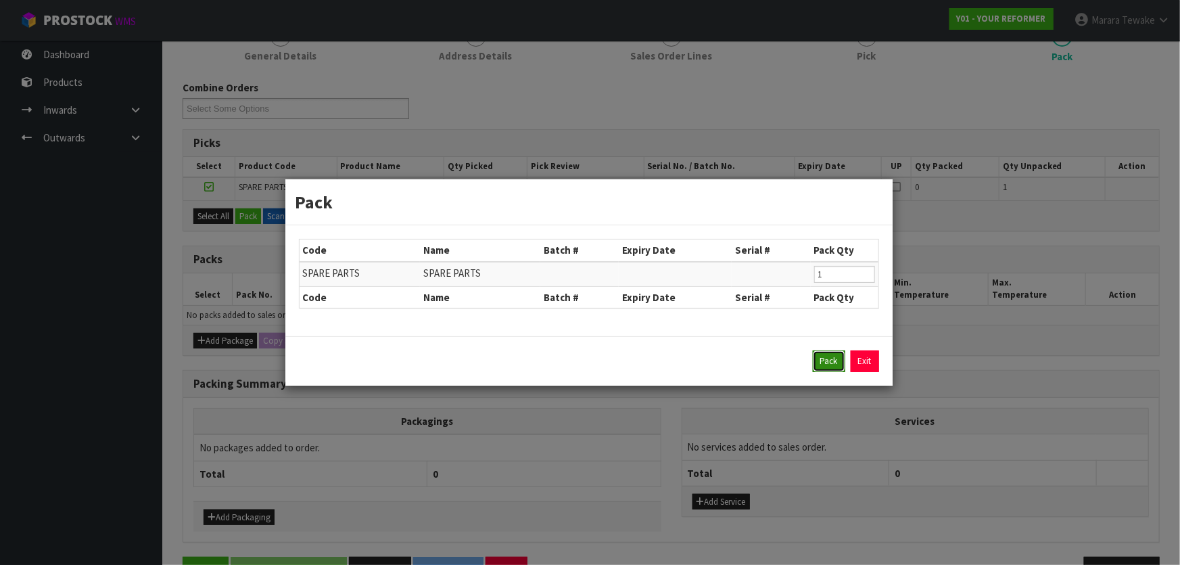
drag, startPoint x: 825, startPoint y: 358, endPoint x: 813, endPoint y: 359, distance: 11.6
click at [825, 358] on button "Pack" at bounding box center [829, 361] width 32 height 22
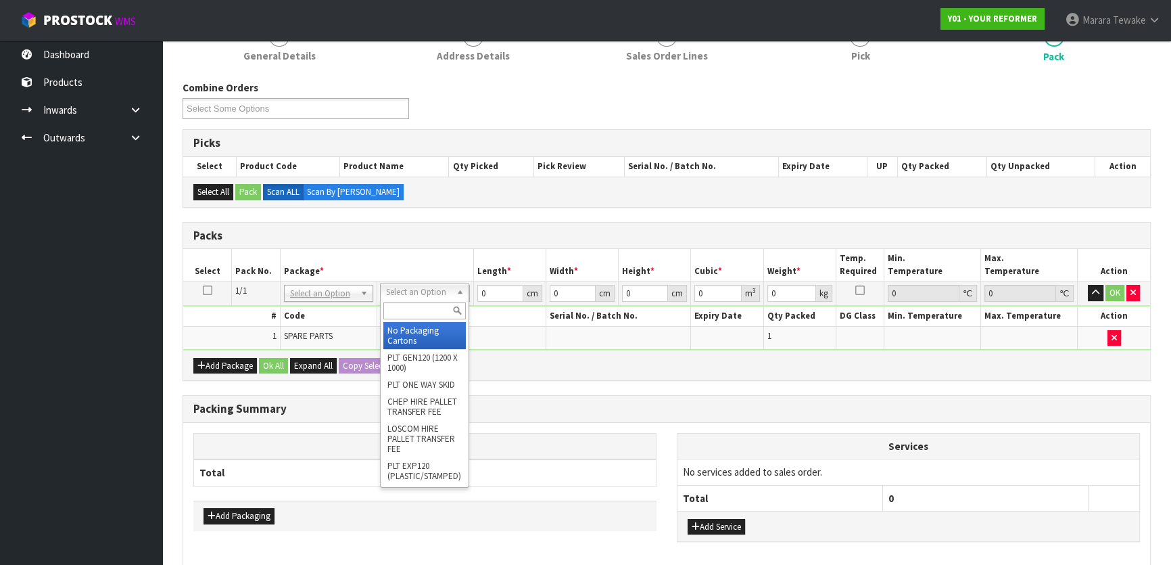
click at [419, 318] on div at bounding box center [425, 310] width 88 height 22
click at [422, 316] on input "text" at bounding box center [424, 310] width 82 height 17
type input "CTN5"
type input "43"
type input "33"
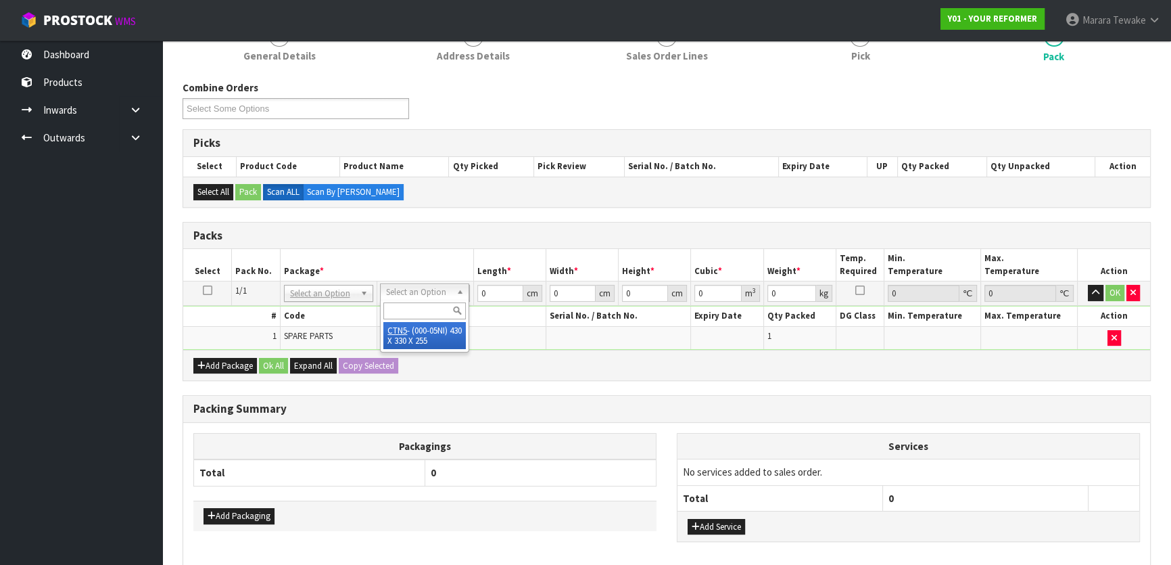
type input "25.5"
type input "0.036185"
type input "2.2"
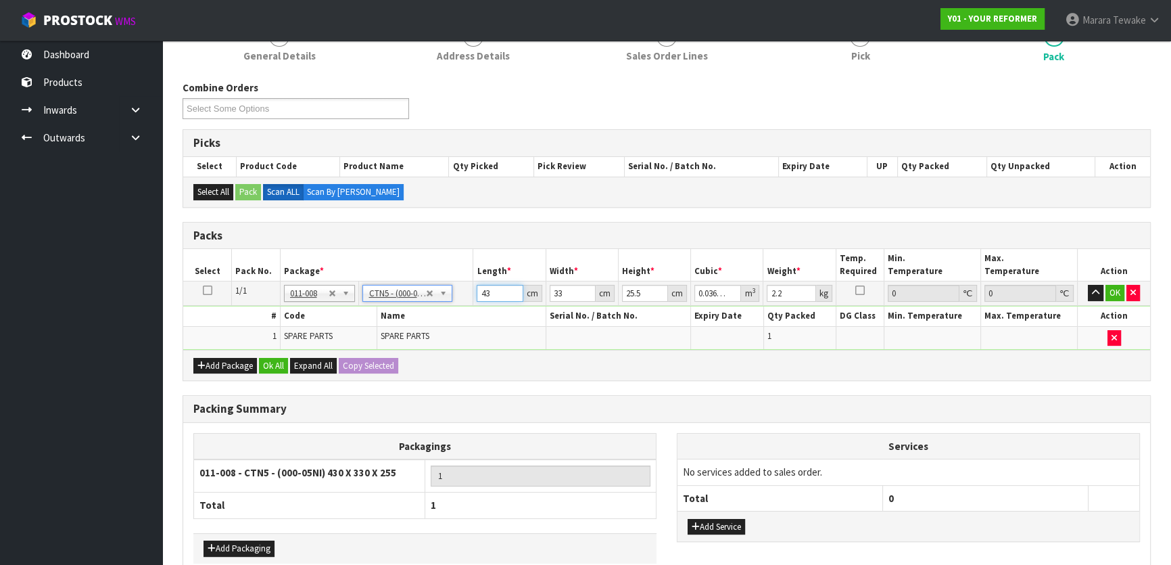
drag, startPoint x: 489, startPoint y: 292, endPoint x: 472, endPoint y: 284, distance: 19.4
click at [472, 284] on tr "1/1 NONE 007-001 007-002 007-004 007-009 007-013 007-014 007-015 007-017 007-01…" at bounding box center [666, 293] width 967 height 24
type input "4"
type input "0.003366"
type input "43"
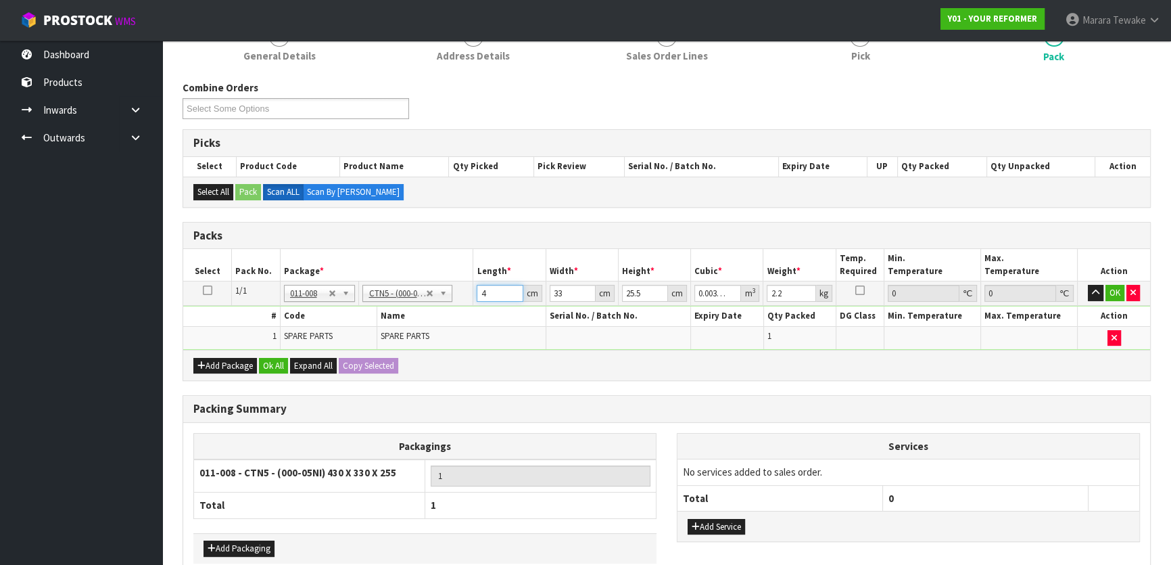
type input "0.036185"
type input "3"
type input "0.003289"
type input "34"
type input "0.037281"
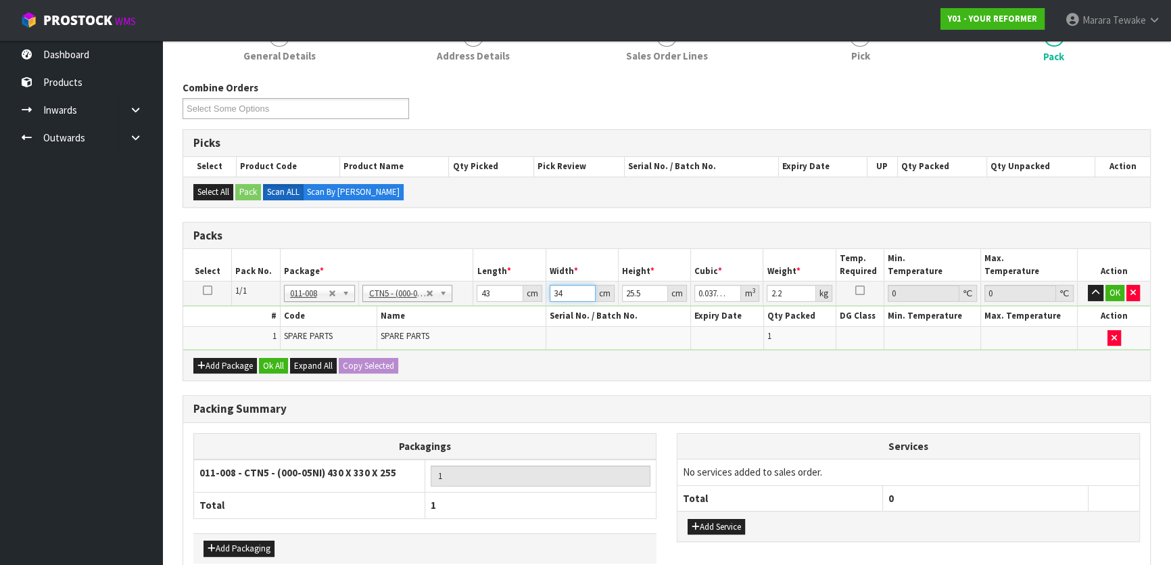
type input "34"
type input "1"
type input "0.001462"
type input "15"
type input "0.02193"
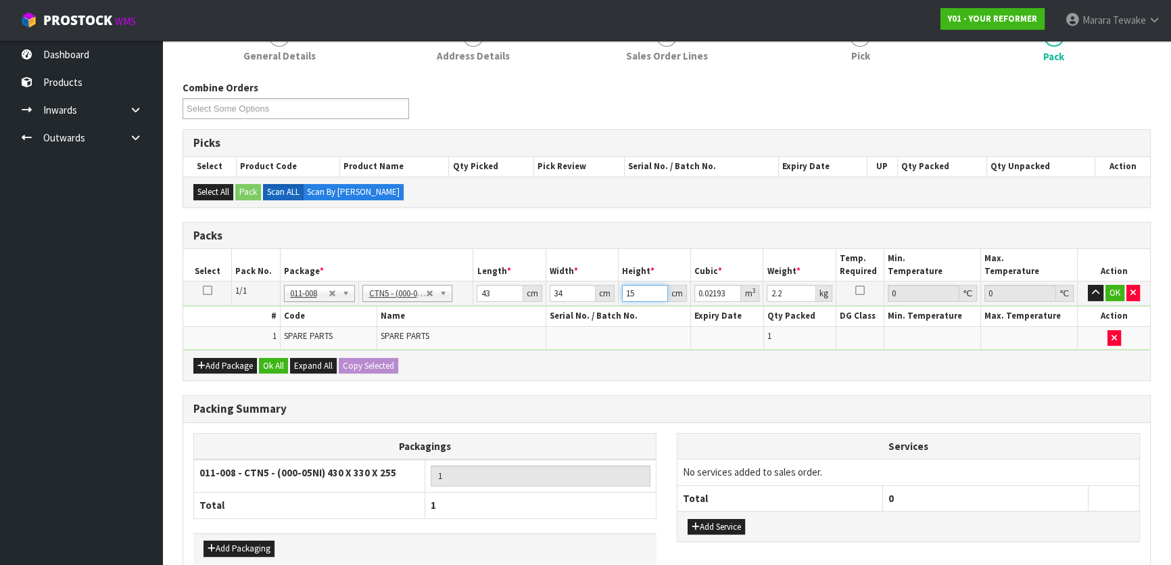
type input "15"
type input "4"
click at [1088, 285] on button "button" at bounding box center [1096, 293] width 16 height 16
click button "OK" at bounding box center [1114, 293] width 19 height 16
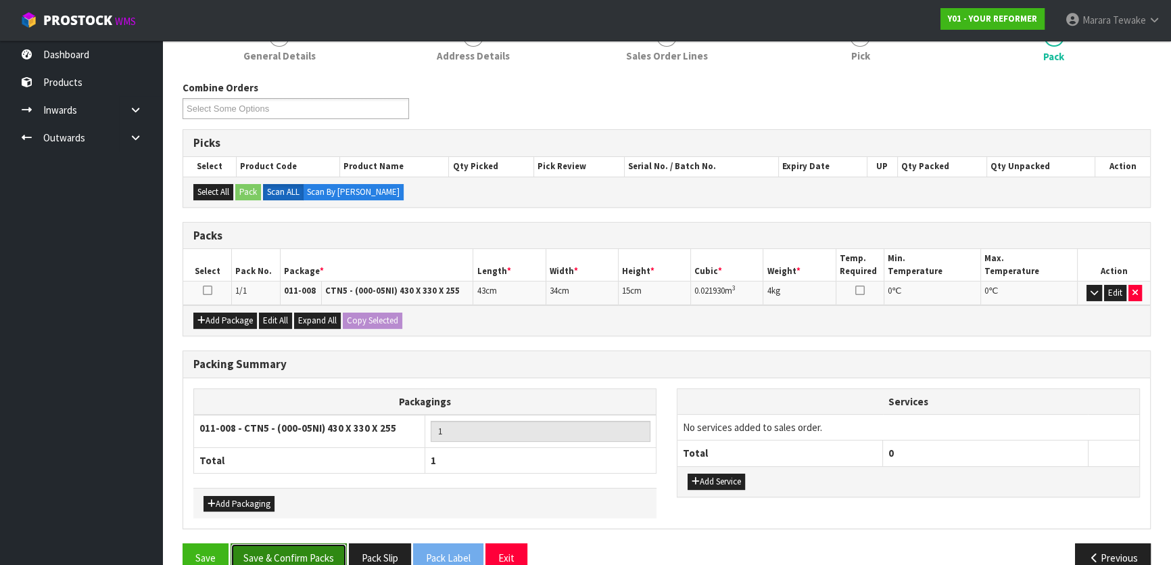
click at [304, 554] on button "Save & Confirm Packs" at bounding box center [289, 557] width 116 height 29
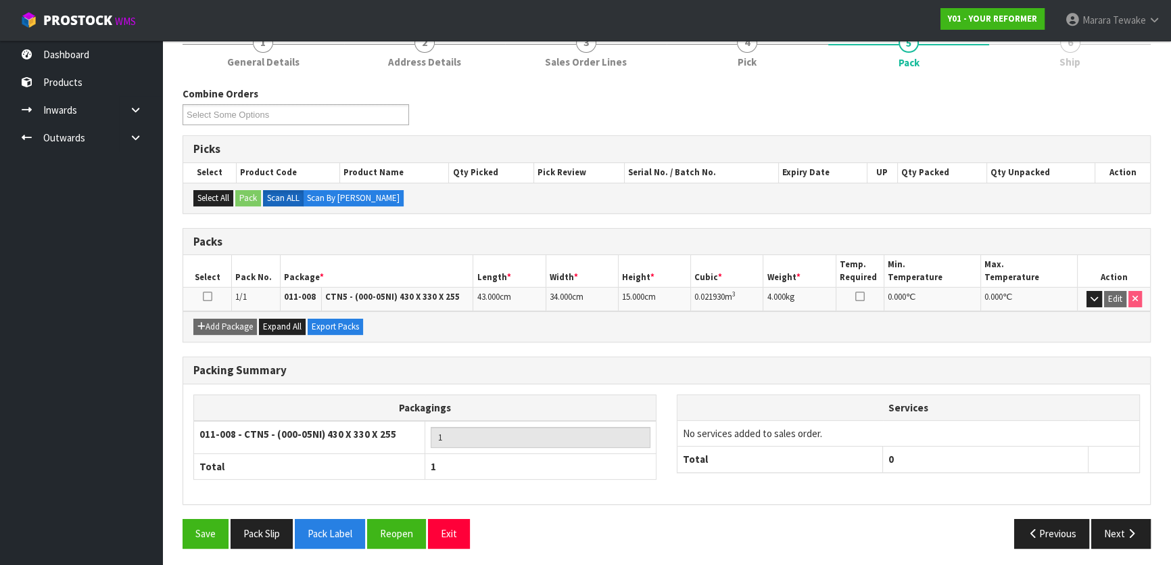
scroll to position [178, 0]
drag, startPoint x: 1129, startPoint y: 532, endPoint x: 1116, endPoint y: 532, distance: 12.8
click at [1129, 532] on icon "button" at bounding box center [1131, 532] width 13 height 10
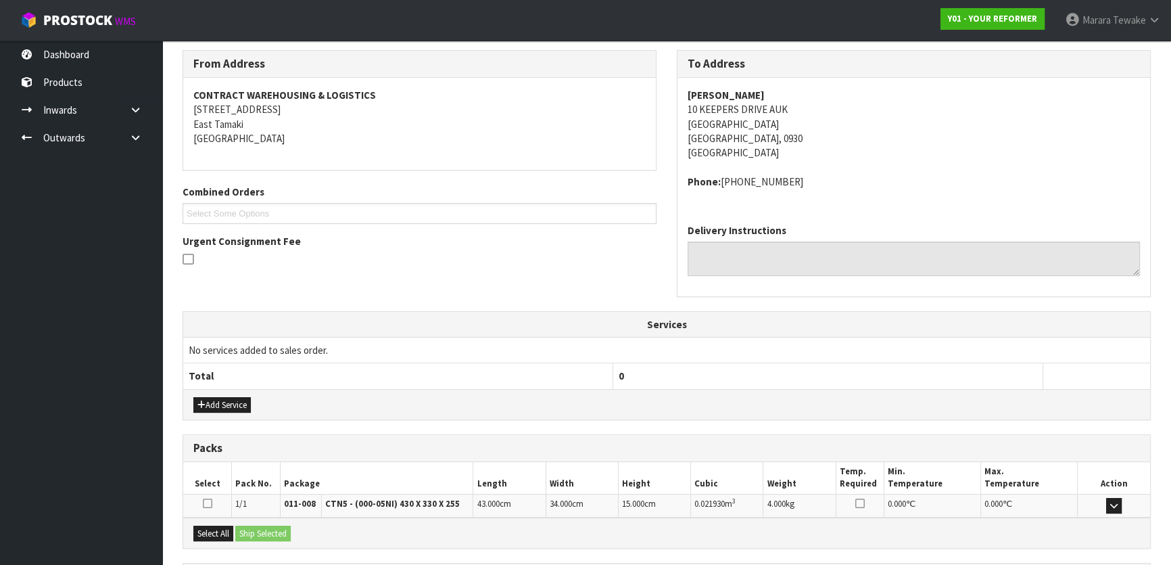
scroll to position [340, 0]
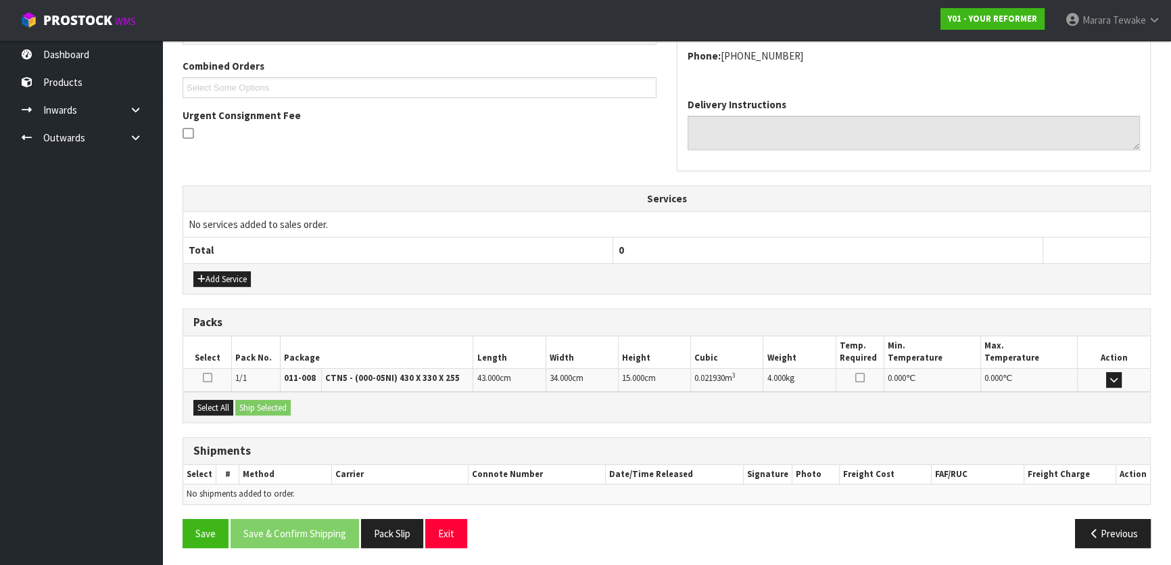
drag, startPoint x: 206, startPoint y: 413, endPoint x: 252, endPoint y: 407, distance: 46.4
click at [209, 412] on div "Select All Ship Selected" at bounding box center [666, 406] width 967 height 30
drag, startPoint x: 224, startPoint y: 403, endPoint x: 243, endPoint y: 404, distance: 18.3
click at [228, 403] on button "Select All" at bounding box center [213, 408] width 40 height 16
drag, startPoint x: 243, startPoint y: 404, endPoint x: 251, endPoint y: 404, distance: 7.4
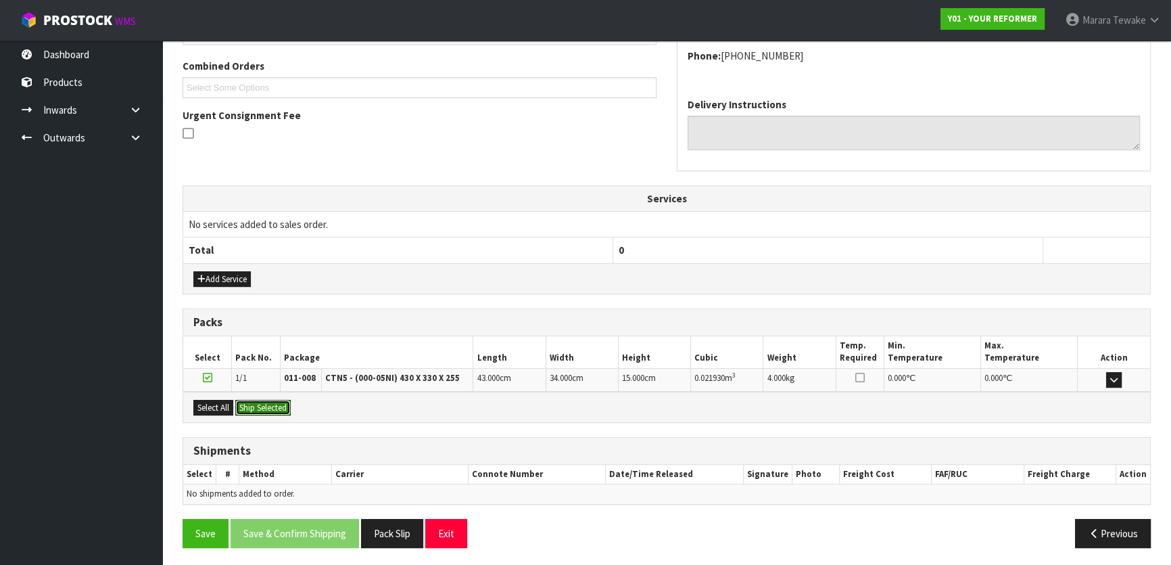
click at [249, 404] on button "Ship Selected" at bounding box center [262, 408] width 55 height 16
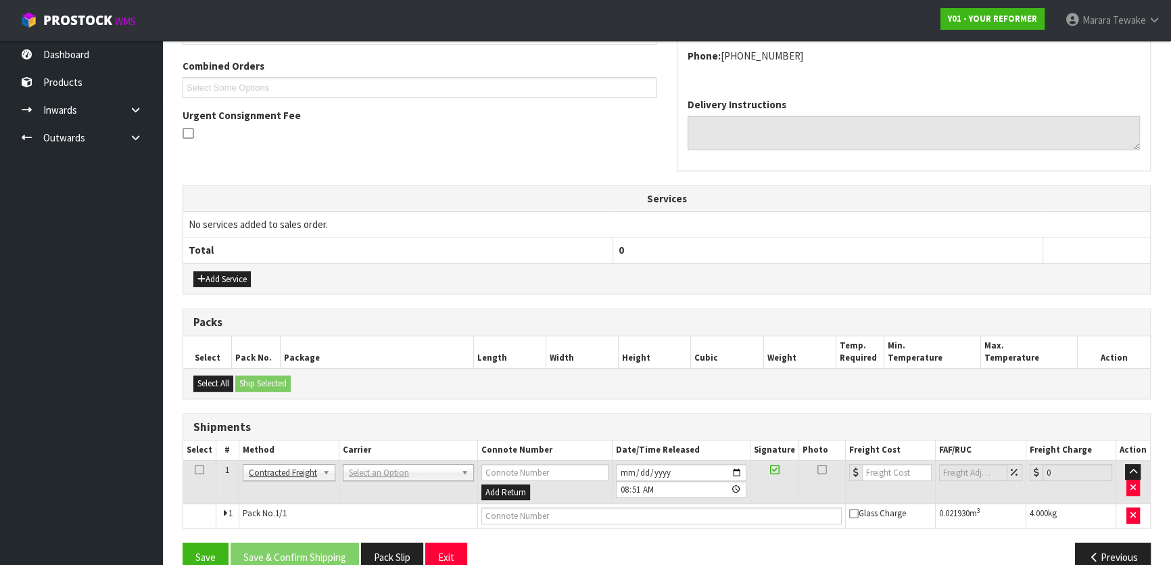
scroll to position [365, 0]
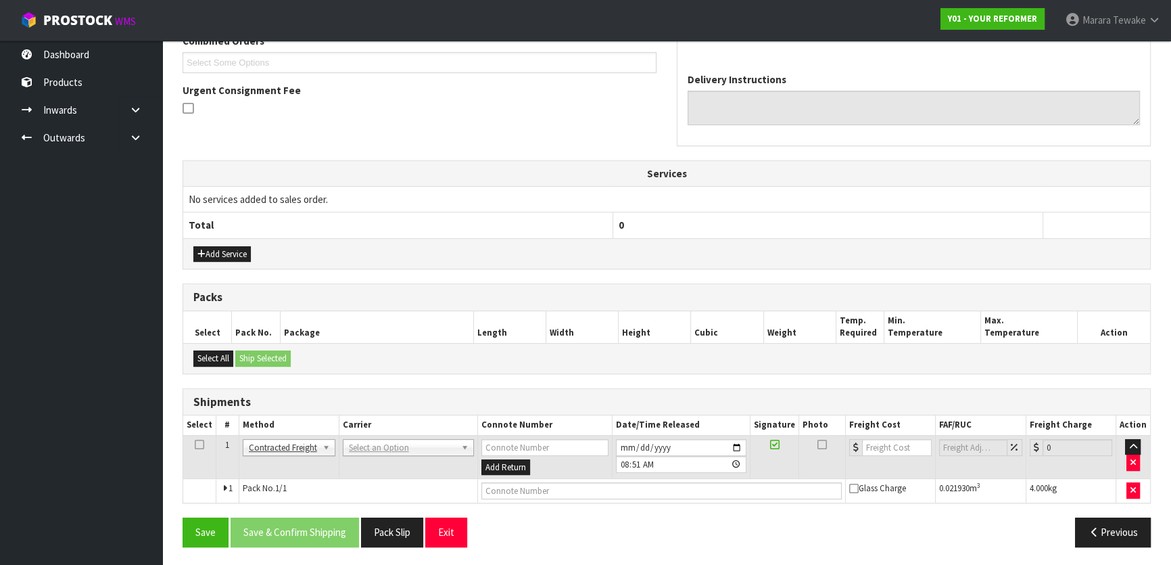
drag, startPoint x: 350, startPoint y: 444, endPoint x: 358, endPoint y: 462, distance: 19.4
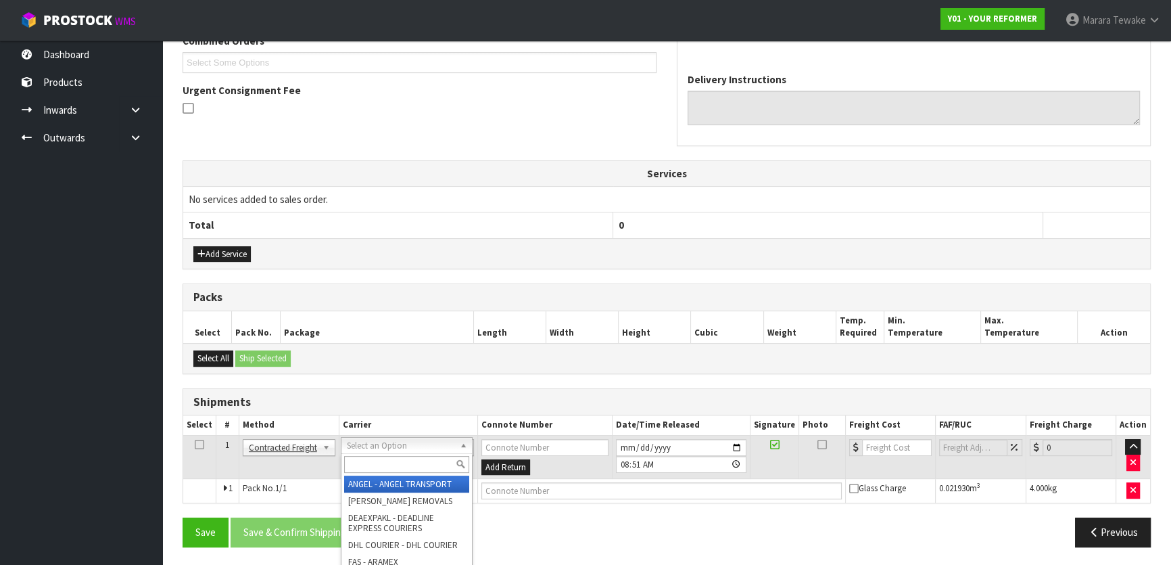
click at [358, 462] on input "text" at bounding box center [406, 464] width 125 height 17
type input "NZP"
drag, startPoint x: 359, startPoint y: 474, endPoint x: 329, endPoint y: 515, distance: 51.2
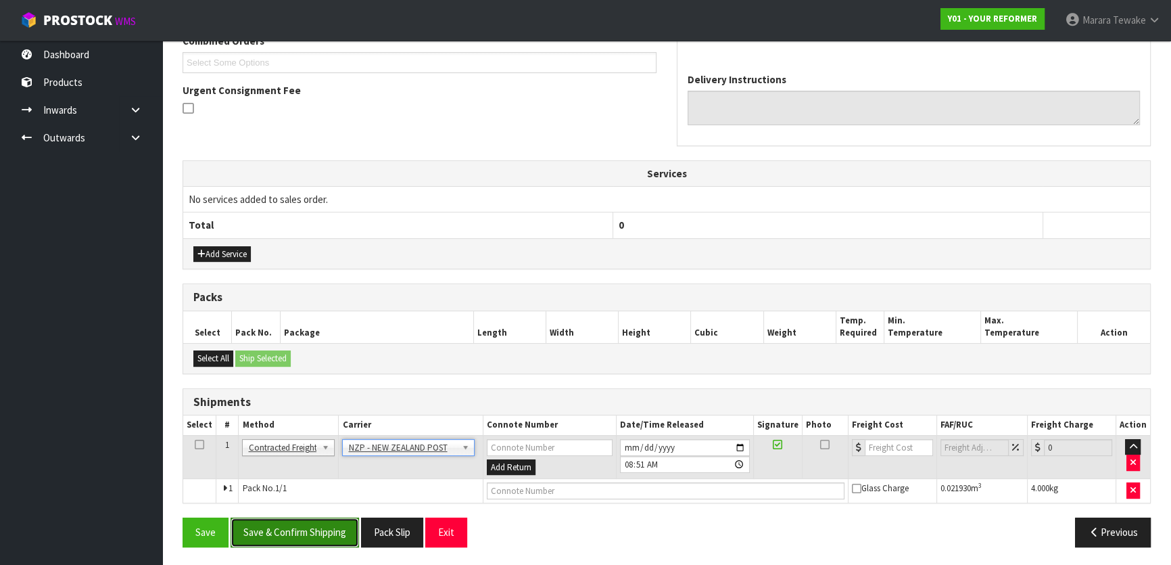
drag, startPoint x: 317, startPoint y: 526, endPoint x: 209, endPoint y: 509, distance: 109.5
click at [314, 525] on button "Save & Confirm Shipping" at bounding box center [295, 531] width 128 height 29
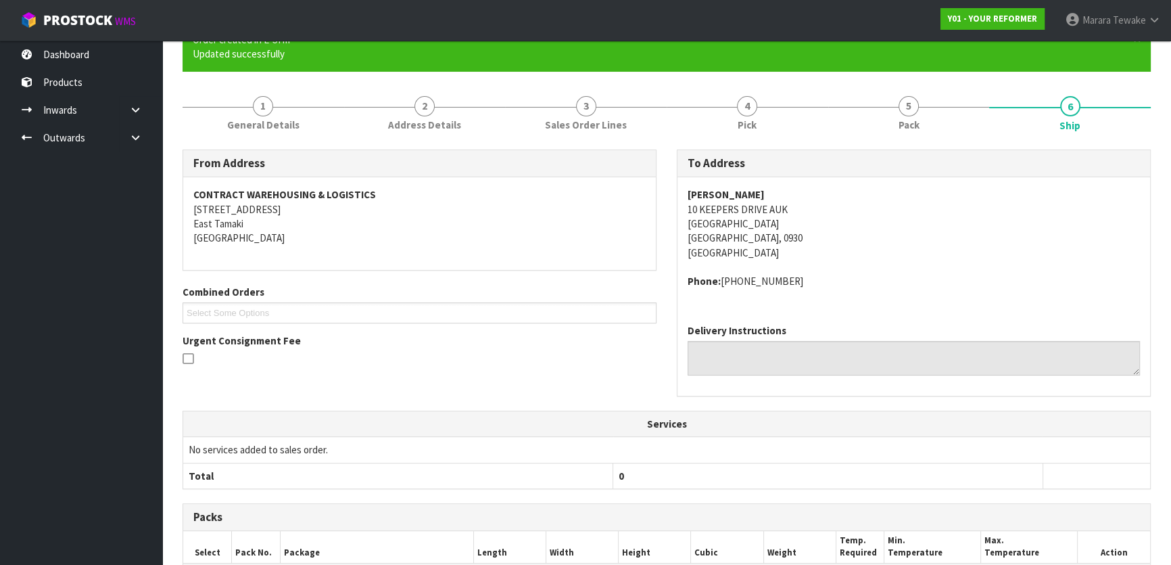
scroll to position [345, 0]
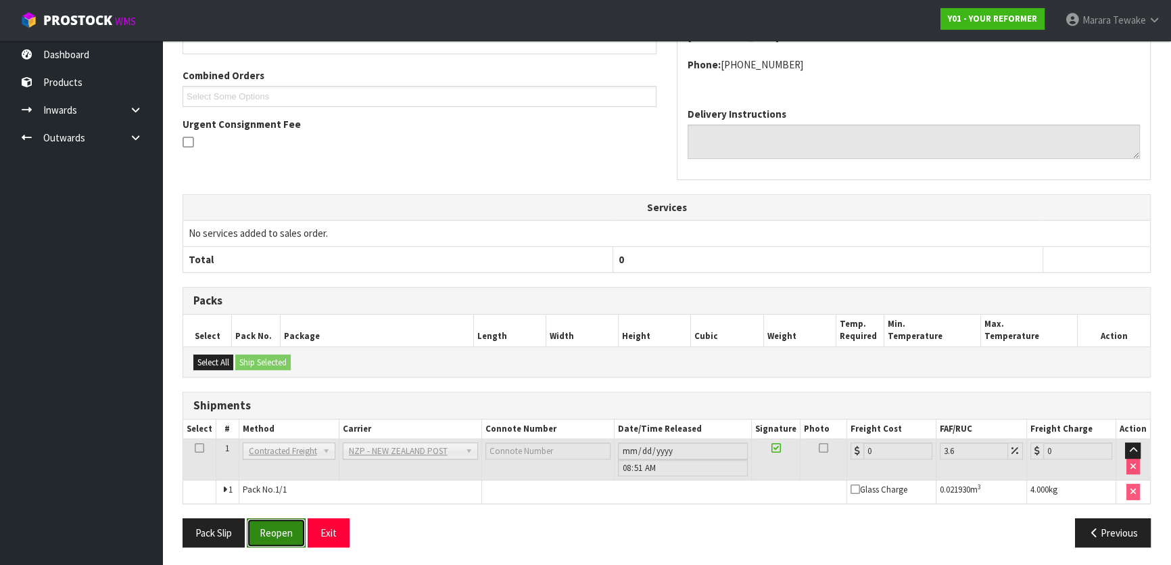
click at [270, 532] on button "Reopen" at bounding box center [276, 532] width 59 height 29
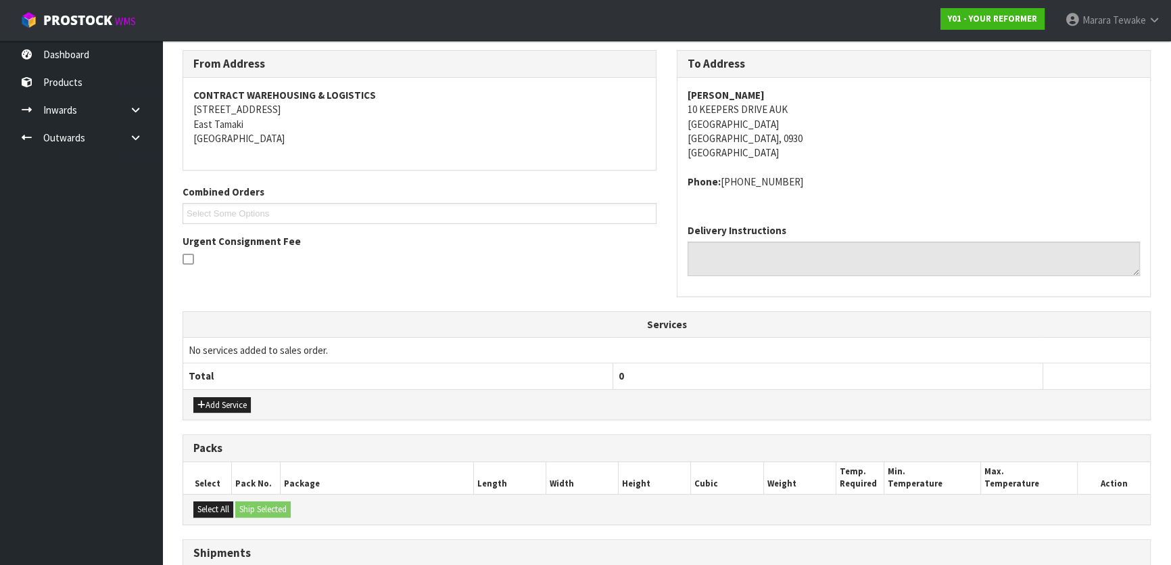
scroll to position [365, 0]
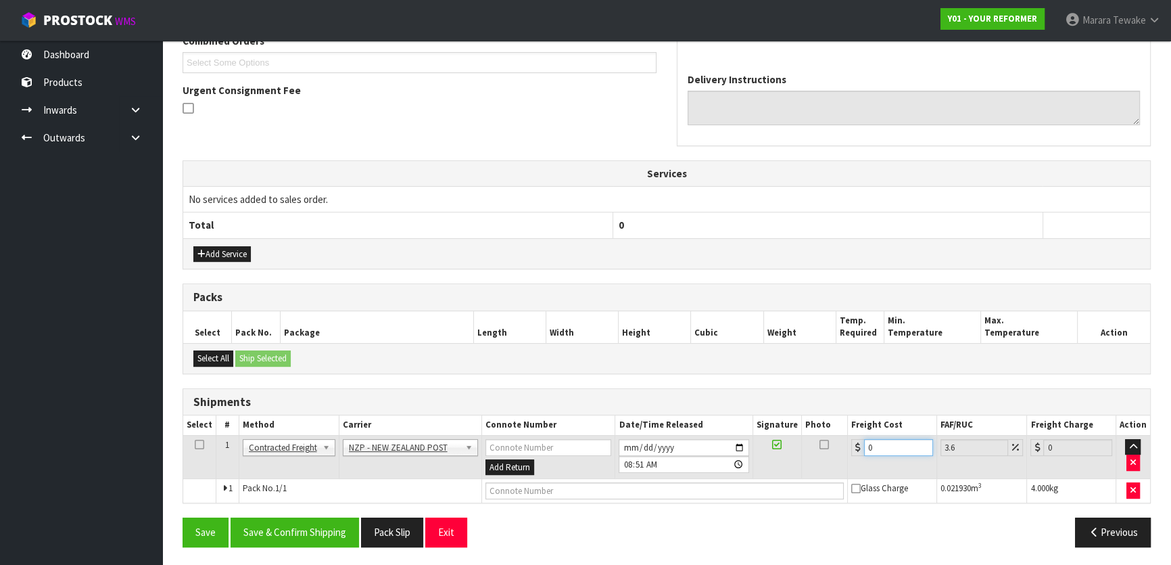
drag, startPoint x: 879, startPoint y: 446, endPoint x: 852, endPoint y: 434, distance: 29.7
click at [864, 443] on input "0" at bounding box center [898, 447] width 69 height 17
type input "4"
type input "4.14"
type input "4.3"
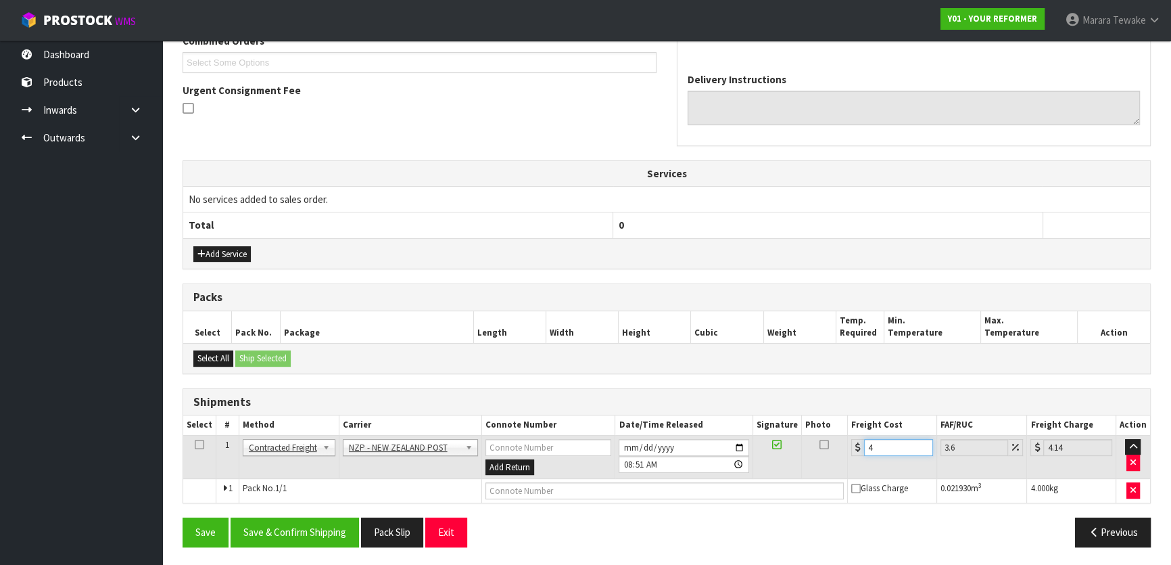
type input "4.45"
type input "4.33"
type input "4.49"
type input "4.33"
click at [320, 540] on button "Save & Confirm Shipping" at bounding box center [295, 531] width 128 height 29
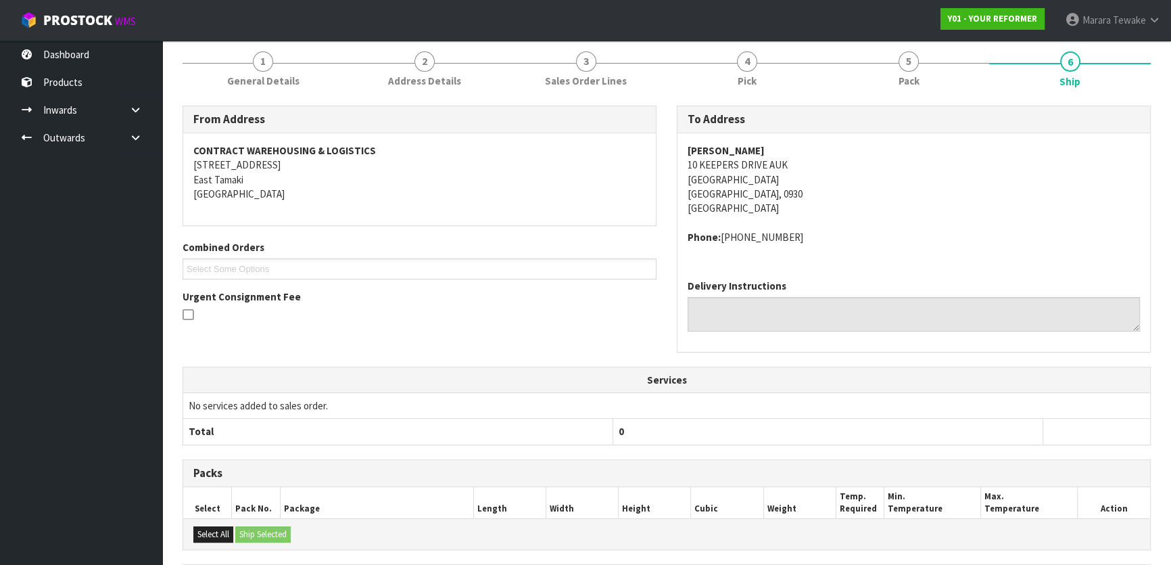
scroll to position [340, 0]
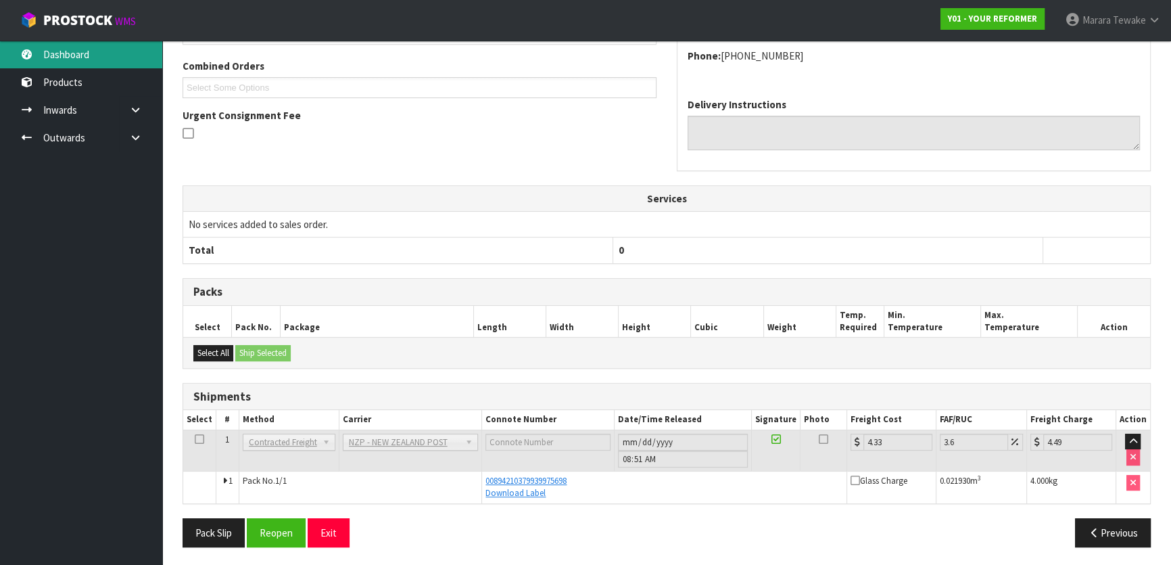
click at [124, 46] on link "Dashboard" at bounding box center [81, 55] width 162 height 28
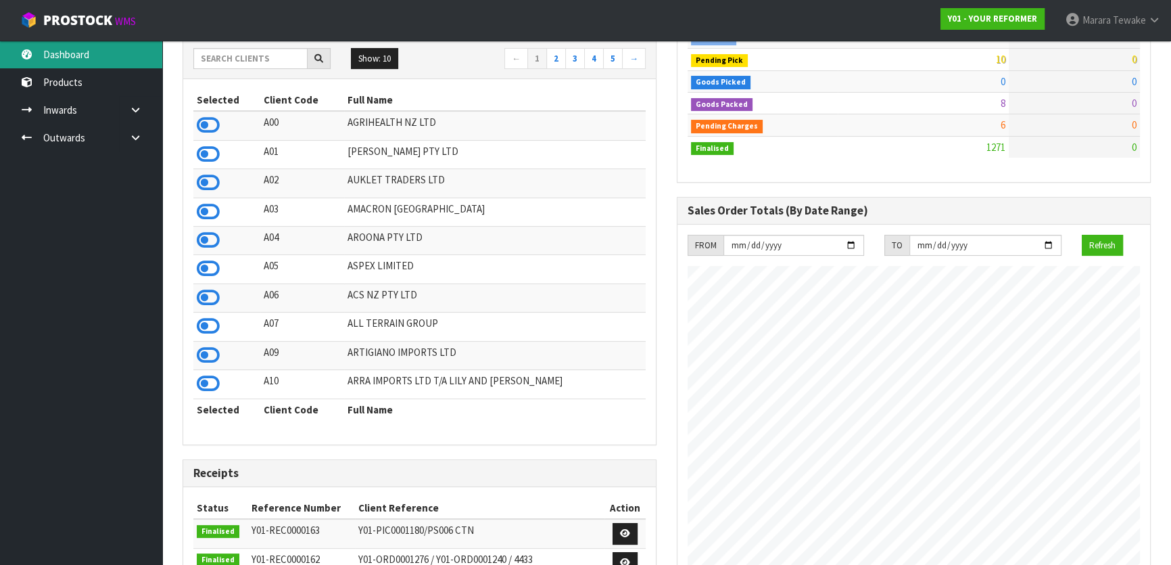
scroll to position [95, 0]
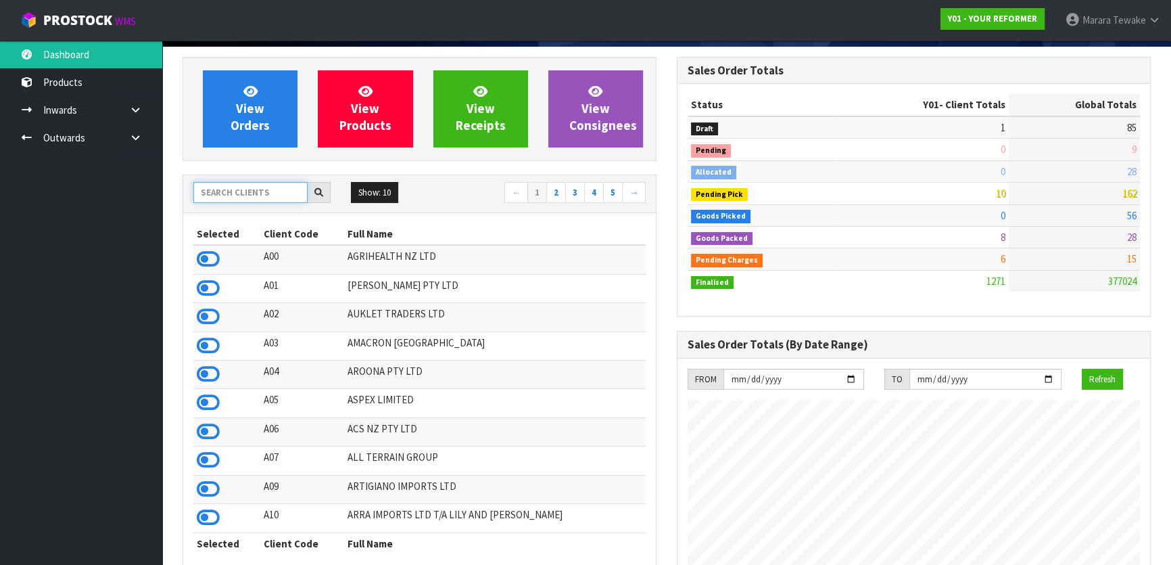
click at [264, 189] on input "text" at bounding box center [250, 192] width 114 height 21
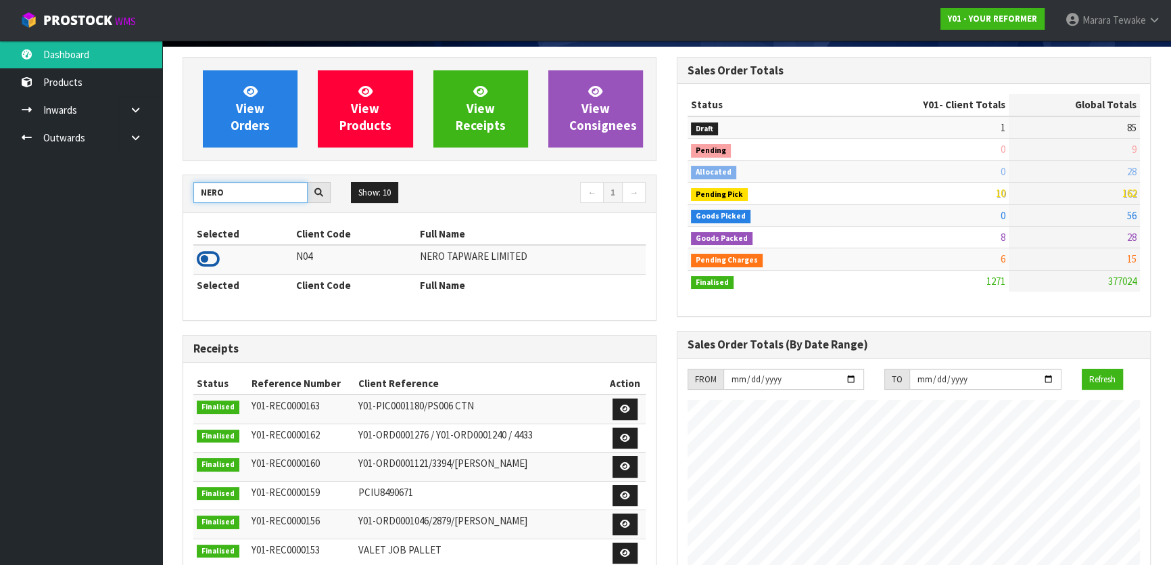
type input "NERO"
click at [209, 258] on icon at bounding box center [208, 259] width 23 height 20
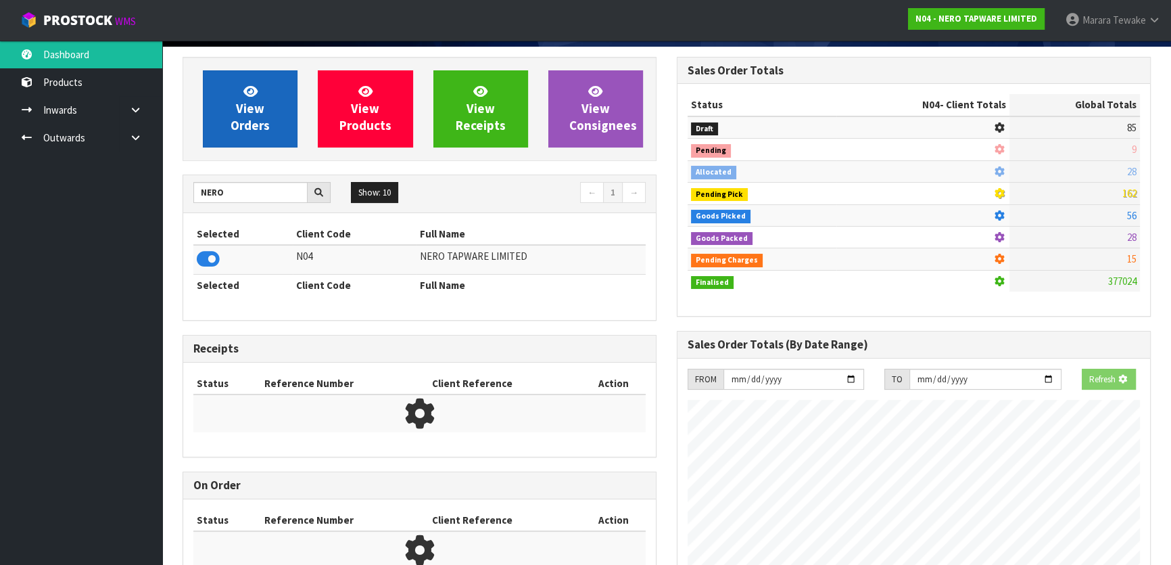
scroll to position [1124, 494]
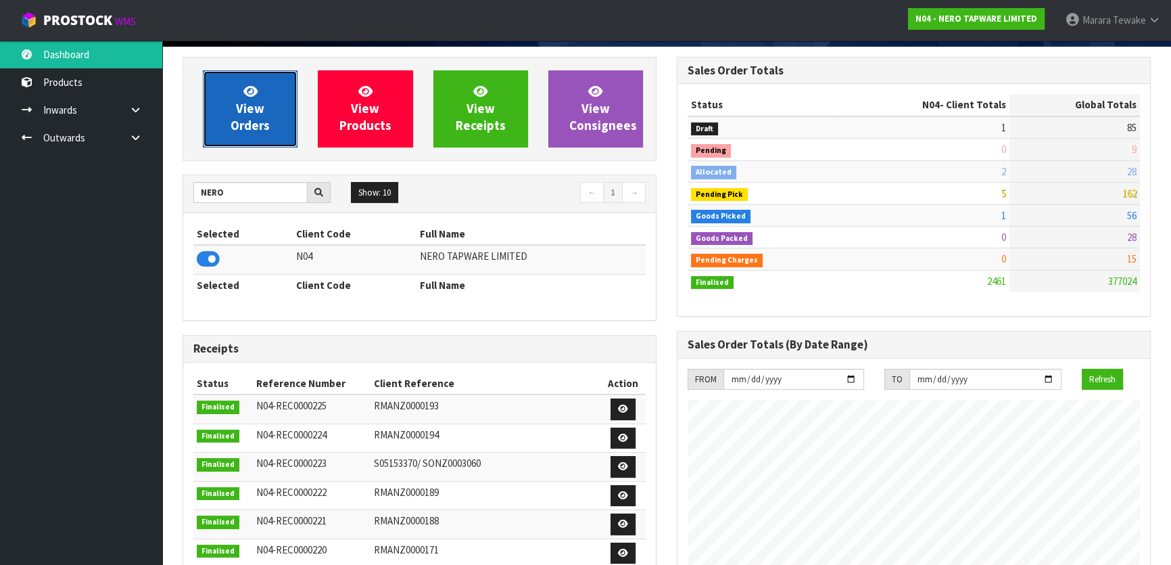
click at [238, 129] on span "View Orders" at bounding box center [250, 108] width 39 height 51
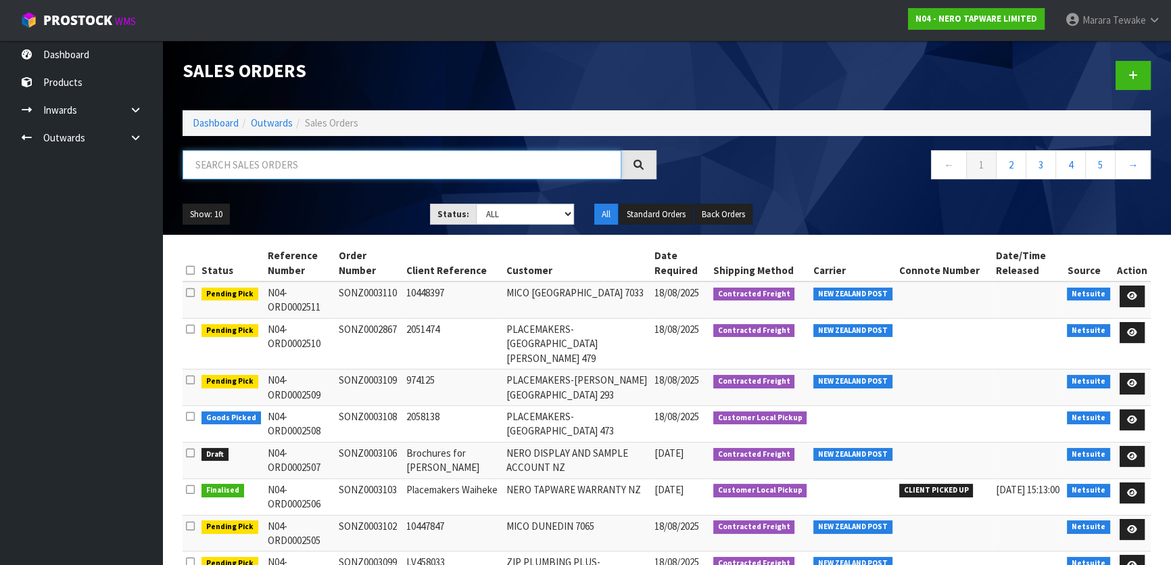
drag, startPoint x: 439, startPoint y: 164, endPoint x: 433, endPoint y: 164, distance: 6.8
click at [437, 164] on input "text" at bounding box center [402, 164] width 439 height 29
type input "JOB-0408011"
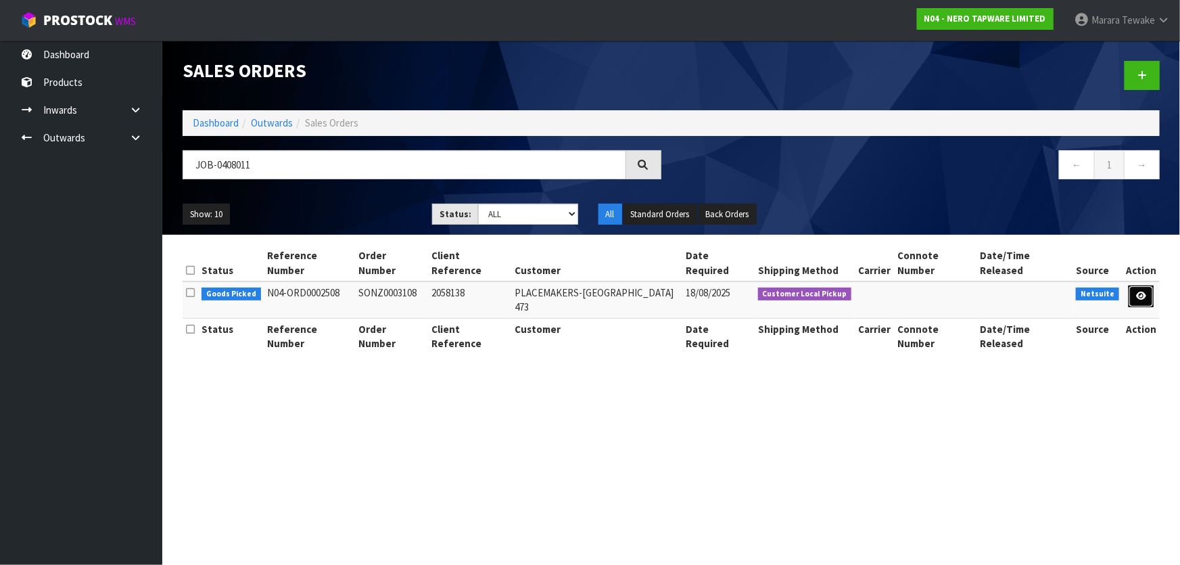
click at [1139, 291] on icon at bounding box center [1141, 295] width 10 height 9
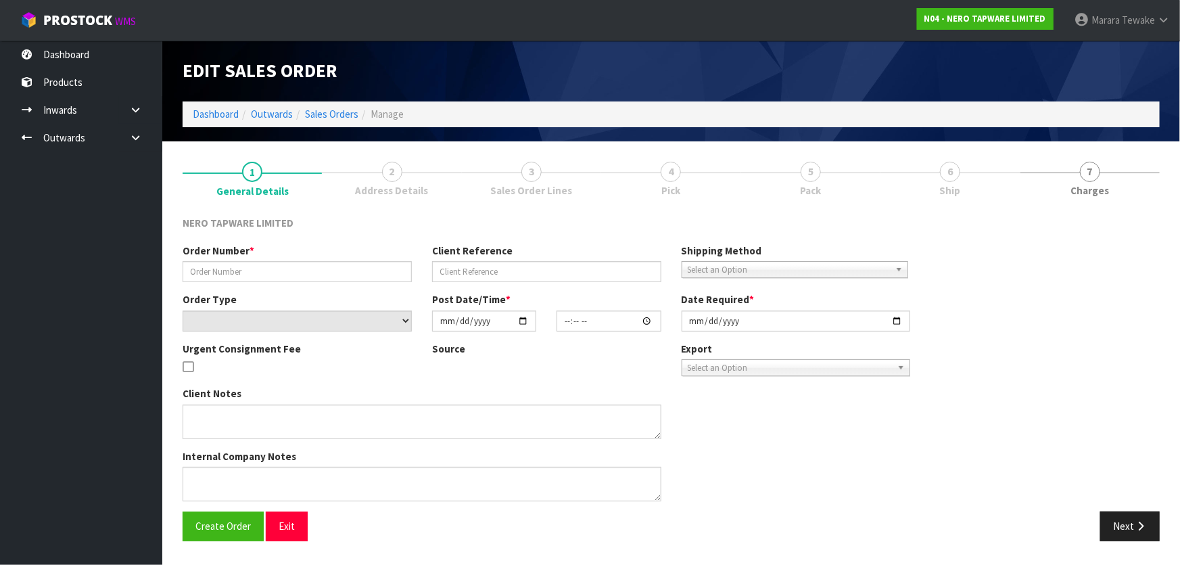
type input "SONZ0003108"
type input "2058138"
select select "number:0"
type input "2025-08-15"
type input "17:00:08.000"
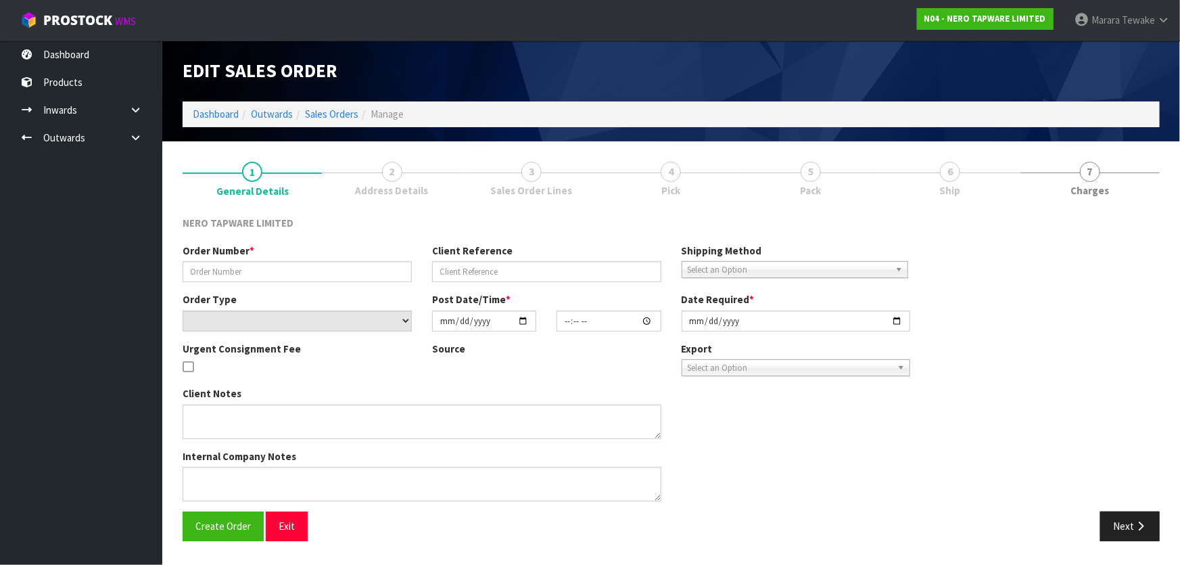
type input "2025-08-18"
type textarea "customer pick up"
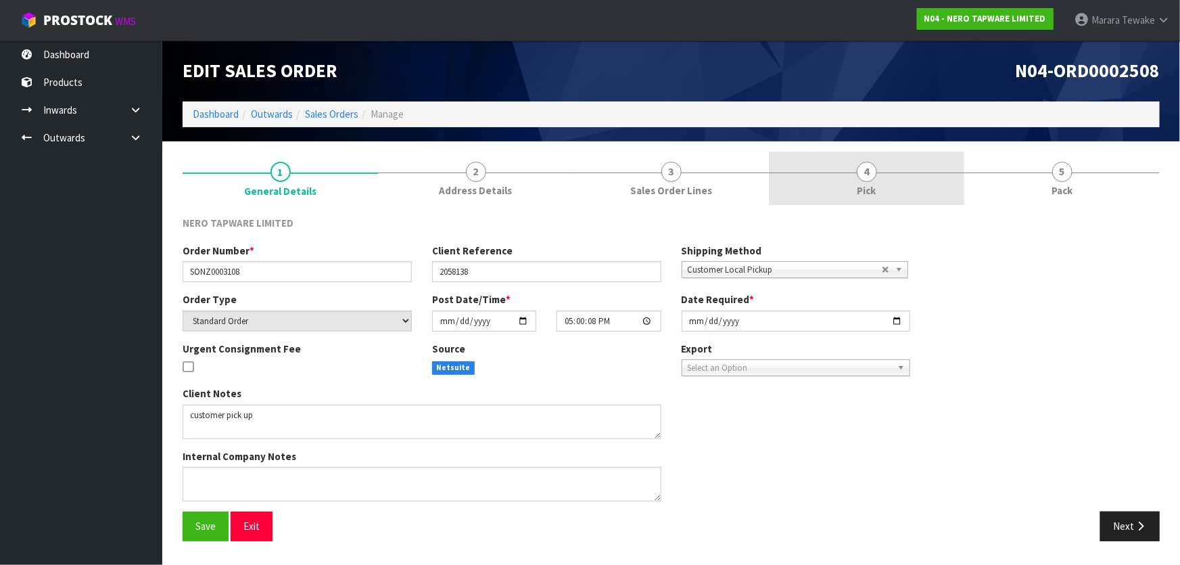
drag, startPoint x: 919, startPoint y: 184, endPoint x: 926, endPoint y: 196, distance: 13.9
click at [919, 183] on link "4 Pick" at bounding box center [866, 177] width 195 height 53
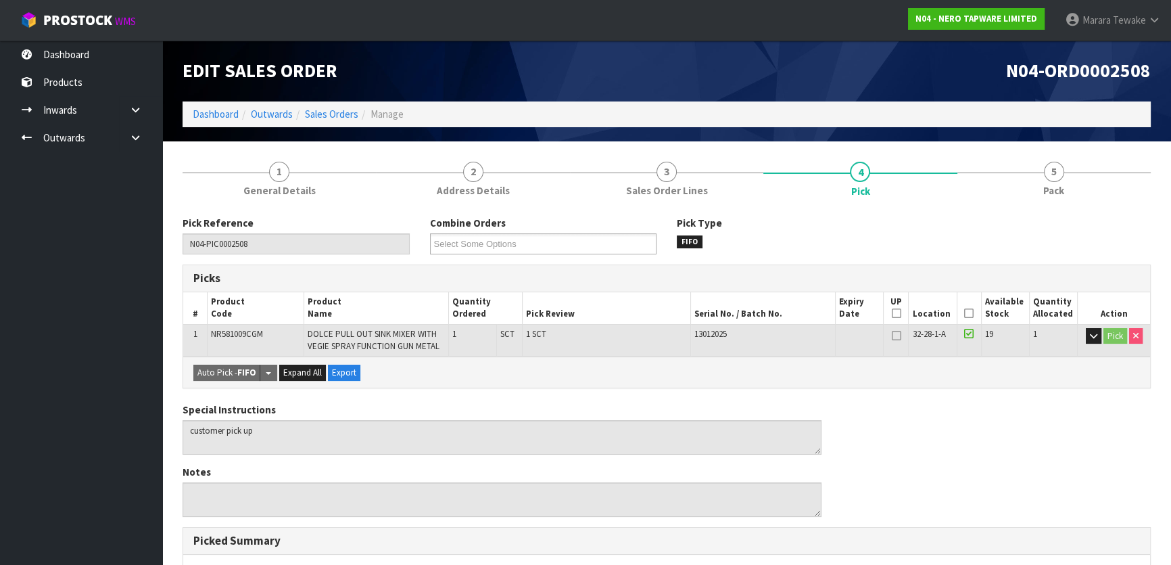
click at [962, 324] on td at bounding box center [969, 340] width 24 height 32
click at [967, 318] on th "Picked" at bounding box center [969, 308] width 24 height 32
click at [967, 313] on icon at bounding box center [968, 313] width 9 height 1
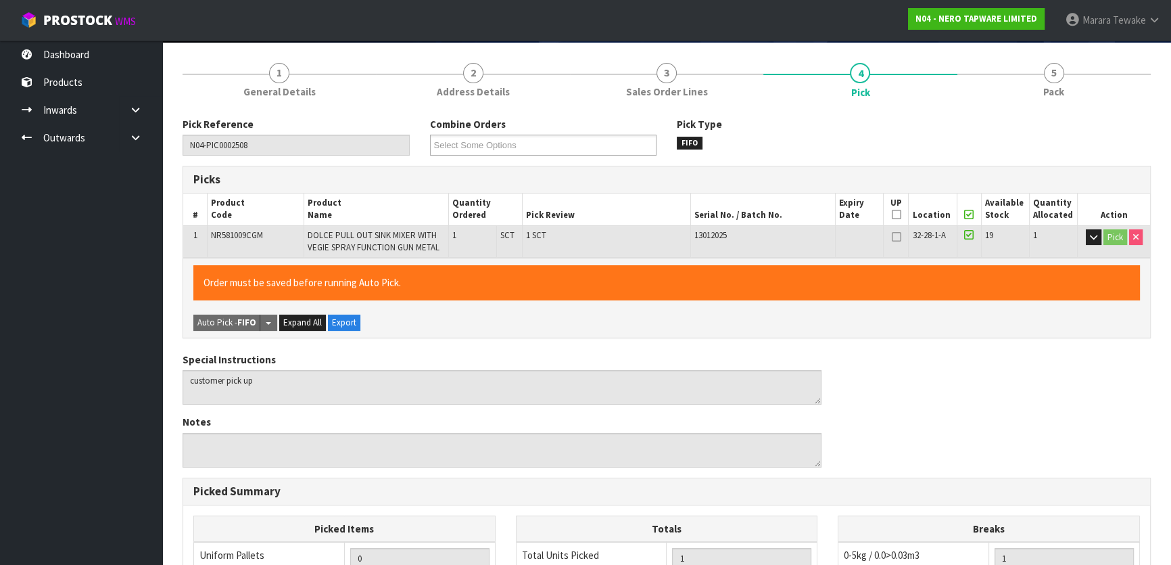
scroll to position [368, 0]
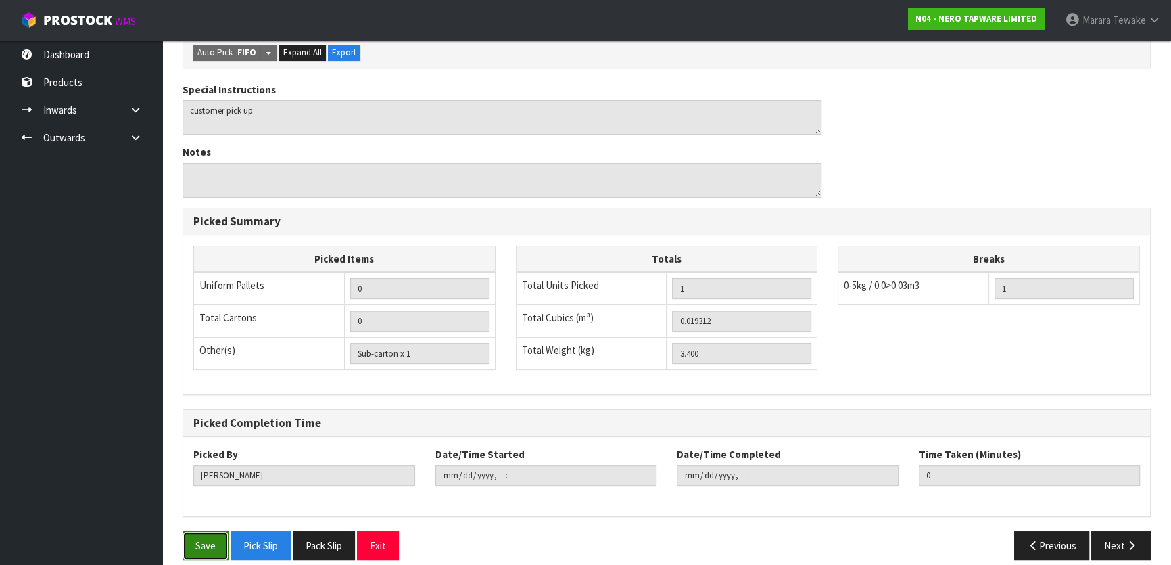
click at [212, 553] on button "Save" at bounding box center [206, 545] width 46 height 29
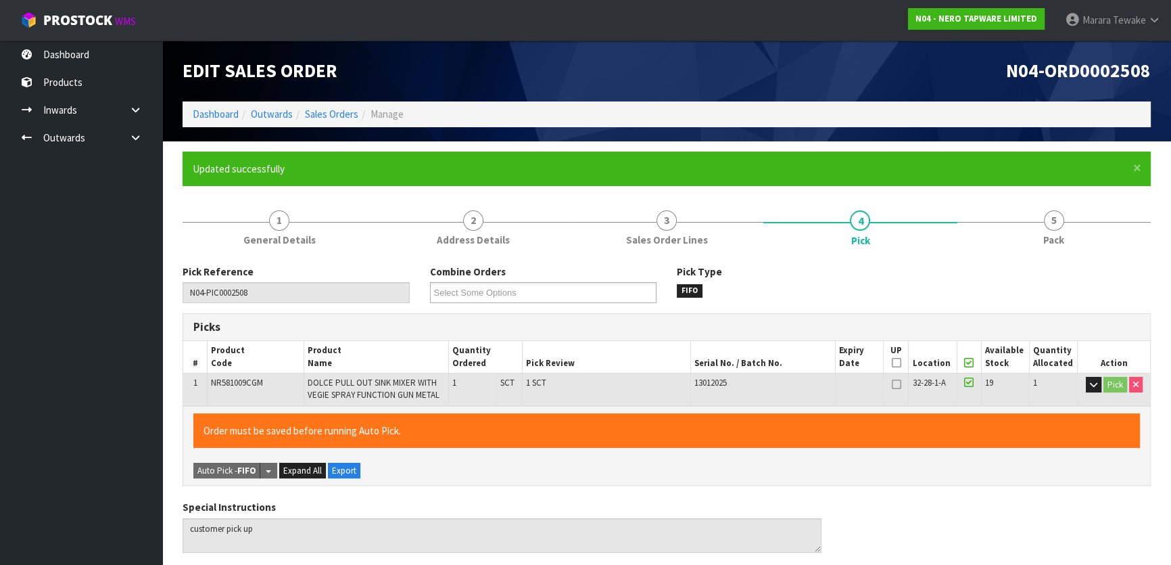
type input "Marara Tewake"
type input "2025-08-18T08:52:51"
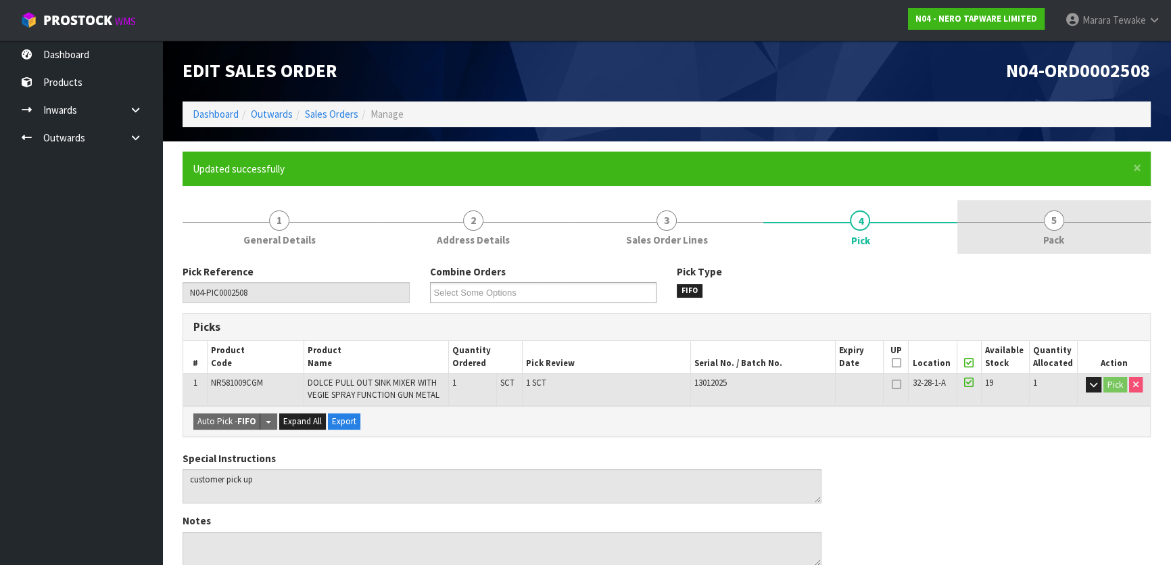
click at [1070, 229] on link "5 Pack" at bounding box center [1053, 226] width 193 height 53
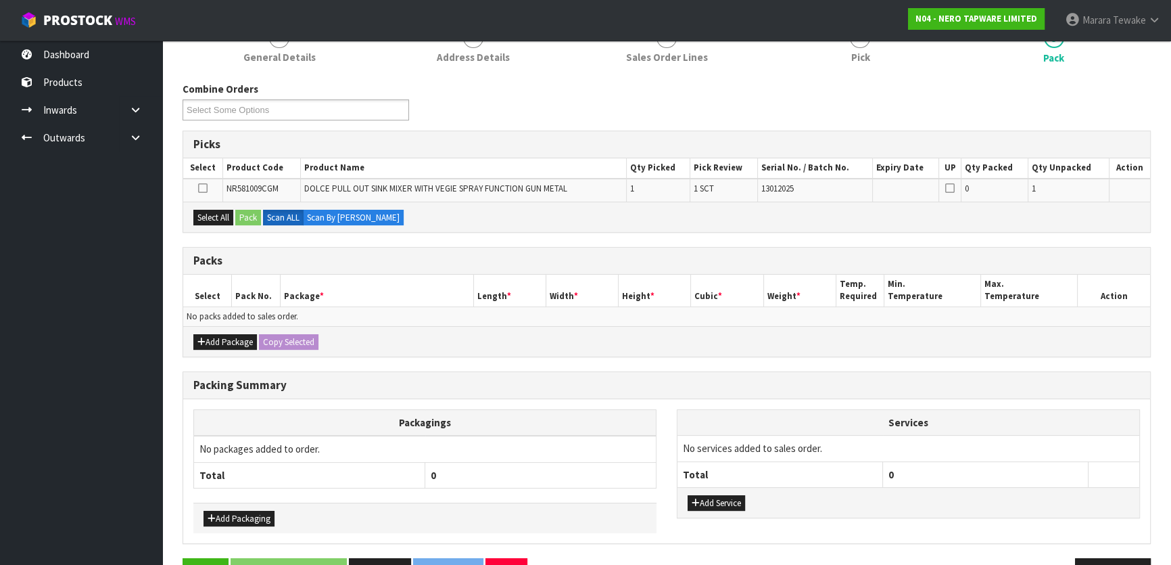
scroll to position [184, 0]
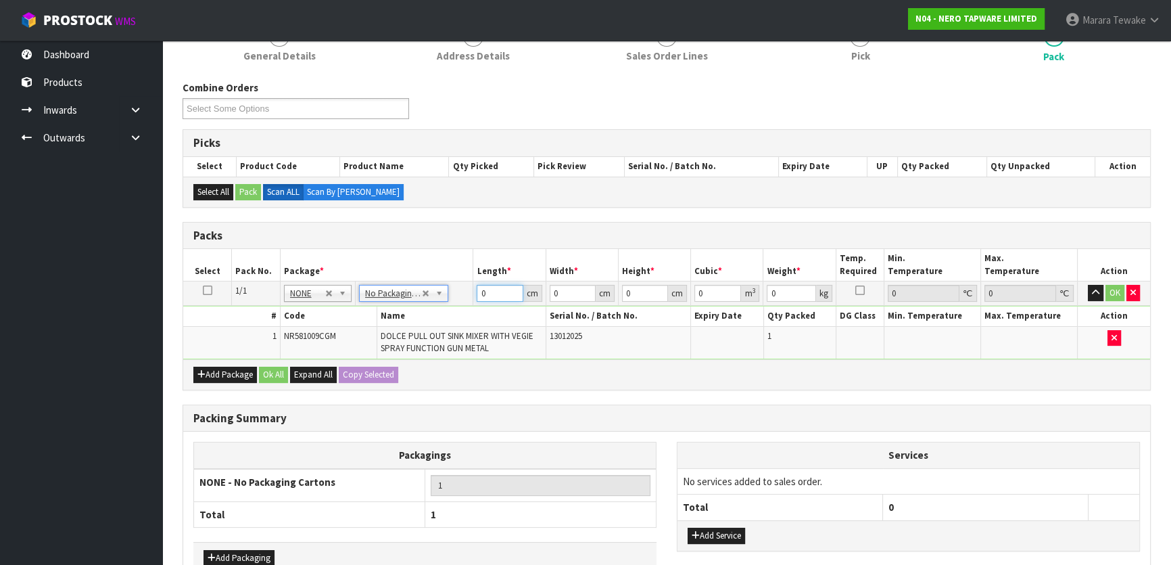
drag, startPoint x: 498, startPoint y: 289, endPoint x: 441, endPoint y: 264, distance: 61.4
click at [457, 275] on table "Select Pack No. Package * Length * Width * Height * Cubic * Weight * Temp. Requ…" at bounding box center [666, 304] width 967 height 110
type input "1"
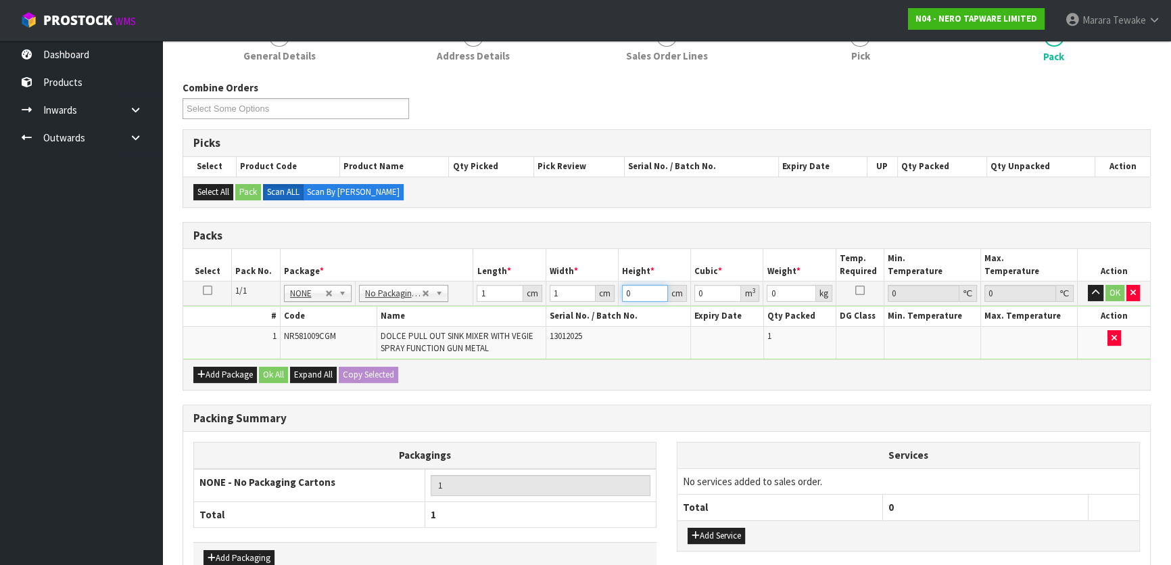
type input "0.000001"
type input "1"
click at [1113, 286] on button "OK" at bounding box center [1114, 293] width 19 height 16
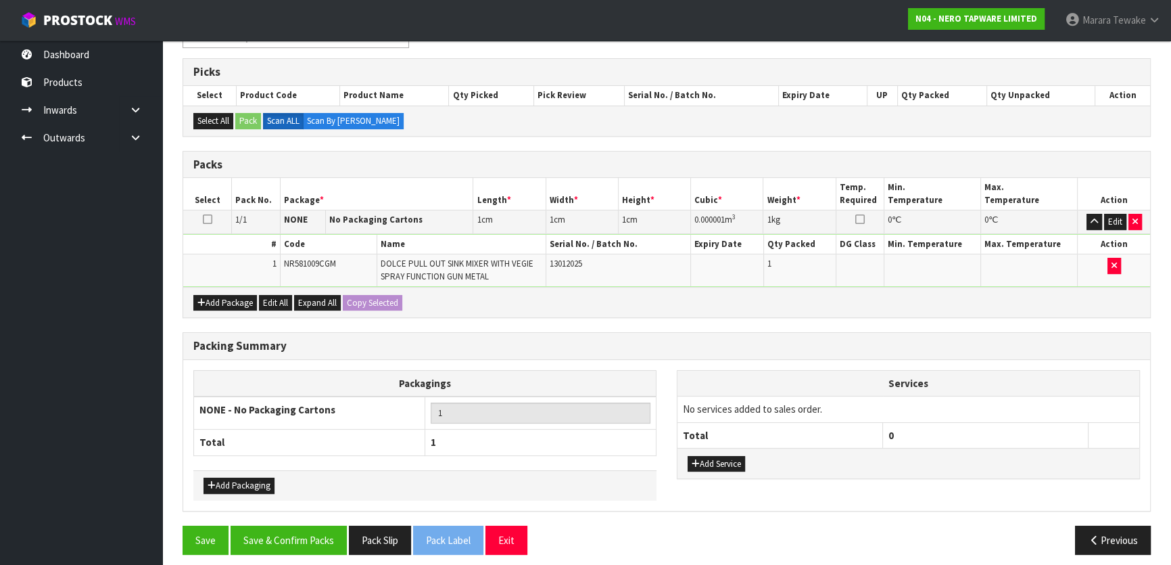
scroll to position [262, 0]
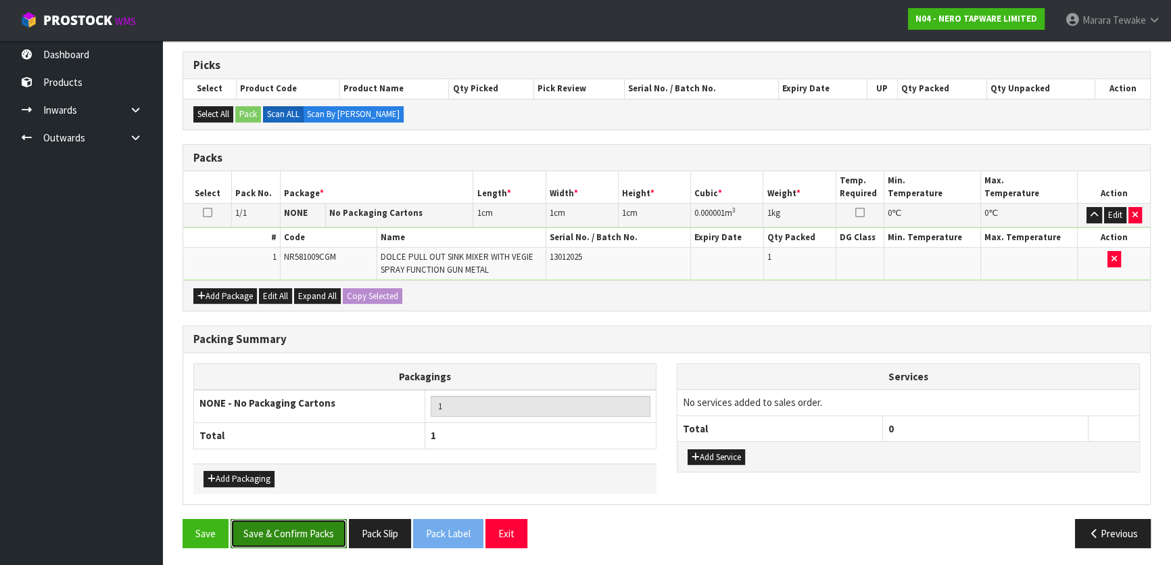
click at [291, 520] on button "Save & Confirm Packs" at bounding box center [289, 533] width 116 height 29
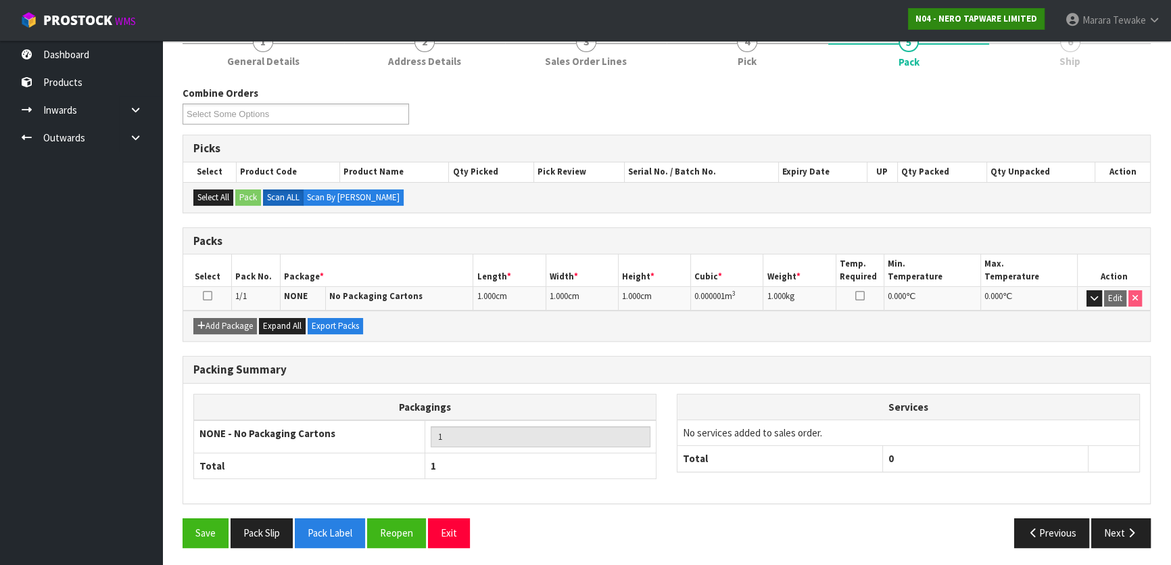
scroll to position [0, 0]
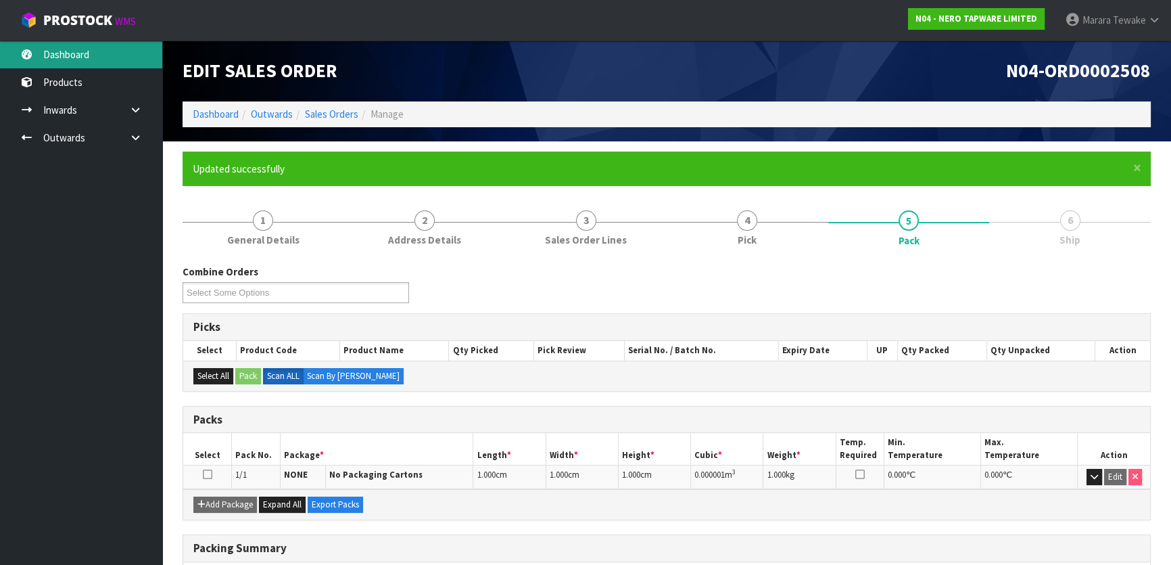
click at [87, 59] on link "Dashboard" at bounding box center [81, 55] width 162 height 28
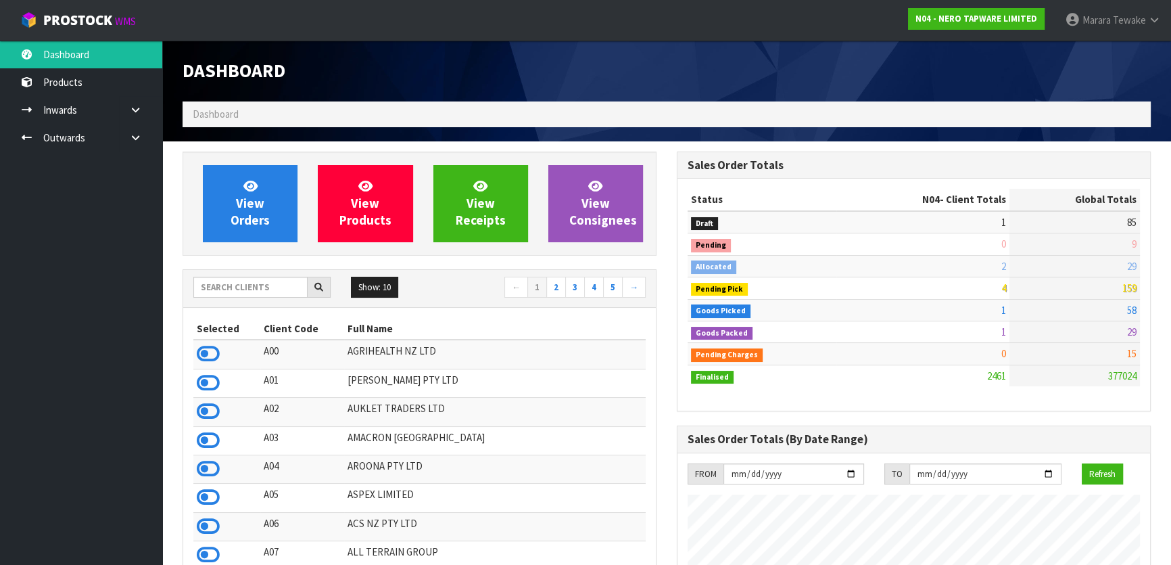
scroll to position [1124, 494]
click at [214, 282] on input "text" at bounding box center [250, 287] width 114 height 21
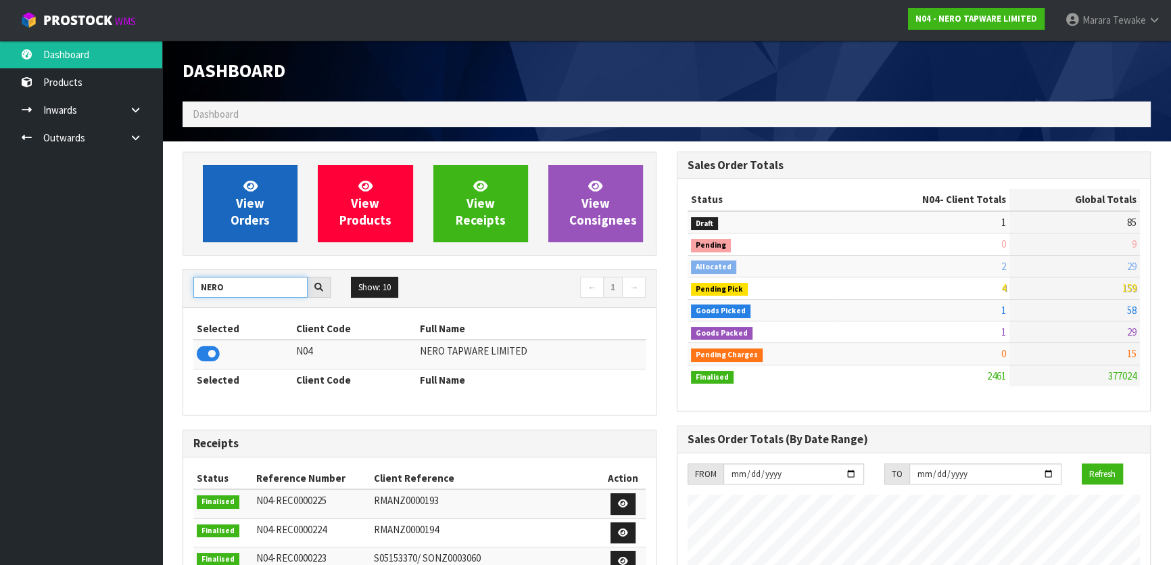
type input "NERO"
click at [241, 206] on span "View Orders" at bounding box center [250, 203] width 39 height 51
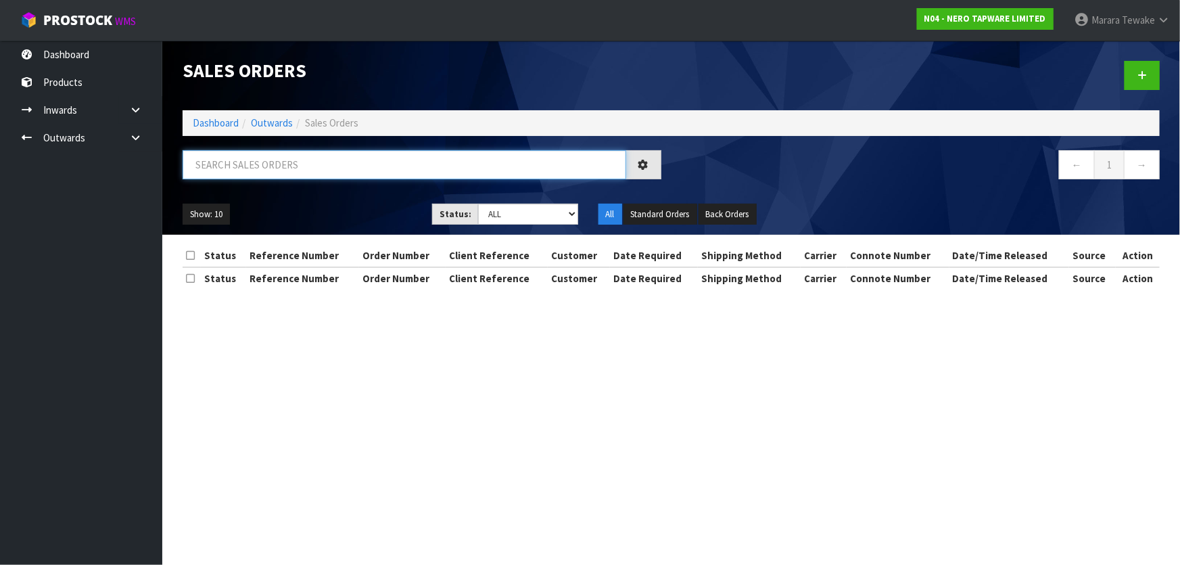
click at [246, 162] on input "text" at bounding box center [404, 164] width 443 height 29
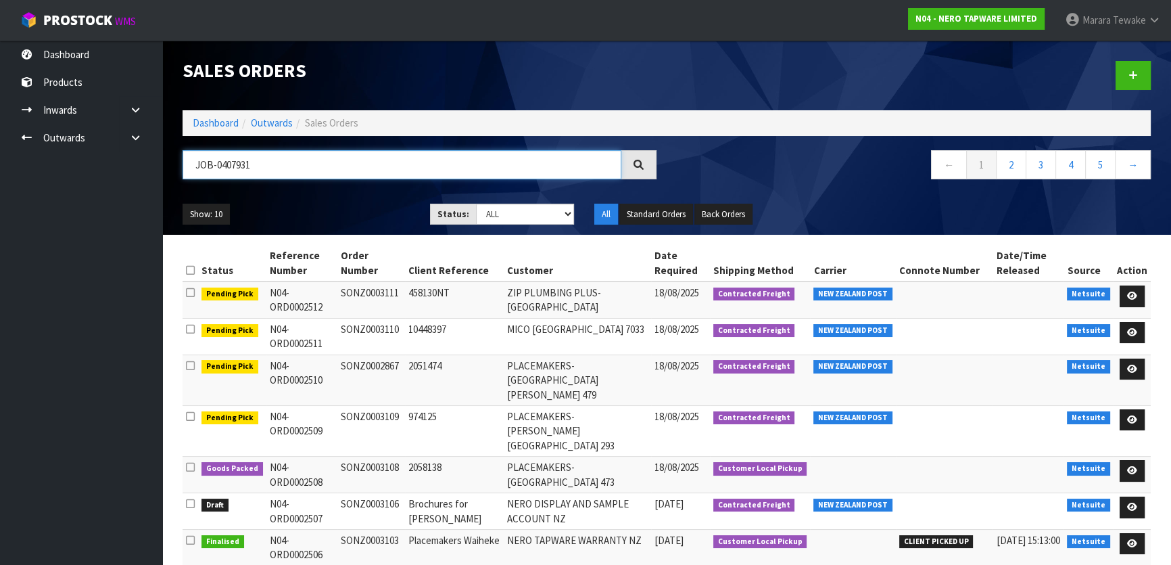
type input "JOB-0407931"
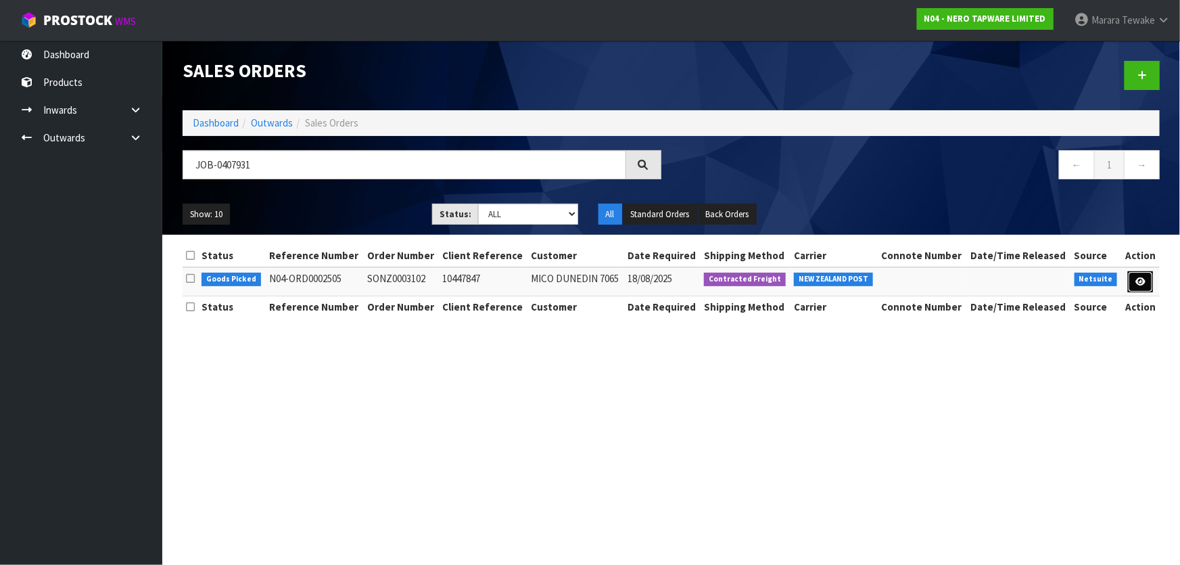
click at [1143, 277] on icon at bounding box center [1140, 281] width 10 height 9
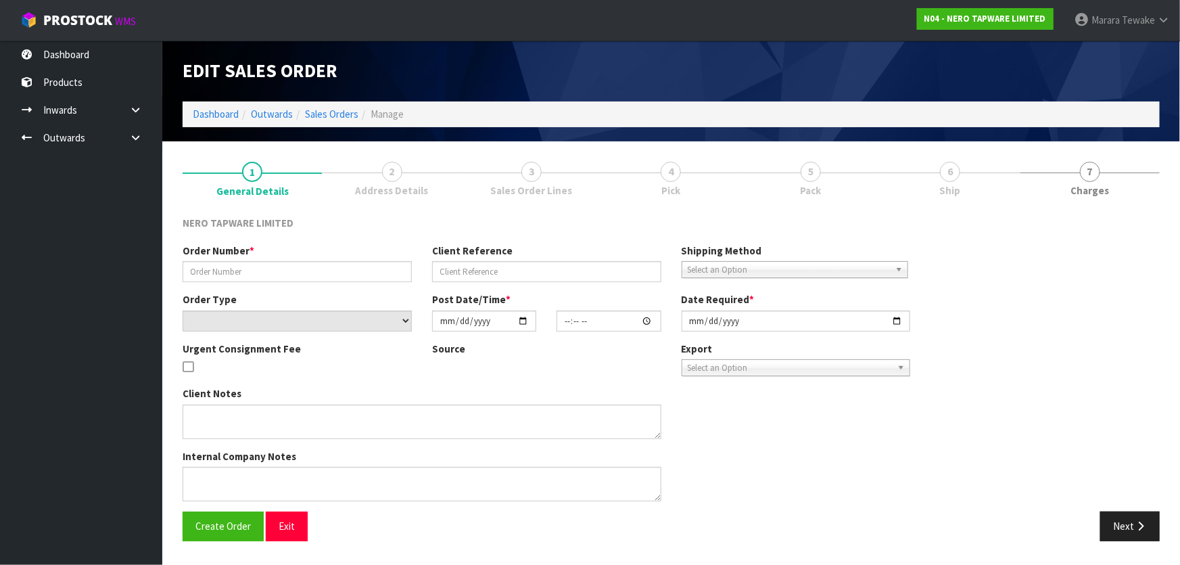
type input "SONZ0003102"
type input "10447847"
select select "number:0"
type input "2025-08-15"
type input "14:30:08.000"
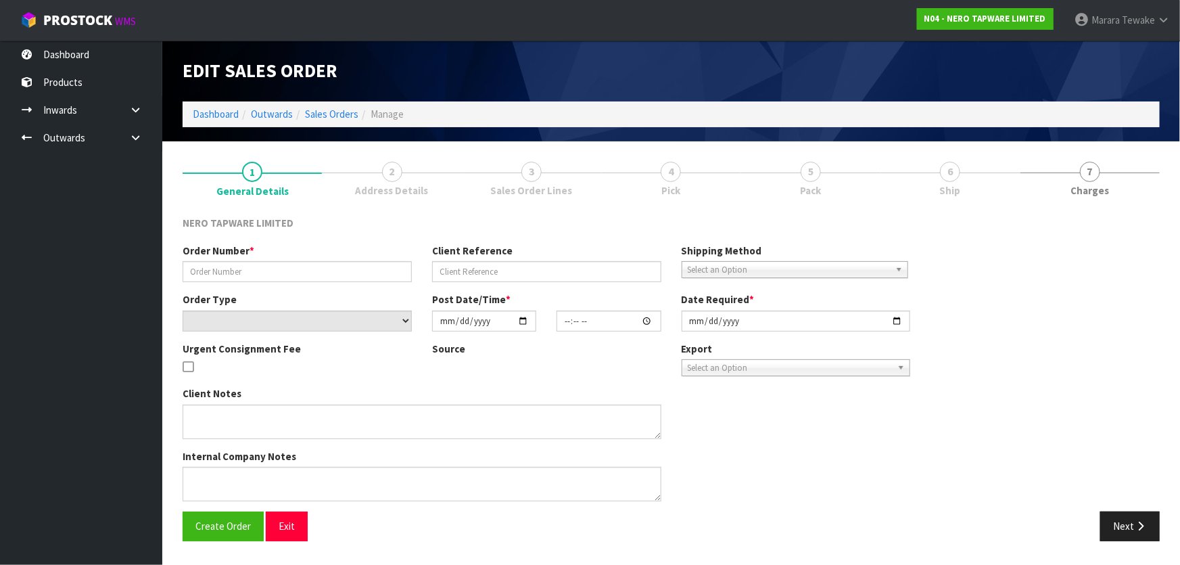
type input "2025-08-18"
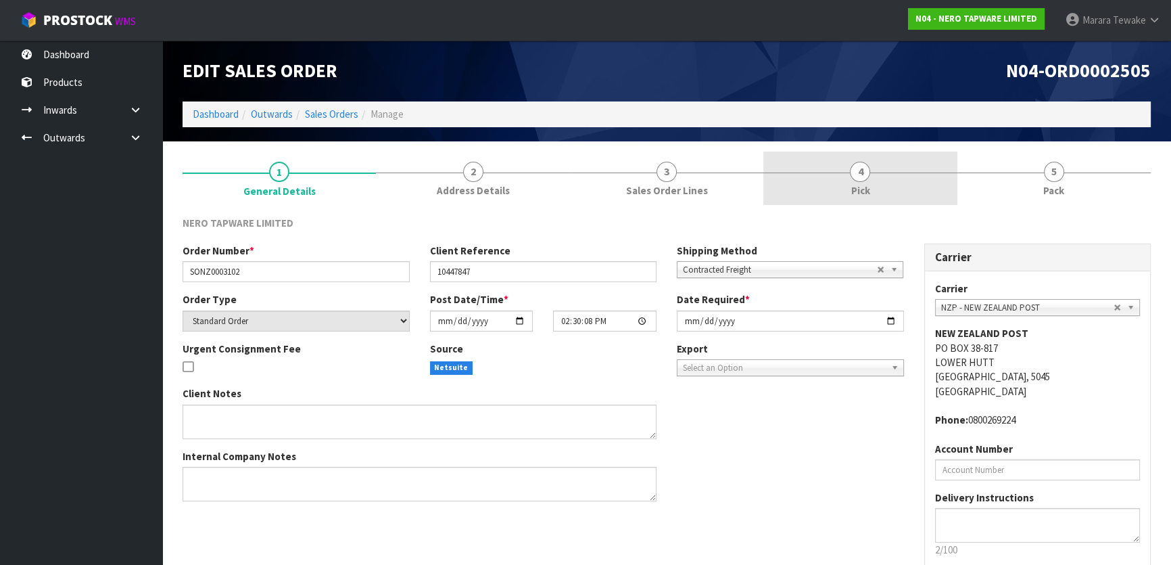
click at [903, 165] on link "4 Pick" at bounding box center [859, 177] width 193 height 53
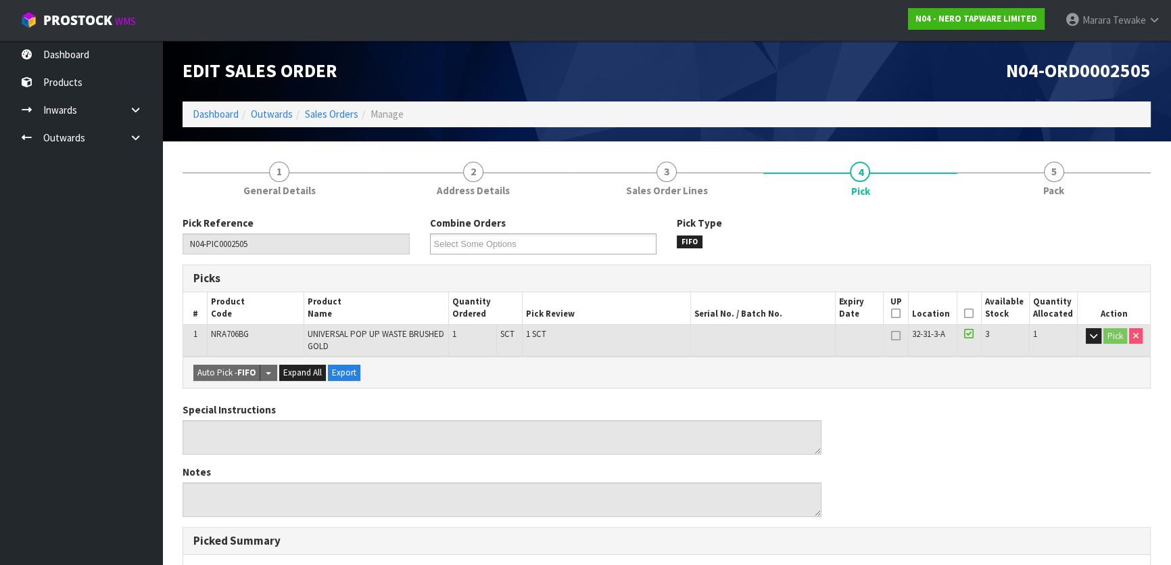
click at [968, 313] on icon at bounding box center [968, 313] width 9 height 1
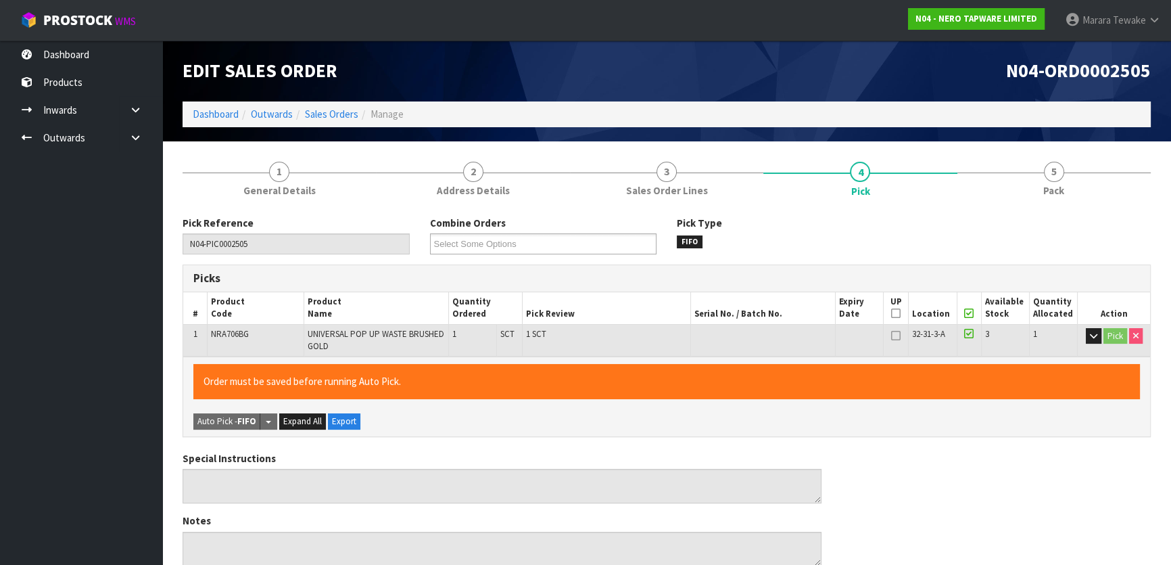
scroll to position [381, 0]
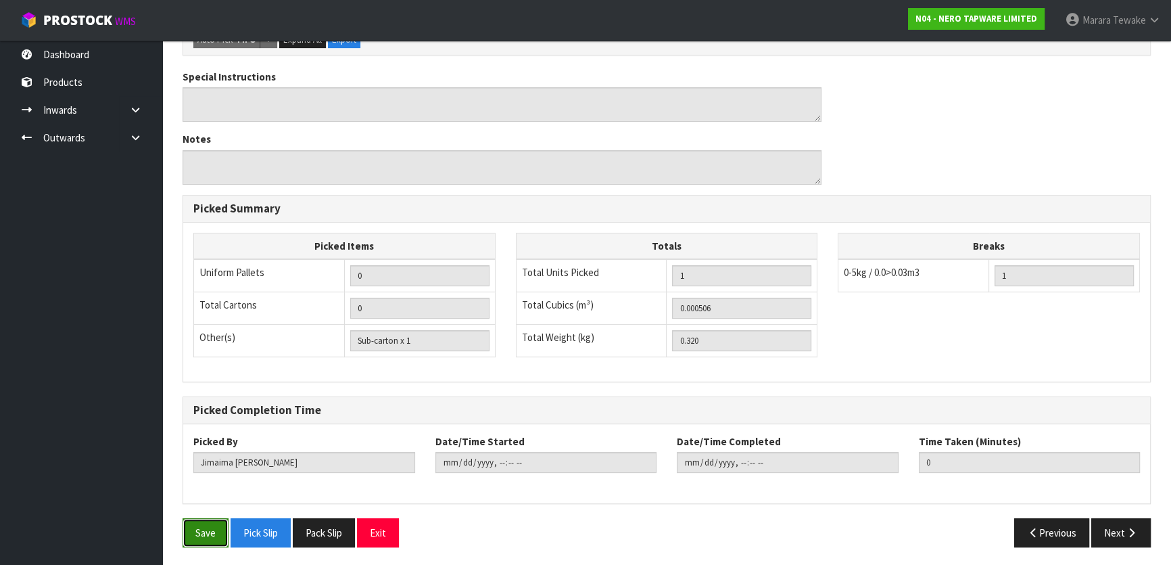
click at [212, 533] on button "Save" at bounding box center [206, 532] width 46 height 29
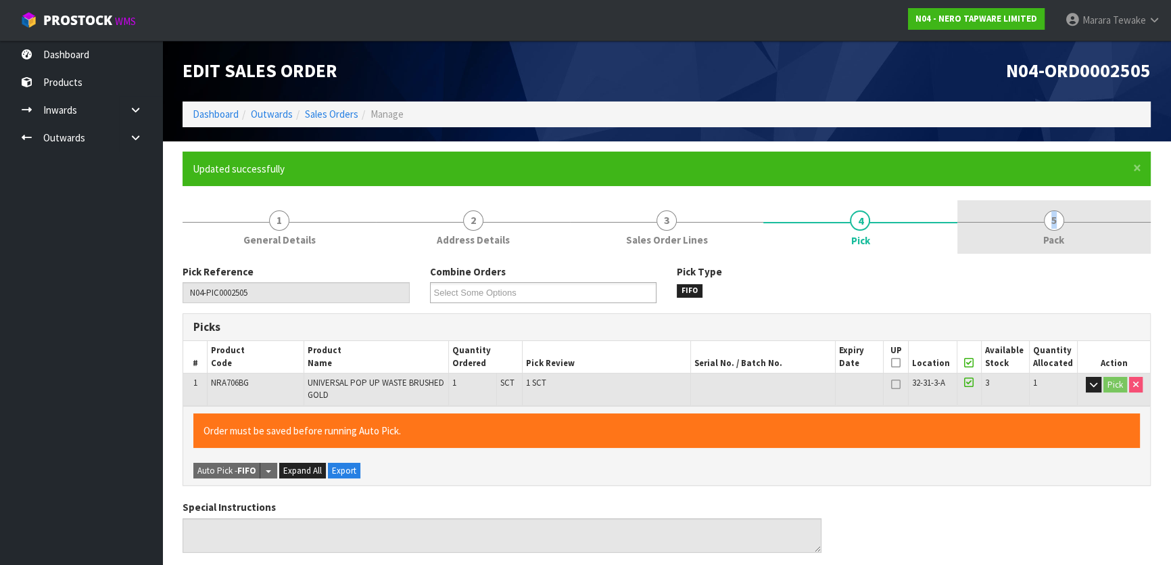
click at [1054, 223] on span "5" at bounding box center [1054, 220] width 20 height 20
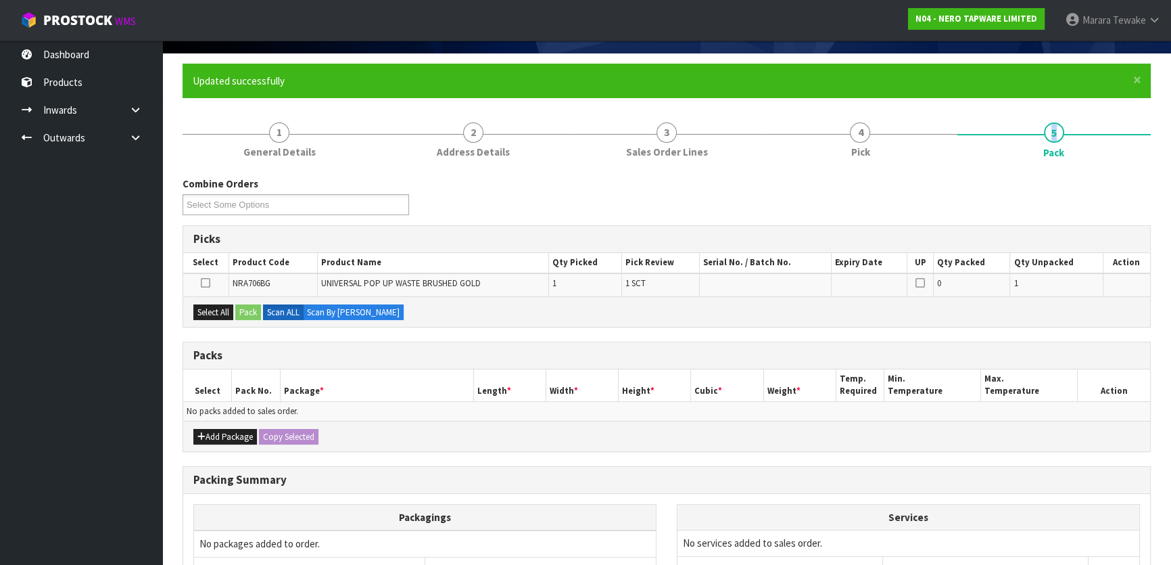
scroll to position [222, 0]
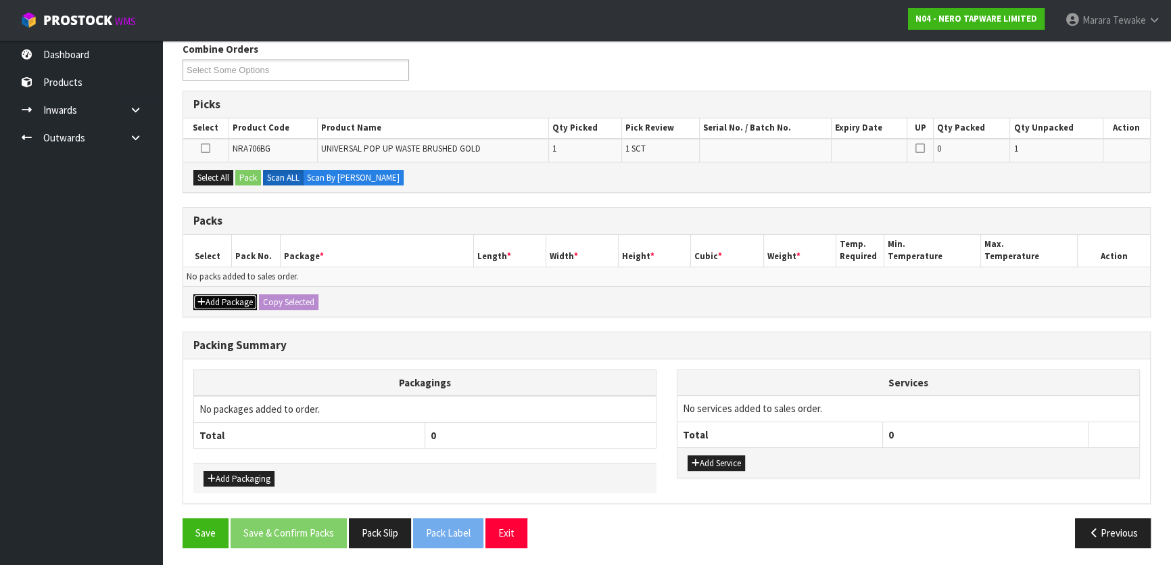
click at [218, 294] on button "Add Package" at bounding box center [225, 302] width 64 height 16
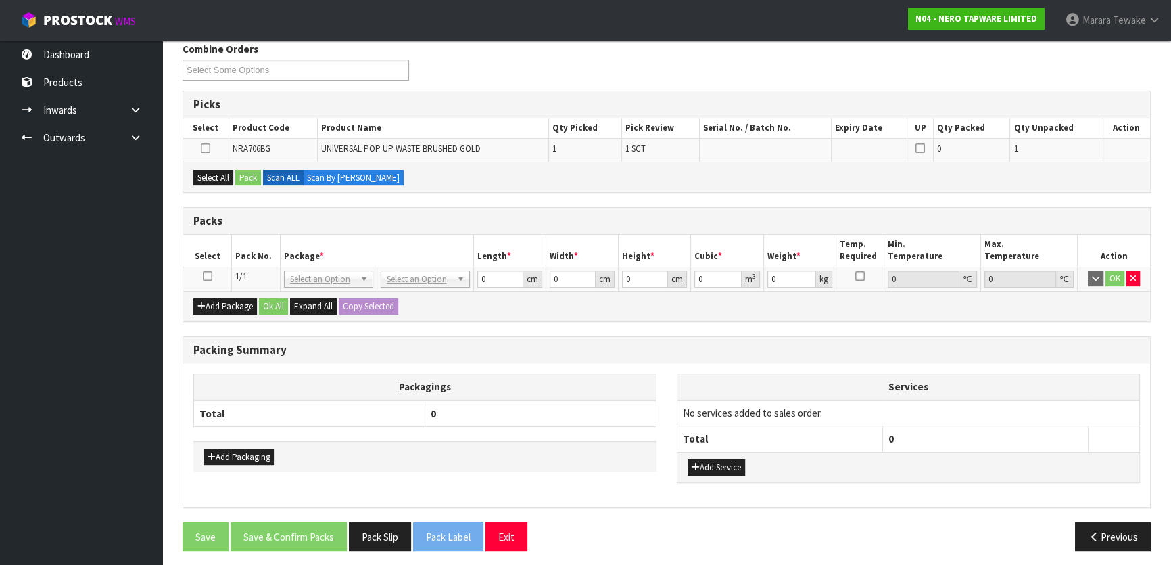
click at [210, 276] on icon at bounding box center [207, 276] width 9 height 1
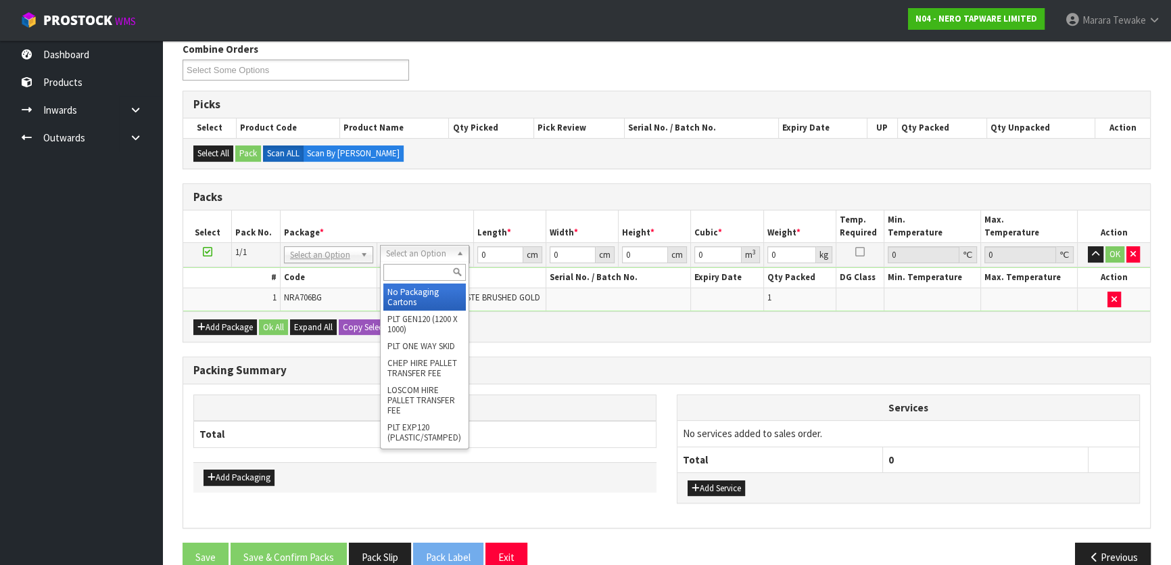
drag, startPoint x: 420, startPoint y: 250, endPoint x: 432, endPoint y: 279, distance: 31.5
click at [431, 270] on input "text" at bounding box center [424, 272] width 82 height 17
type input "CTN0"
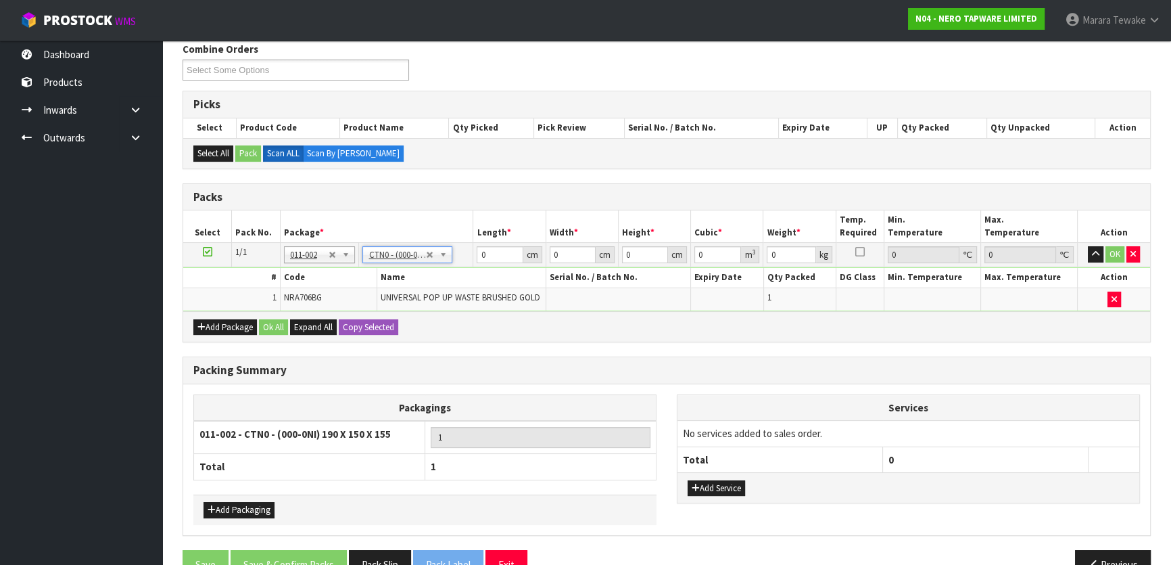
type input "19"
type input "15"
type input "15.5"
type input "0.004417"
type input "0.52"
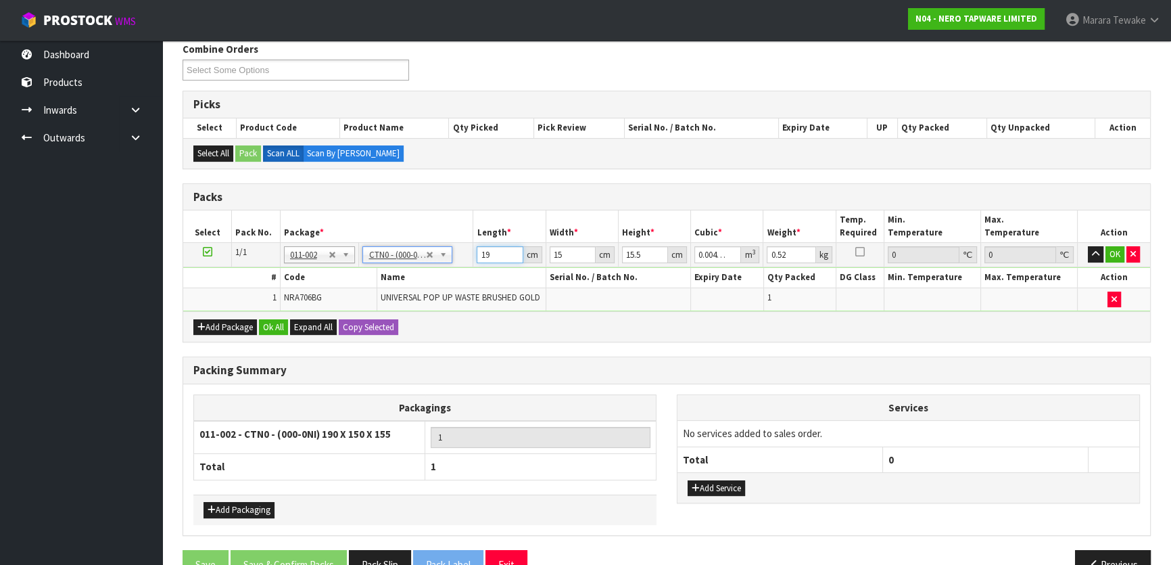
drag, startPoint x: 496, startPoint y: 250, endPoint x: 433, endPoint y: 234, distance: 65.6
click at [433, 235] on table "Select Pack No. Package * Length * Width * Height * Cubic * Weight * Temp. Requ…" at bounding box center [666, 260] width 967 height 101
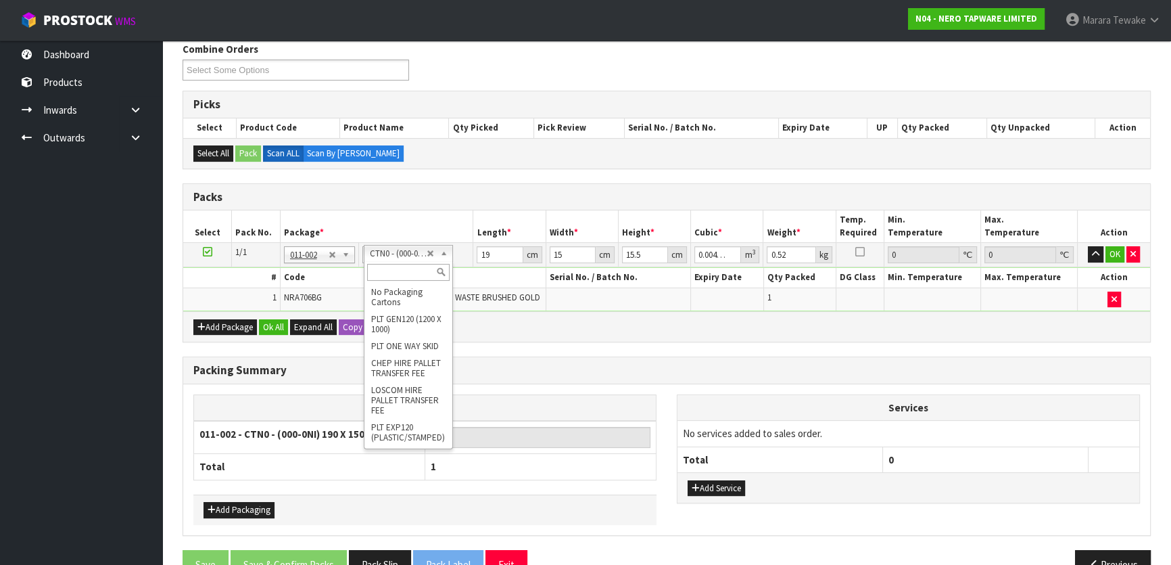
click at [403, 264] on input "text" at bounding box center [408, 272] width 82 height 17
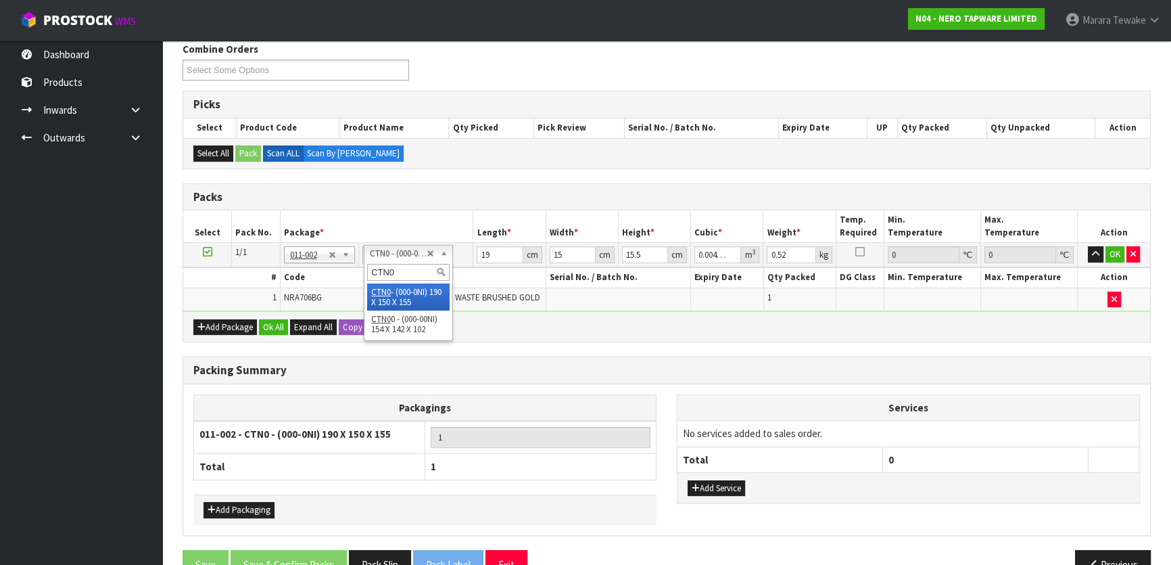
scroll to position [0, 0]
type input "CTN00"
type input "15.4"
type input "14.2"
type input "10.2"
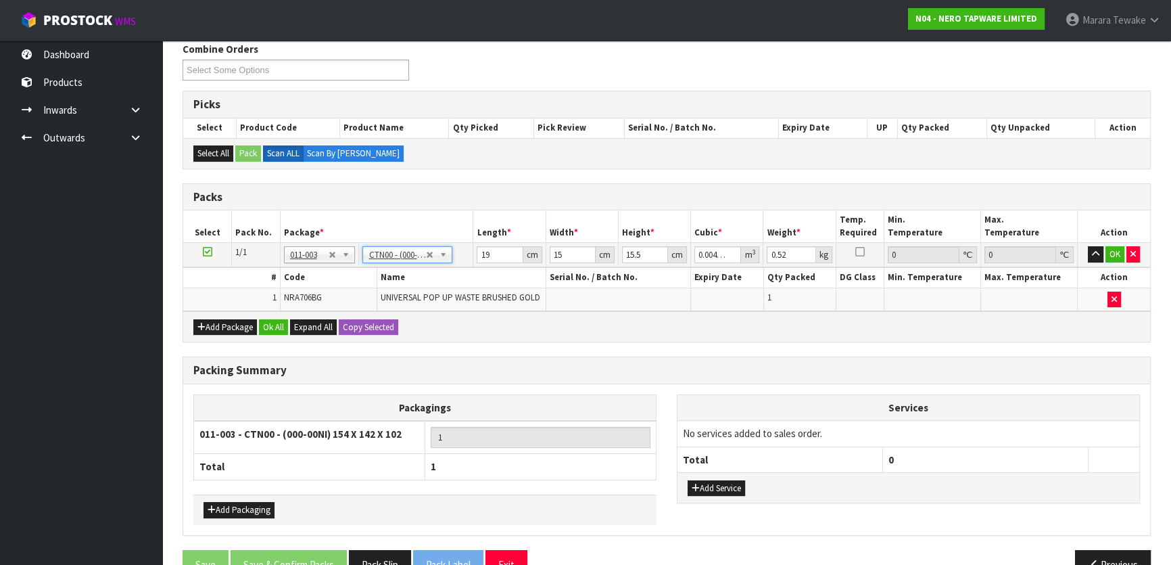
type input "0.002231"
drag, startPoint x: 491, startPoint y: 256, endPoint x: 442, endPoint y: 254, distance: 48.7
click at [443, 254] on tr "1/1 NONE 007-001 007-002 007-004 007-009 007-013 007-014 007-015 007-017 007-01…" at bounding box center [666, 255] width 967 height 24
type input "1"
type input "0.000145"
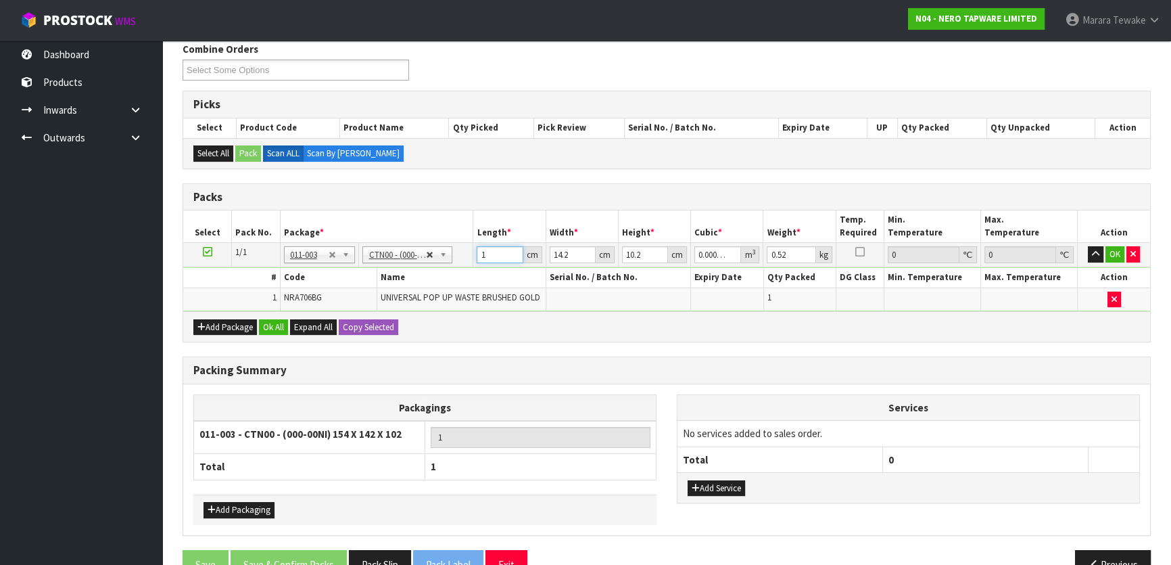
type input "16"
type input "0.002317"
type input "16"
type input "1"
type input "0.000163"
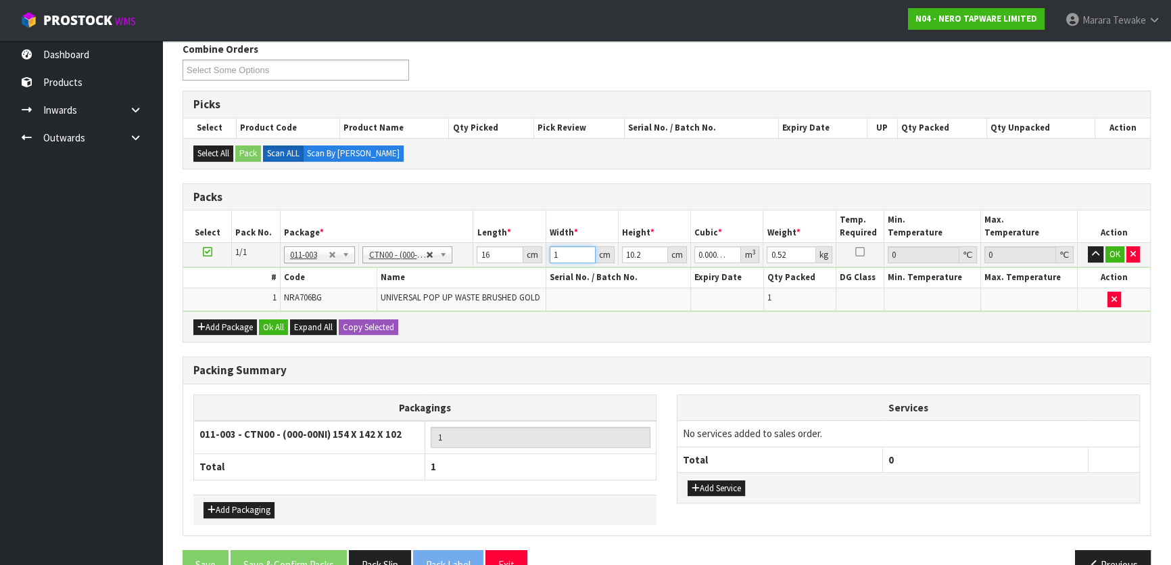
type input "15"
type input "0.002448"
type input "15"
type input "1"
type input "0.00024"
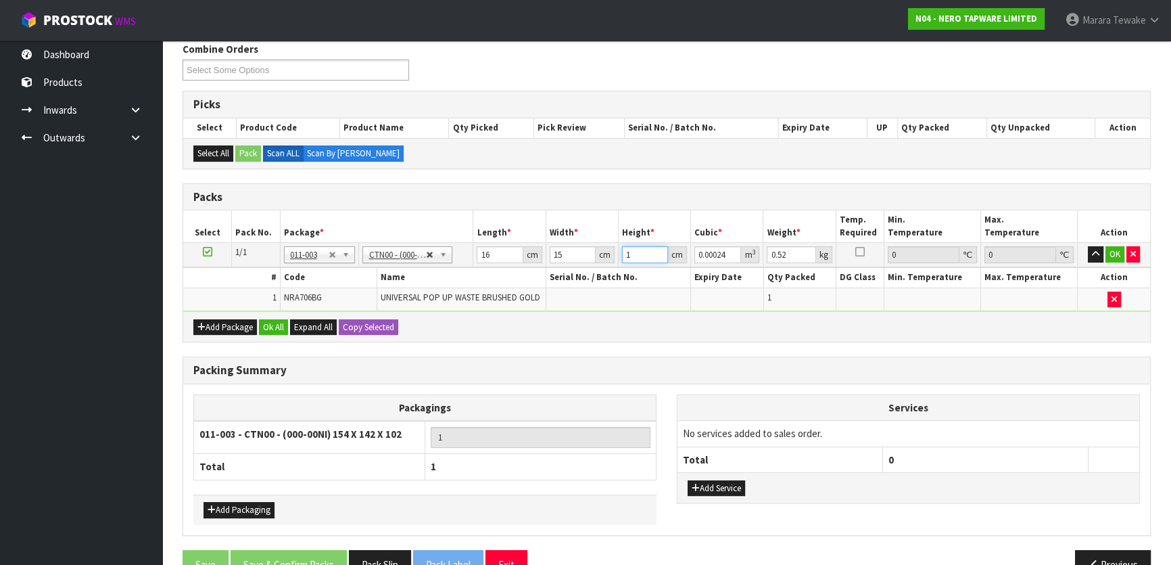
type input "12"
type input "0.00288"
type input "12"
type input "1"
click button "OK" at bounding box center [1114, 254] width 19 height 16
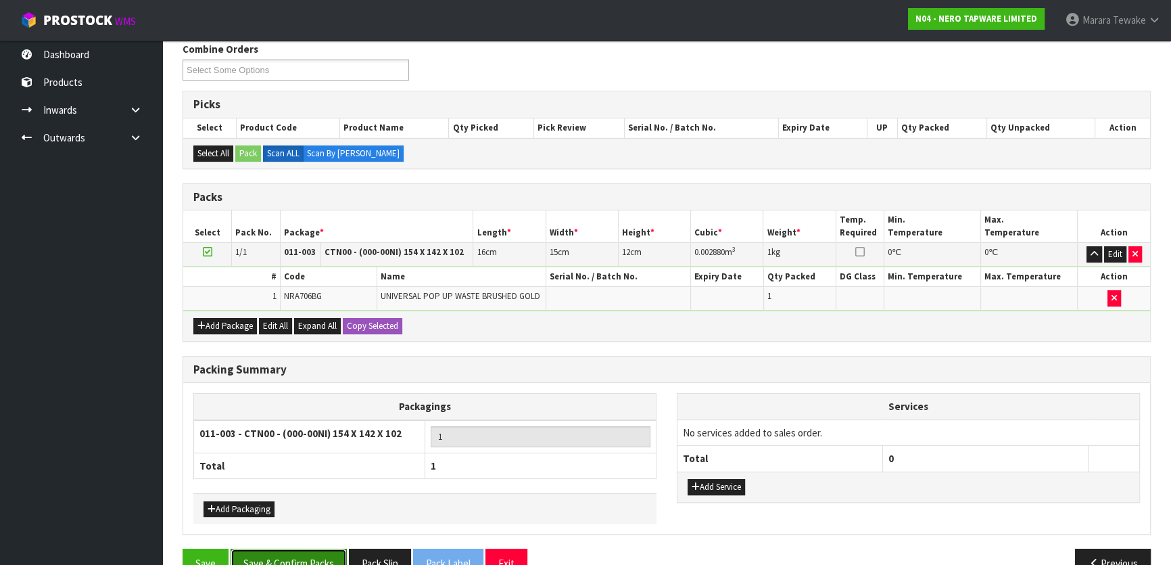
click at [322, 556] on button "Save & Confirm Packs" at bounding box center [289, 562] width 116 height 29
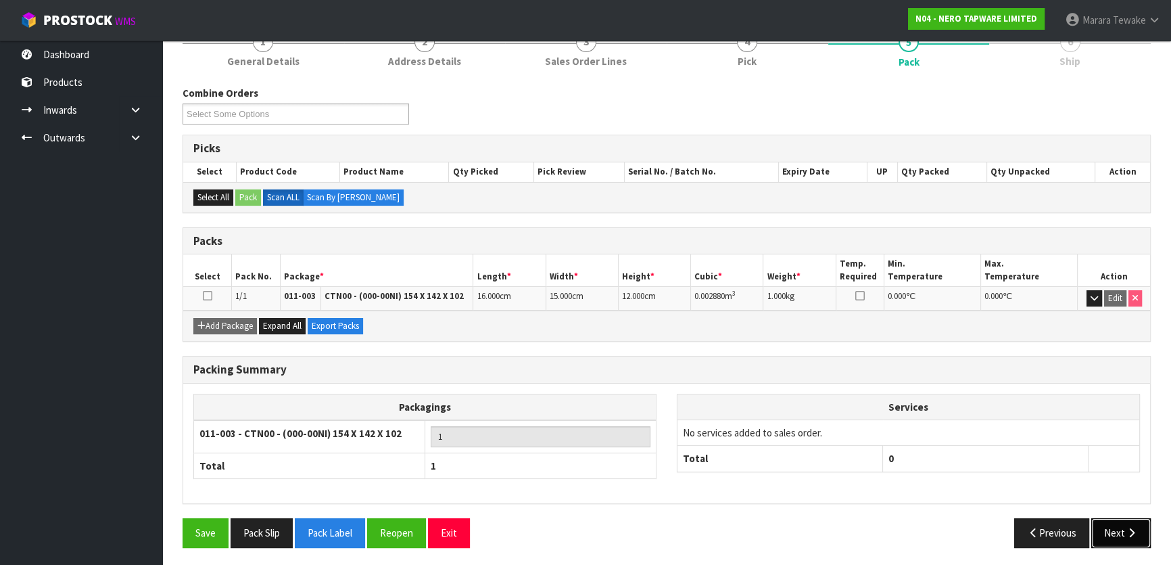
click at [1120, 534] on button "Next" at bounding box center [1120, 532] width 59 height 29
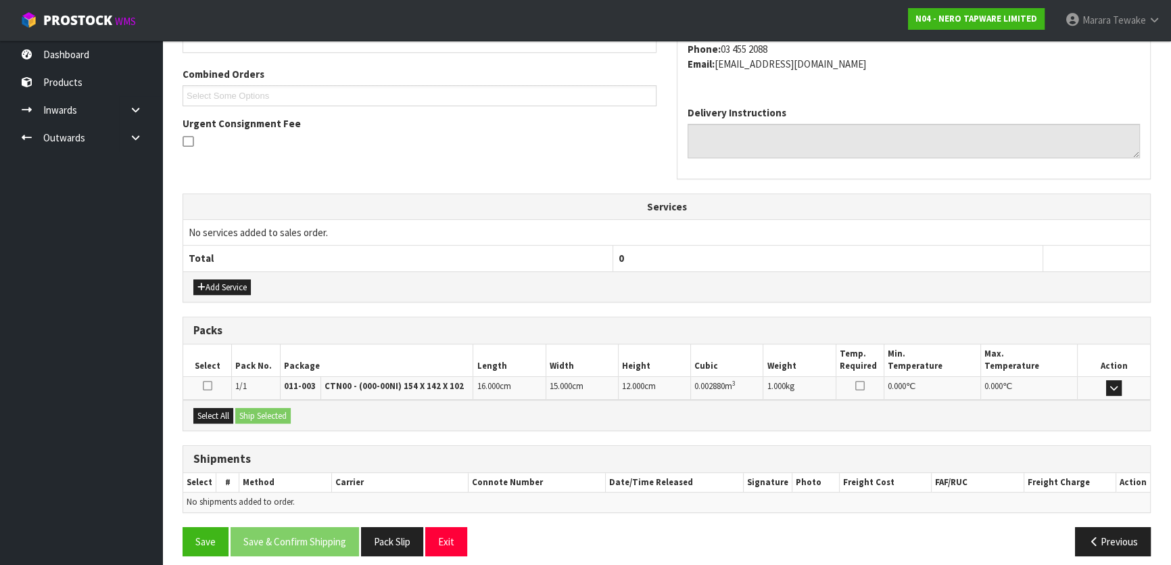
scroll to position [340, 0]
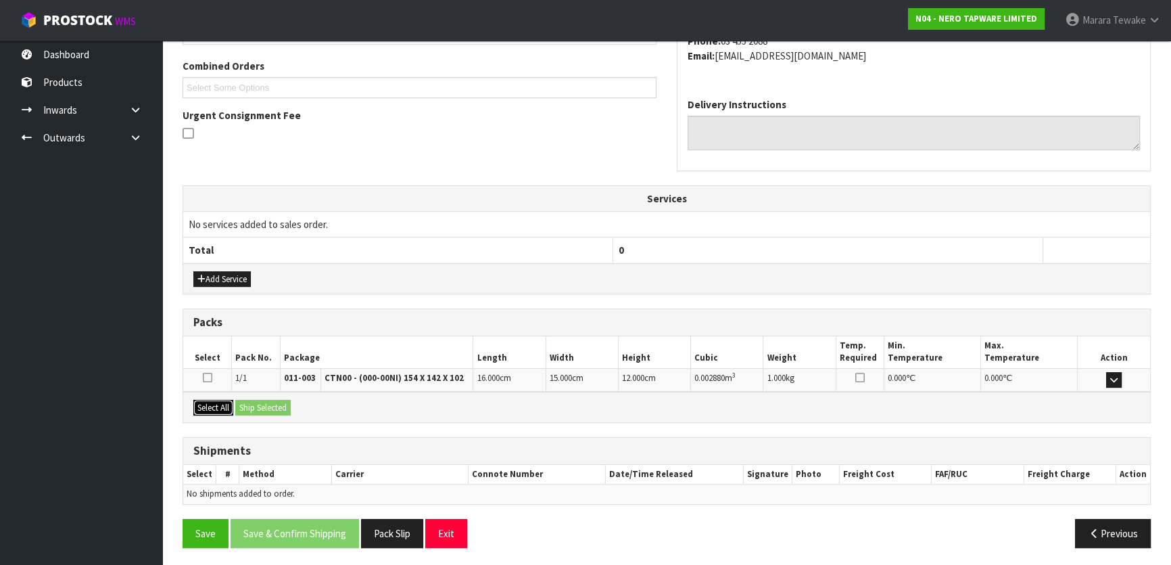
drag, startPoint x: 220, startPoint y: 406, endPoint x: 259, endPoint y: 398, distance: 39.9
click at [224, 403] on button "Select All" at bounding box center [213, 408] width 40 height 16
click at [260, 400] on button "Ship Selected" at bounding box center [262, 408] width 55 height 16
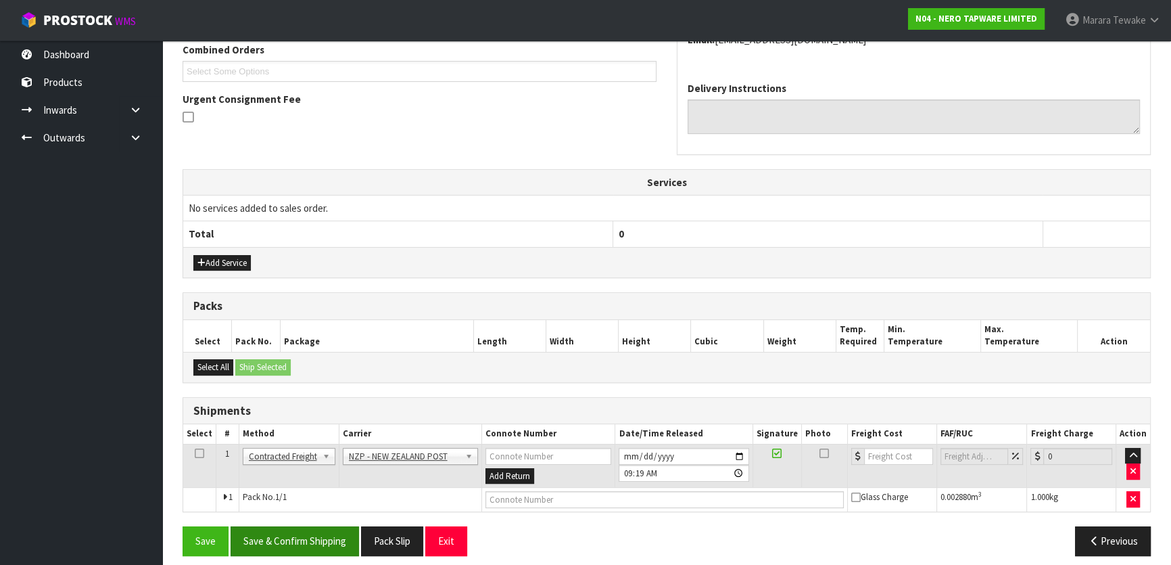
scroll to position [365, 0]
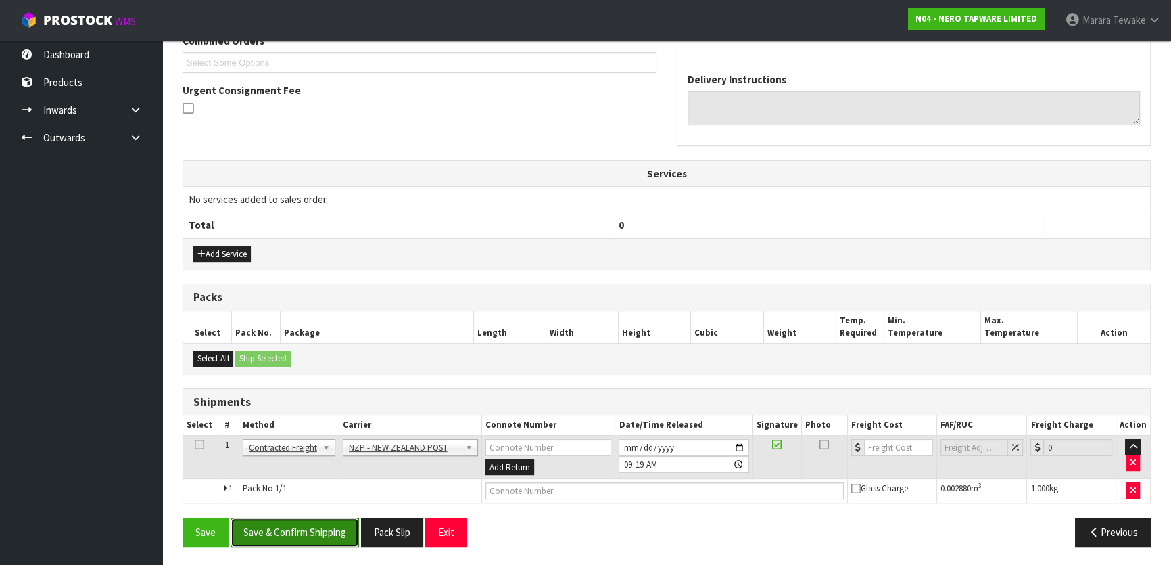
click at [319, 528] on button "Save & Confirm Shipping" at bounding box center [295, 531] width 128 height 29
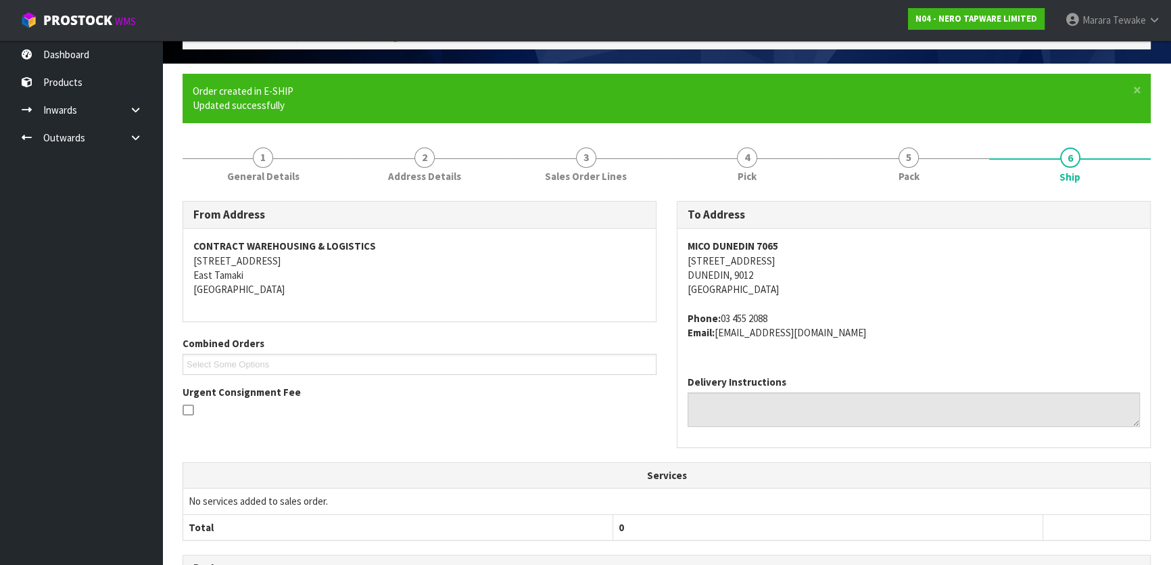
scroll to position [345, 0]
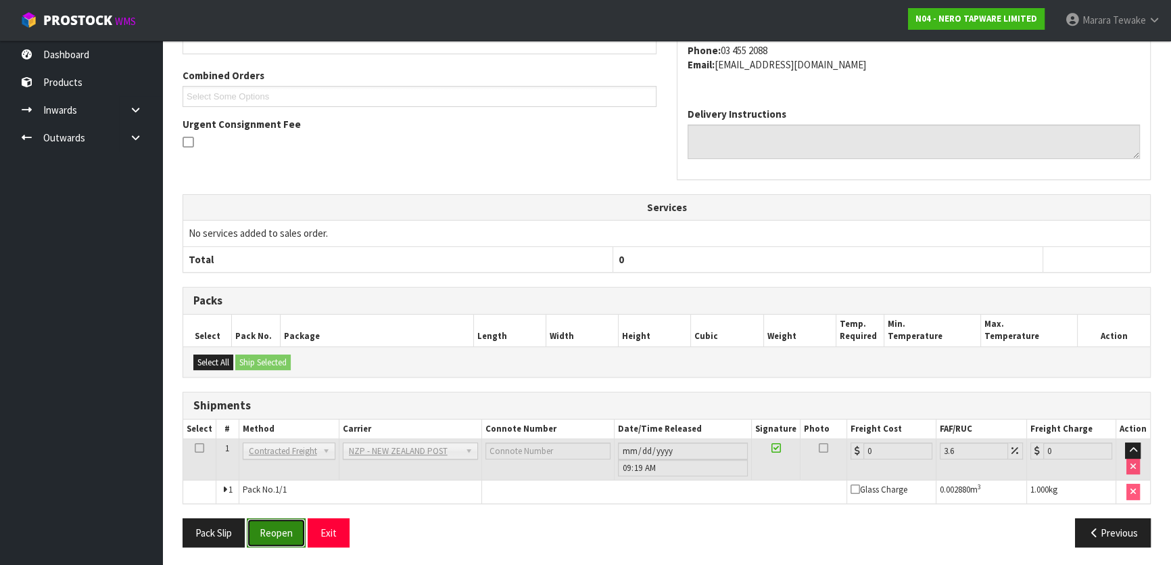
click at [283, 523] on button "Reopen" at bounding box center [276, 532] width 59 height 29
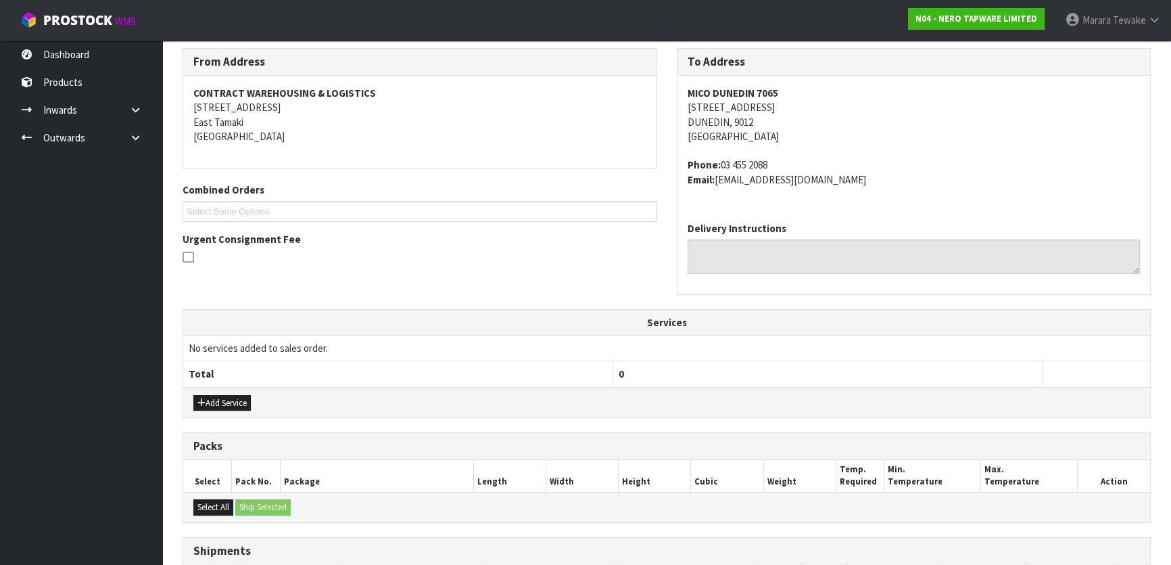
scroll to position [365, 0]
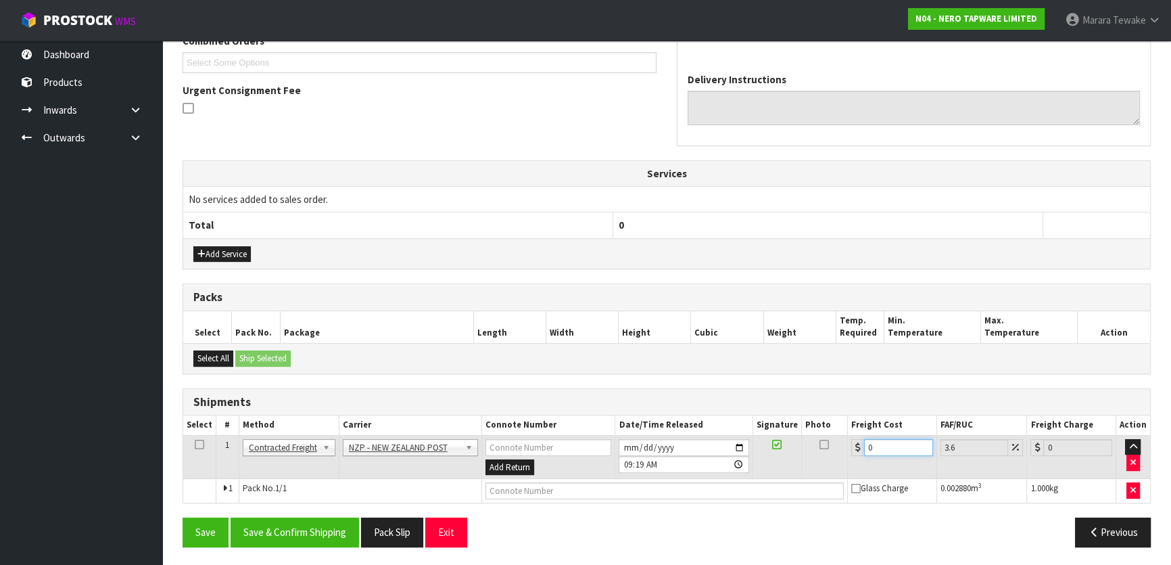
drag, startPoint x: 878, startPoint y: 450, endPoint x: 800, endPoint y: 446, distance: 77.9
click at [823, 435] on tr "1 Client Local Pickup Customer Local Pickup Company Freight Contracted Freight …" at bounding box center [666, 457] width 967 height 44
type input "1"
type input "1.04"
type input "11"
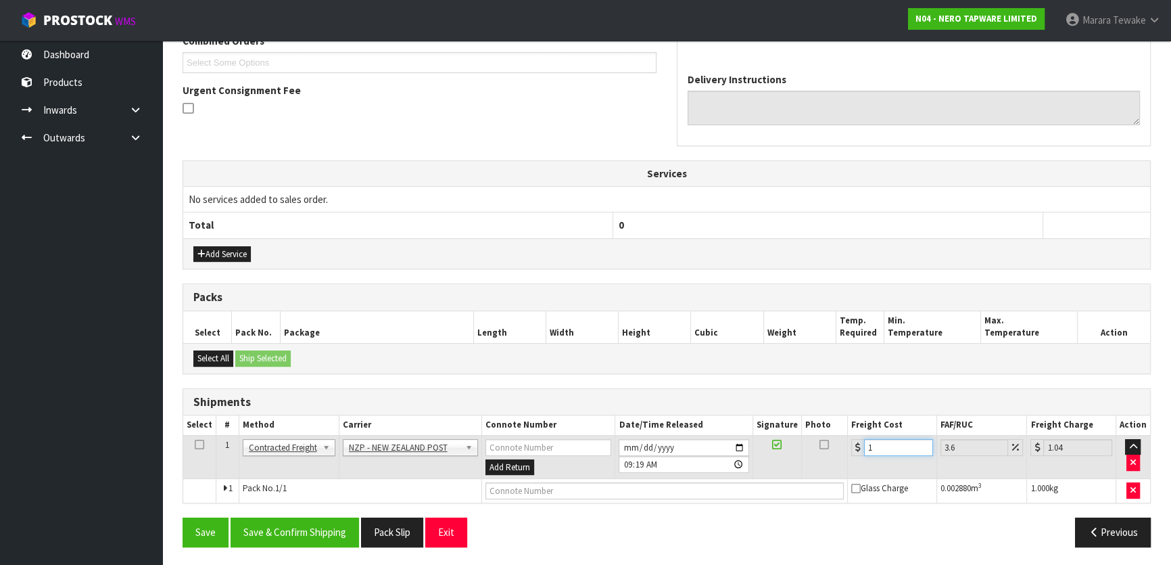
type input "11.4"
type input "11.6"
type input "12.02"
type input "11.61"
type input "12.03"
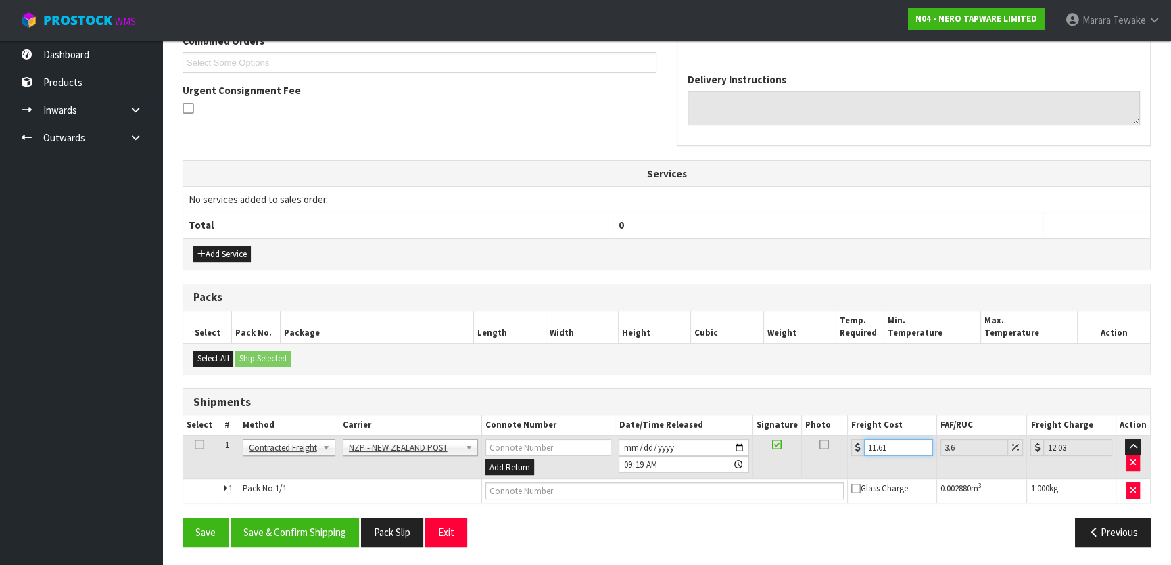
type input "11.61"
drag, startPoint x: 339, startPoint y: 525, endPoint x: 335, endPoint y: 504, distance: 22.0
click at [339, 525] on button "Save & Confirm Shipping" at bounding box center [295, 531] width 128 height 29
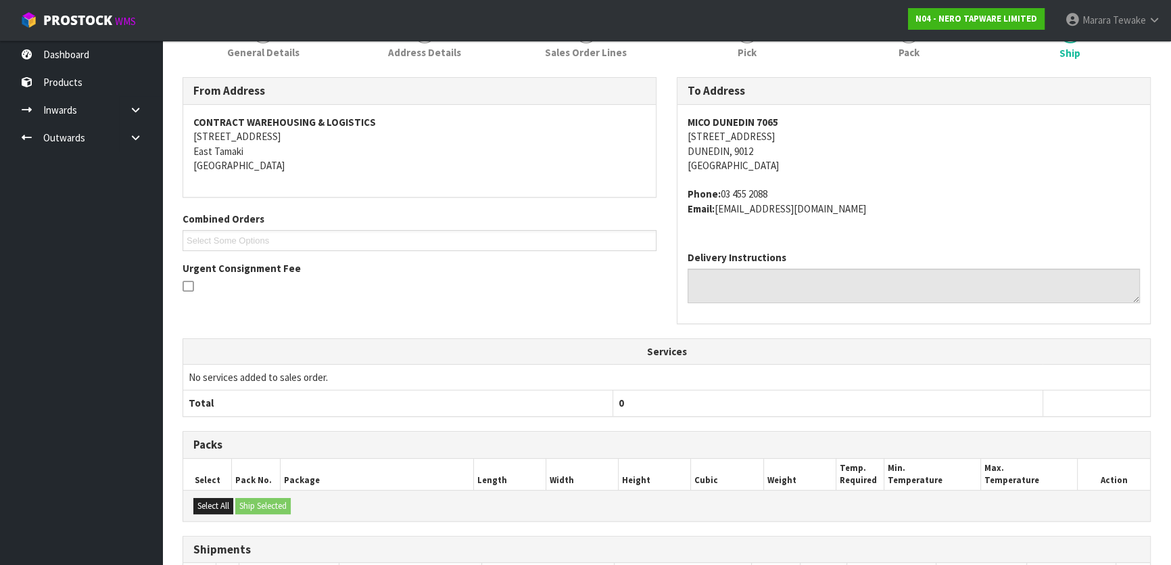
scroll to position [340, 0]
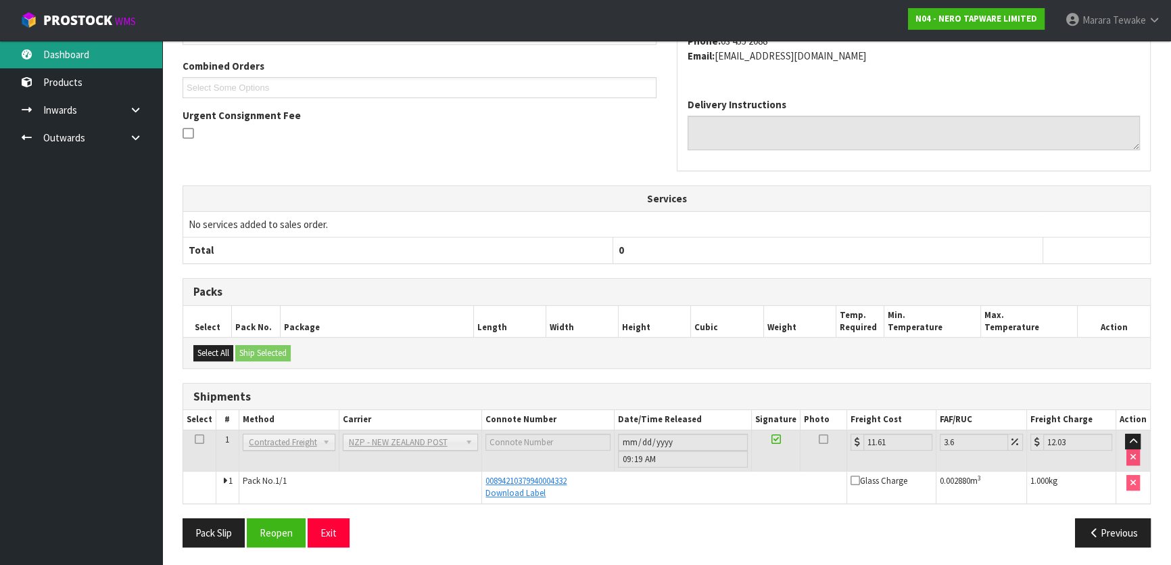
click at [102, 54] on link "Dashboard" at bounding box center [81, 55] width 162 height 28
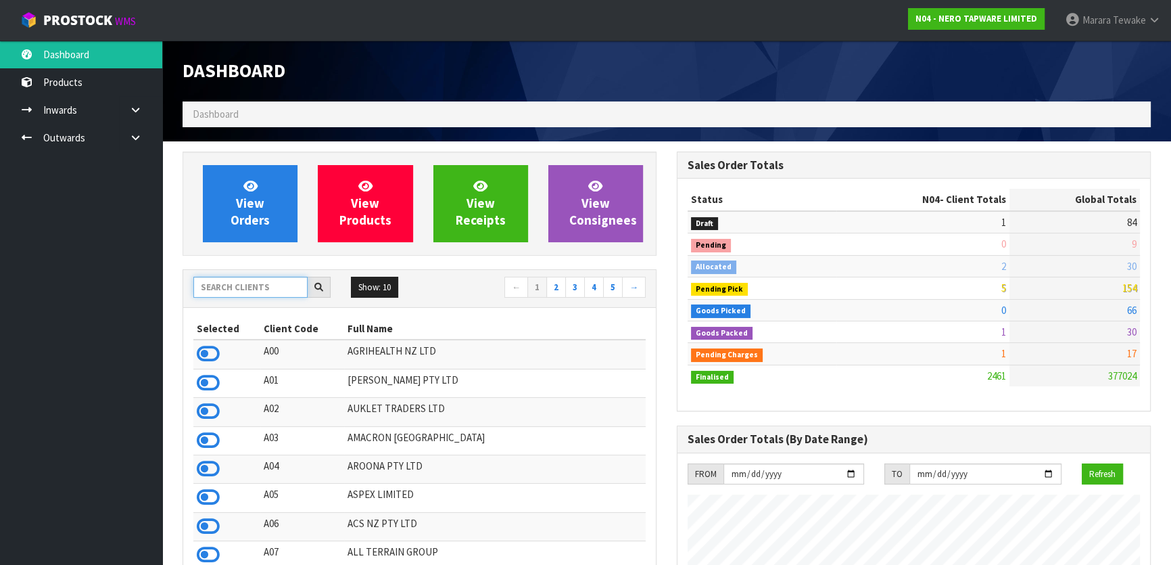
click at [243, 289] on input "text" at bounding box center [250, 287] width 114 height 21
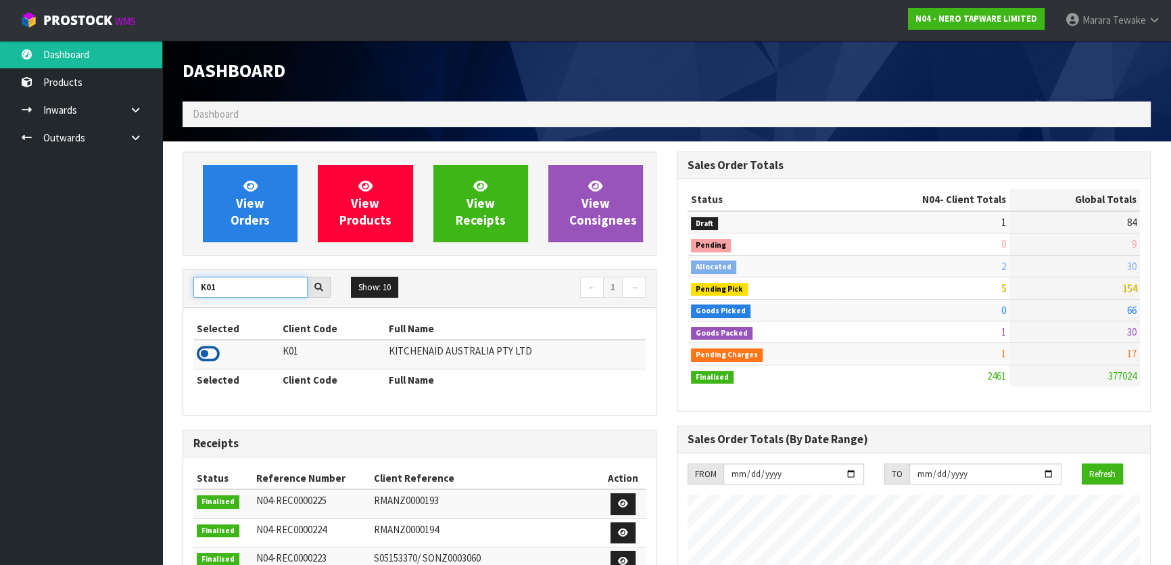
type input "K01"
click at [210, 348] on icon at bounding box center [208, 353] width 23 height 20
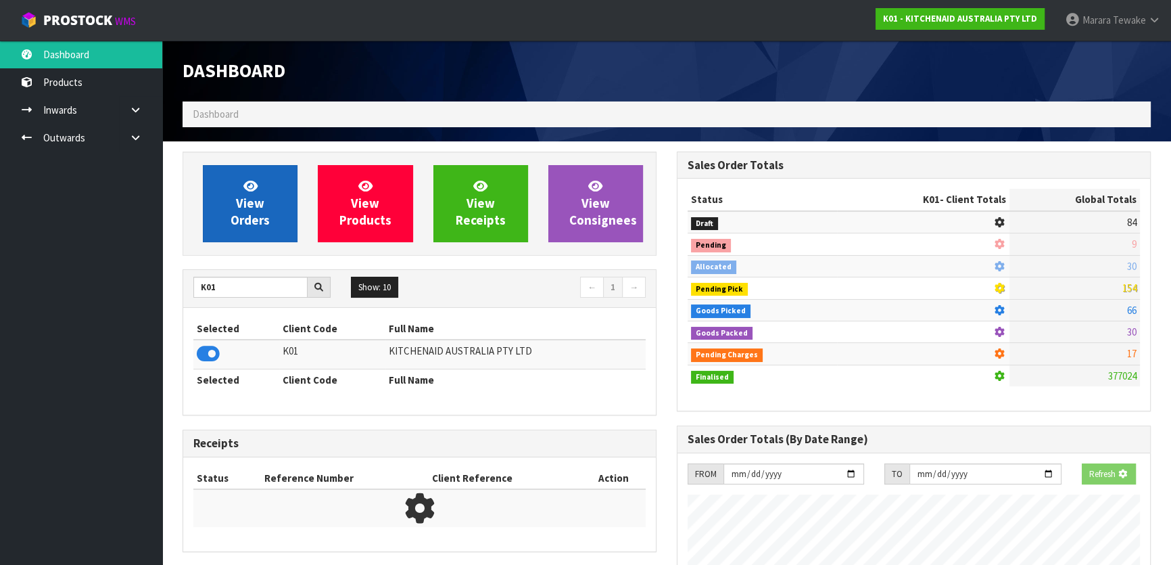
scroll to position [675214, 675562]
click at [248, 203] on span "View Orders" at bounding box center [250, 203] width 39 height 51
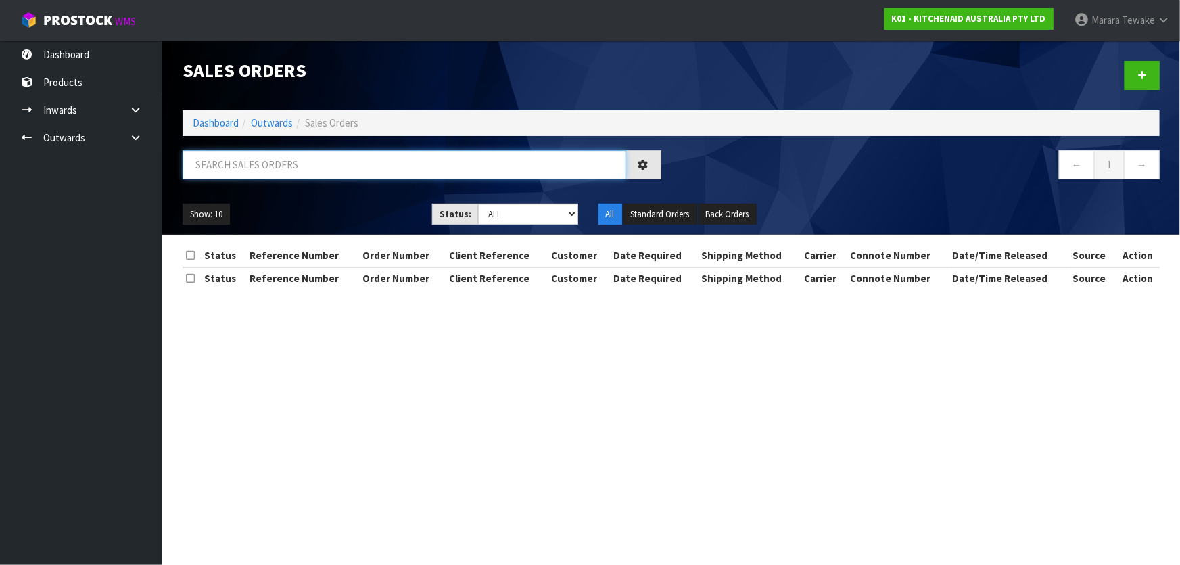
click at [261, 168] on input "text" at bounding box center [404, 164] width 443 height 29
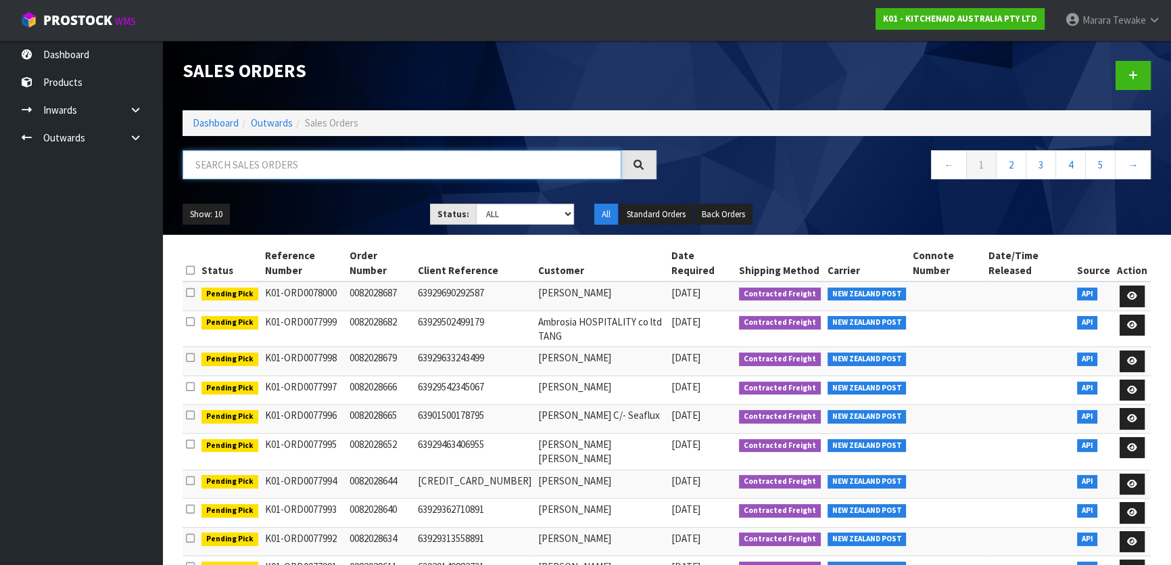
click at [203, 169] on input "text" at bounding box center [402, 164] width 439 height 29
type input "77868"
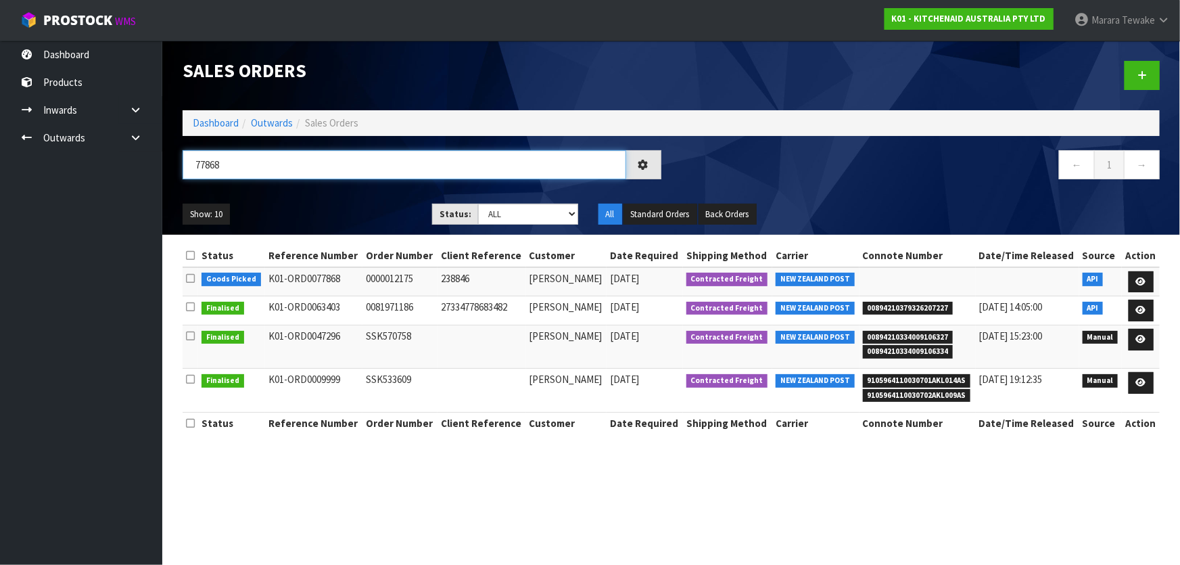
drag, startPoint x: 239, startPoint y: 172, endPoint x: 176, endPoint y: 168, distance: 63.0
click at [176, 168] on div "77868" at bounding box center [421, 169] width 499 height 39
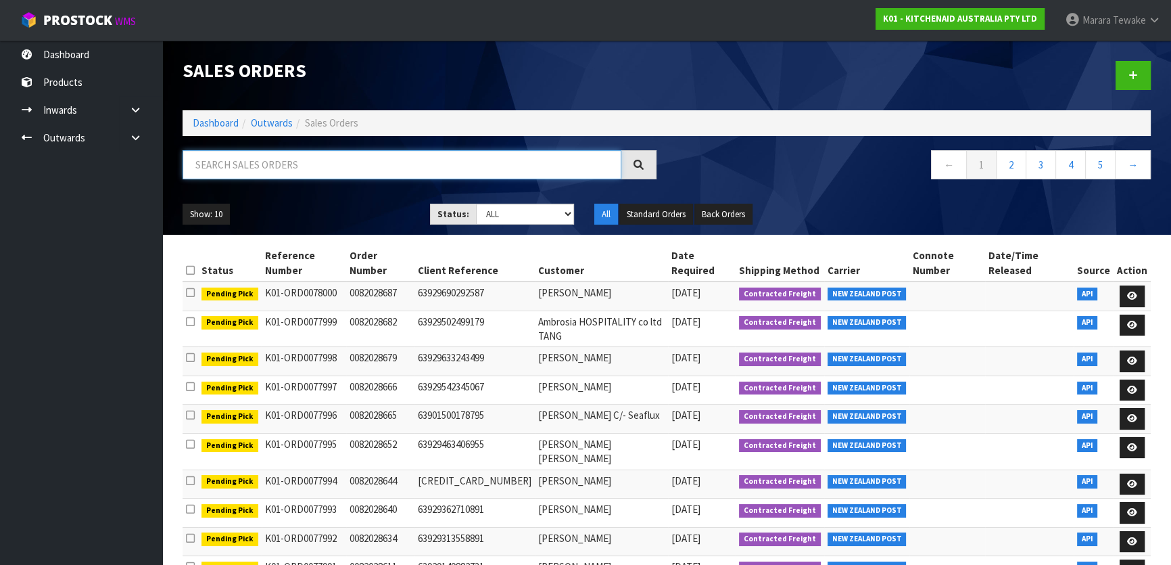
drag, startPoint x: 255, startPoint y: 167, endPoint x: 246, endPoint y: 149, distance: 20.3
click at [246, 150] on input "text" at bounding box center [402, 164] width 439 height 29
type input "JOB-0407876"
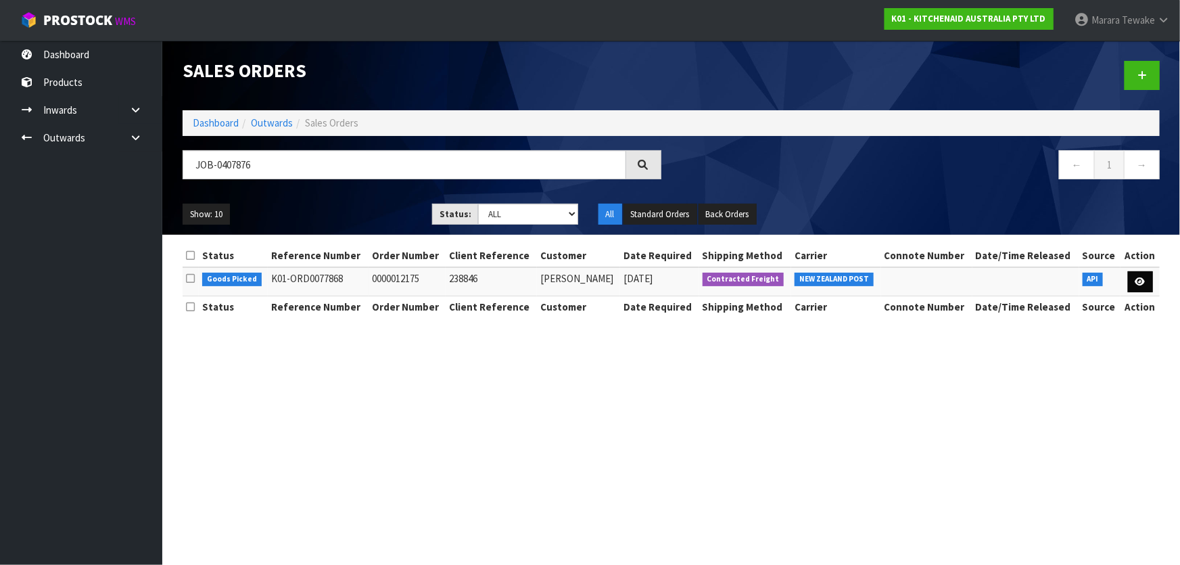
drag, startPoint x: 1139, startPoint y: 256, endPoint x: 1143, endPoint y: 272, distance: 16.1
click at [1140, 261] on th "Action" at bounding box center [1139, 256] width 39 height 22
click at [1145, 280] on icon at bounding box center [1140, 281] width 10 height 9
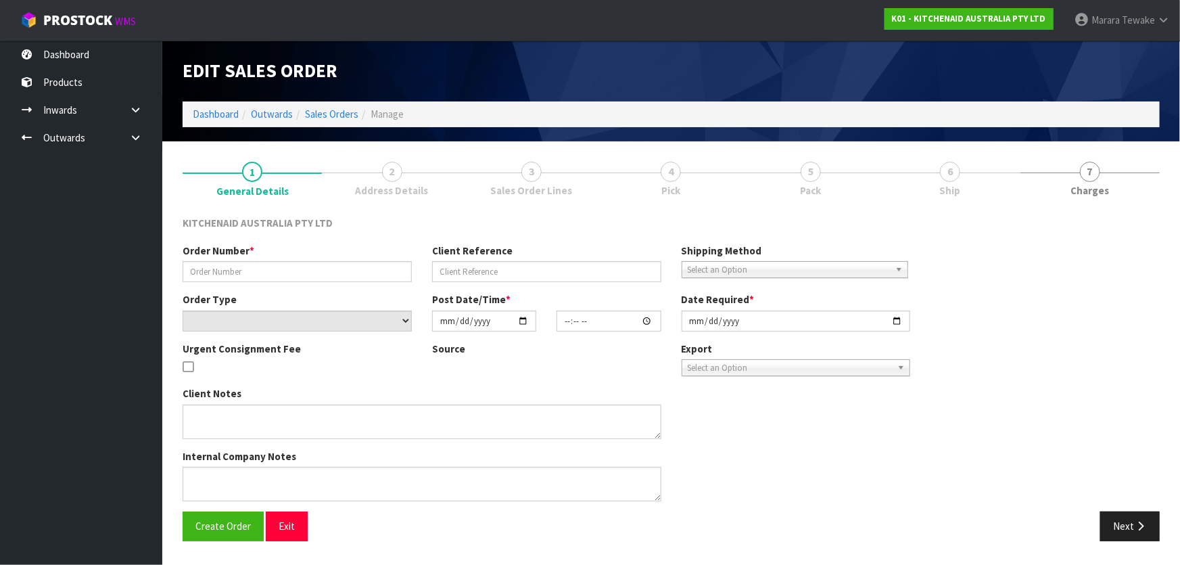
type input "0000012175"
type input "238846"
select select "number:0"
type input "2025-08-15"
type input "13:31:41.000"
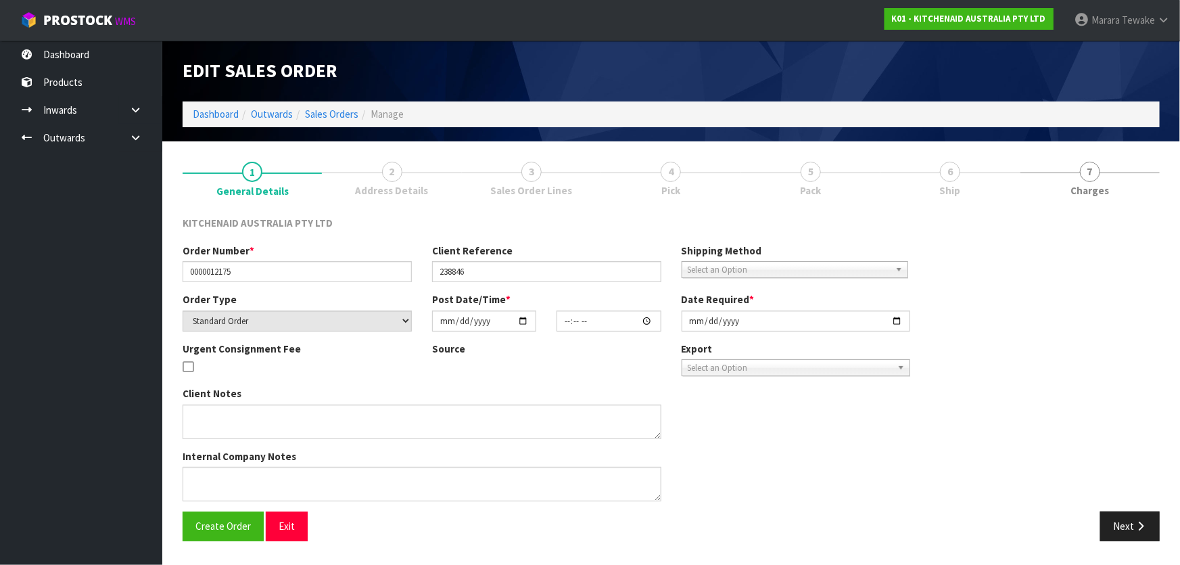
type input "2025-08-15"
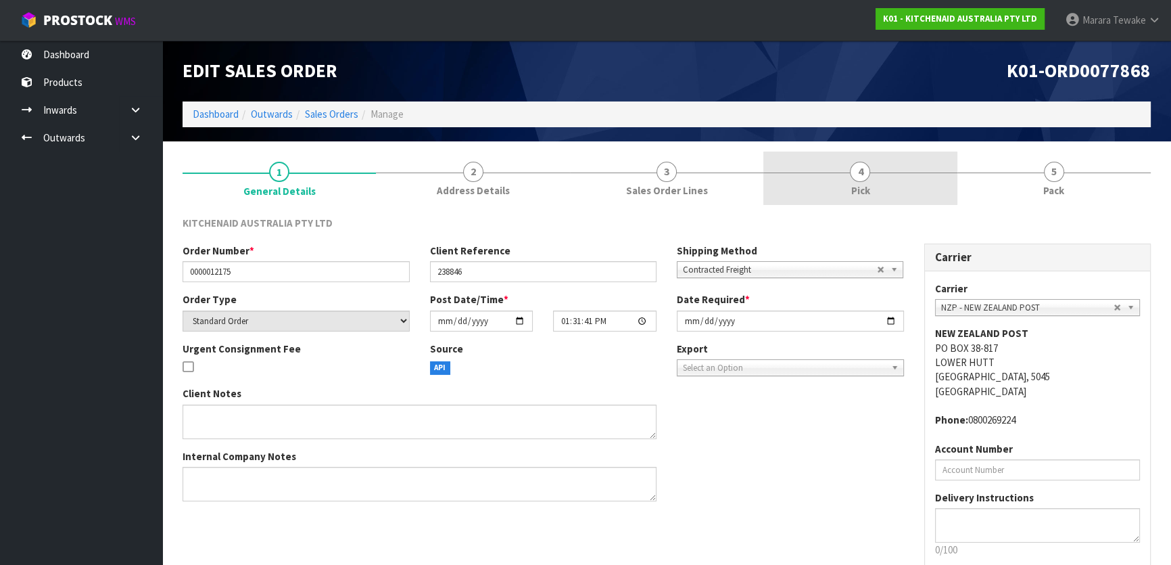
click at [896, 176] on link "4 Pick" at bounding box center [859, 177] width 193 height 53
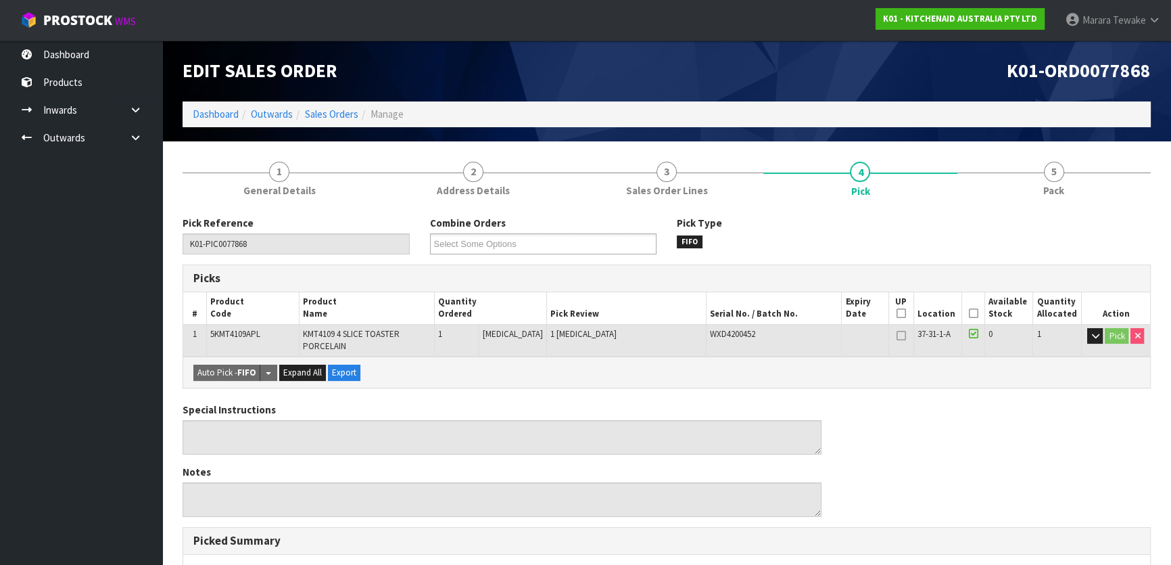
click at [969, 313] on icon at bounding box center [972, 313] width 9 height 1
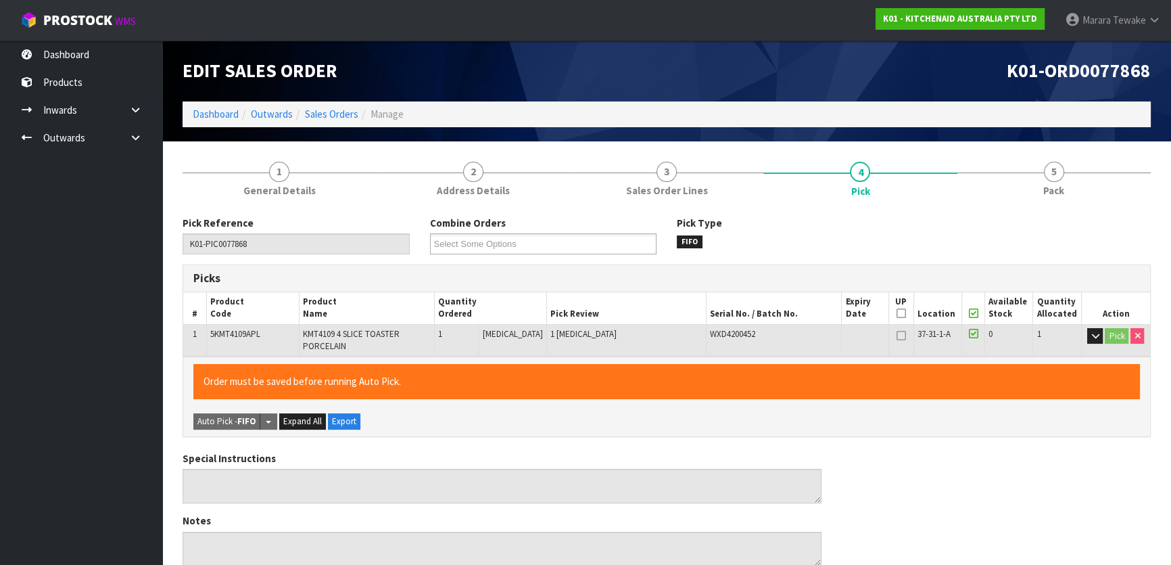
scroll to position [381, 0]
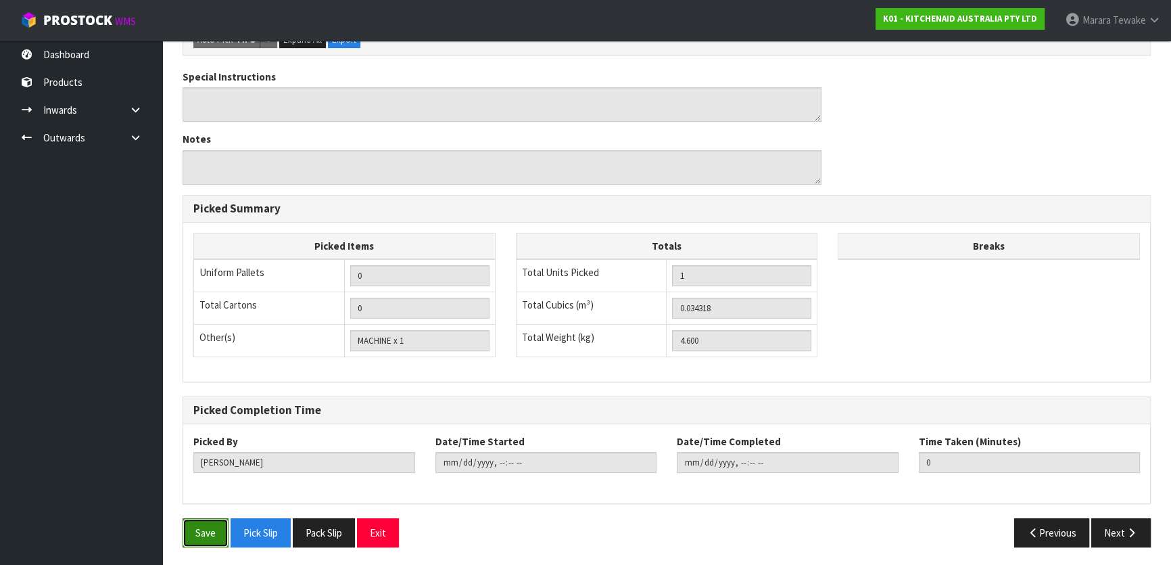
drag, startPoint x: 210, startPoint y: 535, endPoint x: 237, endPoint y: 523, distance: 28.8
click at [210, 534] on button "Save" at bounding box center [206, 532] width 46 height 29
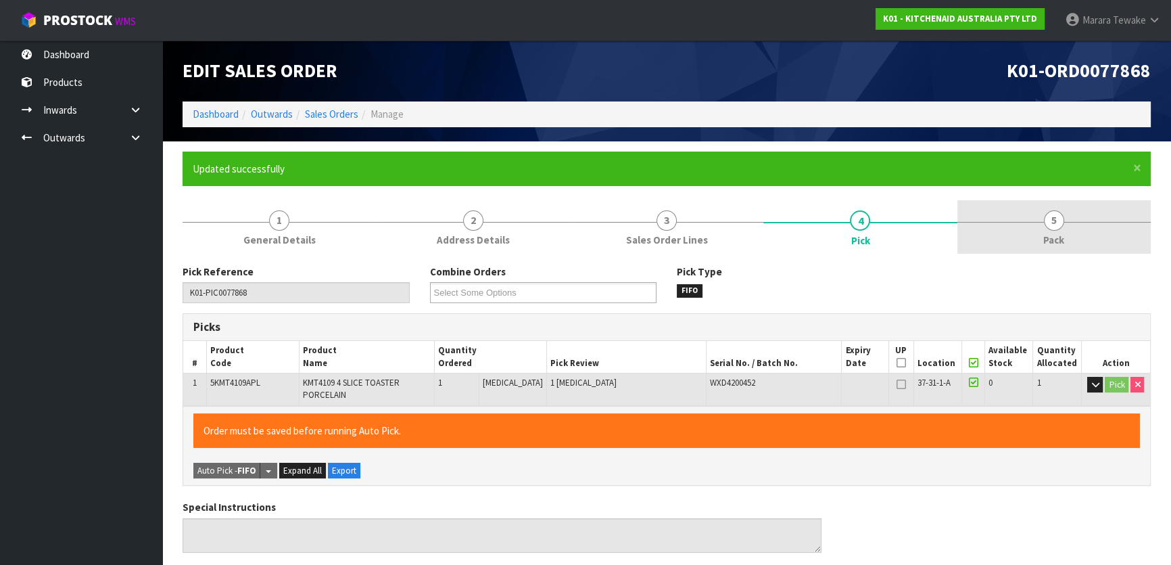
type input "2025-08-18T09:33:33"
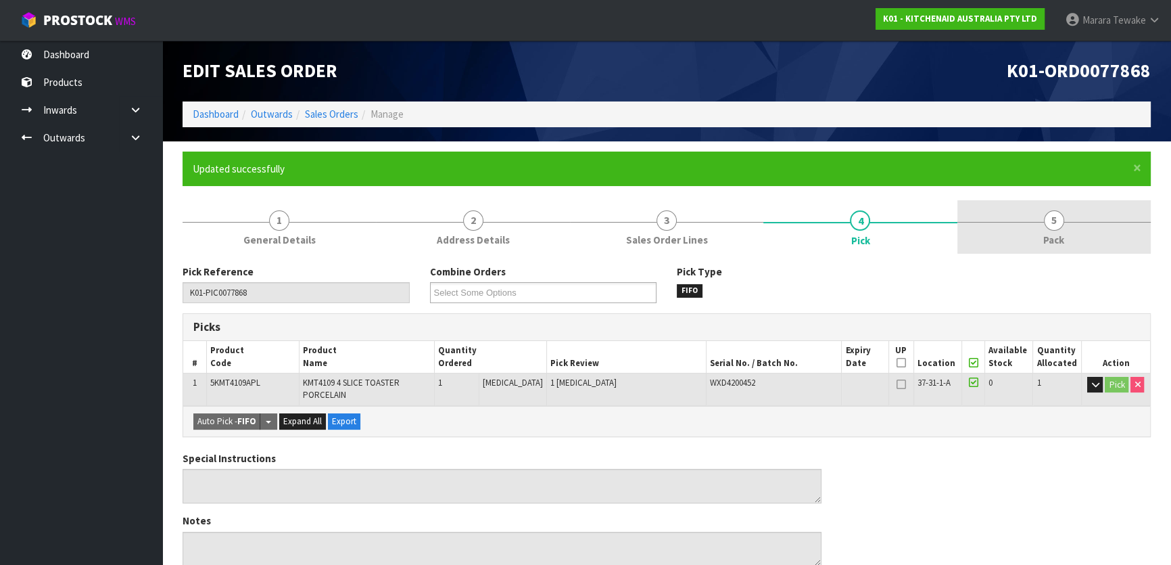
click at [1068, 249] on link "5 Pack" at bounding box center [1053, 226] width 193 height 53
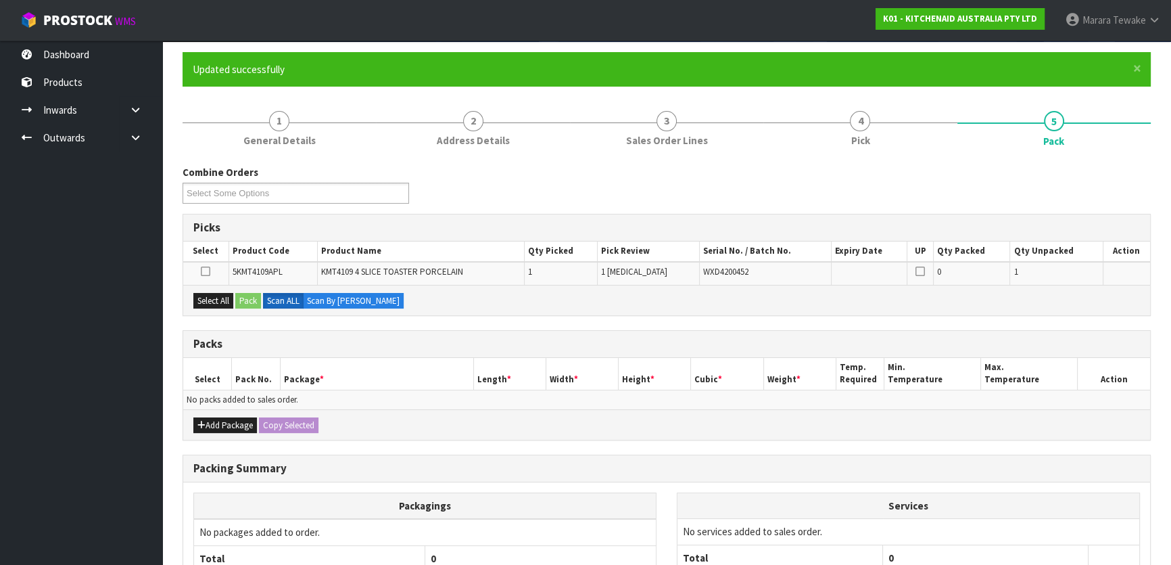
scroll to position [222, 0]
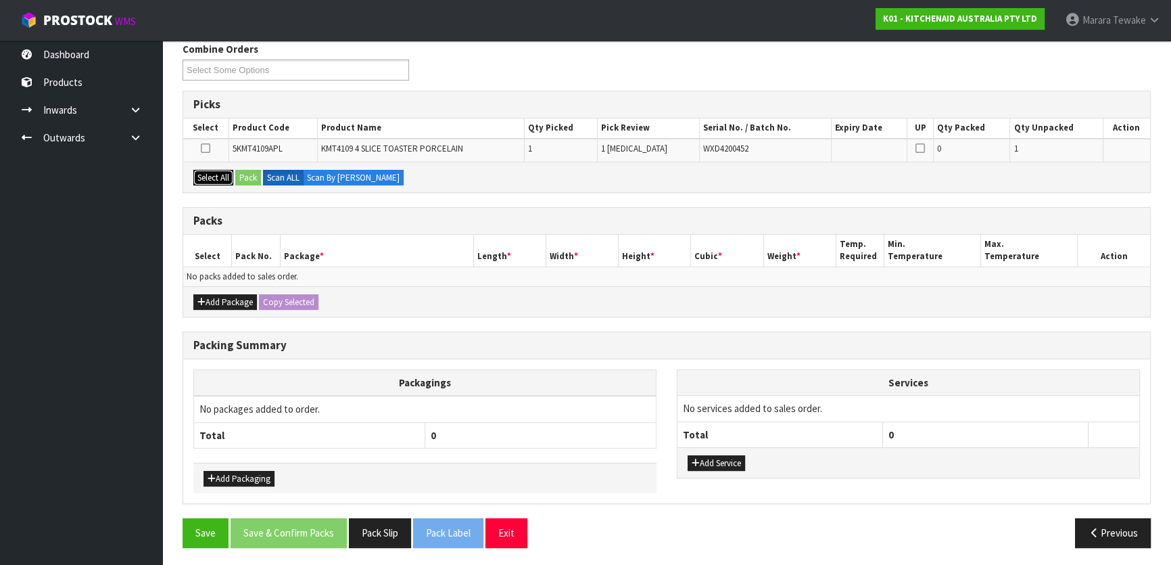
drag, startPoint x: 216, startPoint y: 174, endPoint x: 251, endPoint y: 171, distance: 35.9
click at [224, 174] on button "Select All" at bounding box center [213, 178] width 40 height 16
click at [254, 172] on button "Pack" at bounding box center [248, 178] width 26 height 16
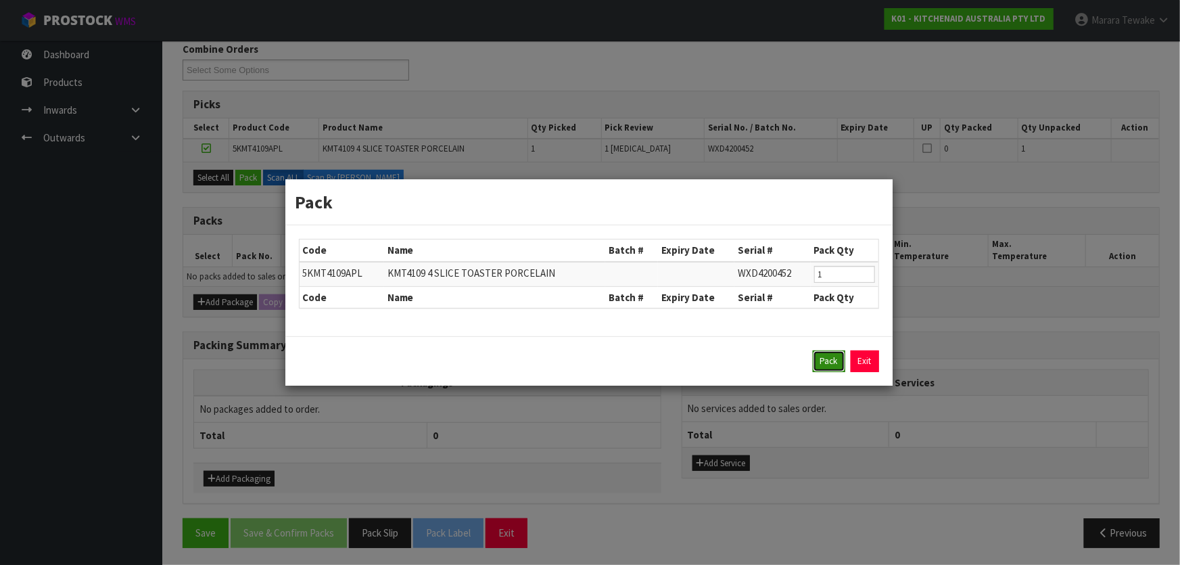
click at [817, 359] on button "Pack" at bounding box center [829, 361] width 32 height 22
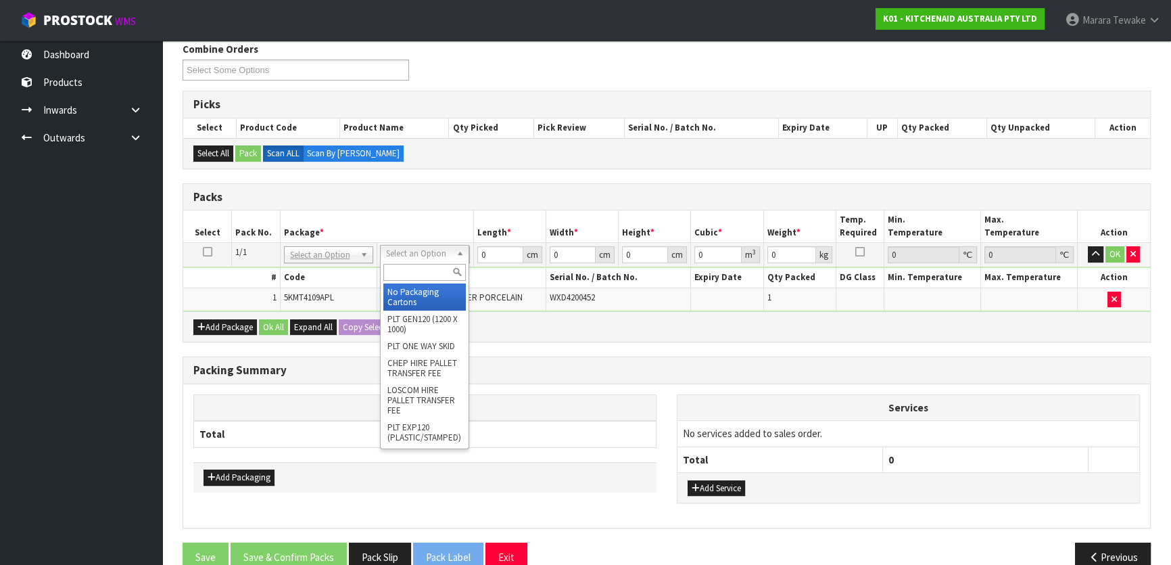
click at [420, 271] on input "text" at bounding box center [424, 272] width 82 height 17
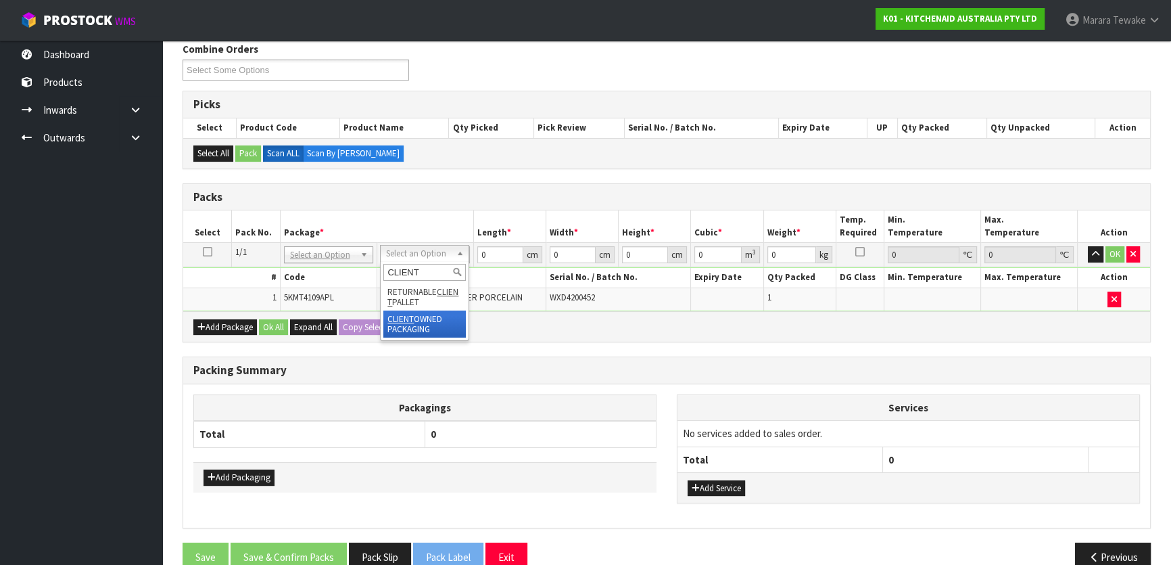
type input "CLIENT"
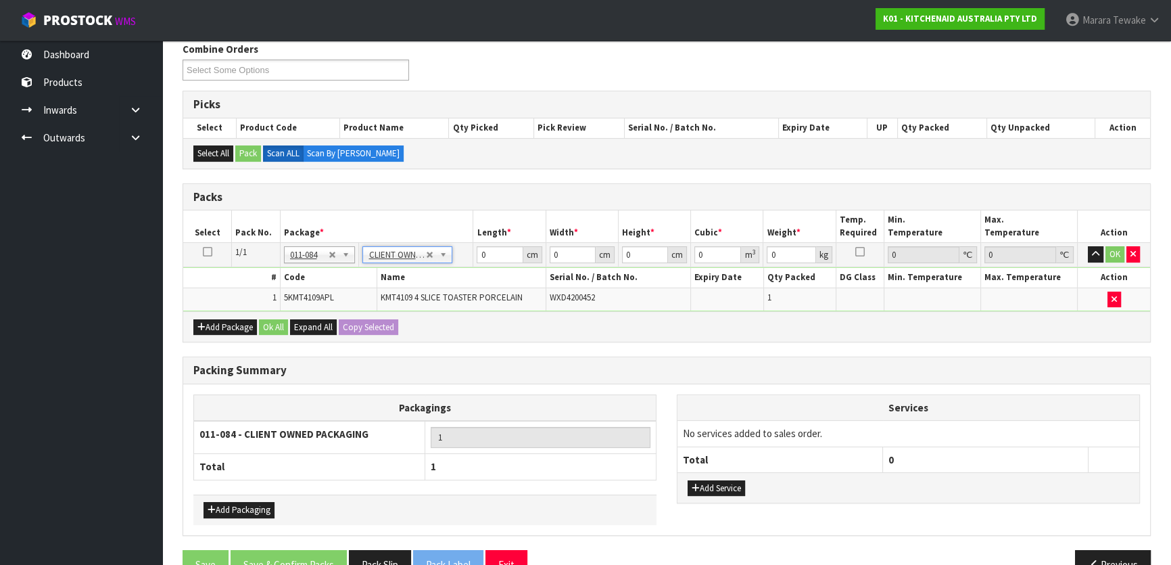
type input "4.6"
drag, startPoint x: 490, startPoint y: 258, endPoint x: 479, endPoint y: 249, distance: 13.5
click at [480, 252] on input "0" at bounding box center [500, 254] width 46 height 17
type input "51"
type input "28"
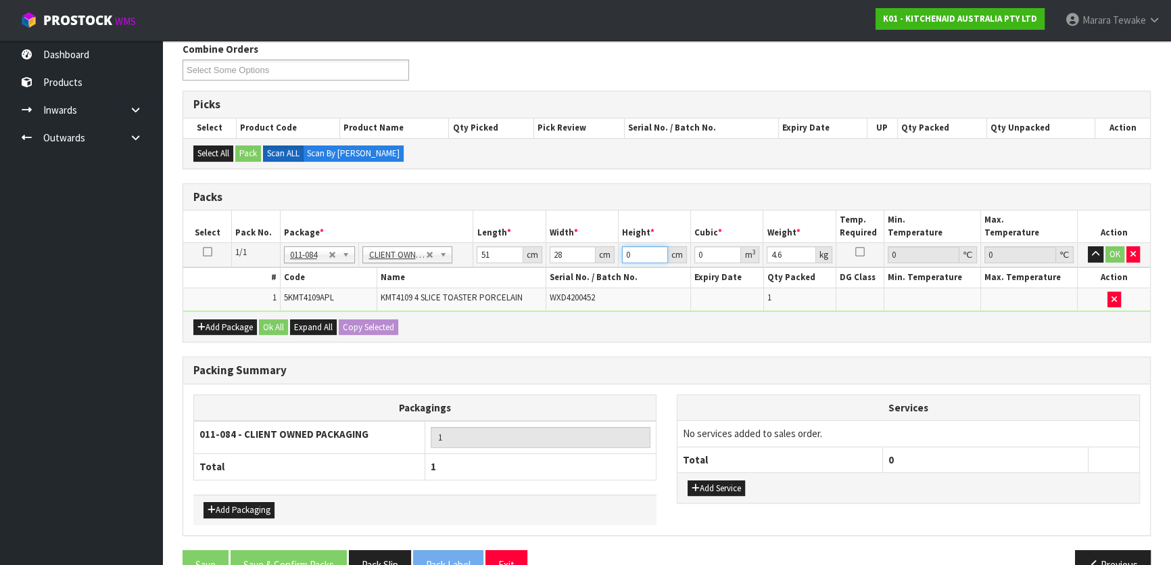
type input "3"
type input "0.004284"
type input "38"
type input "0.054264"
type input "38"
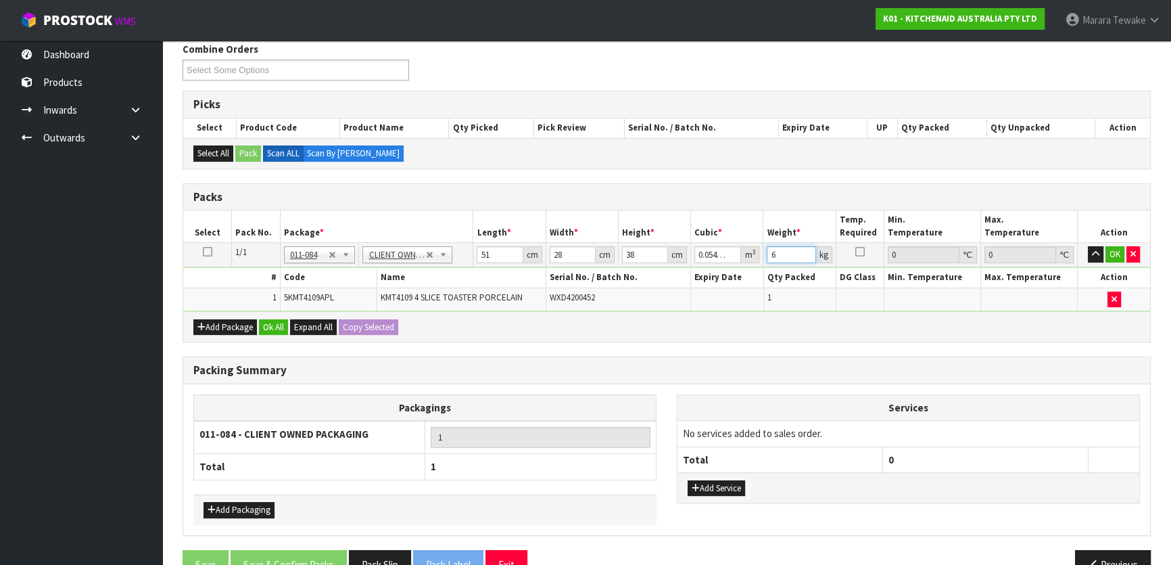
type input "6"
click at [1088, 246] on button "button" at bounding box center [1096, 254] width 16 height 16
click button "OK" at bounding box center [1114, 254] width 19 height 16
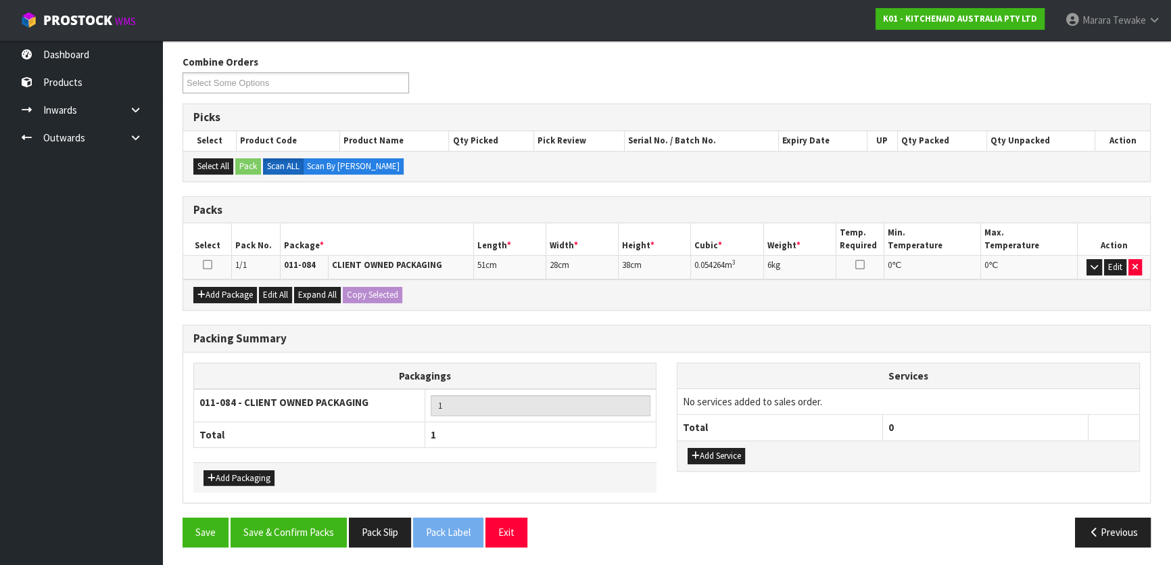
scroll to position [209, 0]
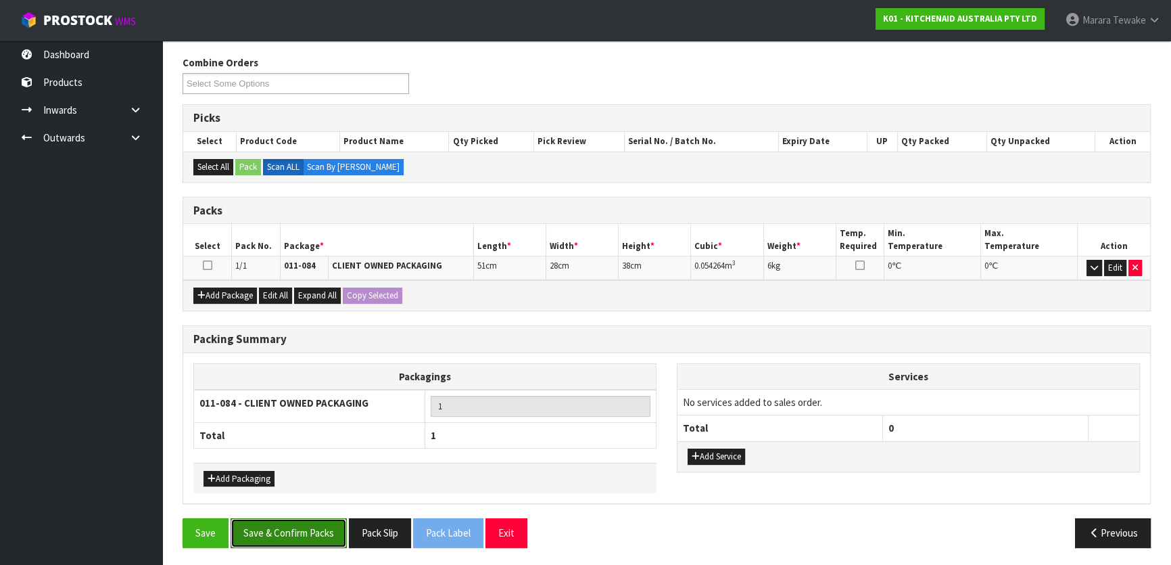
click at [302, 522] on button "Save & Confirm Packs" at bounding box center [289, 532] width 116 height 29
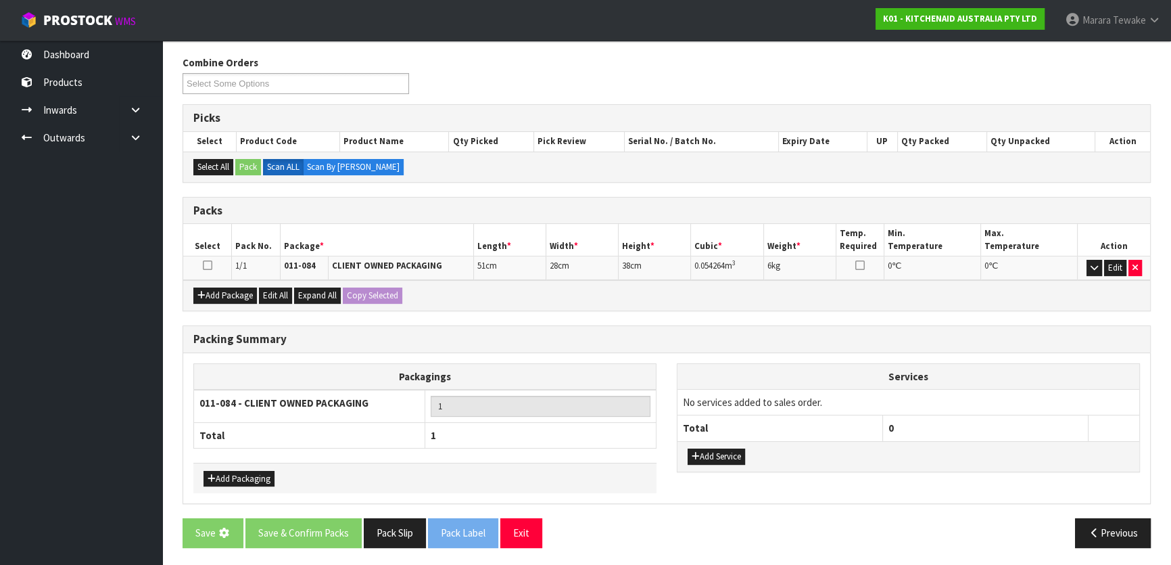
scroll to position [0, 0]
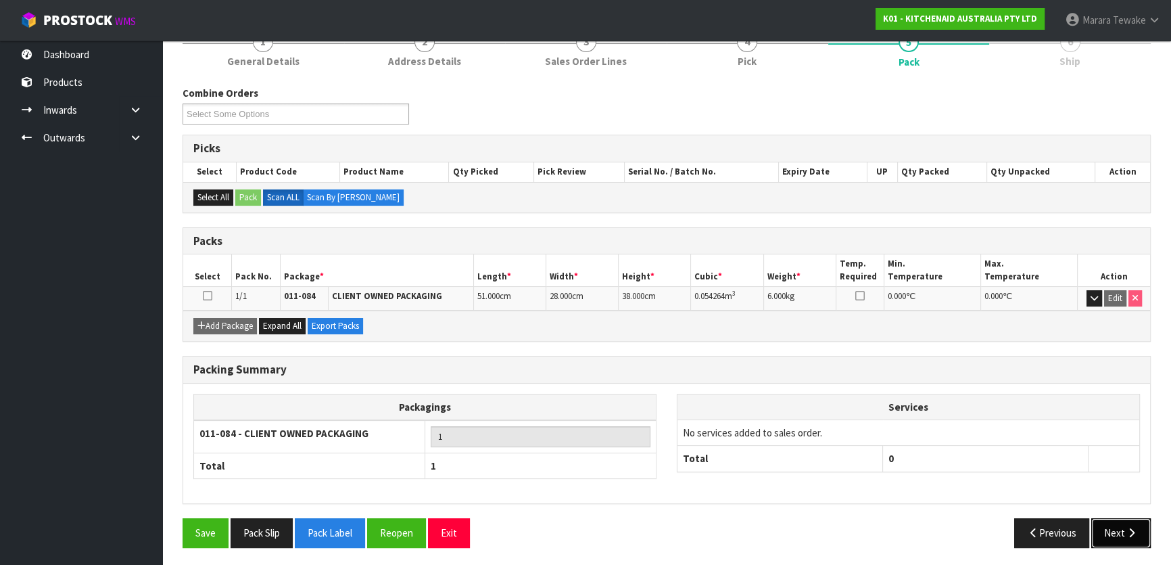
click at [1141, 534] on button "Next" at bounding box center [1120, 532] width 59 height 29
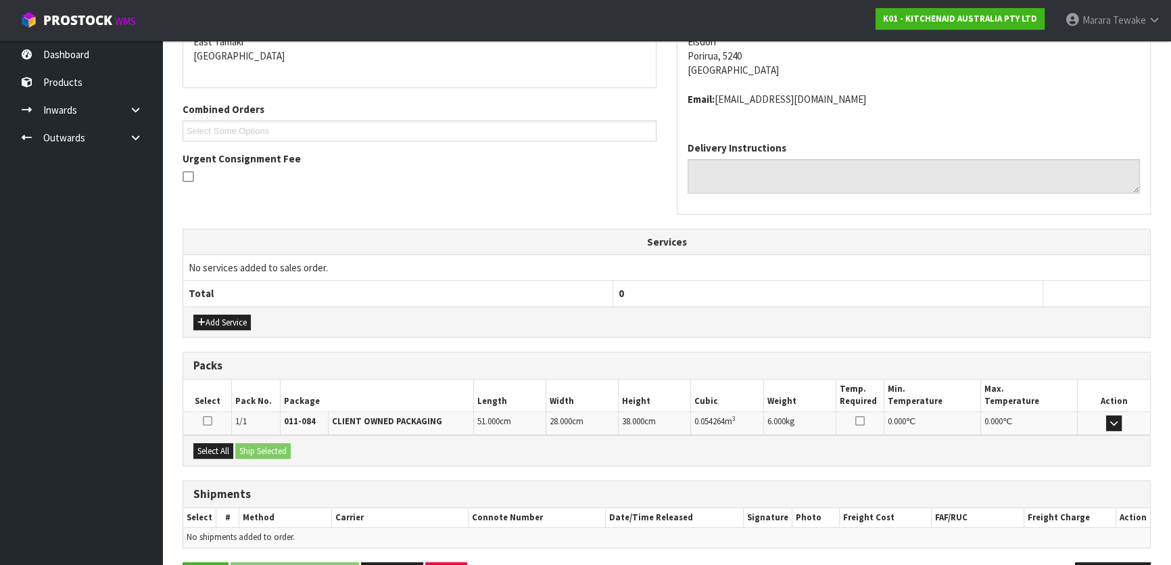
scroll to position [340, 0]
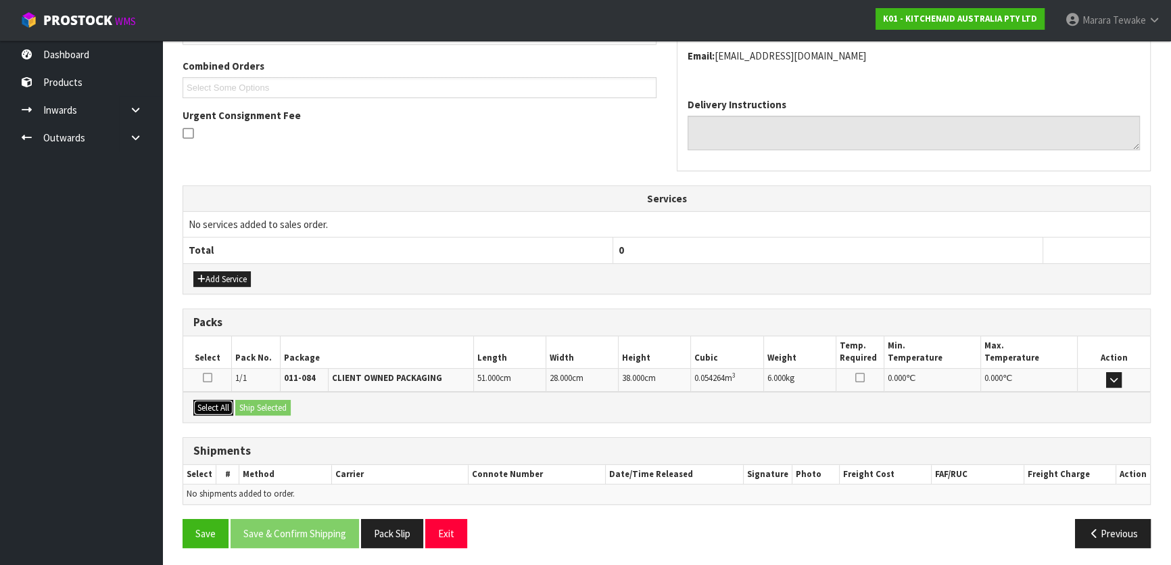
drag, startPoint x: 230, startPoint y: 406, endPoint x: 254, endPoint y: 404, distance: 23.8
click at [231, 406] on button "Select All" at bounding box center [213, 408] width 40 height 16
click at [254, 403] on button "Ship Selected" at bounding box center [262, 408] width 55 height 16
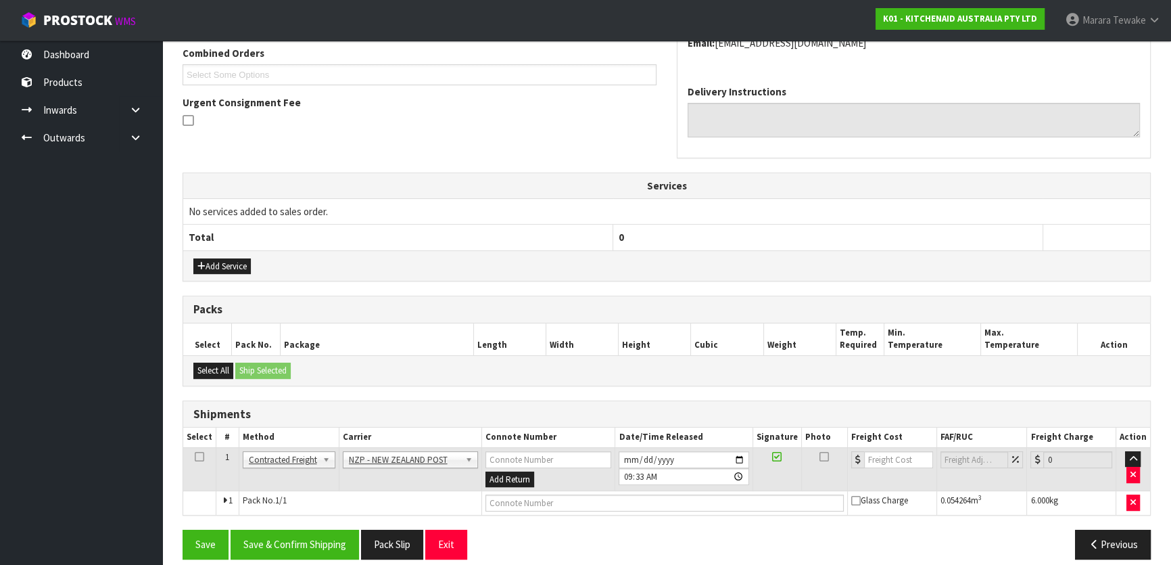
scroll to position [365, 0]
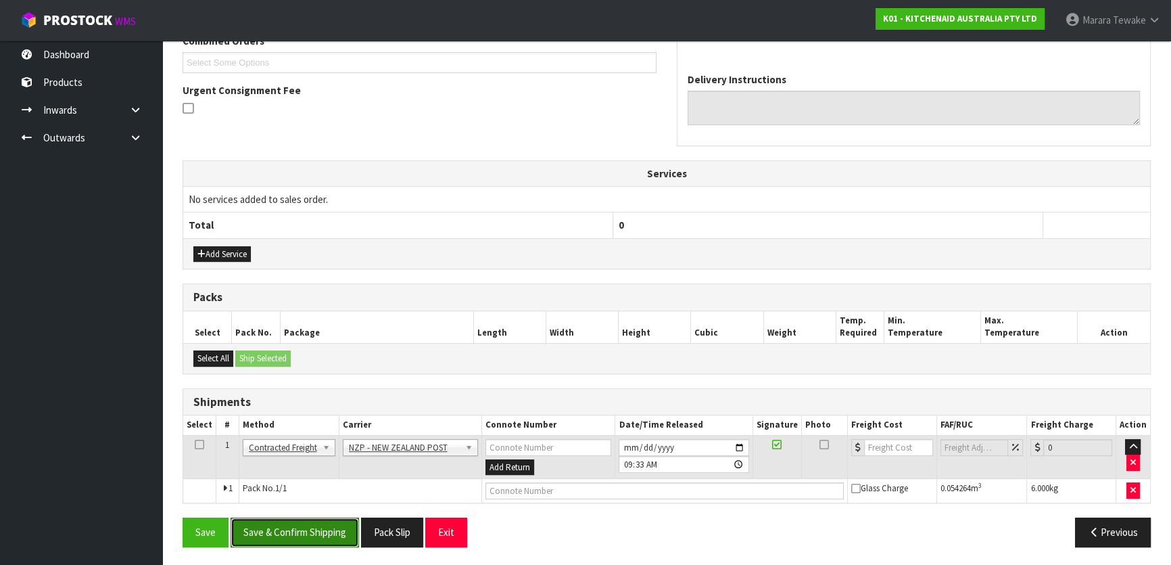
click at [316, 523] on button "Save & Confirm Shipping" at bounding box center [295, 531] width 128 height 29
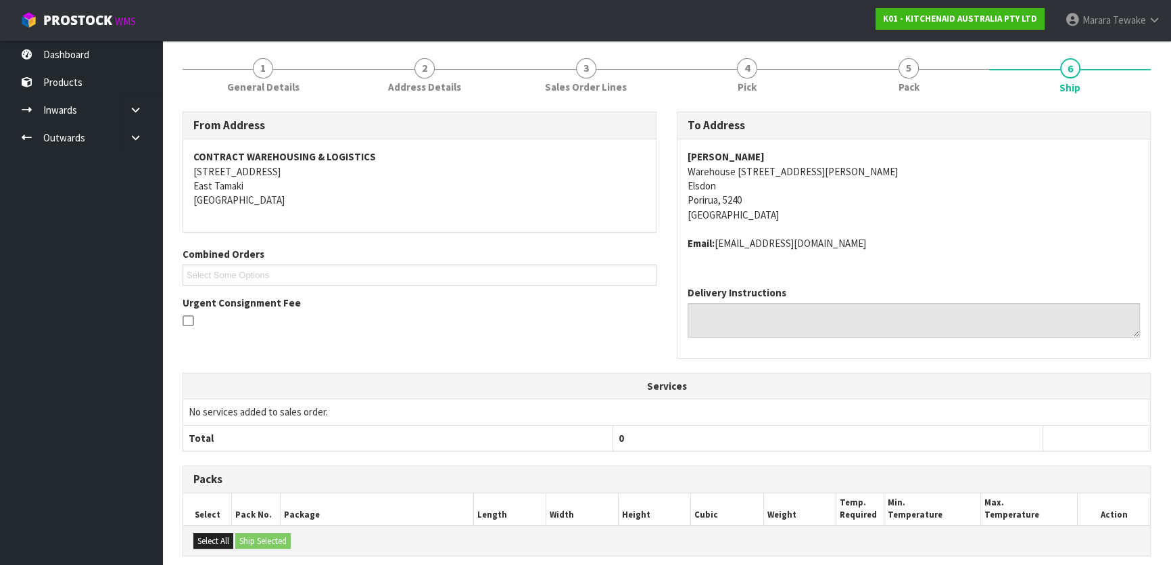
scroll to position [0, 0]
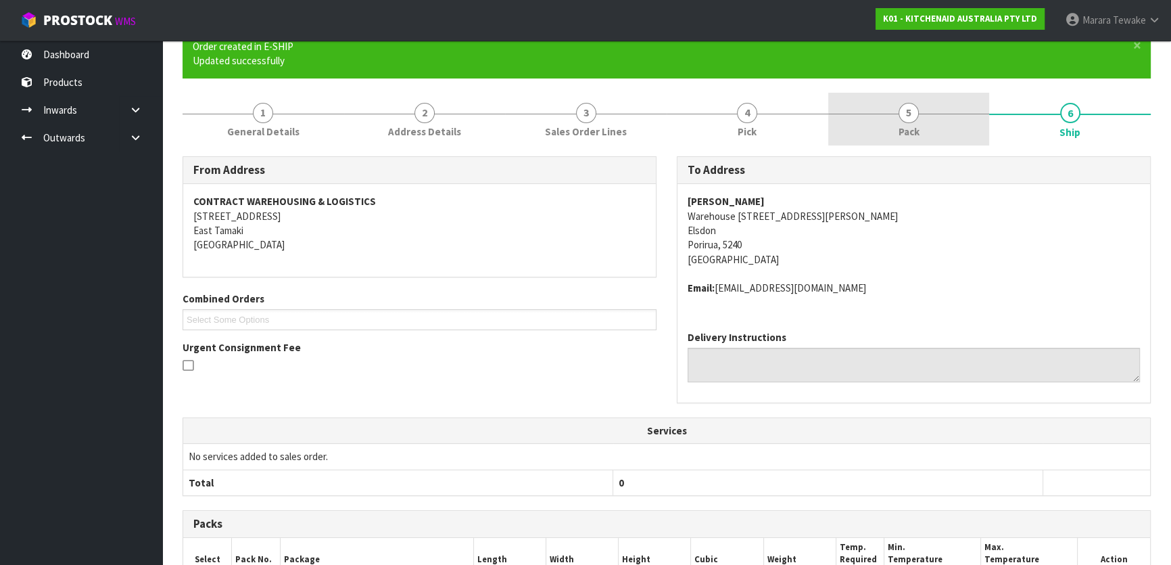
click at [926, 123] on link "5 Pack" at bounding box center [909, 119] width 162 height 53
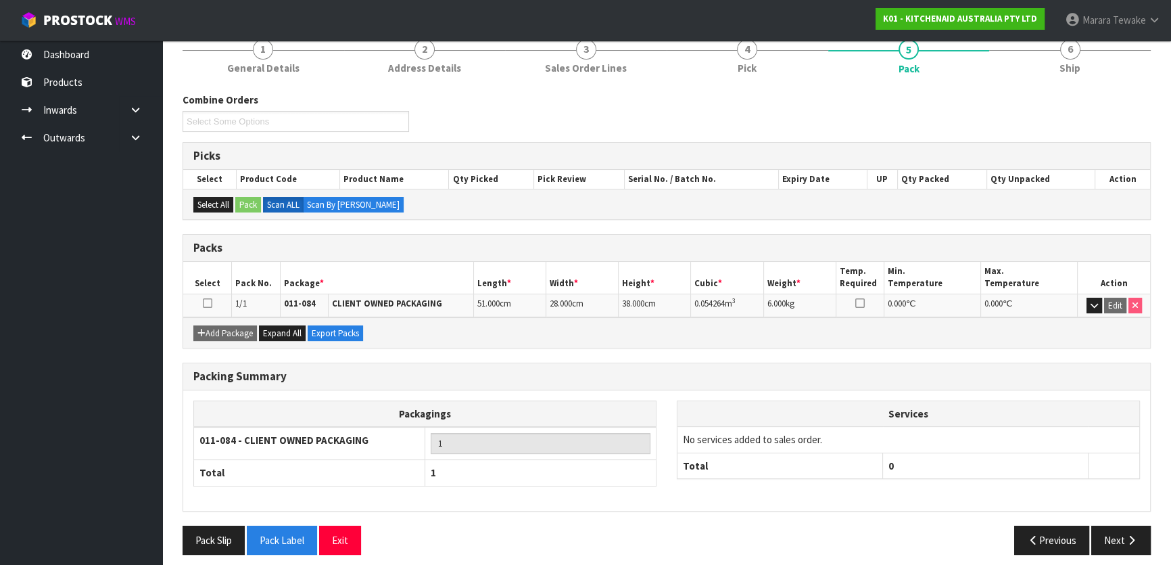
scroll to position [193, 0]
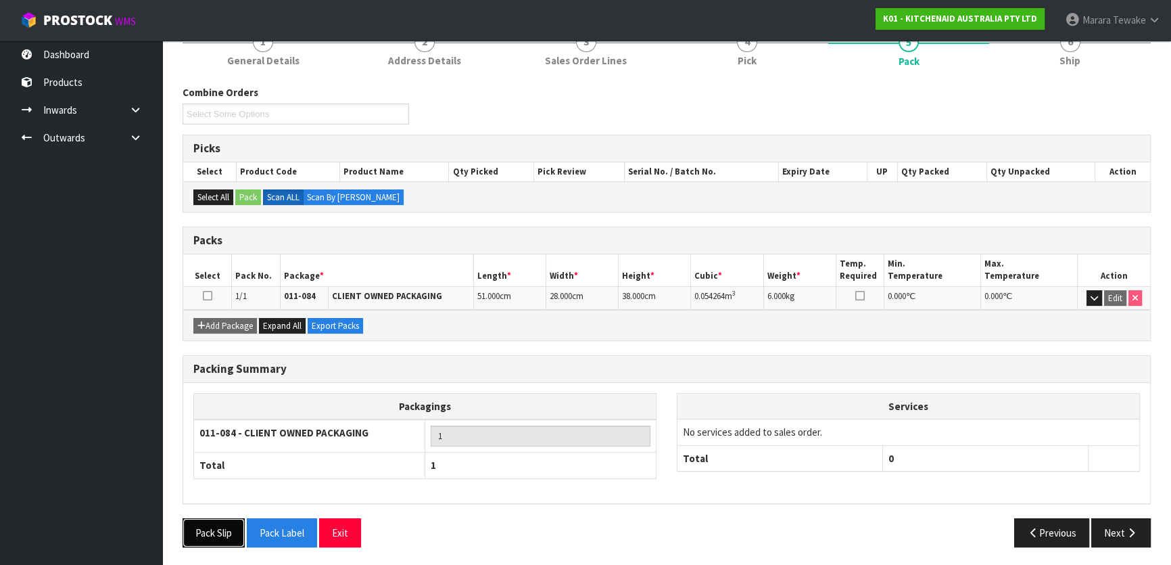
click at [196, 533] on button "Pack Slip" at bounding box center [214, 532] width 62 height 29
click at [1121, 537] on button "Next" at bounding box center [1120, 532] width 59 height 29
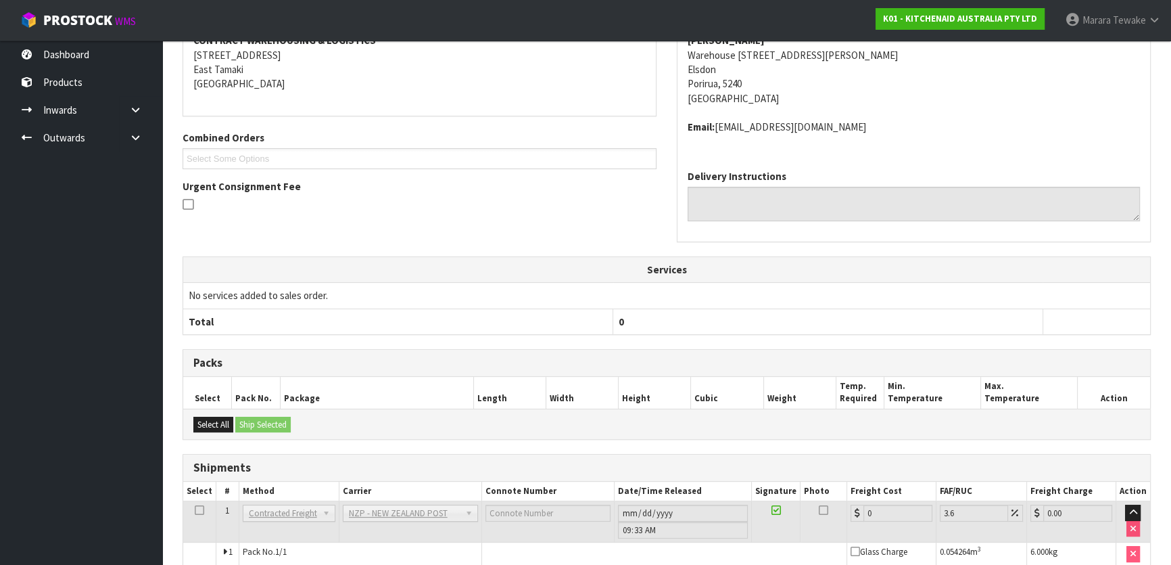
scroll to position [345, 0]
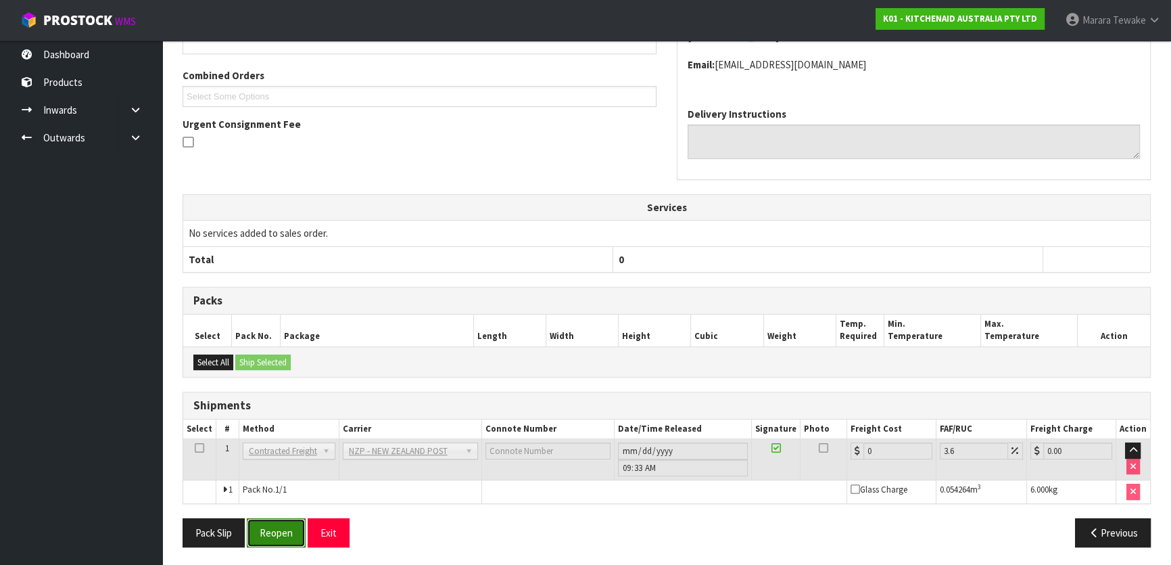
click at [262, 525] on button "Reopen" at bounding box center [276, 532] width 59 height 29
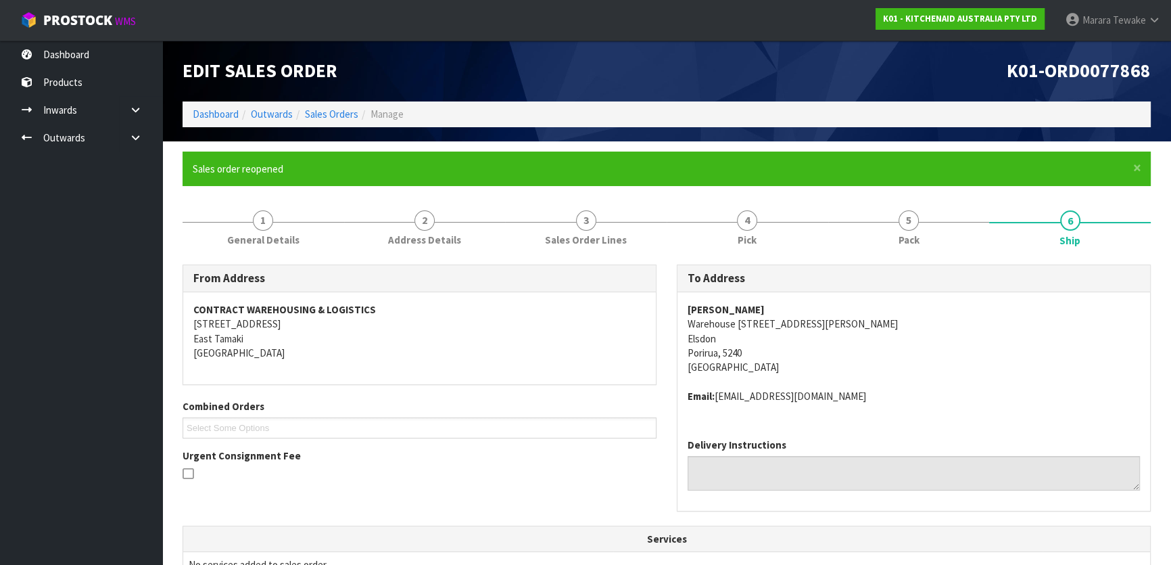
scroll to position [365, 0]
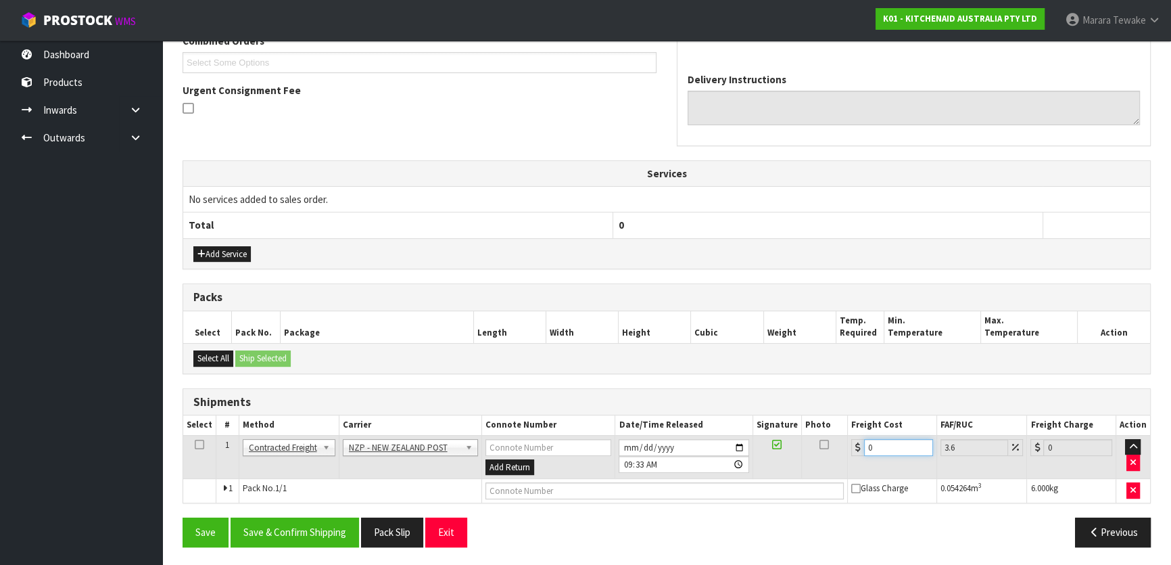
drag, startPoint x: 881, startPoint y: 449, endPoint x: 809, endPoint y: 429, distance: 74.9
click at [811, 435] on tr "1 Client Local Pickup Customer Local Pickup Company Freight Contracted Freight …" at bounding box center [666, 457] width 967 height 44
type input "9"
type input "9.32"
type input "9.2"
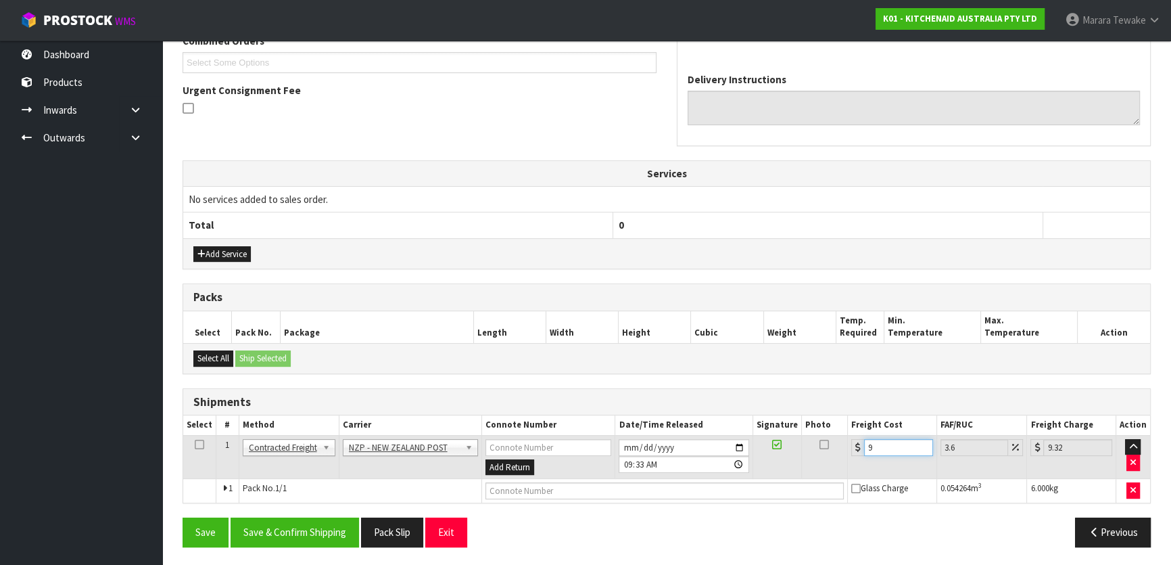
type input "9.53"
type input "9.26"
type input "9.59"
type input "9.26"
click at [266, 531] on button "Save & Confirm Shipping" at bounding box center [295, 531] width 128 height 29
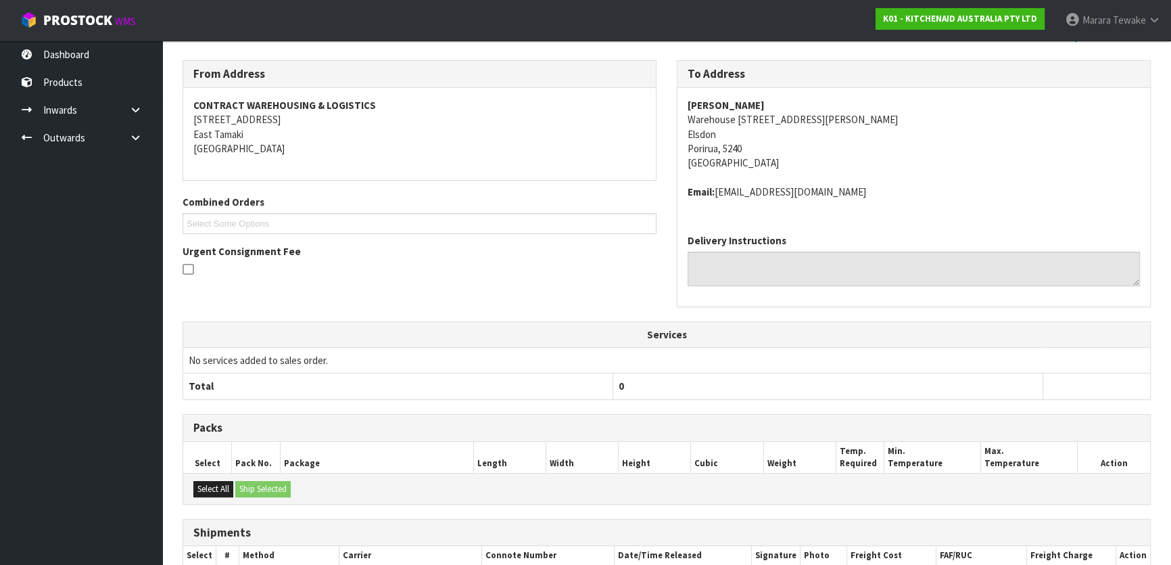
scroll to position [0, 0]
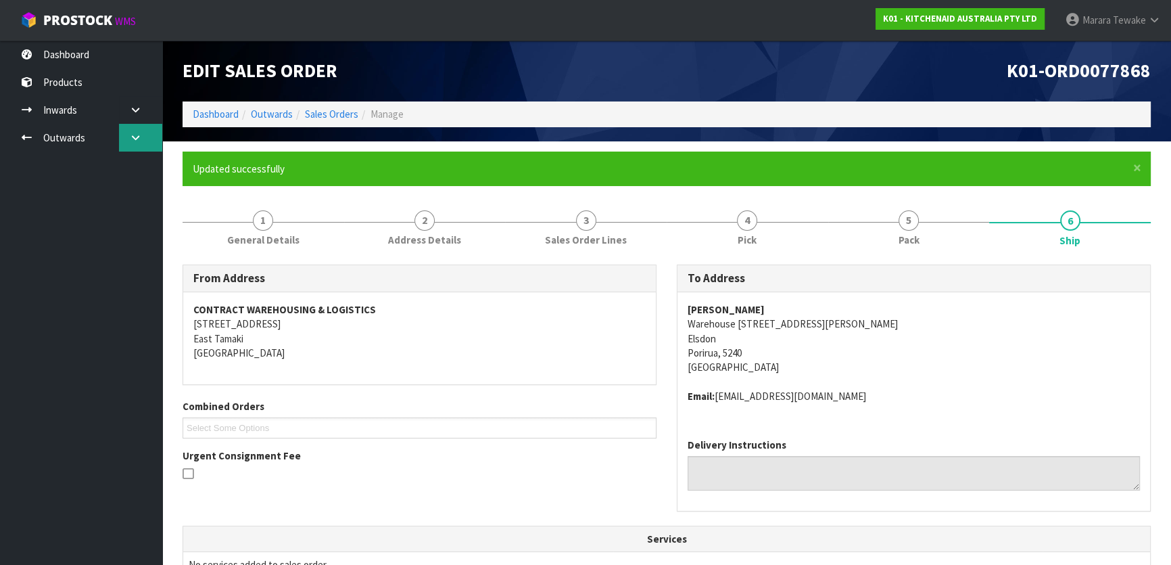
click at [135, 133] on icon at bounding box center [135, 138] width 13 height 10
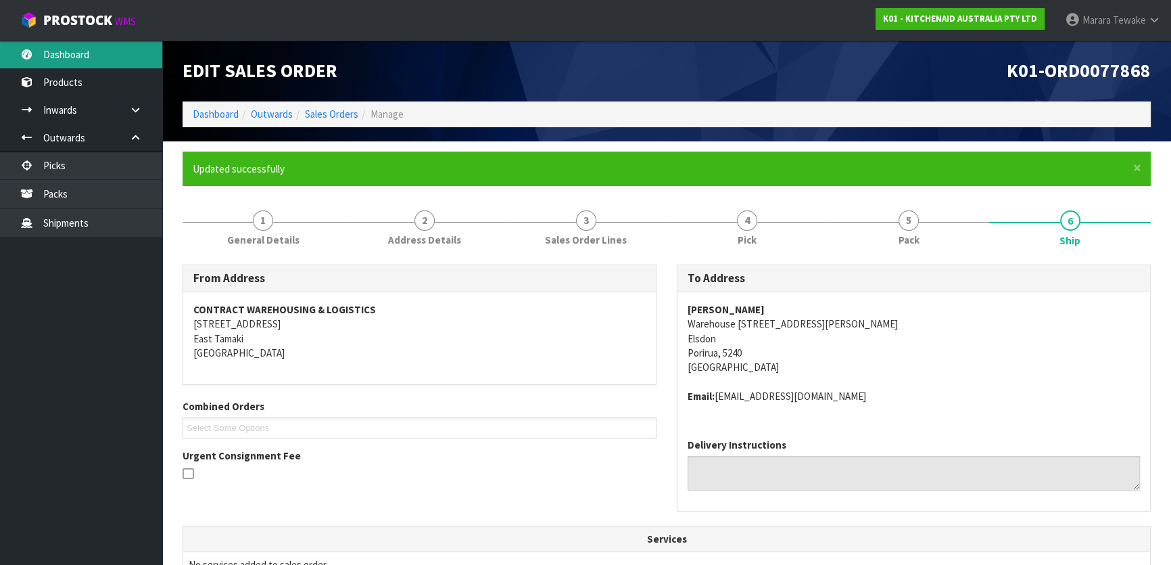
click at [90, 65] on link "Dashboard" at bounding box center [81, 55] width 162 height 28
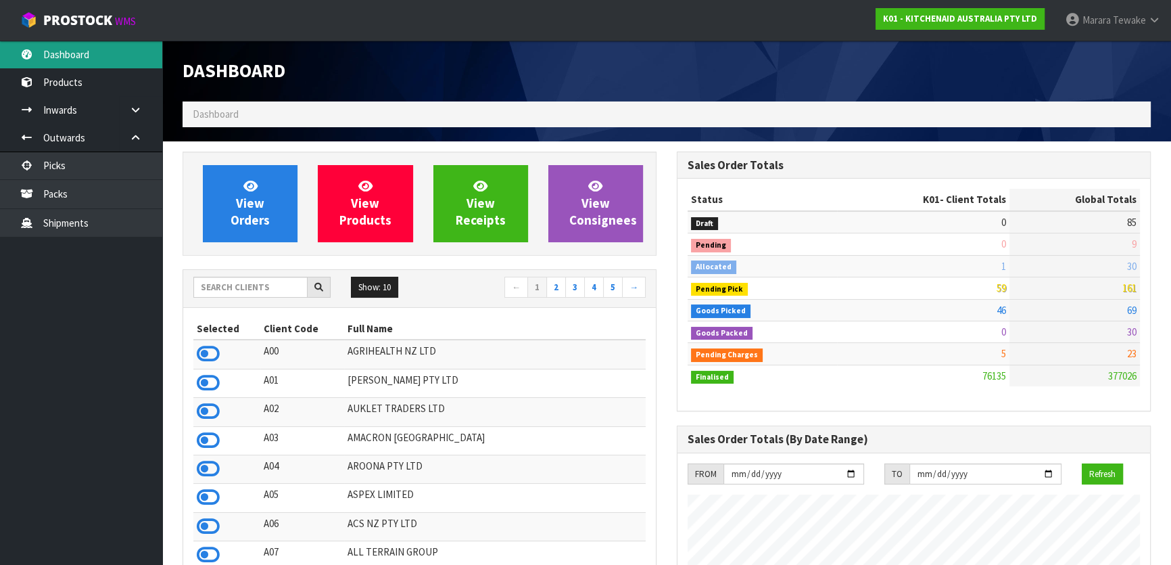
scroll to position [1022, 494]
click at [222, 280] on input "text" at bounding box center [250, 287] width 114 height 21
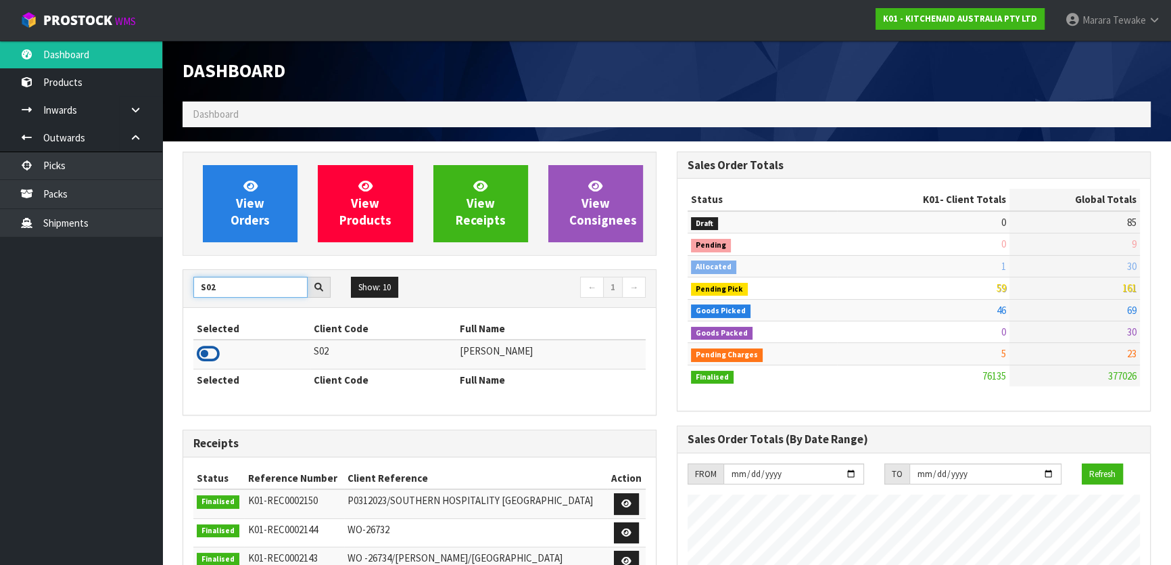
type input "S02"
click at [212, 352] on icon at bounding box center [208, 353] width 23 height 20
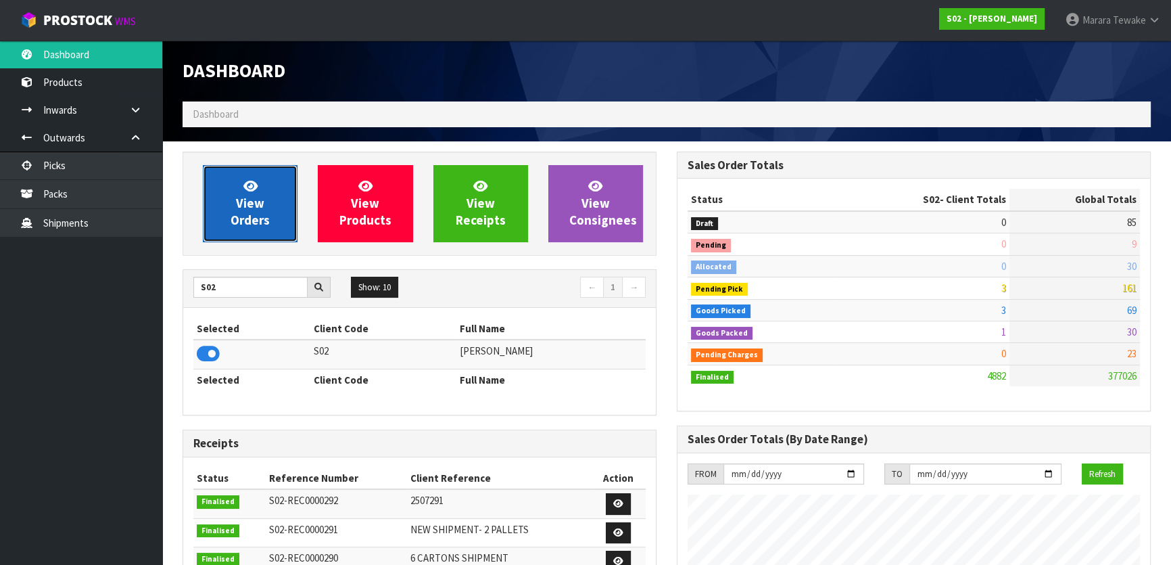
click at [255, 181] on icon at bounding box center [250, 185] width 14 height 13
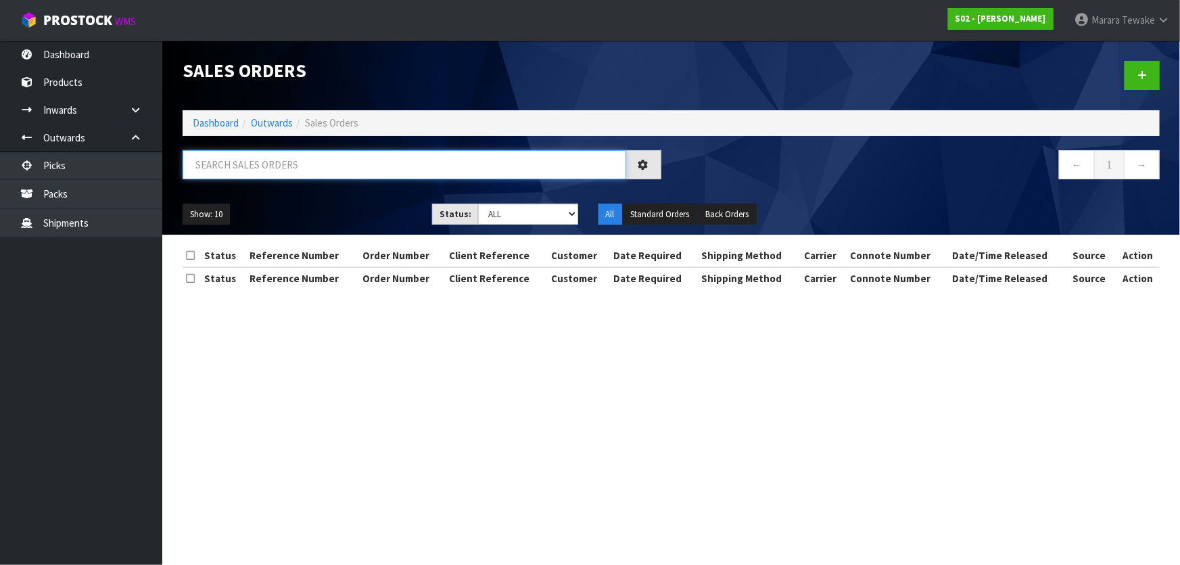
click at [250, 164] on input "text" at bounding box center [404, 164] width 443 height 29
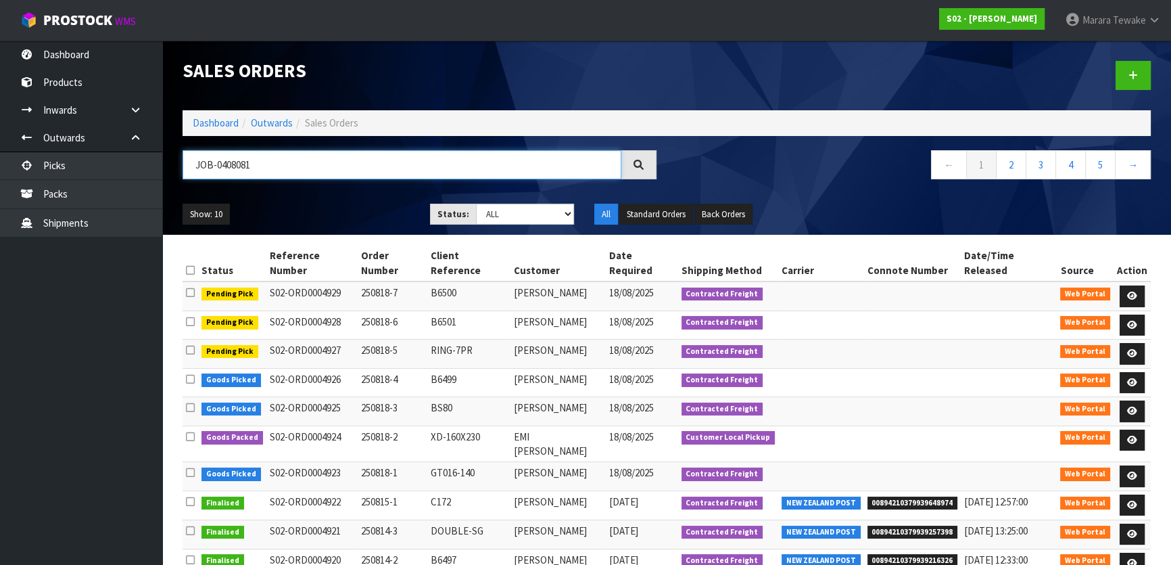
type input "JOB-0408081"
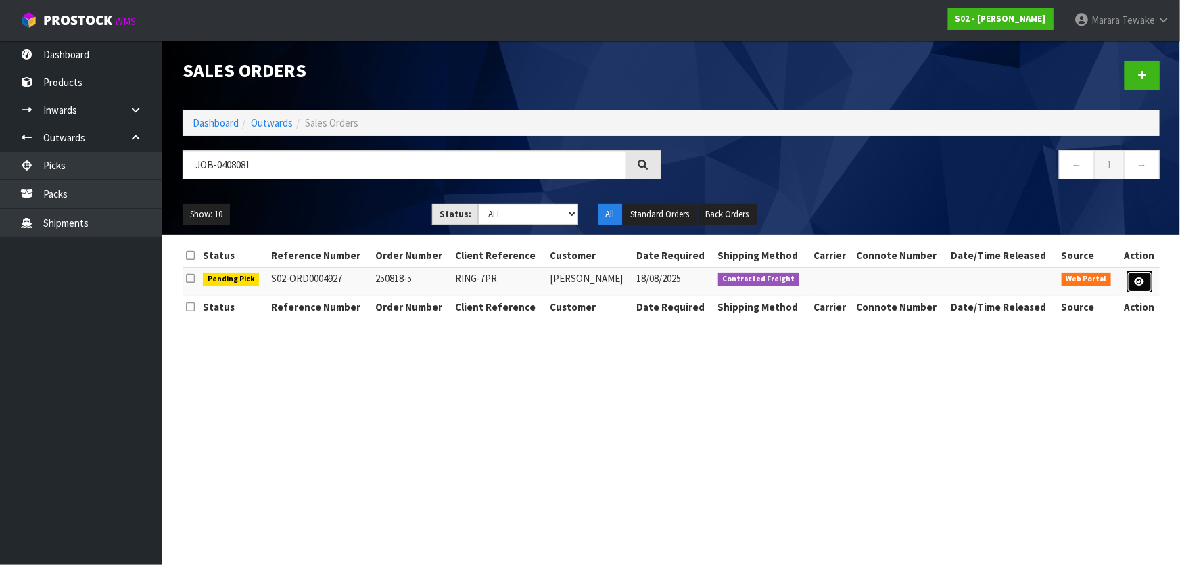
click at [1138, 279] on icon at bounding box center [1139, 281] width 10 height 9
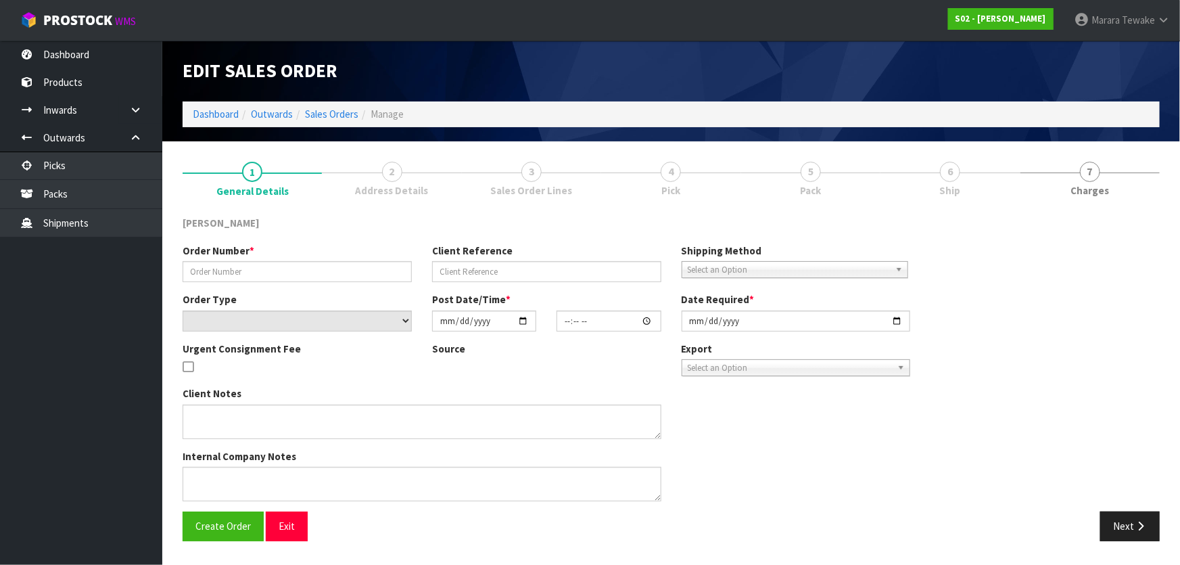
type input "250818-5"
type input "RING-7PR"
select select "number:0"
type input "2025-08-17"
type input "17:26:00.000"
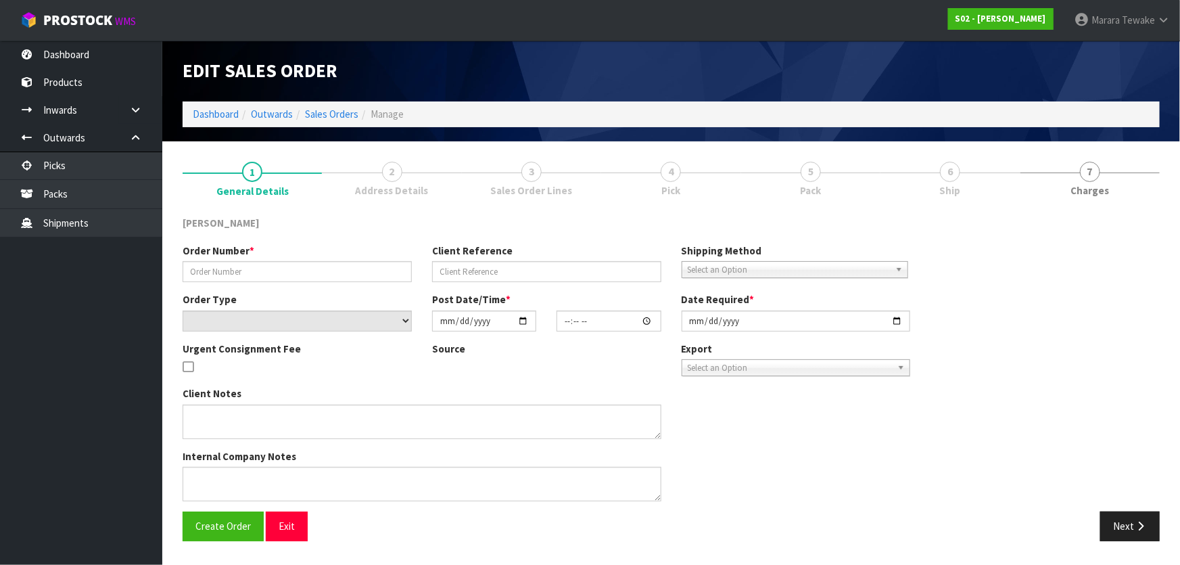
type input "2025-08-18"
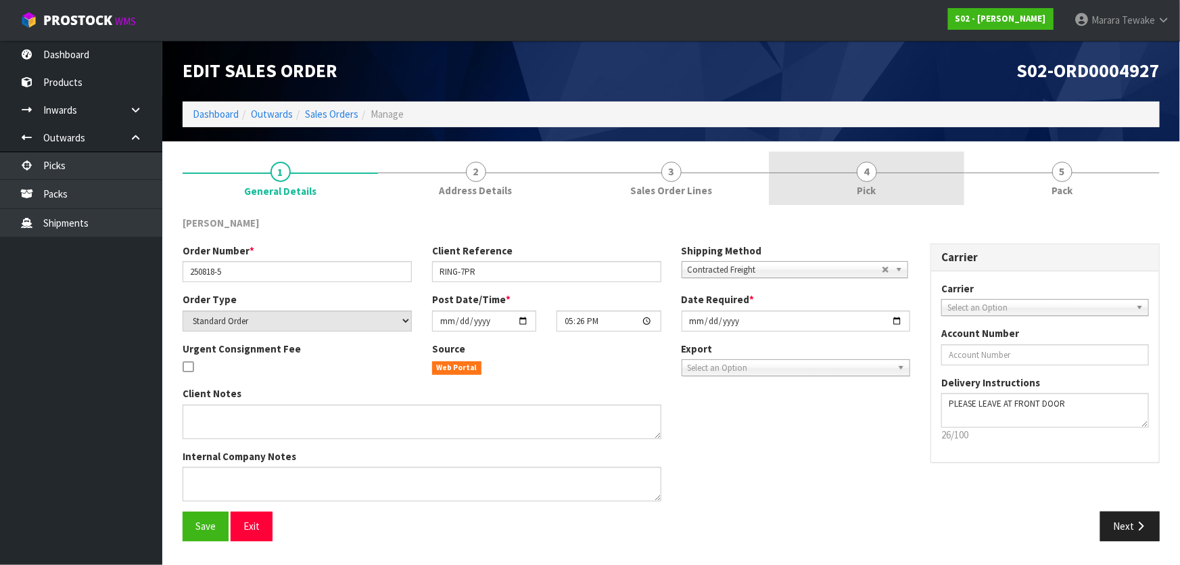
click at [878, 160] on link "4 Pick" at bounding box center [866, 177] width 195 height 53
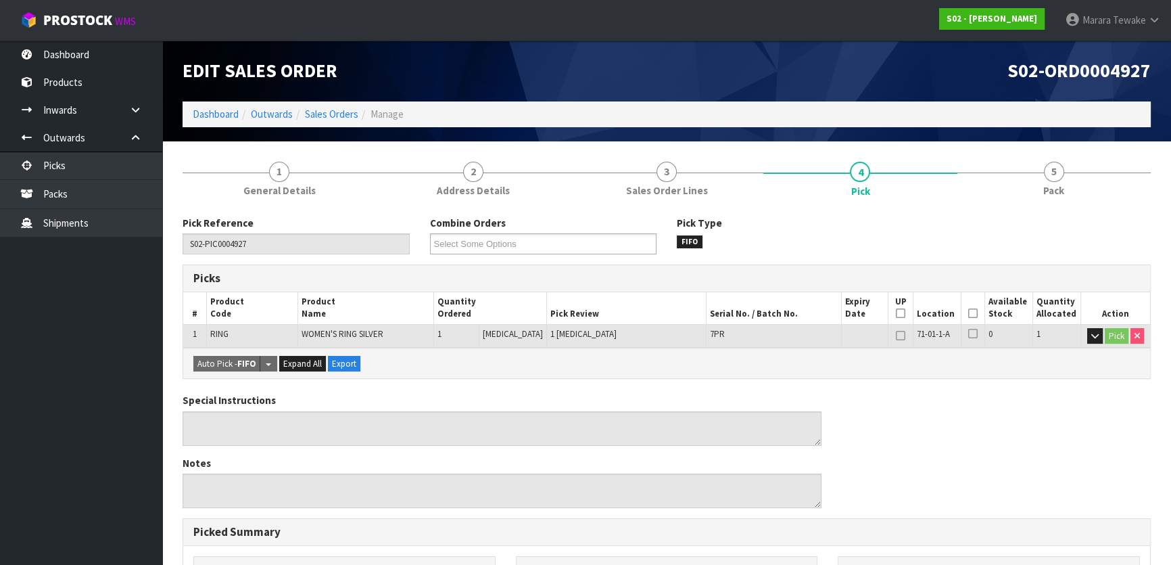
drag, startPoint x: 969, startPoint y: 311, endPoint x: 952, endPoint y: 316, distance: 18.4
click at [969, 313] on icon at bounding box center [972, 313] width 9 height 1
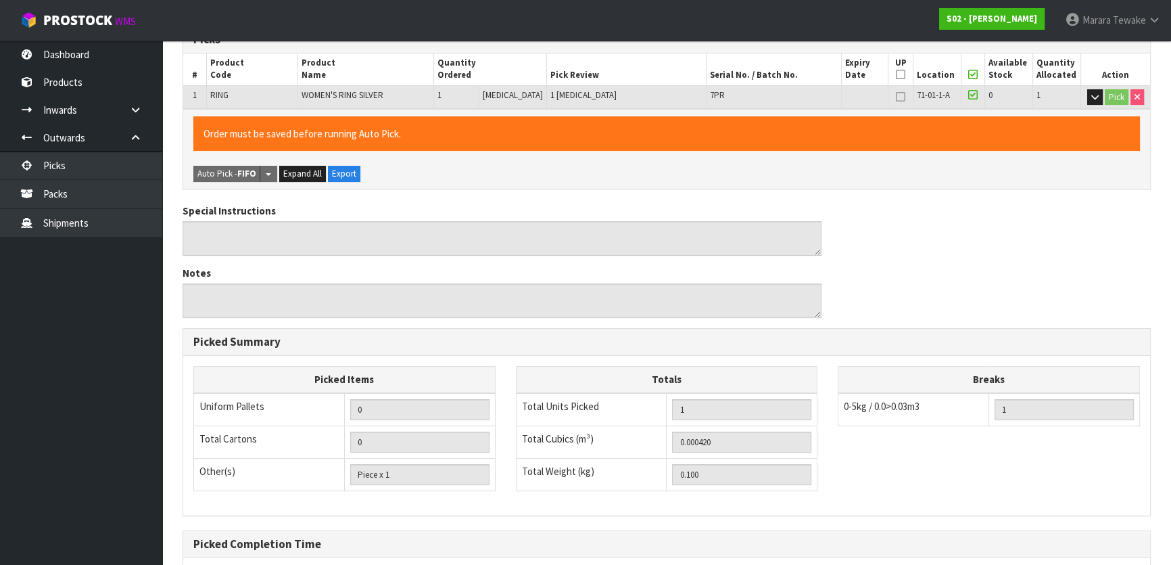
scroll to position [372, 0]
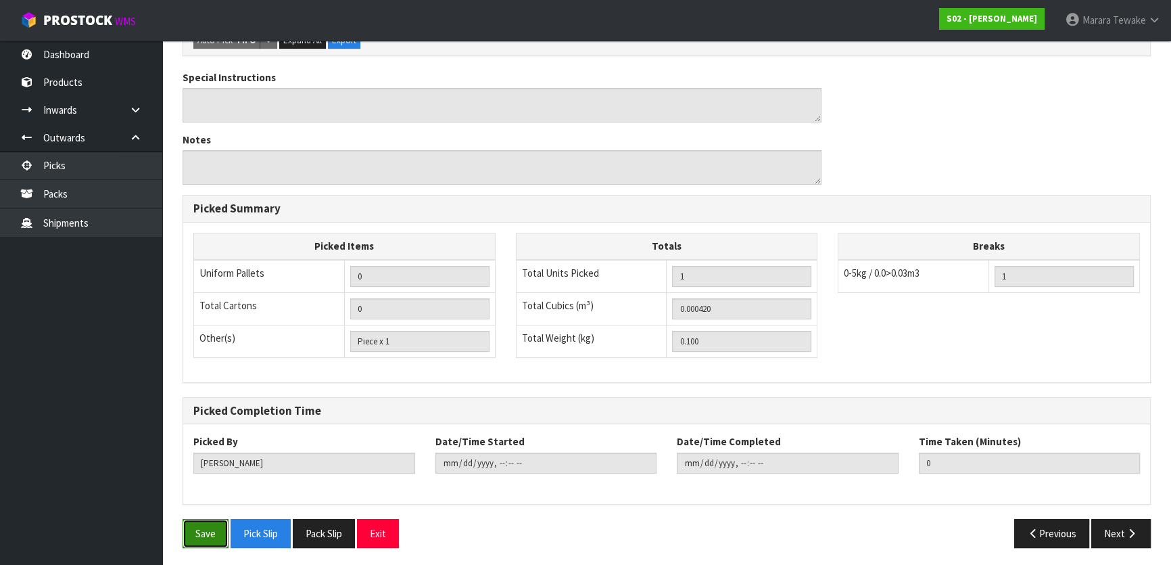
click at [210, 527] on button "Save" at bounding box center [206, 533] width 46 height 29
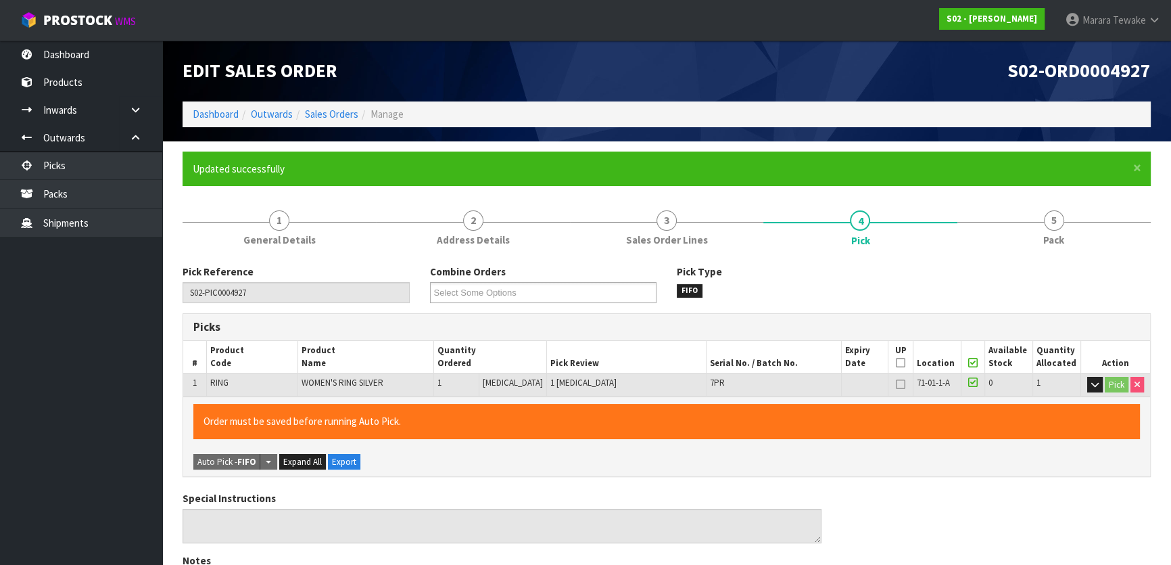
type input "Marara Tewake"
type input "2025-08-18T09:50:54"
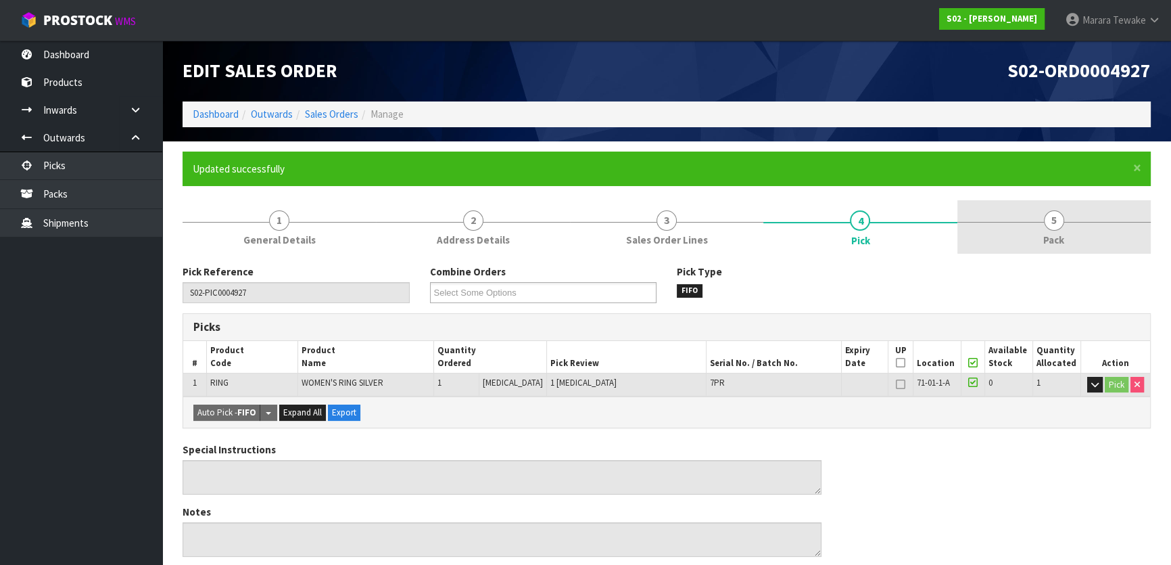
click at [1065, 223] on link "5 Pack" at bounding box center [1053, 226] width 193 height 53
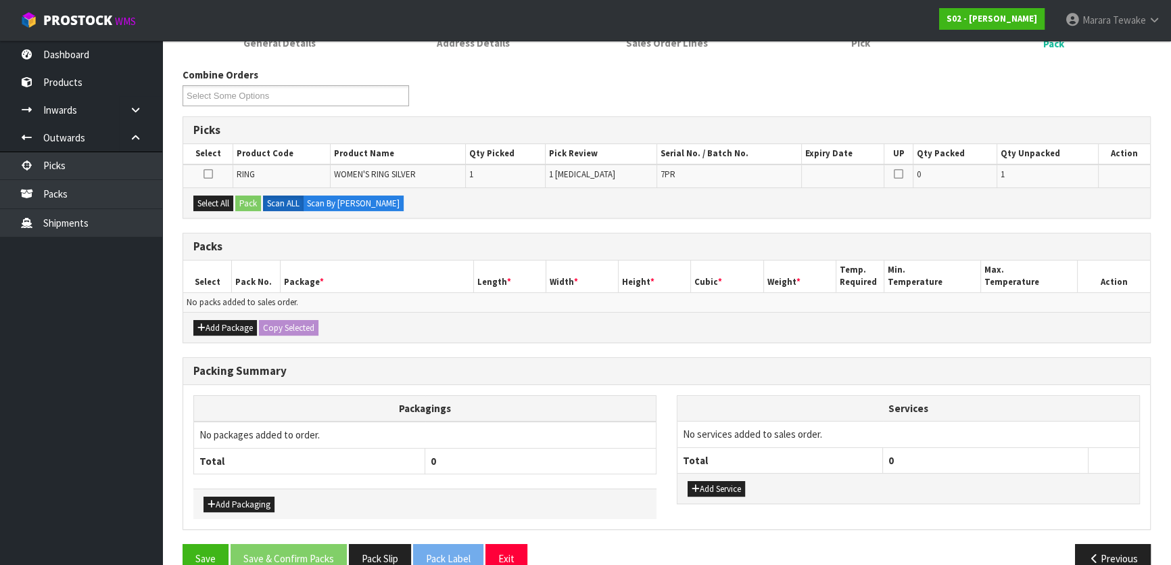
scroll to position [222, 0]
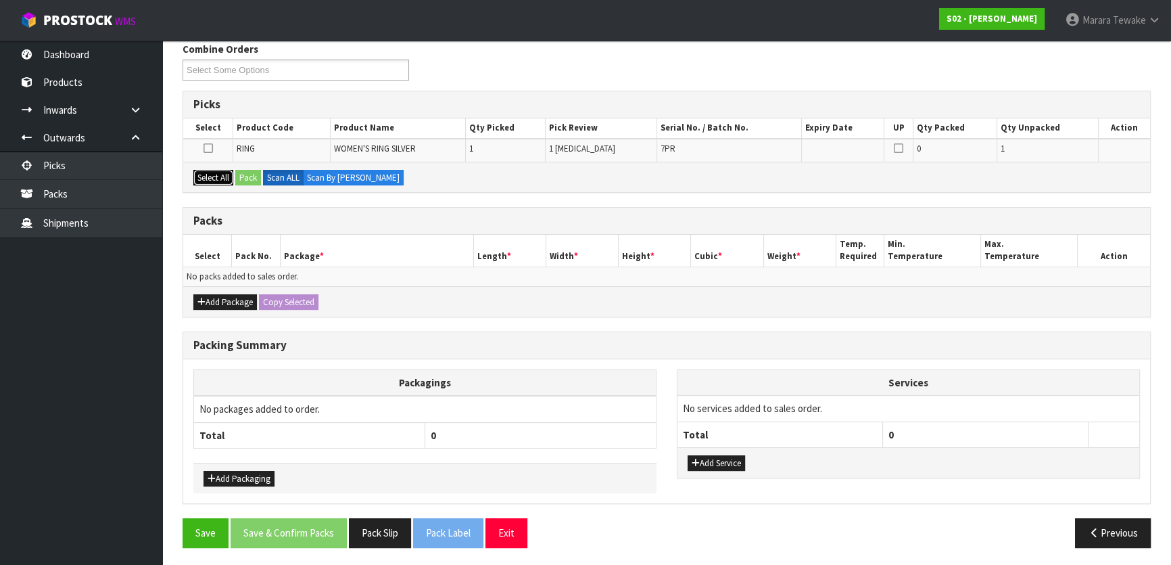
drag, startPoint x: 210, startPoint y: 172, endPoint x: 251, endPoint y: 178, distance: 42.3
click at [218, 173] on button "Select All" at bounding box center [213, 178] width 40 height 16
click at [251, 178] on button "Pack" at bounding box center [248, 178] width 26 height 16
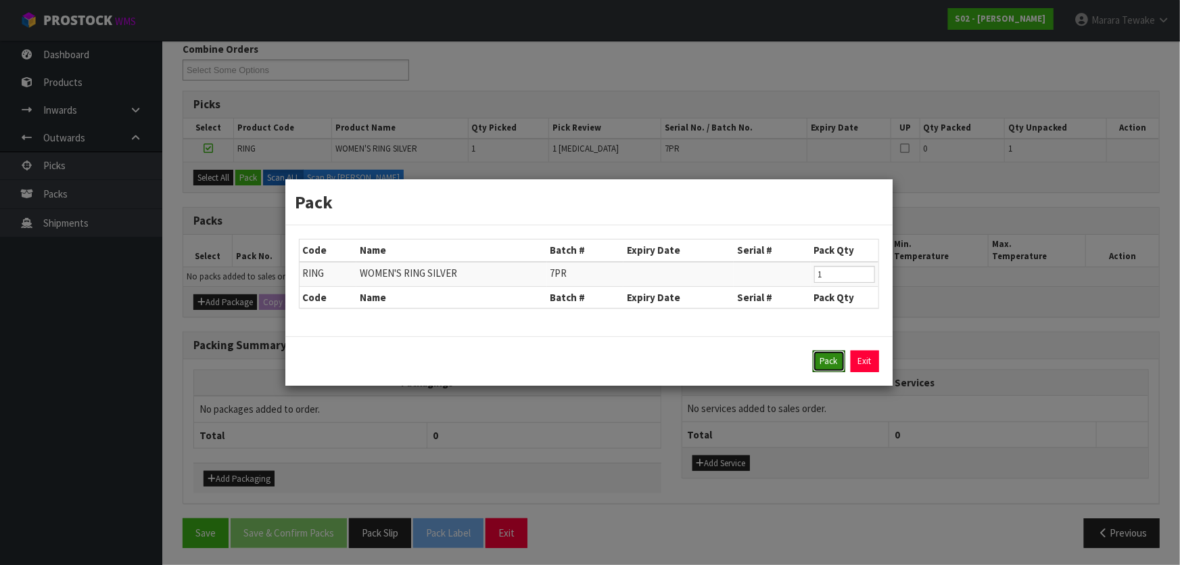
drag, startPoint x: 816, startPoint y: 359, endPoint x: 809, endPoint y: 358, distance: 6.8
click at [811, 358] on div "Pack Exit" at bounding box center [589, 361] width 580 height 22
drag, startPoint x: 831, startPoint y: 361, endPoint x: 784, endPoint y: 357, distance: 46.8
click at [830, 361] on button "Pack" at bounding box center [829, 361] width 32 height 22
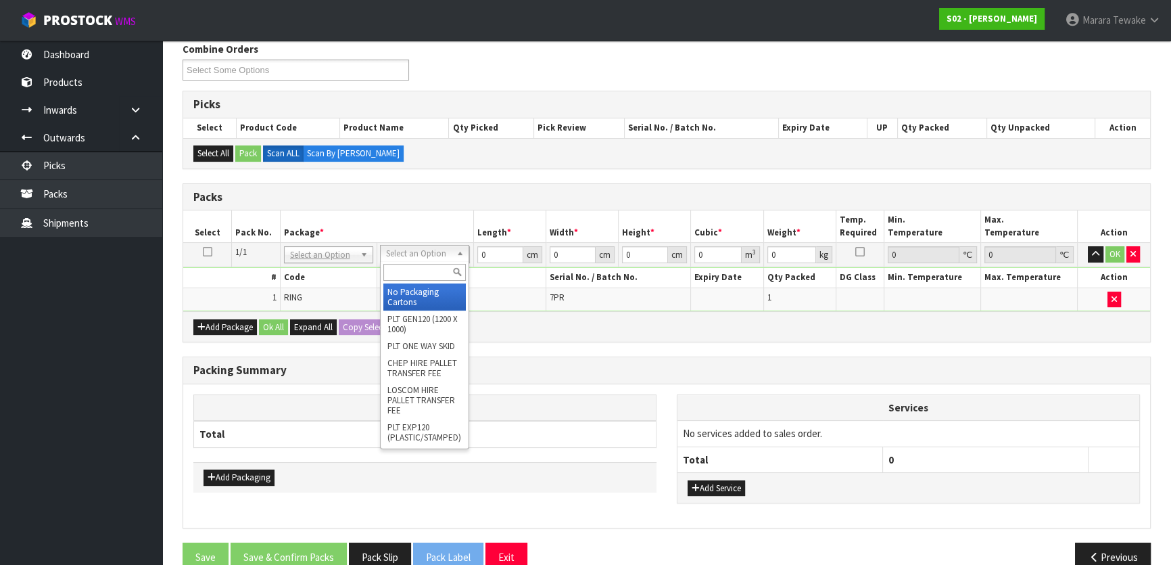
drag, startPoint x: 408, startPoint y: 250, endPoint x: 410, endPoint y: 264, distance: 14.3
click at [412, 274] on input "text" at bounding box center [424, 272] width 82 height 17
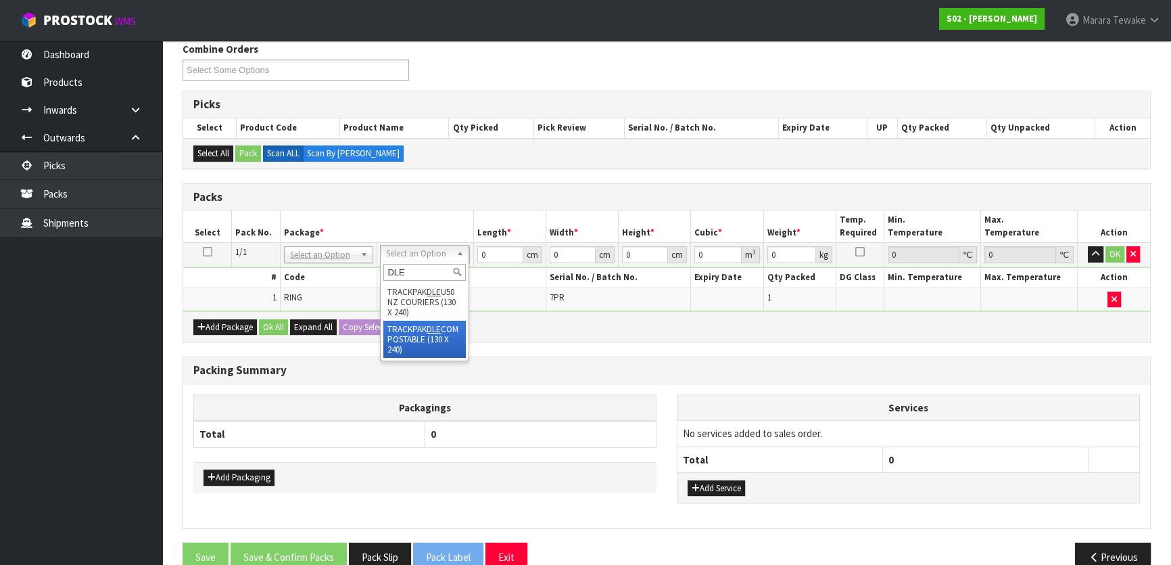
type input "DLE"
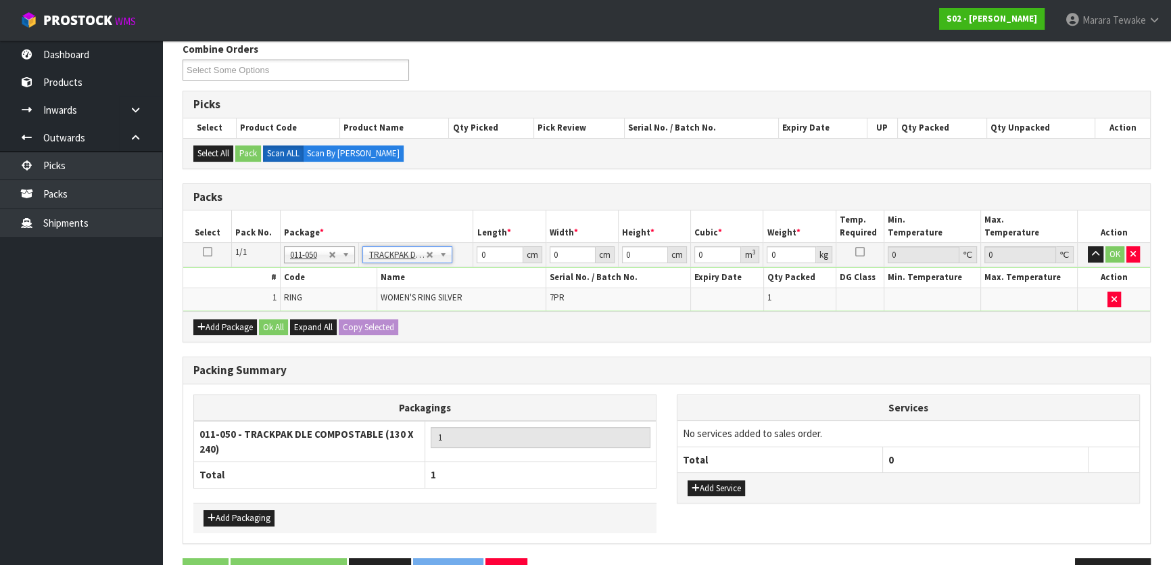
type input "13"
type input "24"
type input "0.01"
type input "0.000003"
type input "0.11"
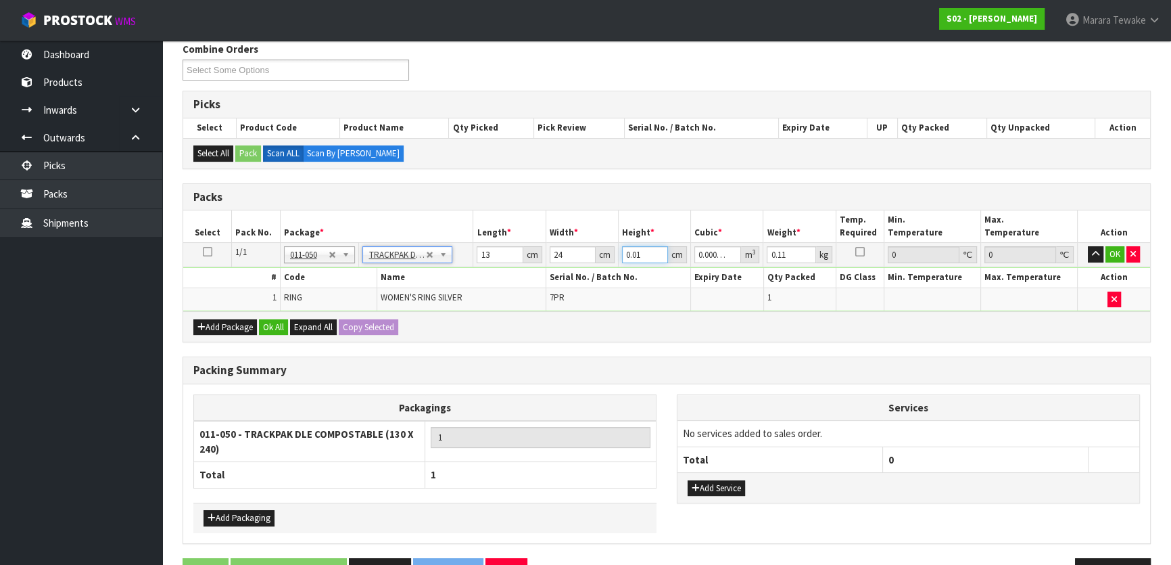
drag, startPoint x: 642, startPoint y: 256, endPoint x: 624, endPoint y: 251, distance: 18.2
click at [625, 254] on input "0.01" at bounding box center [645, 254] width 46 height 17
type input "6"
type input "0.001872"
type input "6"
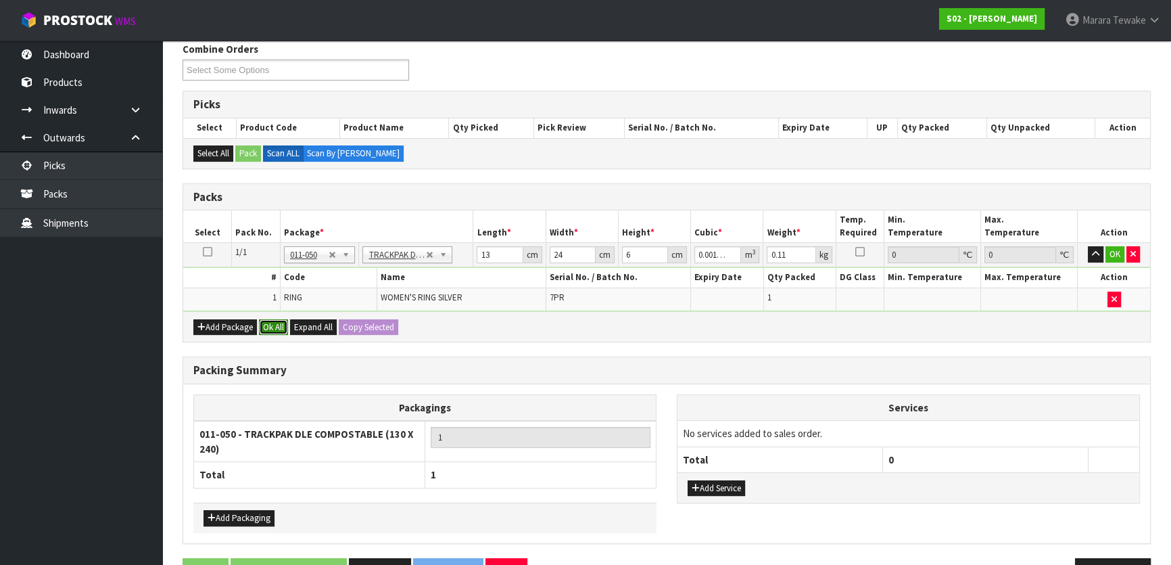
click at [270, 320] on button "Ok All" at bounding box center [273, 327] width 29 height 16
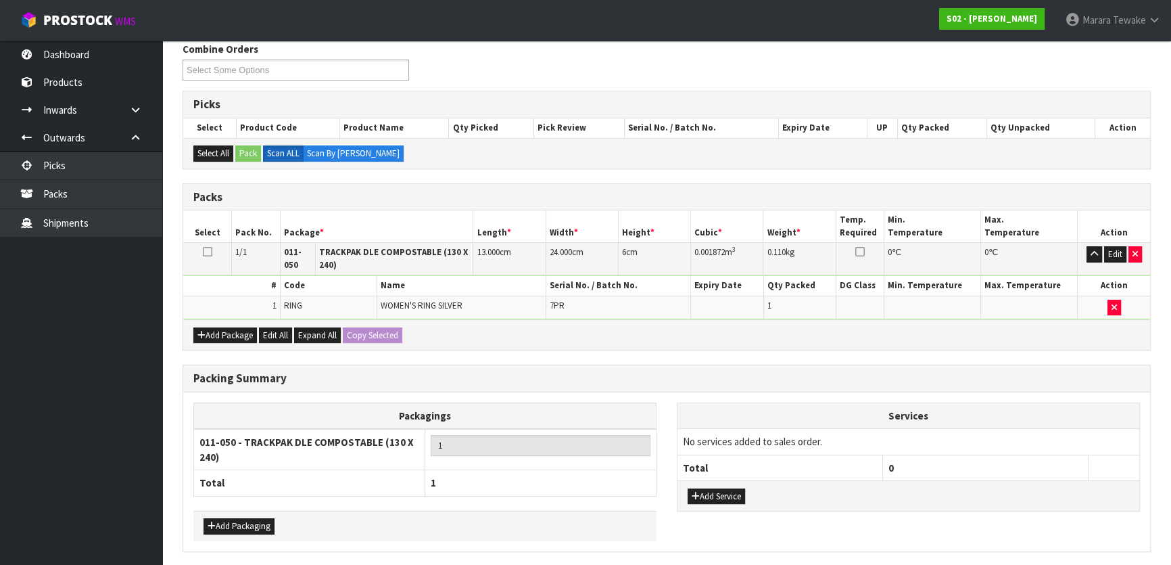
scroll to position [270, 0]
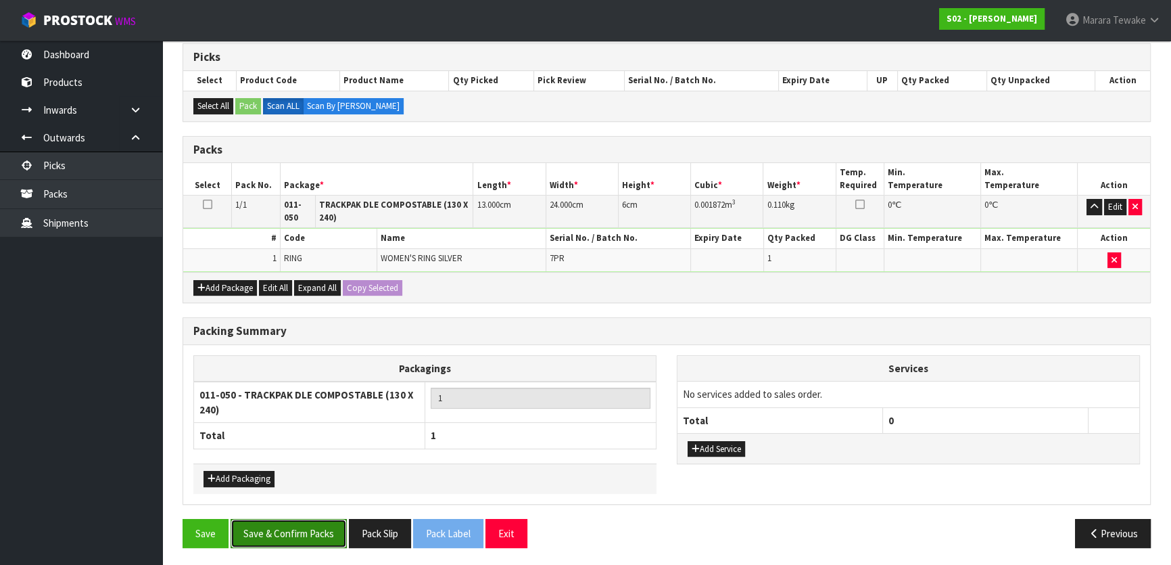
click at [311, 530] on button "Save & Confirm Packs" at bounding box center [289, 533] width 116 height 29
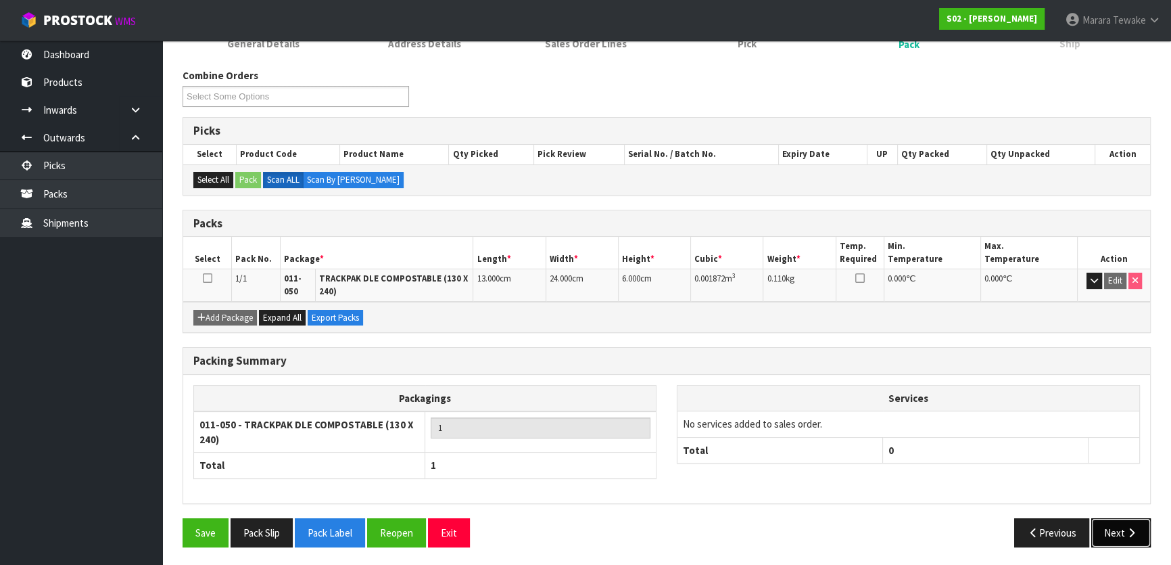
click at [1120, 526] on button "Next" at bounding box center [1120, 532] width 59 height 29
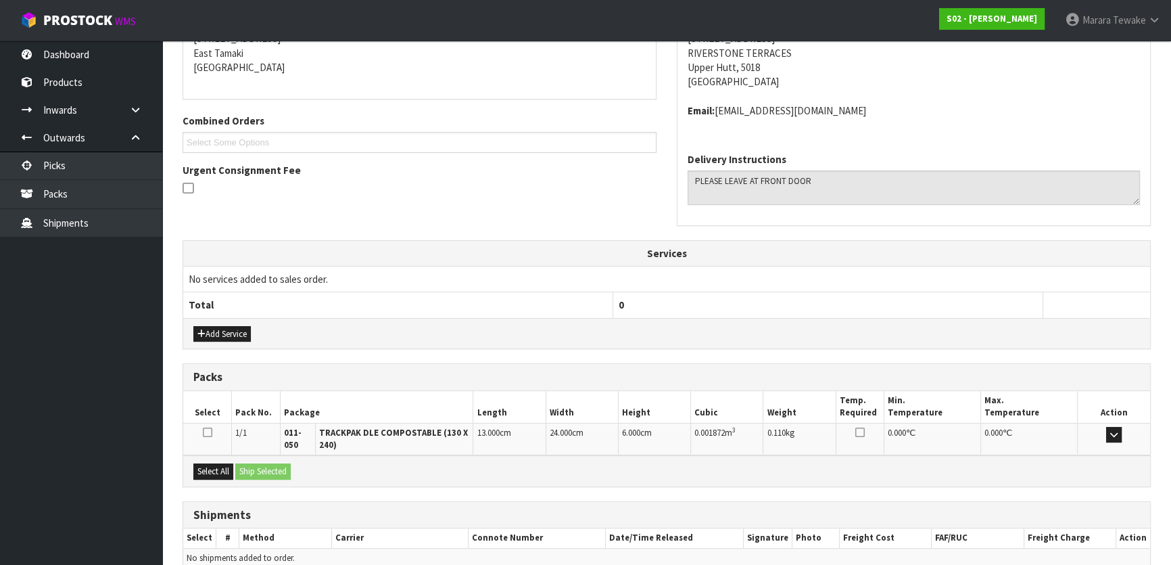
scroll to position [350, 0]
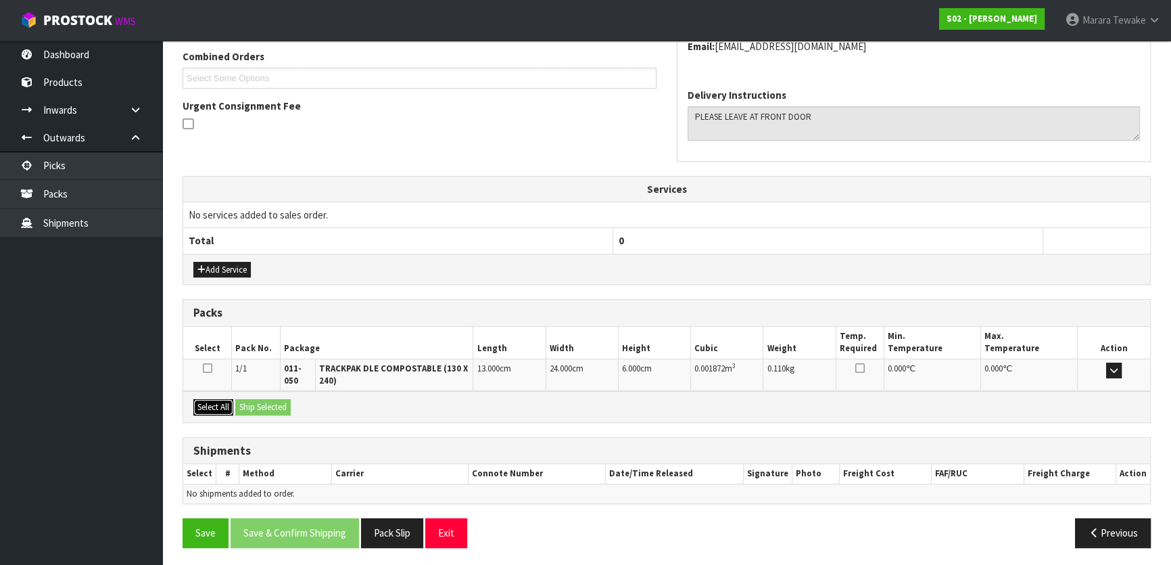
drag, startPoint x: 201, startPoint y: 402, endPoint x: 235, endPoint y: 401, distance: 33.2
click at [212, 401] on button "Select All" at bounding box center [213, 407] width 40 height 16
click at [272, 404] on button "Ship Selected" at bounding box center [262, 407] width 55 height 16
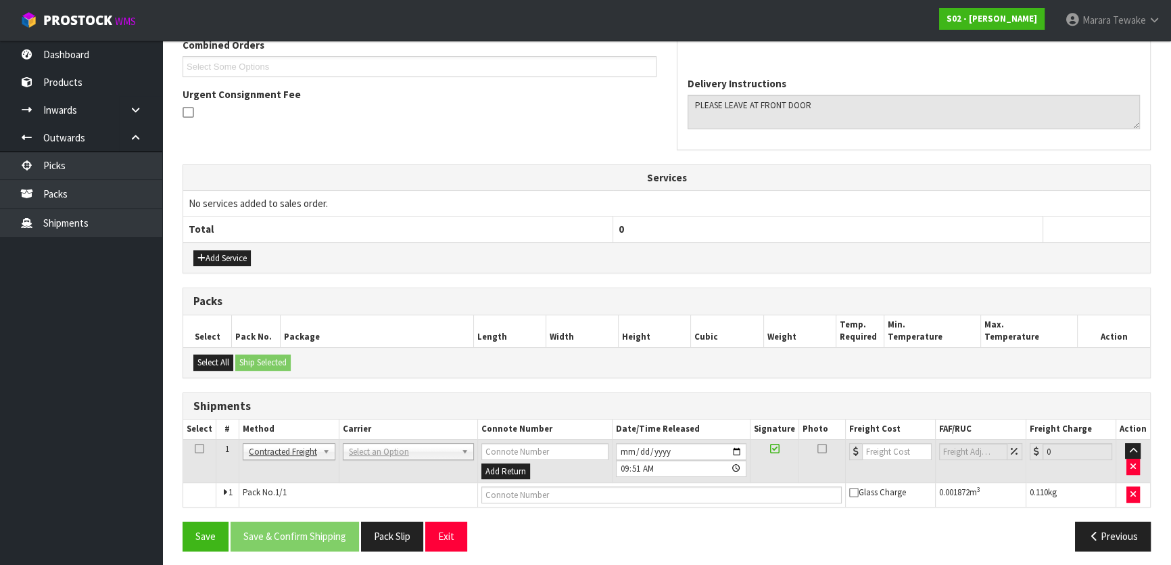
scroll to position [365, 0]
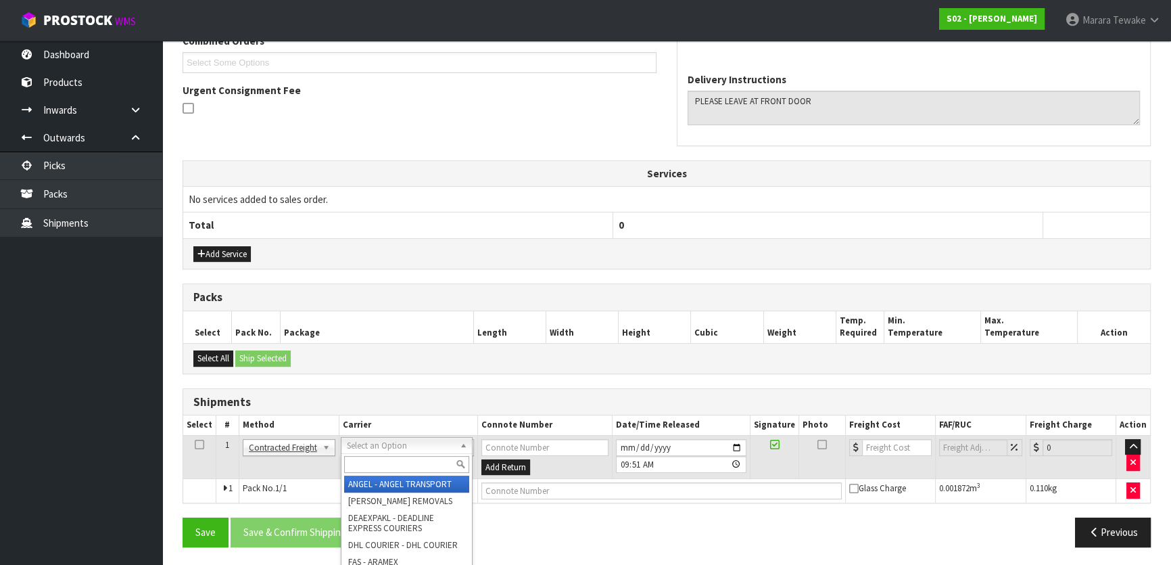
drag, startPoint x: 412, startPoint y: 443, endPoint x: 414, endPoint y: 458, distance: 14.3
click at [414, 458] on input "text" at bounding box center [406, 464] width 125 height 17
type input "NZP"
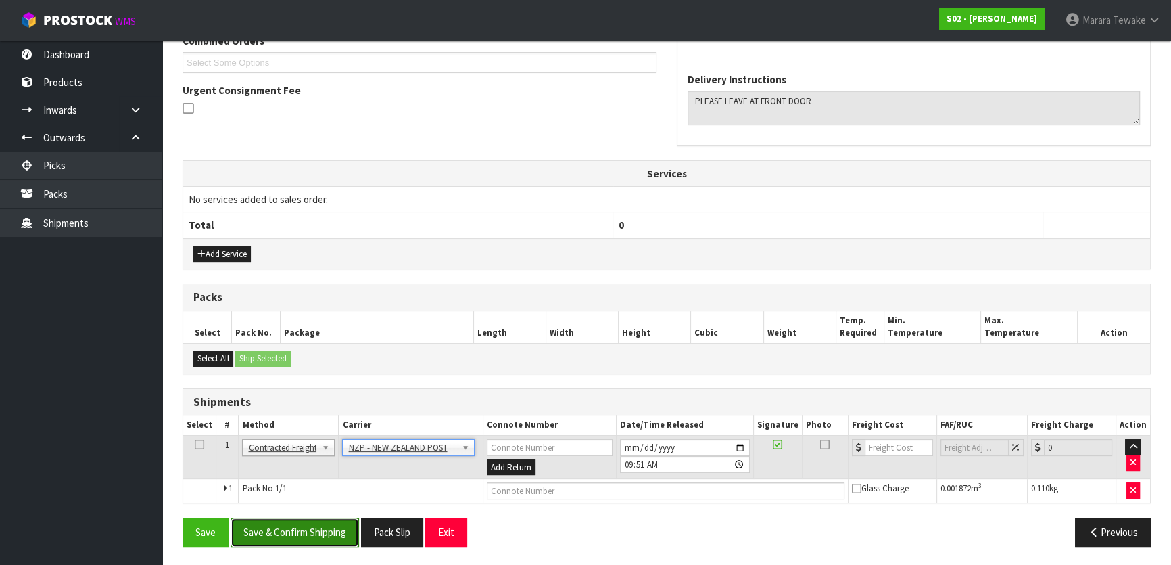
click at [333, 529] on button "Save & Confirm Shipping" at bounding box center [295, 531] width 128 height 29
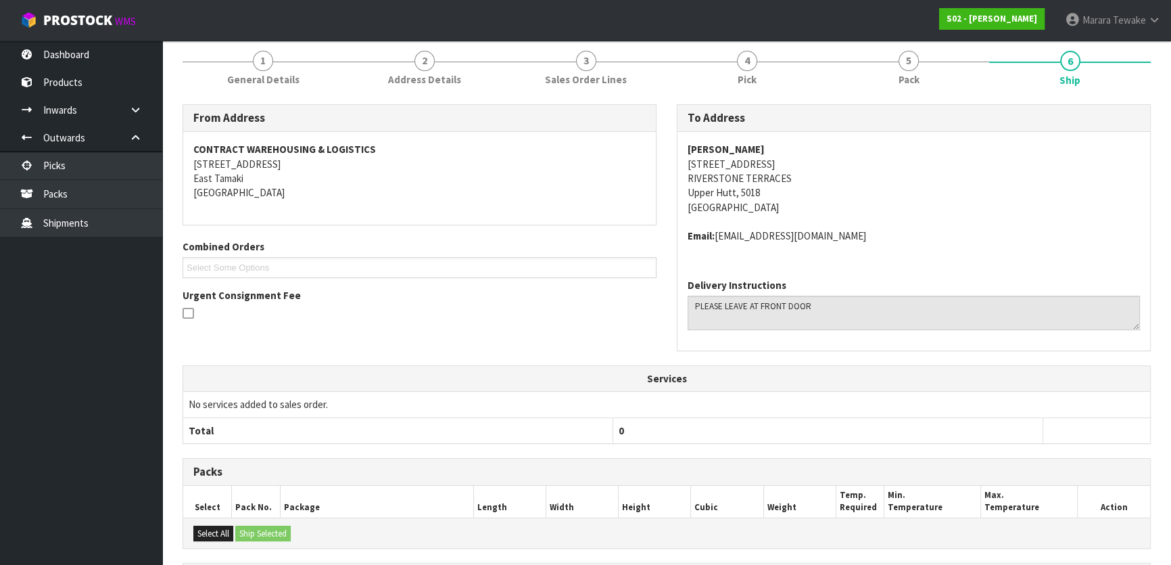
scroll to position [345, 0]
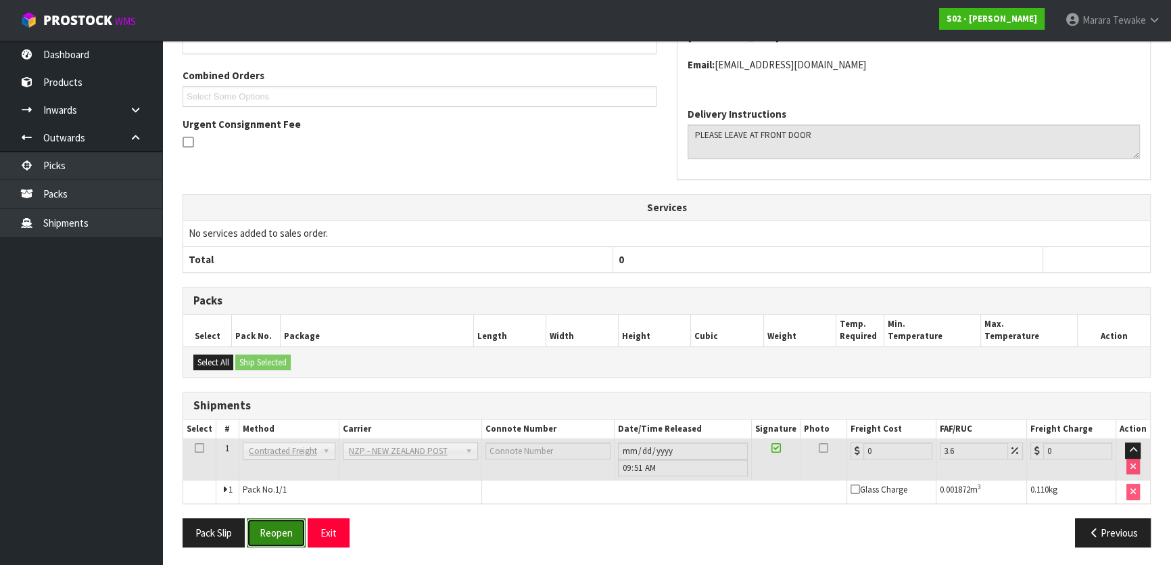
click at [268, 526] on button "Reopen" at bounding box center [276, 532] width 59 height 29
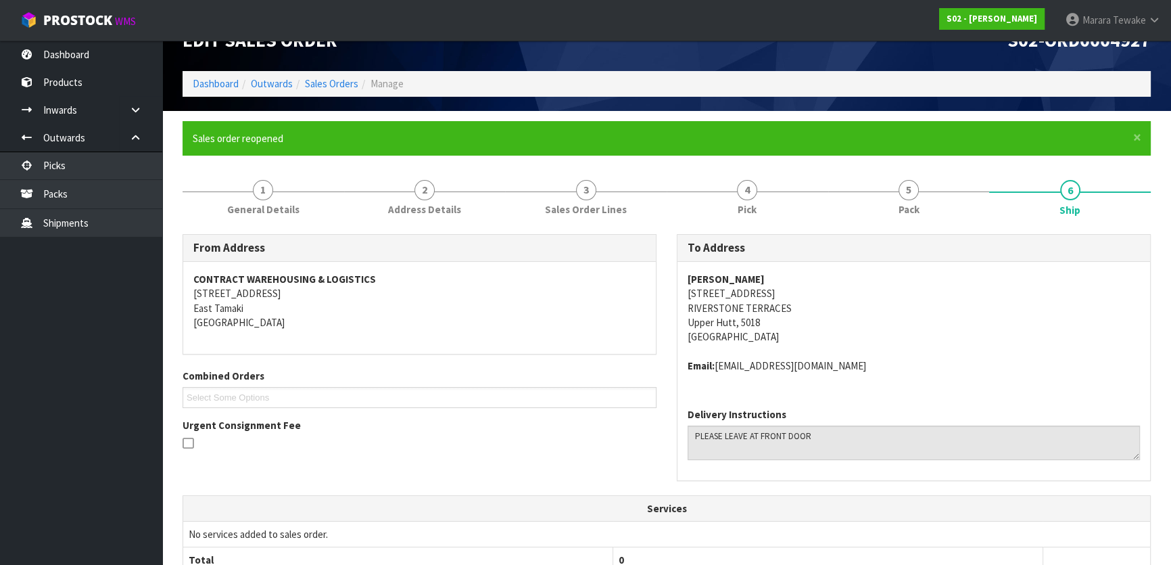
scroll to position [365, 0]
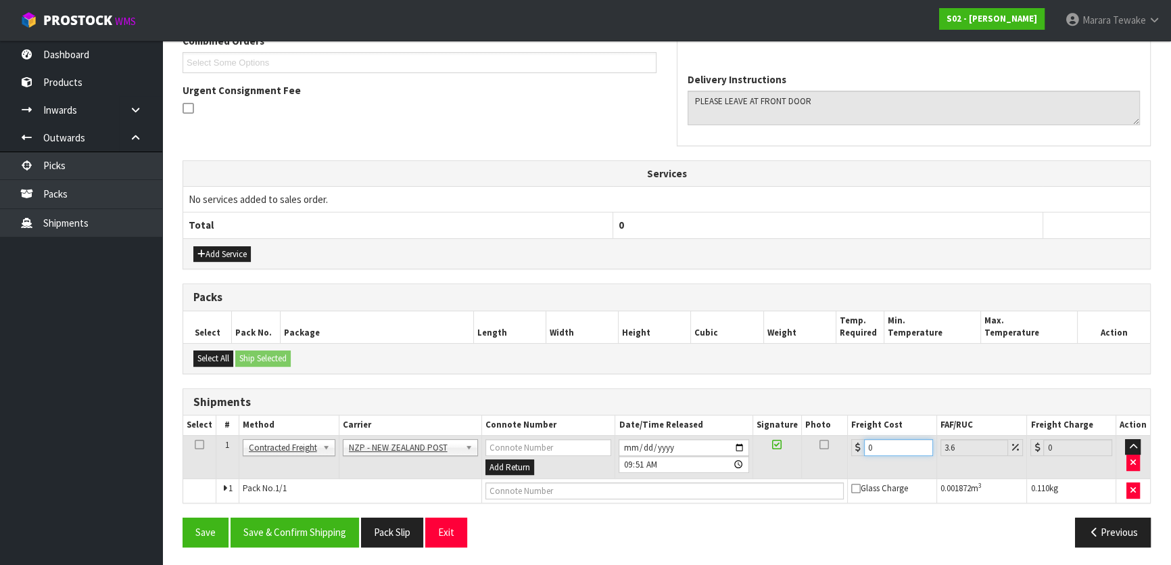
drag, startPoint x: 857, startPoint y: 445, endPoint x: 853, endPoint y: 410, distance: 35.5
click at [852, 439] on div "0" at bounding box center [892, 447] width 82 height 17
type input "3"
type input "3.11"
type input "3.6"
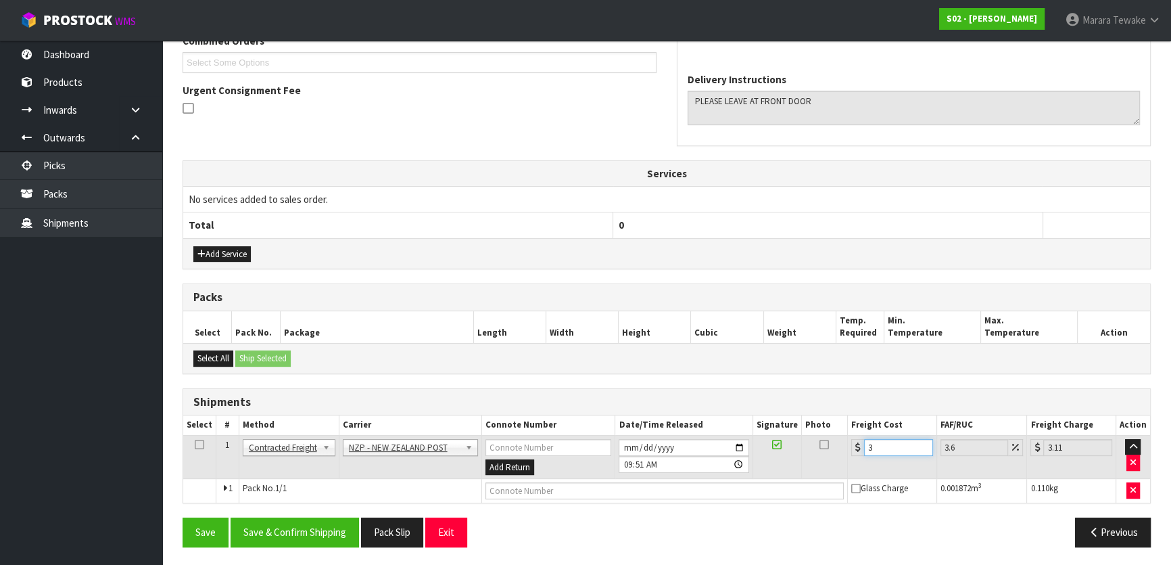
type input "3.73"
type input "3.60"
drag, startPoint x: 256, startPoint y: 525, endPoint x: 214, endPoint y: 494, distance: 51.8
click at [251, 524] on button "Save & Confirm Shipping" at bounding box center [295, 531] width 128 height 29
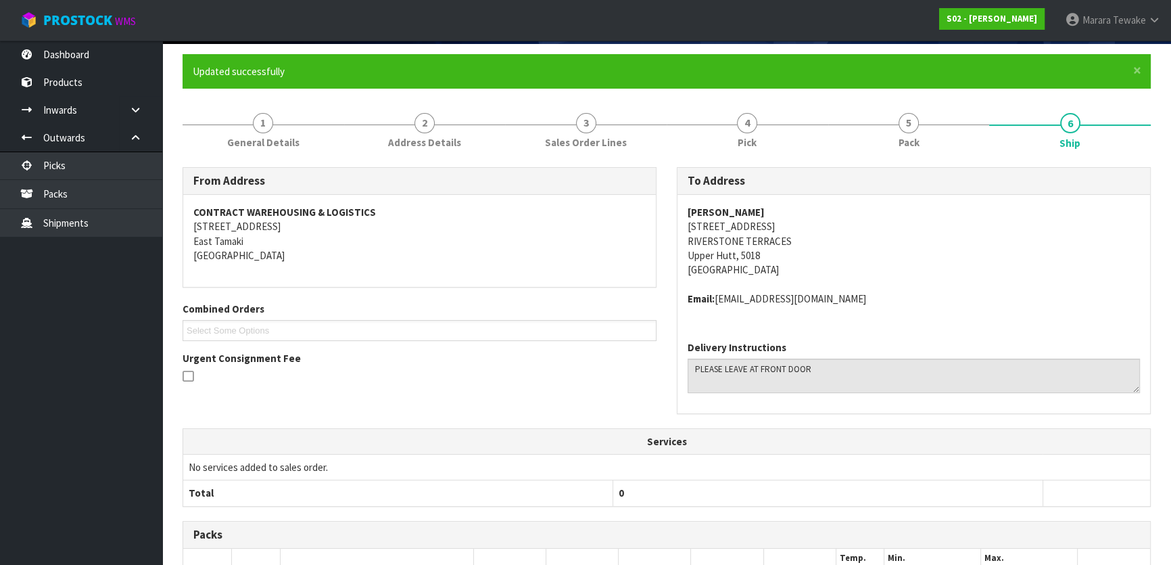
scroll to position [0, 0]
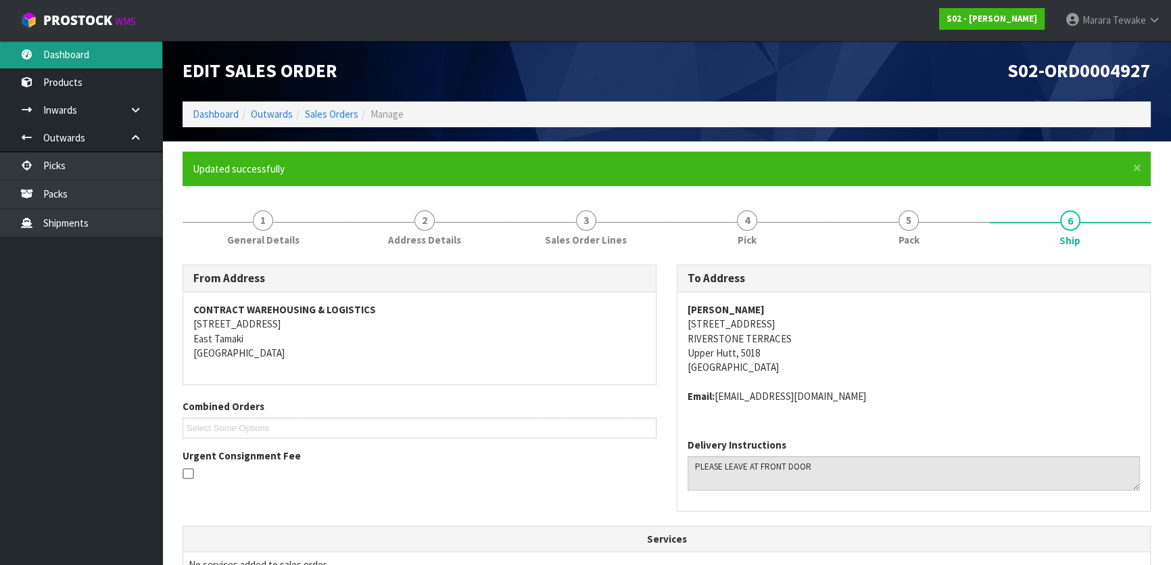
click at [87, 46] on link "Dashboard" at bounding box center [81, 55] width 162 height 28
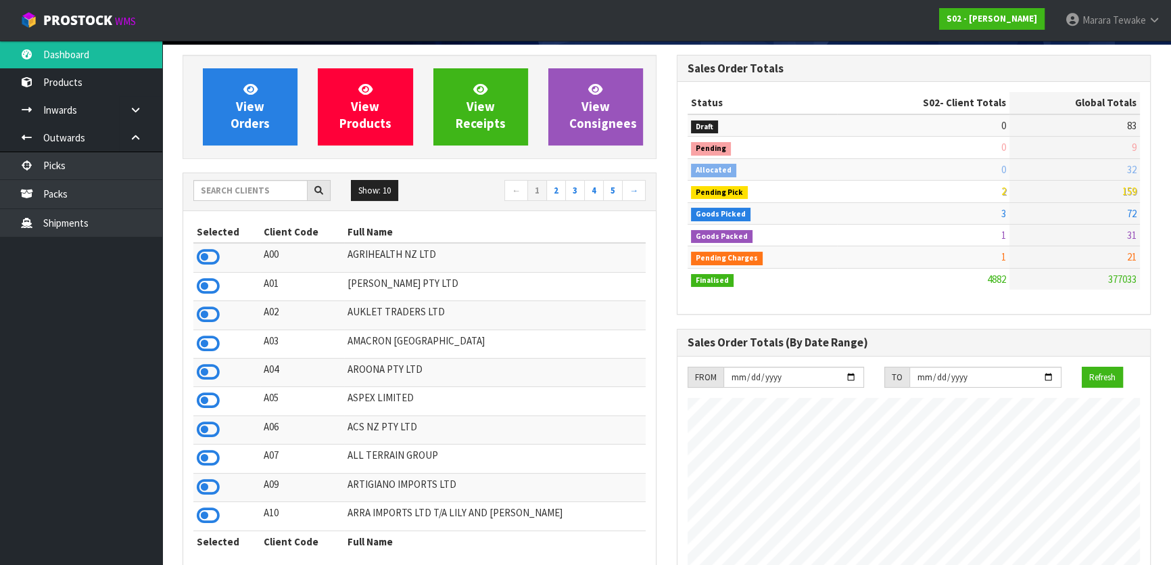
scroll to position [184, 0]
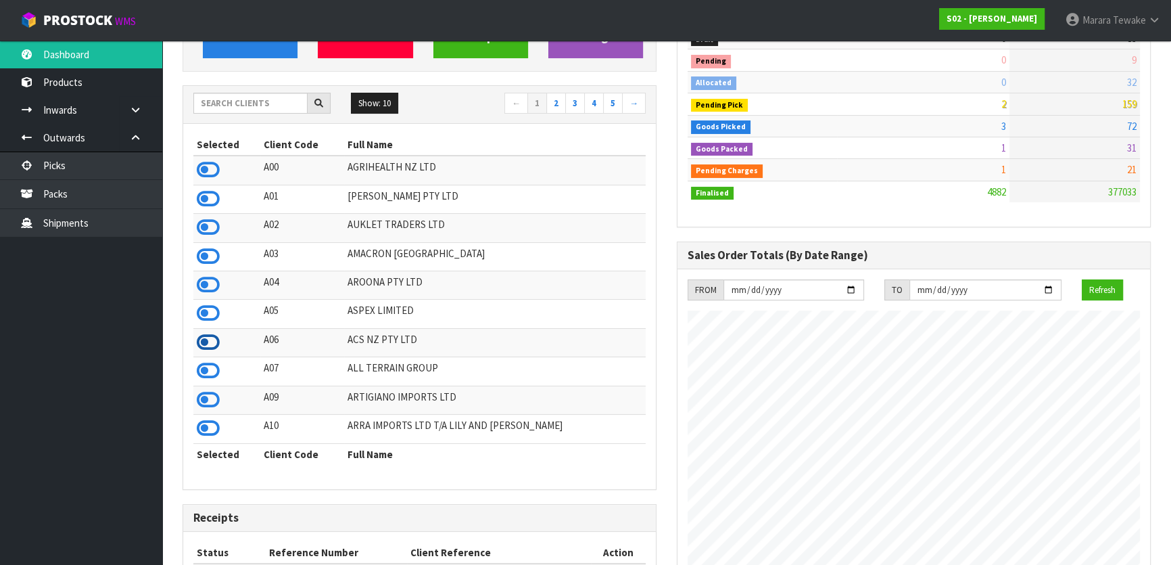
click at [213, 338] on icon at bounding box center [208, 342] width 23 height 20
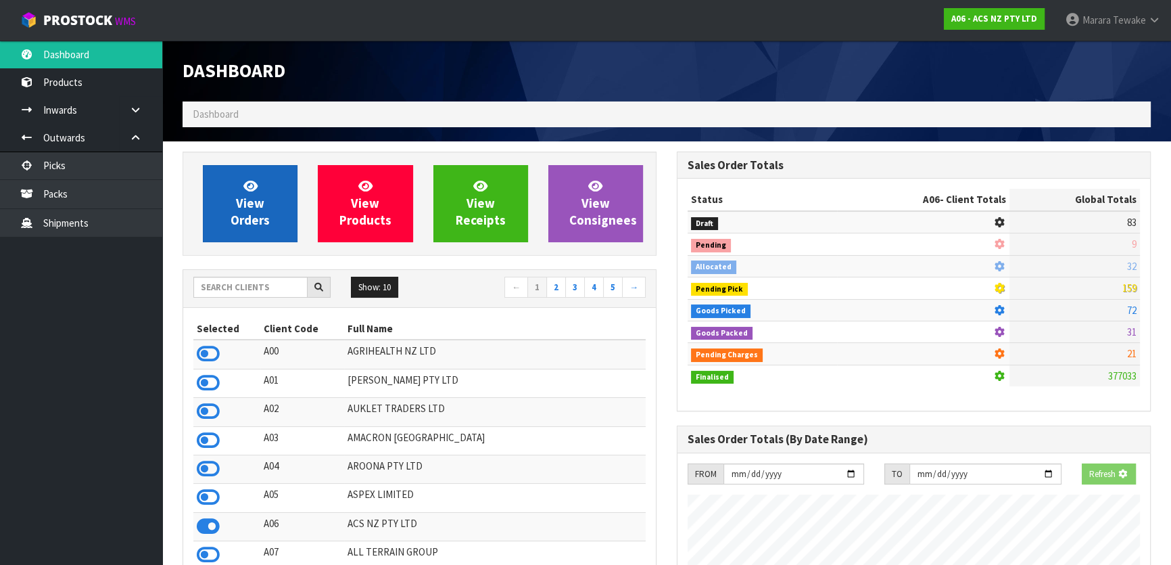
scroll to position [842, 494]
click at [244, 187] on icon at bounding box center [250, 185] width 14 height 13
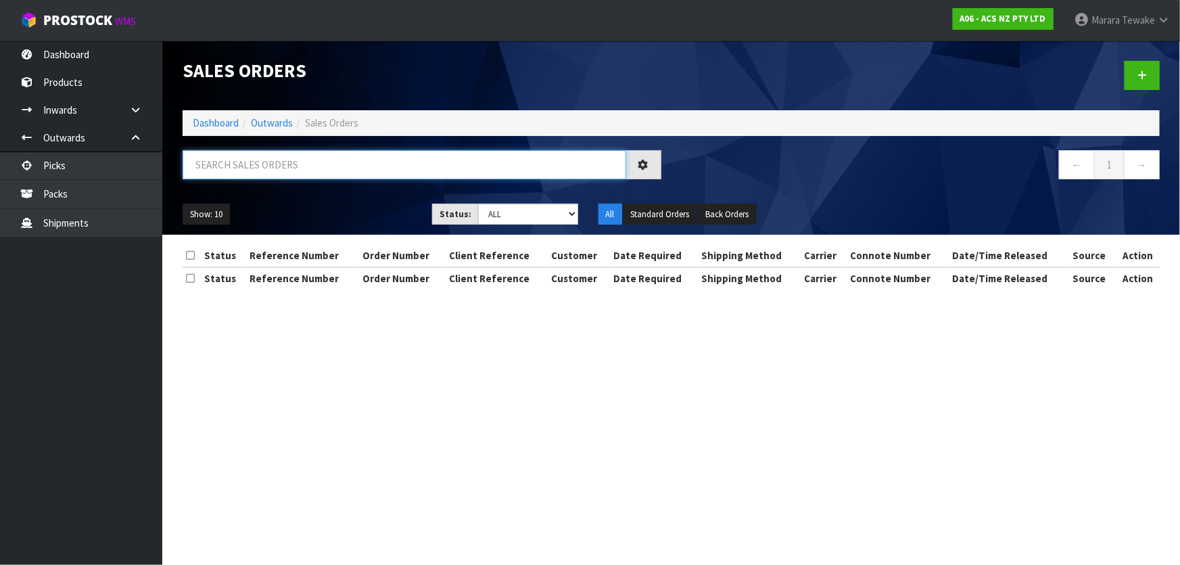
click at [243, 161] on input "text" at bounding box center [404, 164] width 443 height 29
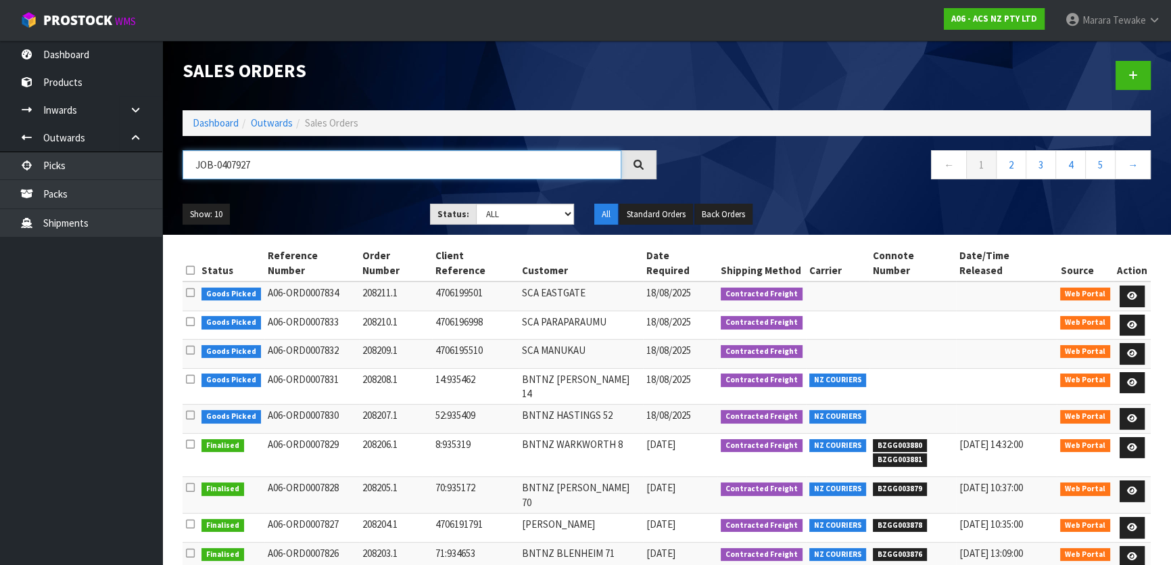
type input "JOB-0407927"
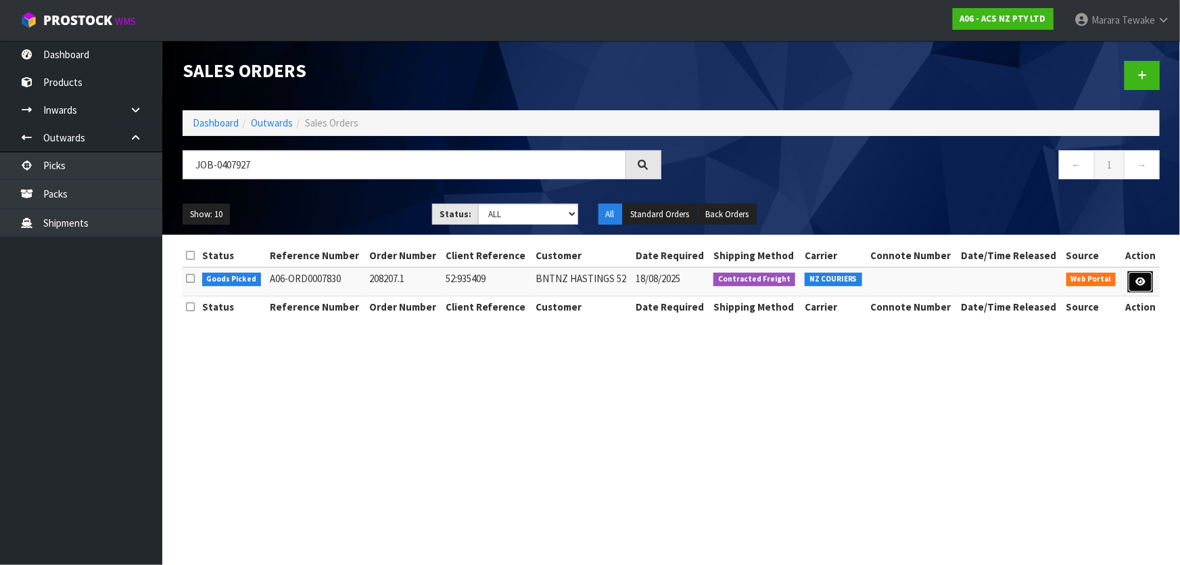
click at [1142, 274] on link at bounding box center [1140, 282] width 25 height 22
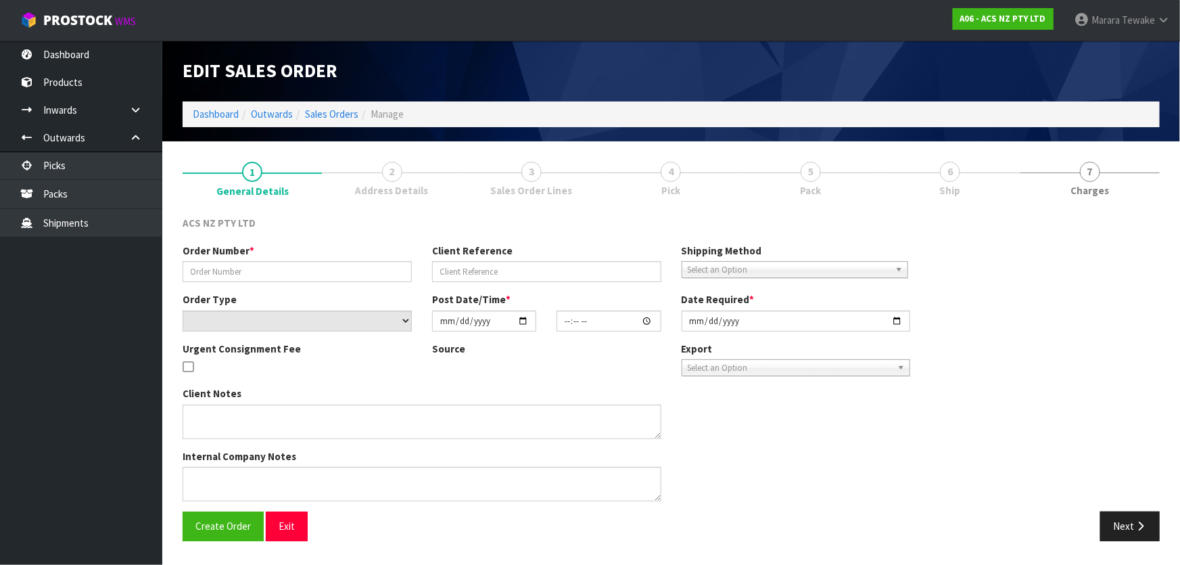
type input "208207.1"
type input "52:935409"
select select "number:0"
type input "2025-08-15"
type input "14:18:00.000"
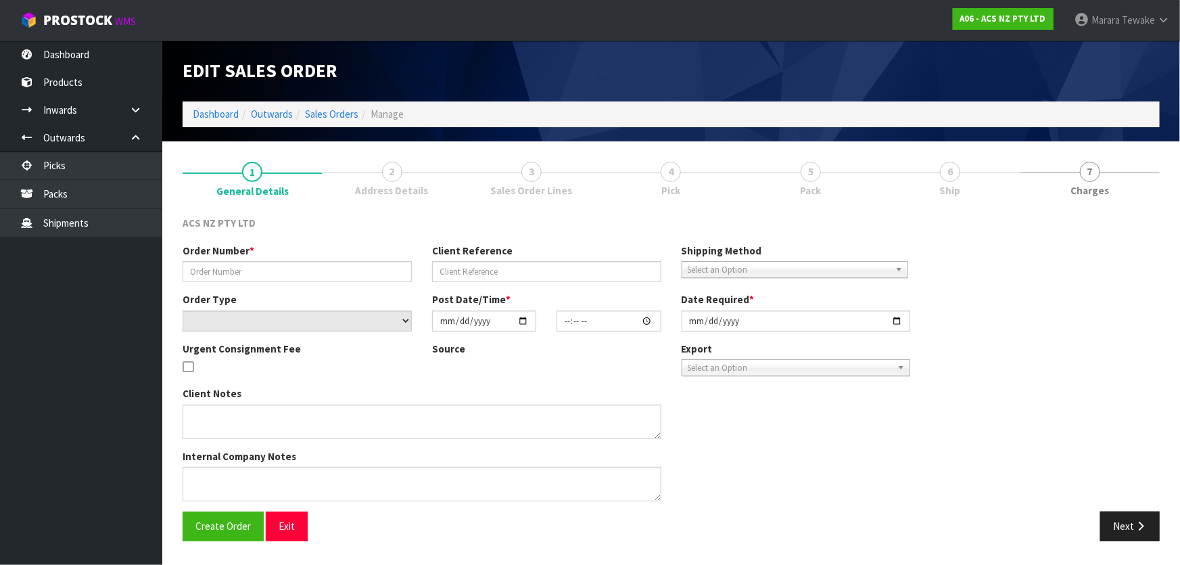
type input "2025-08-18"
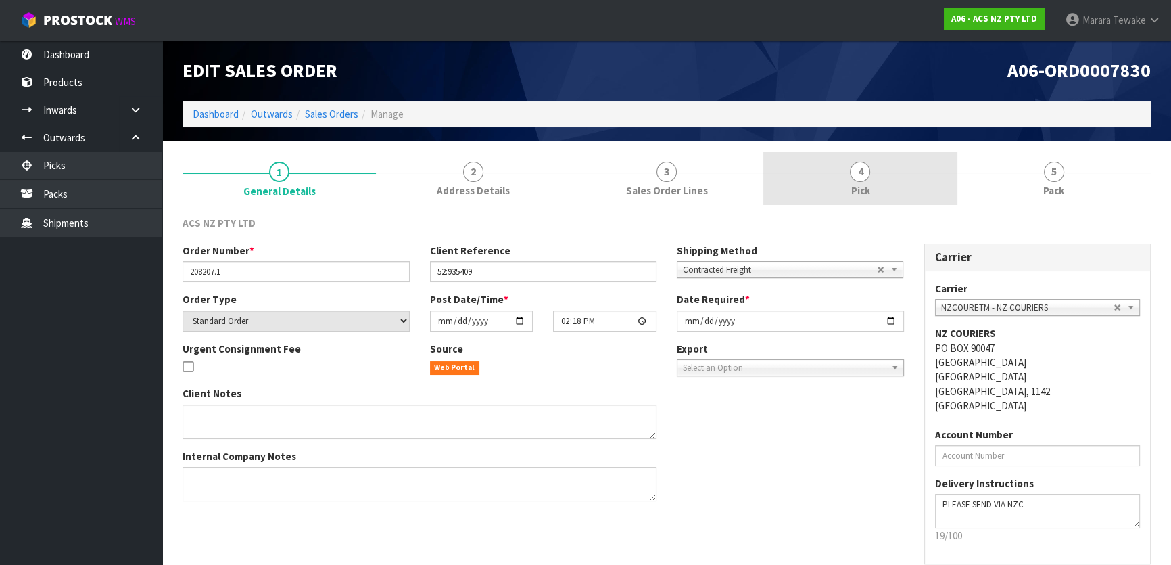
click at [865, 164] on span "4" at bounding box center [860, 172] width 20 height 20
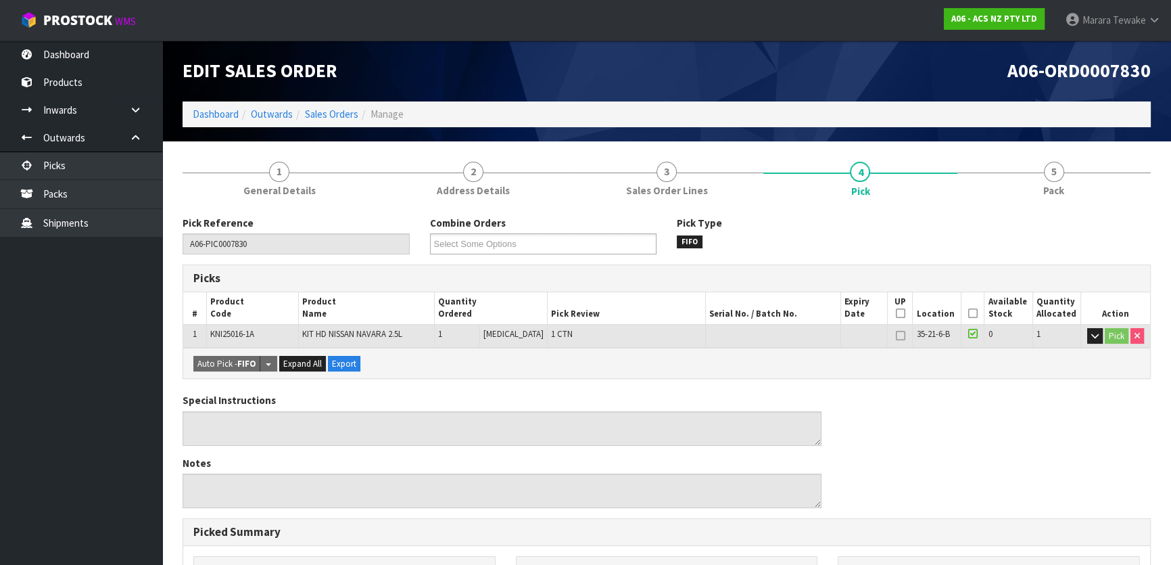
click at [968, 313] on icon at bounding box center [972, 313] width 9 height 1
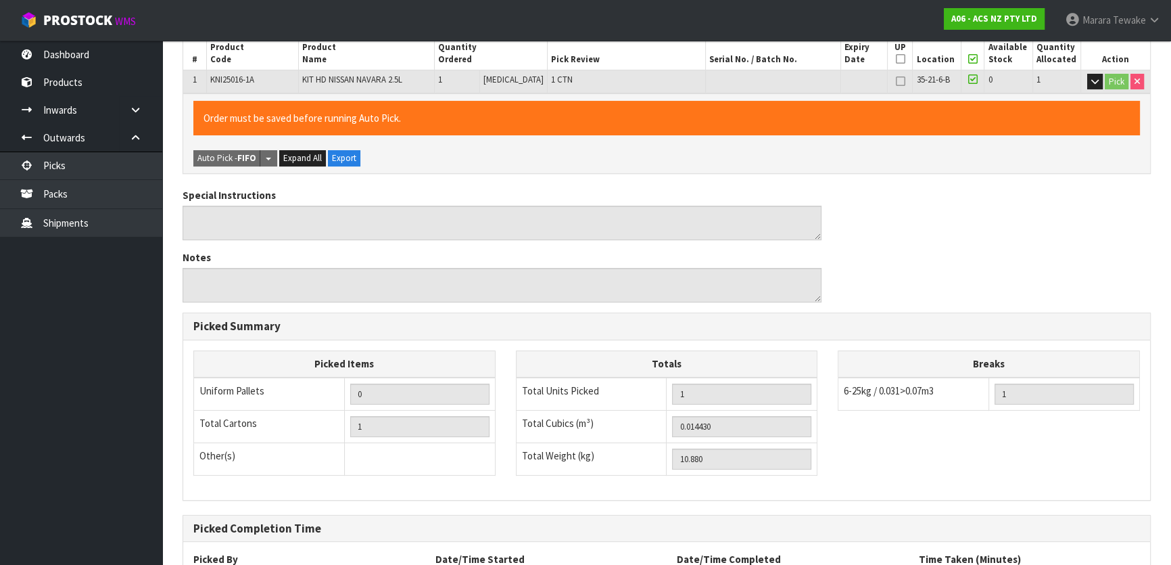
scroll to position [372, 0]
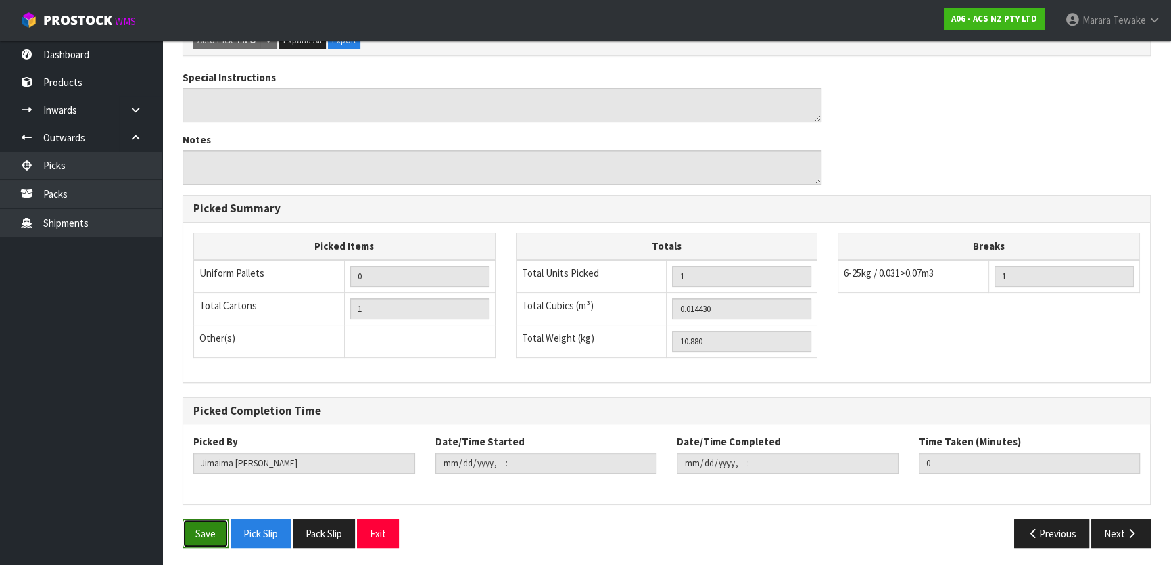
drag, startPoint x: 208, startPoint y: 531, endPoint x: 215, endPoint y: 529, distance: 7.9
click at [210, 531] on button "Save" at bounding box center [206, 533] width 46 height 29
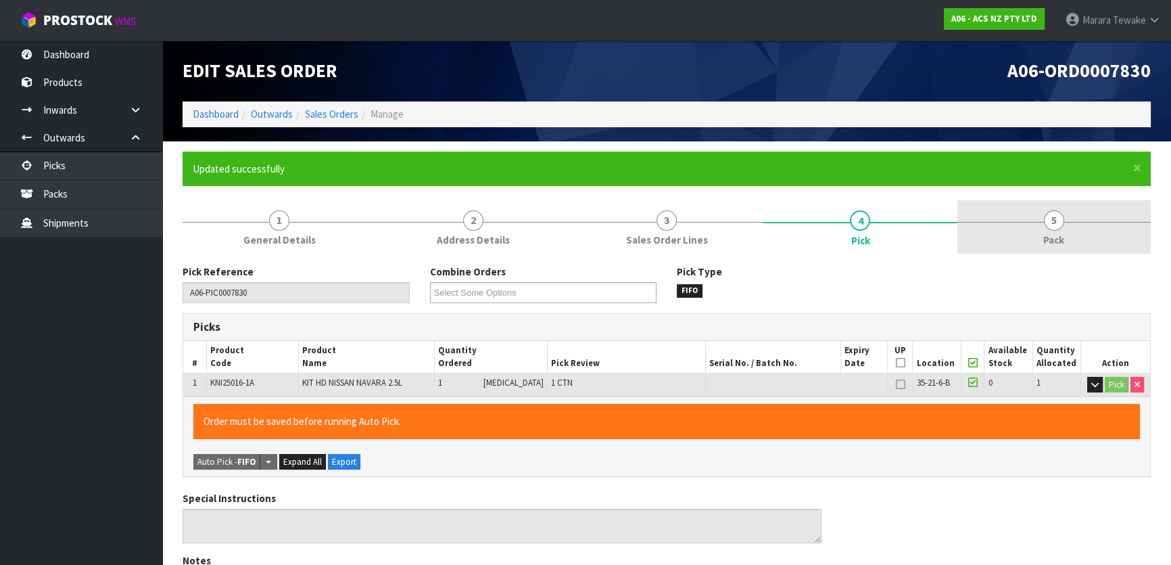
type input "Marara Tewake"
type input "2025-08-18T10:54:20"
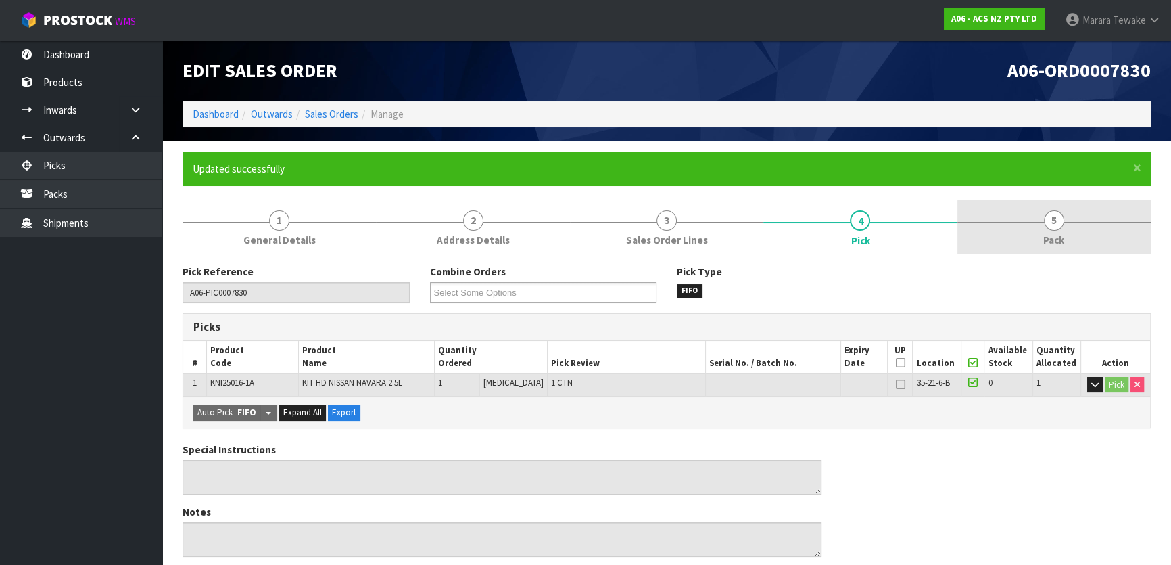
click at [1060, 203] on link "5 Pack" at bounding box center [1053, 226] width 193 height 53
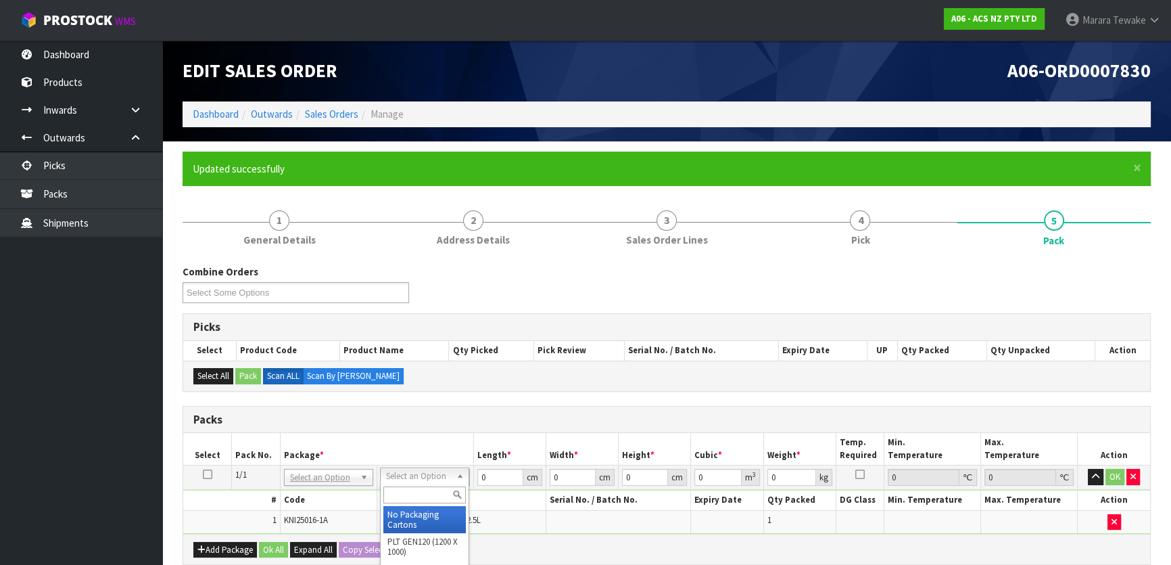
click at [418, 494] on input "text" at bounding box center [424, 494] width 82 height 17
type input "UPP"
type input "27.5"
type input "38"
type input "0.01"
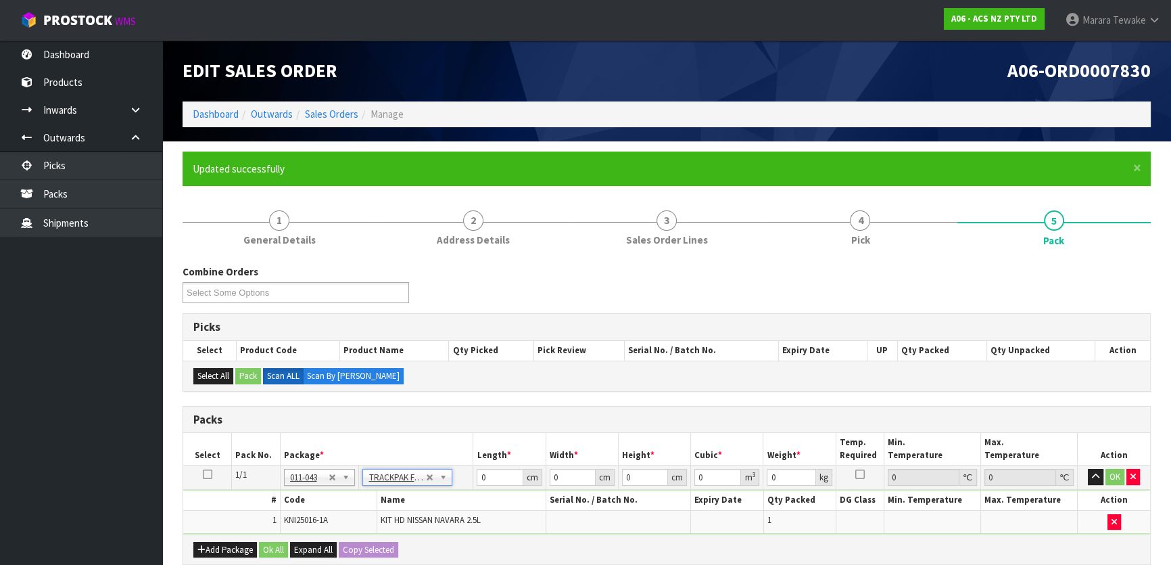
type input "0.00001"
type input "10.89"
click at [615, 473] on tr "1/1 NONE 007-001 007-002 007-004 007-009 007-013 007-014 007-015 007-017 007-01…" at bounding box center [666, 477] width 967 height 24
type input "1"
type input "0.001045"
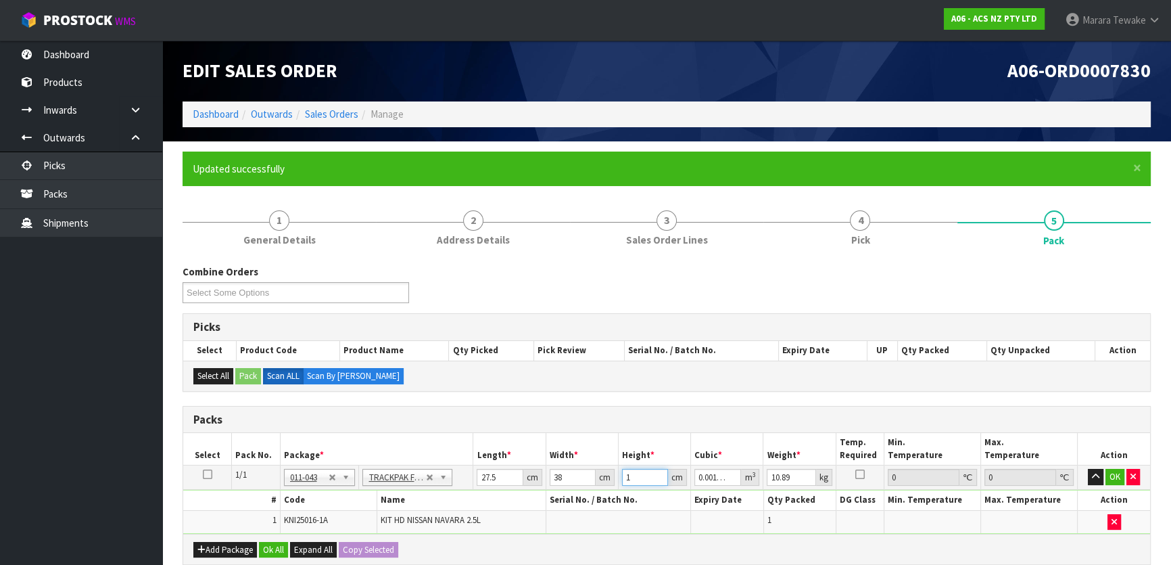
type input "12"
type input "0.01254"
type input "12"
click at [1109, 471] on button "OK" at bounding box center [1114, 477] width 19 height 16
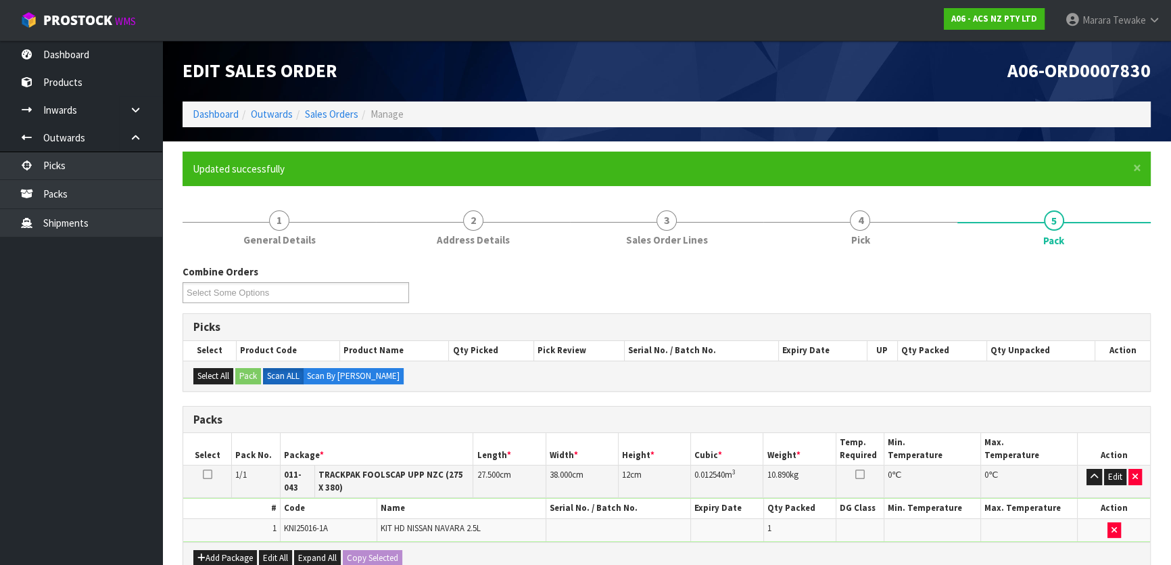
scroll to position [270, 0]
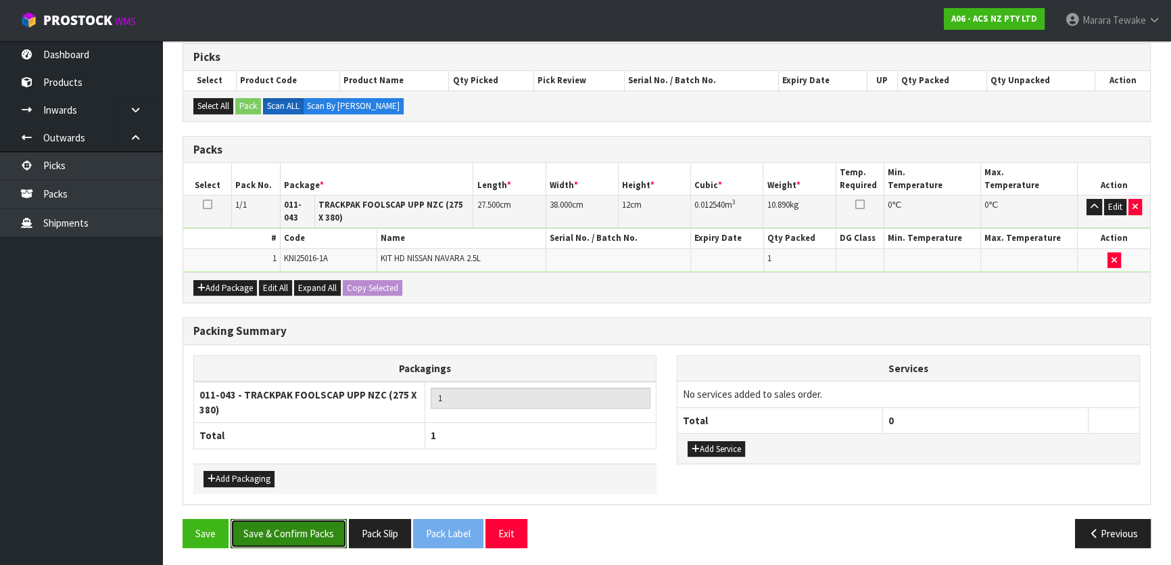
drag, startPoint x: 316, startPoint y: 518, endPoint x: 360, endPoint y: 496, distance: 49.9
click at [315, 519] on button "Save & Confirm Packs" at bounding box center [289, 533] width 116 height 29
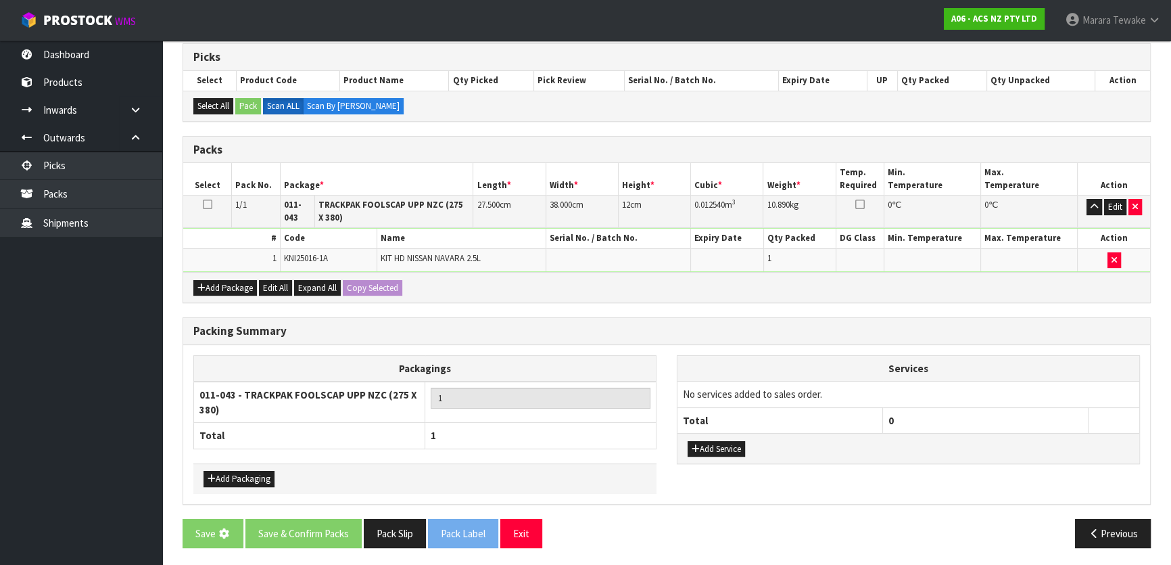
scroll to position [0, 0]
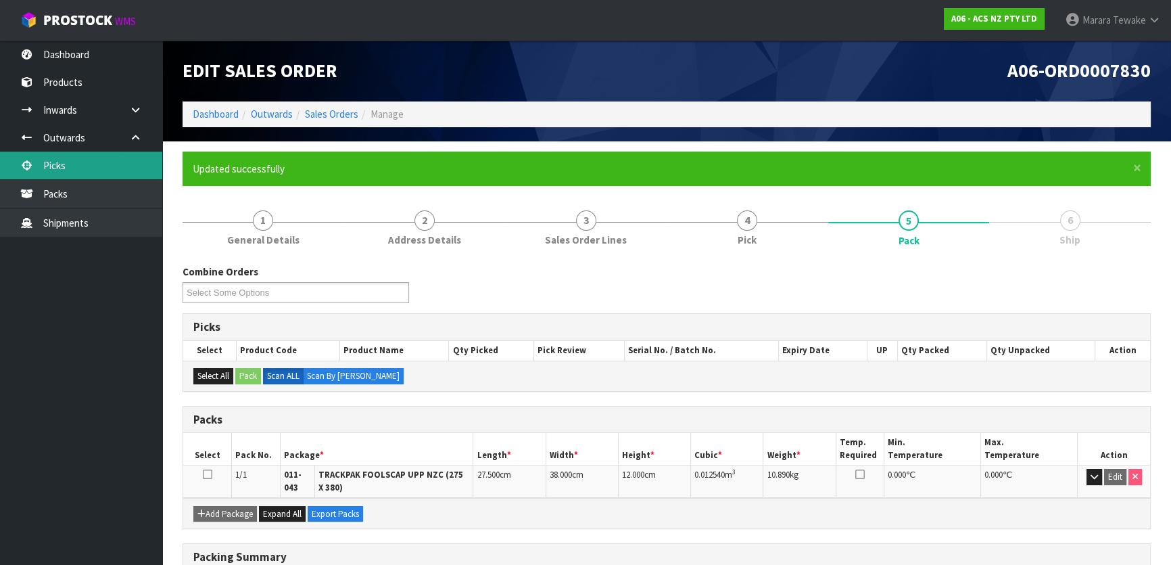
click at [76, 158] on link "Picks" at bounding box center [81, 165] width 162 height 28
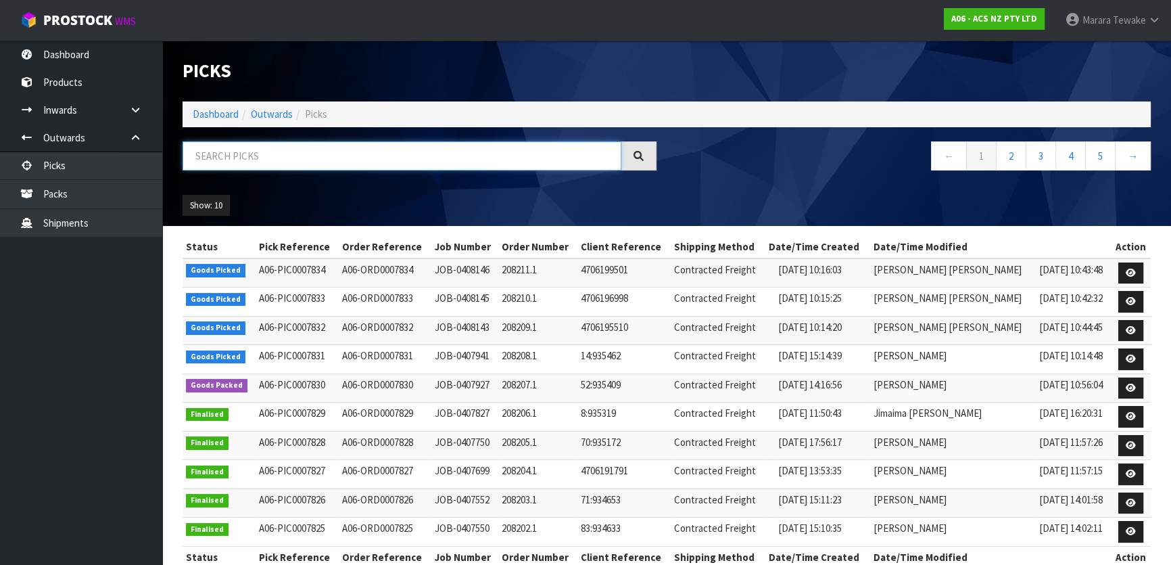
click at [210, 160] on input "text" at bounding box center [402, 155] width 439 height 29
type input "JOB-0408145"
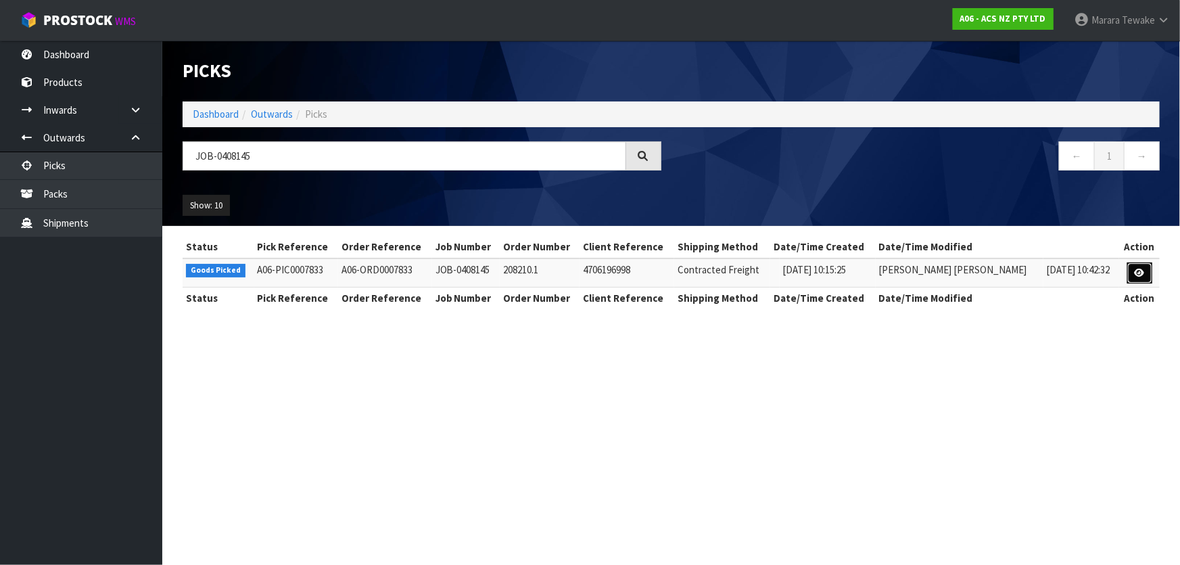
click at [1144, 270] on link at bounding box center [1139, 273] width 25 height 22
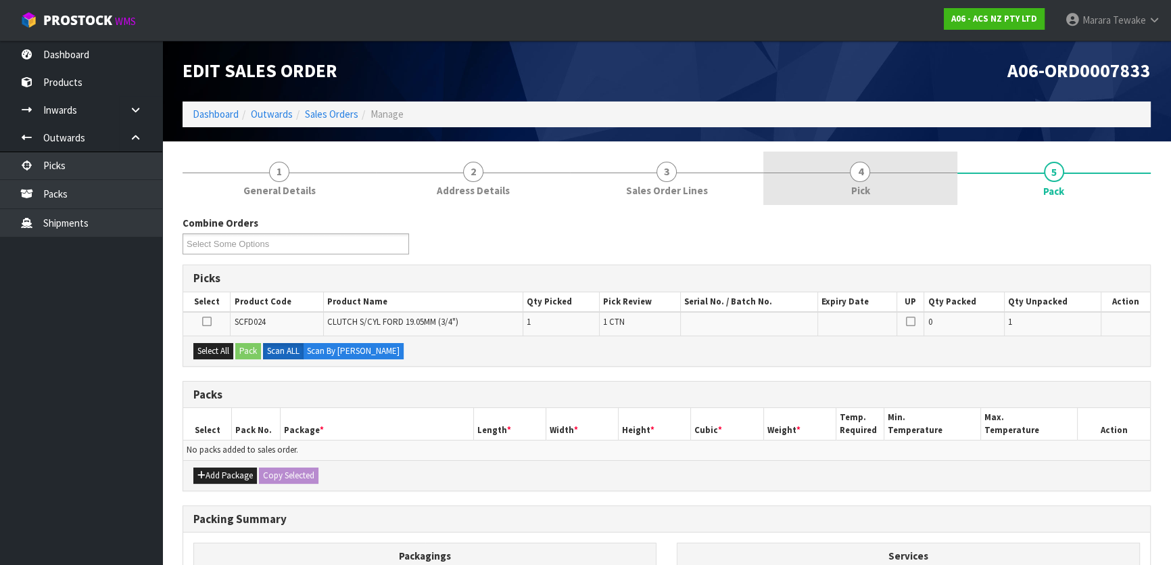
click at [840, 176] on link "4 Pick" at bounding box center [859, 177] width 193 height 53
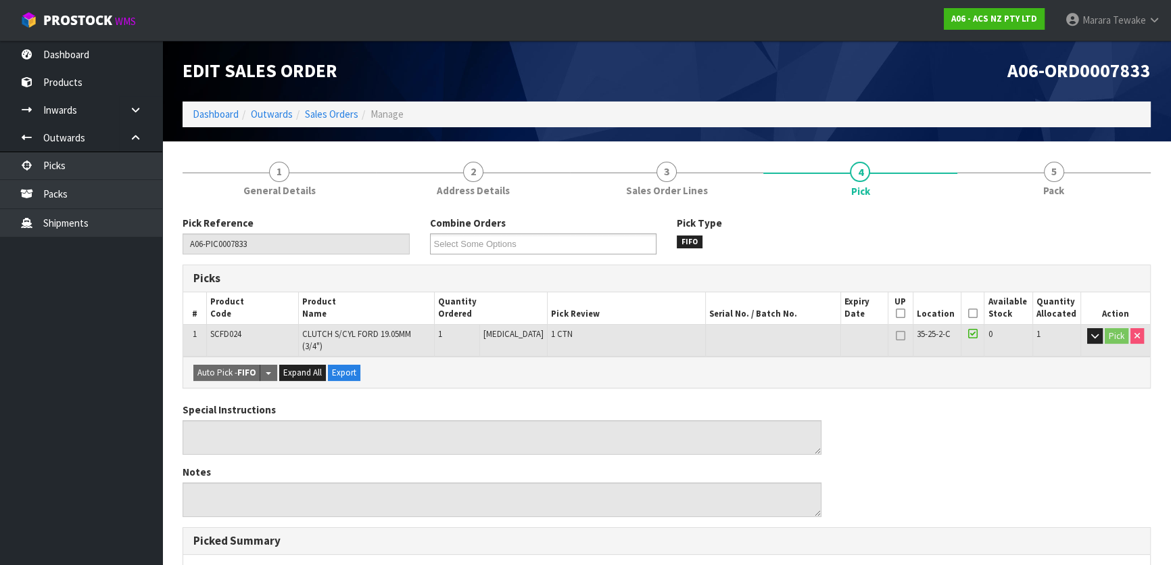
drag, startPoint x: 968, startPoint y: 312, endPoint x: 909, endPoint y: 344, distance: 66.9
click at [968, 313] on icon at bounding box center [972, 313] width 9 height 1
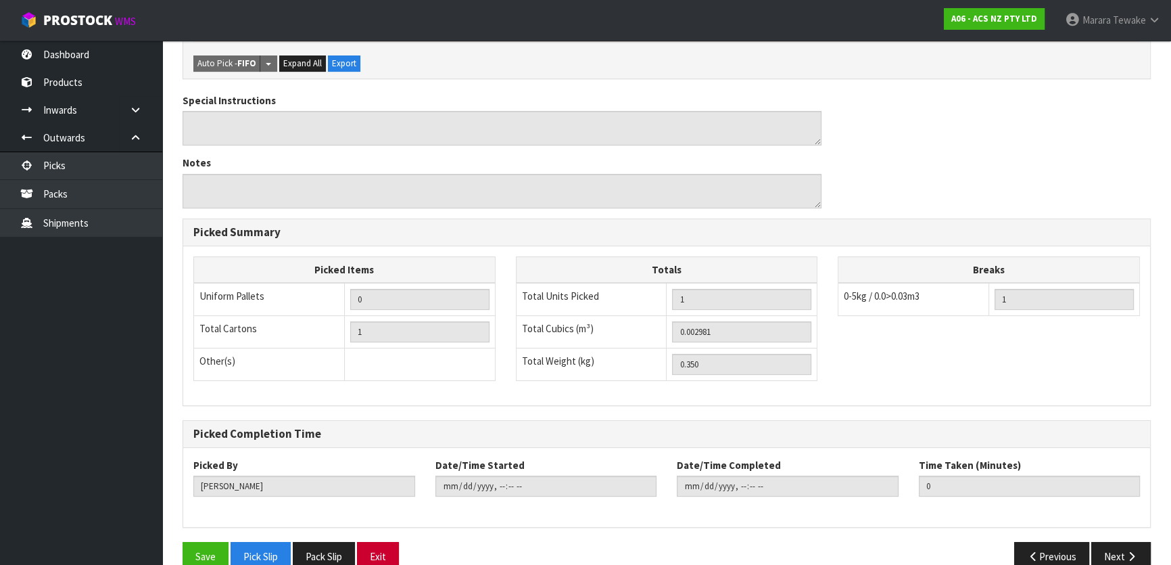
scroll to position [372, 0]
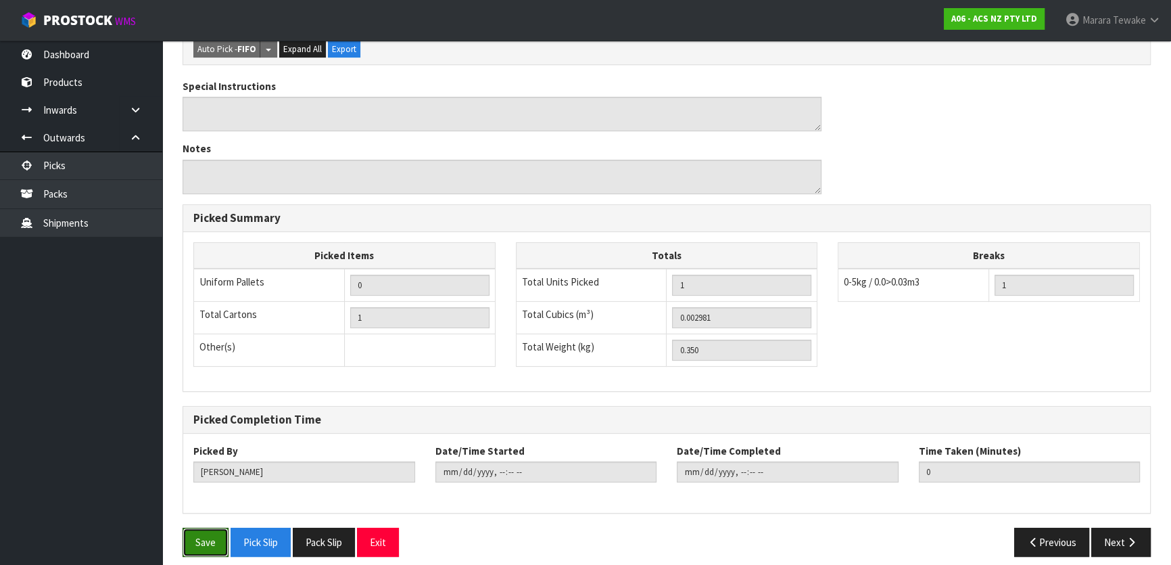
drag, startPoint x: 203, startPoint y: 531, endPoint x: 283, endPoint y: 510, distance: 82.5
click at [200, 529] on button "Save" at bounding box center [206, 541] width 46 height 29
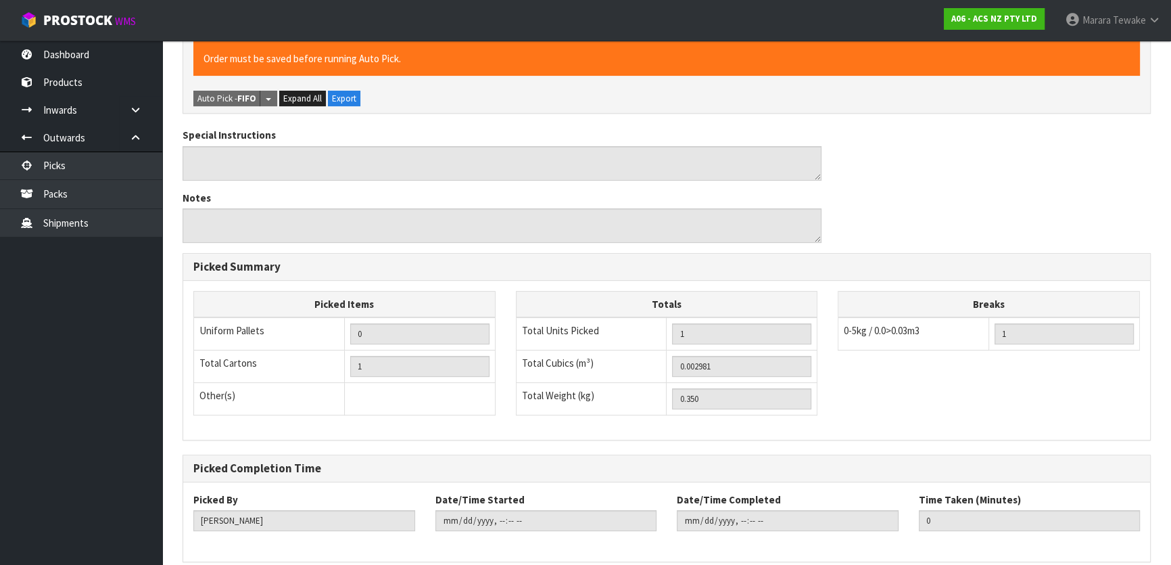
scroll to position [0, 0]
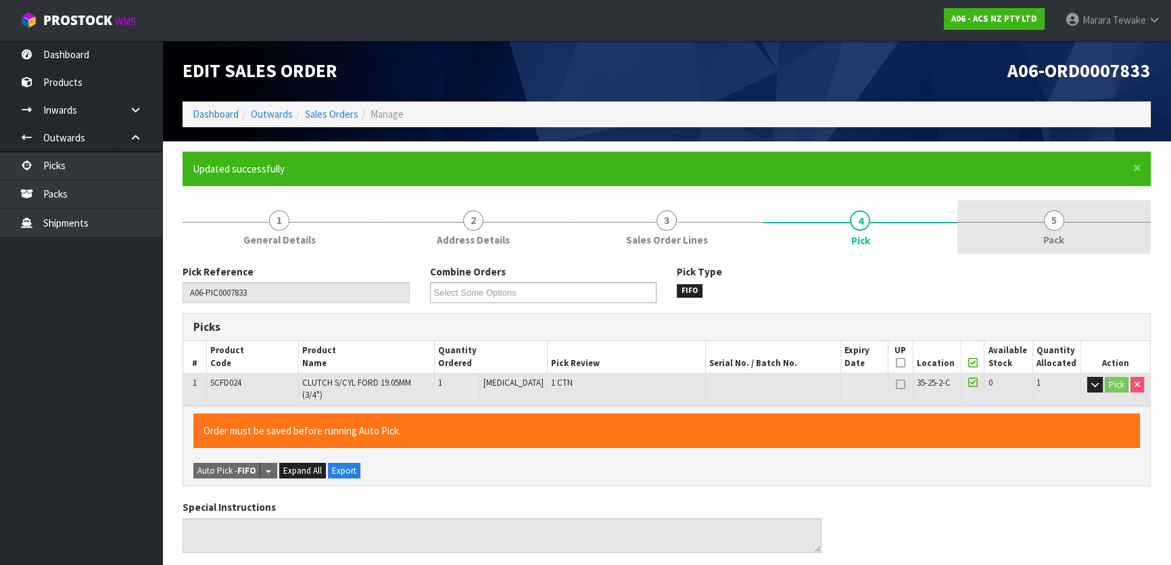
type input "Marara Tewake"
type input "2025-08-18T10:56:52"
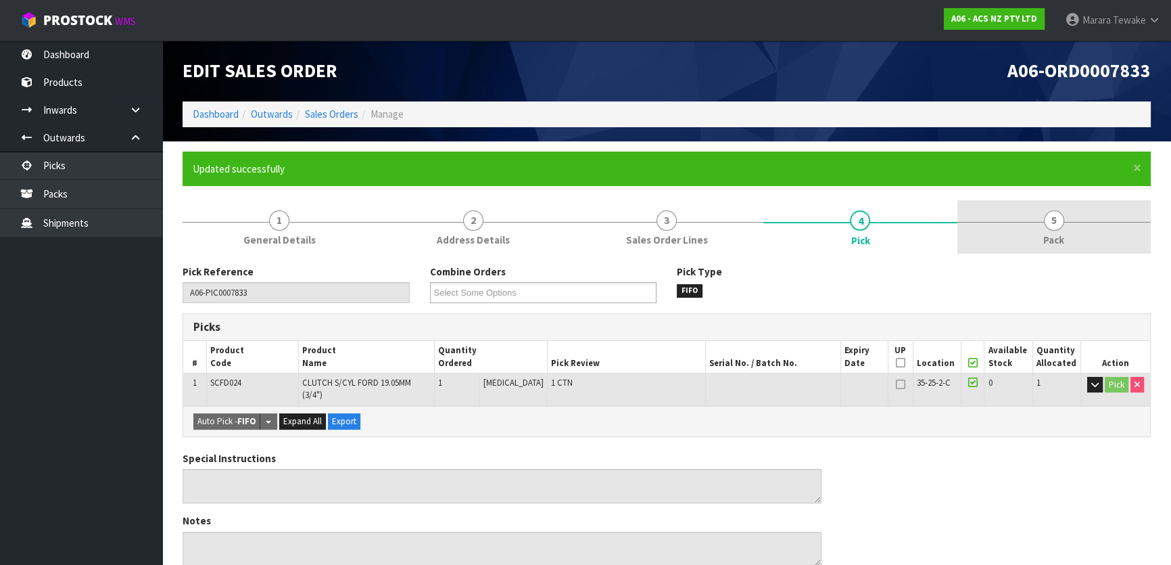
click at [1034, 237] on link "5 Pack" at bounding box center [1053, 226] width 193 height 53
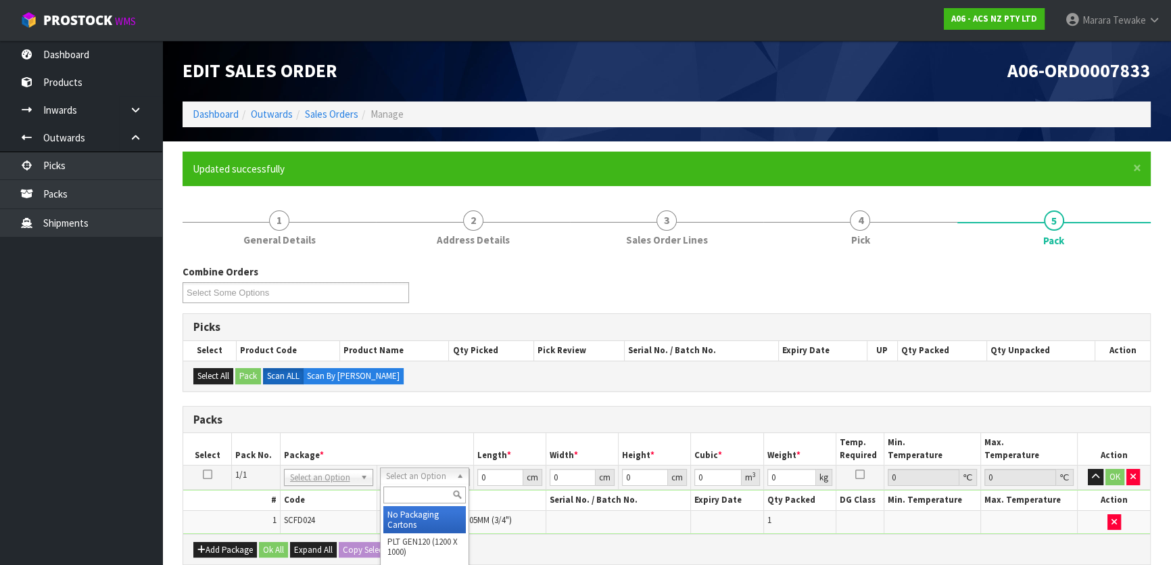
click at [427, 491] on input "text" at bounding box center [424, 494] width 82 height 17
type input "U20"
type input "18.5"
type input "28"
type input "0.01"
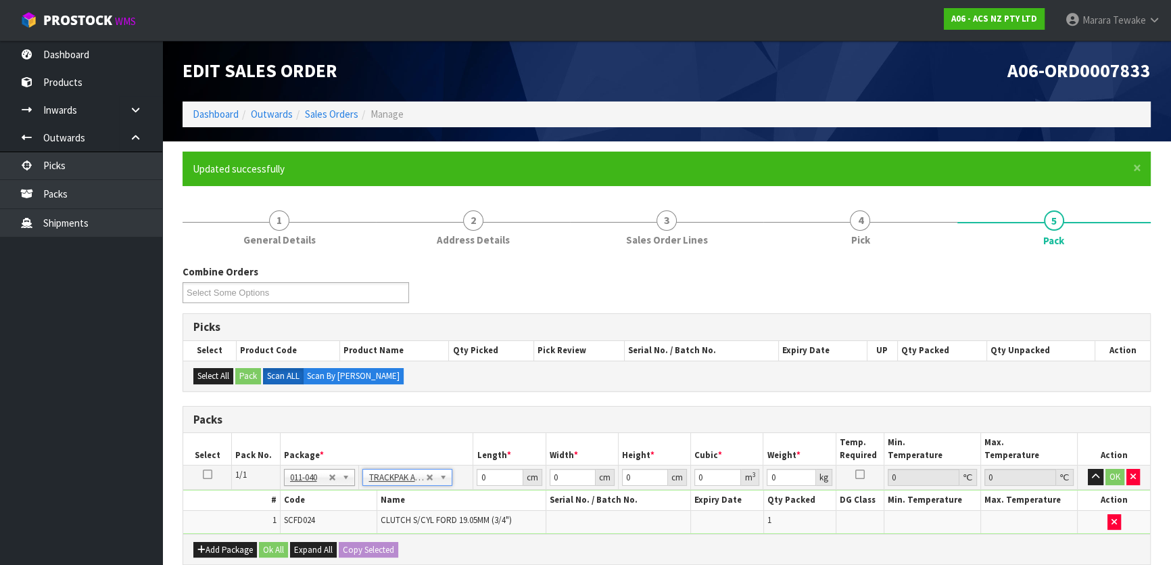
type input "0.000005"
type input "0.36"
drag, startPoint x: 646, startPoint y: 475, endPoint x: 598, endPoint y: 450, distance: 53.8
click at [602, 454] on table "Select Pack No. Package * Length * Width * Height * Cubic * Weight * Temp. Requ…" at bounding box center [666, 483] width 967 height 101
type input "8"
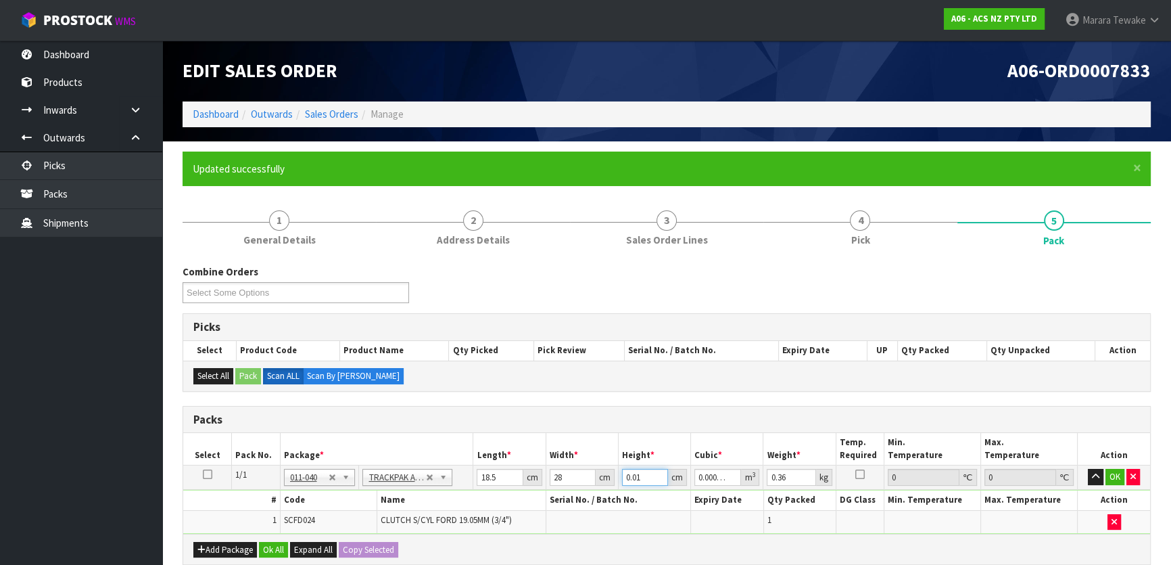
type input "0.004144"
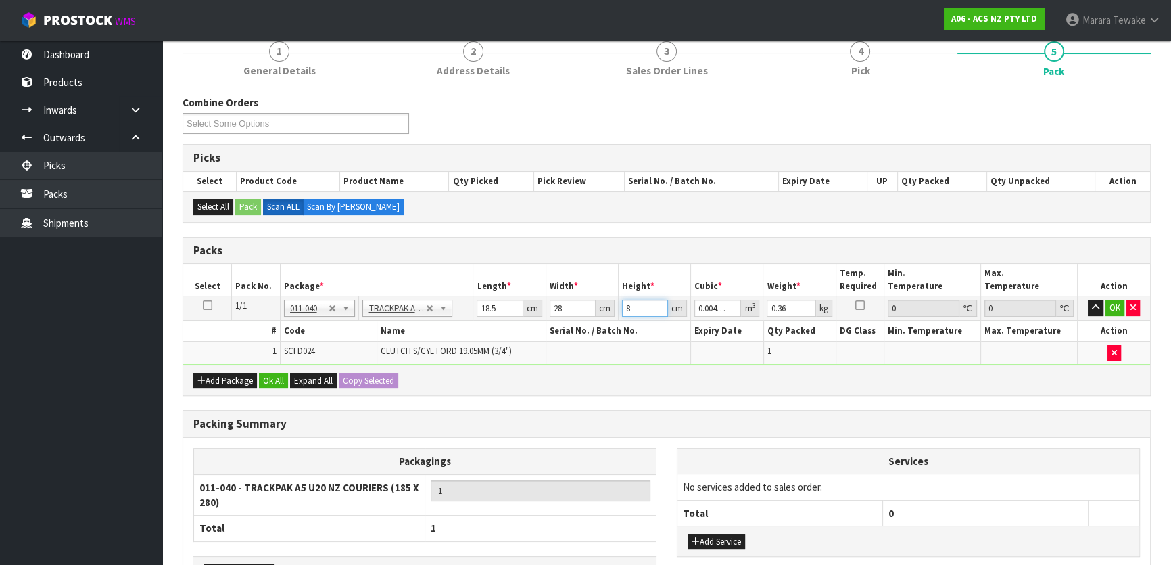
scroll to position [245, 0]
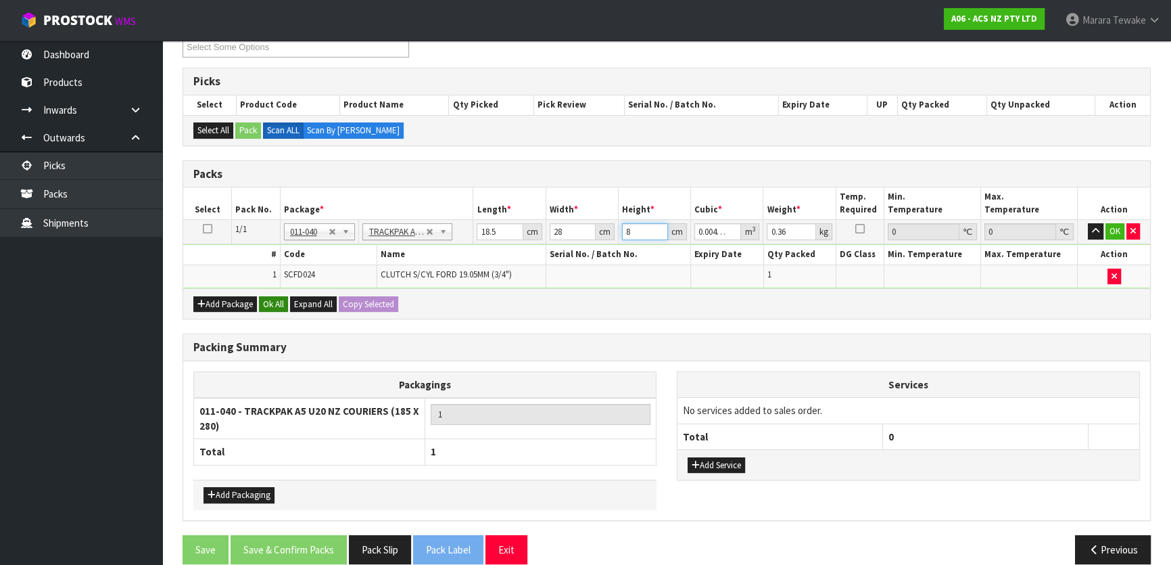
type input "8"
drag, startPoint x: 278, startPoint y: 301, endPoint x: 283, endPoint y: 430, distance: 129.2
click at [279, 302] on button "Ok All" at bounding box center [273, 304] width 29 height 16
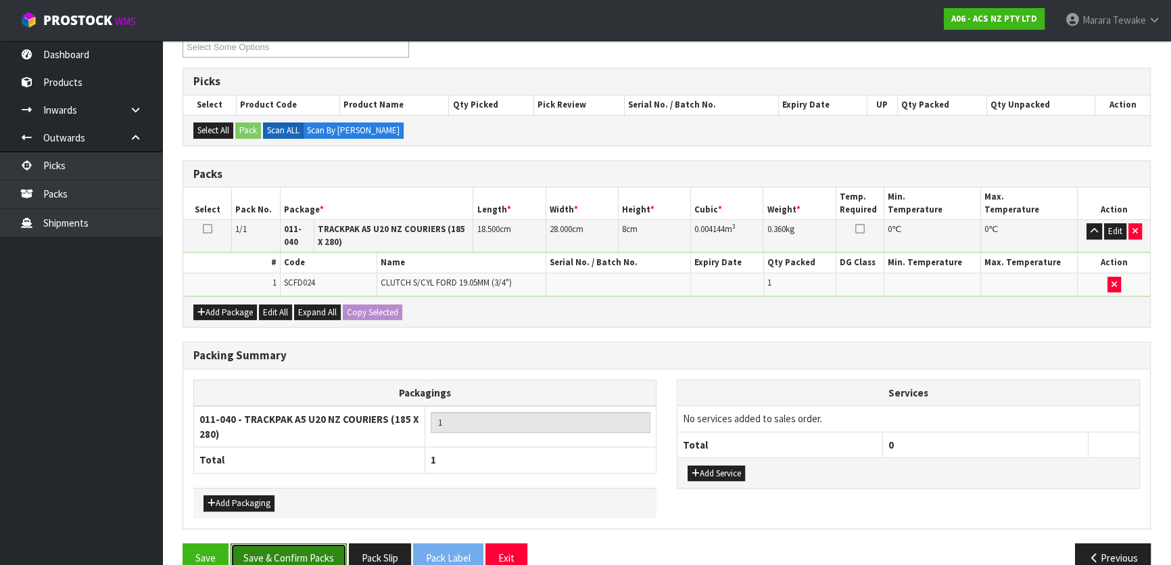
click at [304, 548] on button "Save & Confirm Packs" at bounding box center [289, 557] width 116 height 29
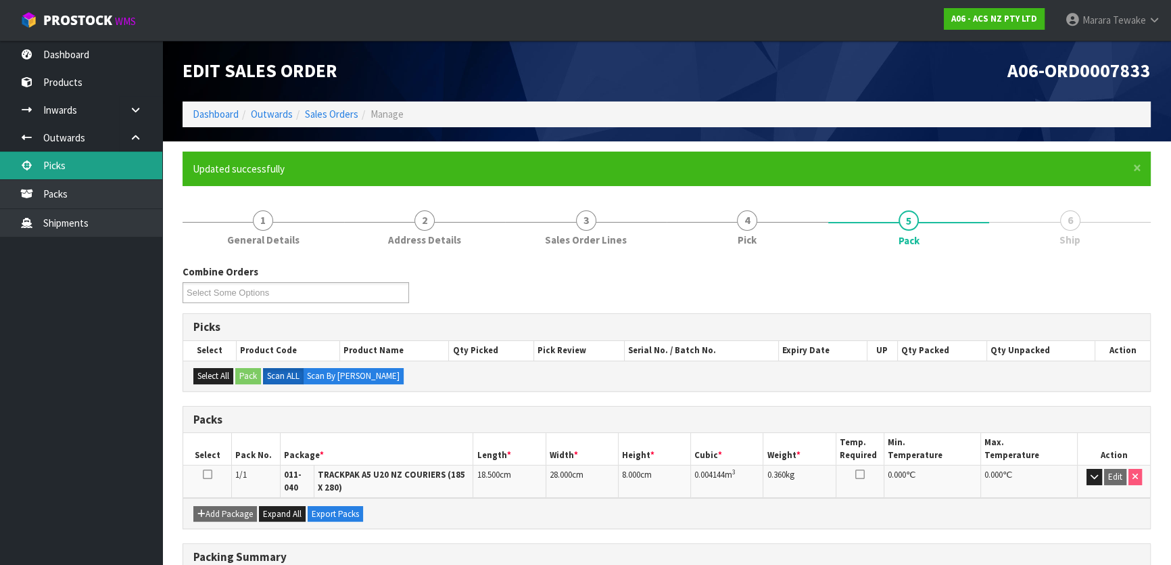
click at [141, 171] on link "Picks" at bounding box center [81, 165] width 162 height 28
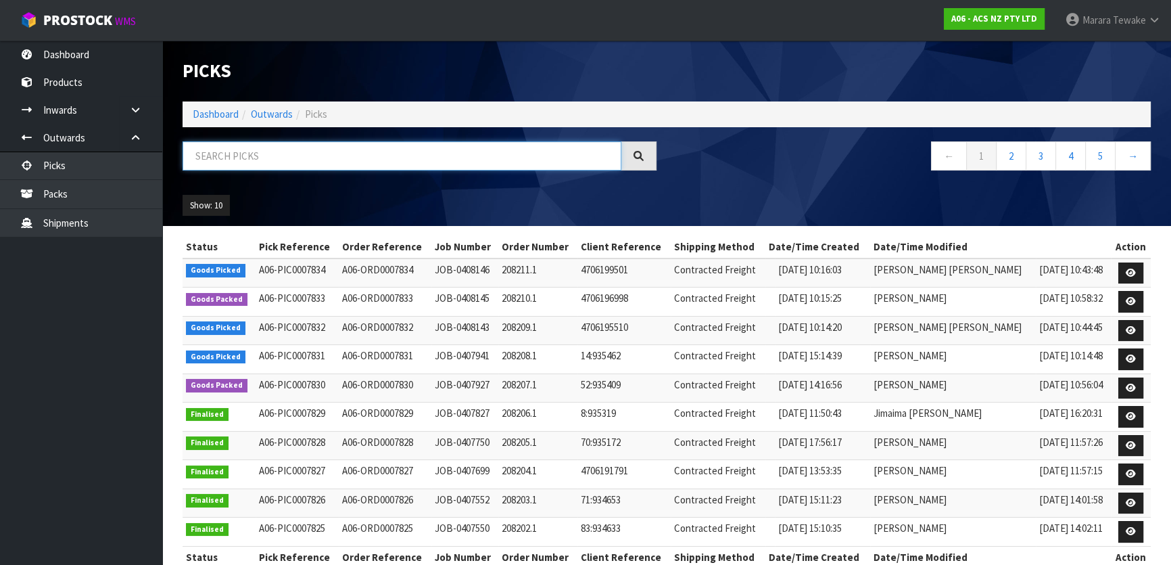
drag, startPoint x: 276, startPoint y: 168, endPoint x: 281, endPoint y: 158, distance: 10.9
click at [278, 164] on input "text" at bounding box center [402, 155] width 439 height 29
type input "JOB-0408146"
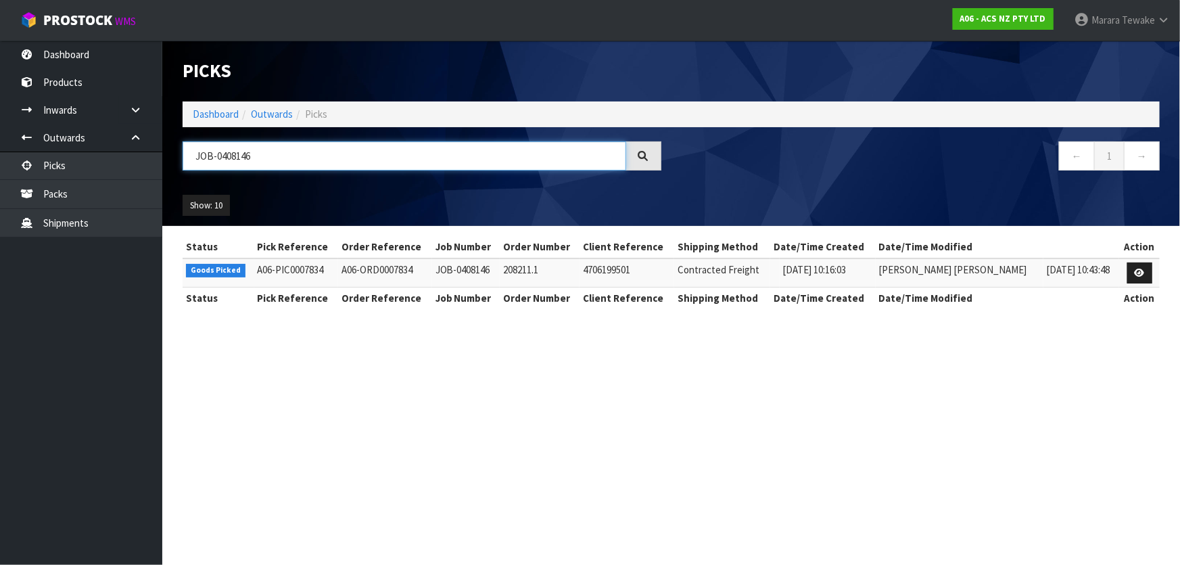
drag, startPoint x: 473, startPoint y: 151, endPoint x: 444, endPoint y: 162, distance: 30.6
drag, startPoint x: 444, startPoint y: 162, endPoint x: 994, endPoint y: 399, distance: 598.4
click at [965, 419] on section "Picks Dashboard Outwards Picks JOB-0408146 ← 1 → Show: 10 5 10 25 50 Status Pic…" at bounding box center [590, 282] width 1180 height 565
click at [1136, 269] on icon at bounding box center [1139, 272] width 10 height 9
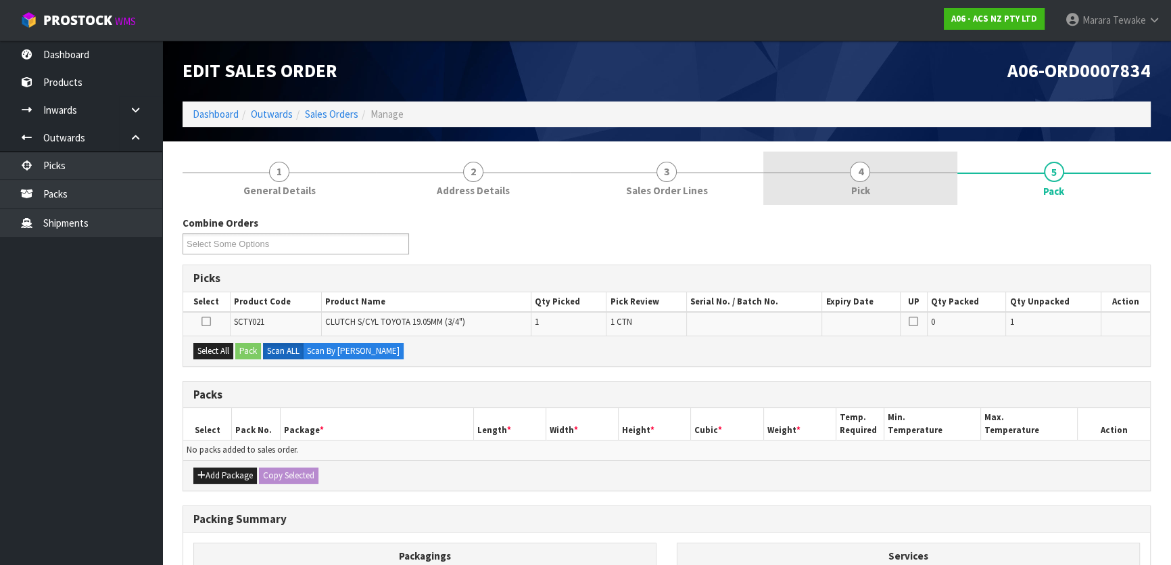
drag, startPoint x: 903, startPoint y: 183, endPoint x: 917, endPoint y: 187, distance: 14.8
click at [903, 182] on link "4 Pick" at bounding box center [859, 177] width 193 height 53
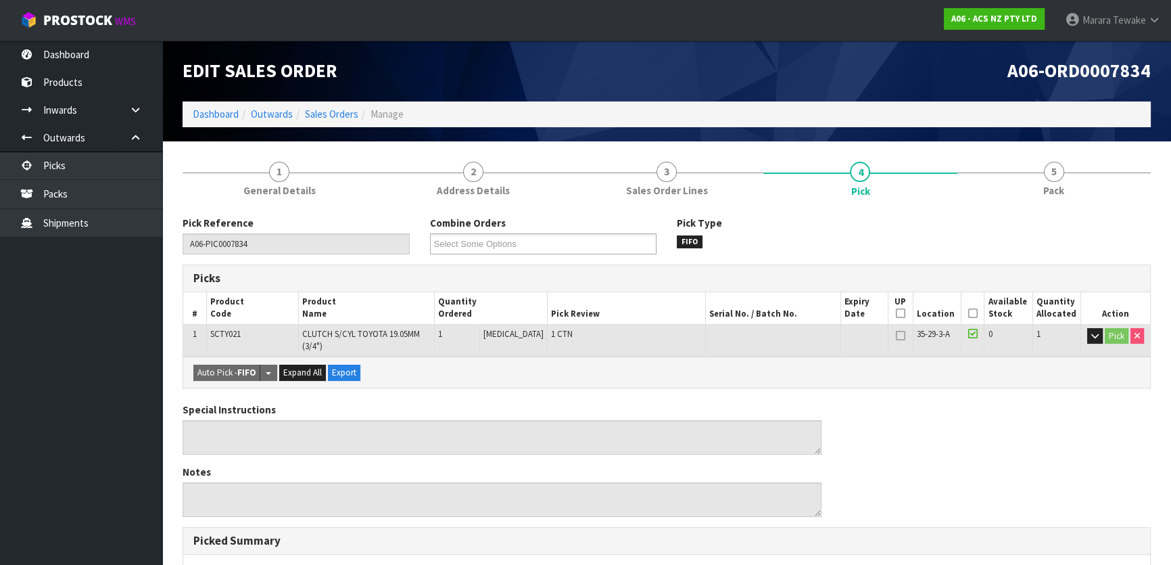
click at [969, 313] on icon at bounding box center [972, 313] width 9 height 1
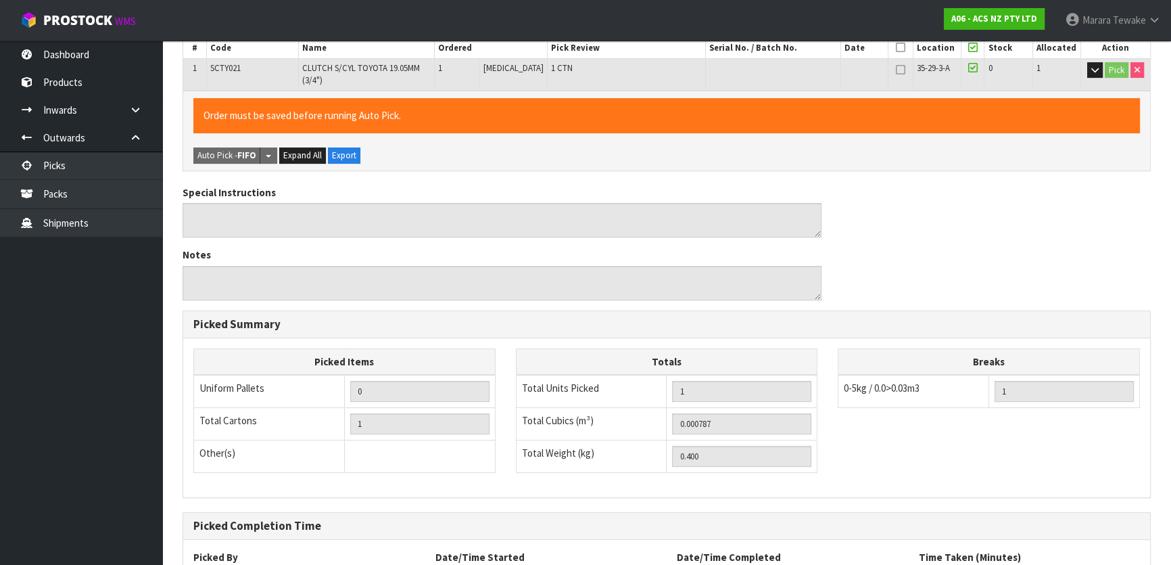
scroll to position [381, 0]
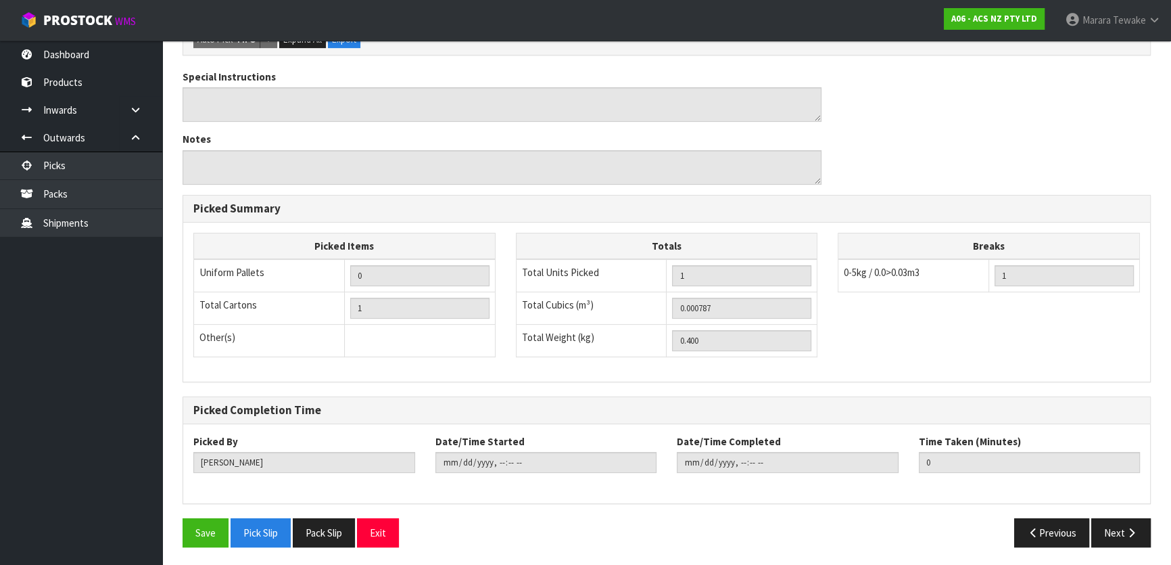
click at [203, 512] on div "Pick Reference A06-PIC0007834 Combine Orders A06-ORD0007830 A06-ORD0007831 A06-…" at bounding box center [667, 195] width 968 height 723
click at [205, 516] on div "Pick Reference A06-PIC0007834 Combine Orders A06-ORD0007830 A06-ORD0007831 A06-…" at bounding box center [667, 195] width 968 height 723
click at [206, 537] on button "Save" at bounding box center [206, 532] width 46 height 29
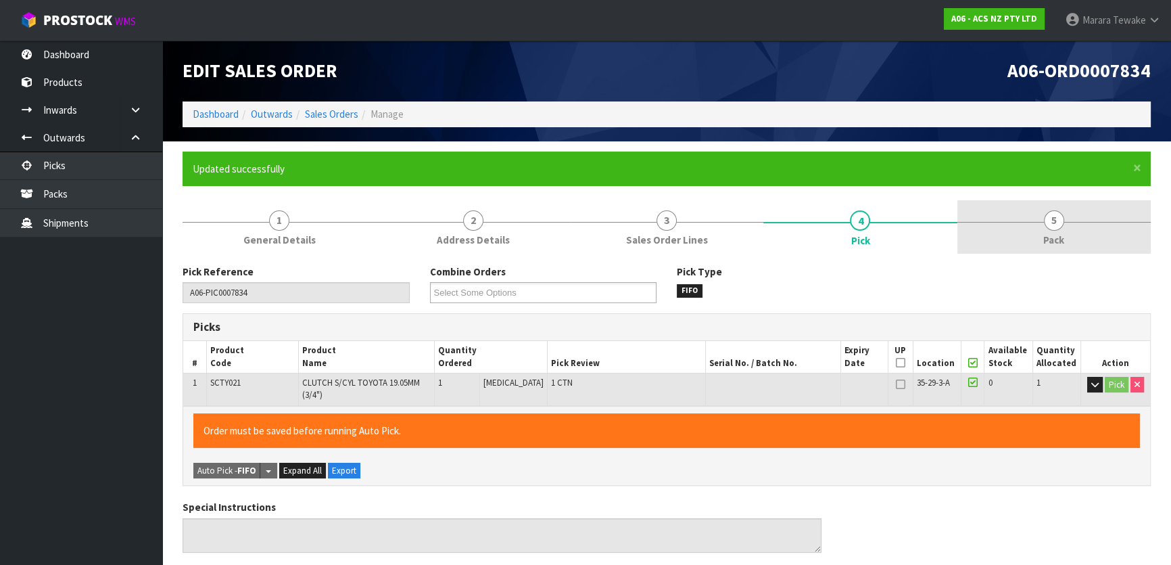
type input "Marara Tewake"
type input "2025-08-18T10:59:29"
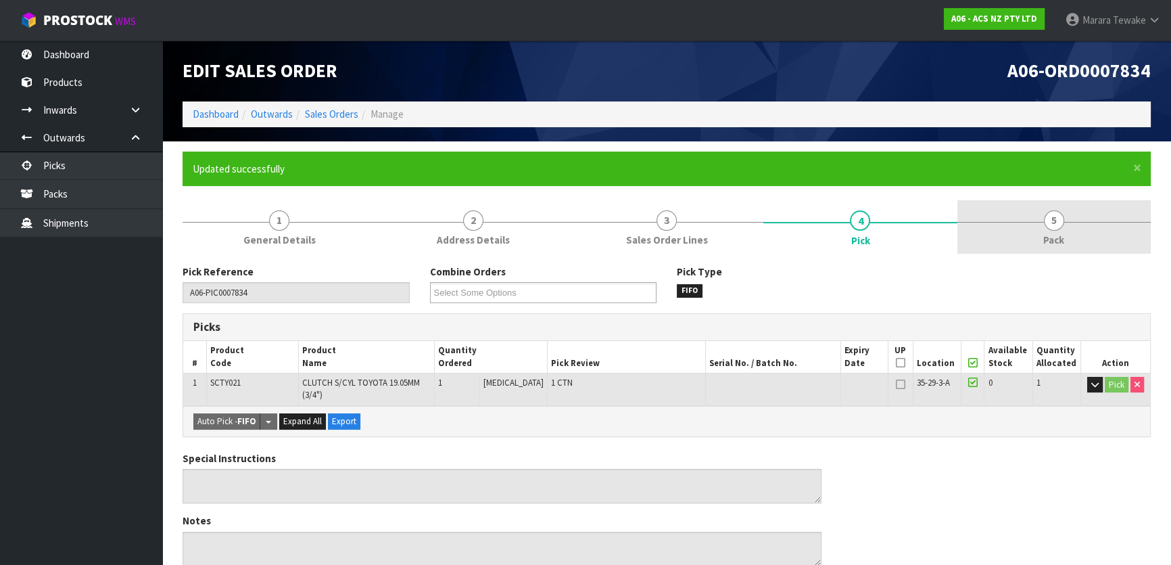
click at [1045, 212] on link "5 Pack" at bounding box center [1053, 226] width 193 height 53
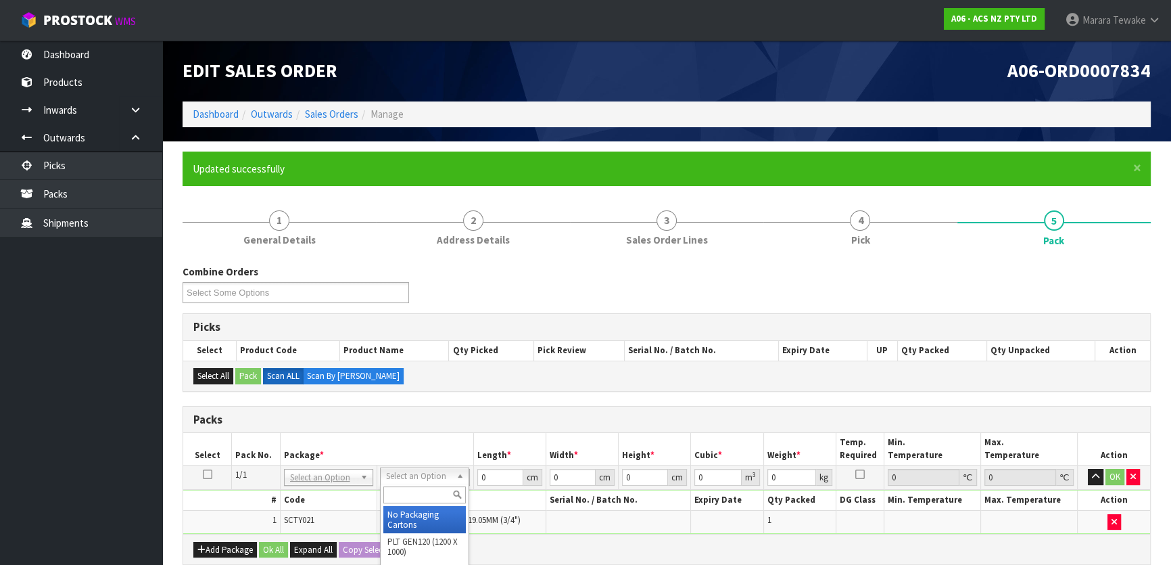
click at [420, 494] on input "text" at bounding box center [424, 494] width 82 height 17
type input "E"
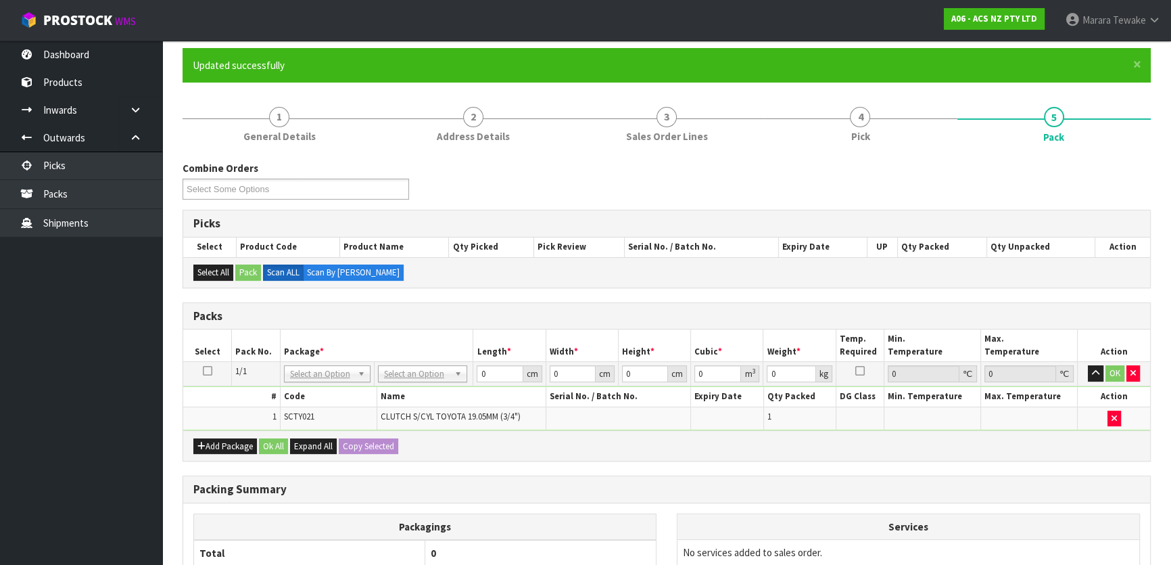
scroll to position [246, 0]
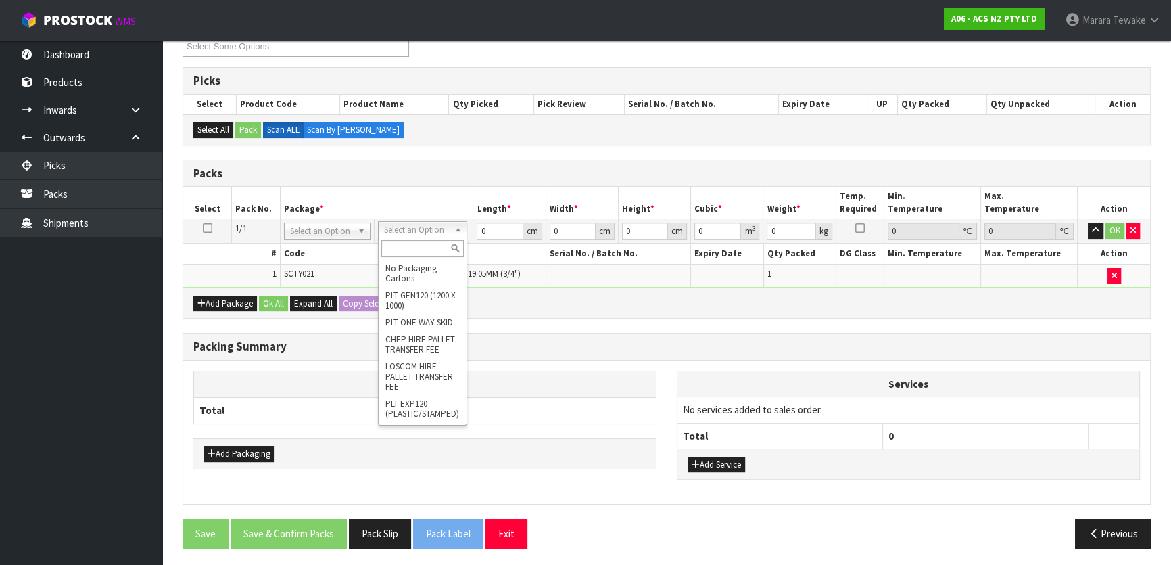
click at [412, 253] on input "text" at bounding box center [422, 248] width 82 height 17
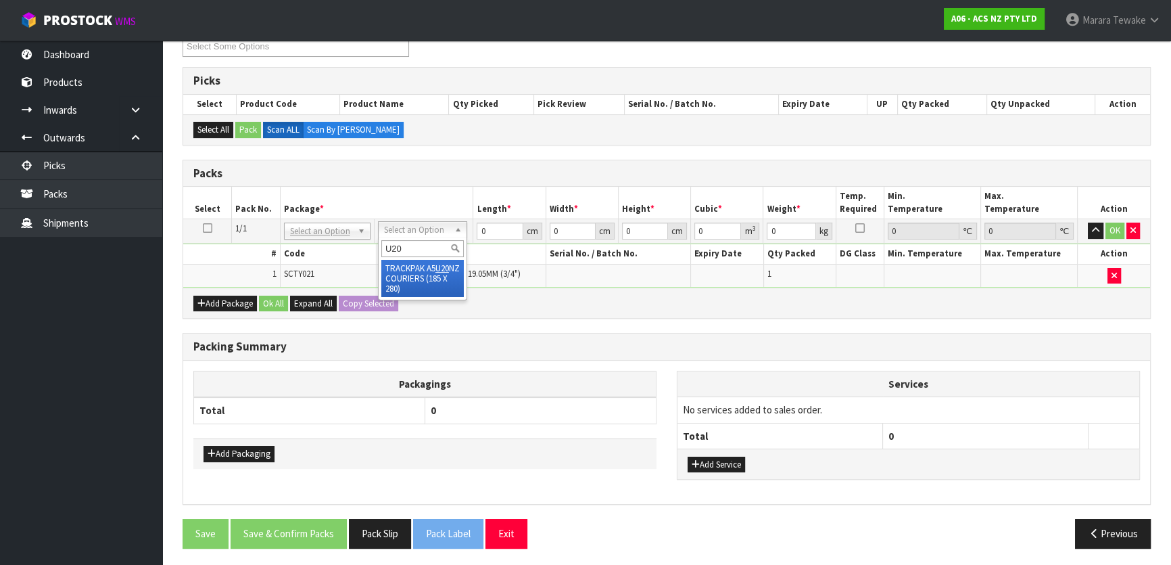
type input "U20"
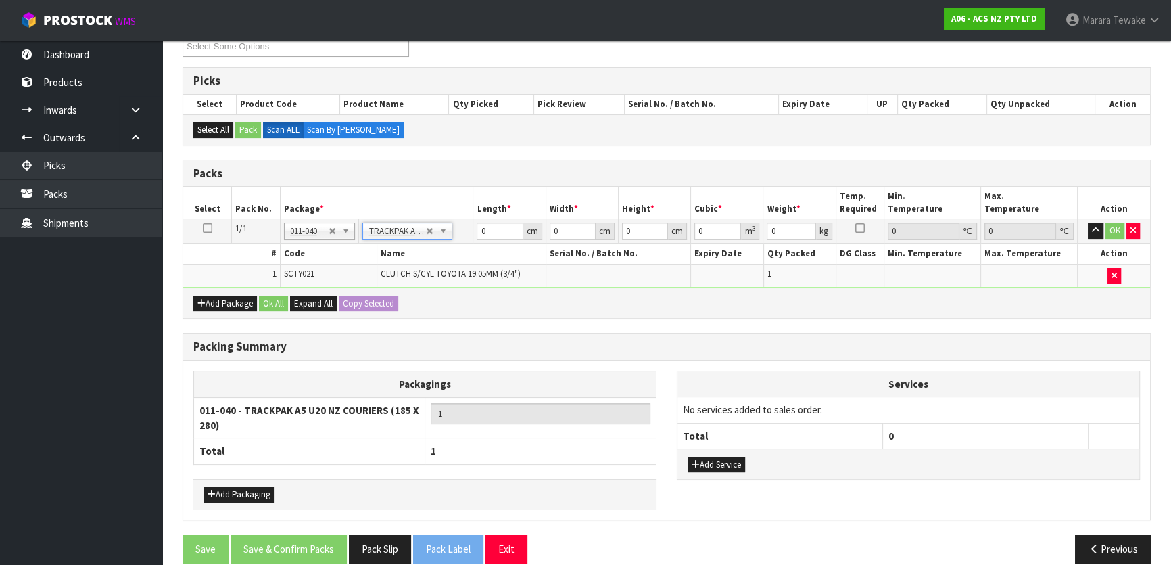
type input "18.5"
type input "28"
type input "0.01"
type input "0.000005"
type input "0.41"
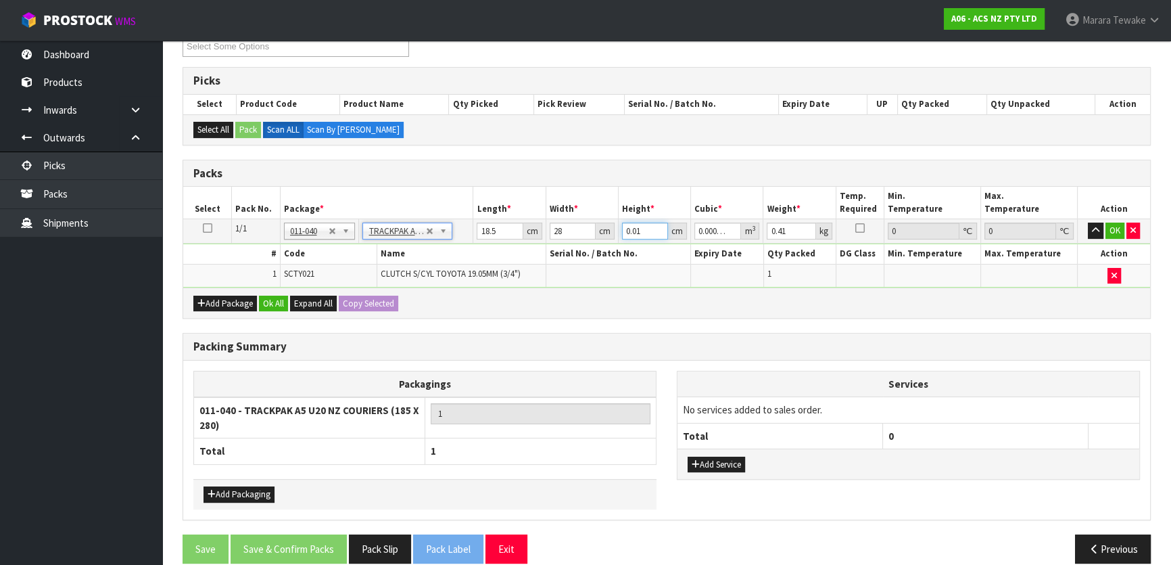
drag, startPoint x: 642, startPoint y: 235, endPoint x: 619, endPoint y: 224, distance: 25.7
click at [620, 226] on td "0.01 cm" at bounding box center [654, 231] width 72 height 24
type input "8"
type input "0.004144"
type input "8"
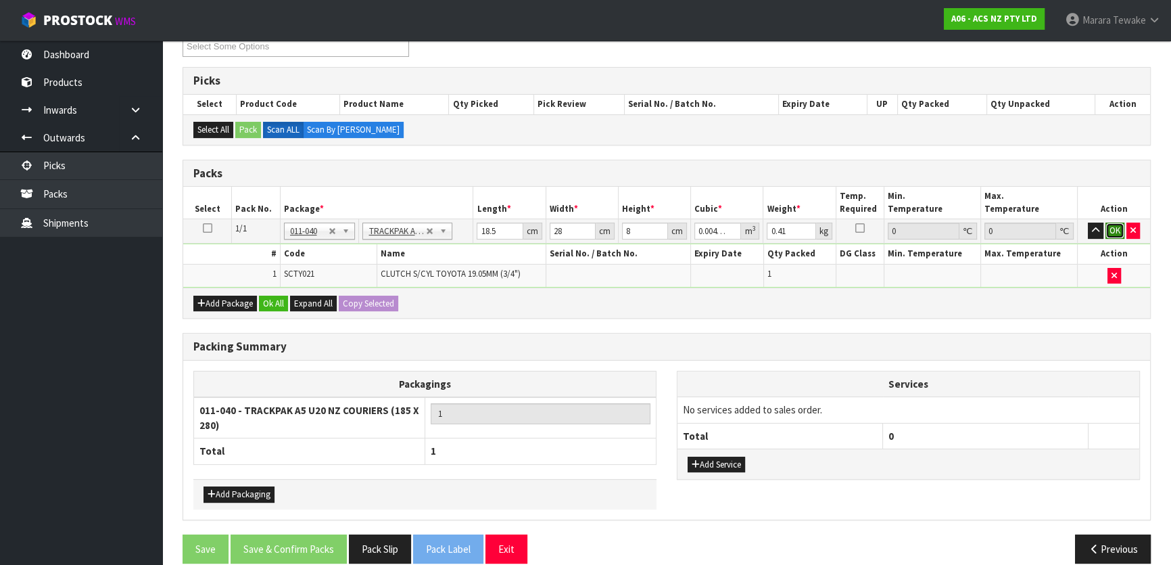
click at [1109, 225] on button "OK" at bounding box center [1114, 230] width 19 height 16
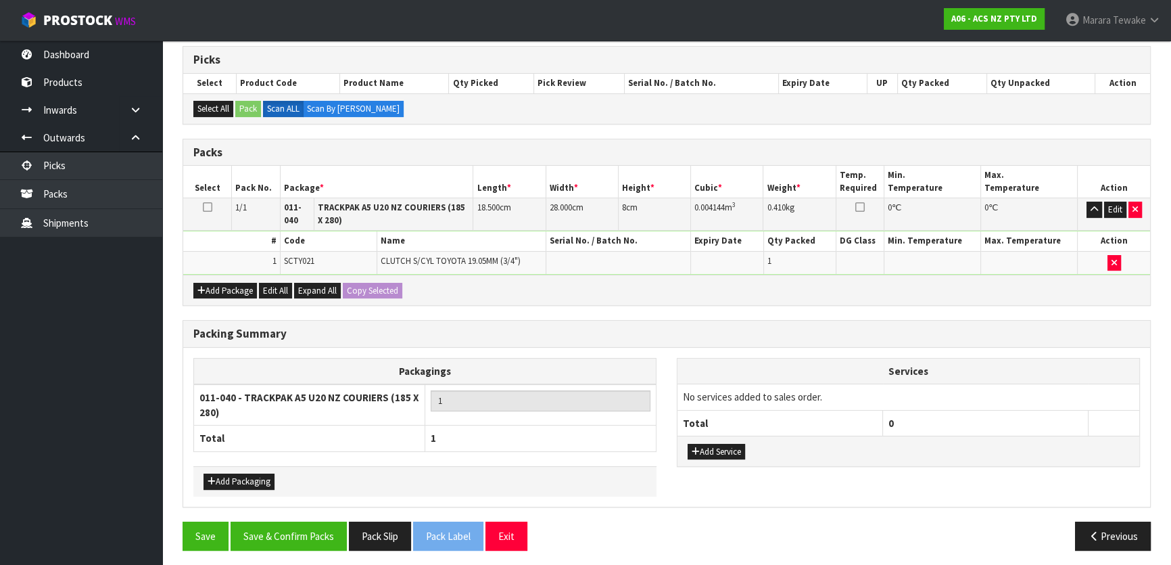
scroll to position [270, 0]
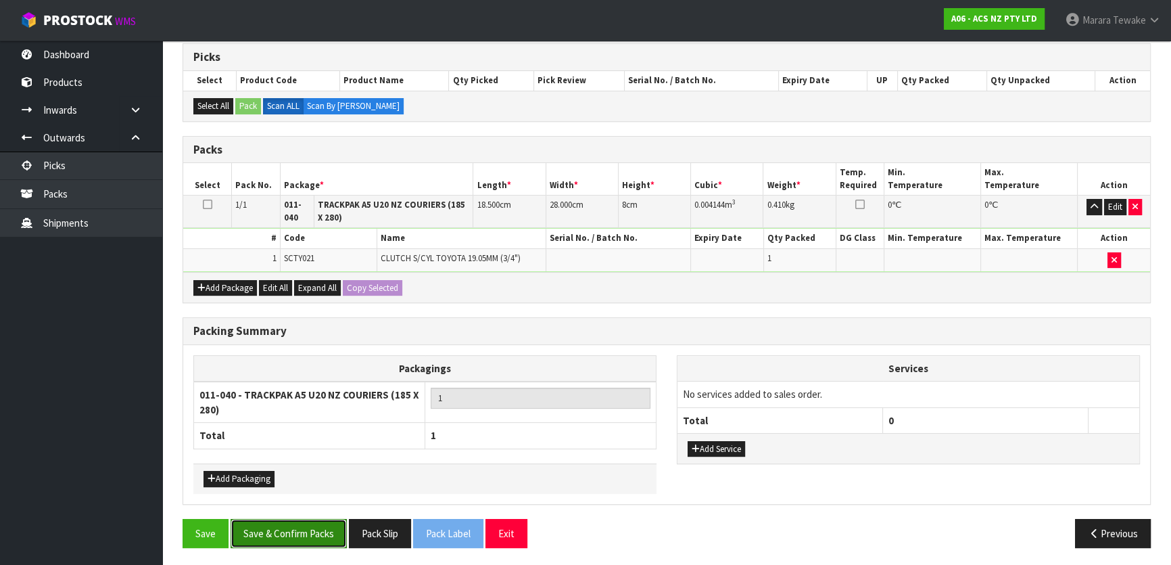
click at [310, 527] on button "Save & Confirm Packs" at bounding box center [289, 533] width 116 height 29
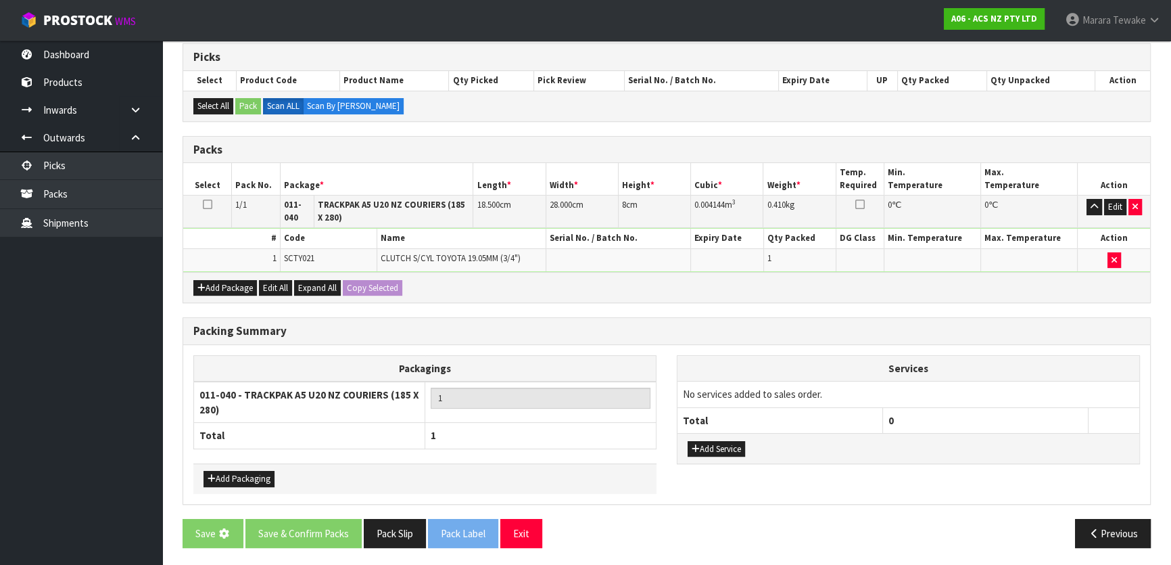
scroll to position [0, 0]
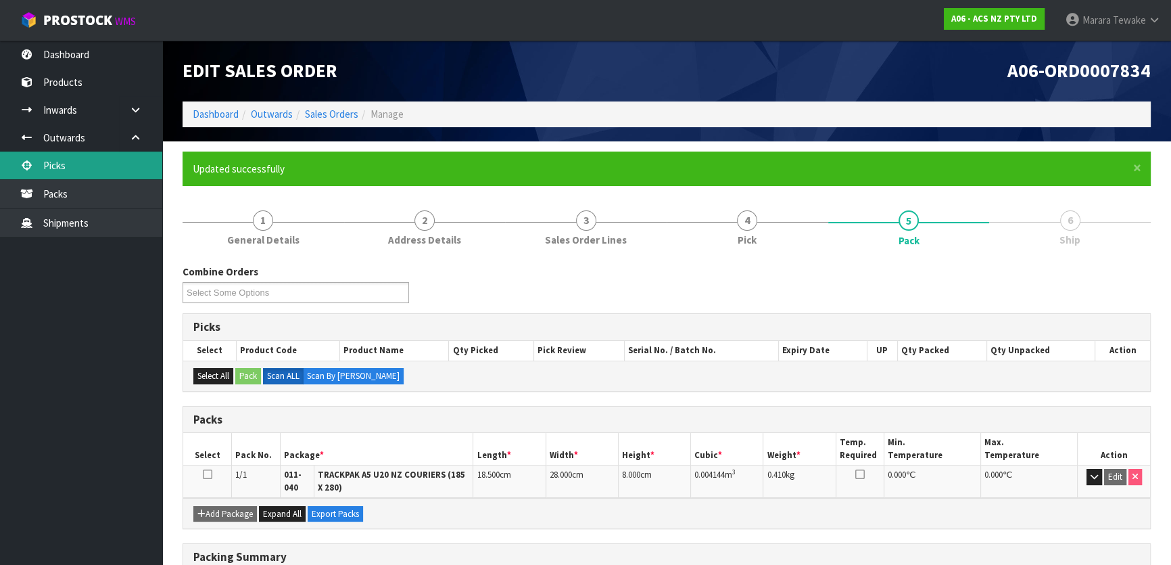
click at [68, 170] on link "Picks" at bounding box center [81, 165] width 162 height 28
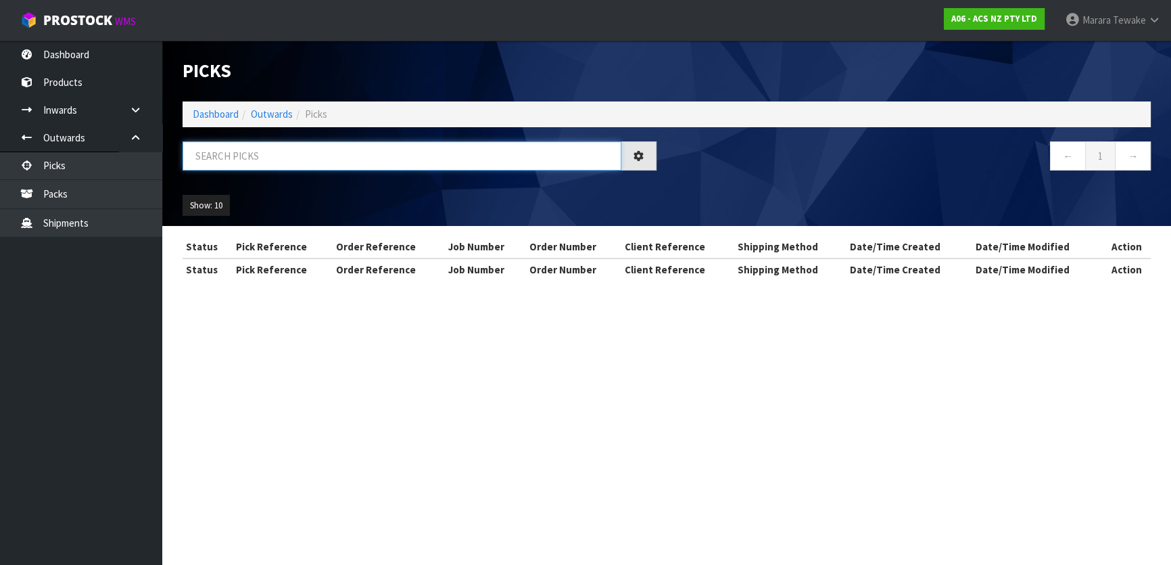
click at [299, 160] on input "text" at bounding box center [402, 155] width 439 height 29
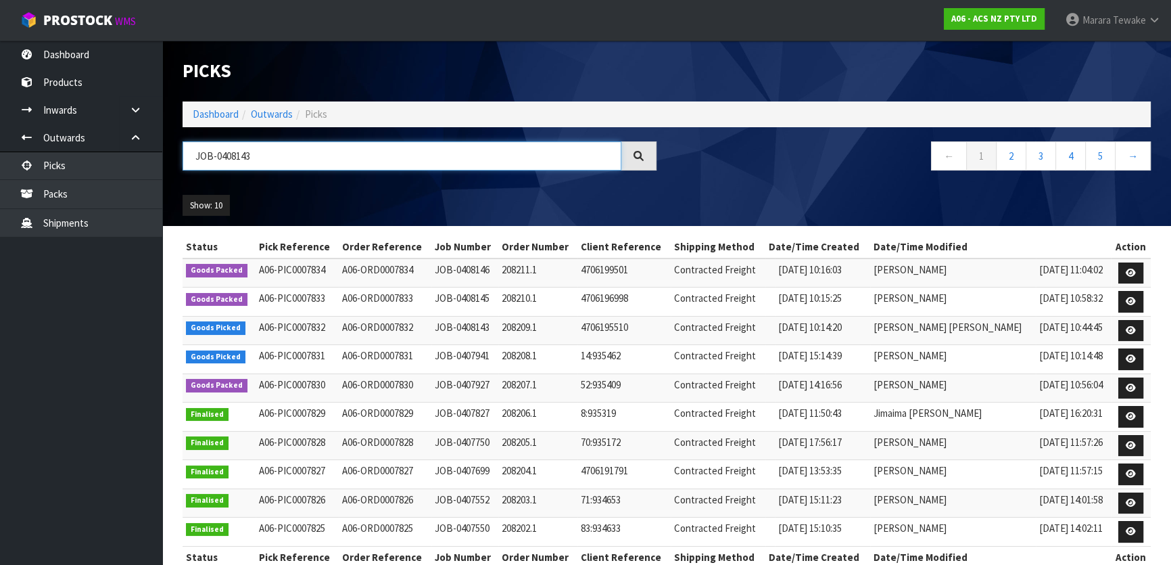
type input "JOB-0408143"
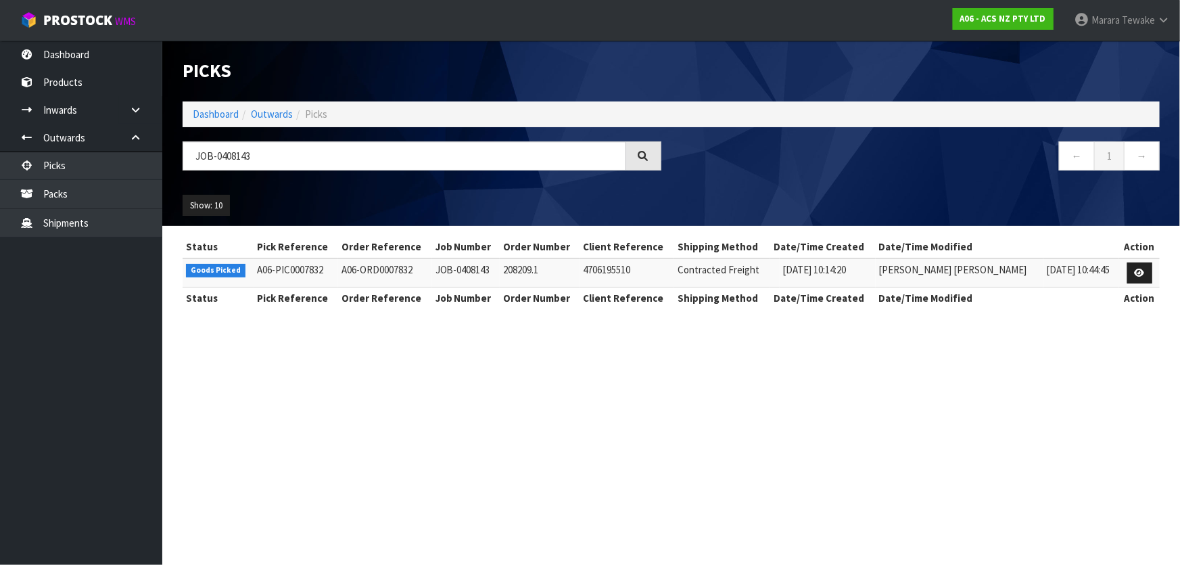
click at [1143, 259] on td at bounding box center [1139, 272] width 41 height 29
click at [1139, 272] on icon at bounding box center [1139, 272] width 10 height 9
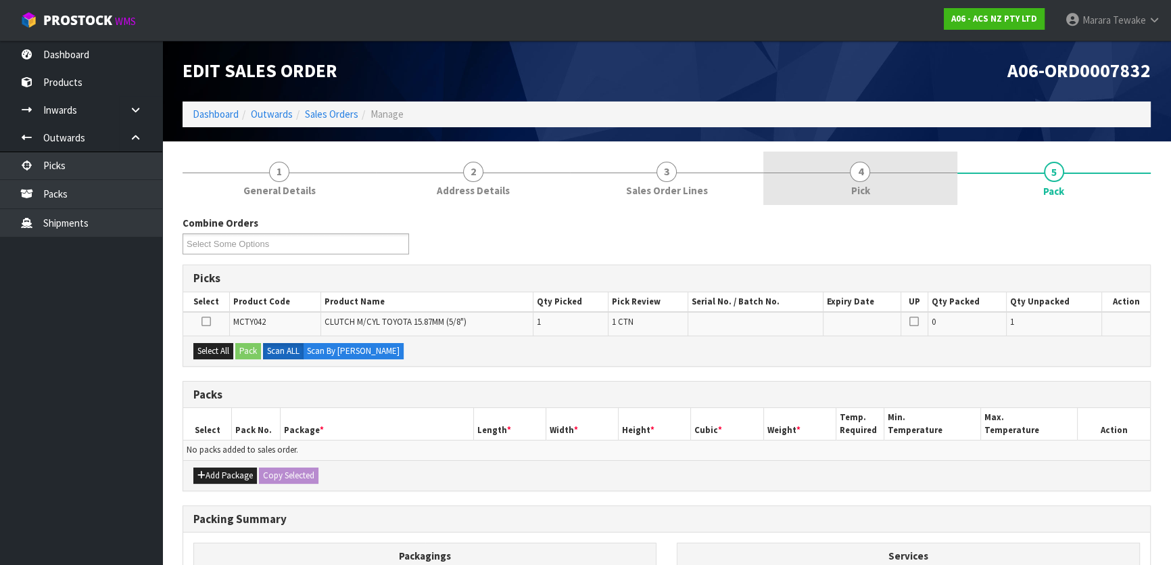
click at [890, 176] on link "4 Pick" at bounding box center [859, 177] width 193 height 53
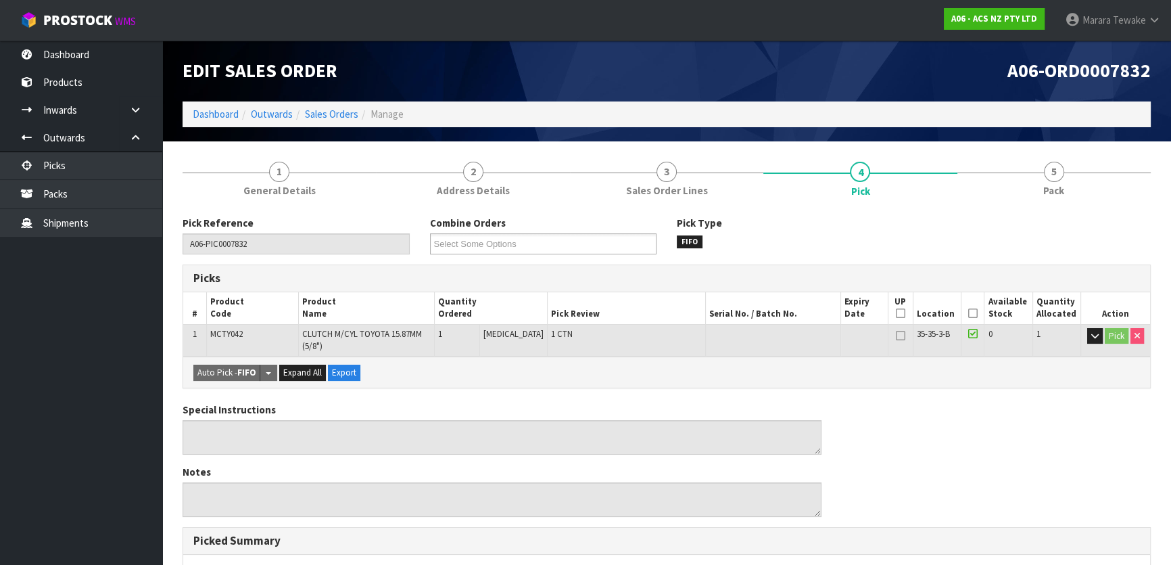
click at [968, 313] on icon at bounding box center [972, 313] width 9 height 1
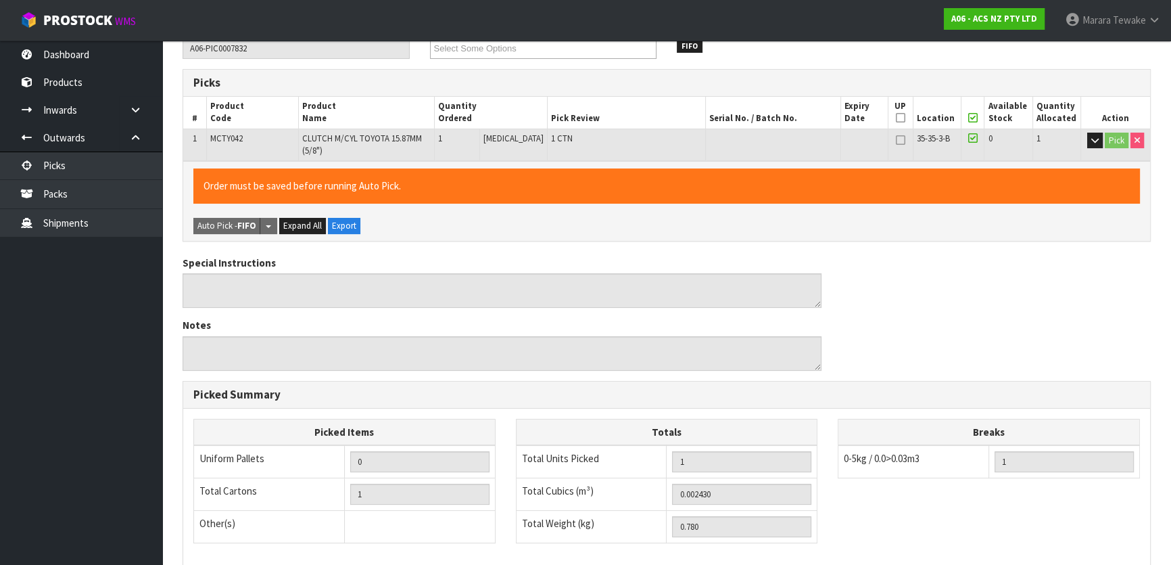
scroll to position [381, 0]
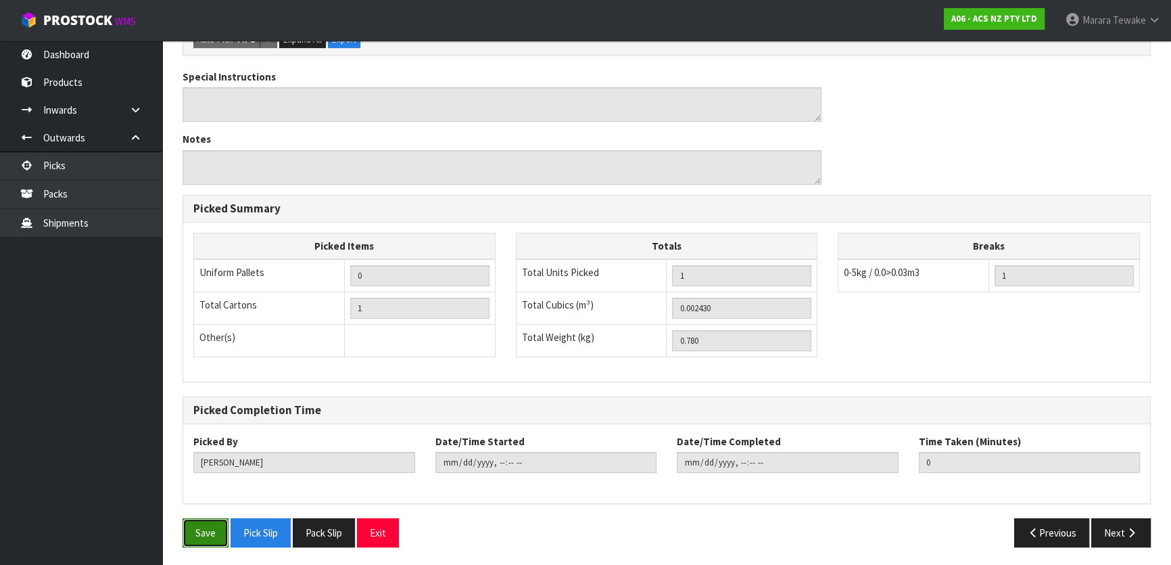
click at [197, 532] on button "Save" at bounding box center [206, 532] width 46 height 29
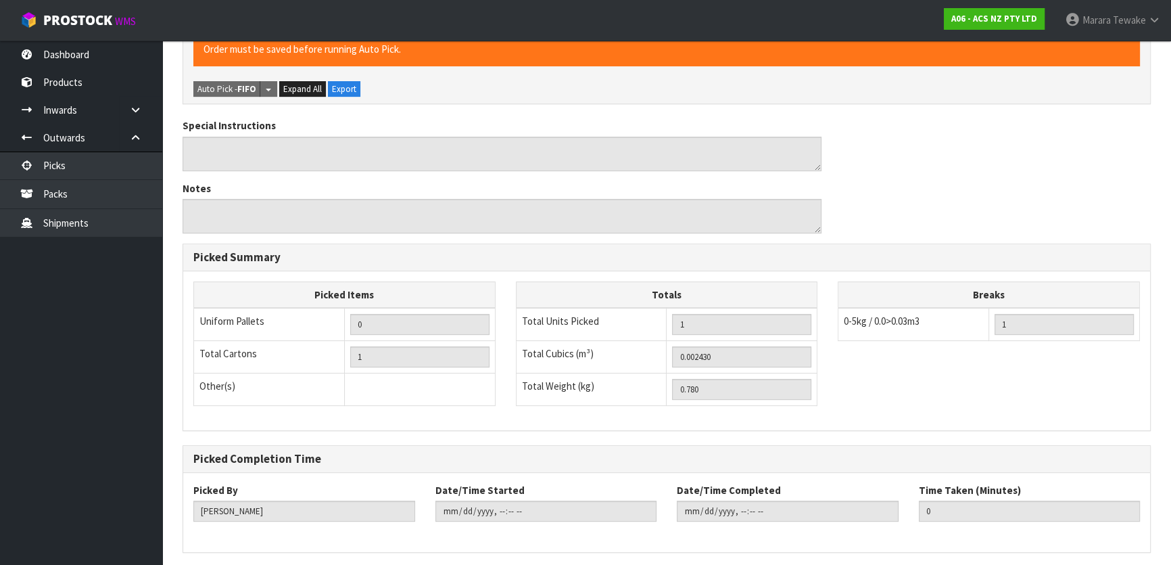
scroll to position [0, 0]
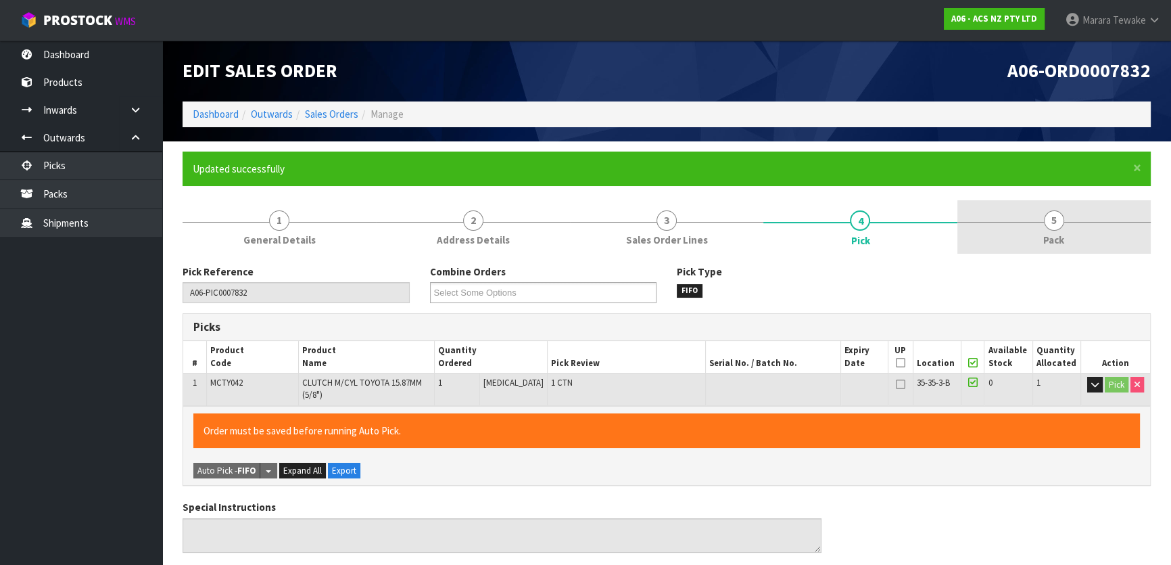
type input "Marara Tewake"
type input "2025-08-18T11:05:18"
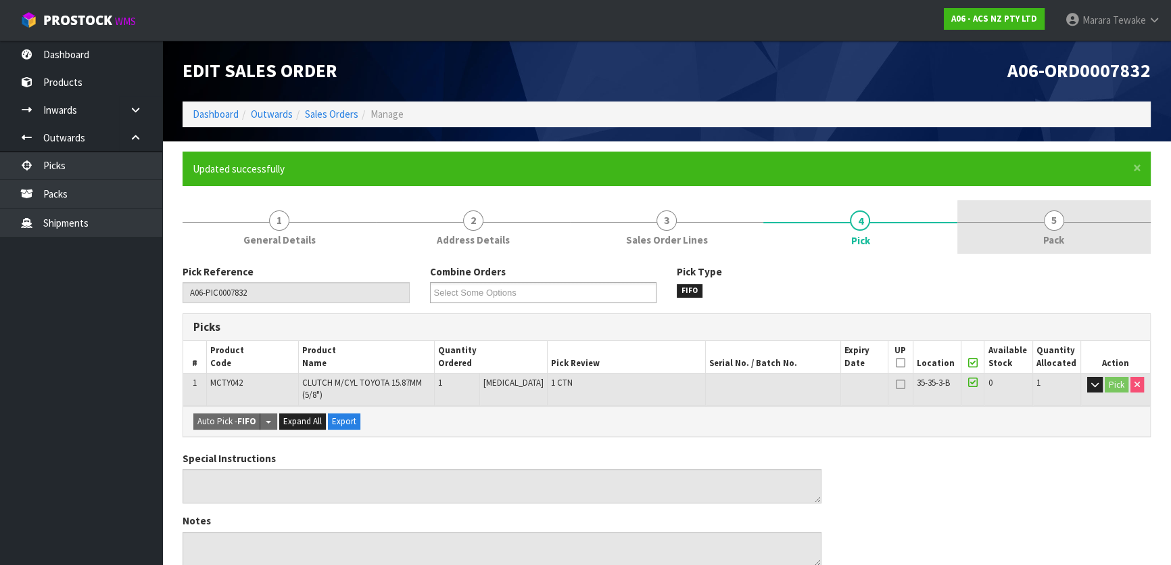
click at [1048, 233] on span "Pack" at bounding box center [1053, 240] width 21 height 14
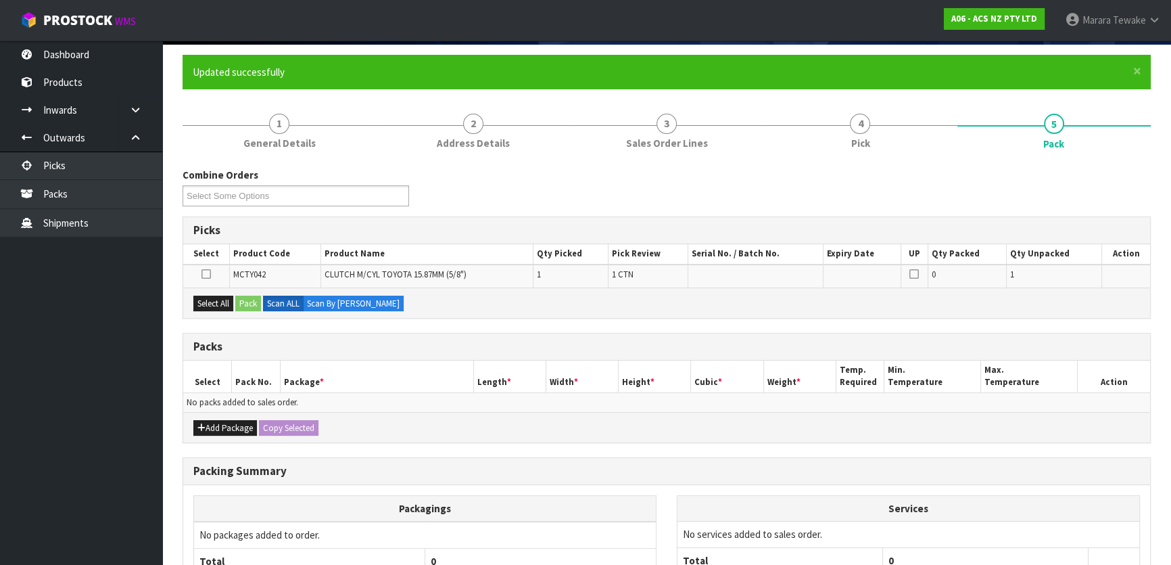
scroll to position [222, 0]
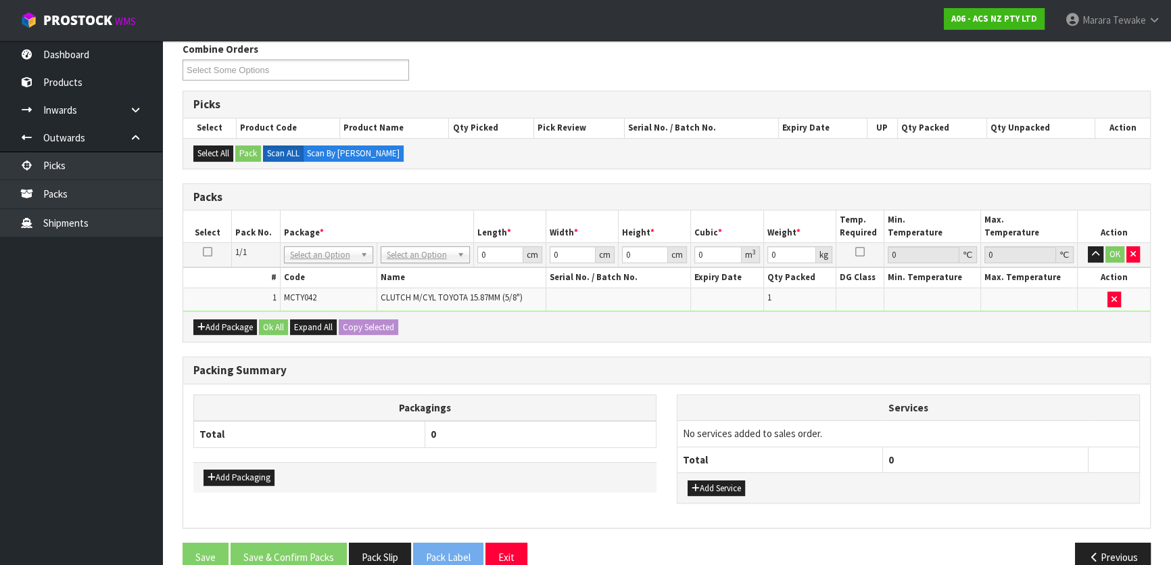
drag, startPoint x: 302, startPoint y: 254, endPoint x: 235, endPoint y: 426, distance: 184.3
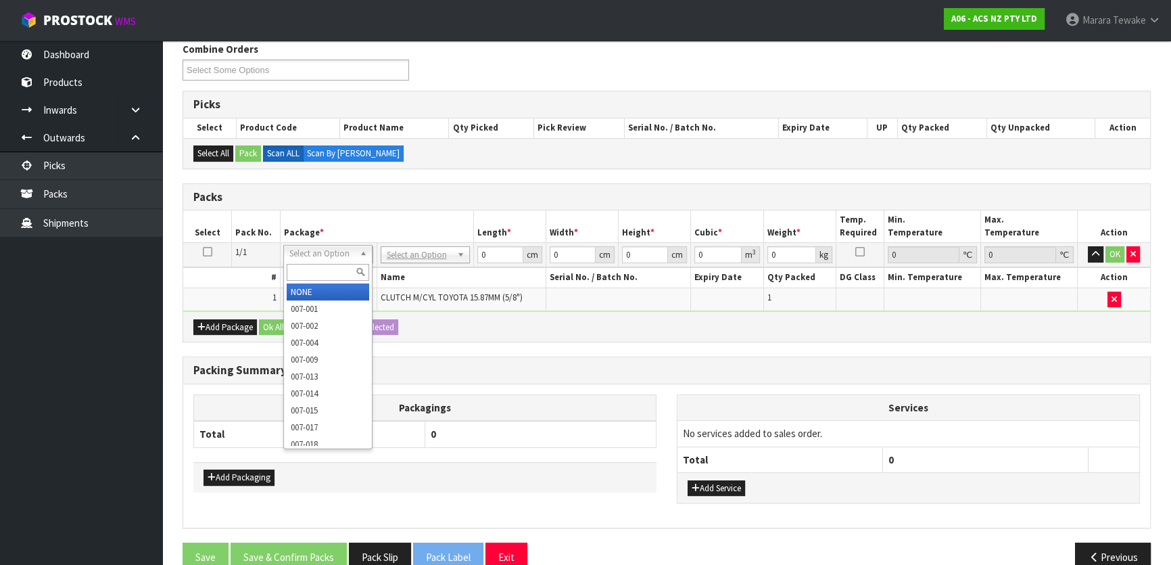
drag, startPoint x: 235, startPoint y: 426, endPoint x: 175, endPoint y: 305, distance: 134.8
click at [116, 290] on ul "Dashboard Products Categories Serial Numbers Kitsets Packagings Inwards Purchas…" at bounding box center [81, 303] width 162 height 524
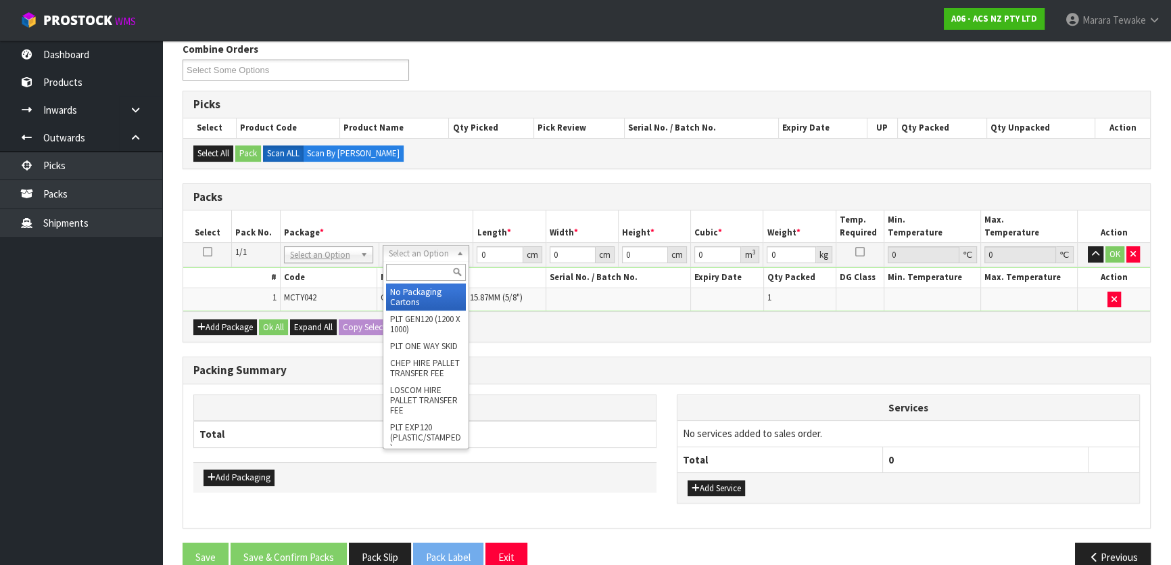
click at [418, 269] on input "text" at bounding box center [426, 272] width 80 height 17
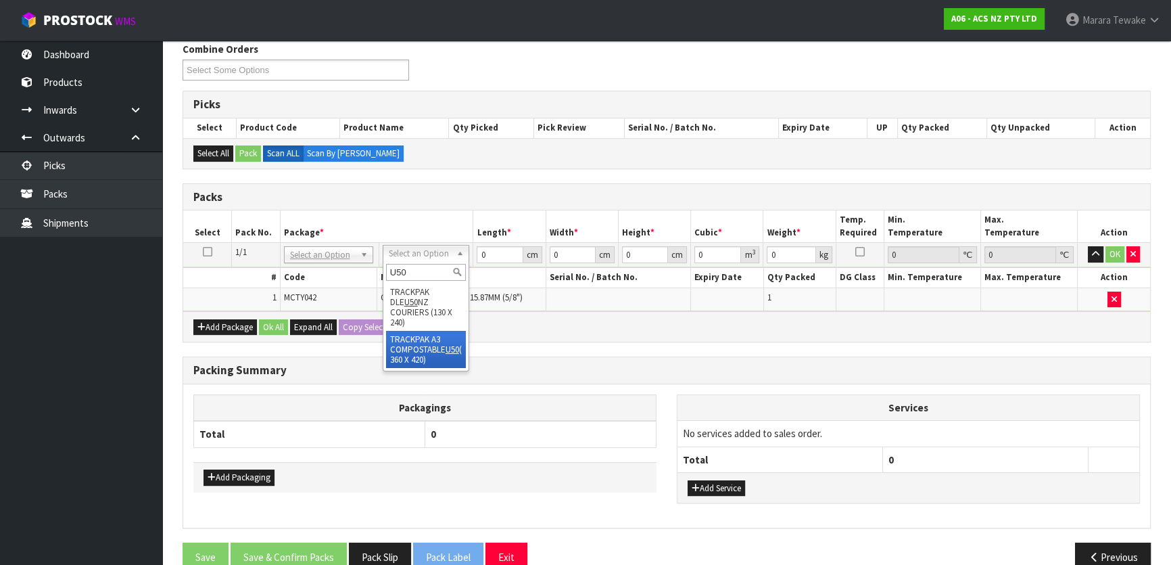
type input "U50"
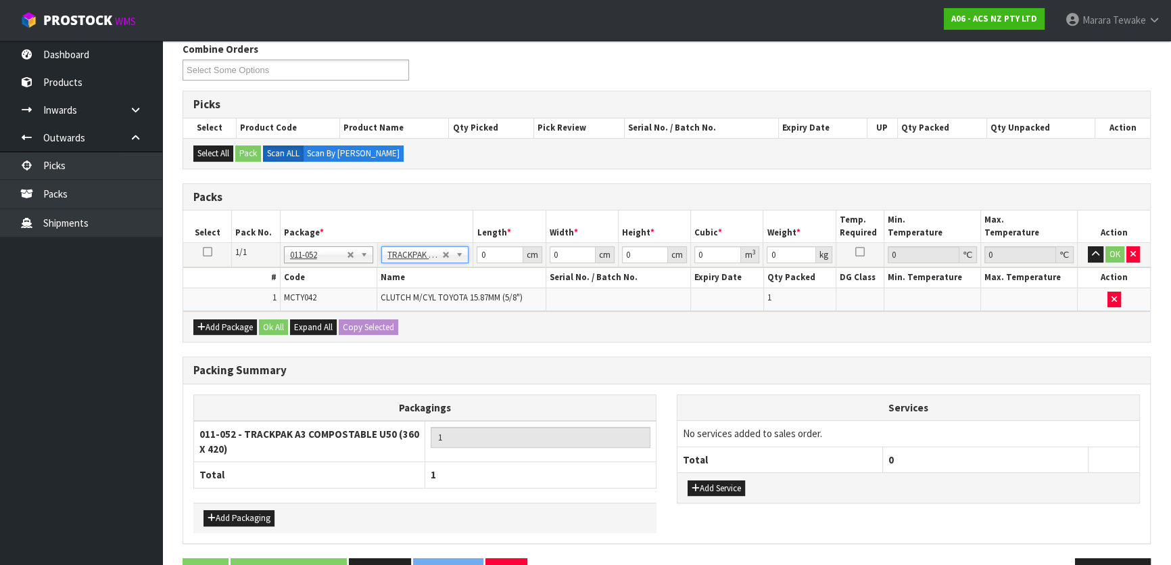
type input "36"
type input "42"
type input "0.05"
type input "0.000076"
type input "0.79"
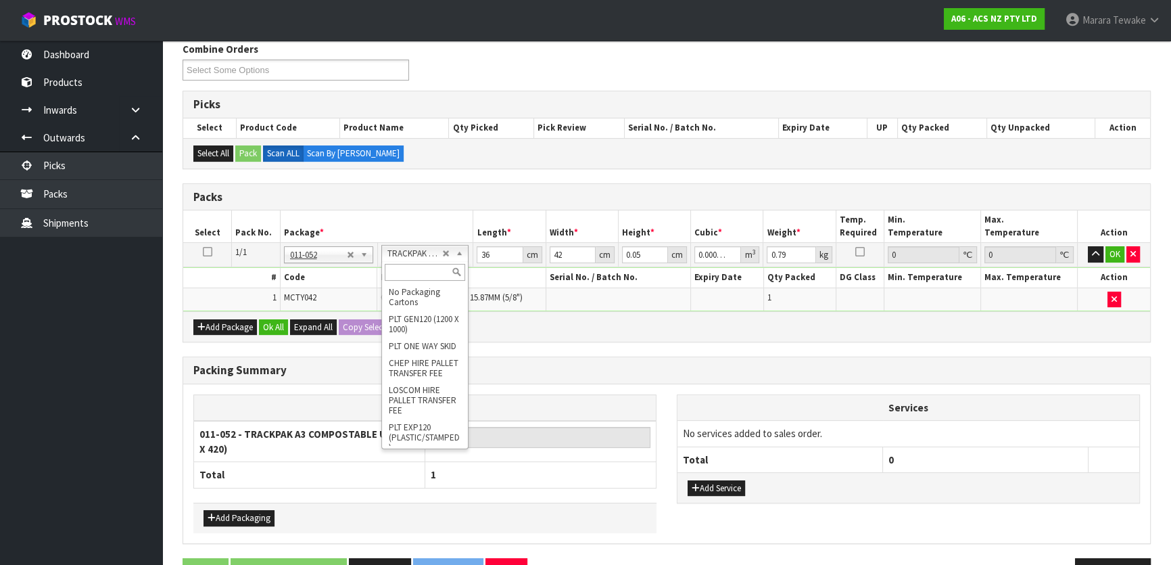
click at [416, 272] on input "text" at bounding box center [425, 272] width 80 height 17
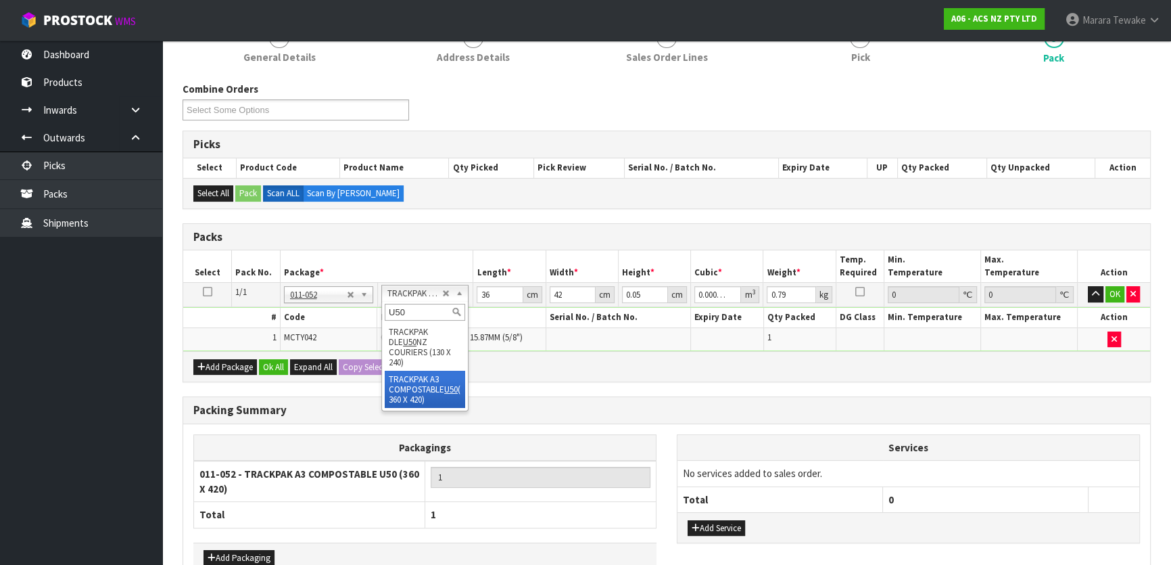
scroll to position [161, 0]
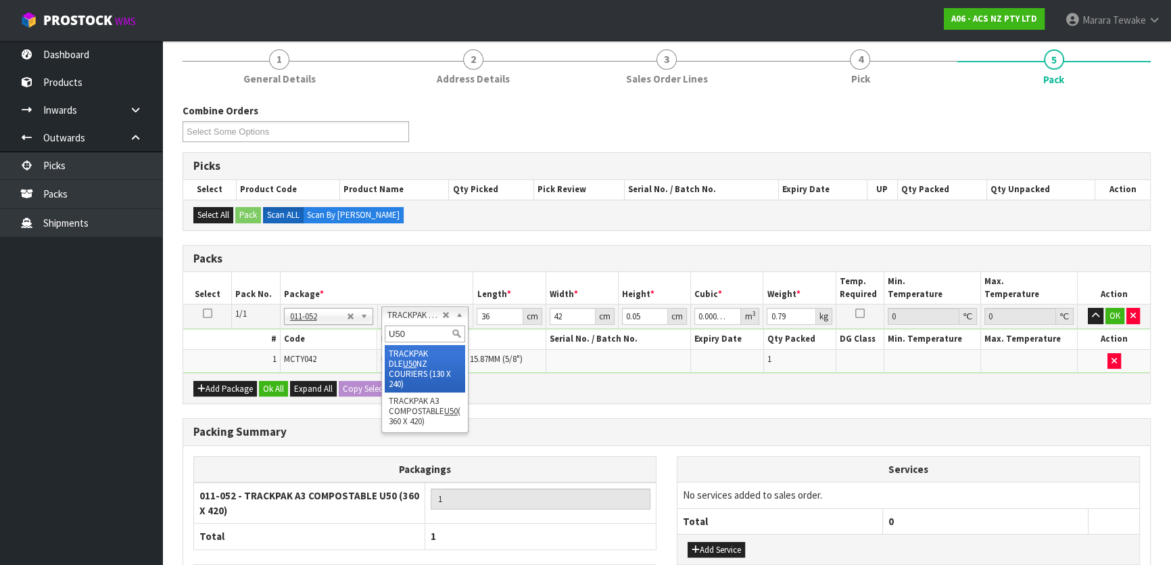
type input "U50"
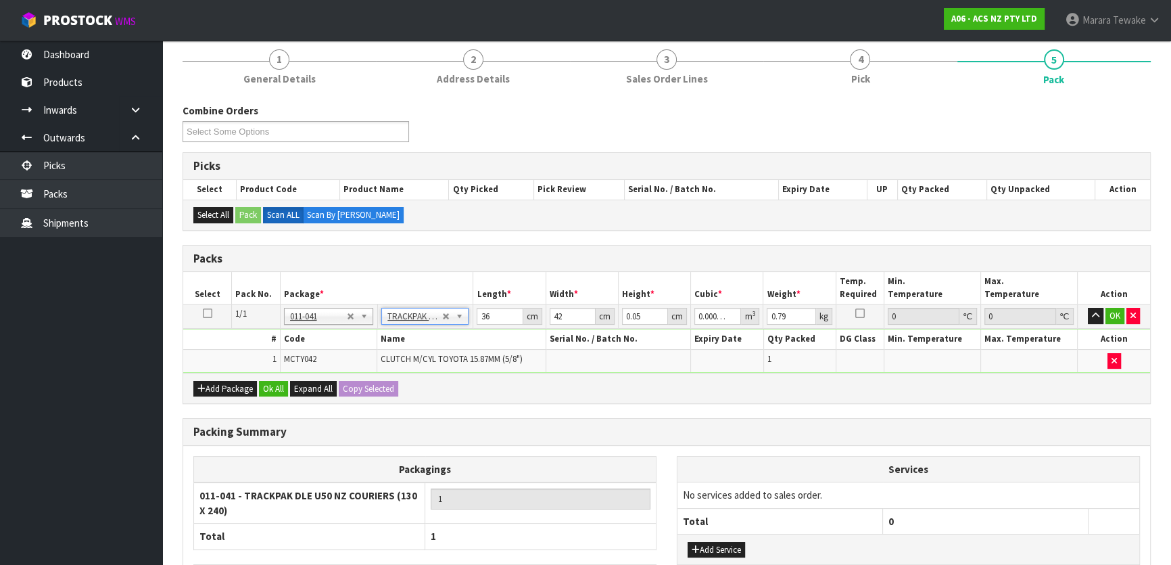
type input "13"
type input "24"
type input "0.01"
type input "0.000003"
drag, startPoint x: 646, startPoint y: 310, endPoint x: 600, endPoint y: 306, distance: 46.8
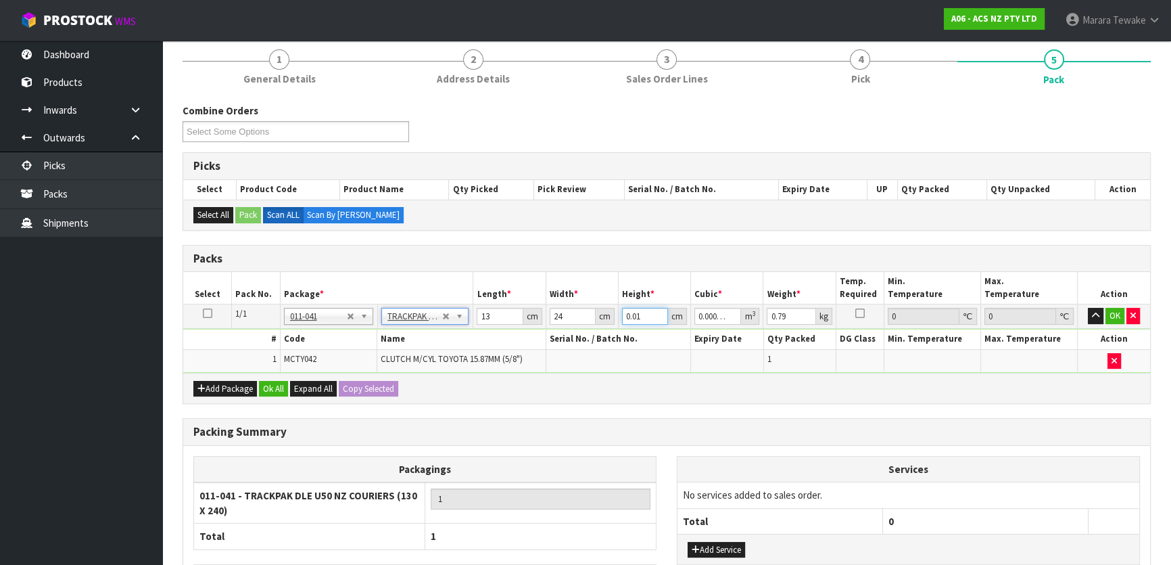
click at [605, 309] on tr "1/1 NONE 007-001 007-002 007-004 007-009 007-013 007-014 007-015 007-017 007-01…" at bounding box center [666, 316] width 967 height 24
type input "8"
type input "0.002496"
type input "8"
click at [275, 388] on button "Ok All" at bounding box center [273, 389] width 29 height 16
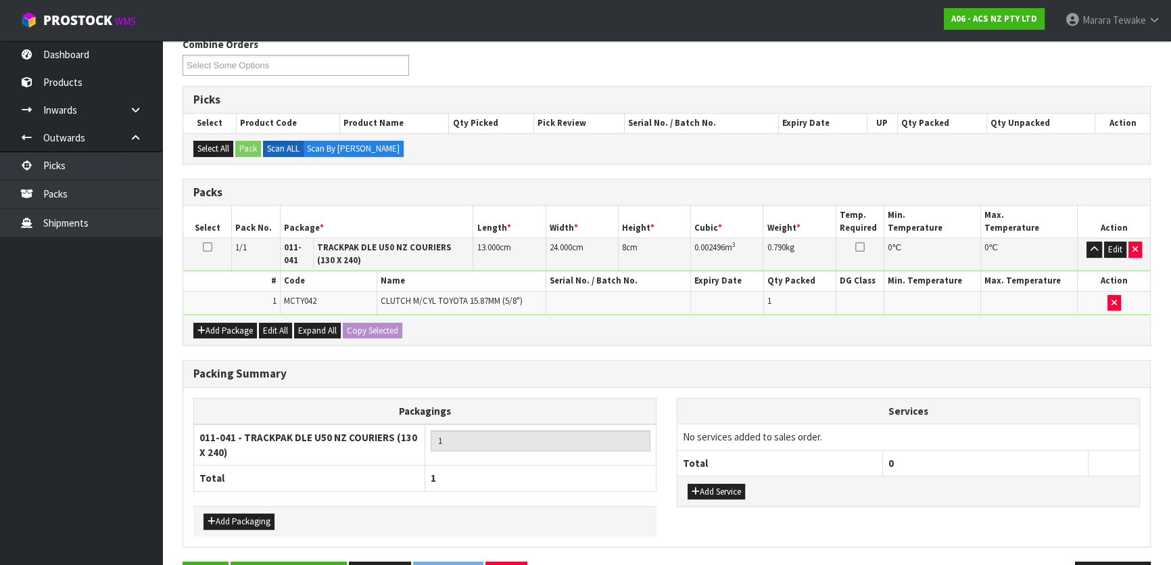
scroll to position [270, 0]
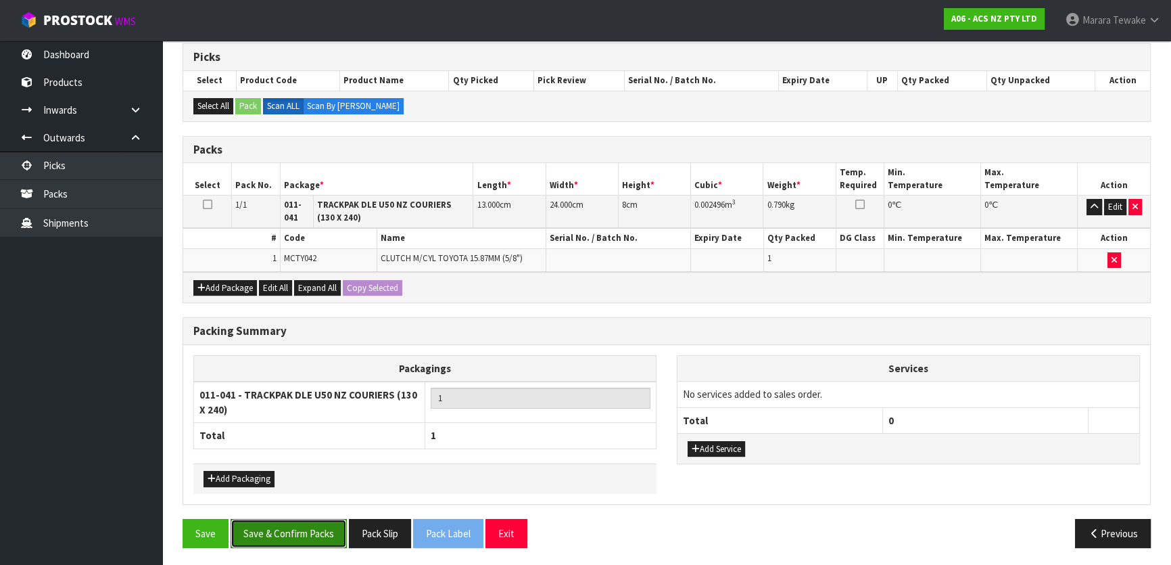
click at [303, 527] on button "Save & Confirm Packs" at bounding box center [289, 533] width 116 height 29
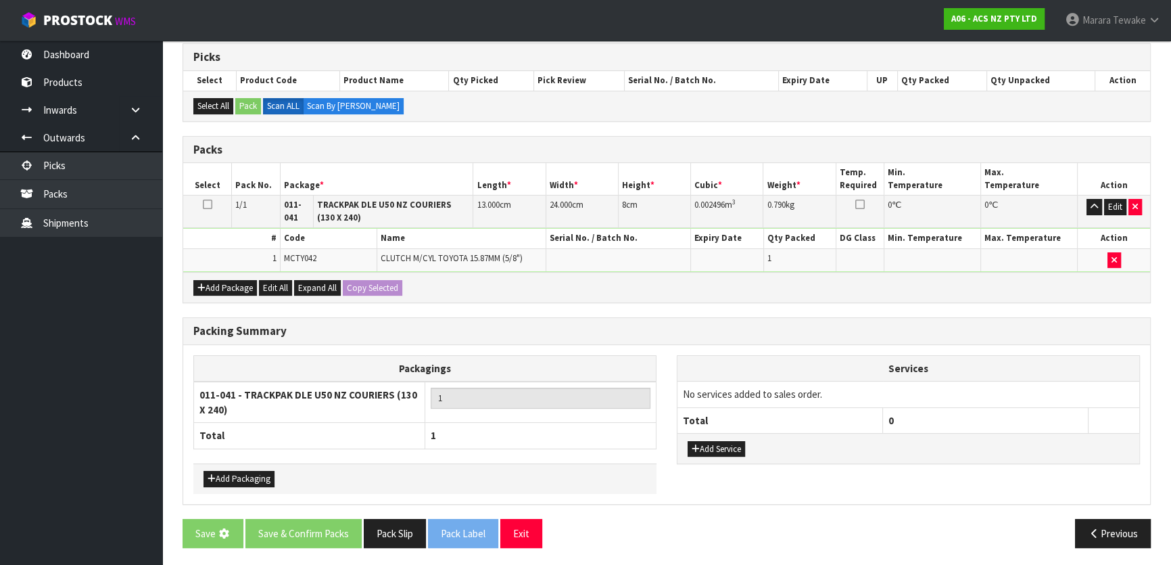
scroll to position [0, 0]
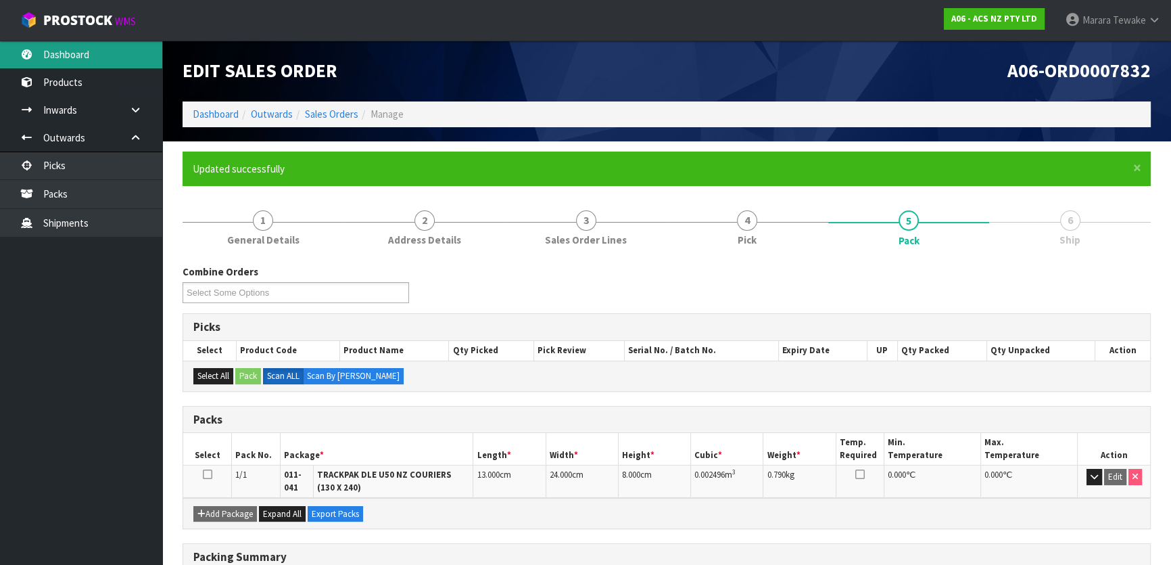
click at [95, 47] on link "Dashboard" at bounding box center [81, 55] width 162 height 28
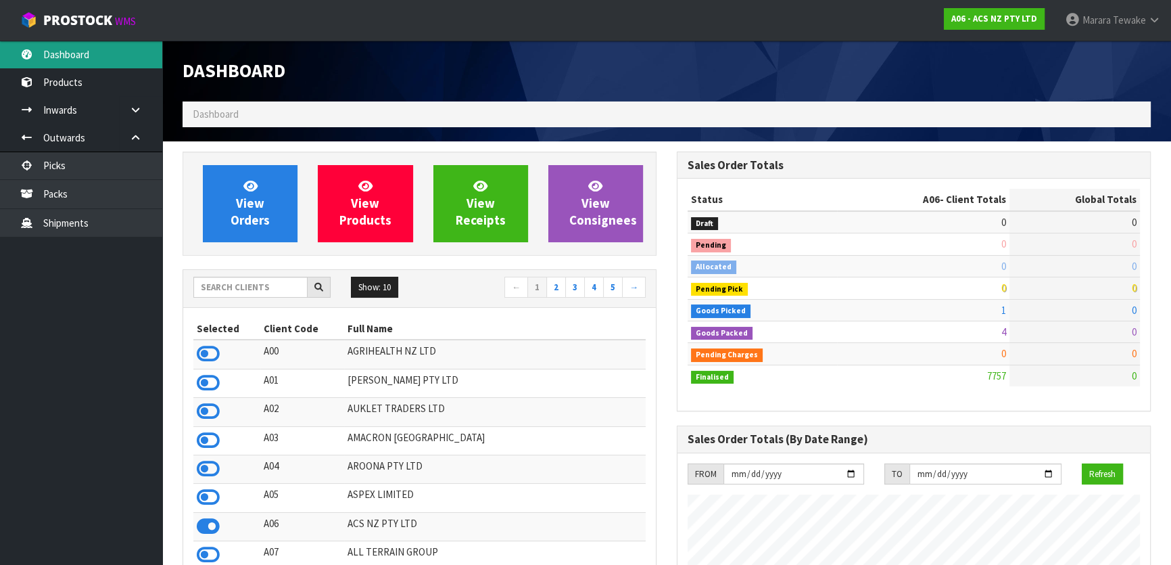
scroll to position [1022, 494]
click at [217, 354] on icon at bounding box center [208, 353] width 23 height 20
click at [212, 354] on icon at bounding box center [208, 353] width 23 height 20
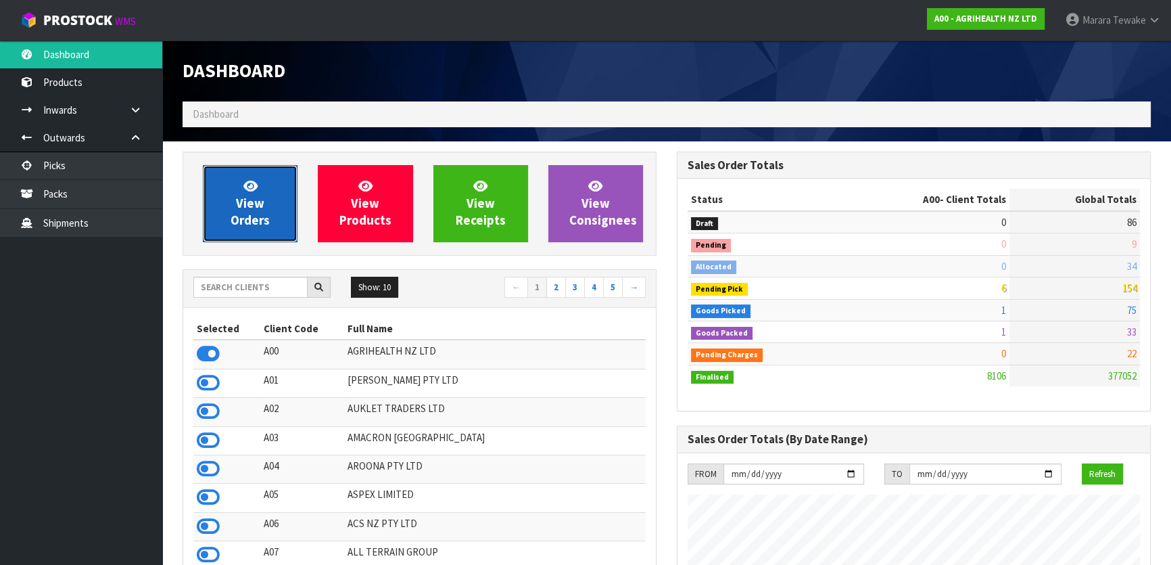
click at [243, 217] on span "View Orders" at bounding box center [250, 203] width 39 height 51
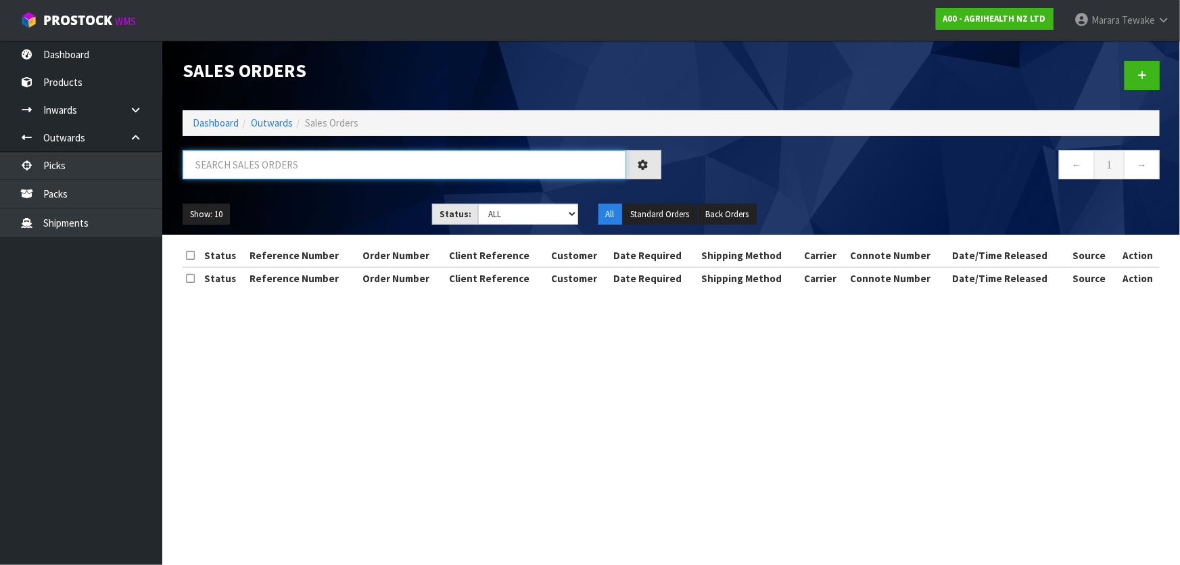
click at [242, 170] on input "text" at bounding box center [404, 164] width 443 height 29
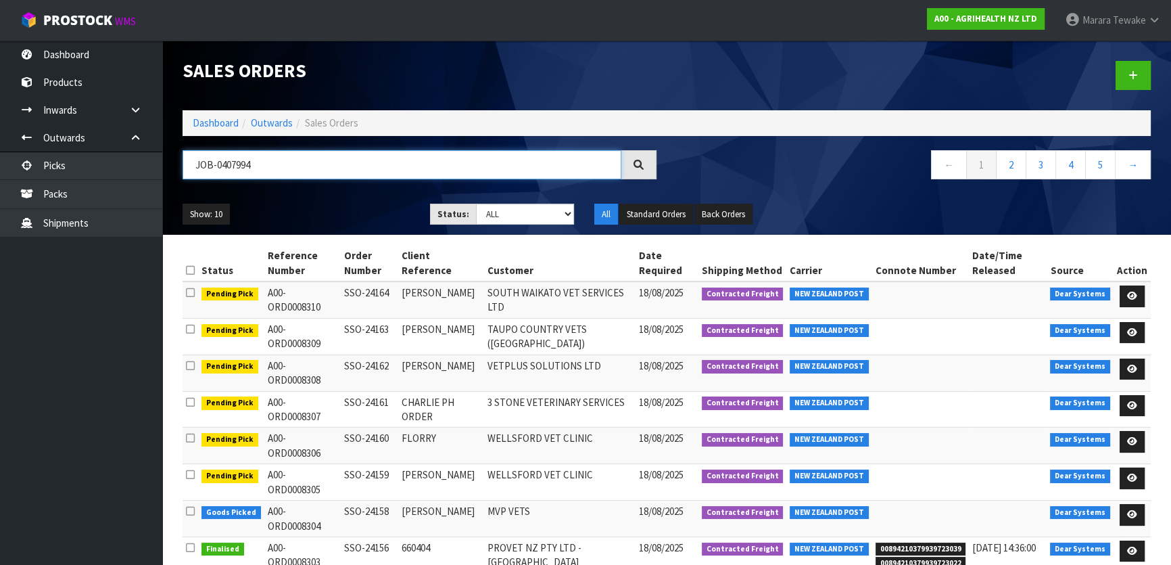
type input "JOB-0407994"
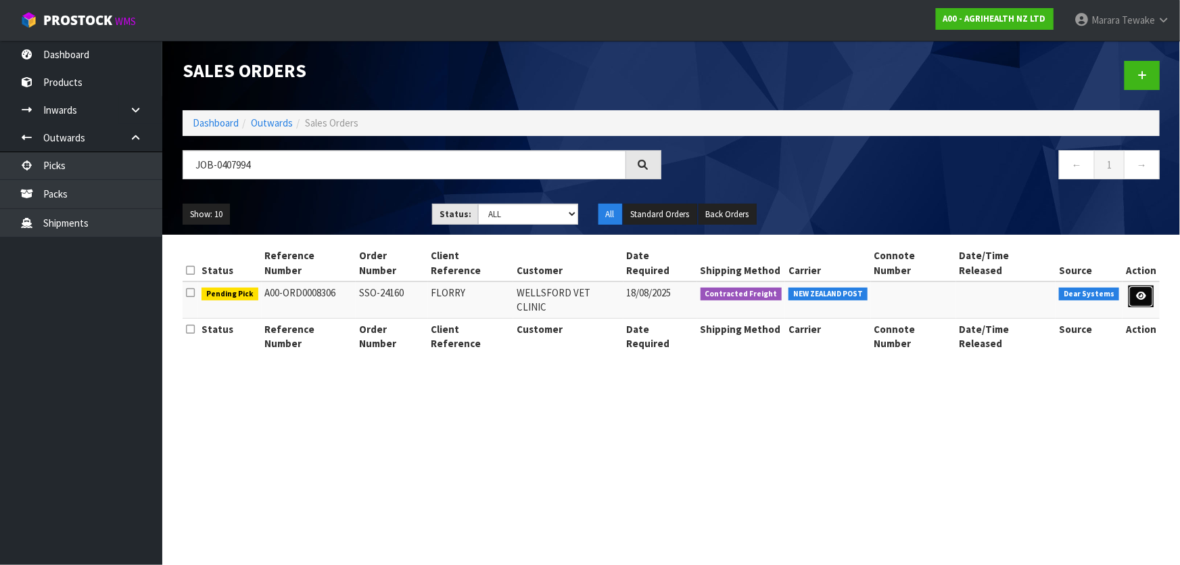
click at [1141, 291] on icon at bounding box center [1141, 295] width 10 height 9
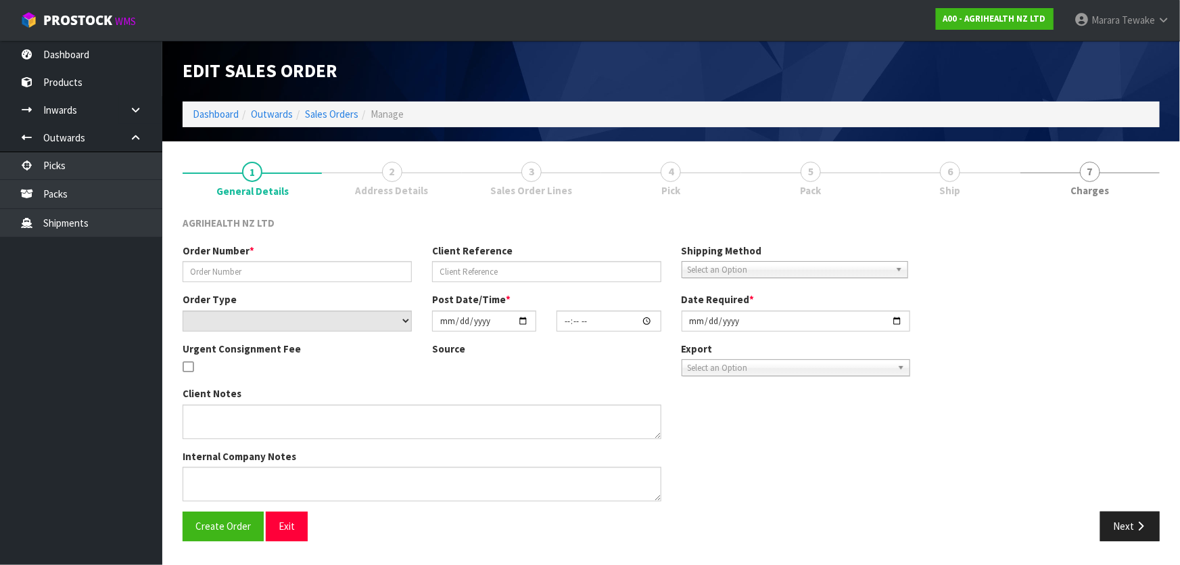
type input "SSO-24160"
type input "FLORRY"
select select "number:0"
type input "2025-08-15"
type input "15:53:13.000"
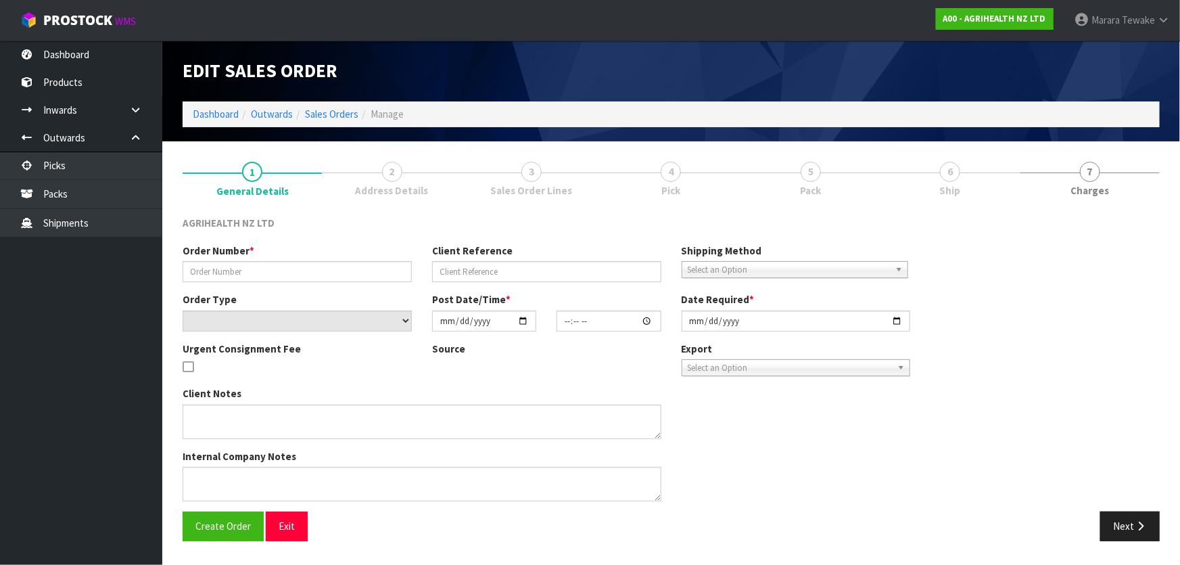
type input "2025-08-18"
type textarea "SHIP BY: Overnight Courier Ph Order"
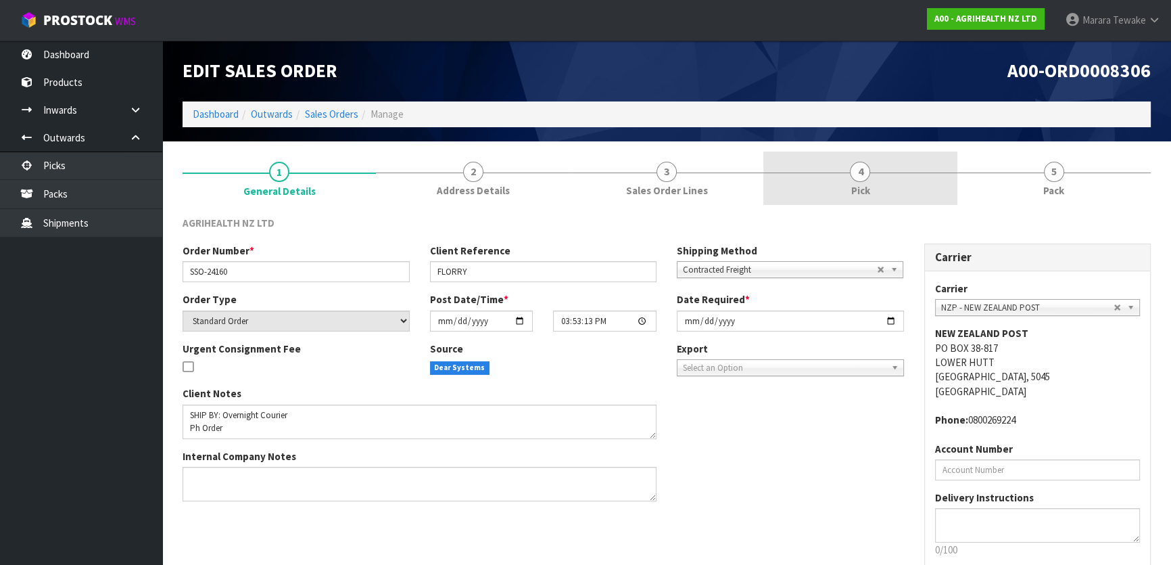
click at [880, 166] on link "4 Pick" at bounding box center [859, 177] width 193 height 53
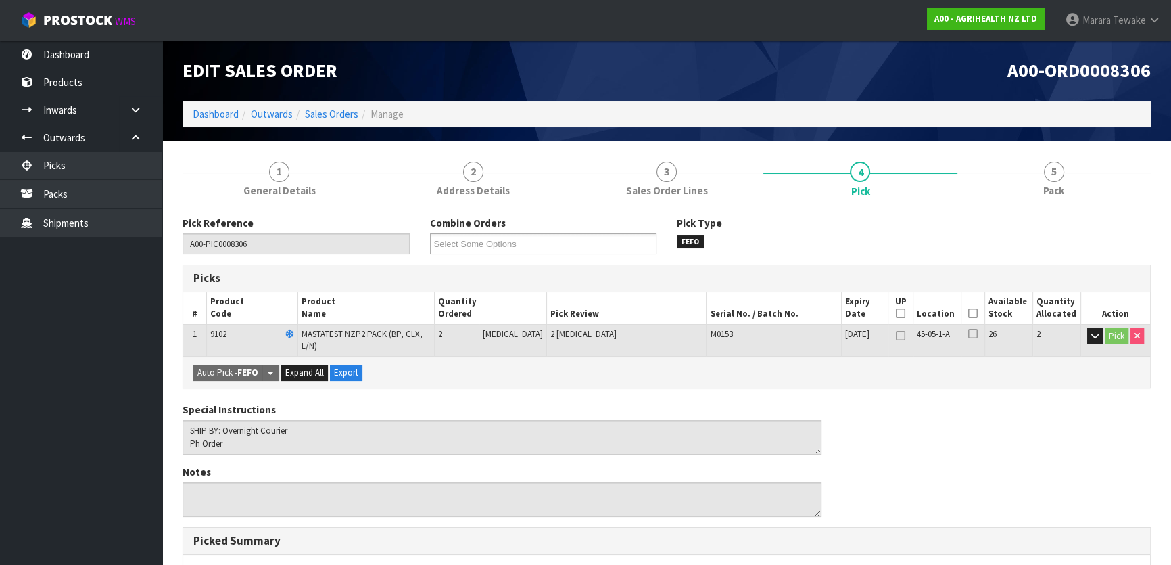
click at [968, 314] on icon at bounding box center [972, 313] width 9 height 1
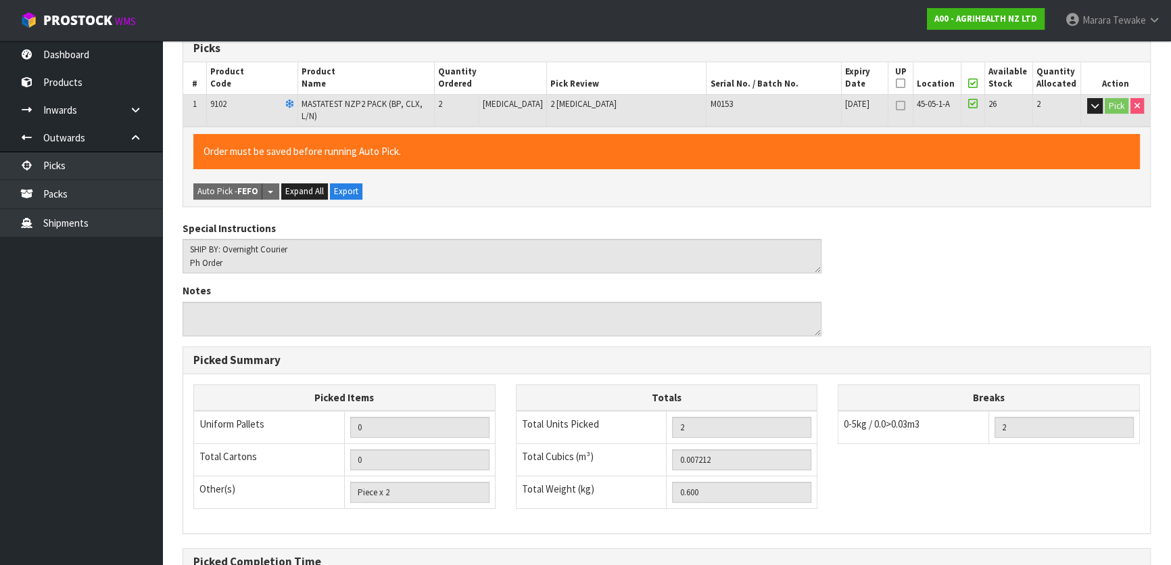
scroll to position [372, 0]
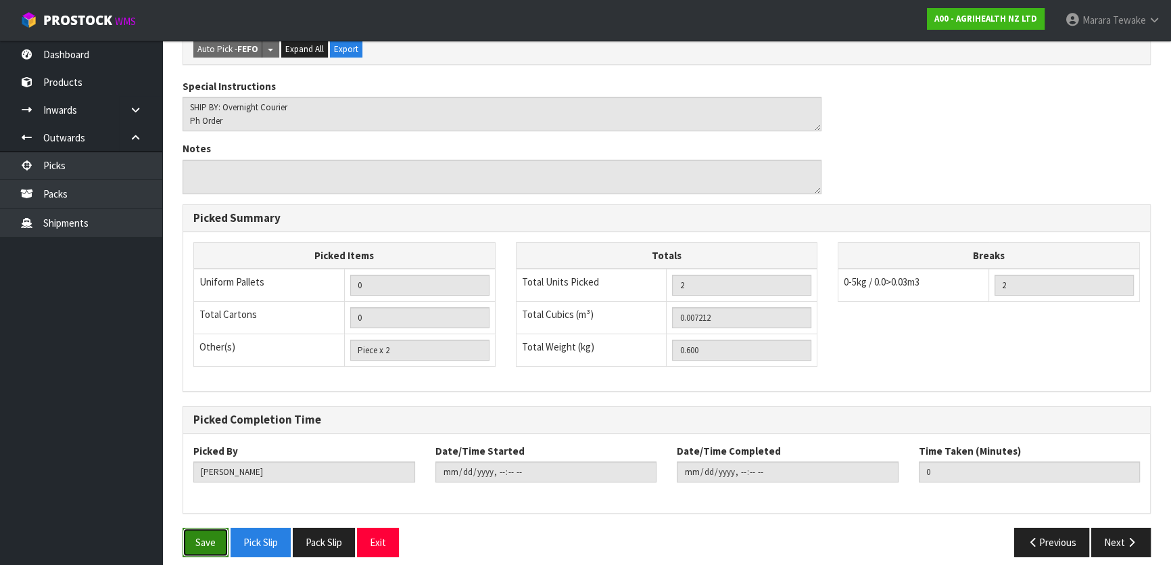
click at [203, 527] on button "Save" at bounding box center [206, 541] width 46 height 29
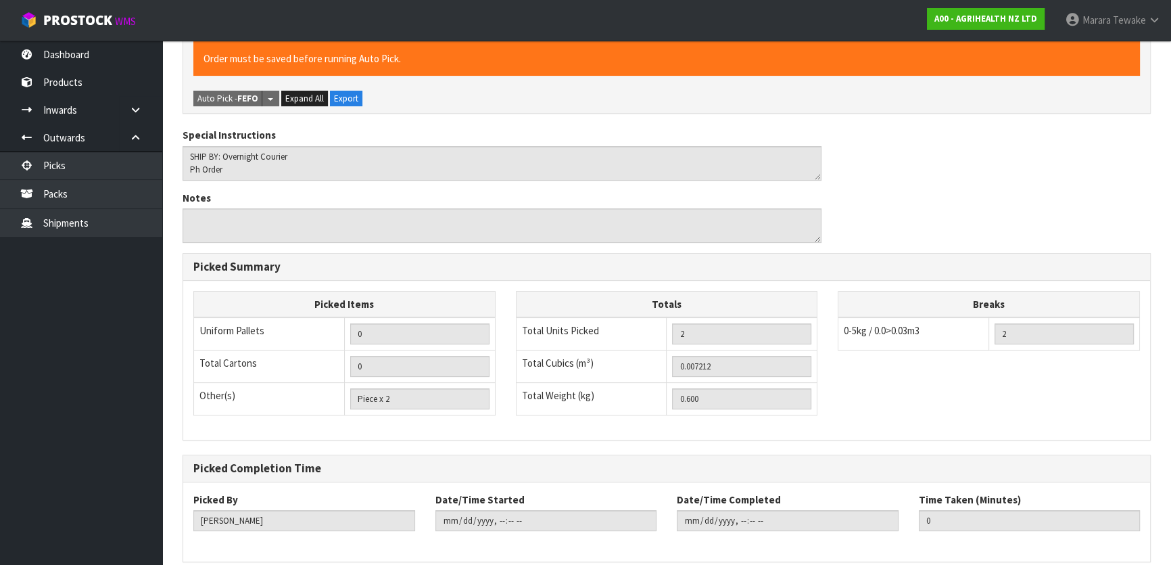
scroll to position [0, 0]
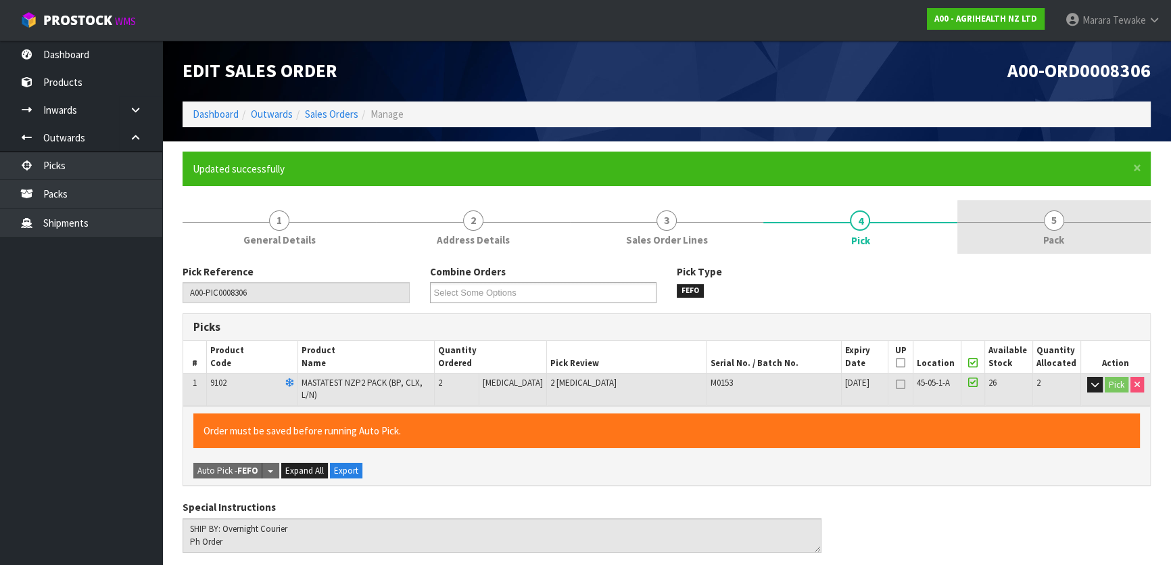
type input "Marara Tewake"
type input "2025-08-18T11:10:29"
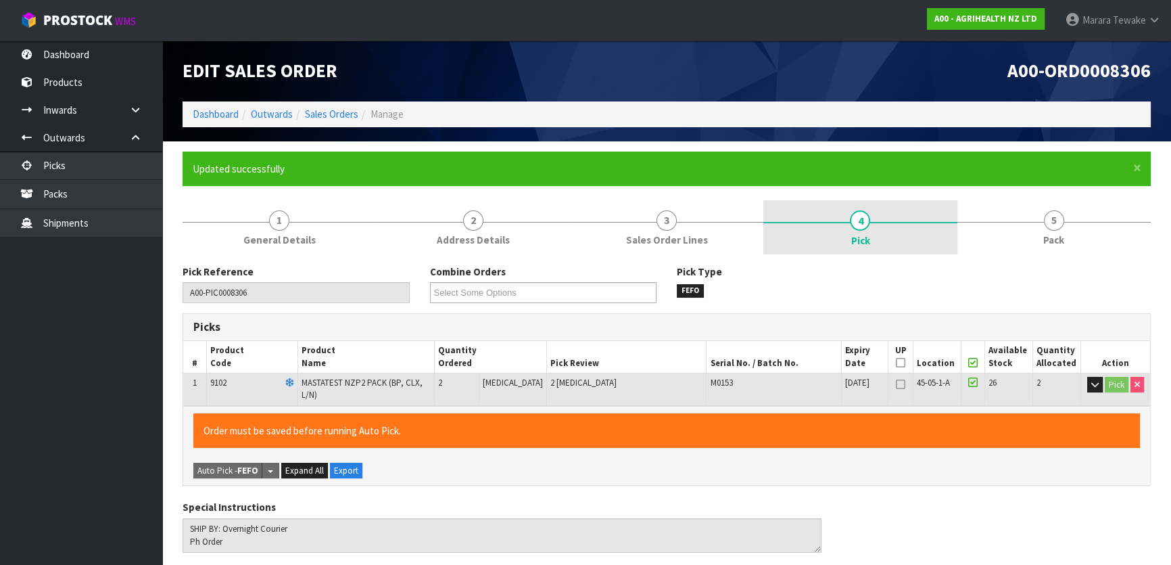
drag, startPoint x: 1053, startPoint y: 232, endPoint x: 905, endPoint y: 252, distance: 148.8
click at [1052, 231] on link "5 Pack" at bounding box center [1053, 226] width 193 height 53
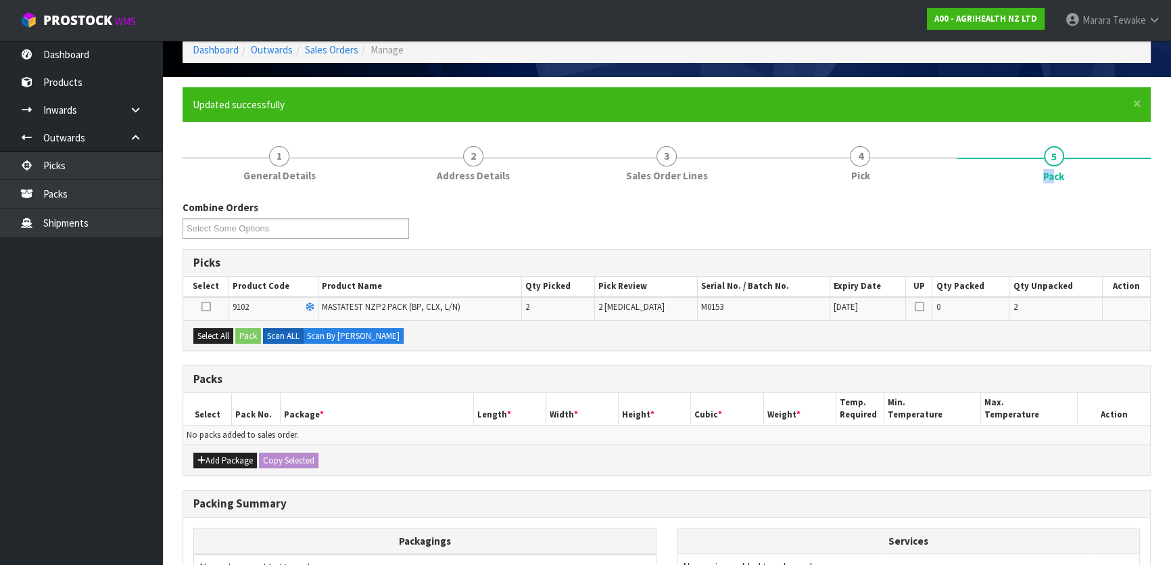
scroll to position [122, 0]
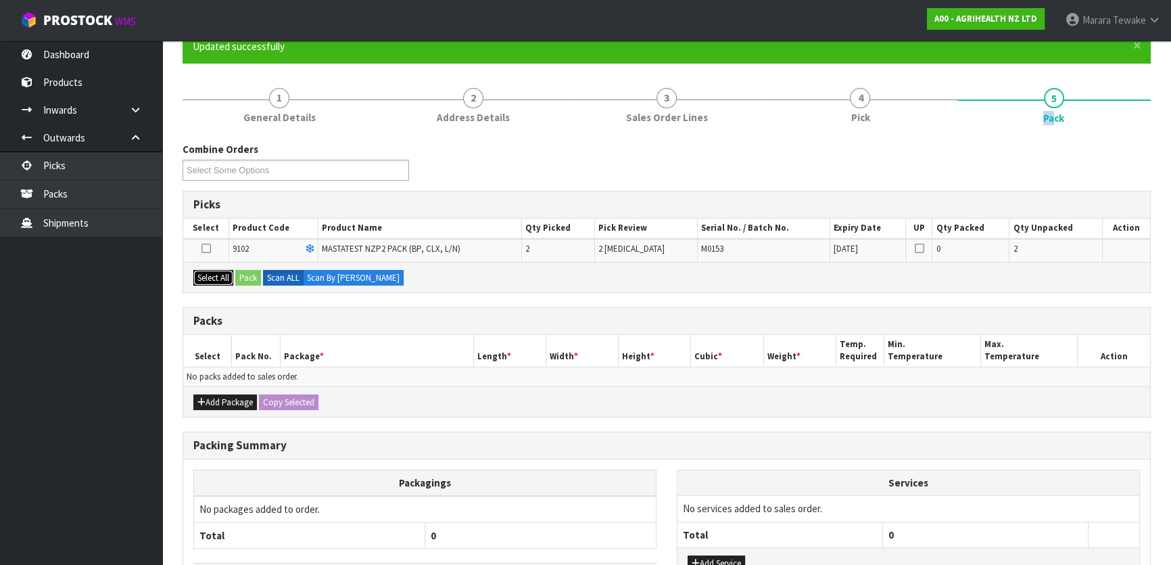
click at [214, 278] on button "Select All" at bounding box center [213, 278] width 40 height 16
click at [237, 275] on div "Select All Pack Scan ALL Scan By Quantity" at bounding box center [666, 277] width 967 height 30
click at [243, 275] on button "Pack" at bounding box center [248, 278] width 26 height 16
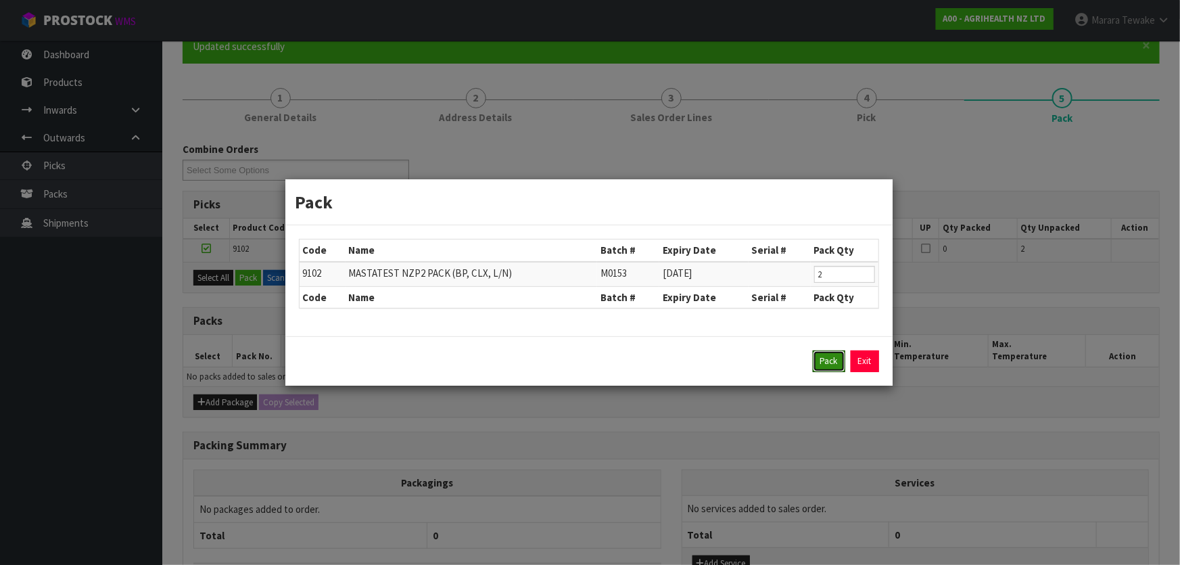
drag, startPoint x: 824, startPoint y: 356, endPoint x: 645, endPoint y: 319, distance: 183.0
click at [823, 357] on button "Pack" at bounding box center [829, 361] width 32 height 22
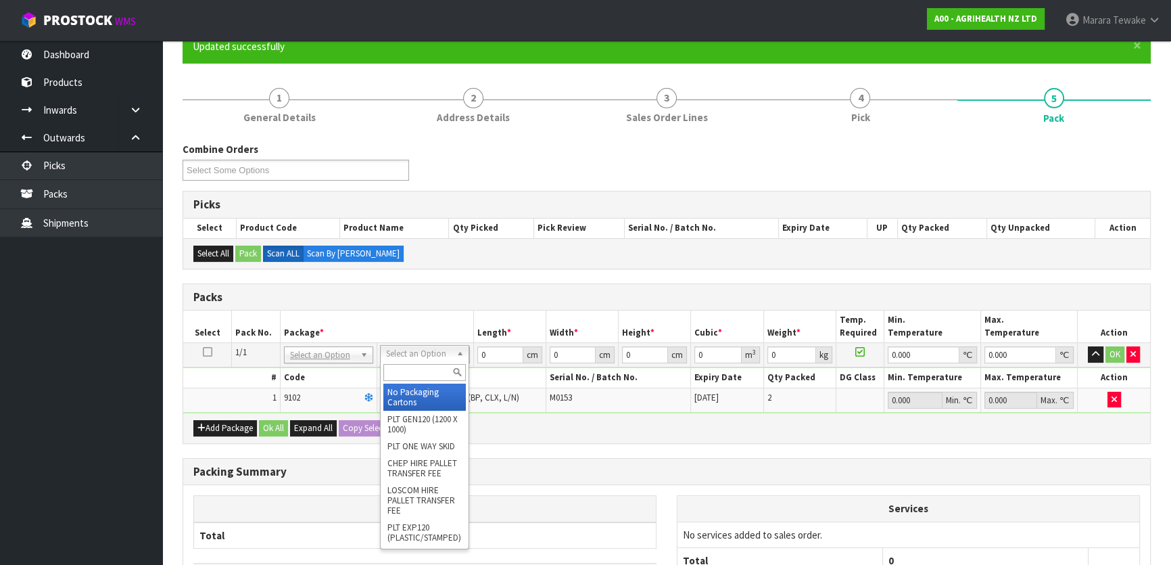
click at [424, 371] on input "text" at bounding box center [424, 372] width 82 height 17
type input "A4"
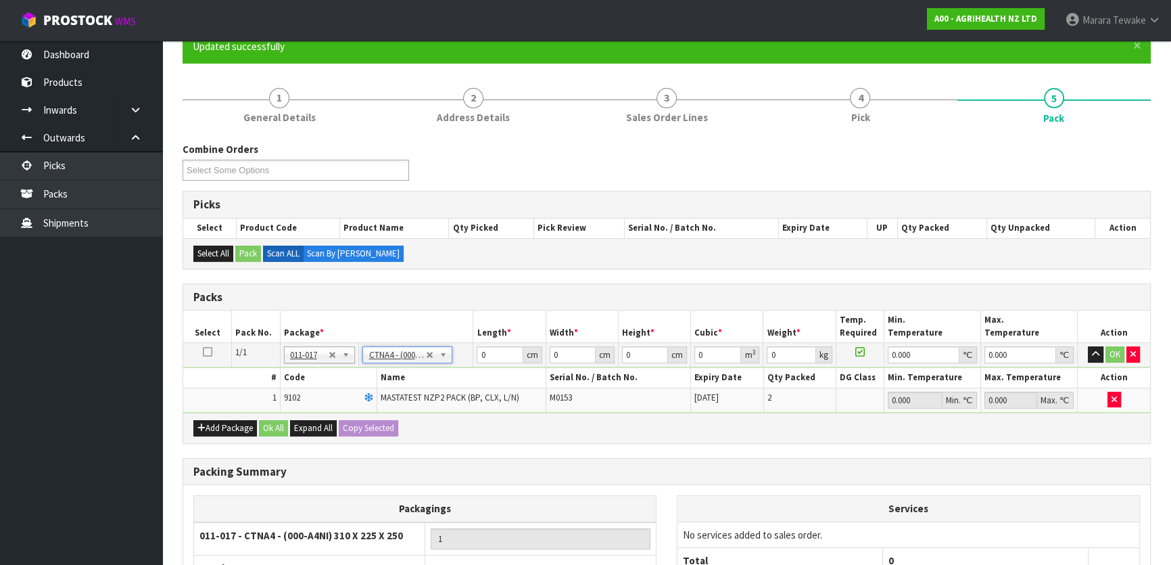
type input "31"
type input "22.5"
type input "25"
type input "0.017438"
type input "0.8"
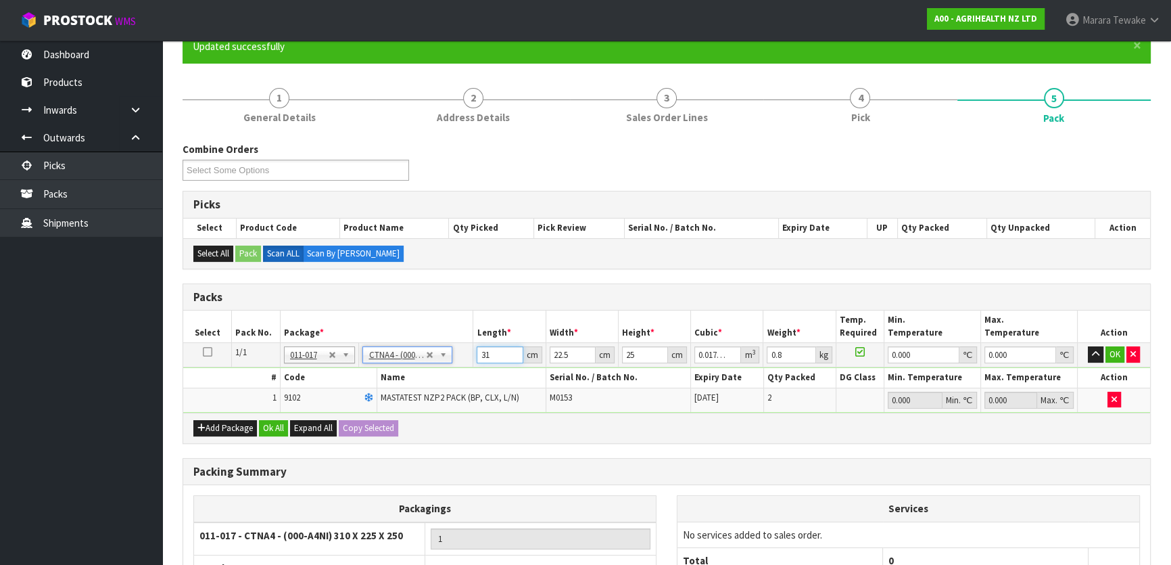
drag, startPoint x: 495, startPoint y: 350, endPoint x: 476, endPoint y: 347, distance: 19.0
click at [477, 350] on input "31" at bounding box center [500, 354] width 46 height 17
type input "3"
type input "0.001687"
type input "31"
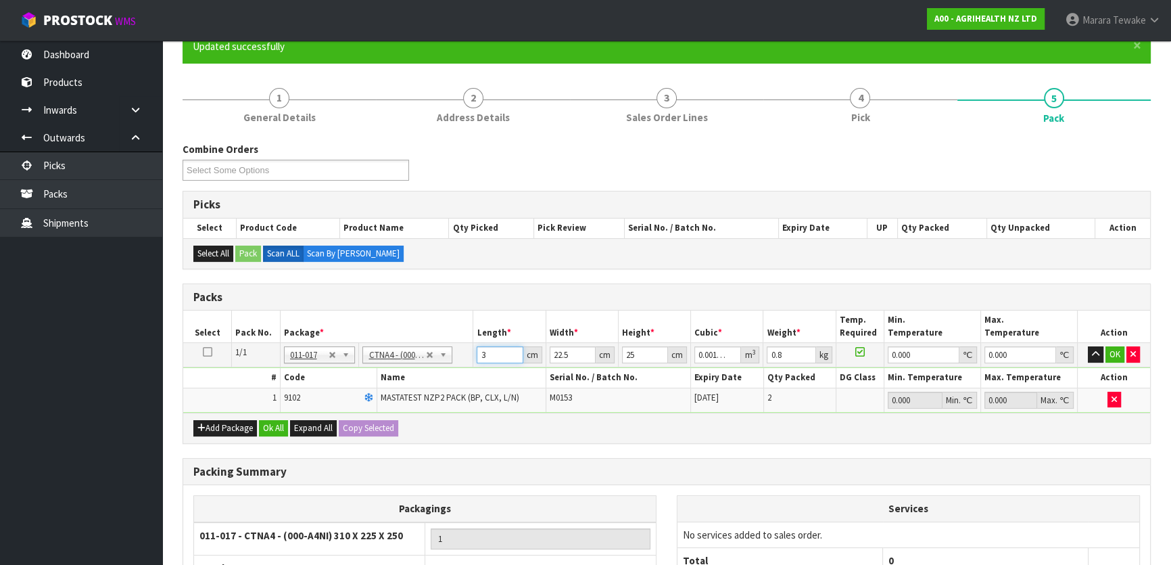
type input "0.017438"
type input "2"
type input "0.00155"
type input "24"
type input "0.0186"
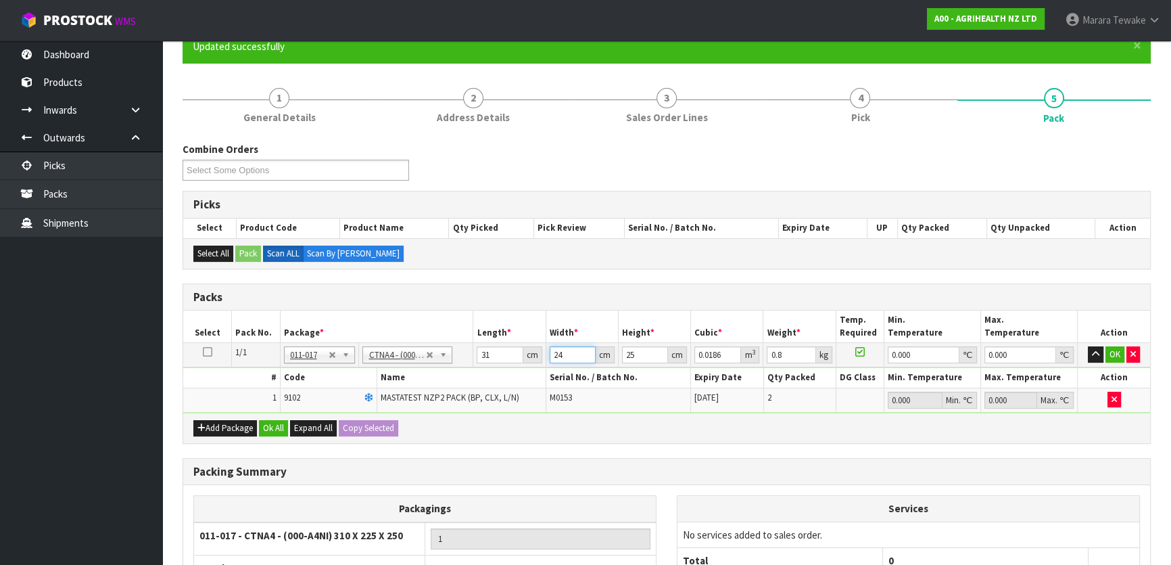
type input "24"
type input "2"
type input "0.001488"
type input "20"
type input "0.01488"
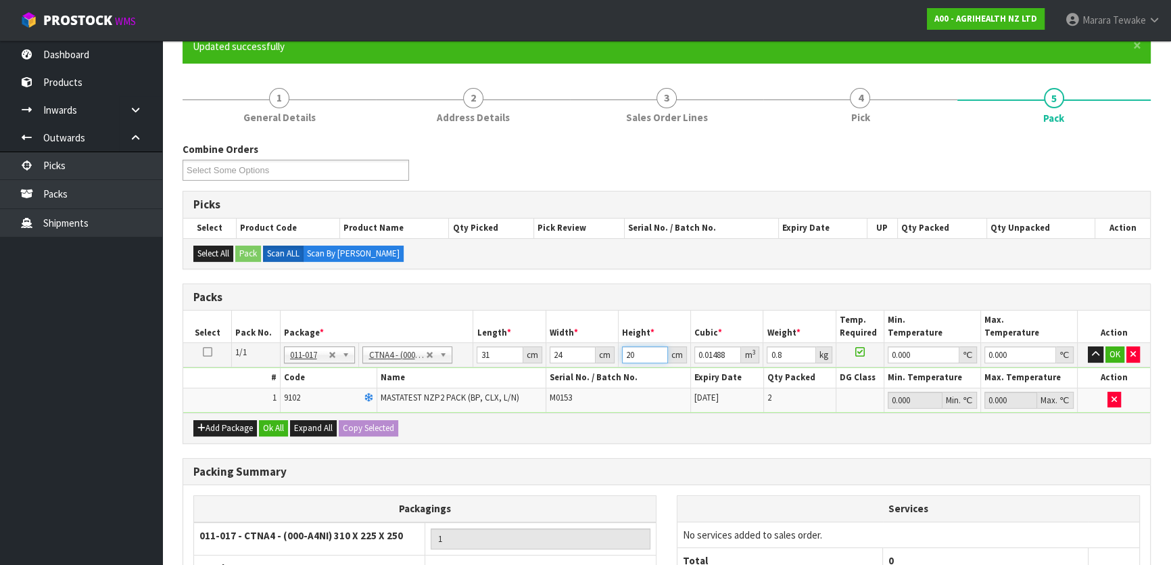
type input "20"
type input "1"
type input "0"
click at [1088, 346] on button "button" at bounding box center [1096, 354] width 16 height 16
click button "OK" at bounding box center [1114, 354] width 19 height 16
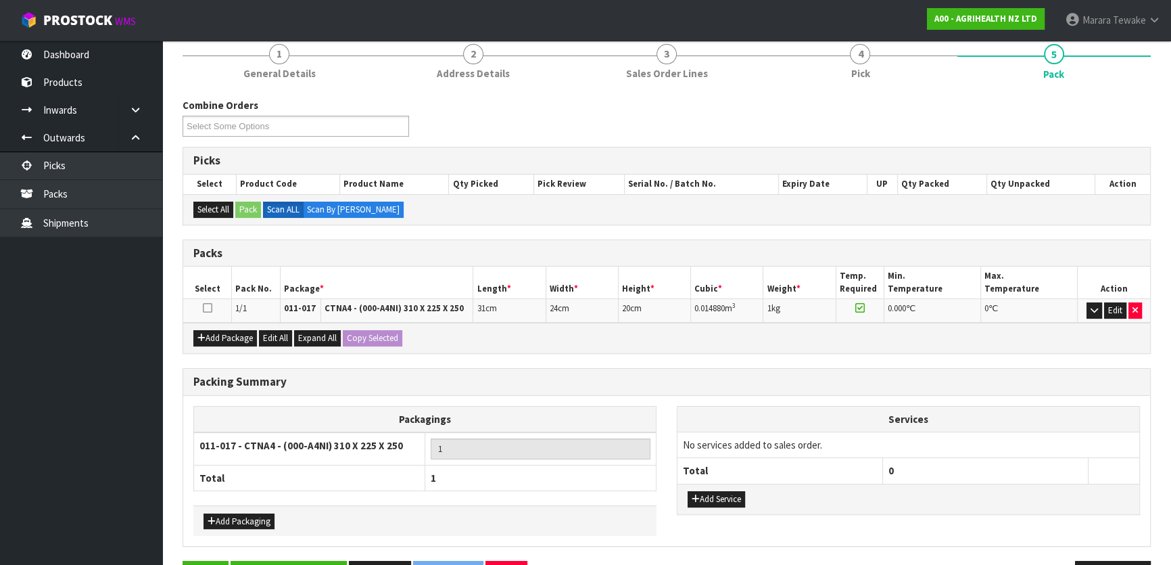
scroll to position [209, 0]
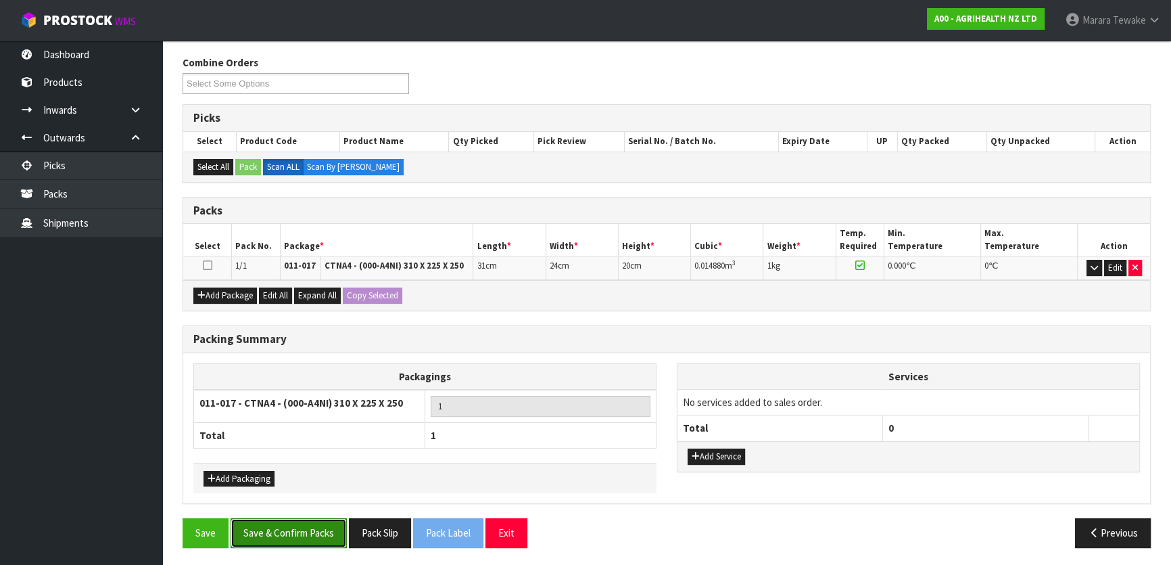
click at [289, 518] on button "Save & Confirm Packs" at bounding box center [289, 532] width 116 height 29
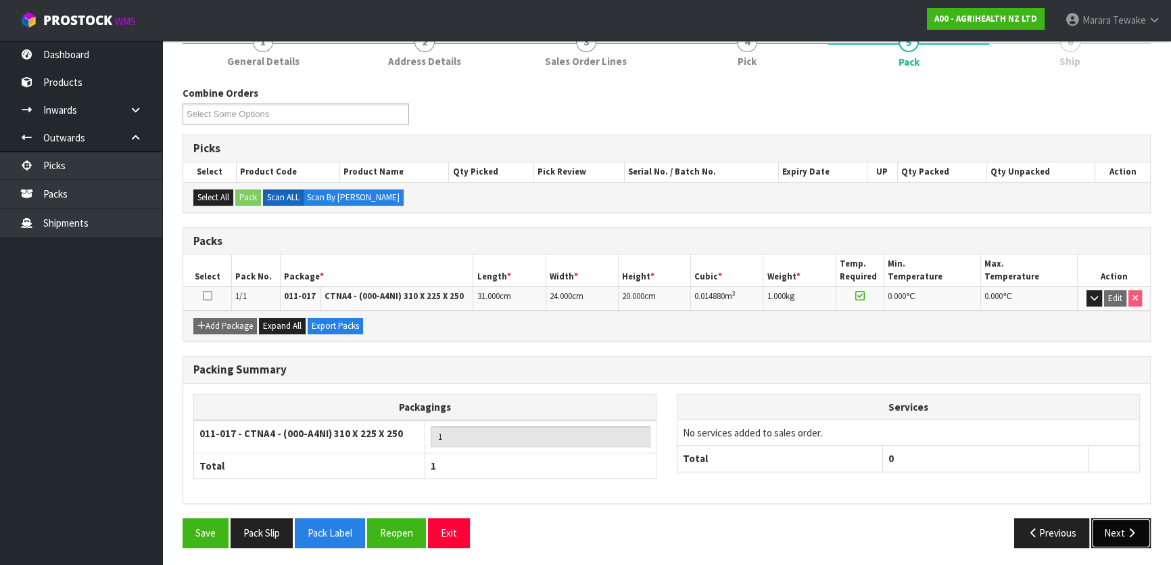
click at [1125, 529] on icon "button" at bounding box center [1131, 532] width 13 height 10
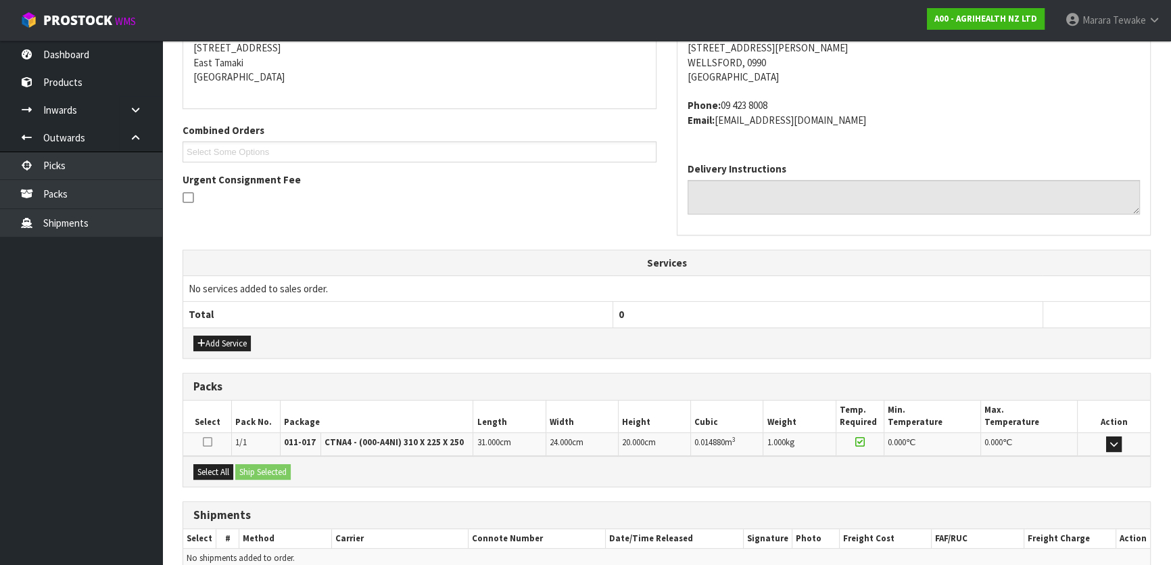
scroll to position [340, 0]
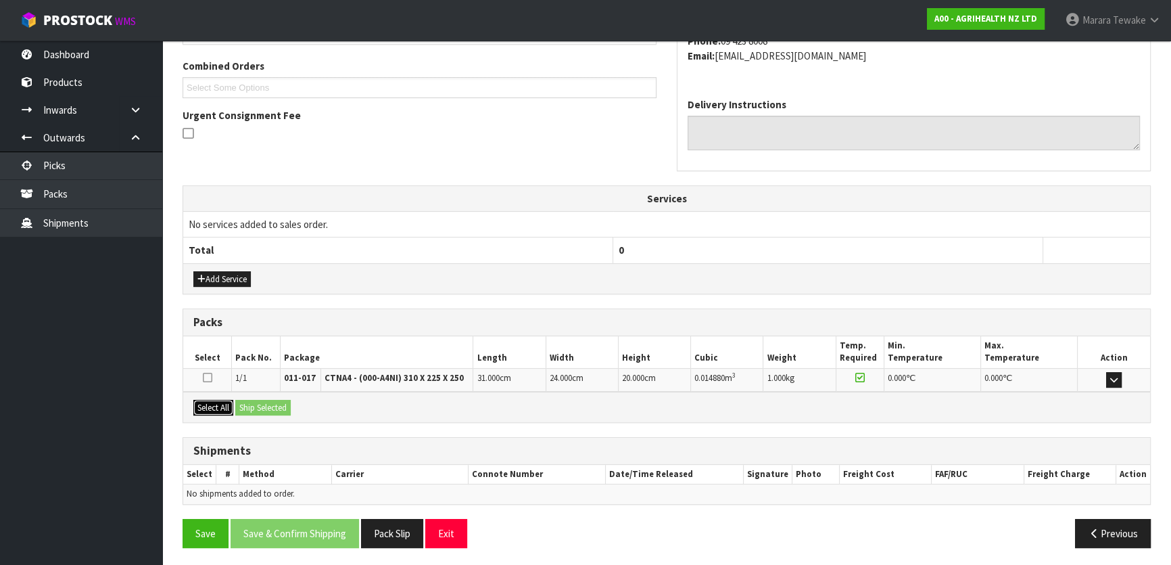
drag, startPoint x: 215, startPoint y: 401, endPoint x: 236, endPoint y: 398, distance: 21.1
click at [218, 401] on button "Select All" at bounding box center [213, 408] width 40 height 16
click at [246, 400] on button "Ship Selected" at bounding box center [262, 408] width 55 height 16
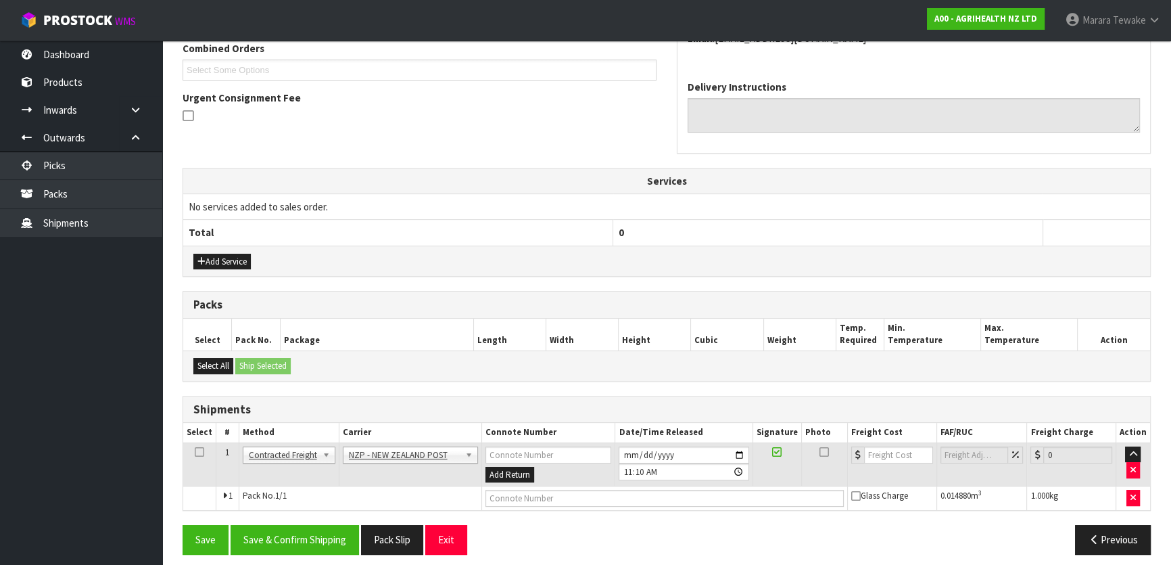
scroll to position [365, 0]
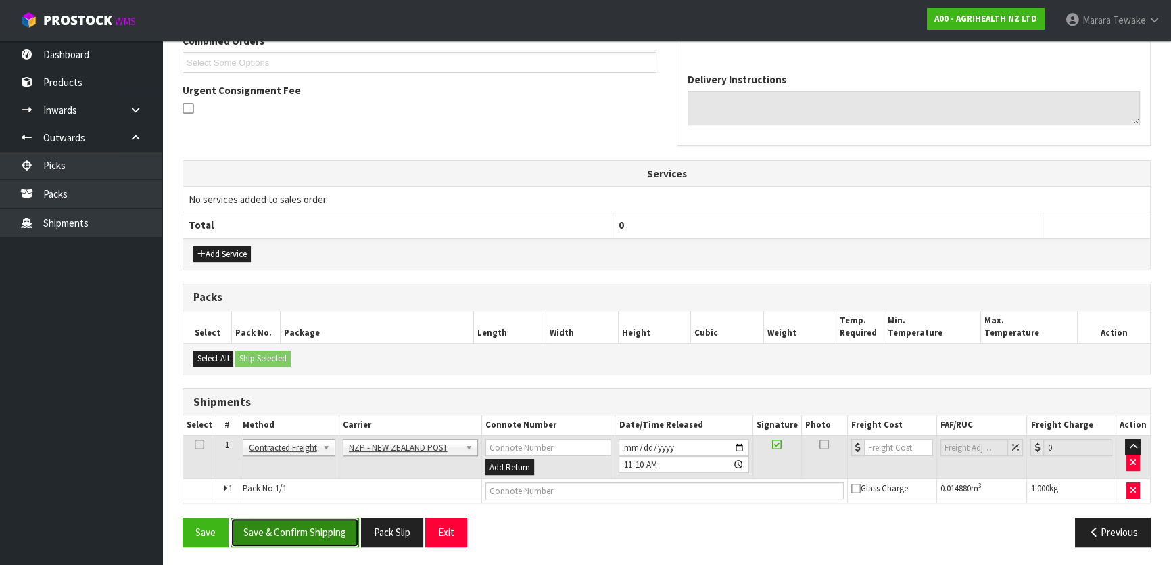
click at [319, 541] on button "Save & Confirm Shipping" at bounding box center [295, 531] width 128 height 29
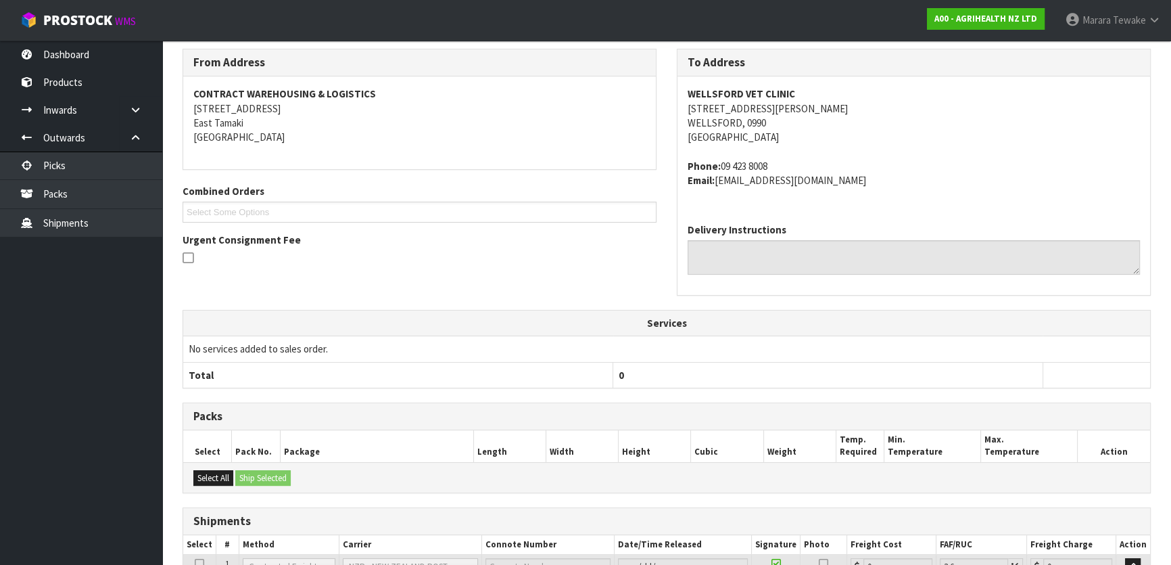
scroll to position [345, 0]
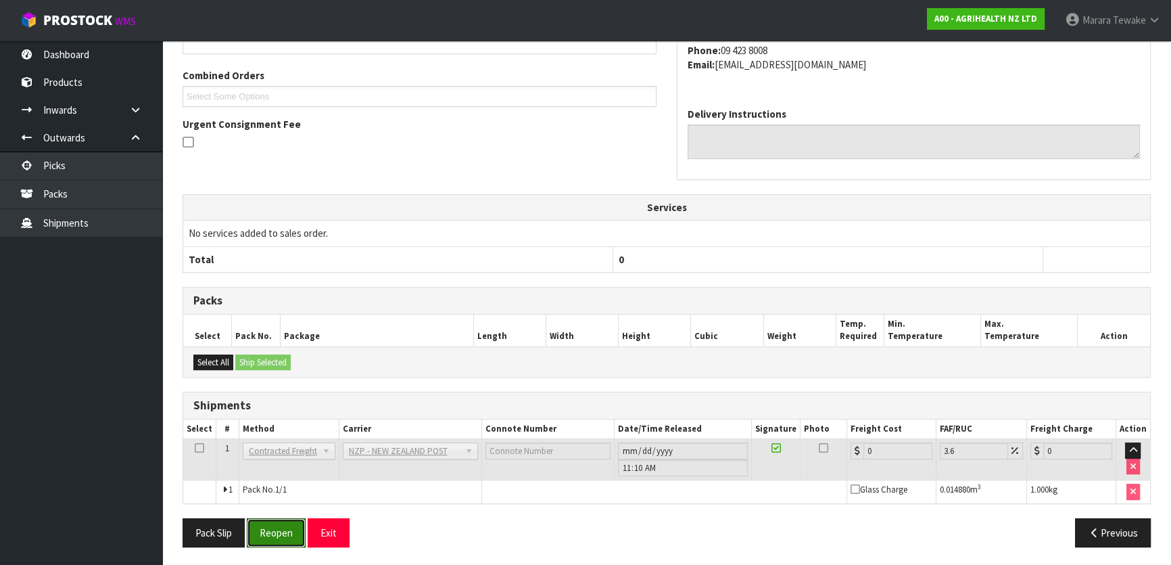
drag, startPoint x: 274, startPoint y: 524, endPoint x: 172, endPoint y: 498, distance: 105.3
click at [270, 523] on button "Reopen" at bounding box center [276, 532] width 59 height 29
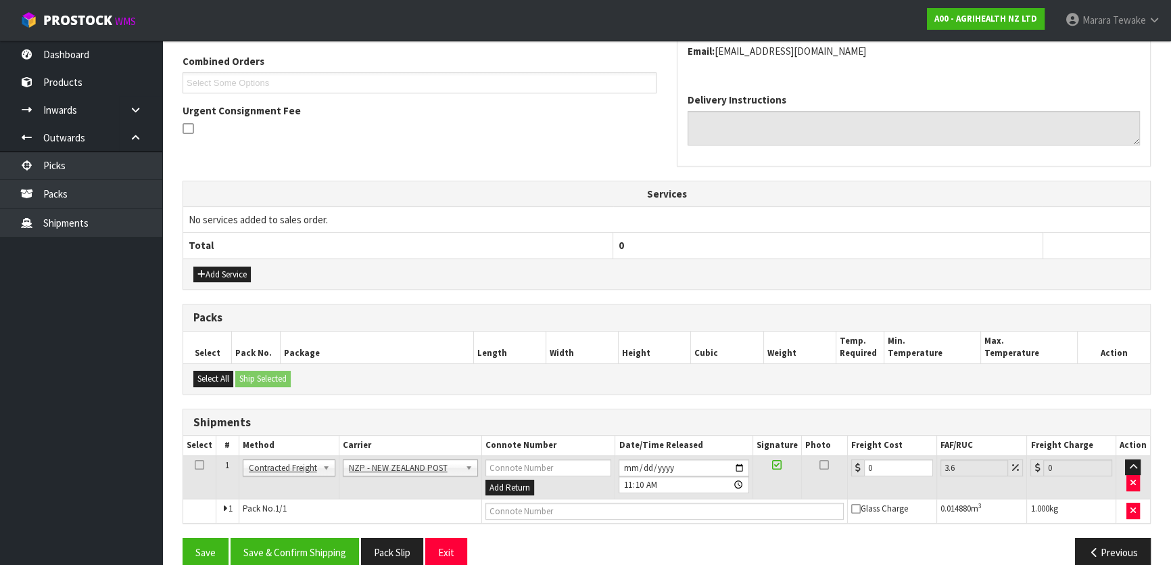
scroll to position [365, 0]
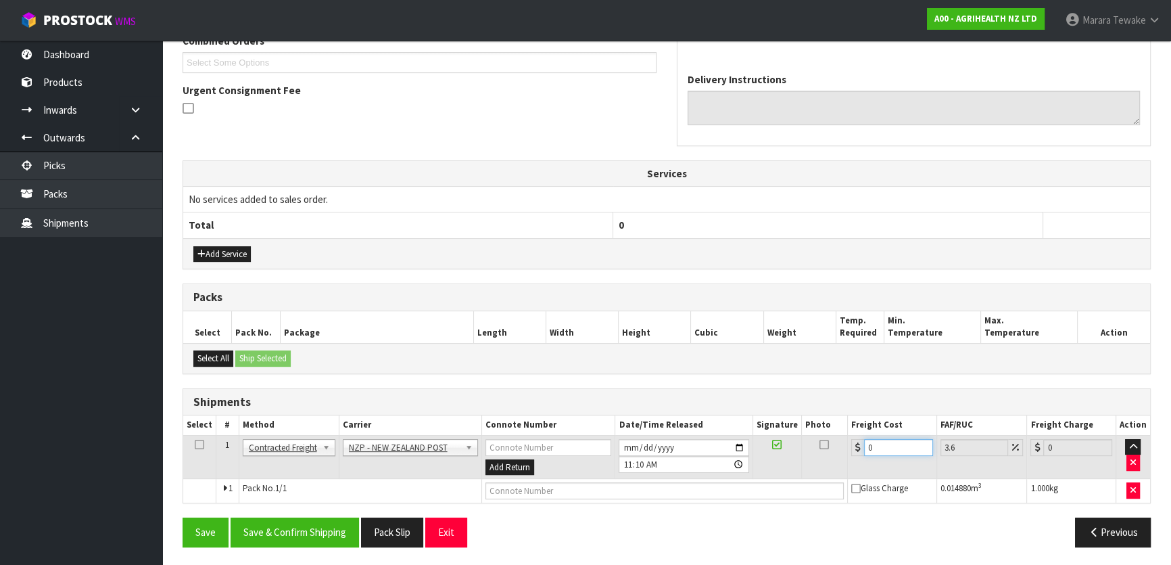
drag, startPoint x: 869, startPoint y: 446, endPoint x: 827, endPoint y: 440, distance: 41.7
click at [831, 443] on tr "1 Client Local Pickup Customer Local Pickup Company Freight Contracted Freight …" at bounding box center [666, 457] width 967 height 44
type input "4"
type input "4.14"
type input "4.3"
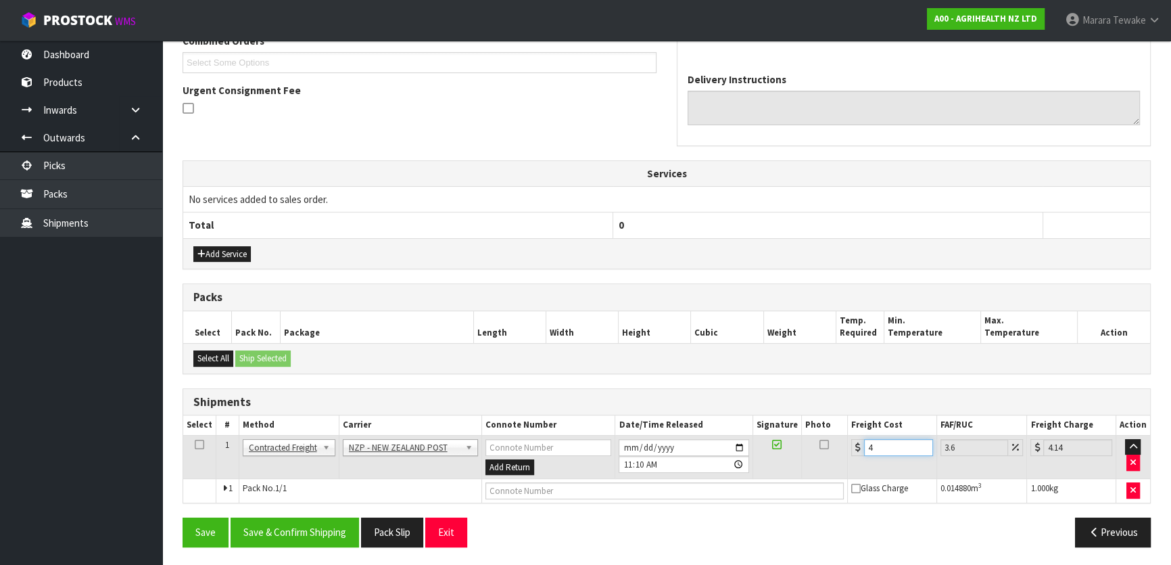
type input "4.45"
type input "4.33"
type input "4.49"
type input "4.33"
drag, startPoint x: 312, startPoint y: 539, endPoint x: 277, endPoint y: 533, distance: 35.7
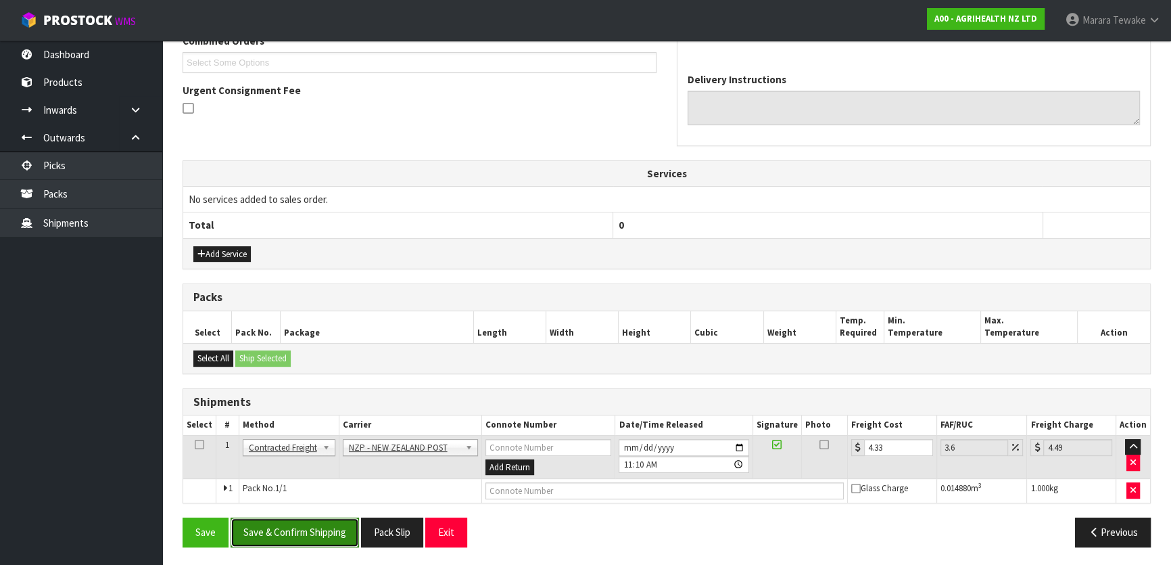
click at [312, 539] on button "Save & Confirm Shipping" at bounding box center [295, 531] width 128 height 29
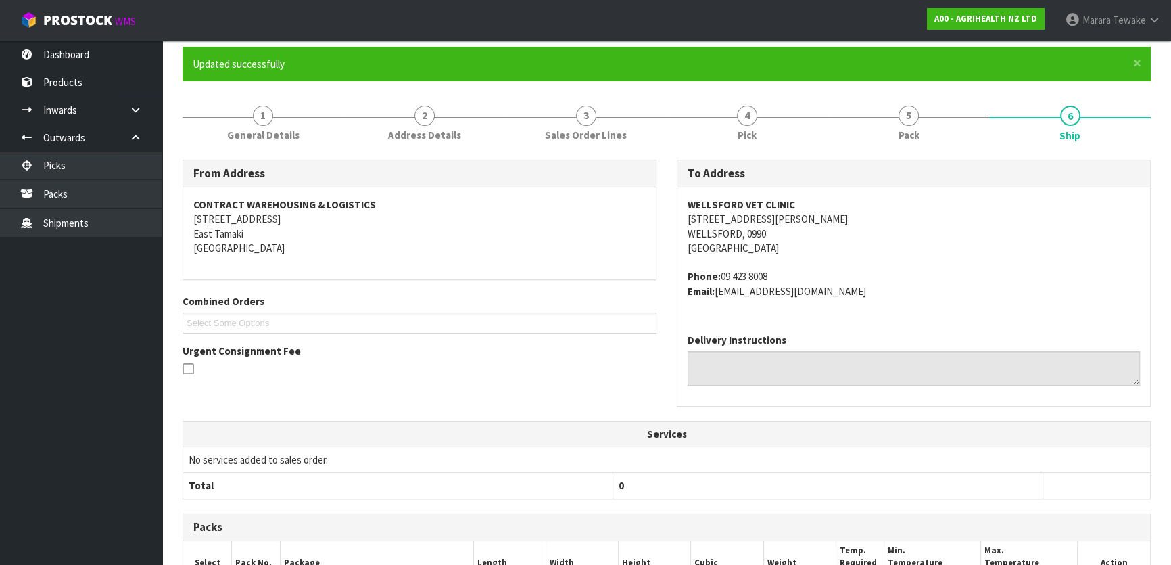
scroll to position [0, 0]
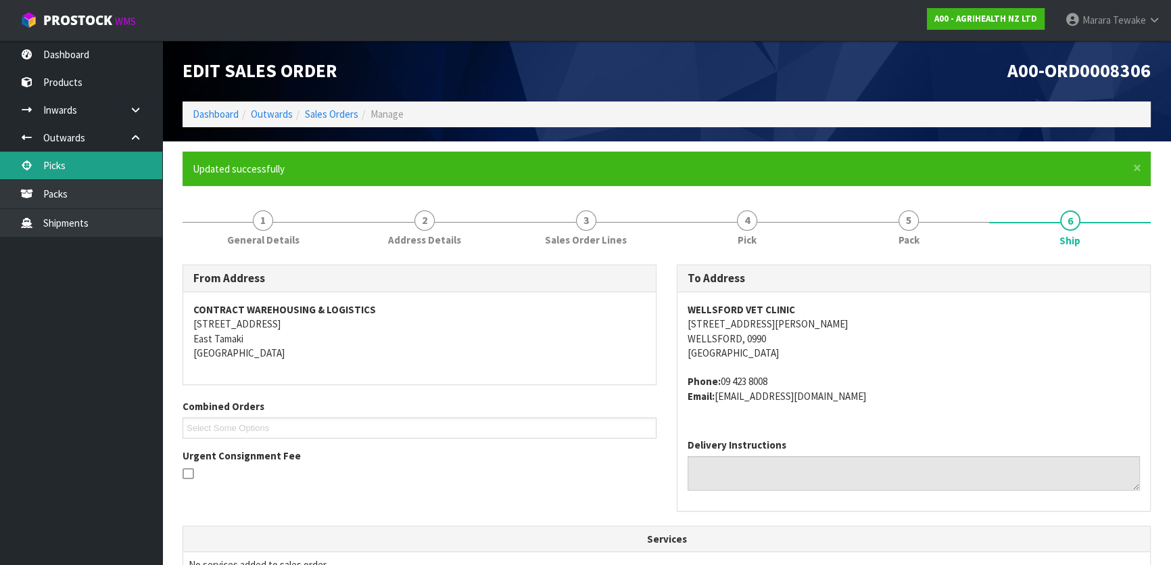
click at [121, 170] on link "Picks" at bounding box center [81, 165] width 162 height 28
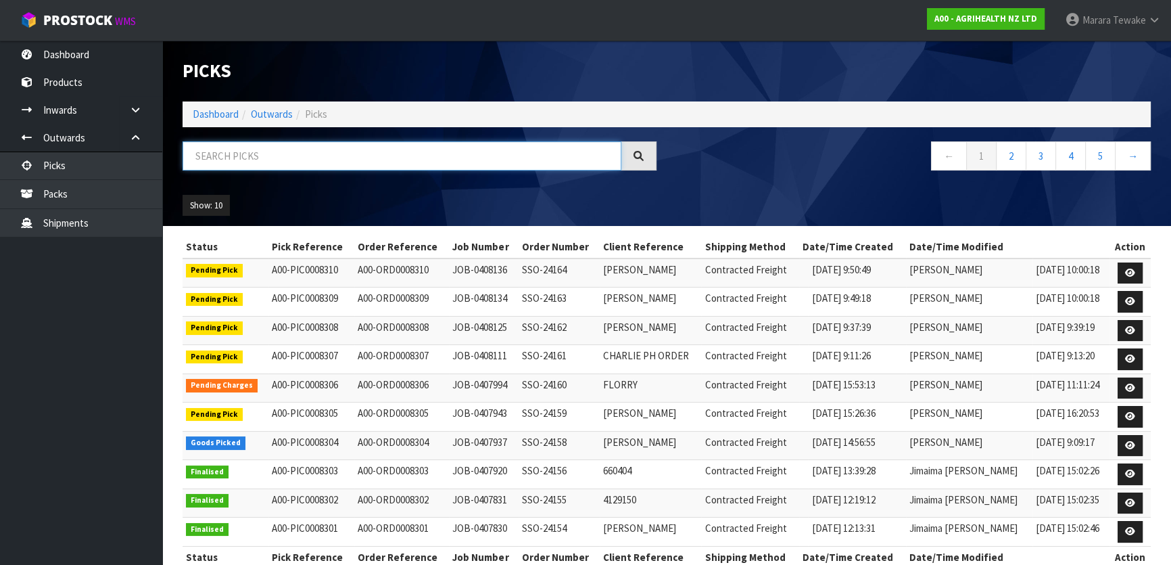
click at [246, 156] on input "text" at bounding box center [402, 155] width 439 height 29
click at [321, 160] on input "text" at bounding box center [402, 155] width 439 height 29
type input "JOB-0407943"
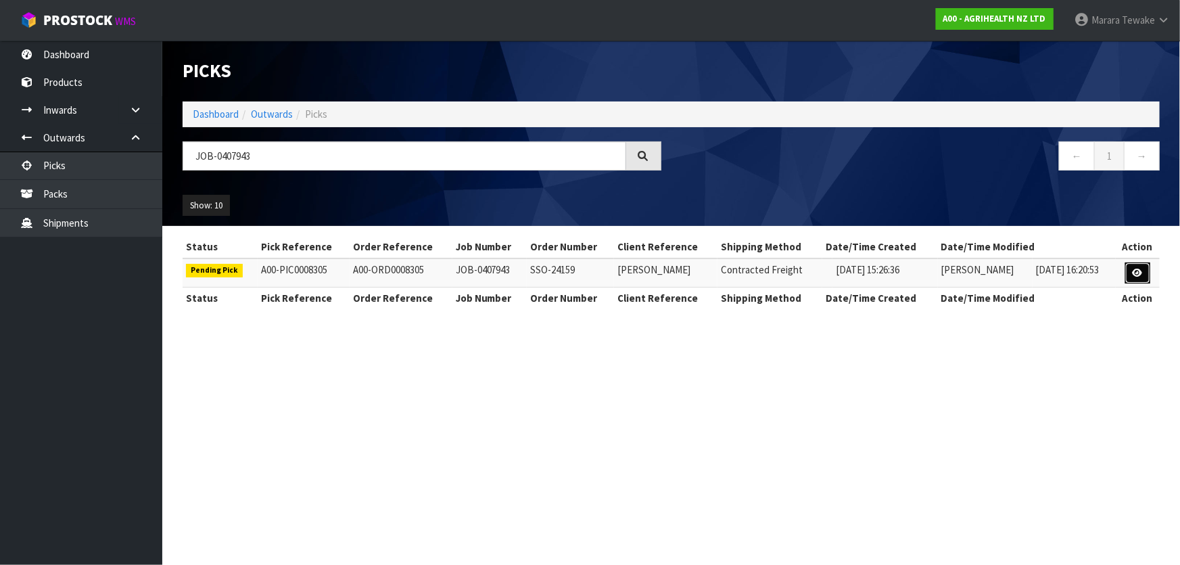
click at [1133, 274] on icon at bounding box center [1137, 272] width 10 height 9
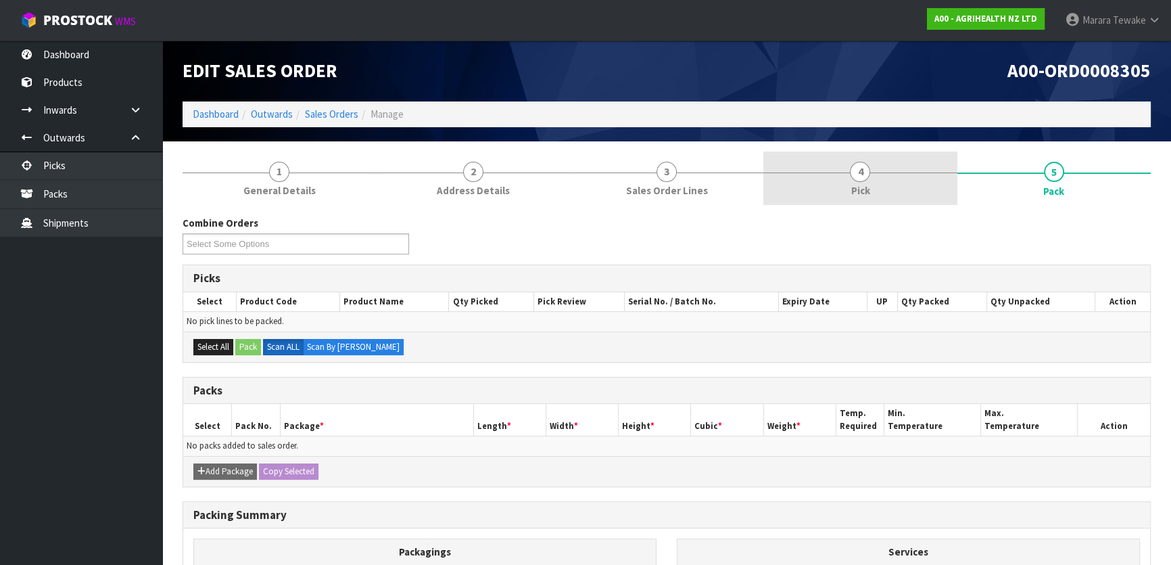
click at [880, 160] on link "4 Pick" at bounding box center [859, 177] width 193 height 53
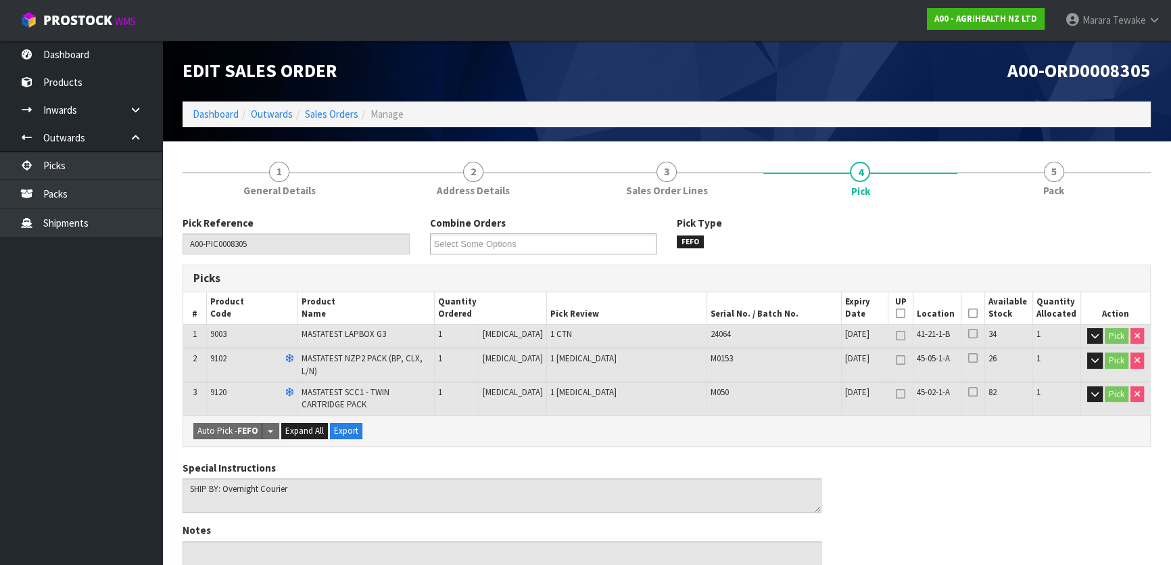
click at [969, 313] on icon at bounding box center [972, 313] width 9 height 1
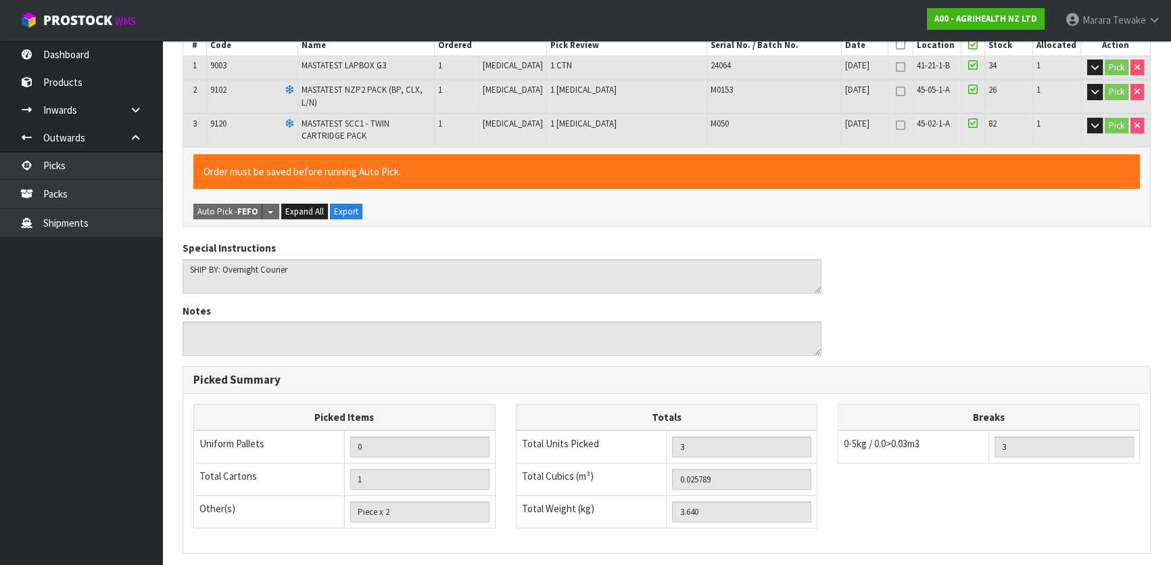
scroll to position [431, 0]
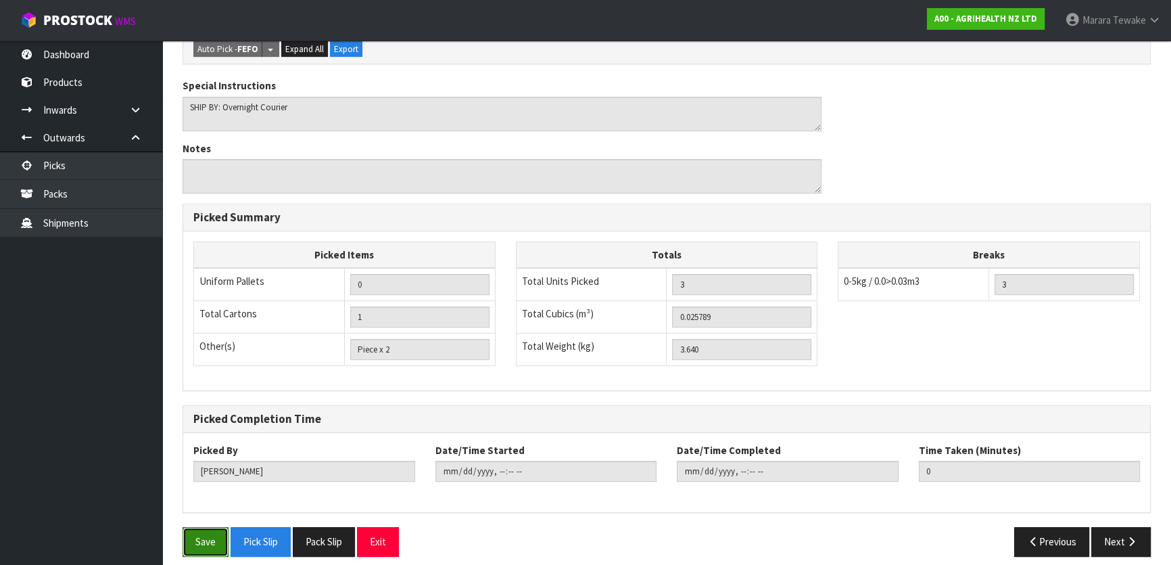
click at [224, 527] on button "Save" at bounding box center [206, 541] width 46 height 29
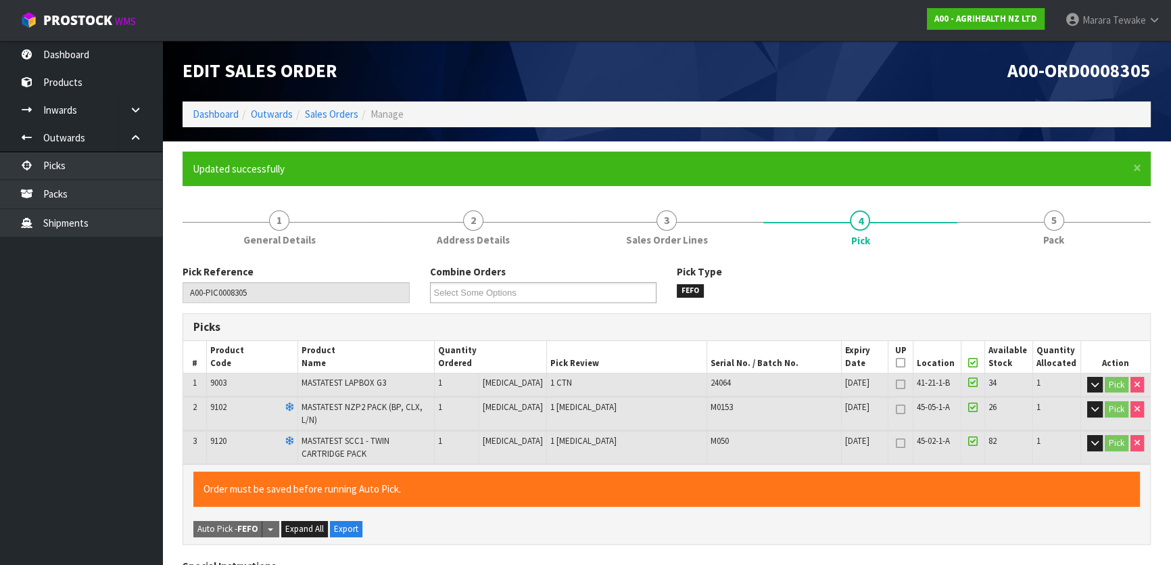
type input "Marara Tewake"
type input "2025-08-18T11:14:43"
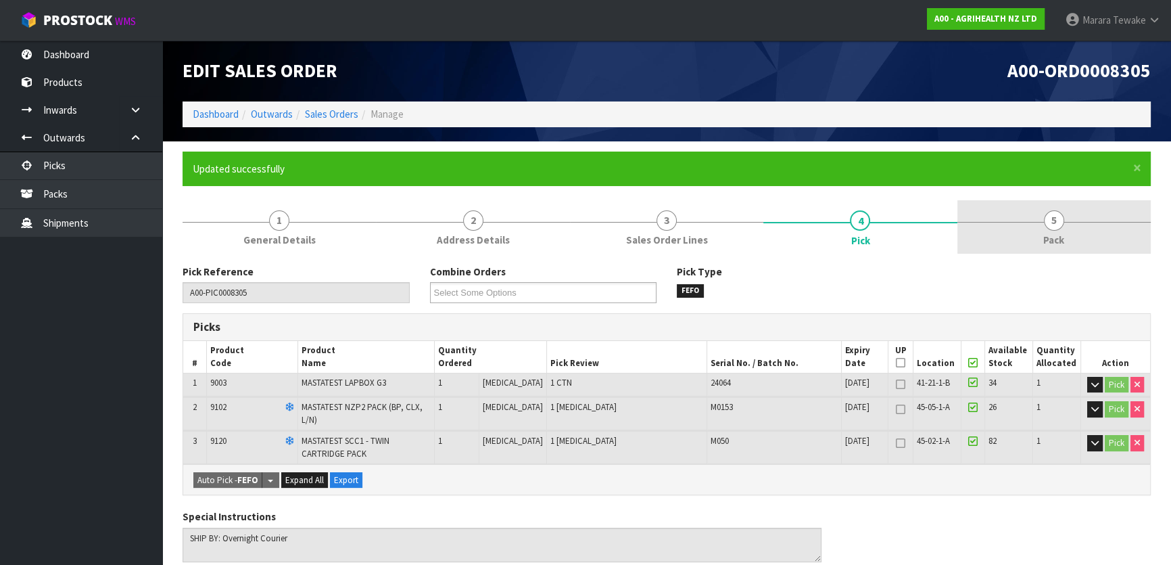
drag, startPoint x: 1059, startPoint y: 208, endPoint x: 1059, endPoint y: 216, distance: 8.8
click at [1060, 208] on link "5 Pack" at bounding box center [1053, 226] width 193 height 53
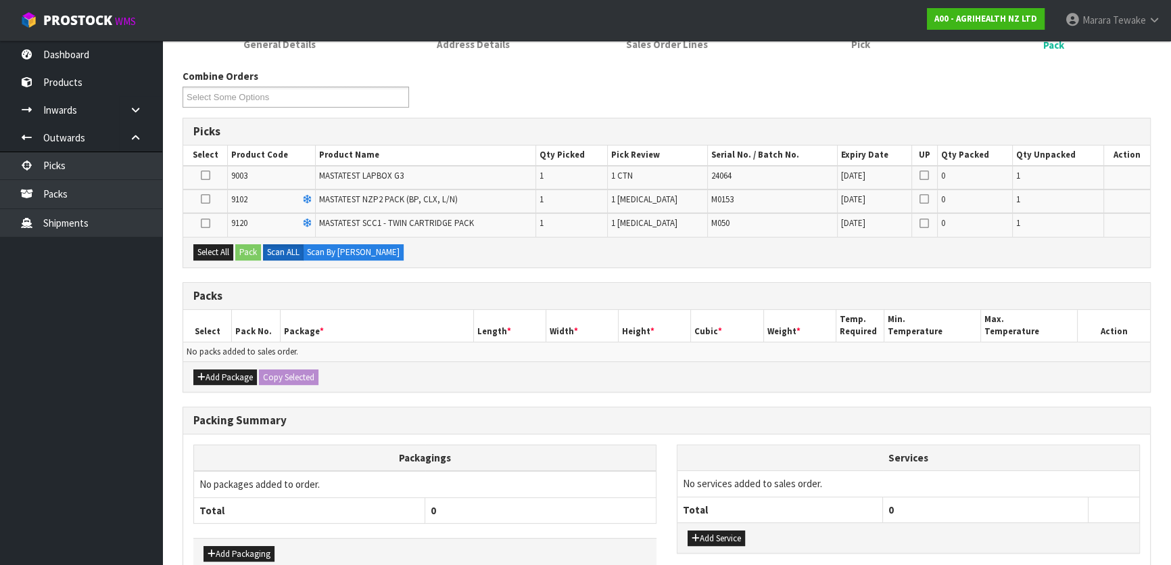
scroll to position [270, 0]
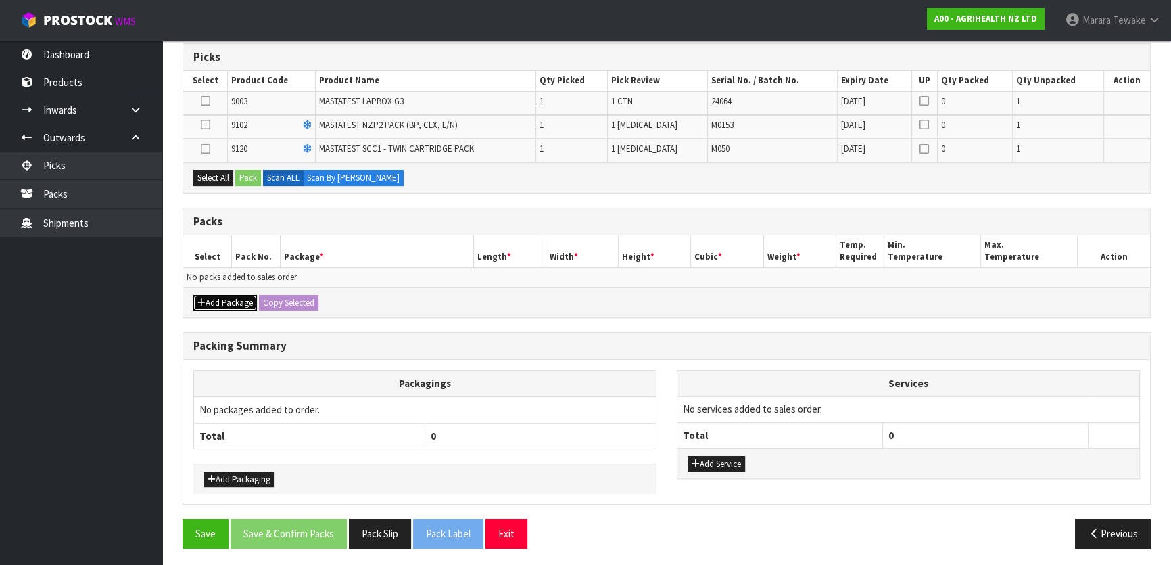
click at [233, 301] on button "Add Package" at bounding box center [225, 303] width 64 height 16
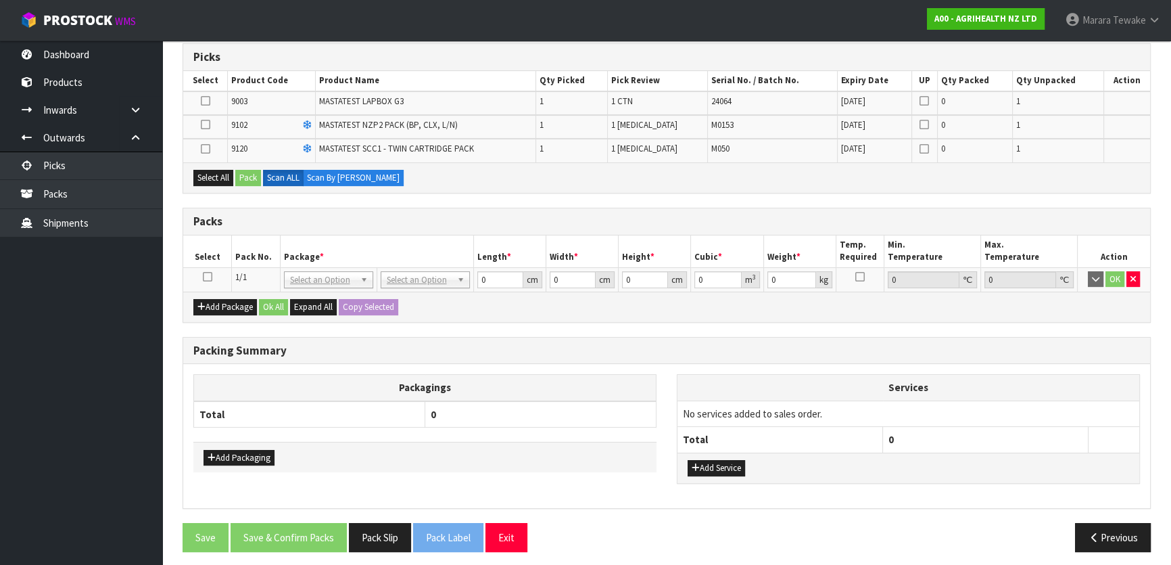
drag, startPoint x: 212, startPoint y: 274, endPoint x: 205, endPoint y: 268, distance: 9.1
click at [208, 274] on td at bounding box center [207, 279] width 49 height 24
click at [206, 268] on td at bounding box center [207, 279] width 49 height 24
drag, startPoint x: 208, startPoint y: 270, endPoint x: 209, endPoint y: 262, distance: 7.6
click at [207, 277] on icon at bounding box center [207, 277] width 9 height 1
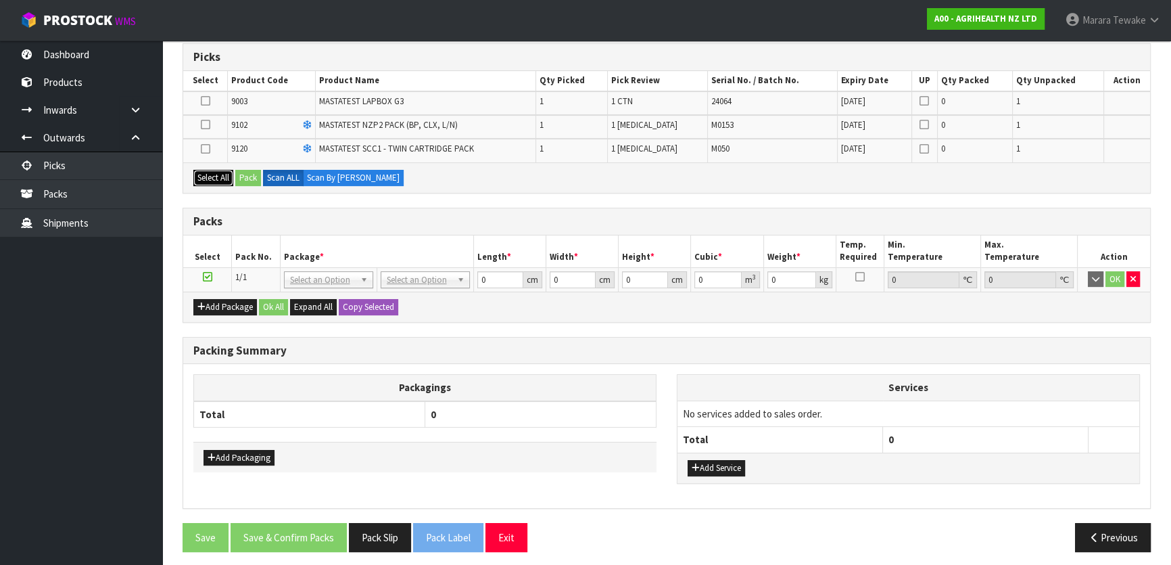
click at [225, 172] on button "Select All" at bounding box center [213, 178] width 40 height 16
click at [244, 173] on button "Pack" at bounding box center [248, 178] width 26 height 16
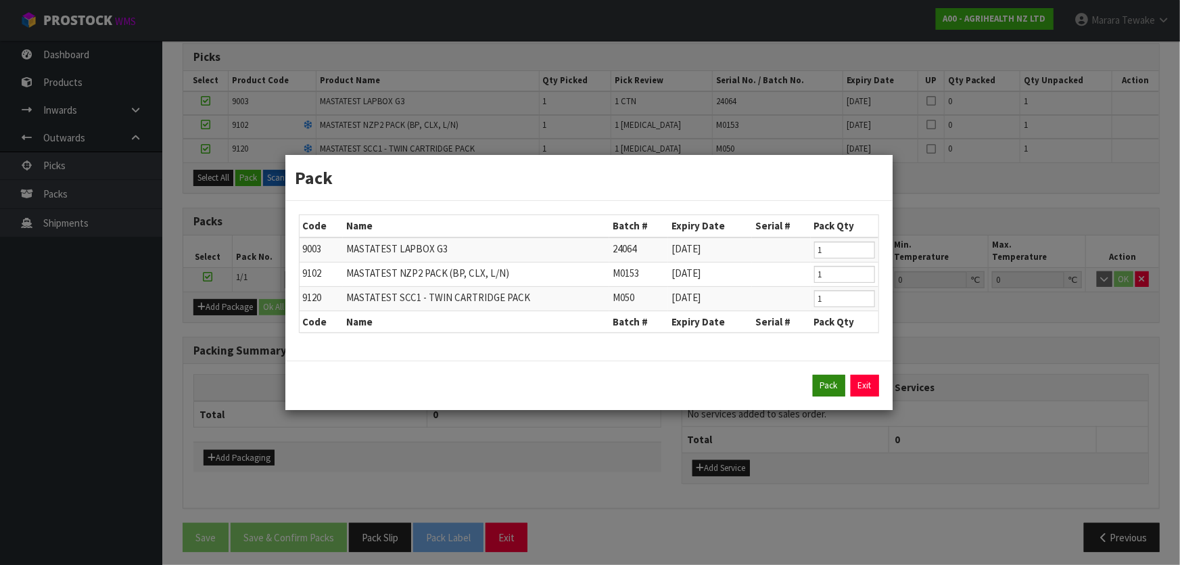
drag, startPoint x: 850, startPoint y: 381, endPoint x: 821, endPoint y: 379, distance: 29.8
click at [839, 380] on div "Pack Exit" at bounding box center [589, 386] width 580 height 22
click at [818, 379] on button "Pack" at bounding box center [829, 386] width 32 height 22
type input "0.000"
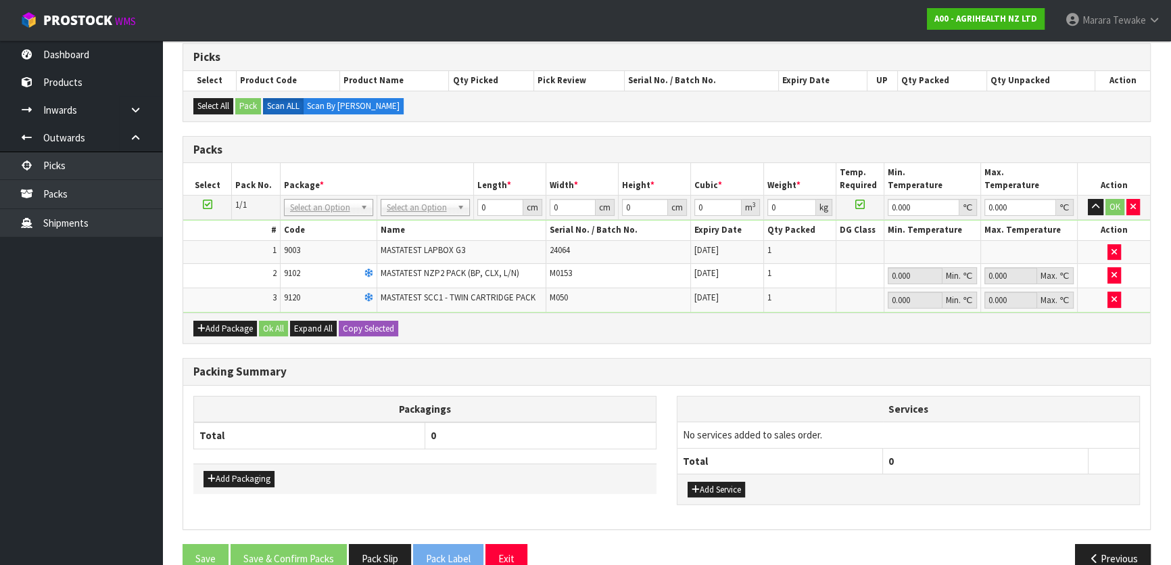
drag, startPoint x: 412, startPoint y: 208, endPoint x: 418, endPoint y: 224, distance: 18.2
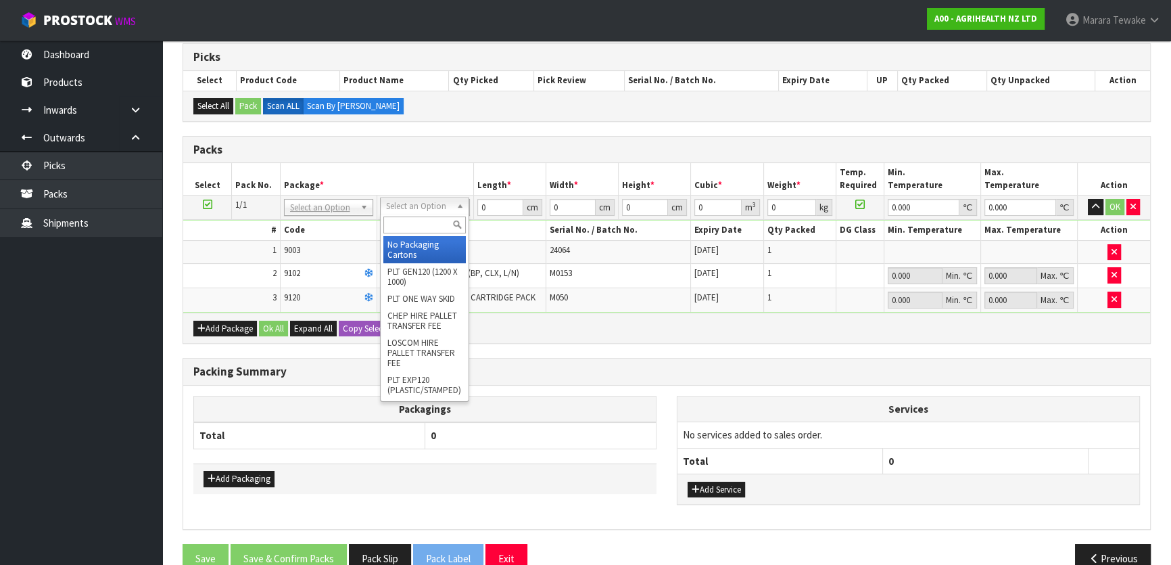
click at [418, 224] on input "text" at bounding box center [424, 224] width 82 height 17
type input "CTN5"
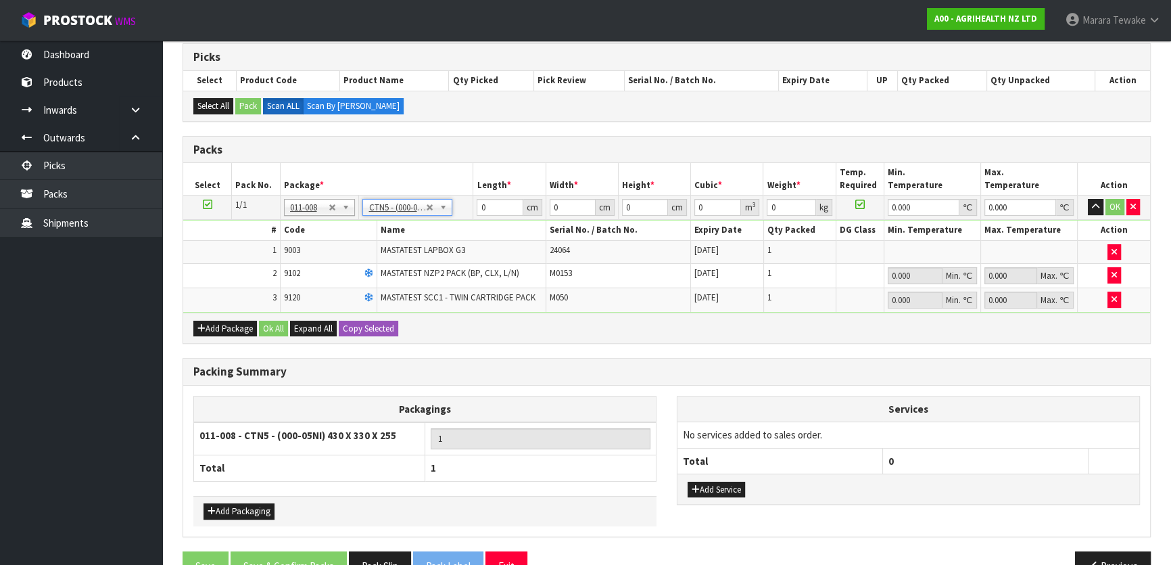
type input "43"
type input "33"
type input "25.5"
type input "0.036185"
type input "3.84"
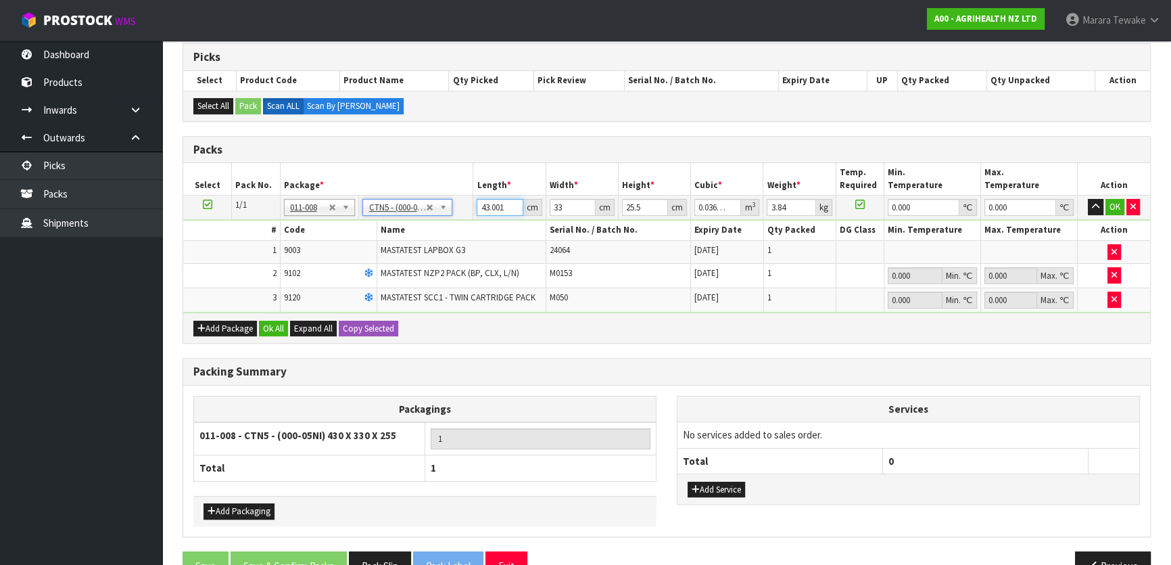
drag, startPoint x: 501, startPoint y: 205, endPoint x: 483, endPoint y: 202, distance: 18.5
click at [483, 202] on input "43.001" at bounding box center [500, 207] width 46 height 17
drag, startPoint x: 482, startPoint y: 206, endPoint x: 507, endPoint y: 208, distance: 25.1
click at [507, 208] on input "43.001" at bounding box center [500, 207] width 46 height 17
type input "4"
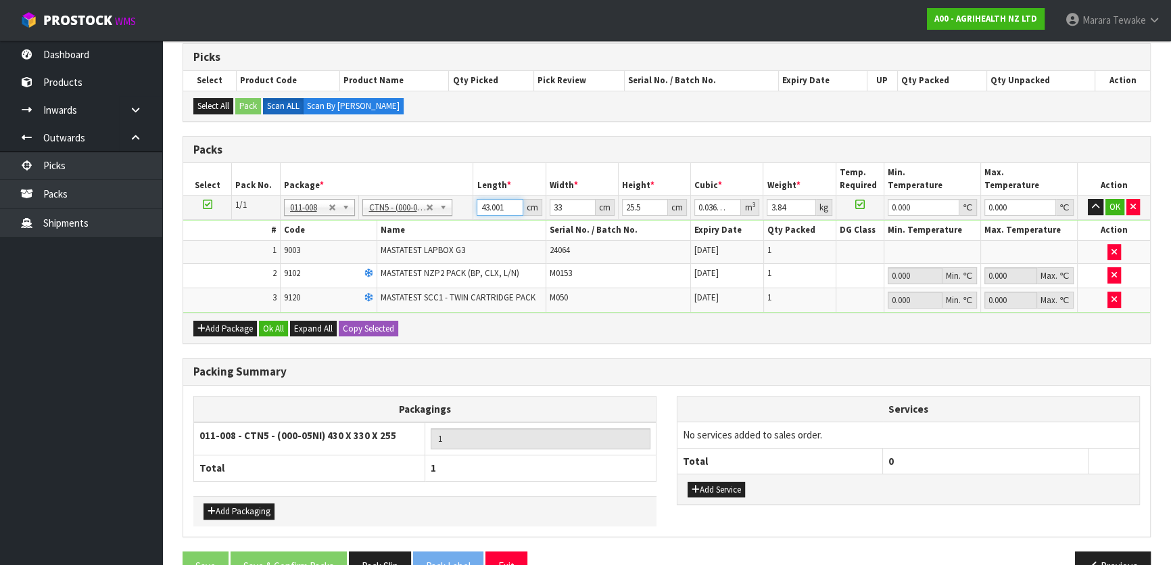
type input "0.003366"
type input "44"
type input "0.037026"
type input "44"
type input "3"
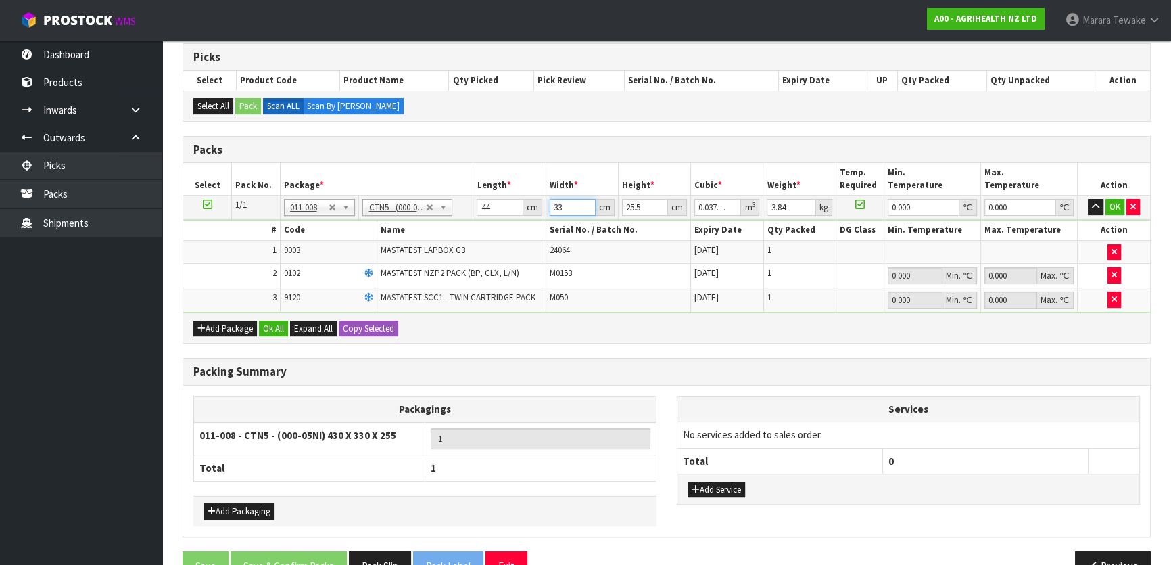
type input "0.003366"
type input "35"
type input "0.03927"
type input "35"
type input "2"
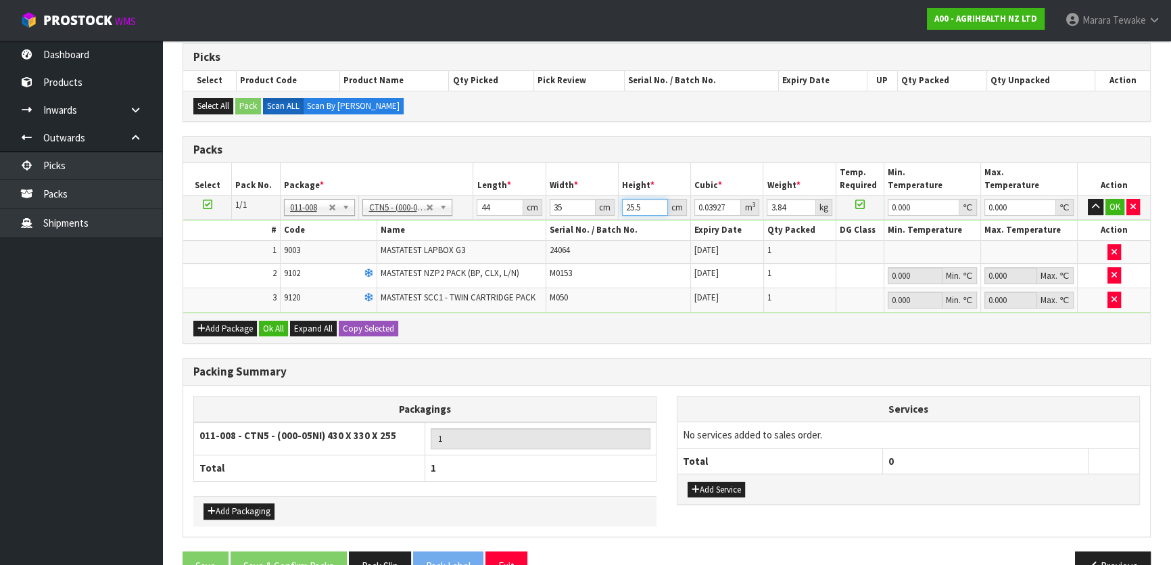
type input "0.00308"
type input "28"
type input "0.04312"
type input "28"
type input "4"
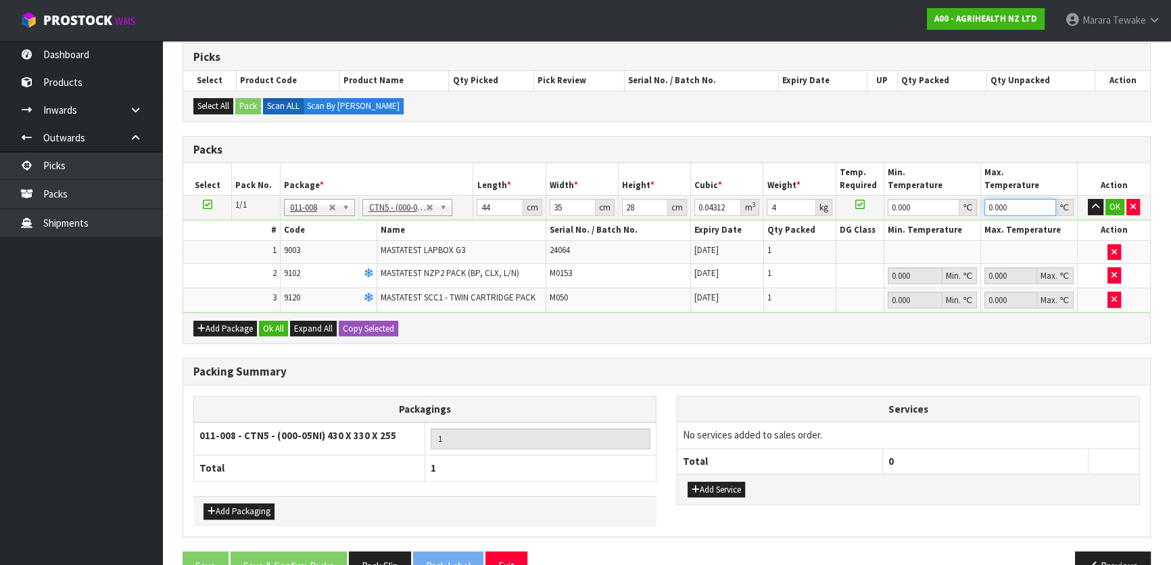
type input "0"
click at [1088, 199] on button "button" at bounding box center [1096, 207] width 16 height 16
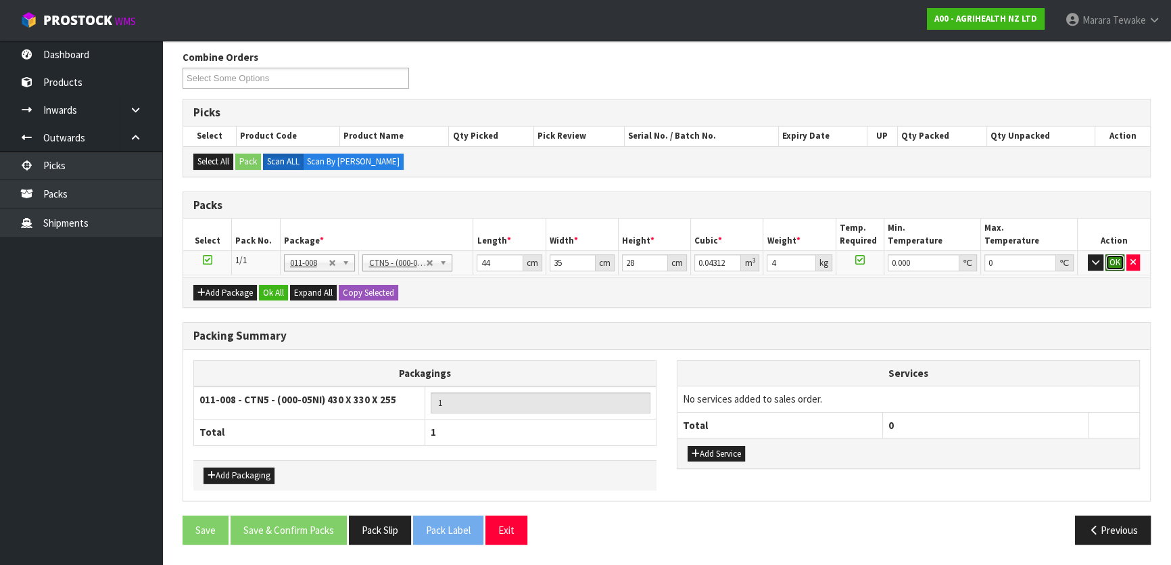
click button "OK" at bounding box center [1114, 262] width 19 height 16
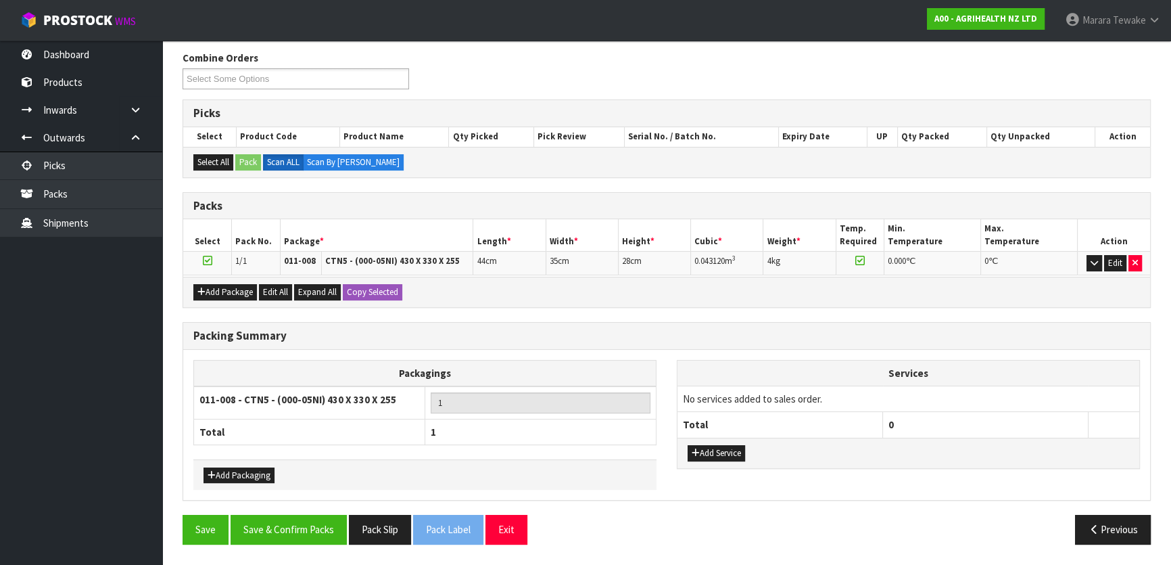
scroll to position [209, 0]
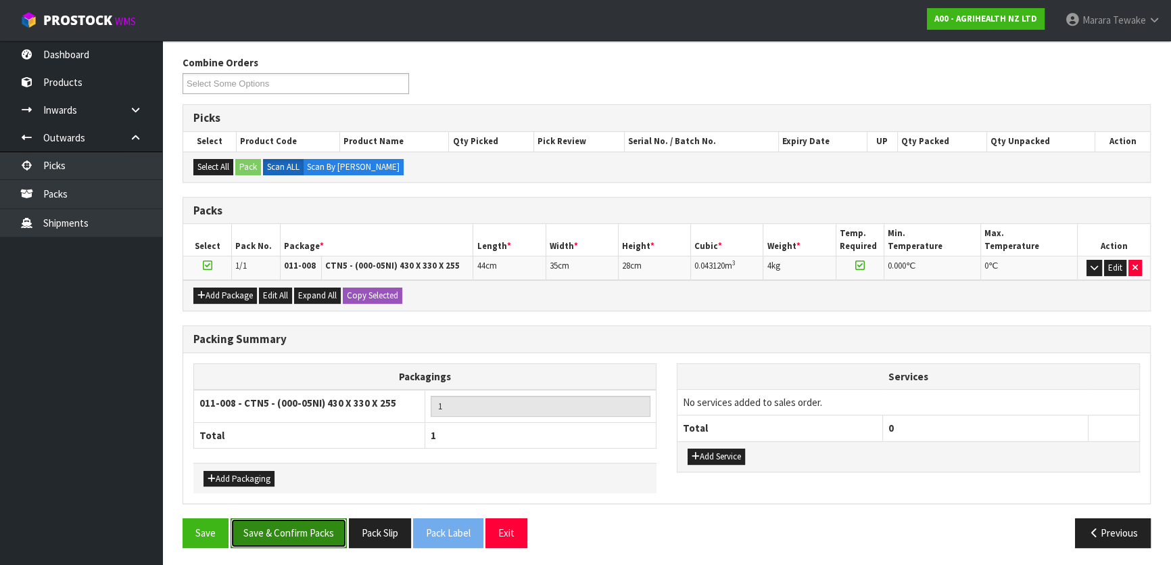
click at [308, 534] on button "Save & Confirm Packs" at bounding box center [289, 532] width 116 height 29
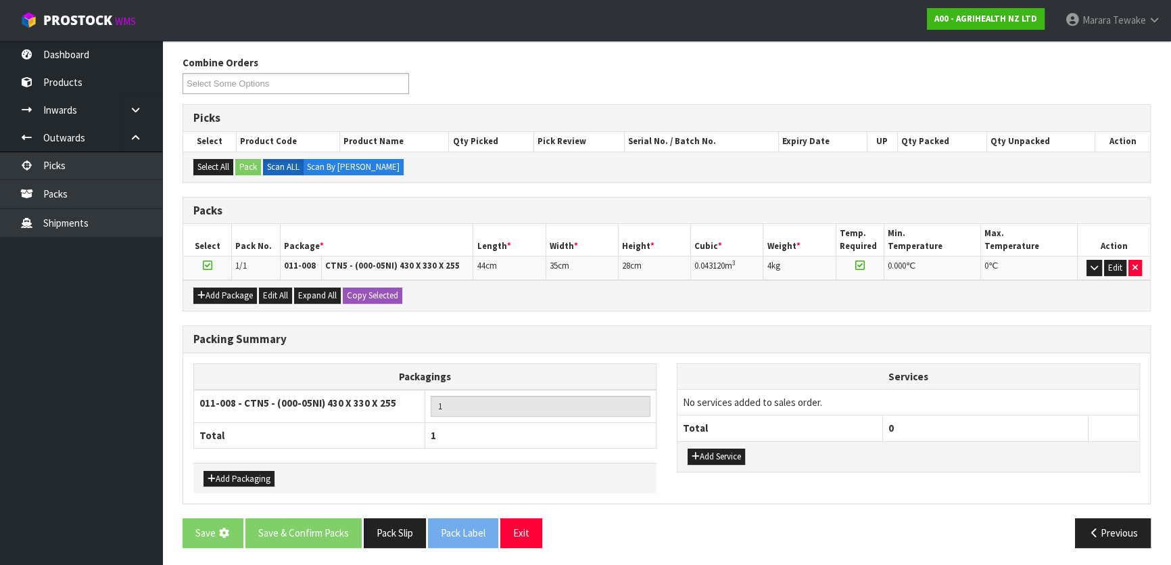
scroll to position [0, 0]
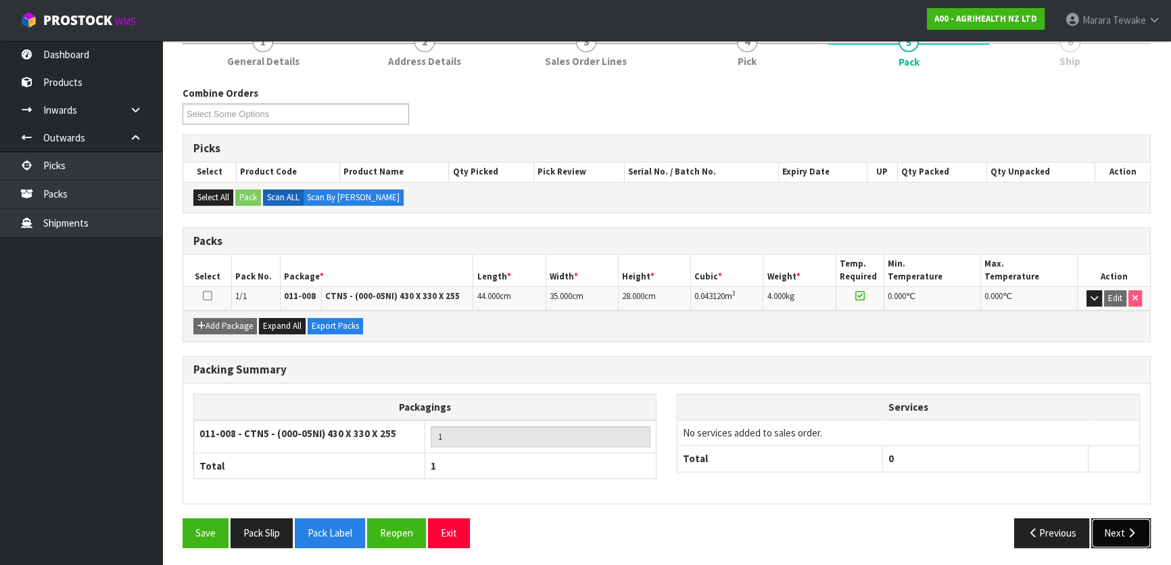
click at [1138, 539] on button "Next" at bounding box center [1120, 532] width 59 height 29
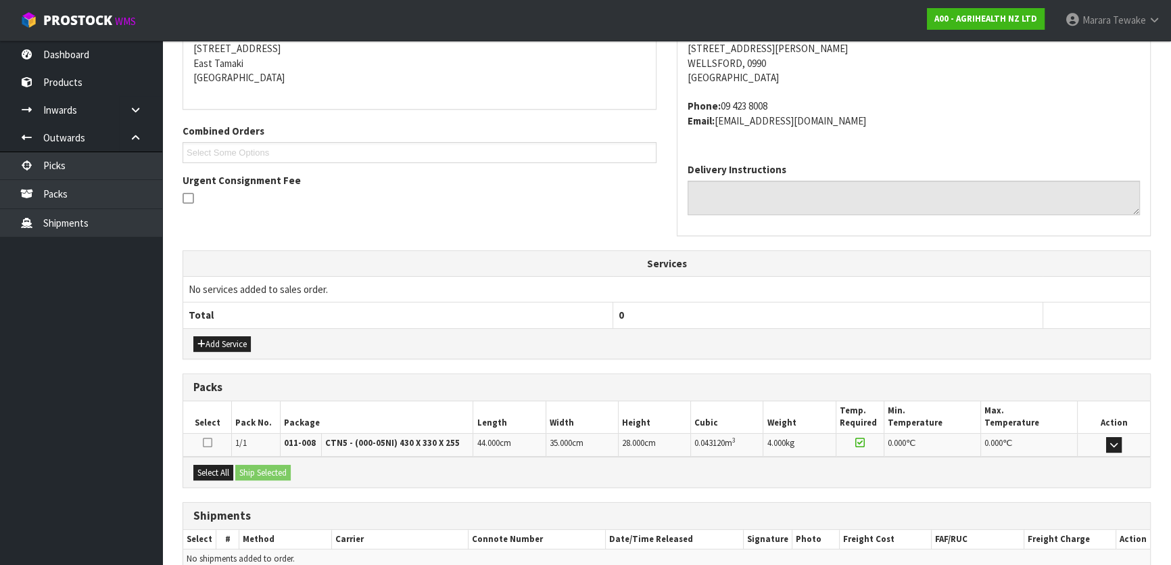
scroll to position [340, 0]
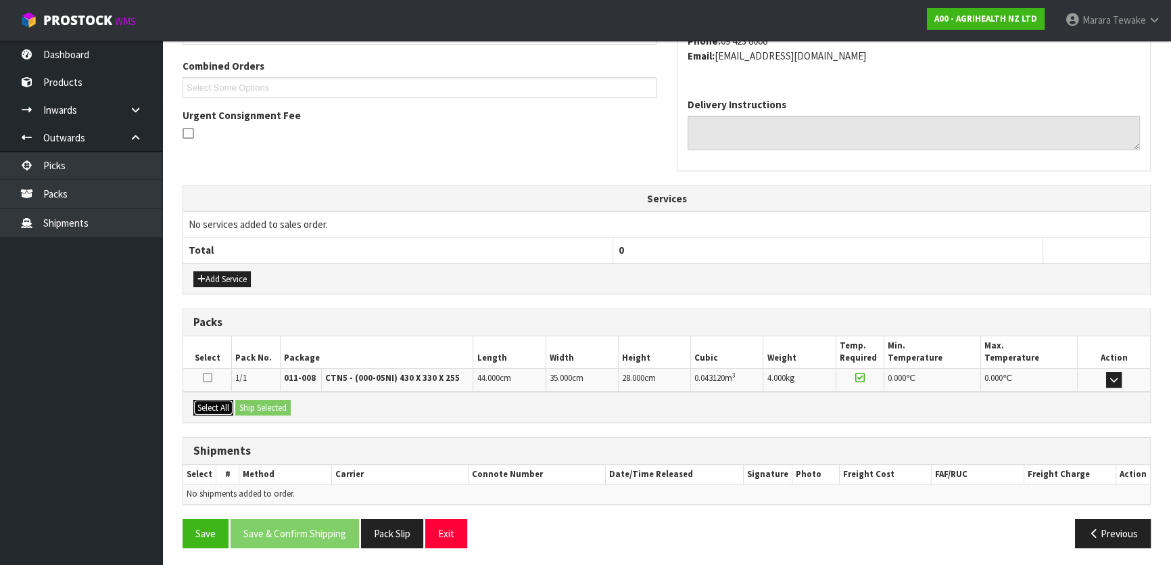
click at [223, 400] on button "Select All" at bounding box center [213, 408] width 40 height 16
click at [264, 403] on button "Ship Selected" at bounding box center [262, 408] width 55 height 16
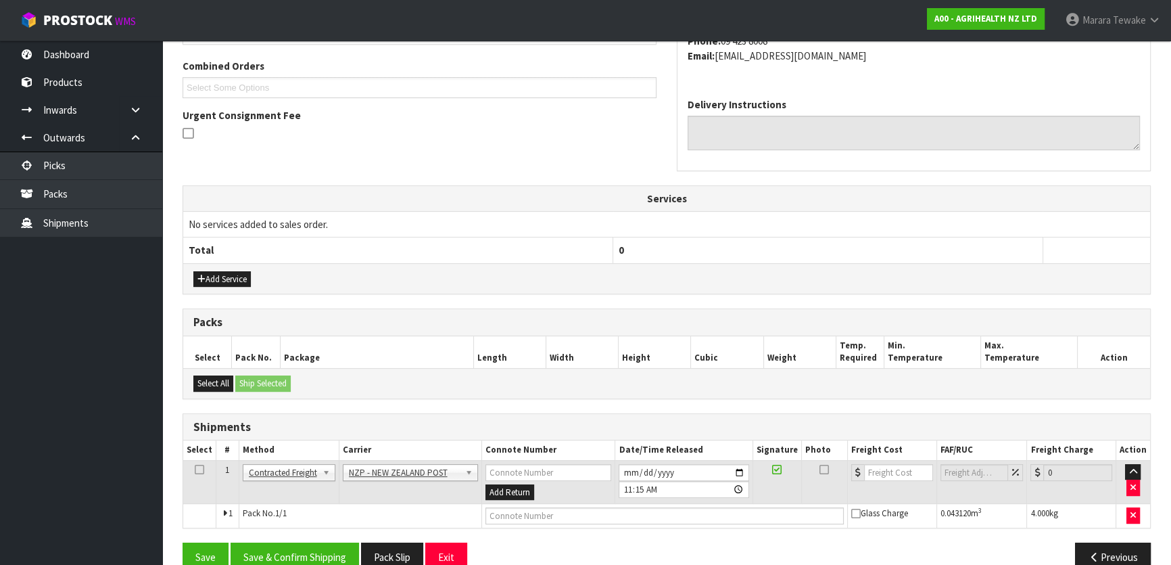
scroll to position [365, 0]
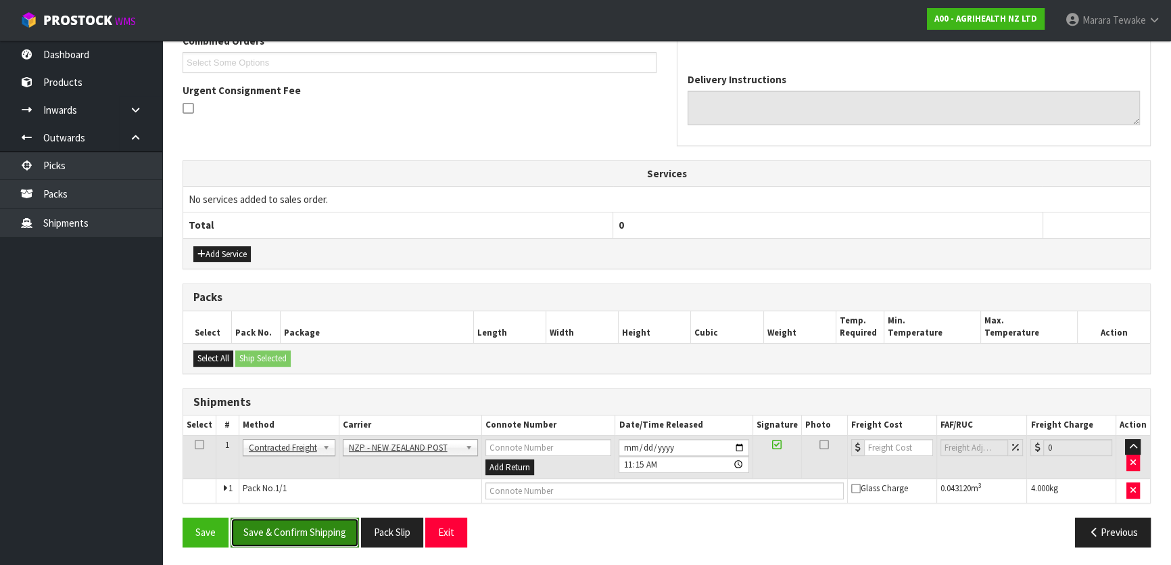
click at [339, 527] on button "Save & Confirm Shipping" at bounding box center [295, 531] width 128 height 29
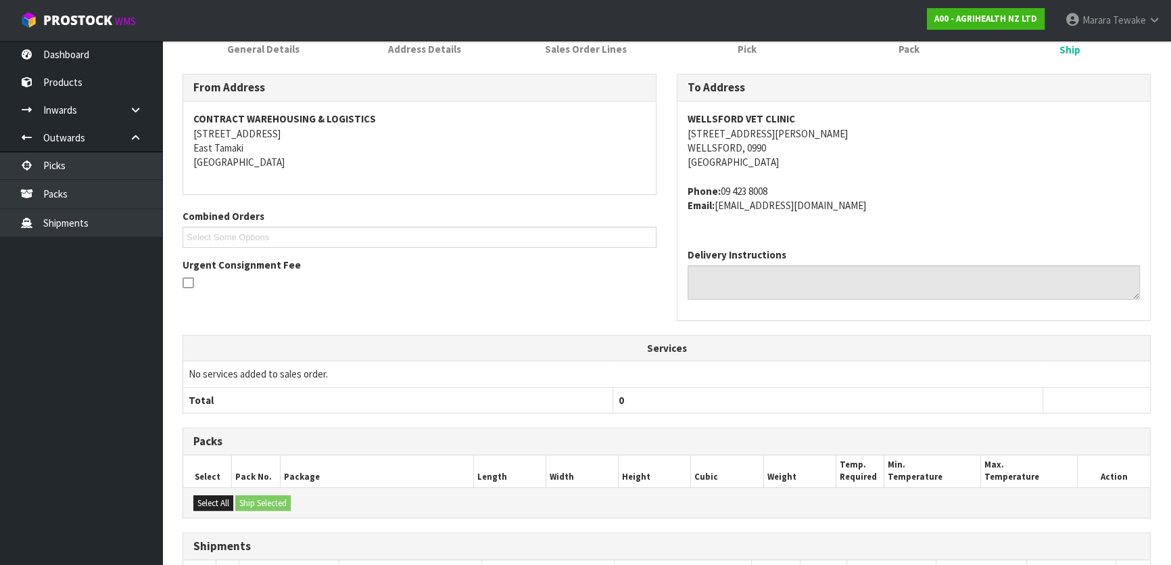
scroll to position [345, 0]
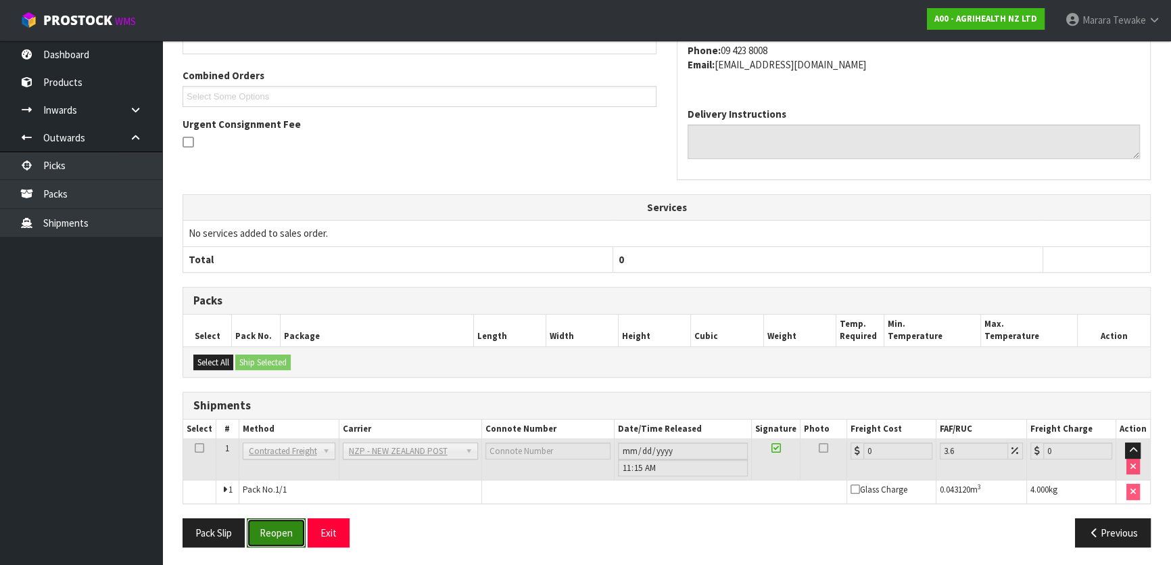
drag, startPoint x: 266, startPoint y: 525, endPoint x: 185, endPoint y: 500, distance: 84.2
click at [266, 525] on button "Reopen" at bounding box center [276, 532] width 59 height 29
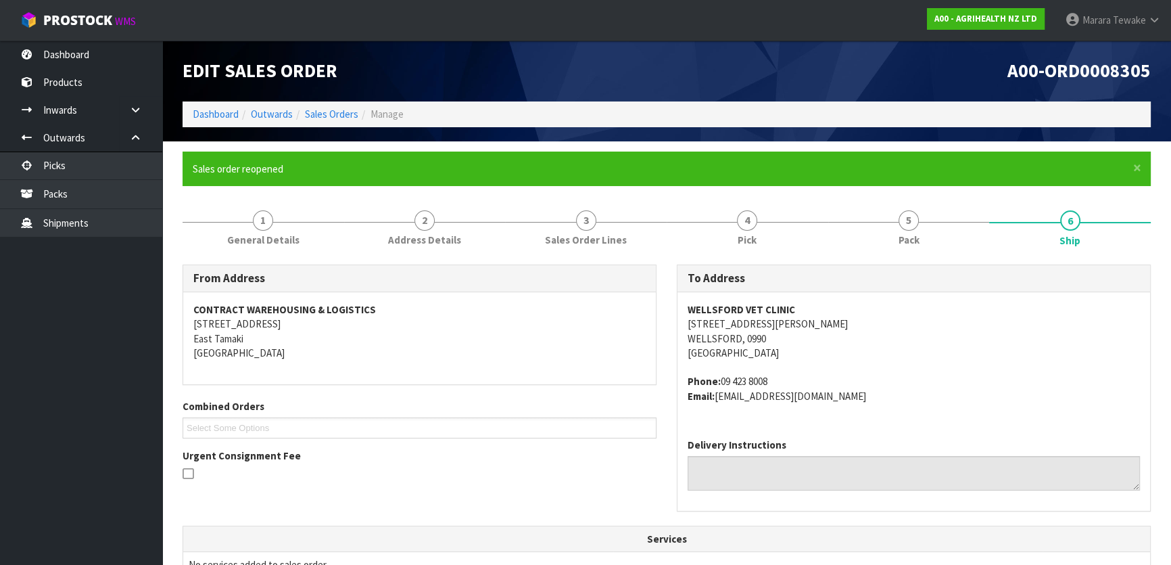
scroll to position [365, 0]
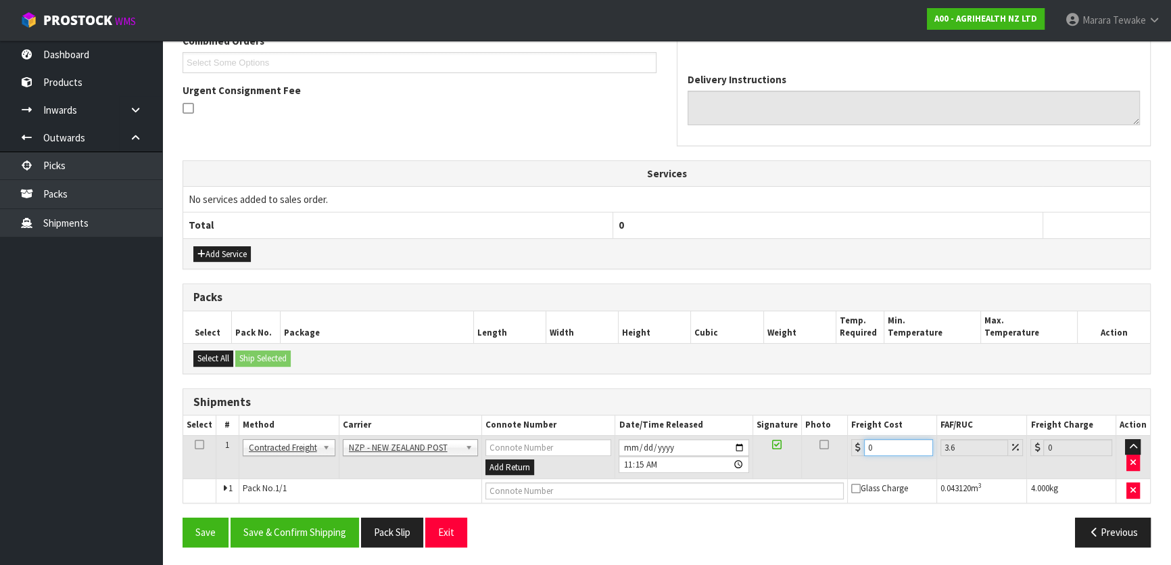
drag, startPoint x: 882, startPoint y: 442, endPoint x: 851, endPoint y: 437, distance: 30.9
click at [859, 442] on div "0" at bounding box center [892, 447] width 82 height 17
type input "4"
type input "4.14"
type input "4.3"
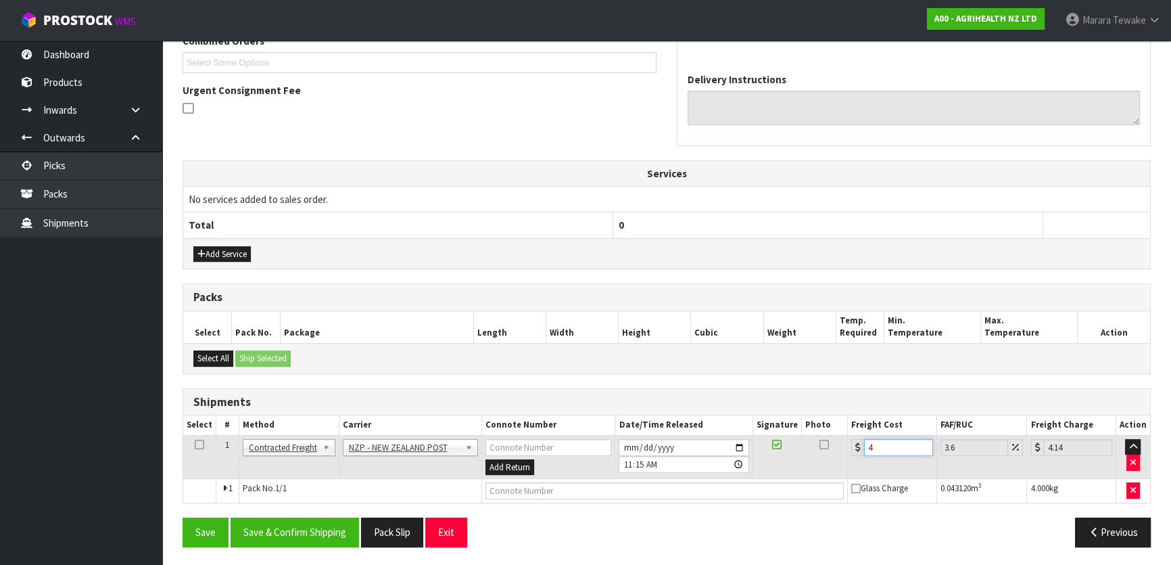
type input "4.45"
type input "4.33"
type input "4.49"
type input "4.33"
drag, startPoint x: 331, startPoint y: 524, endPoint x: 292, endPoint y: 519, distance: 38.8
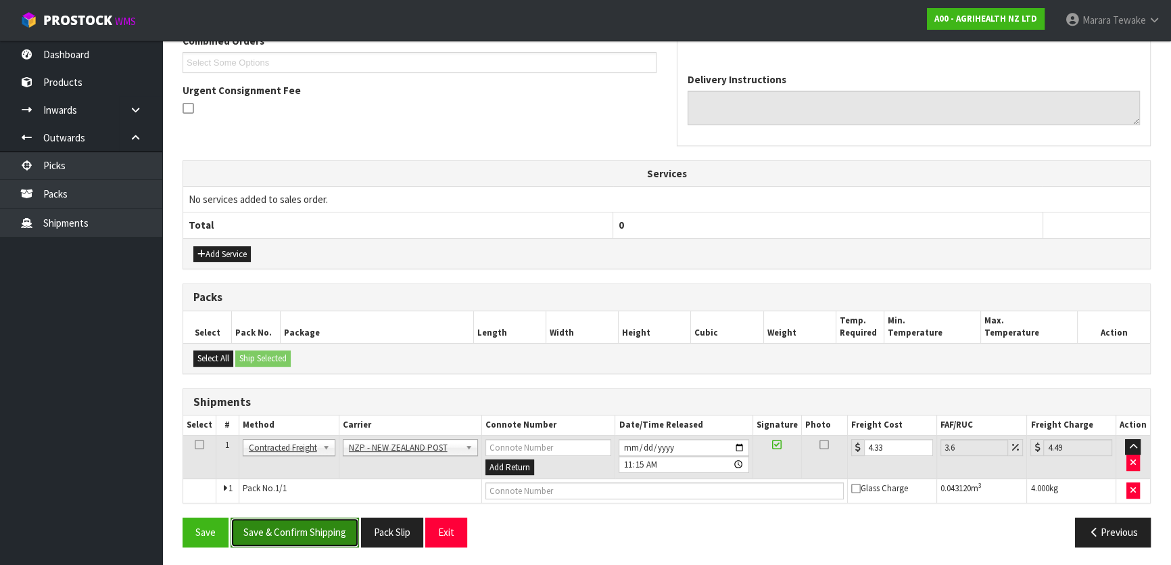
click at [329, 524] on button "Save & Confirm Shipping" at bounding box center [295, 531] width 128 height 29
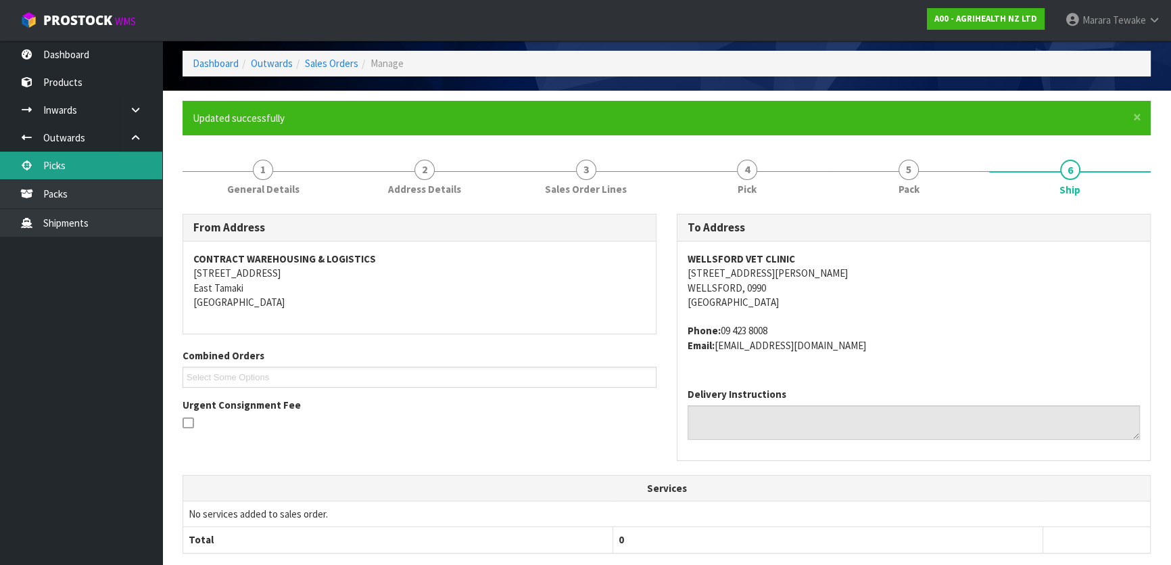
scroll to position [0, 0]
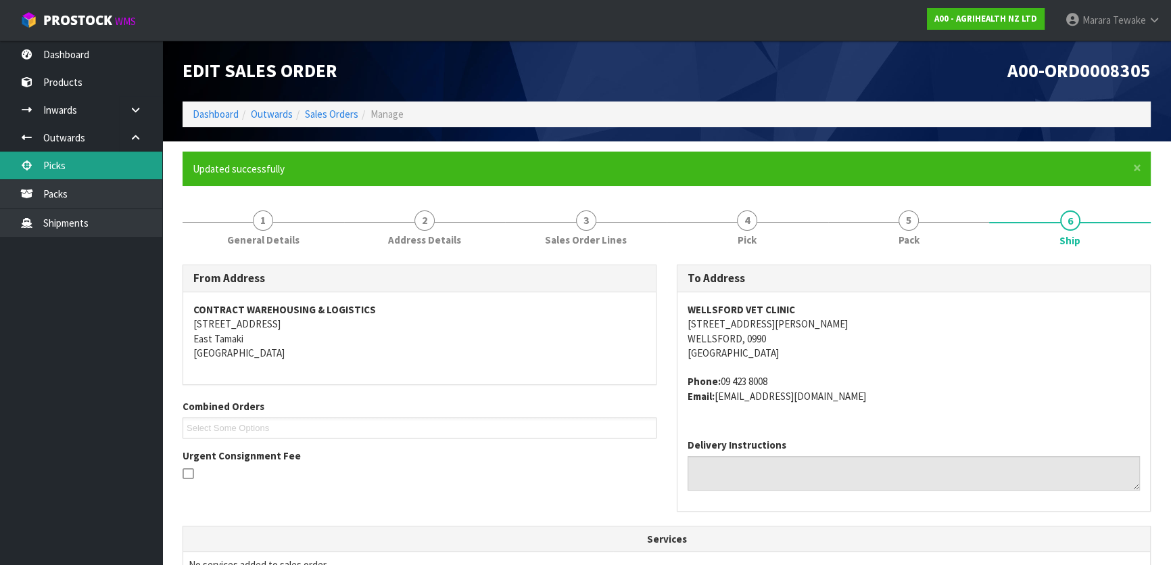
click at [142, 171] on link "Picks" at bounding box center [81, 165] width 162 height 28
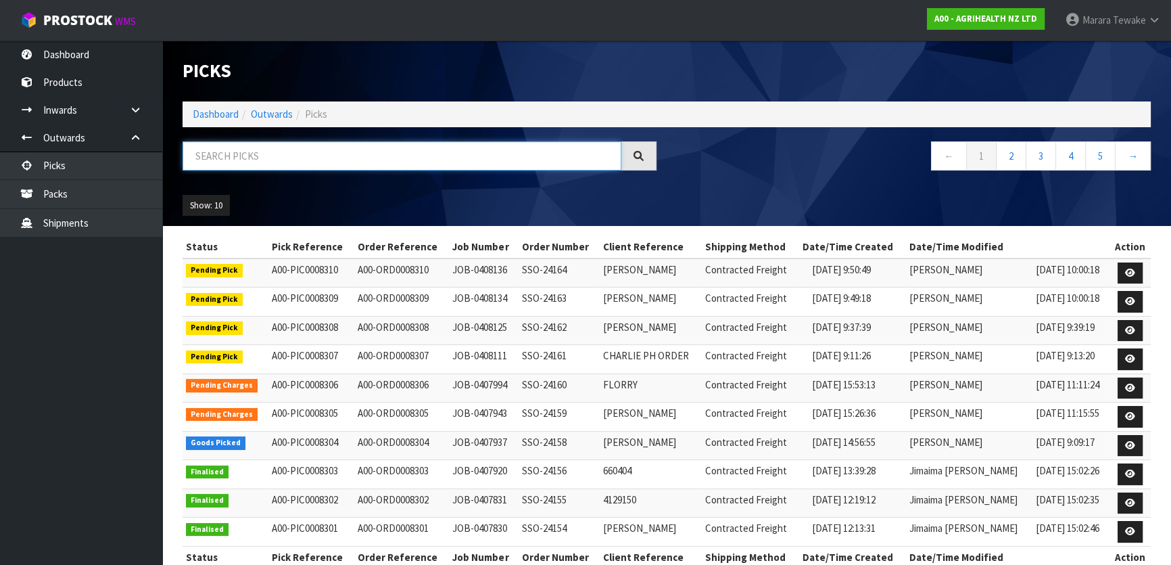
click at [234, 157] on input "text" at bounding box center [402, 155] width 439 height 29
type input "JOB-0407937"
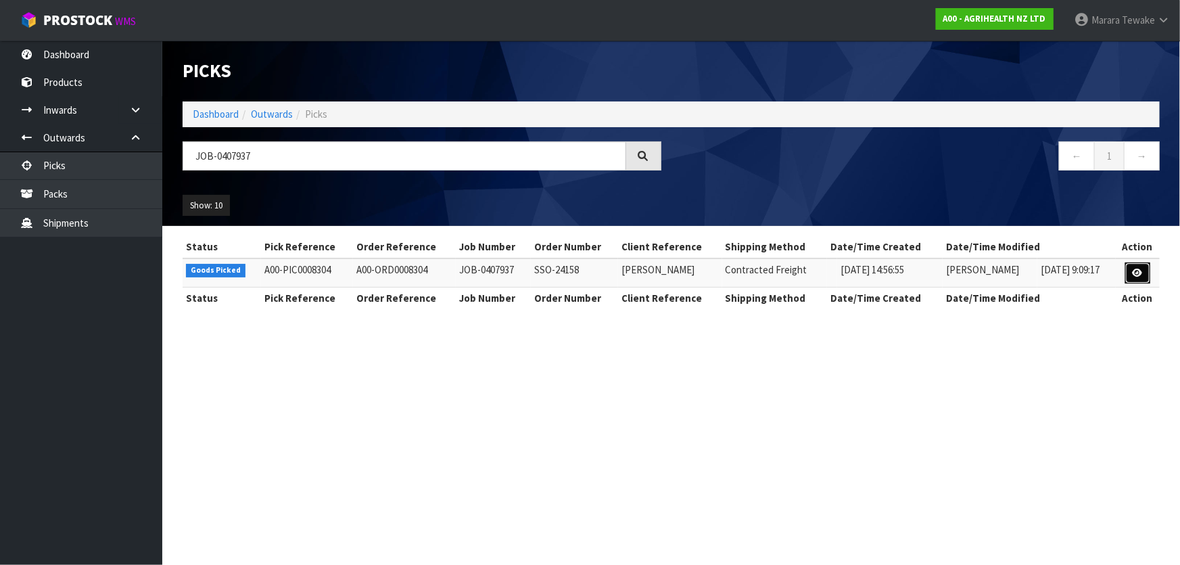
click at [1136, 268] on icon at bounding box center [1137, 272] width 10 height 9
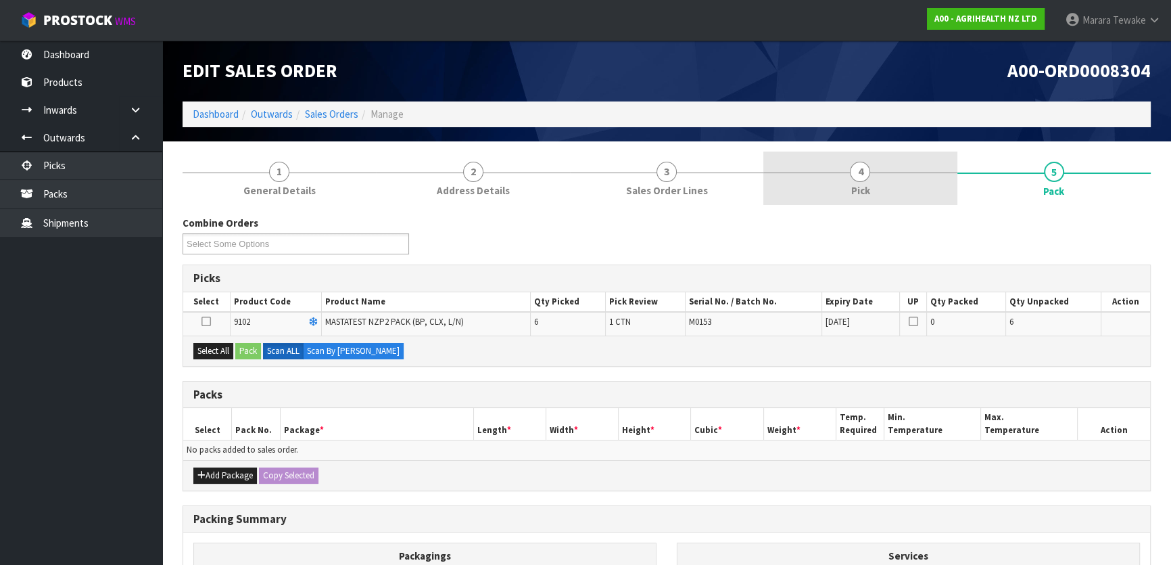
click at [857, 171] on span "4" at bounding box center [860, 172] width 20 height 20
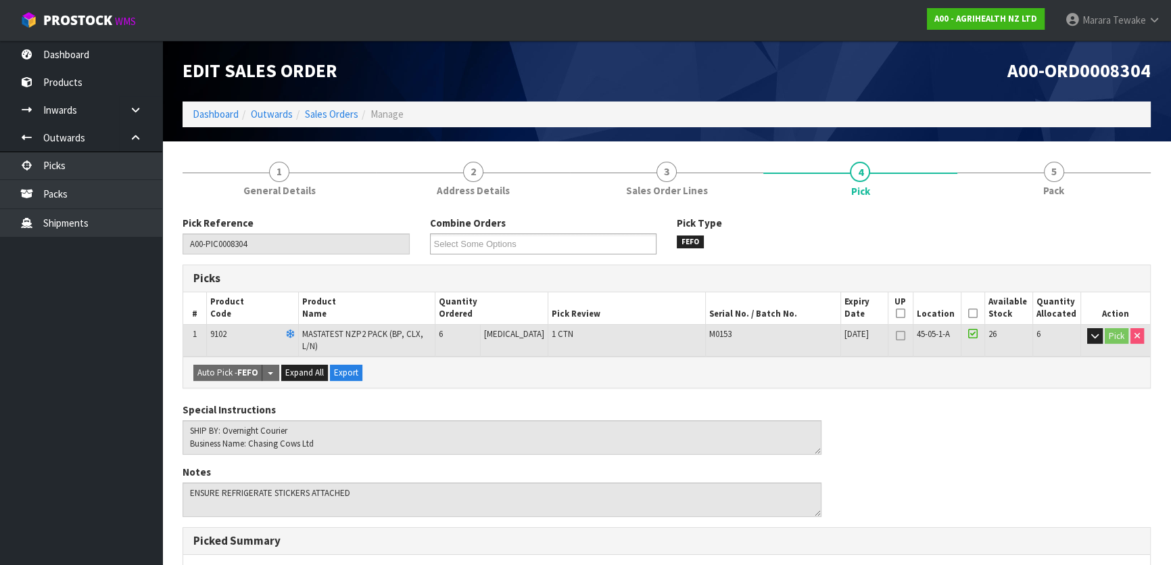
click at [968, 314] on icon at bounding box center [972, 313] width 9 height 1
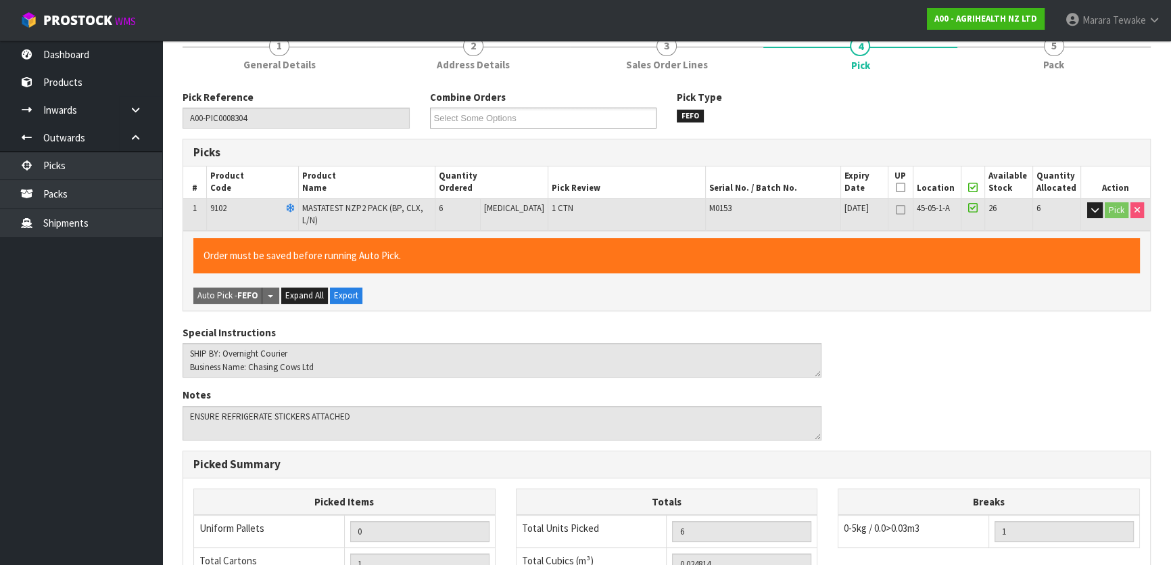
scroll to position [372, 0]
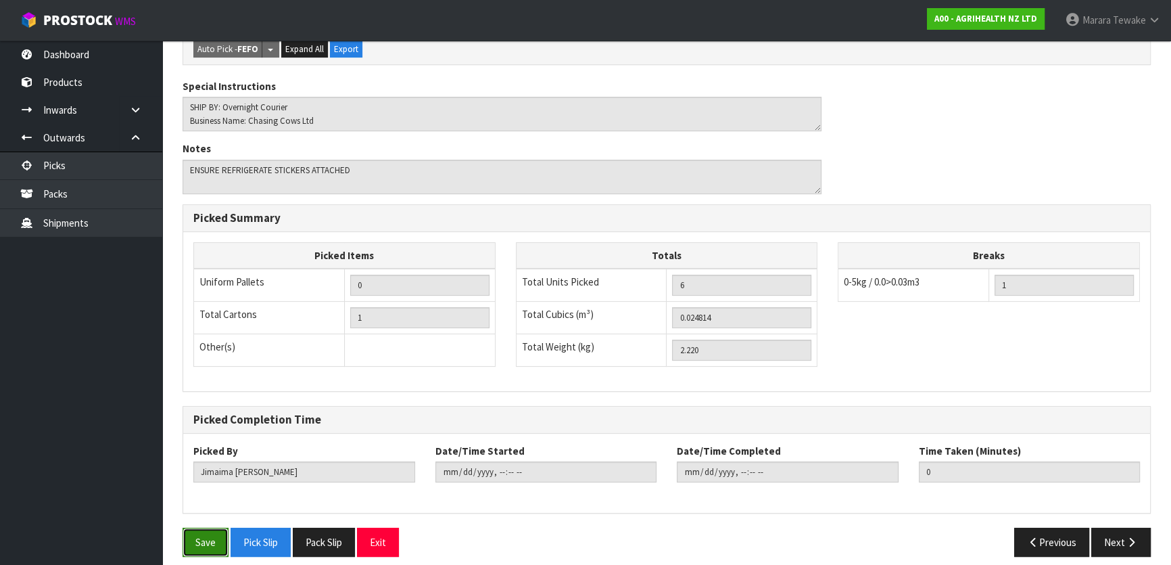
click at [209, 527] on button "Save" at bounding box center [206, 541] width 46 height 29
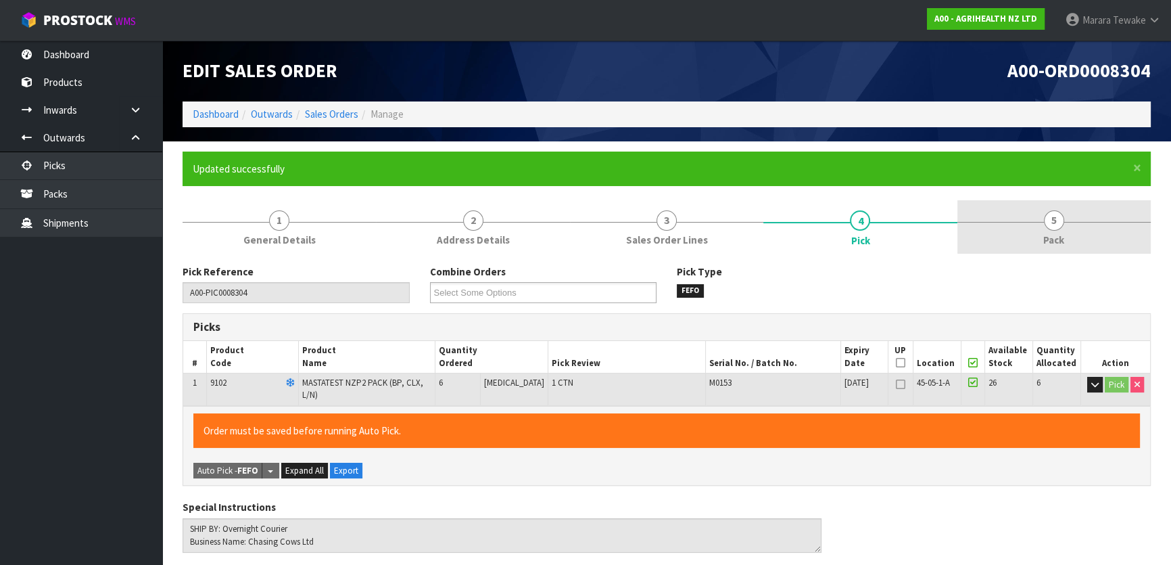
type input "Marara Tewake"
type input "2025-08-18T11:18:01"
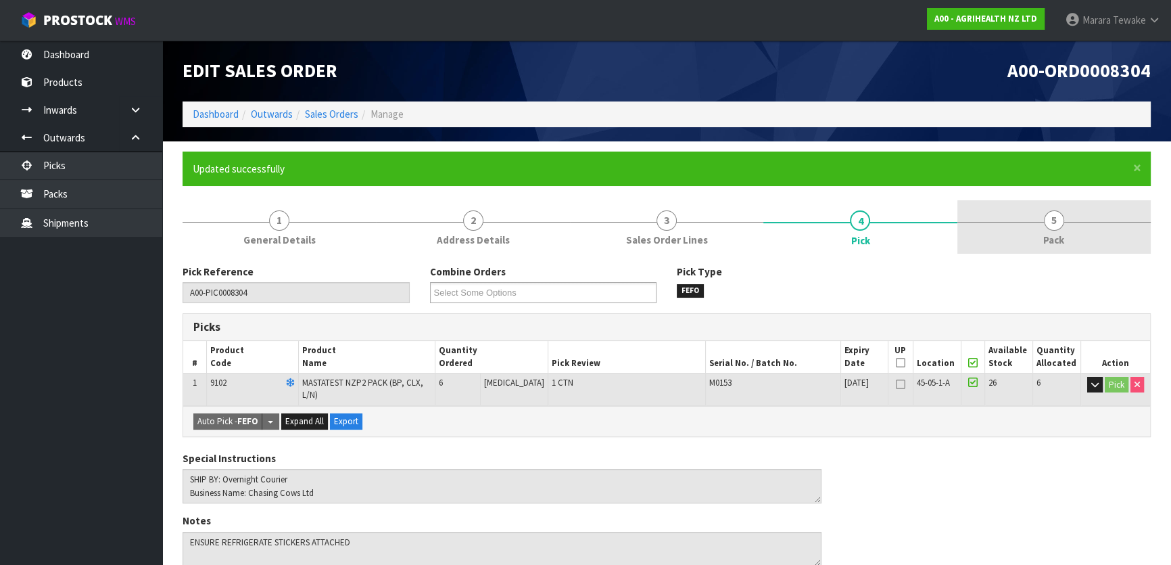
click at [1047, 220] on span "5" at bounding box center [1054, 220] width 20 height 20
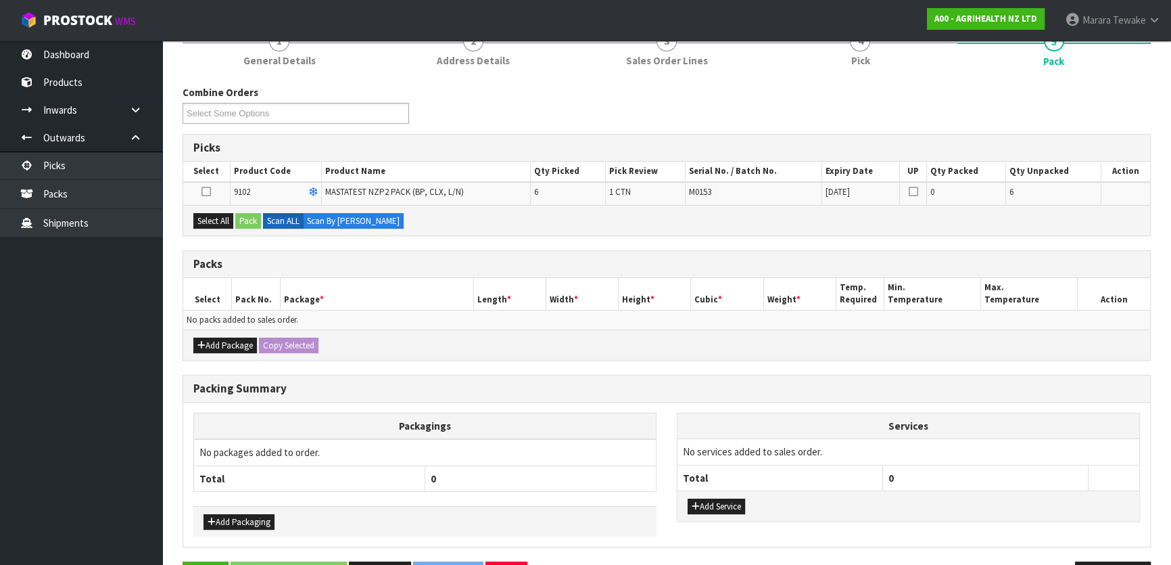
scroll to position [184, 0]
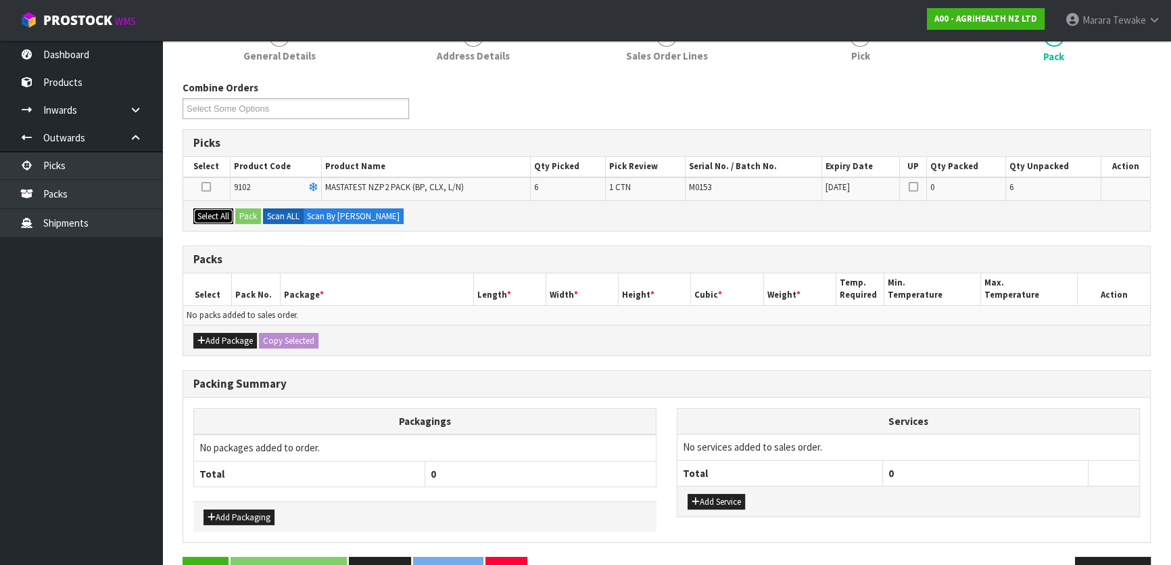
drag, startPoint x: 218, startPoint y: 214, endPoint x: 243, endPoint y: 214, distance: 24.3
click at [231, 214] on button "Select All" at bounding box center [213, 216] width 40 height 16
click at [244, 214] on button "Pack" at bounding box center [248, 216] width 26 height 16
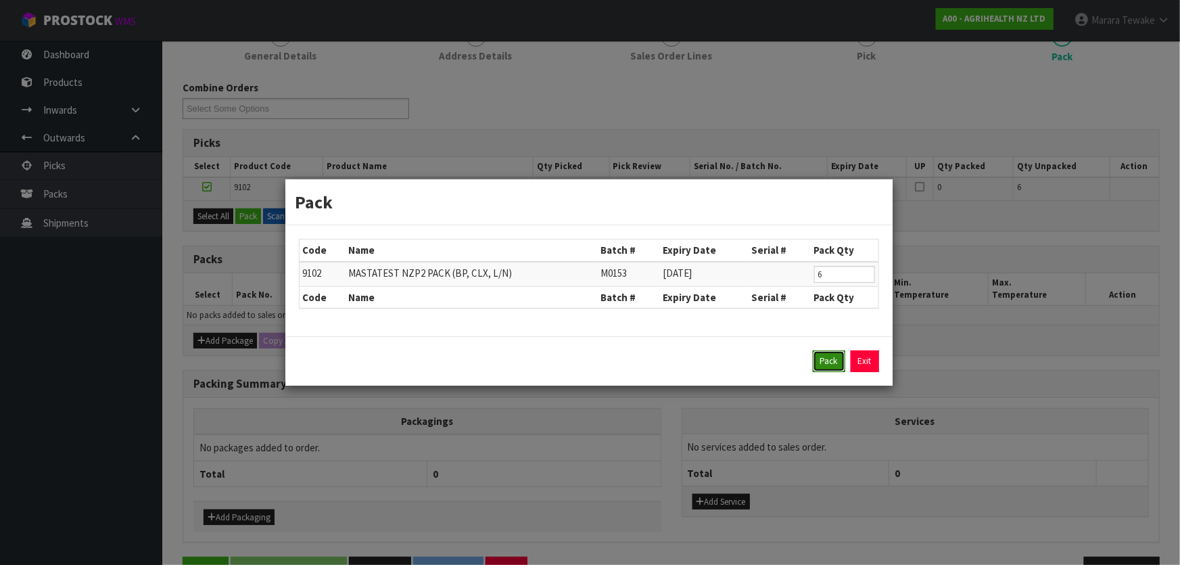
click at [827, 352] on button "Pack" at bounding box center [829, 361] width 32 height 22
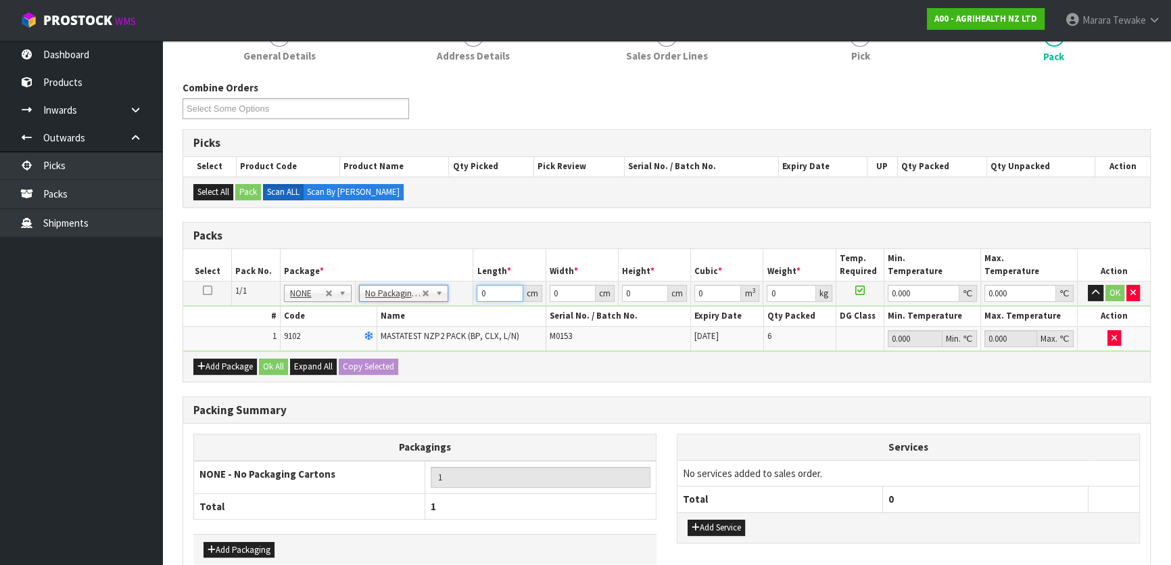
drag, startPoint x: 489, startPoint y: 297, endPoint x: 466, endPoint y: 272, distance: 34.5
click at [464, 281] on tr "1/1 NONE 007-001 007-002 007-004 007-009 007-013 007-014 007-015 007-017 007-01…" at bounding box center [666, 293] width 967 height 24
type input "60"
type input "41"
type input "1"
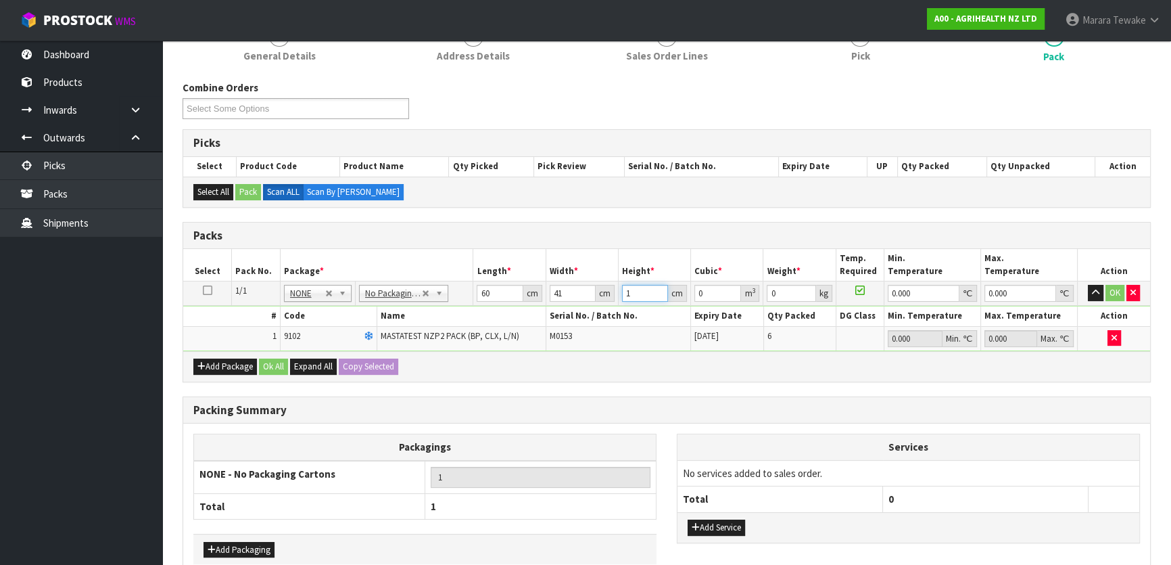
type input "0.00246"
type input "11"
type input "0.02706"
type input "11"
type input "3"
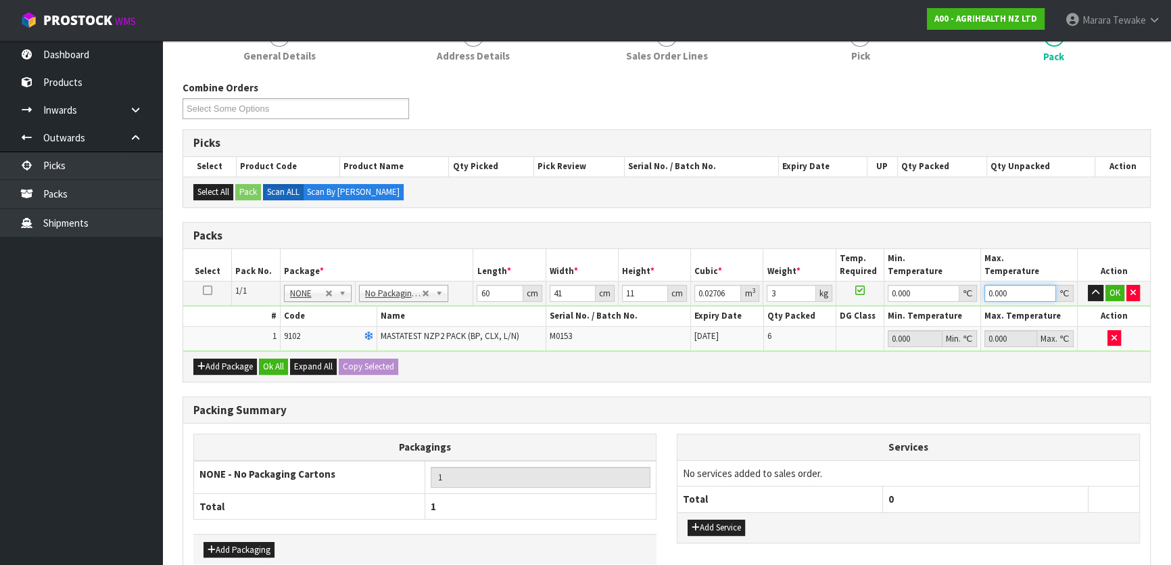
type input "0"
click at [1088, 285] on button "button" at bounding box center [1096, 293] width 16 height 16
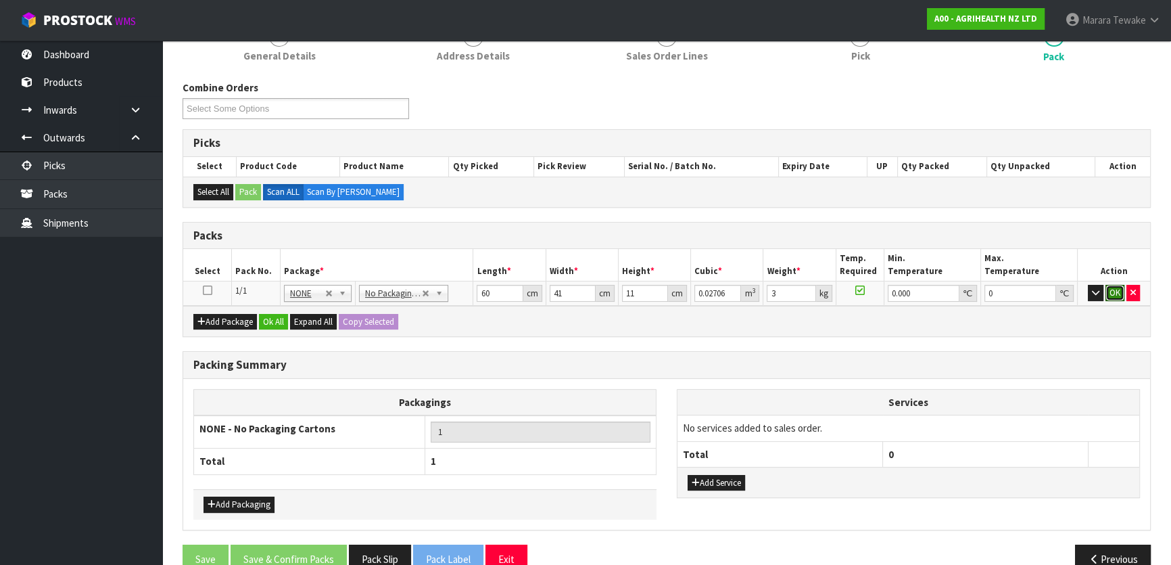
click button "OK" at bounding box center [1114, 293] width 19 height 16
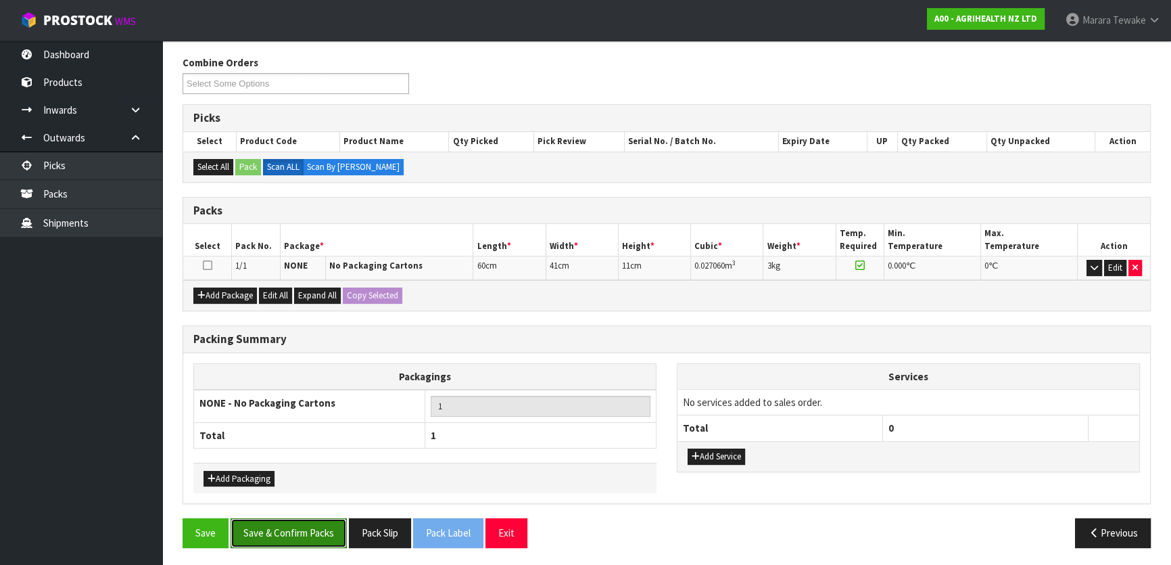
click at [290, 525] on button "Save & Confirm Packs" at bounding box center [289, 532] width 116 height 29
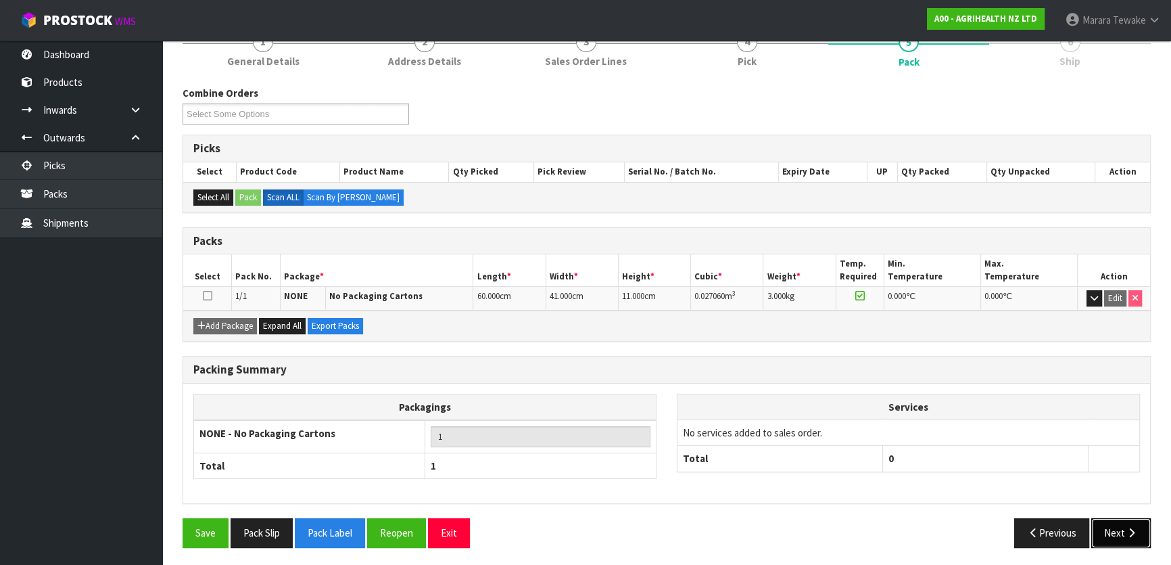
click at [1133, 536] on button "Next" at bounding box center [1120, 532] width 59 height 29
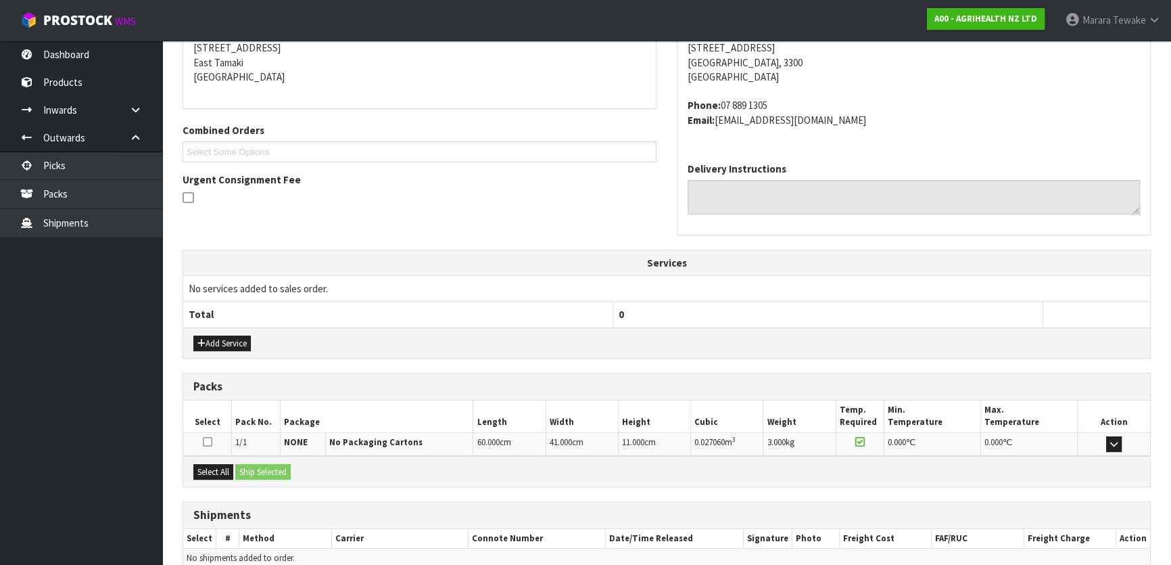
scroll to position [340, 0]
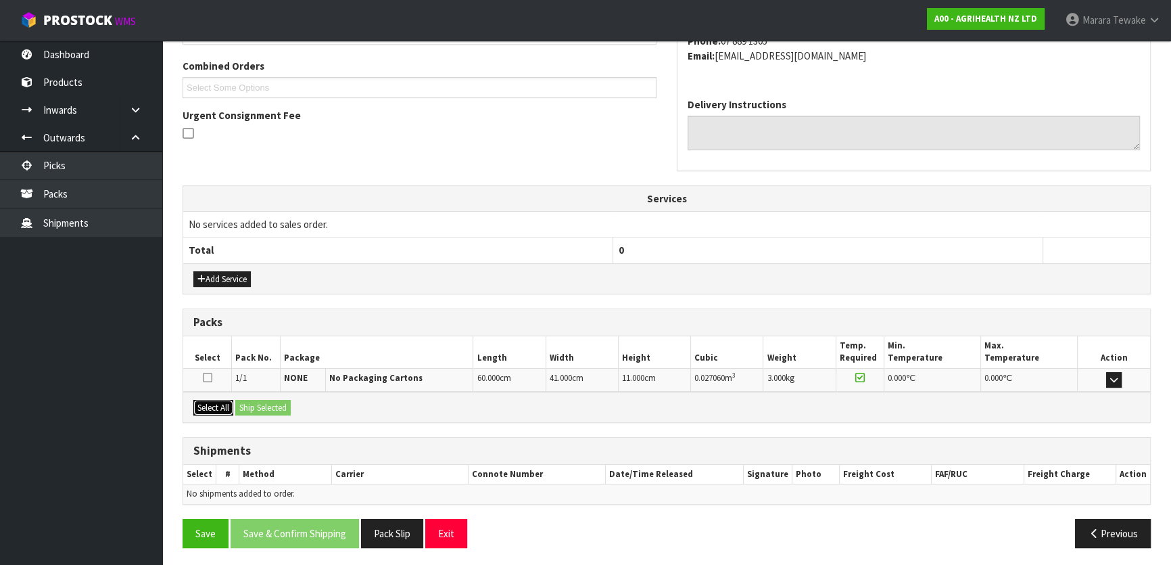
drag, startPoint x: 212, startPoint y: 399, endPoint x: 251, endPoint y: 398, distance: 39.2
click at [229, 400] on button "Select All" at bounding box center [213, 408] width 40 height 16
drag, startPoint x: 262, startPoint y: 397, endPoint x: 272, endPoint y: 397, distance: 10.8
click at [264, 400] on button "Ship Selected" at bounding box center [262, 408] width 55 height 16
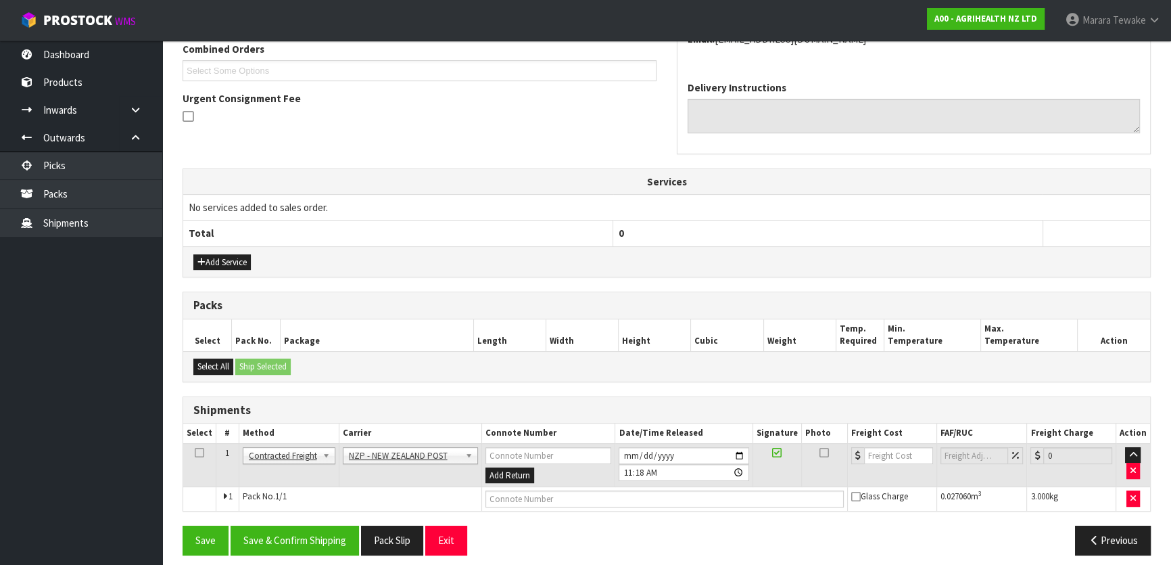
scroll to position [365, 0]
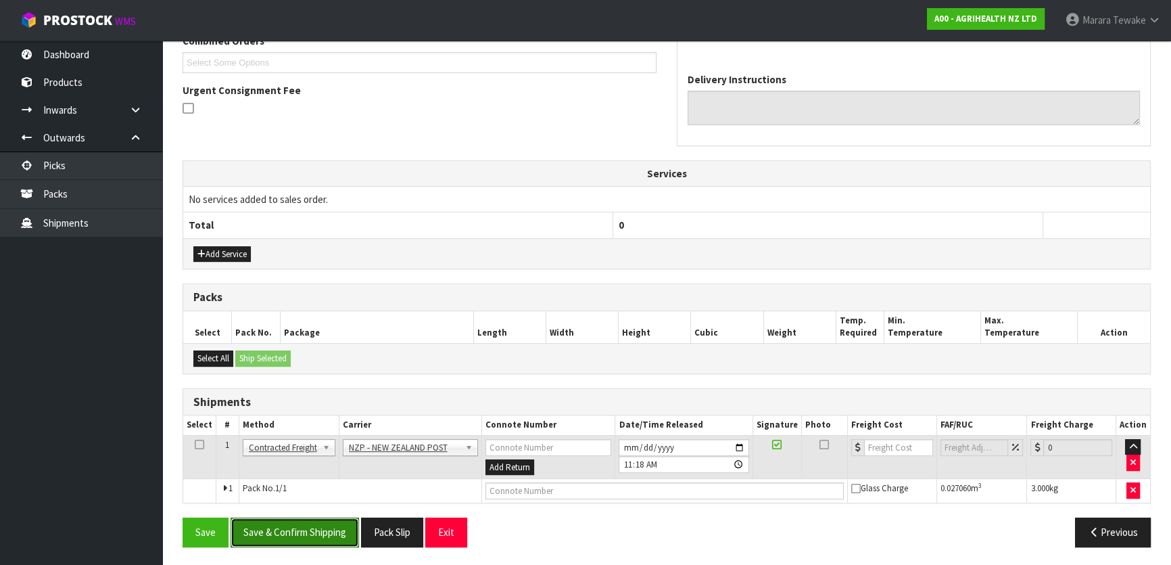
drag, startPoint x: 318, startPoint y: 532, endPoint x: 293, endPoint y: 527, distance: 26.1
click at [318, 532] on button "Save & Confirm Shipping" at bounding box center [295, 531] width 128 height 29
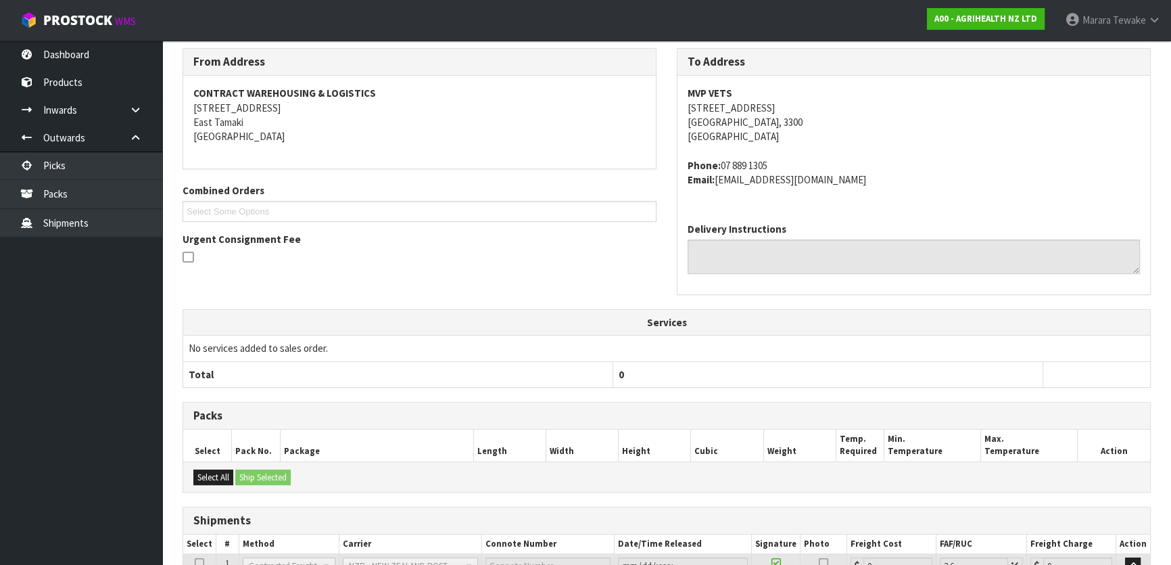
scroll to position [345, 0]
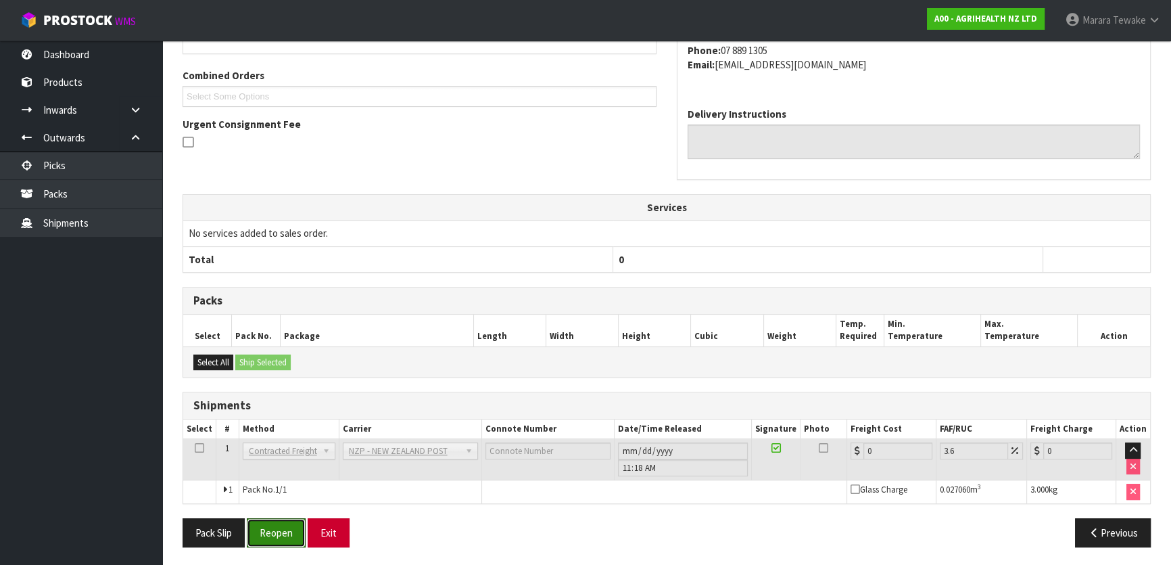
drag, startPoint x: 284, startPoint y: 532, endPoint x: 325, endPoint y: 524, distance: 41.4
click at [283, 529] on button "Reopen" at bounding box center [276, 532] width 59 height 29
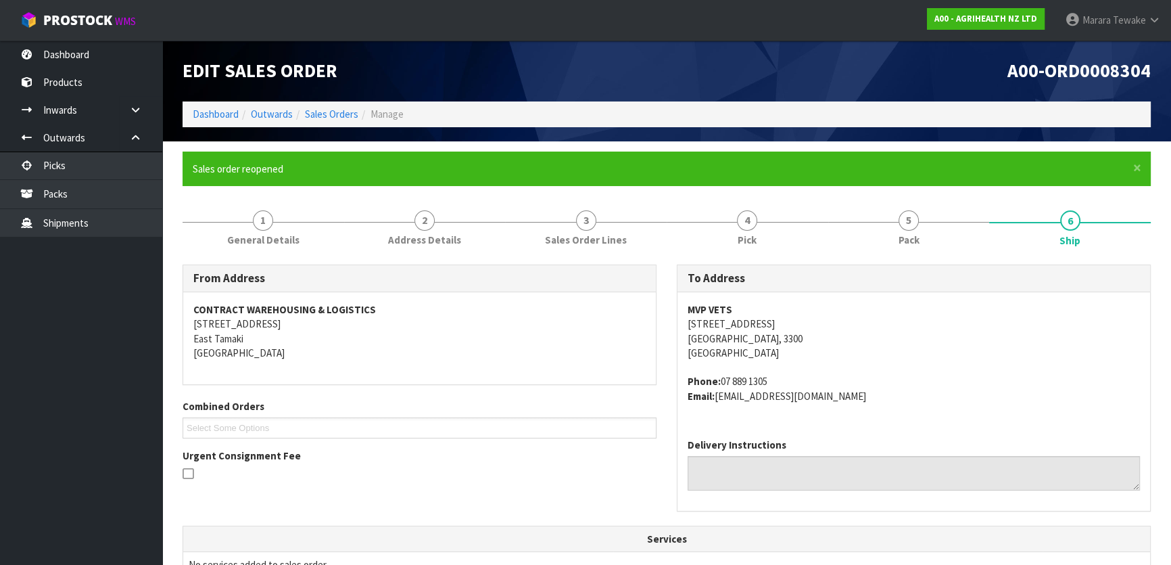
scroll to position [331, 0]
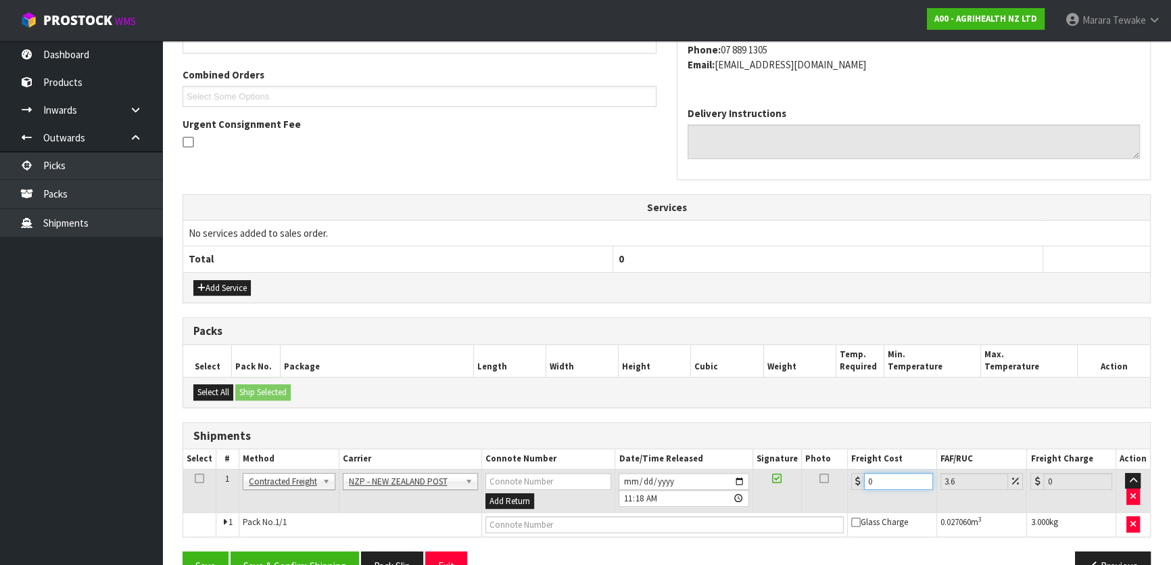
drag, startPoint x: 884, startPoint y: 477, endPoint x: 838, endPoint y: 461, distance: 48.5
click at [840, 466] on table "Select # Method Carrier Connote Number Date/Time Released Signature Photo Freig…" at bounding box center [666, 492] width 967 height 87
type input "7"
type input "7.25"
type input "7.3"
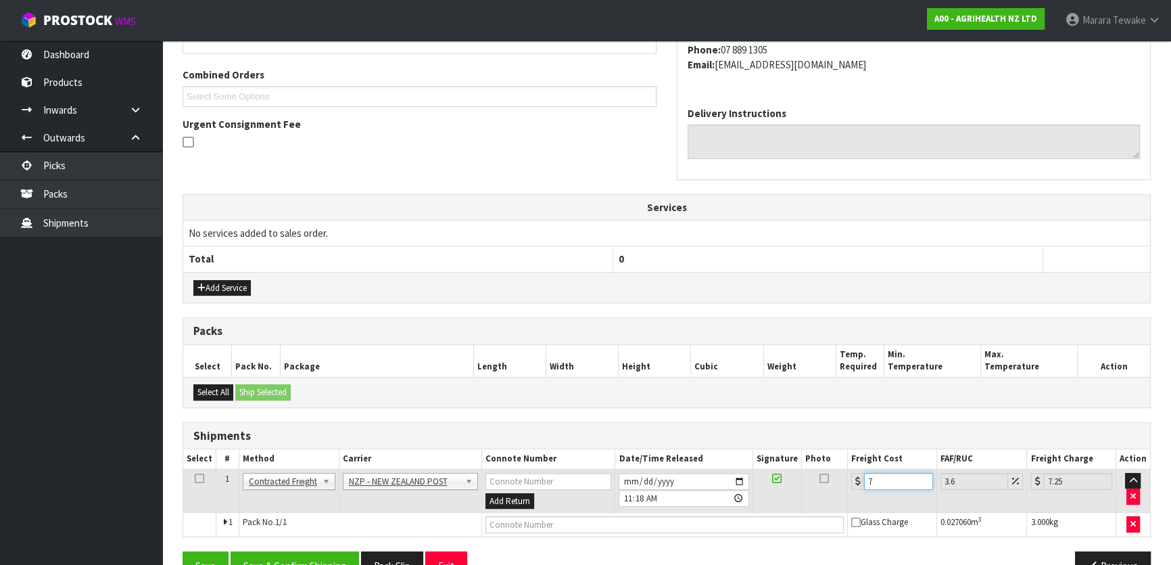
type input "7.56"
type input "7.31"
type input "7.57"
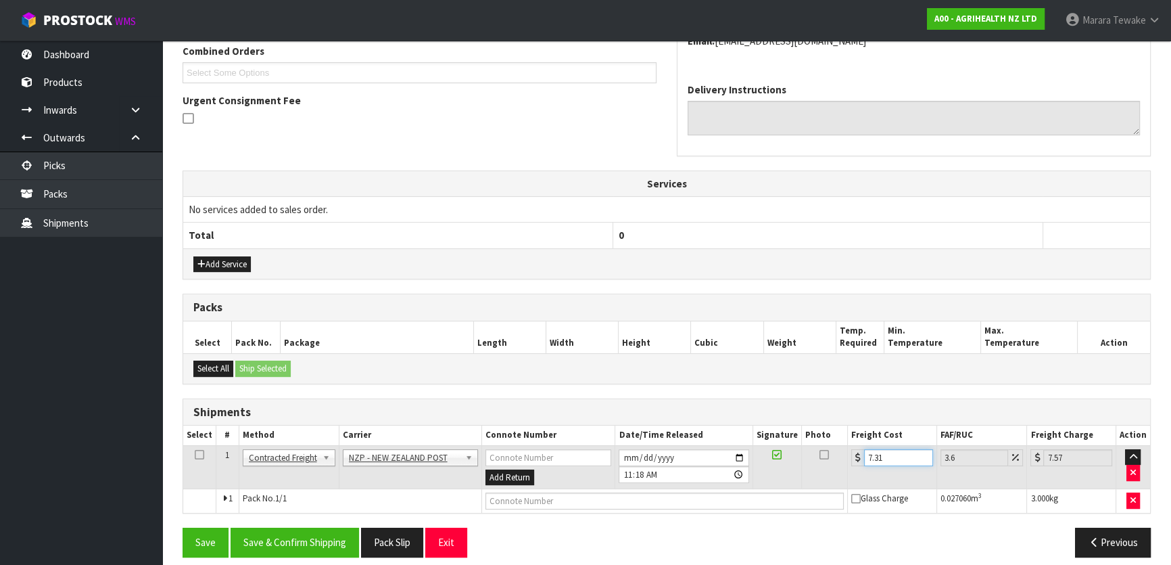
scroll to position [365, 0]
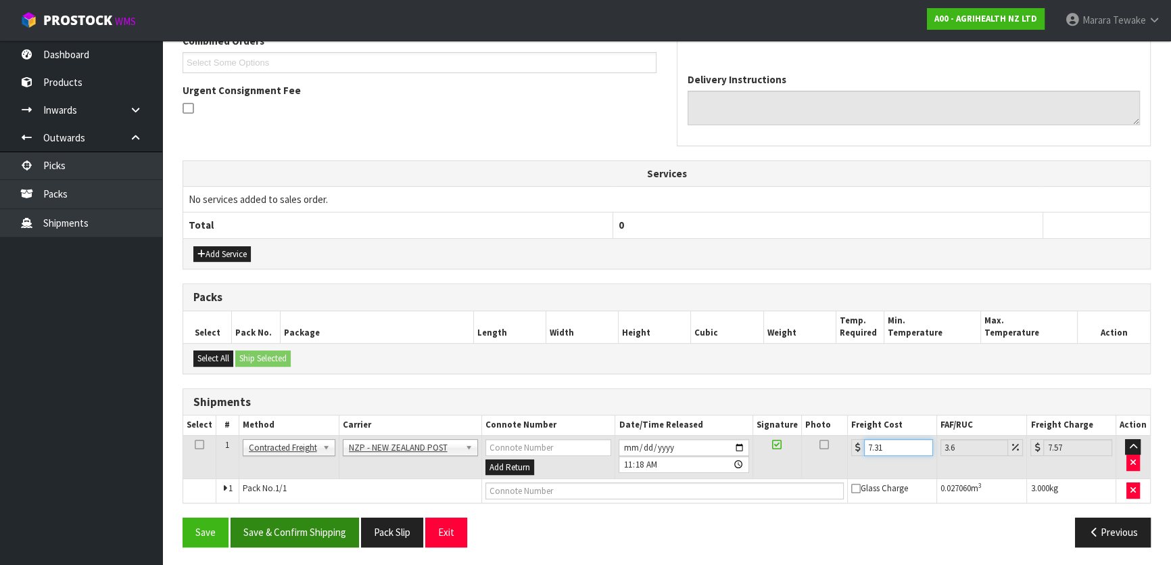
type input "7.31"
click at [303, 522] on button "Save & Confirm Shipping" at bounding box center [295, 531] width 128 height 29
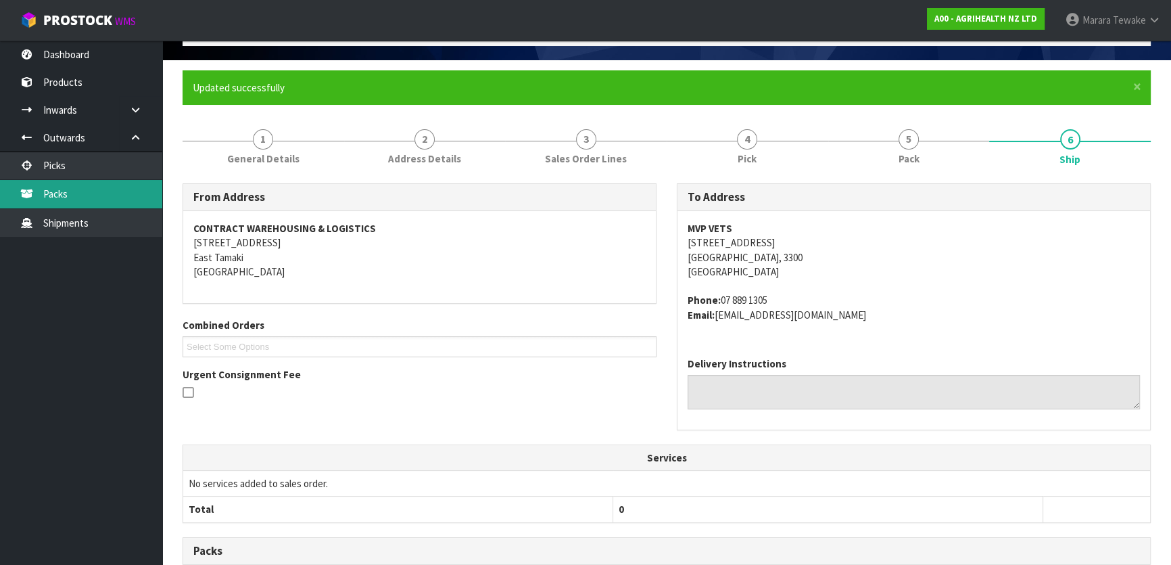
scroll to position [0, 0]
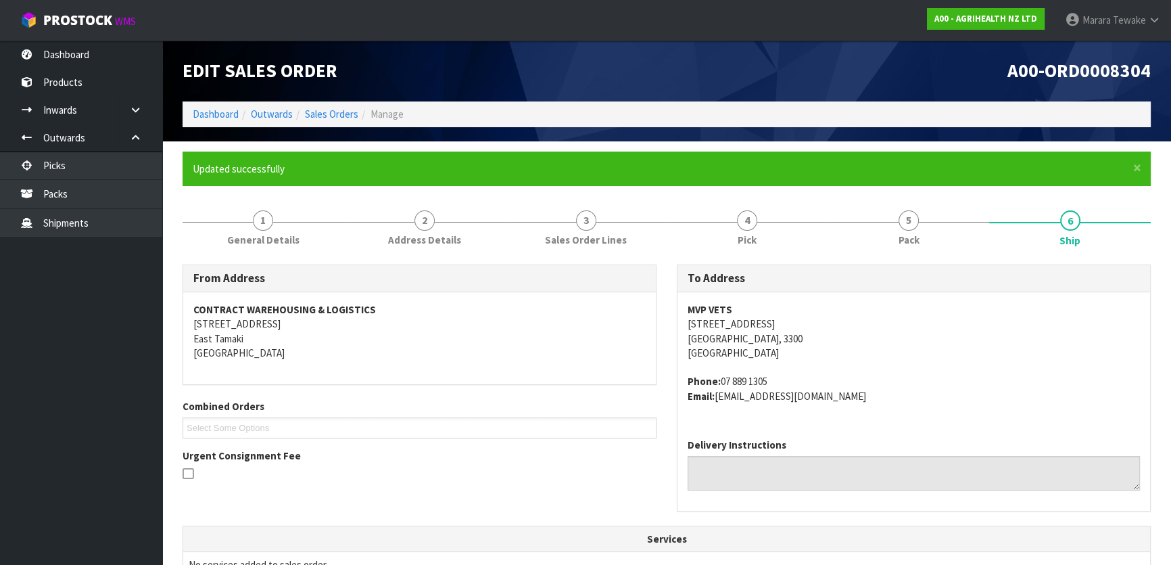
click at [94, 36] on nav "Toggle navigation ProStock WMS A00 - AGRIHEALTH NZ LTD Marara Tewake Logout" at bounding box center [585, 20] width 1171 height 41
click at [95, 41] on link "Dashboard" at bounding box center [81, 55] width 162 height 28
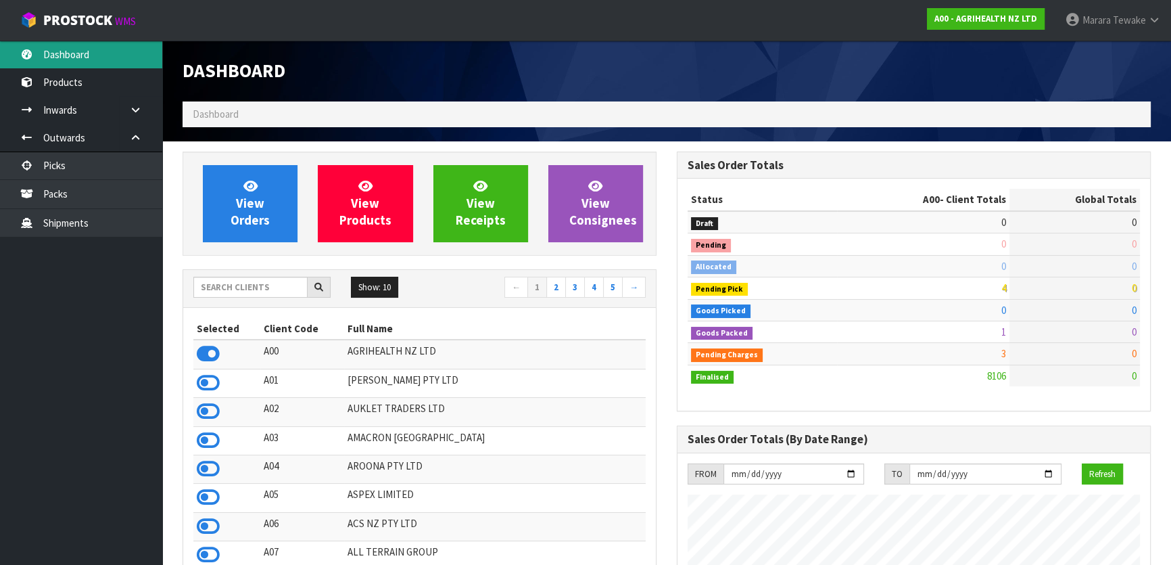
scroll to position [1022, 494]
click at [288, 283] on input "text" at bounding box center [250, 287] width 114 height 21
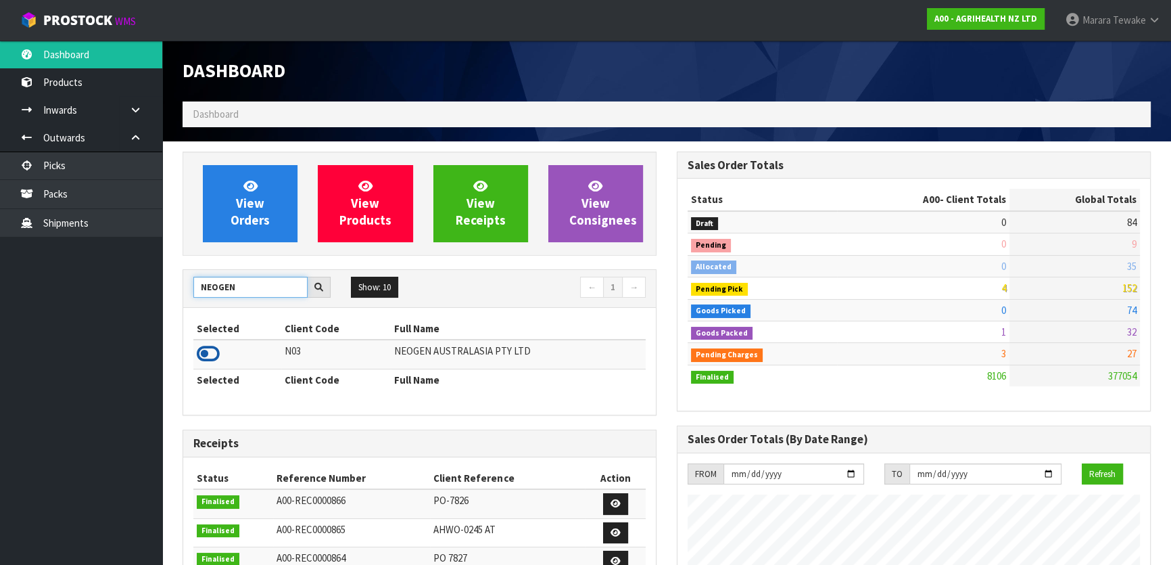
type input "NEOGEN"
click at [212, 352] on icon at bounding box center [208, 353] width 23 height 20
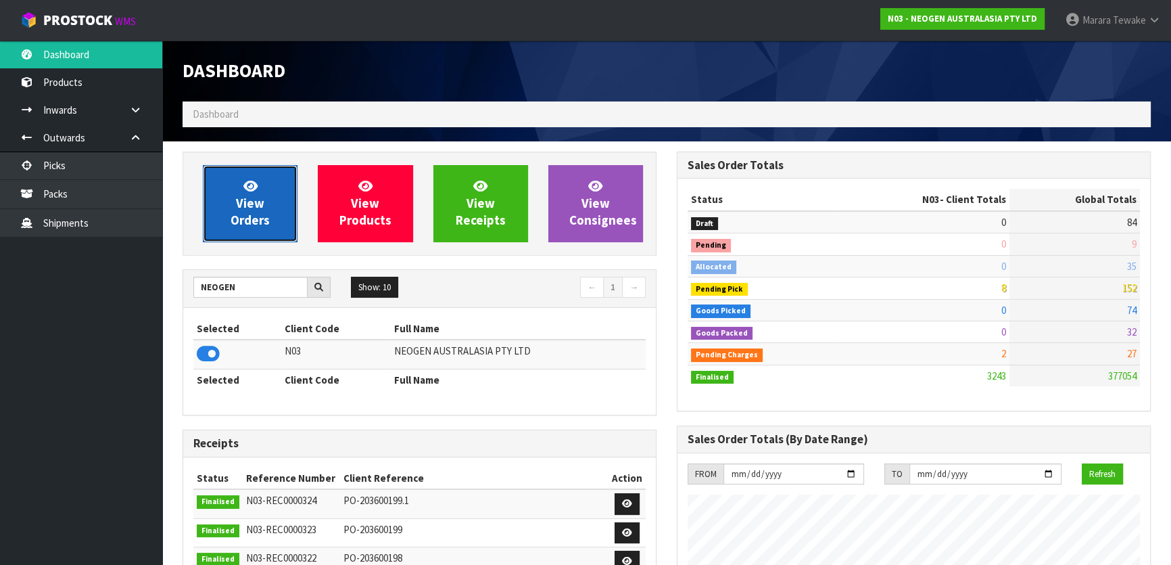
click at [269, 188] on link "View Orders" at bounding box center [250, 203] width 95 height 77
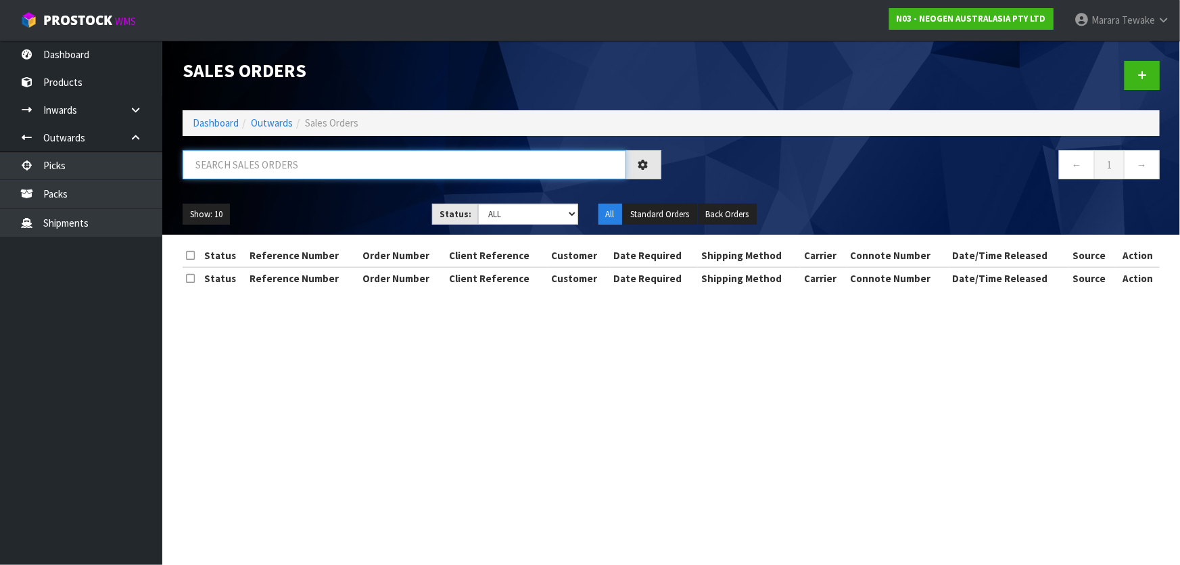
click at [257, 174] on input "text" at bounding box center [404, 164] width 443 height 29
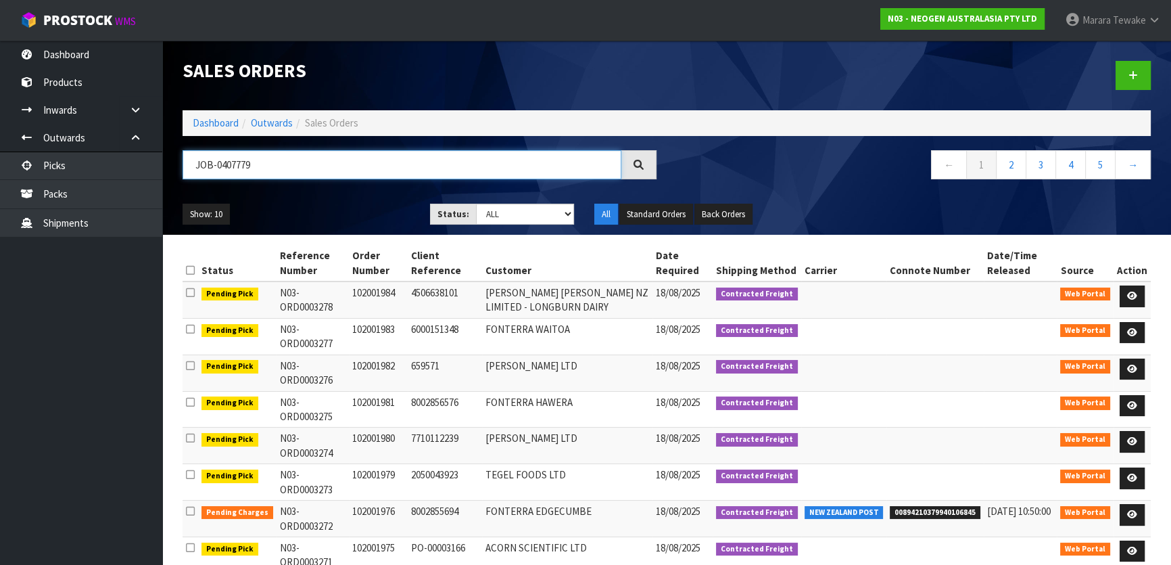
type input "JOB-0407779"
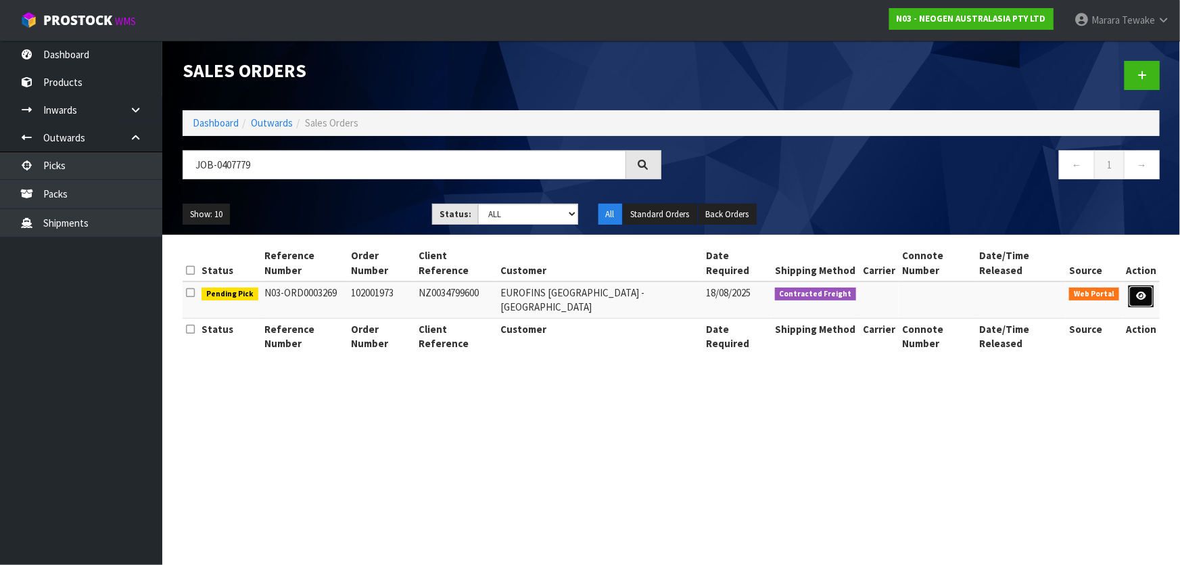
click at [1143, 291] on icon at bounding box center [1141, 295] width 10 height 9
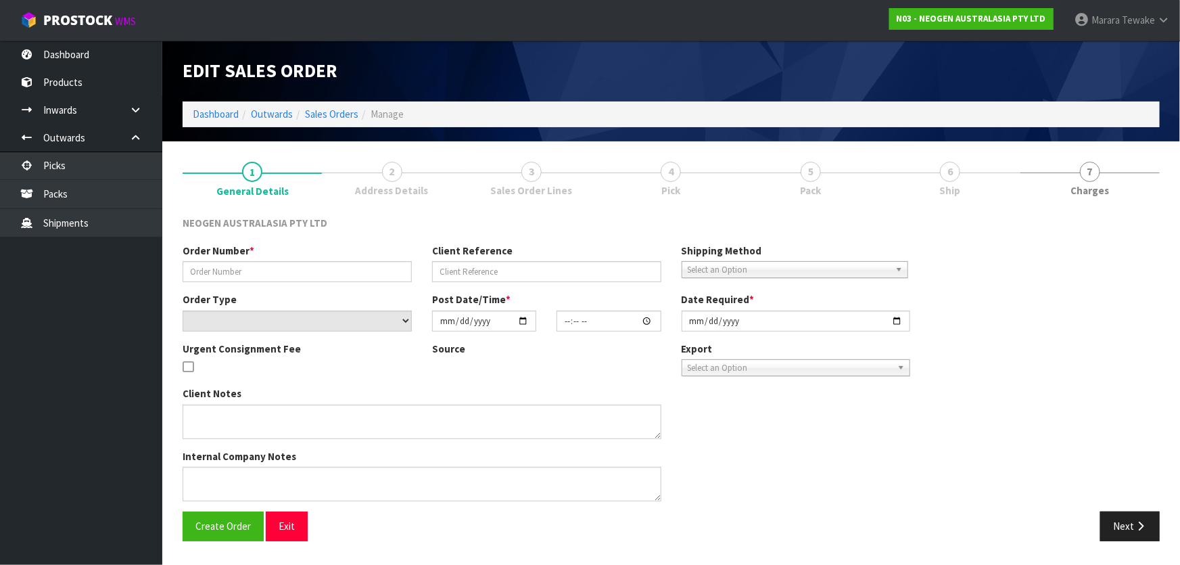
type input "102001973"
type input "NZ0034799600"
select select "number:0"
type input "2025-08-15"
type input "09:10:00.000"
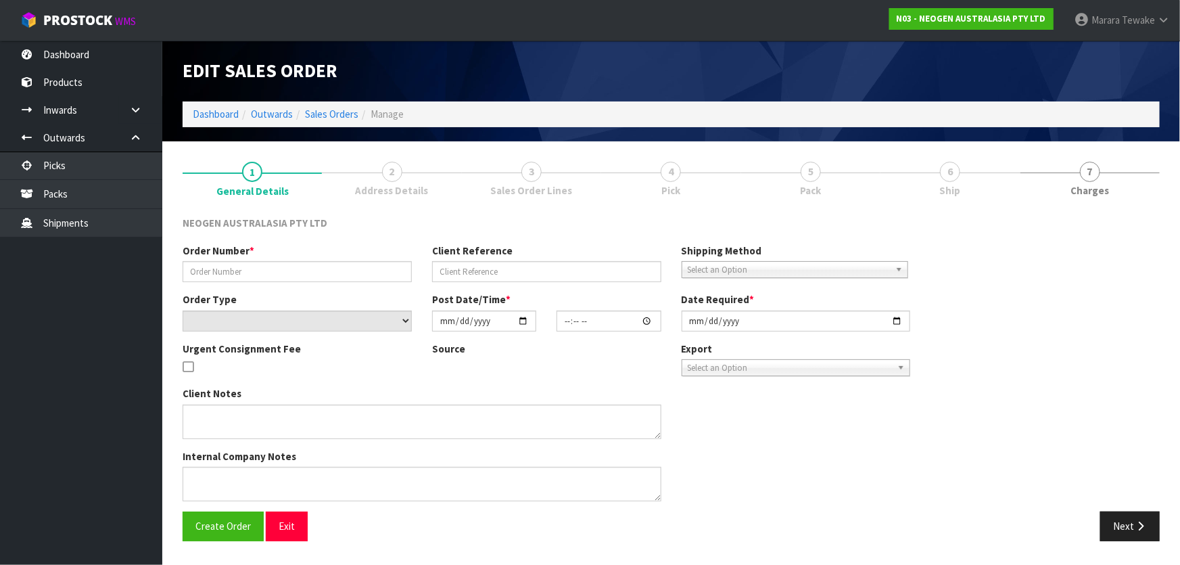
type input "2025-08-18"
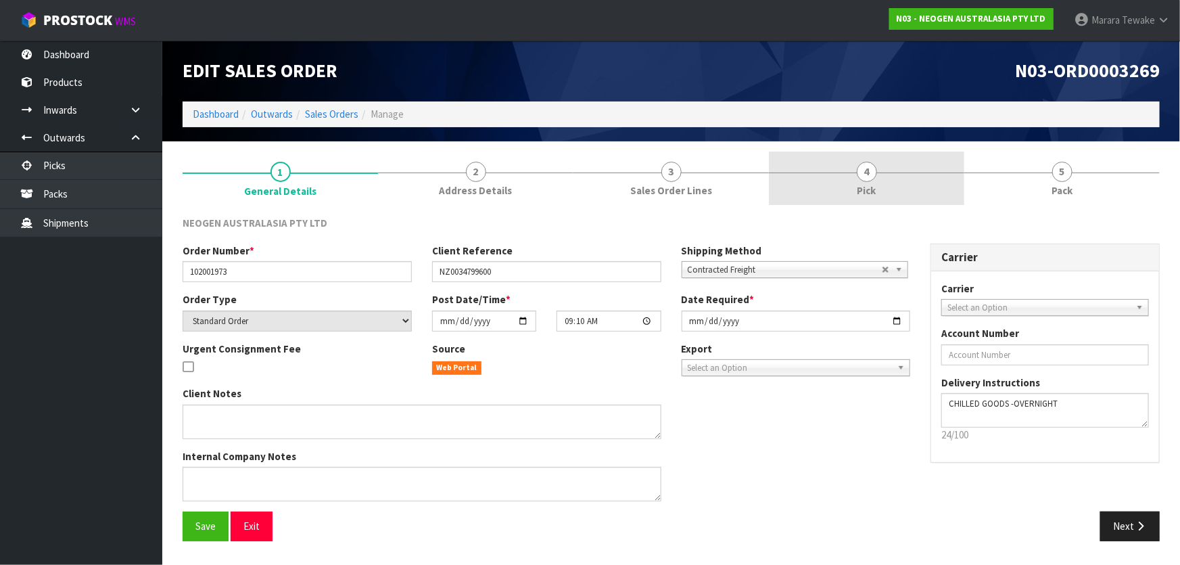
click at [898, 182] on link "4 Pick" at bounding box center [866, 177] width 195 height 53
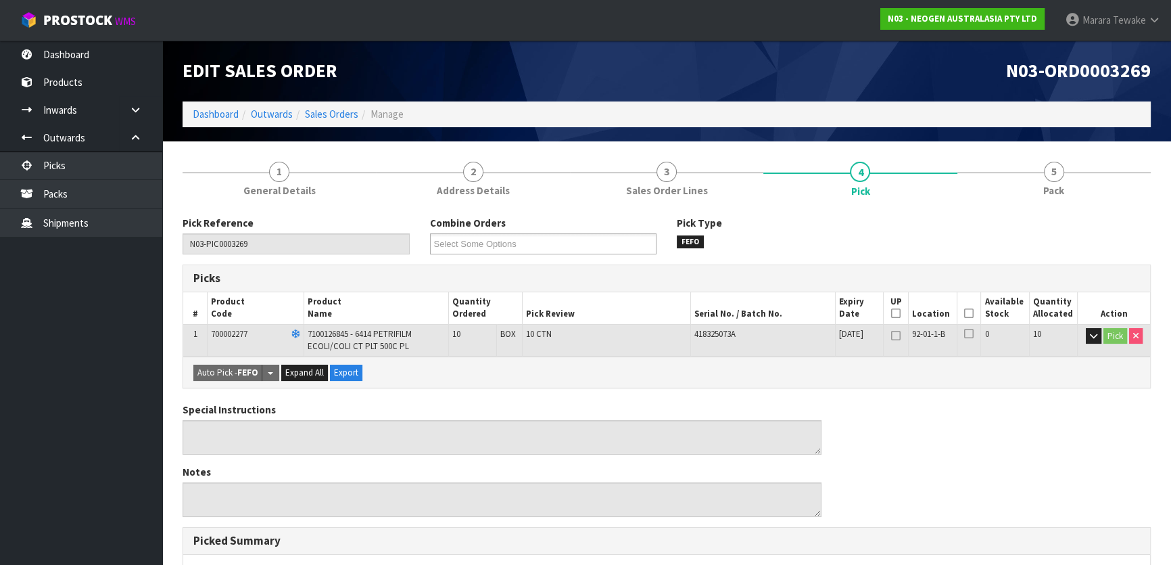
click at [966, 314] on icon at bounding box center [968, 313] width 9 height 1
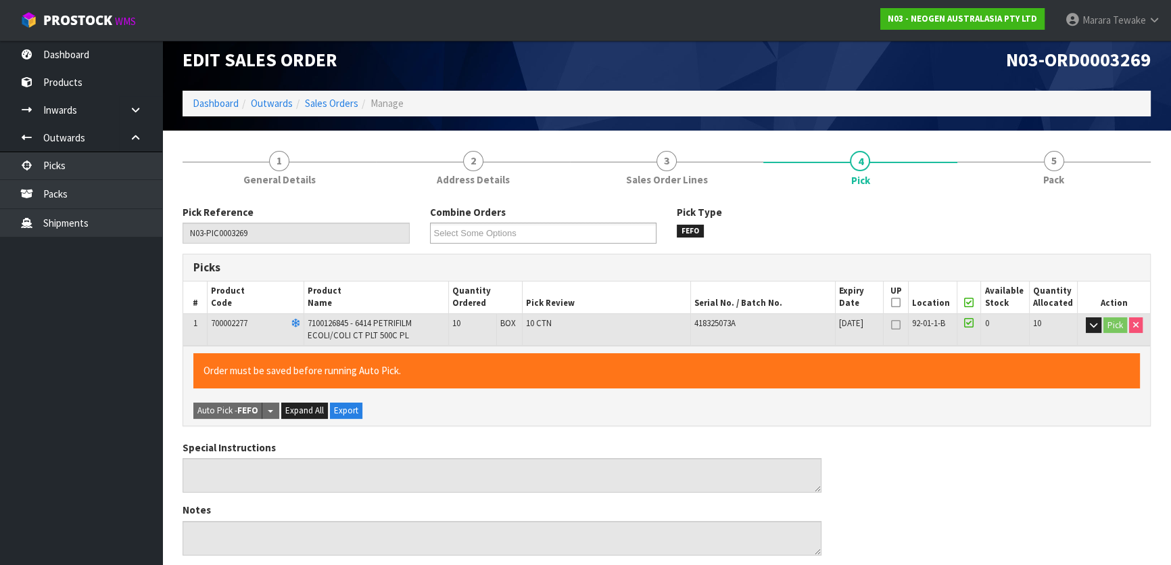
scroll to position [381, 0]
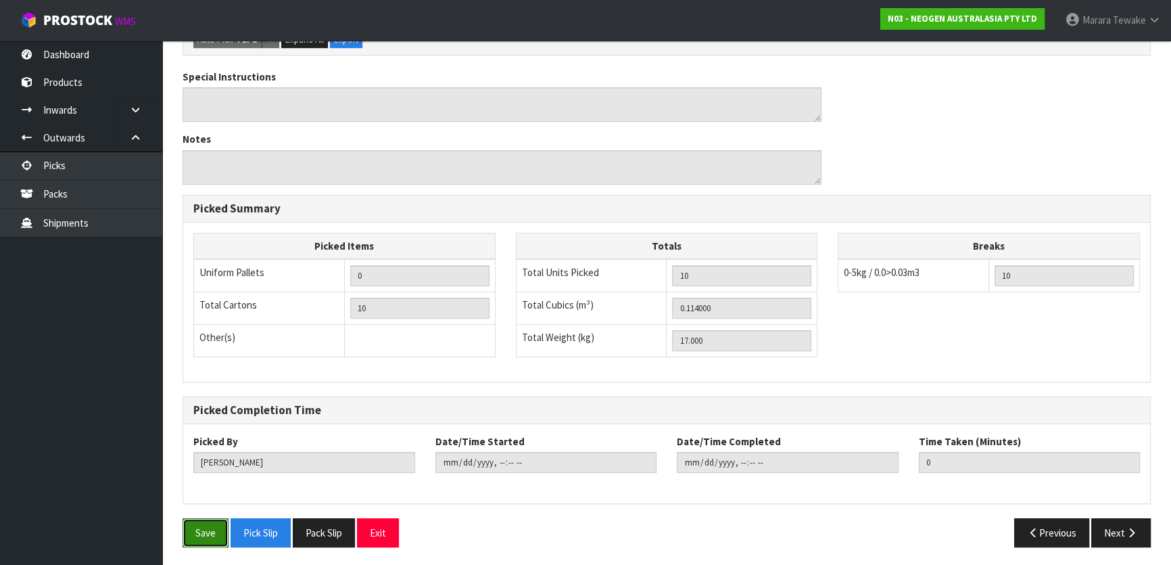
click at [214, 519] on button "Save" at bounding box center [206, 532] width 46 height 29
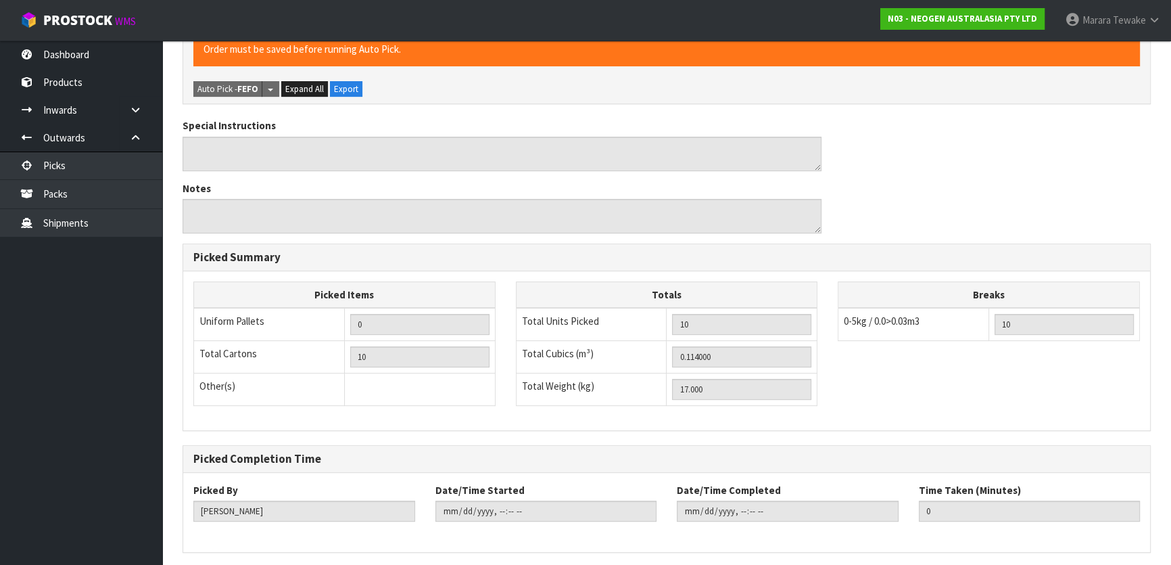
scroll to position [0, 0]
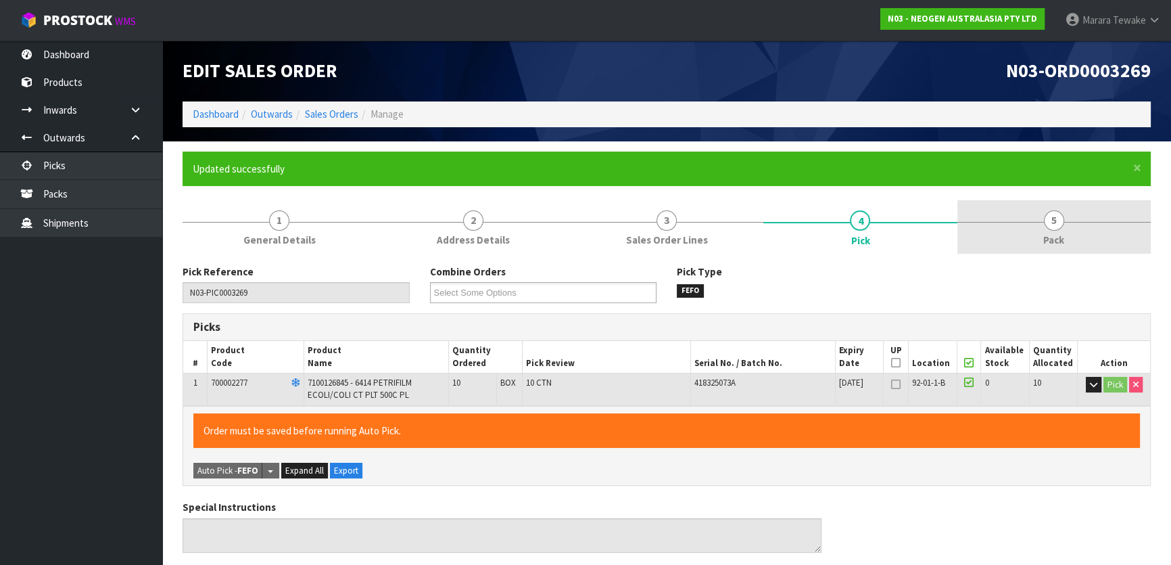
type input "Marara Tewake"
type input "2025-08-18T11:21:12"
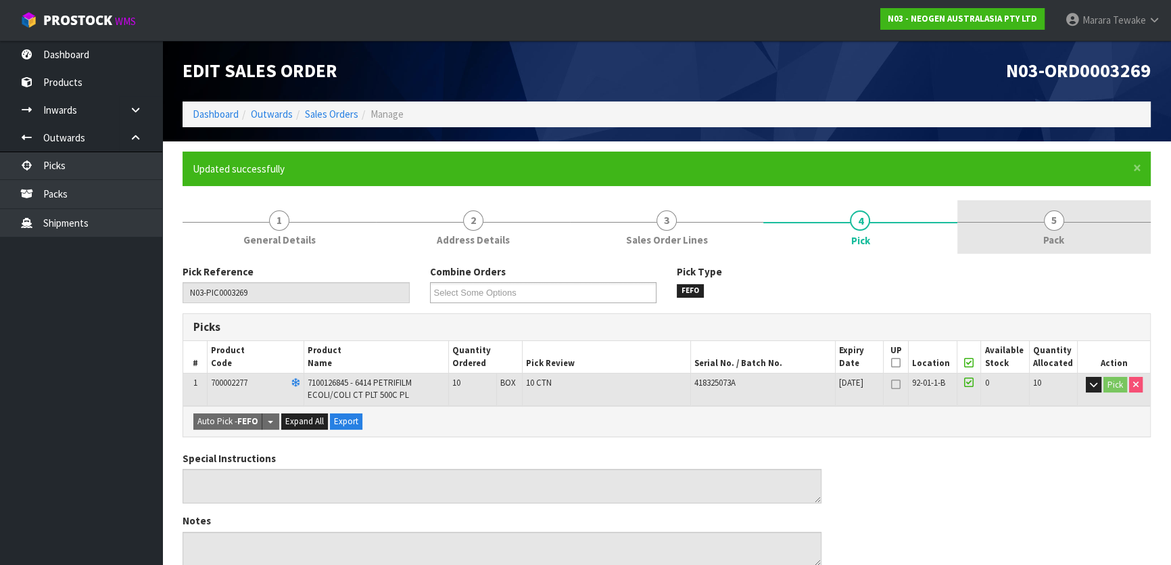
click at [1033, 224] on link "5 Pack" at bounding box center [1053, 226] width 193 height 53
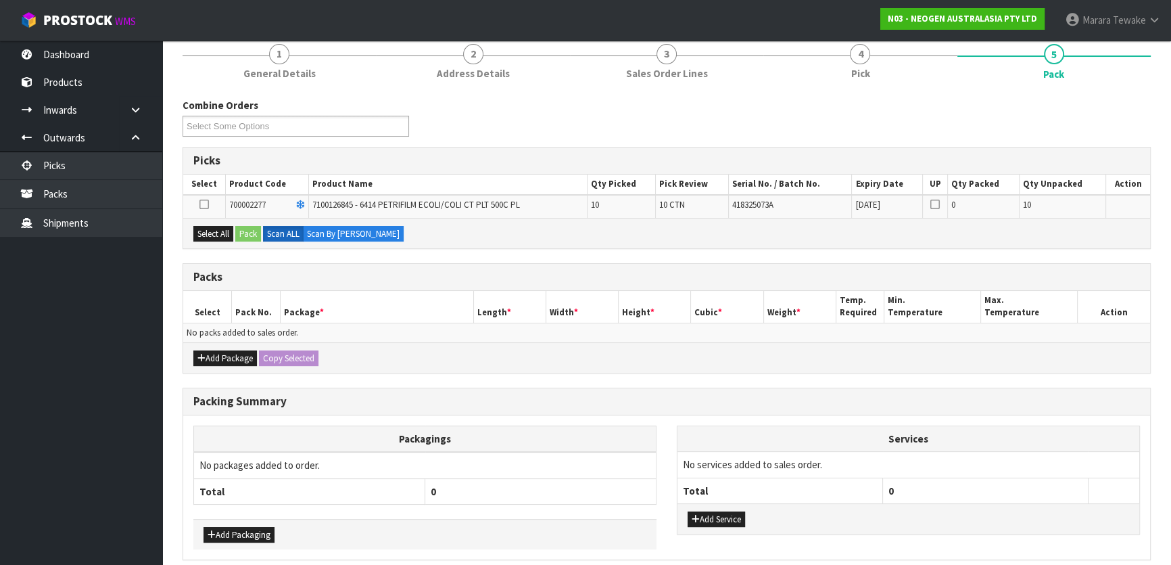
scroll to position [222, 0]
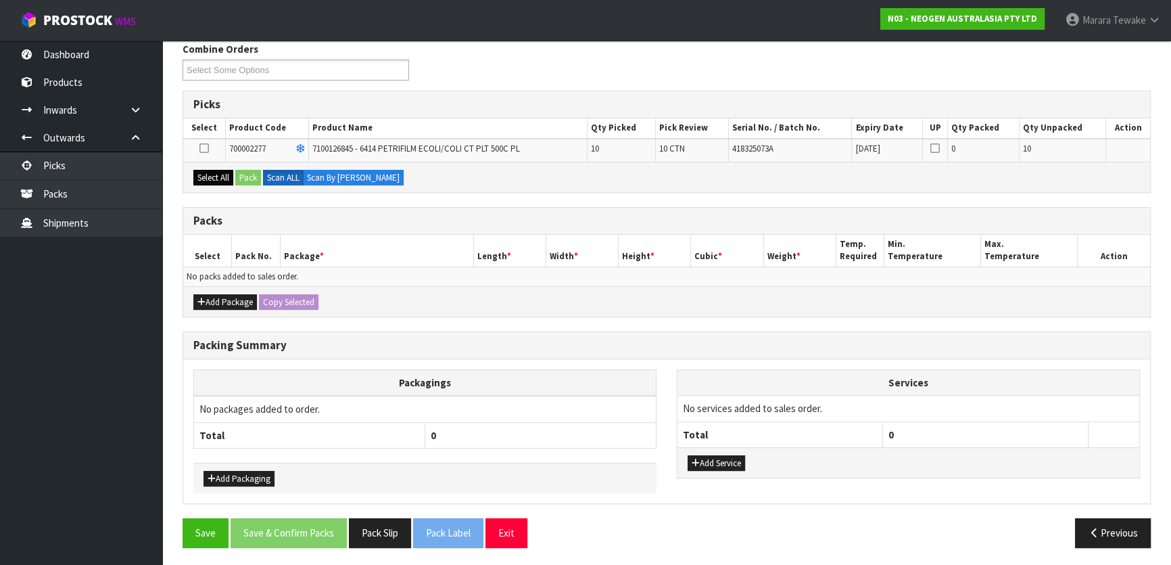
drag, startPoint x: 211, startPoint y: 166, endPoint x: 216, endPoint y: 171, distance: 7.2
click at [216, 171] on div "Select All Pack Scan ALL Scan By Quantity" at bounding box center [666, 177] width 967 height 30
drag, startPoint x: 216, startPoint y: 172, endPoint x: 241, endPoint y: 181, distance: 26.7
click at [220, 174] on button "Select All" at bounding box center [213, 178] width 40 height 16
click at [244, 181] on button "Pack" at bounding box center [248, 178] width 26 height 16
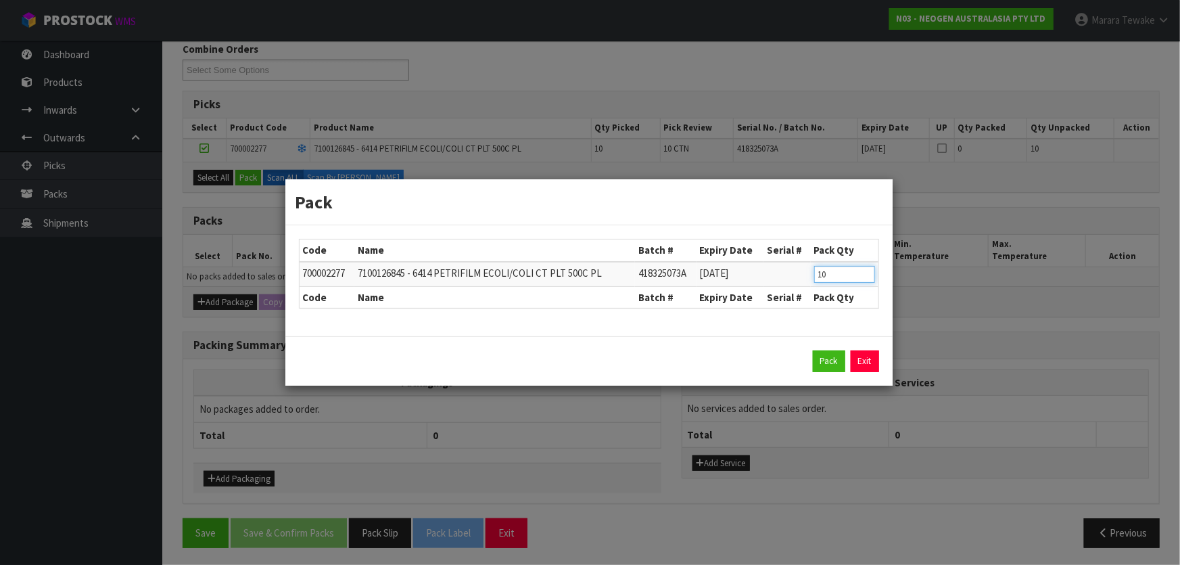
drag, startPoint x: 829, startPoint y: 277, endPoint x: 791, endPoint y: 265, distance: 39.8
click at [794, 266] on tr "700002277 7100126845 - 6414 PETRIFILM ECOLI/COLI CT PLT 500C PL 418325073A 12/0…" at bounding box center [588, 274] width 579 height 25
type input "6"
click button "Pack" at bounding box center [829, 361] width 32 height 22
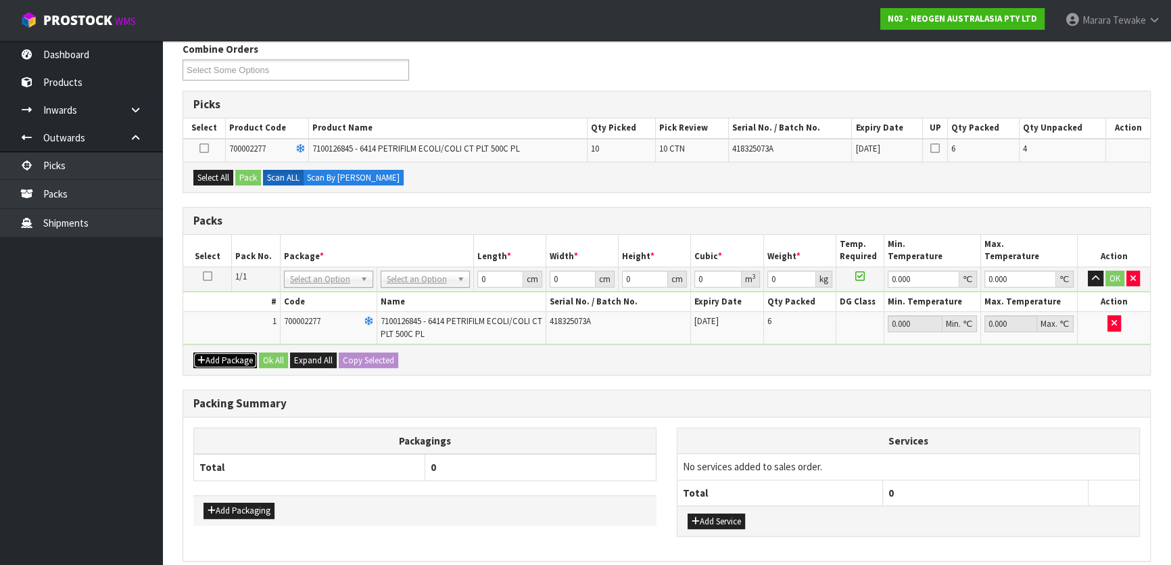
click at [209, 354] on button "Add Package" at bounding box center [225, 360] width 64 height 16
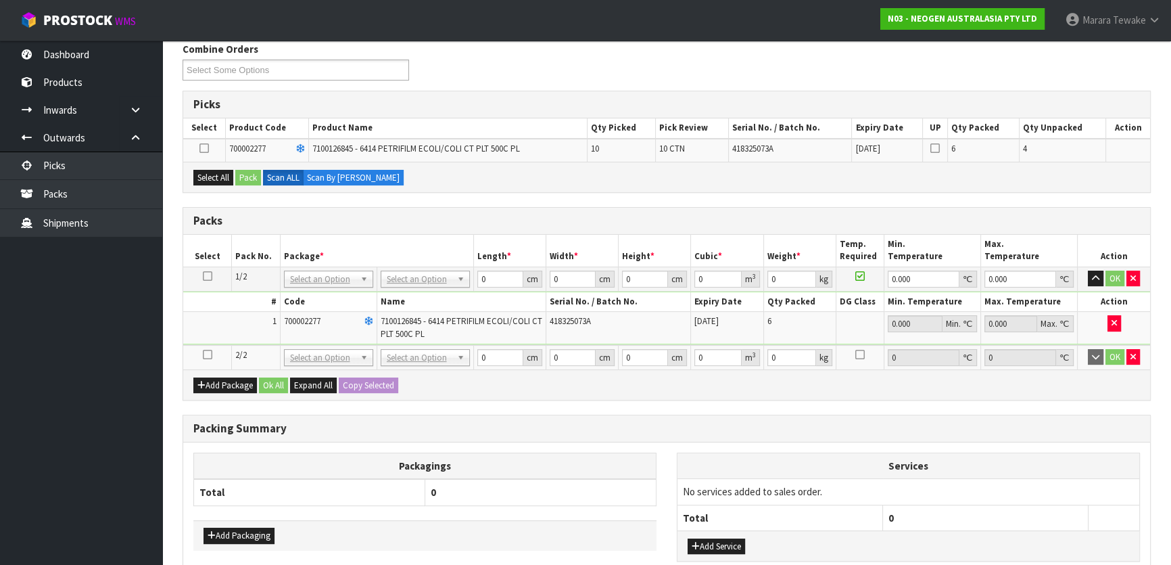
click at [206, 354] on icon at bounding box center [207, 354] width 9 height 1
click at [215, 173] on button "Select All" at bounding box center [213, 178] width 40 height 16
click at [243, 177] on button "Pack" at bounding box center [248, 178] width 26 height 16
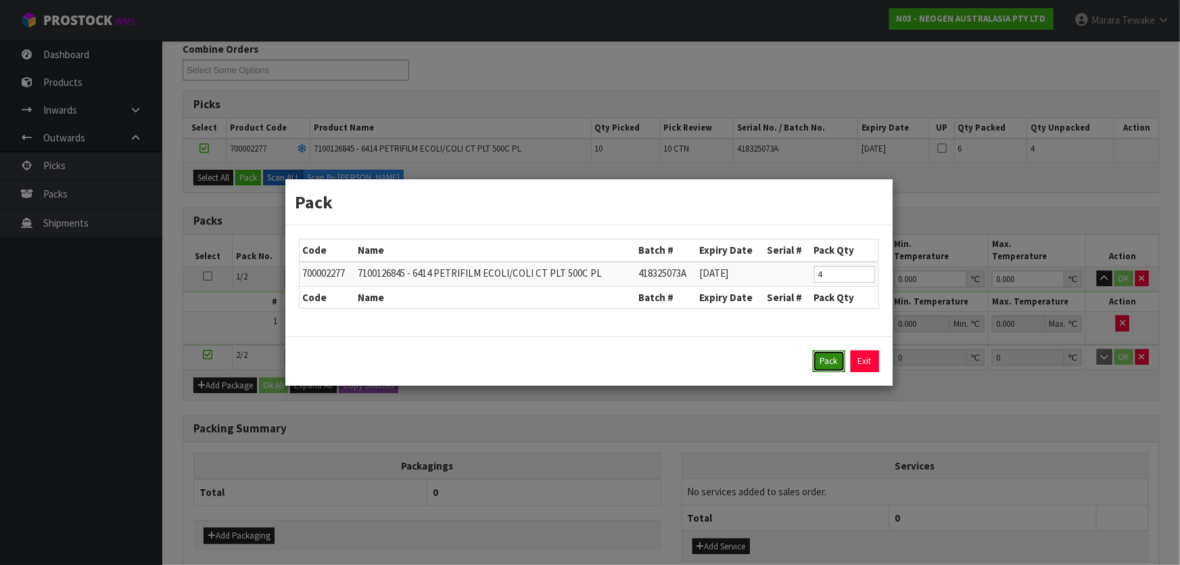
click at [821, 364] on button "Pack" at bounding box center [829, 361] width 32 height 22
type input "0.000"
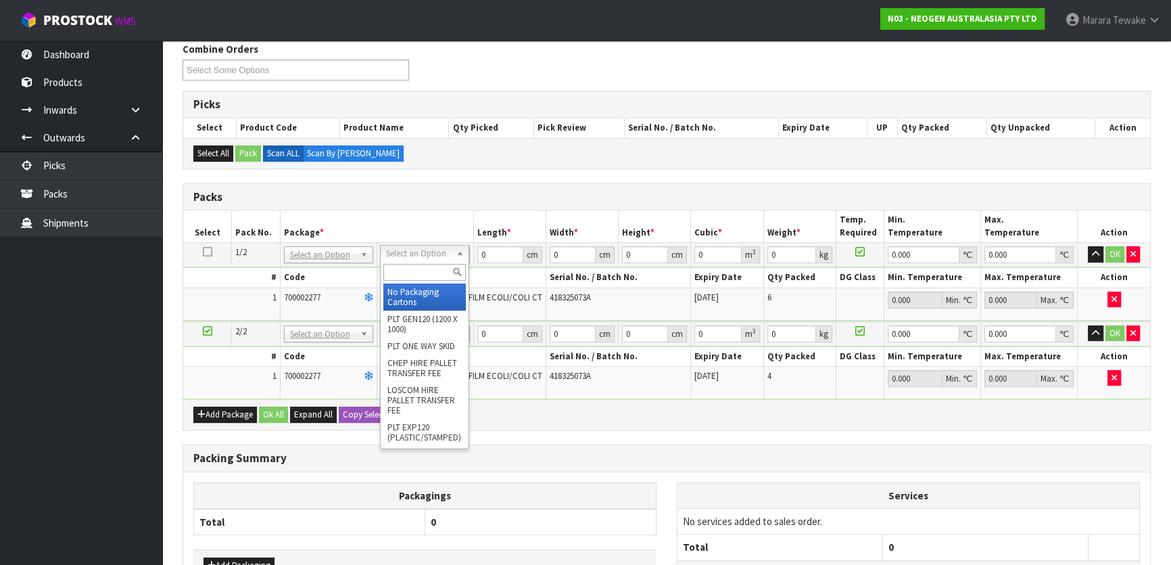
click at [434, 268] on input "text" at bounding box center [424, 272] width 82 height 17
type input "CTN9"
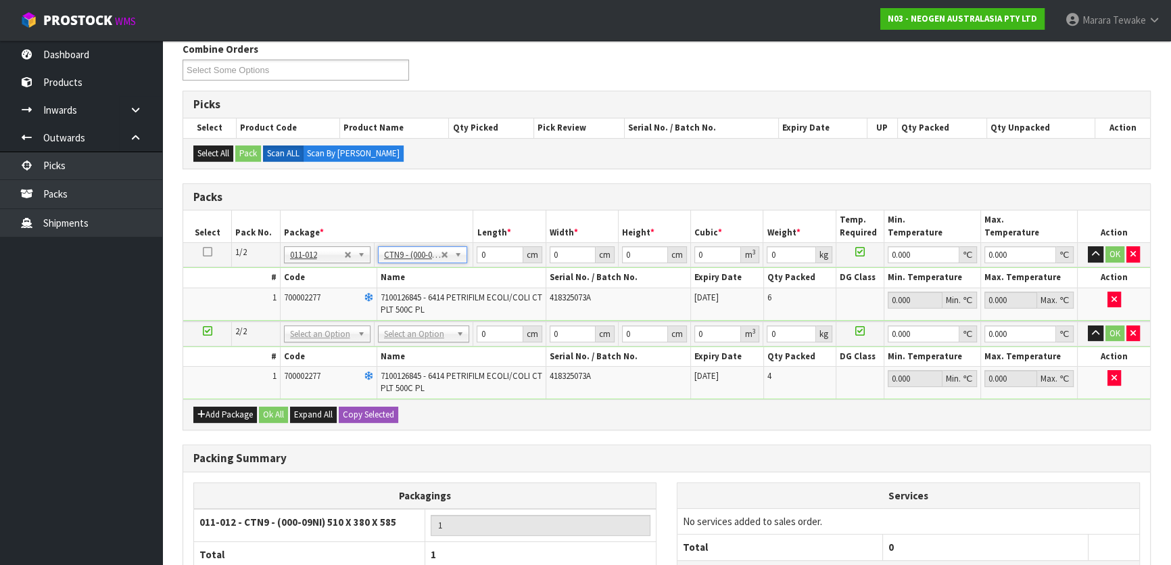
type input "51"
type input "38"
type input "58.5"
type input "0.113373"
type input "10.4"
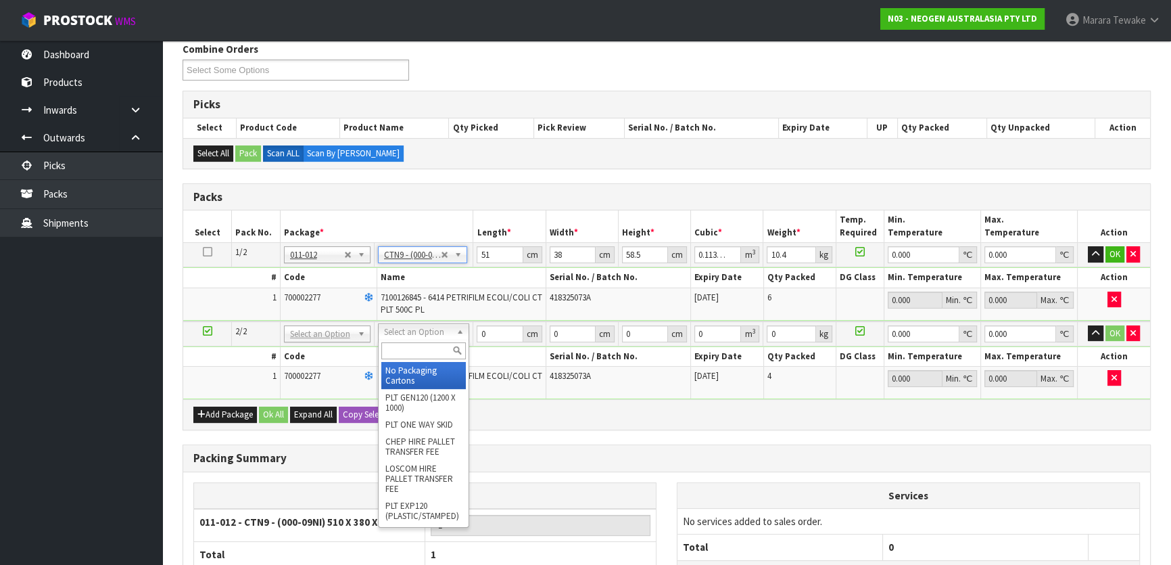
click at [435, 344] on input "text" at bounding box center [423, 350] width 85 height 17
type input "CTN9"
type input "2"
type input "51"
type input "38"
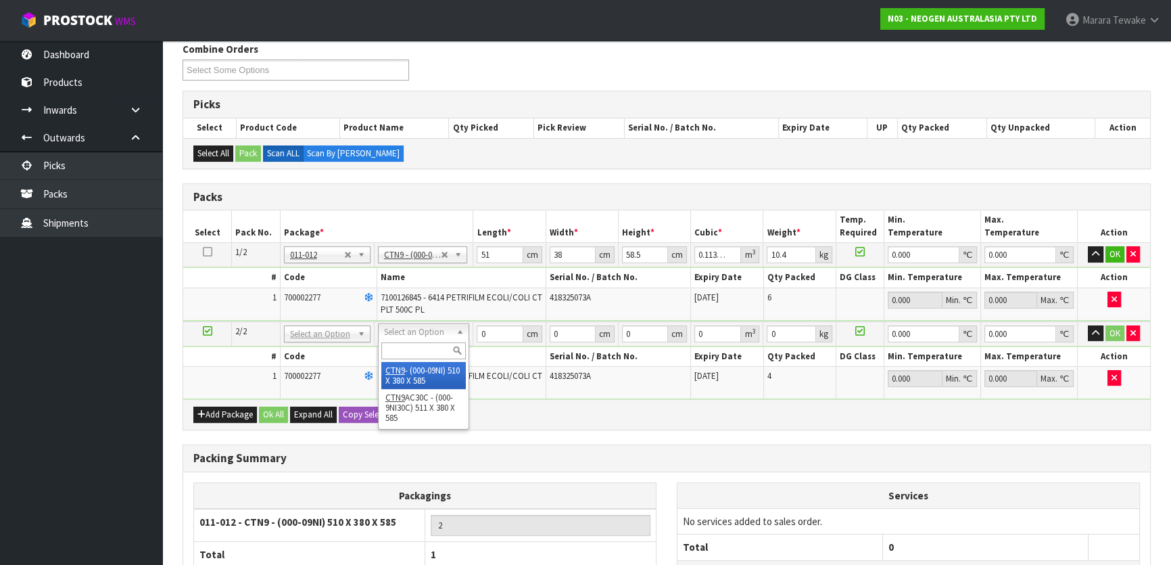
type input "58.5"
type input "0.113373"
type input "7"
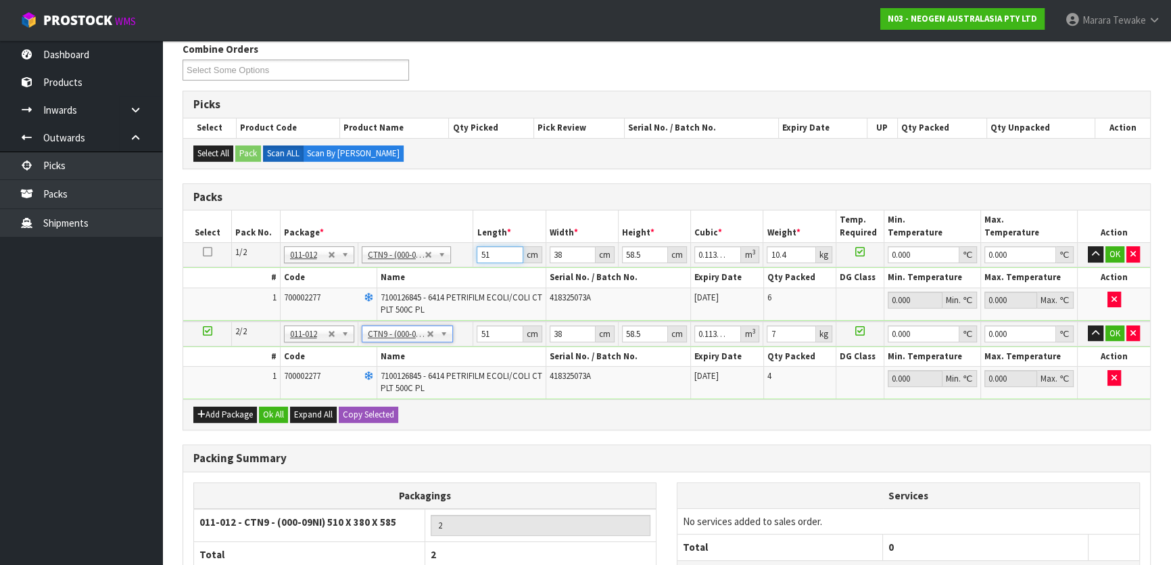
drag, startPoint x: 494, startPoint y: 258, endPoint x: 451, endPoint y: 233, distance: 49.4
click at [443, 251] on tr "1/2 NONE 007-001 007-002 007-004 007-009 007-013 007-014 007-015 007-017 007-01…" at bounding box center [666, 255] width 967 height 24
type input "5"
type input "0.011115"
type input "51"
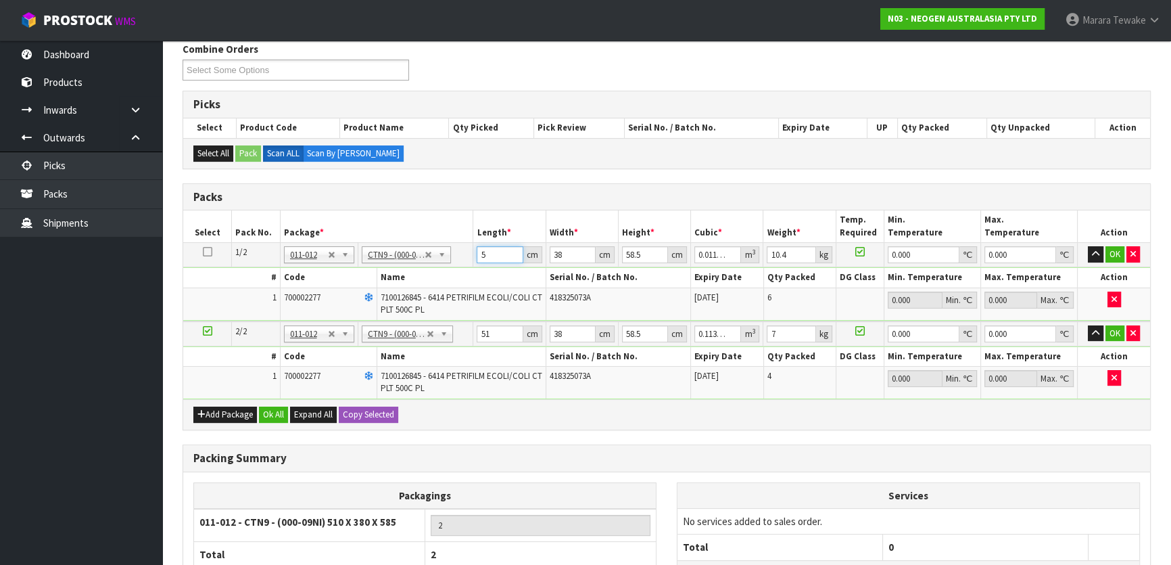
type input "0.113373"
type input "4"
type input "0.011934"
type input "40"
type input "0.11934"
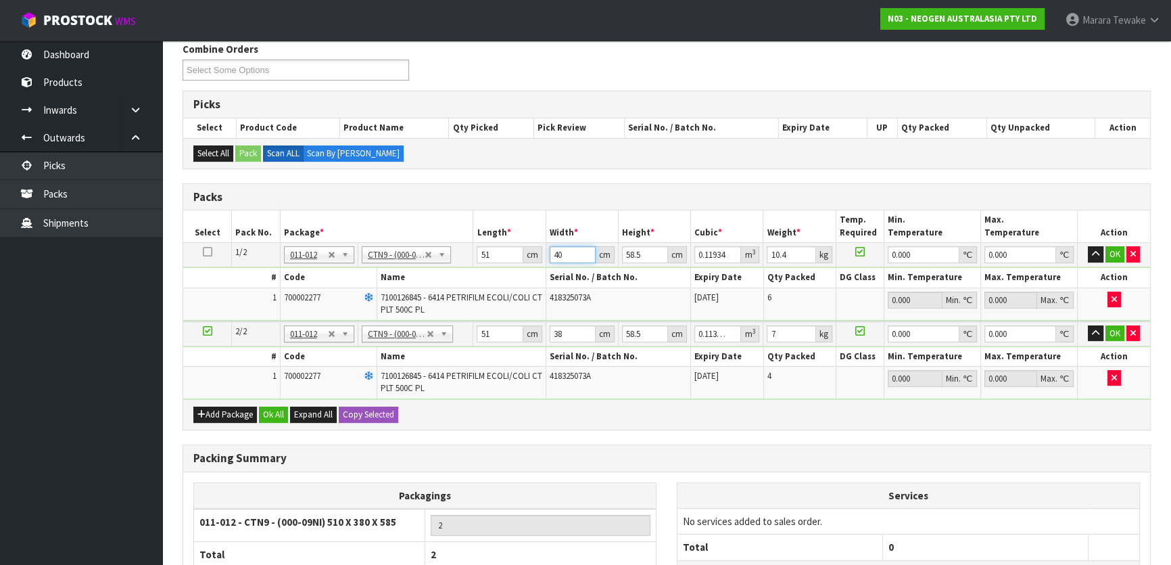
type input "40"
type input "4"
type input "0.00816"
type input "42"
type input "0.08568"
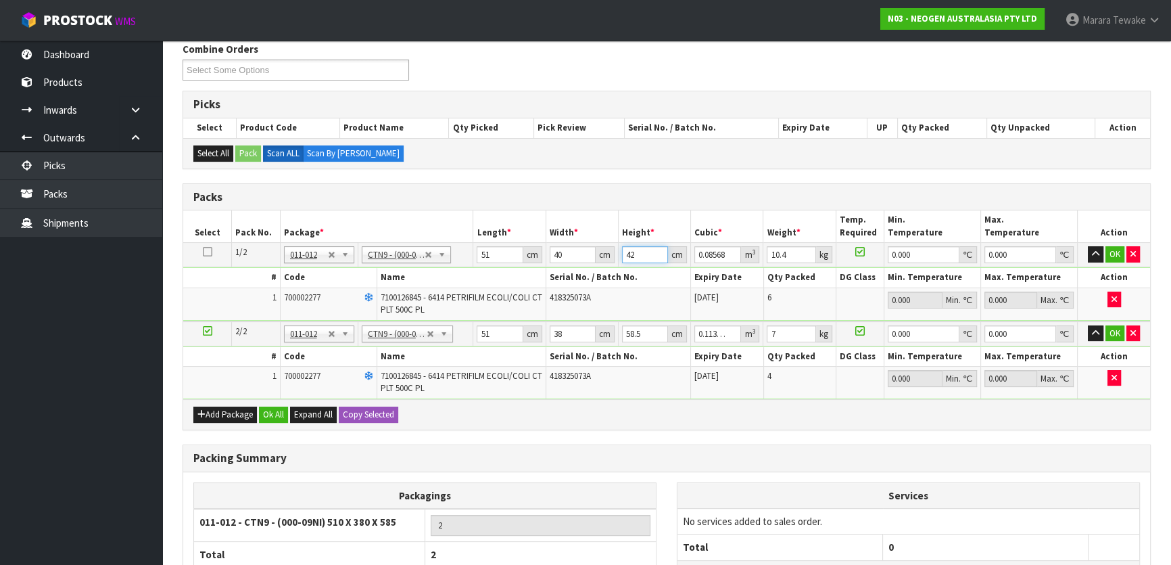
type input "42"
click at [1088, 246] on button "button" at bounding box center [1096, 254] width 16 height 16
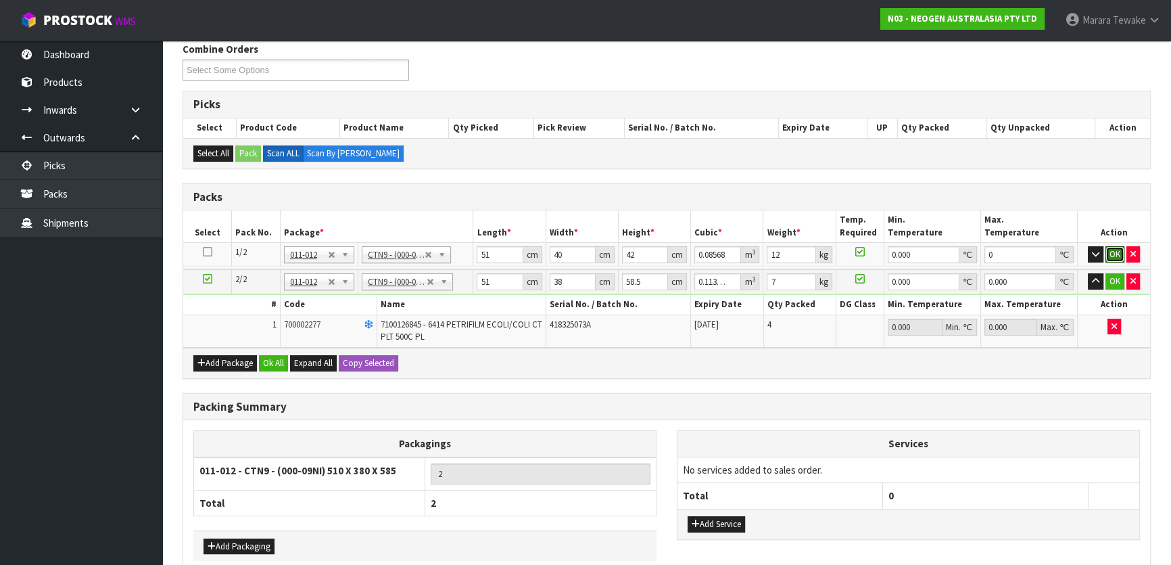
click button "OK" at bounding box center [1114, 254] width 19 height 16
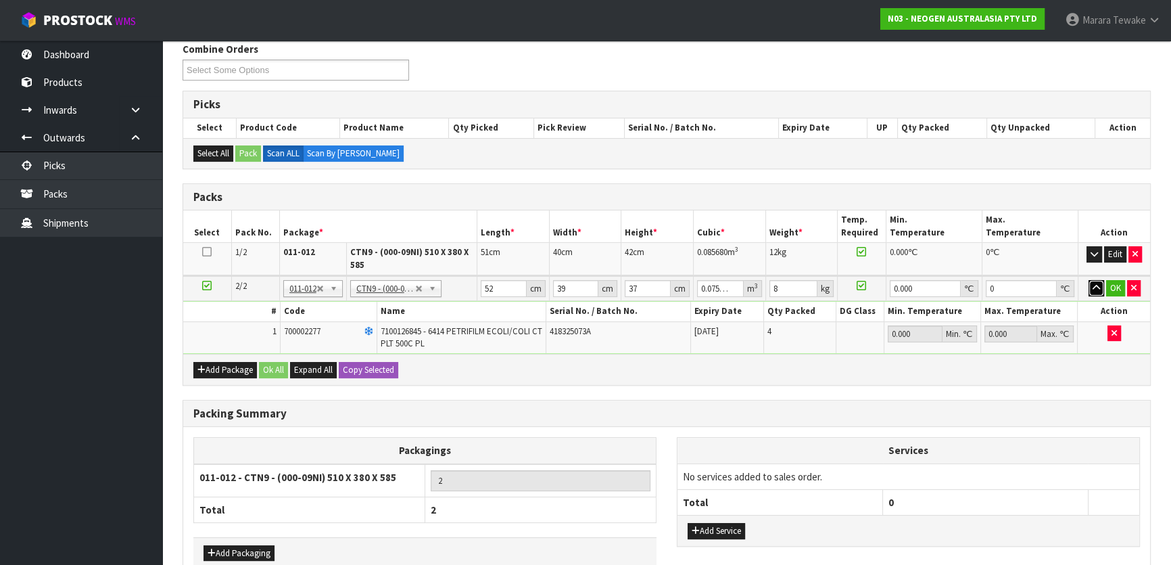
click at [1088, 280] on button "button" at bounding box center [1096, 288] width 16 height 16
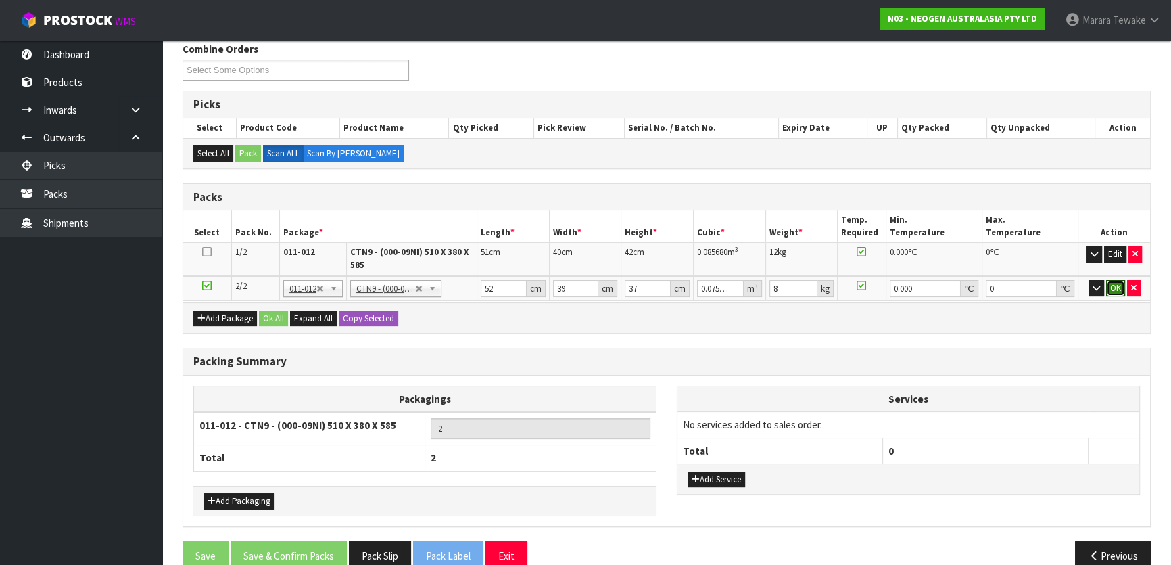
click button "OK" at bounding box center [1115, 288] width 19 height 16
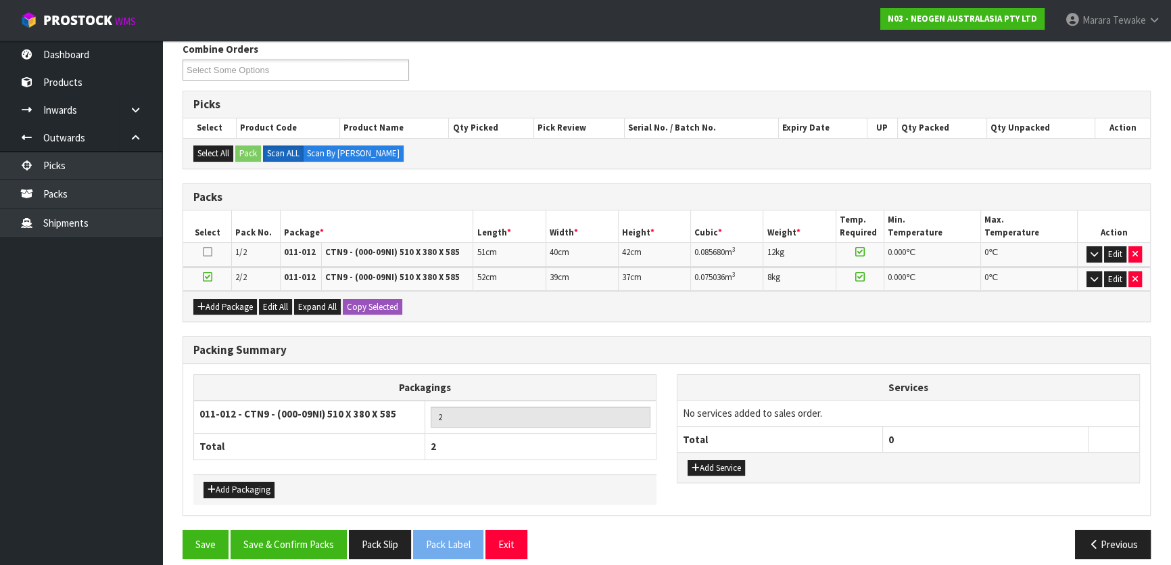
click at [322, 556] on div "Save Save & Confirm Packs Pack Slip Pack Label Exit Previous" at bounding box center [666, 548] width 988 height 39
click at [331, 554] on button "Save & Confirm Packs" at bounding box center [289, 543] width 116 height 29
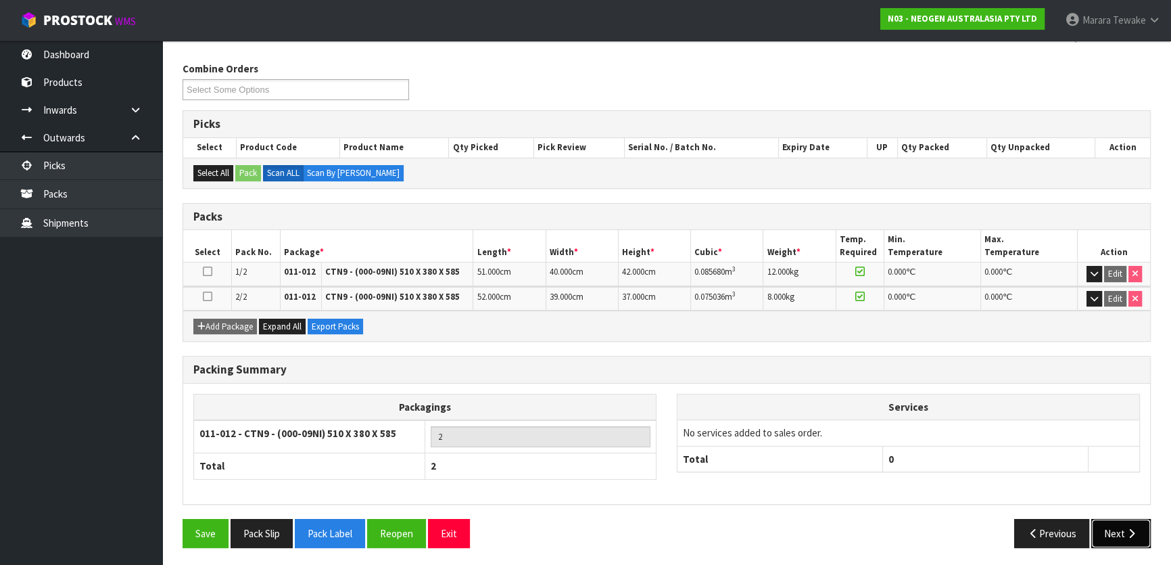
click at [1126, 521] on button "Next" at bounding box center [1120, 533] width 59 height 29
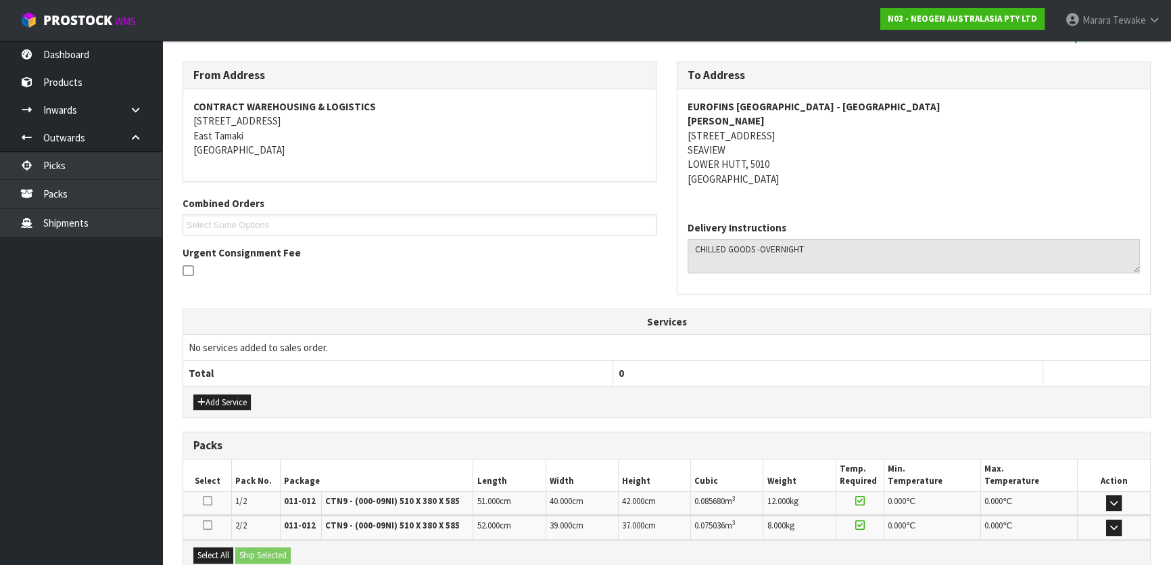
scroll to position [351, 0]
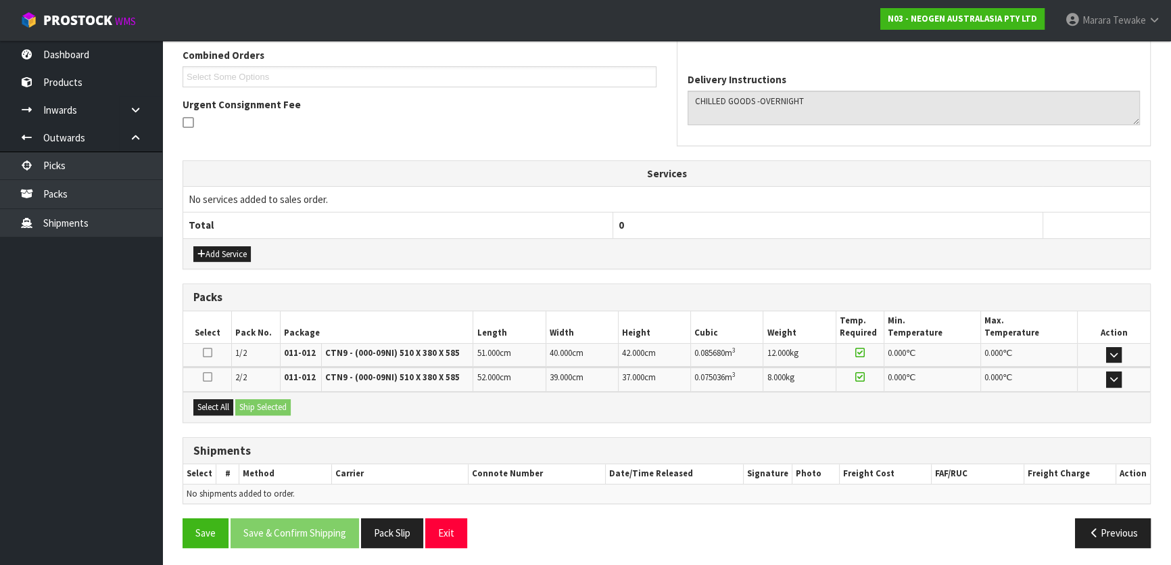
drag, startPoint x: 216, startPoint y: 416, endPoint x: 241, endPoint y: 407, distance: 25.9
click at [220, 414] on div "Select All Ship Selected" at bounding box center [666, 406] width 967 height 30
click at [245, 399] on div "Select All Ship Selected" at bounding box center [666, 406] width 967 height 30
drag, startPoint x: 210, startPoint y: 407, endPoint x: 218, endPoint y: 406, distance: 8.8
click at [212, 407] on button "Select All" at bounding box center [213, 407] width 40 height 16
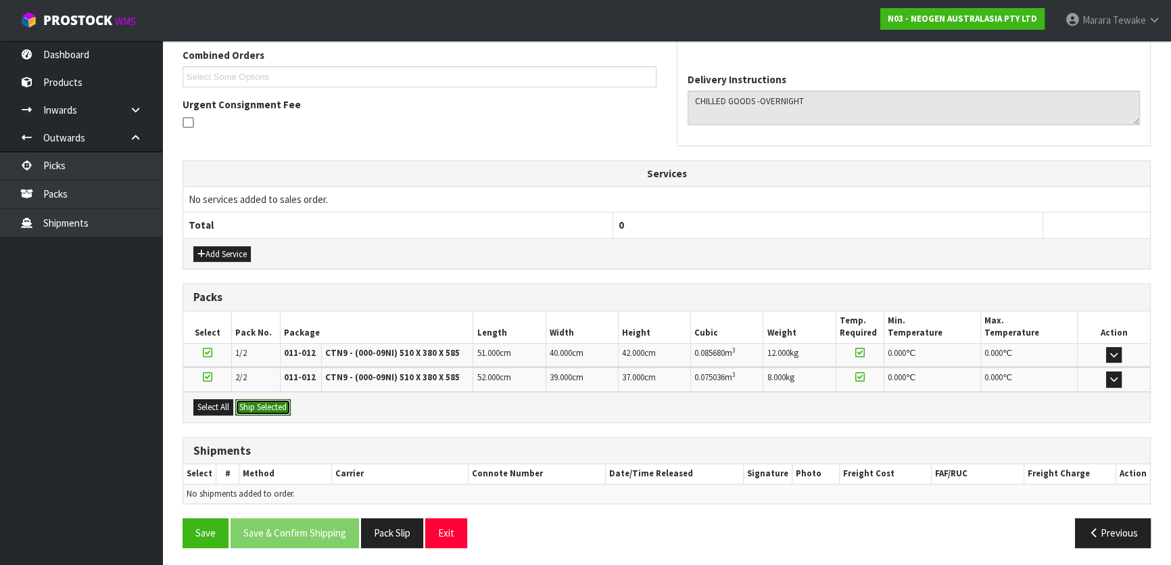
click at [255, 404] on button "Ship Selected" at bounding box center [262, 407] width 55 height 16
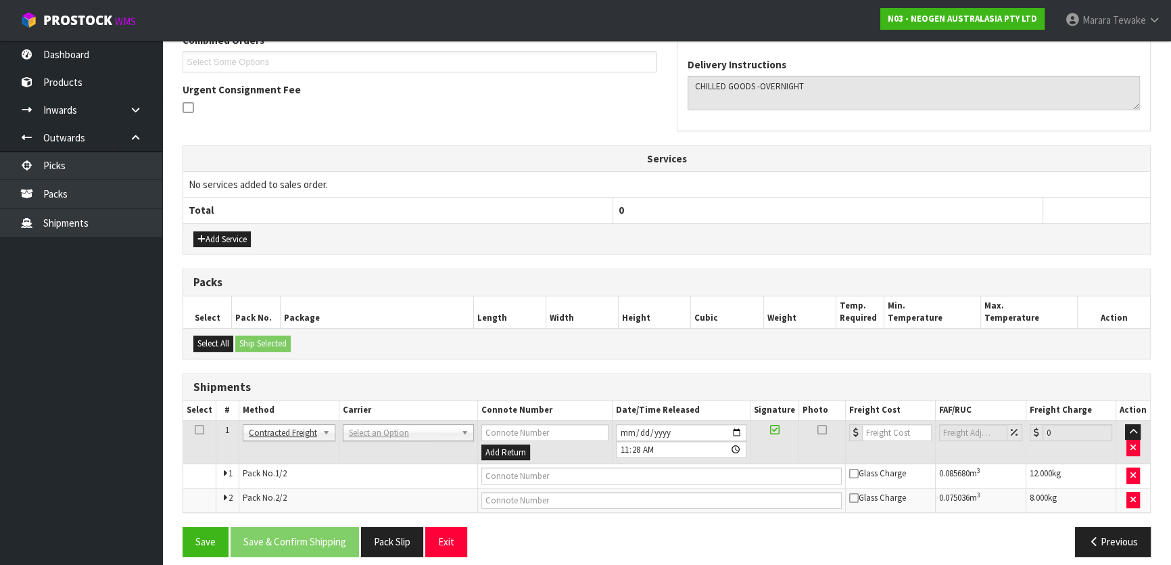
scroll to position [375, 0]
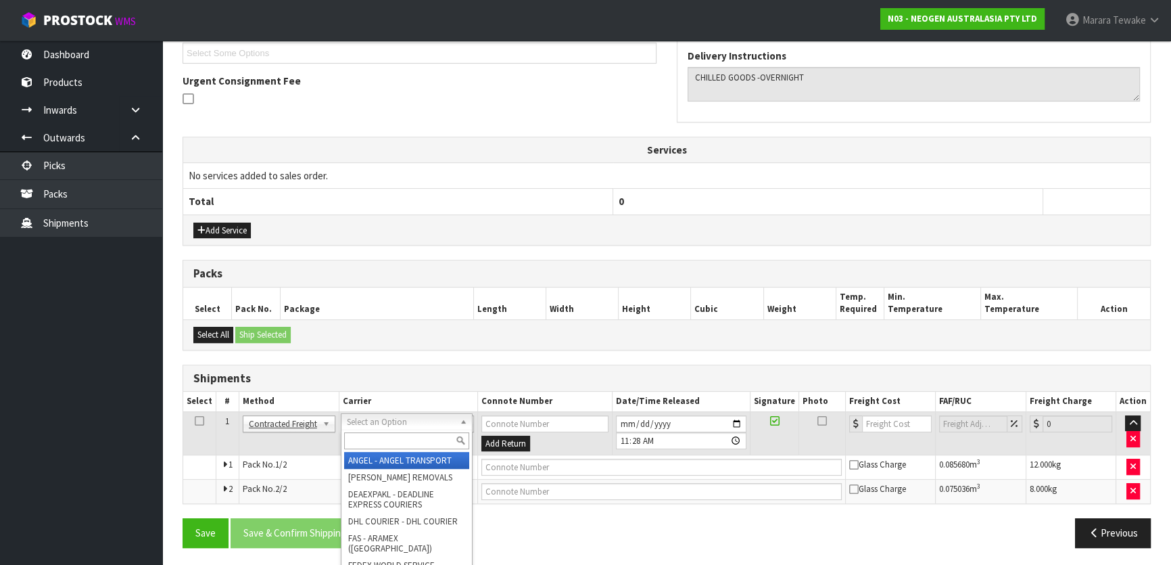
drag, startPoint x: 375, startPoint y: 417, endPoint x: 372, endPoint y: 440, distance: 23.2
click at [373, 442] on input "text" at bounding box center [406, 440] width 125 height 17
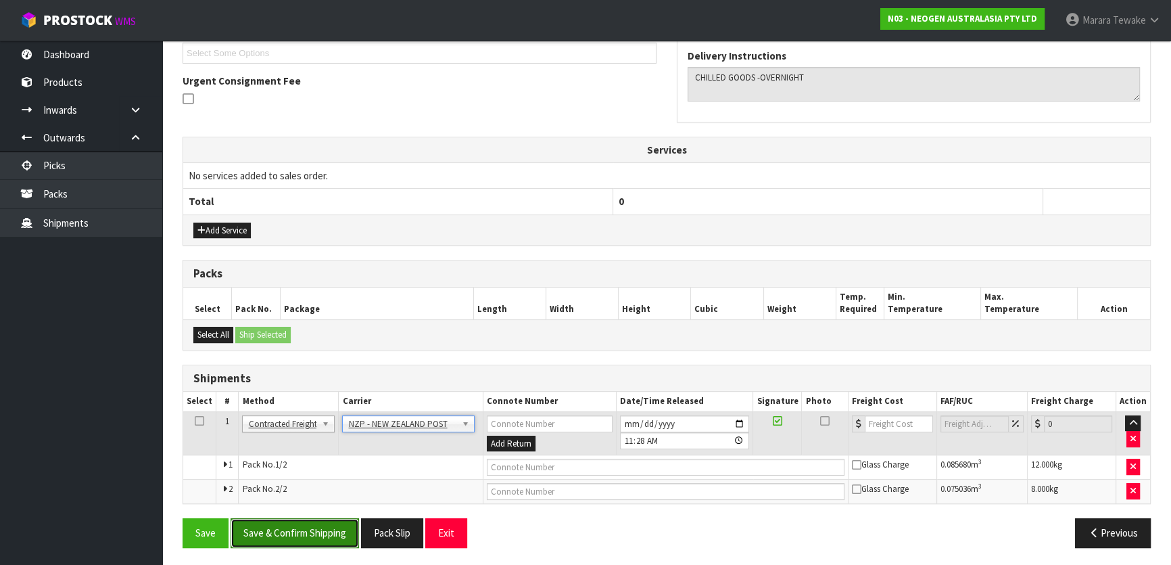
drag, startPoint x: 308, startPoint y: 529, endPoint x: 33, endPoint y: 501, distance: 276.5
click at [308, 529] on button "Save & Confirm Shipping" at bounding box center [295, 532] width 128 height 29
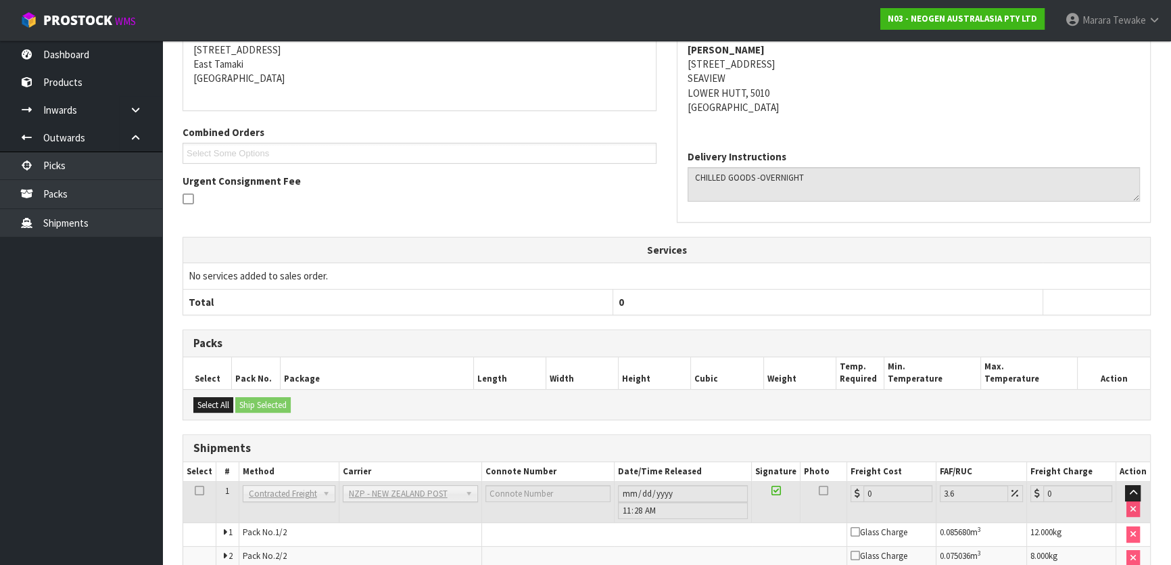
scroll to position [354, 0]
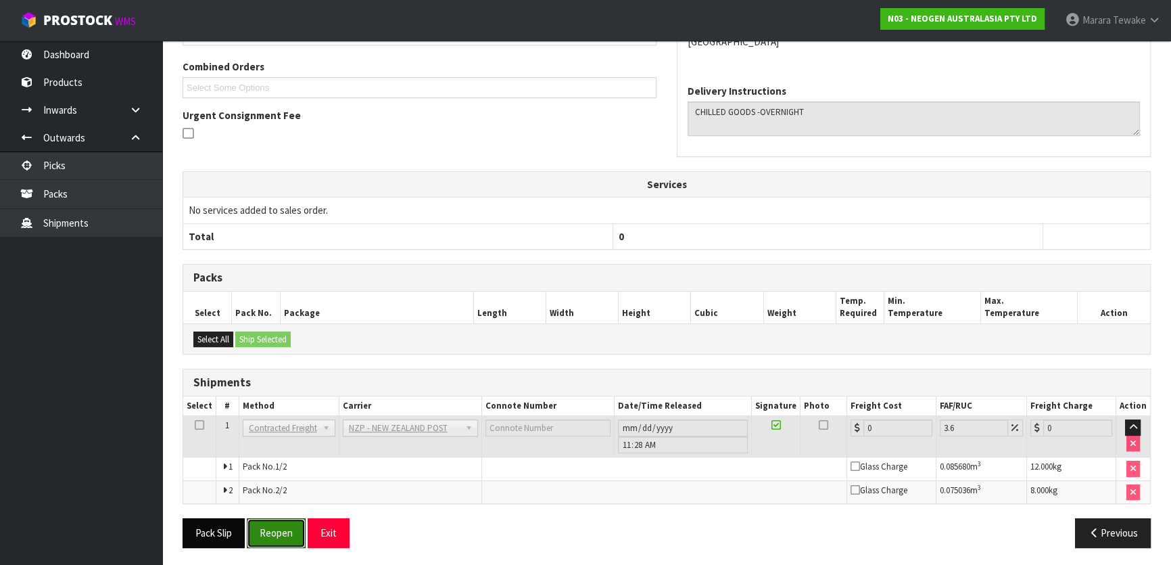
drag, startPoint x: 290, startPoint y: 523, endPoint x: 216, endPoint y: 529, distance: 74.6
click at [290, 523] on button "Reopen" at bounding box center [276, 532] width 59 height 29
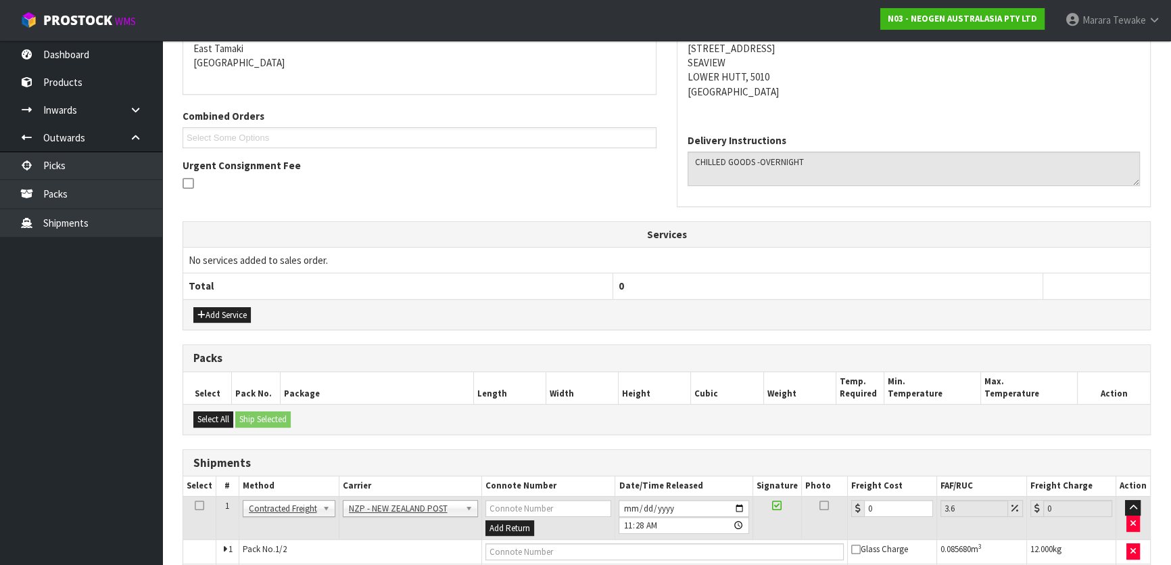
scroll to position [375, 0]
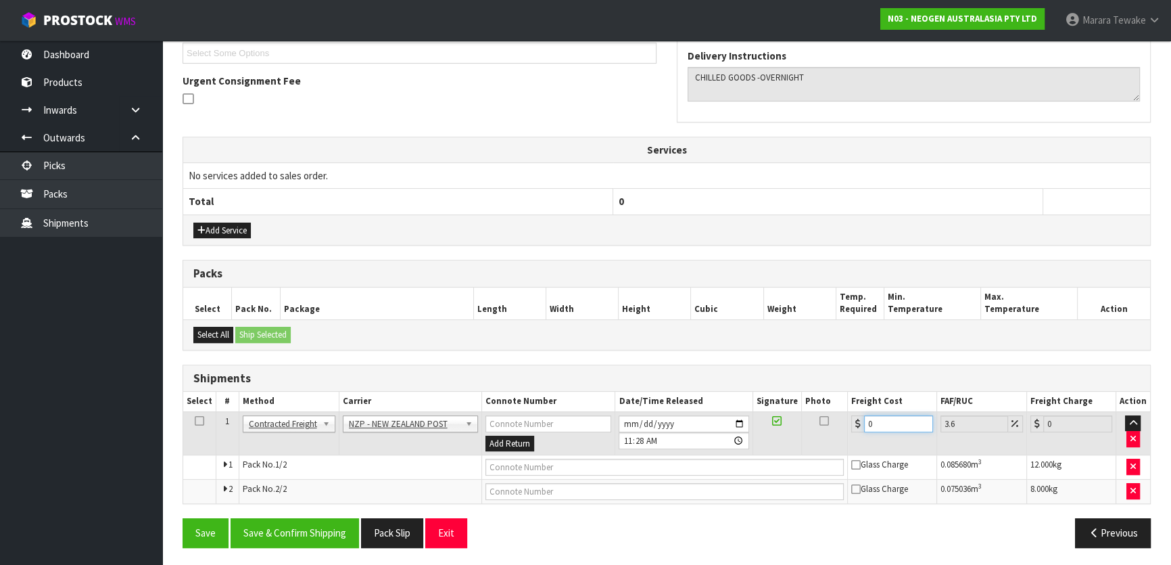
drag, startPoint x: 881, startPoint y: 421, endPoint x: 851, endPoint y: 404, distance: 34.6
click at [852, 406] on table "Select # Method Carrier Connote Number Date/Time Released Signature Photo Freig…" at bounding box center [666, 447] width 967 height 112
click at [294, 521] on button "Save & Confirm Shipping" at bounding box center [295, 532] width 128 height 29
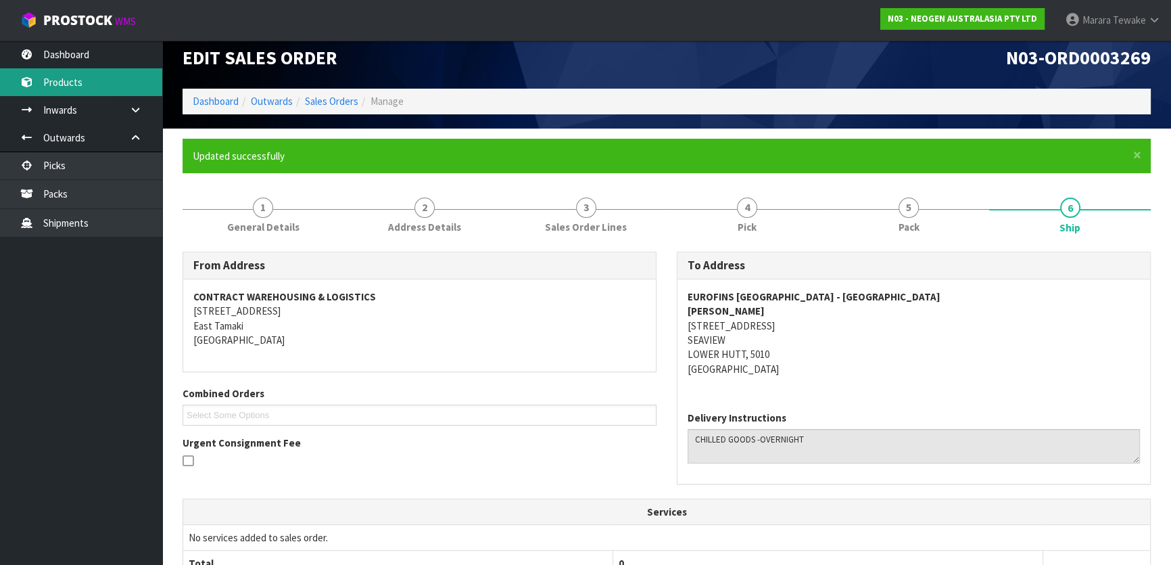
scroll to position [0, 0]
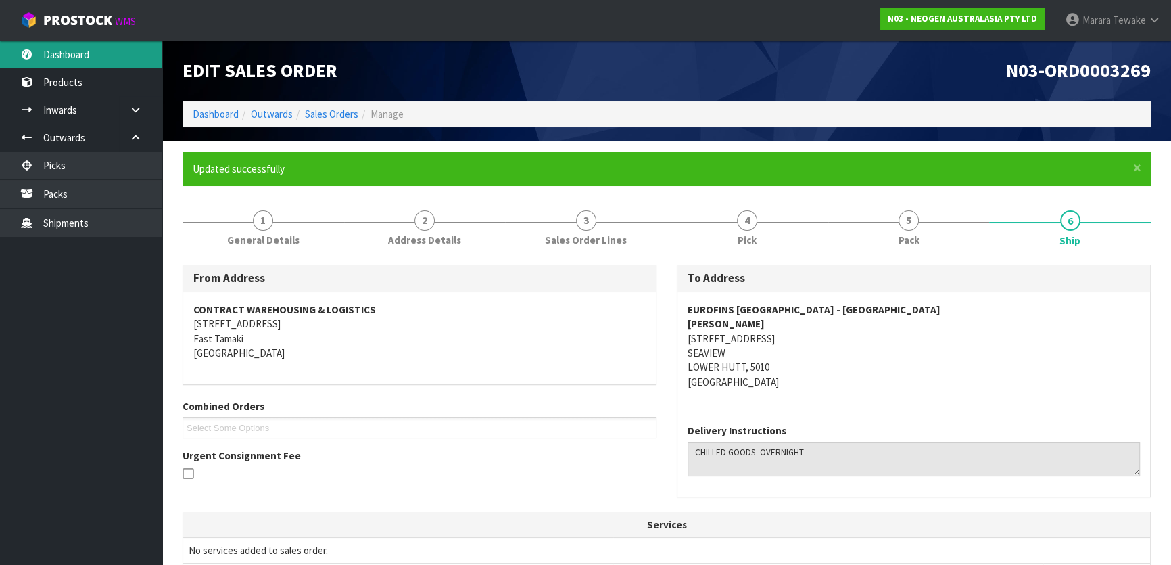
click at [95, 47] on link "Dashboard" at bounding box center [81, 55] width 162 height 28
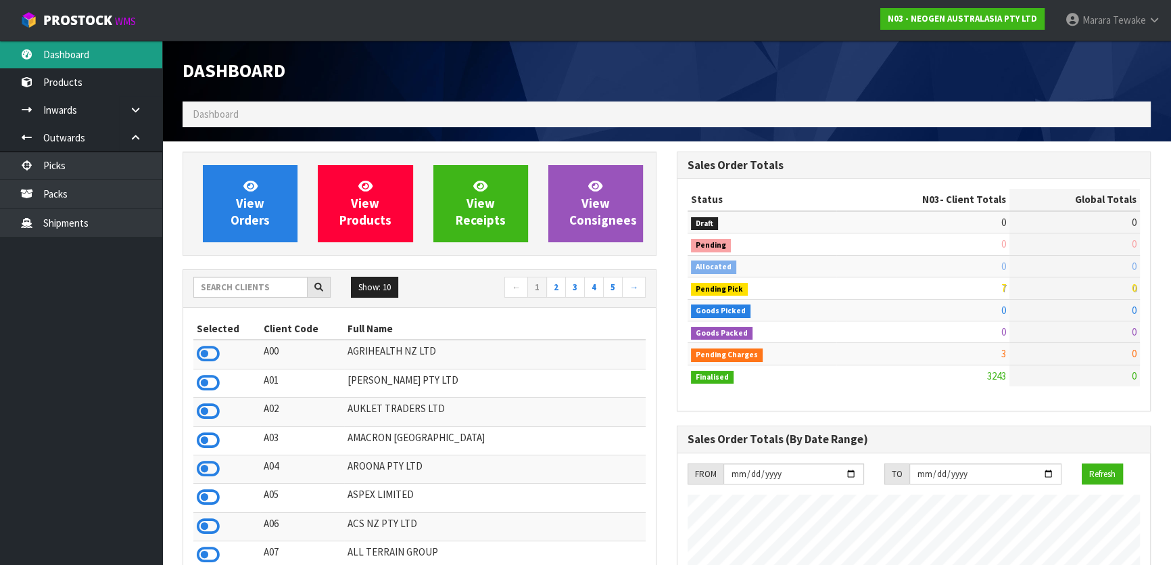
scroll to position [1022, 494]
click at [258, 287] on input "text" at bounding box center [250, 287] width 114 height 21
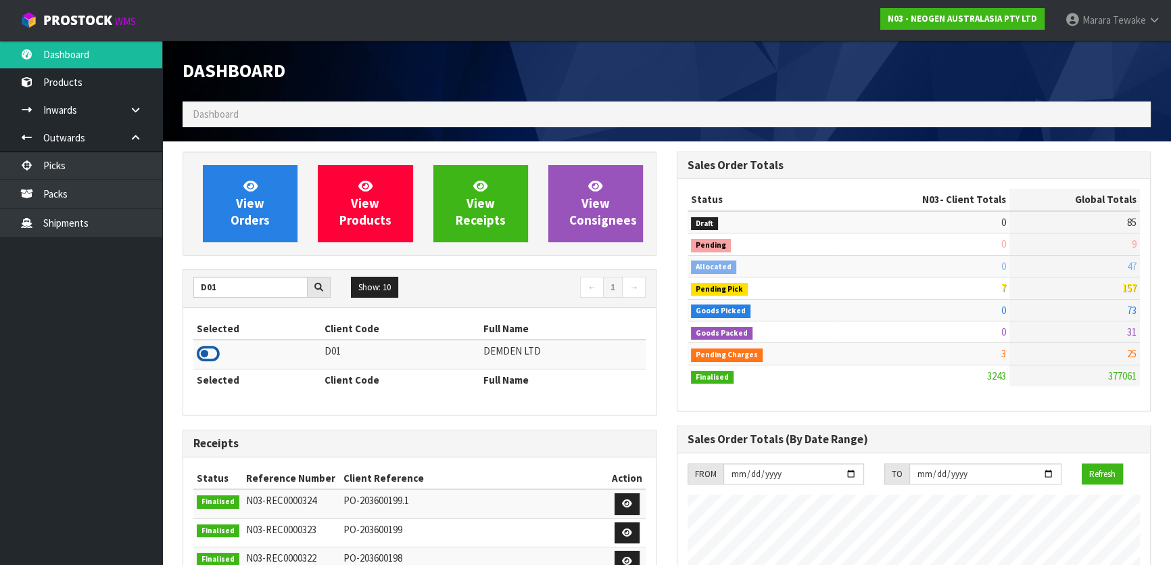
click at [210, 349] on icon at bounding box center [208, 353] width 23 height 20
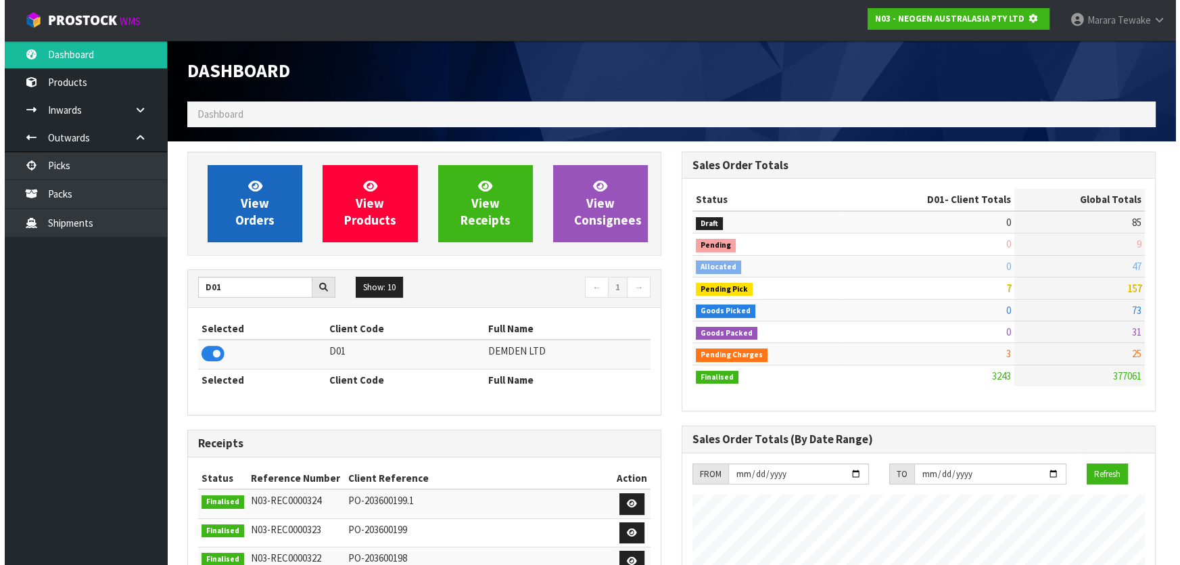
scroll to position [675214, 675562]
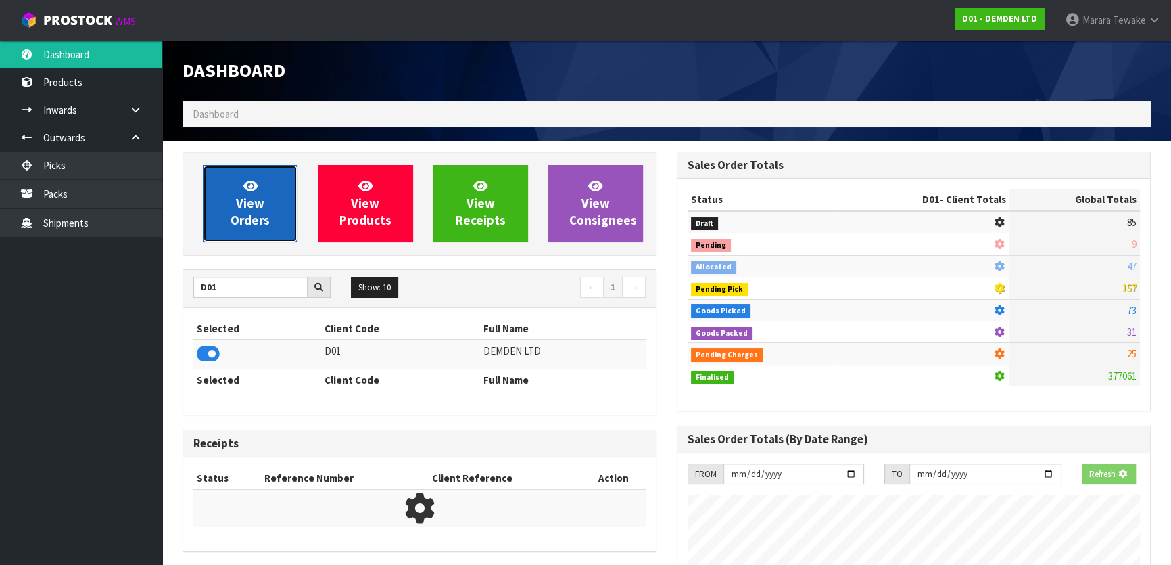
click at [253, 220] on span "View Orders" at bounding box center [250, 203] width 39 height 51
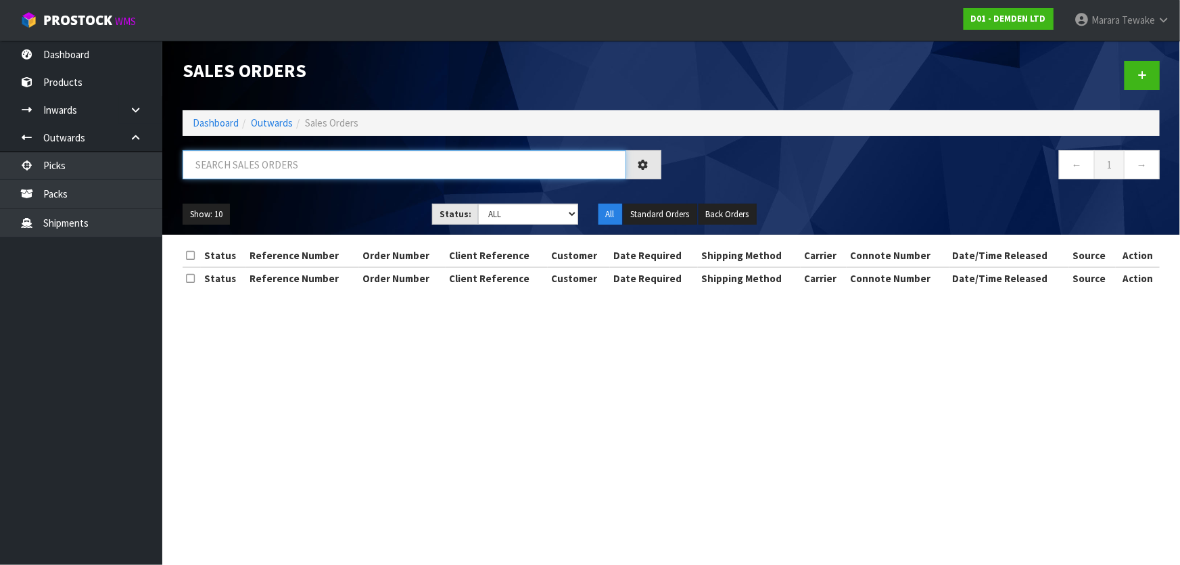
click at [282, 170] on input "text" at bounding box center [404, 164] width 443 height 29
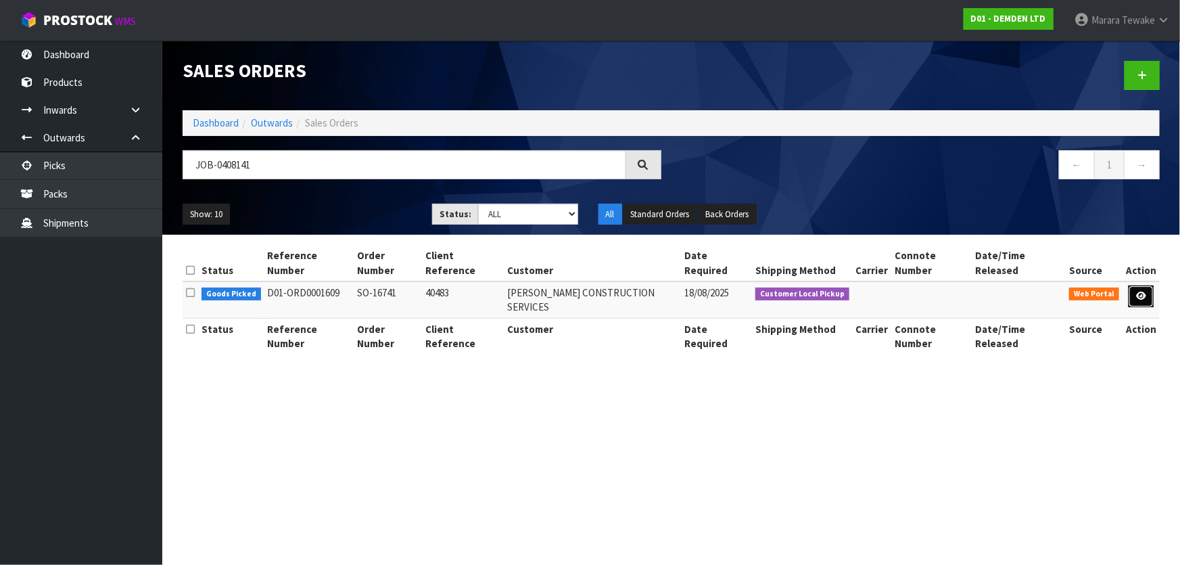
click at [1141, 291] on icon at bounding box center [1141, 295] width 10 height 9
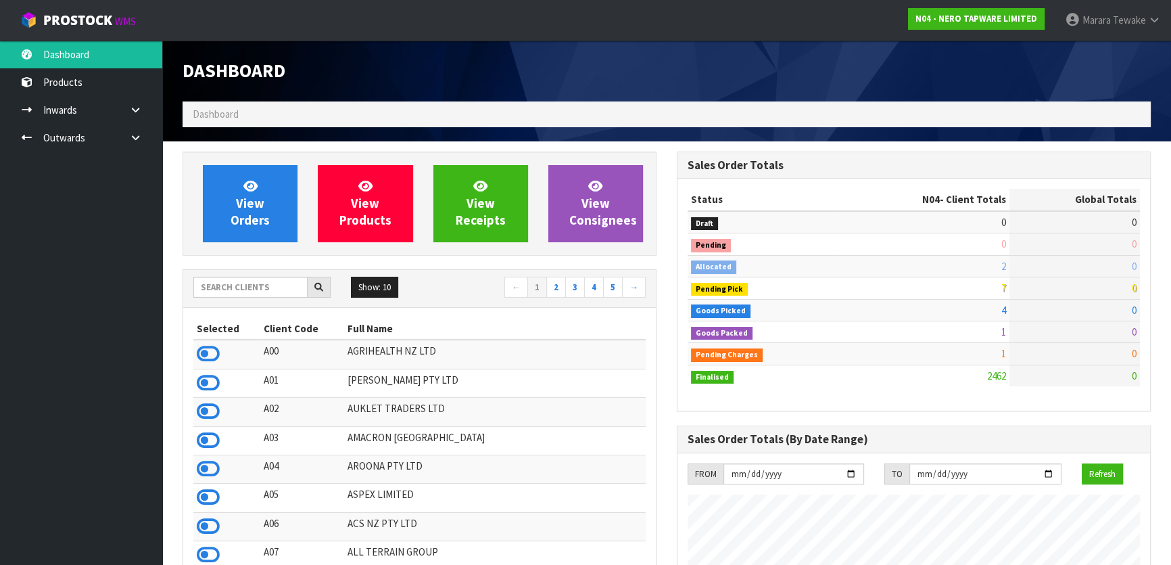
scroll to position [1065, 494]
